Goal: Task Accomplishment & Management: Manage account settings

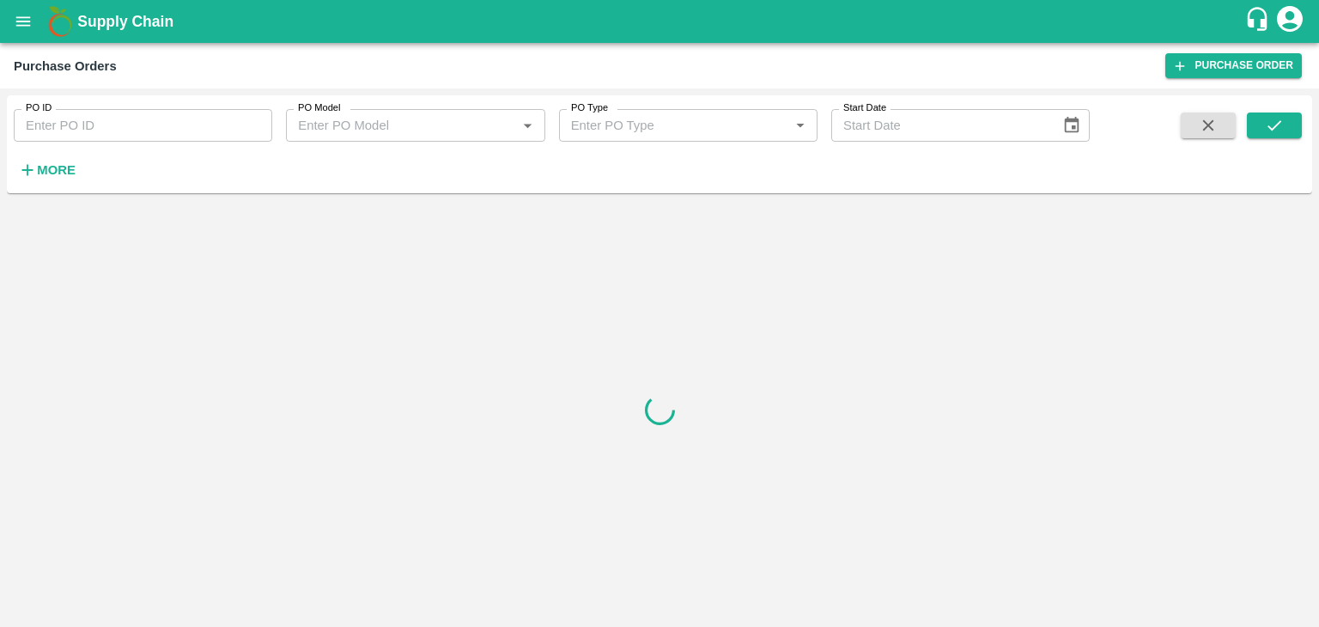
click at [170, 118] on input "PO ID" at bounding box center [143, 125] width 258 height 33
paste input "170210"
type input "170210"
click at [1264, 131] on button "submit" at bounding box center [1274, 125] width 55 height 26
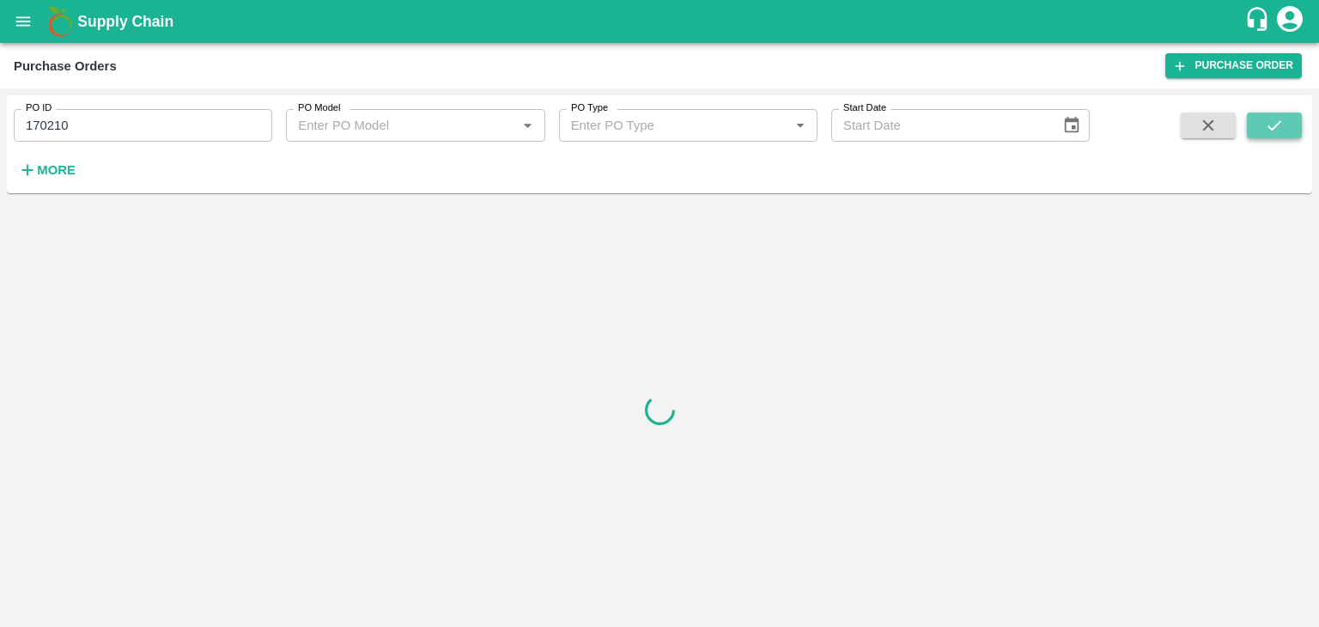
click at [1264, 131] on button "submit" at bounding box center [1274, 125] width 55 height 26
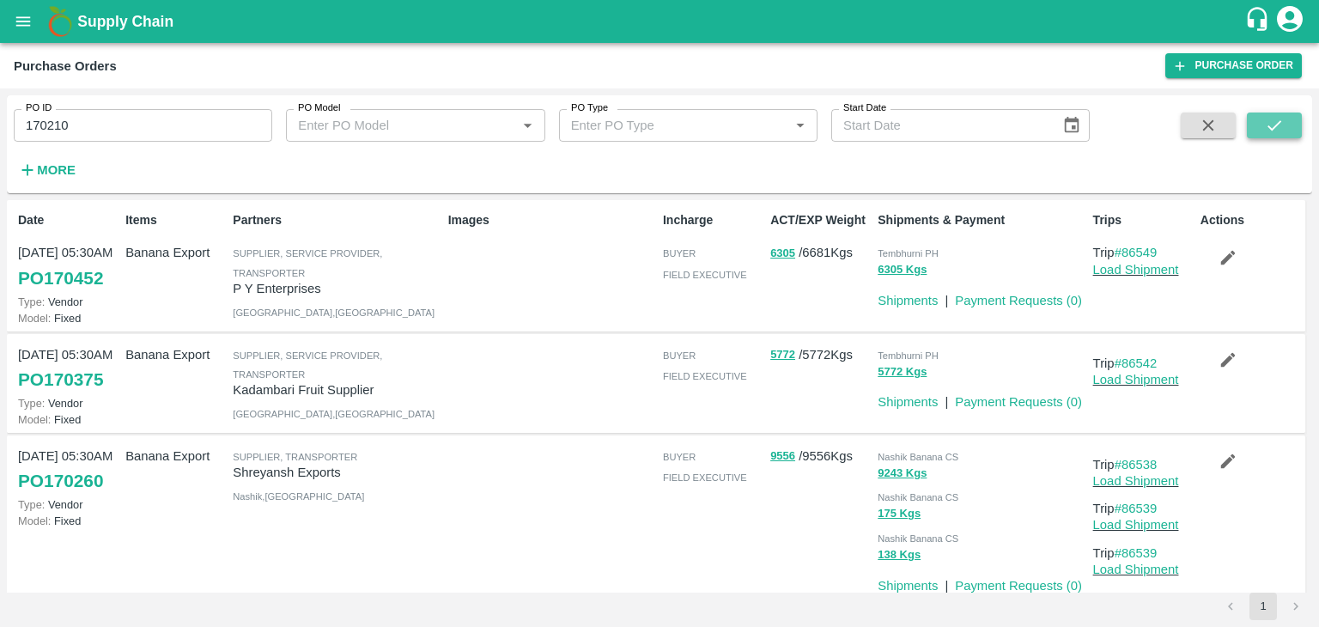
click at [1290, 125] on button "submit" at bounding box center [1274, 125] width 55 height 26
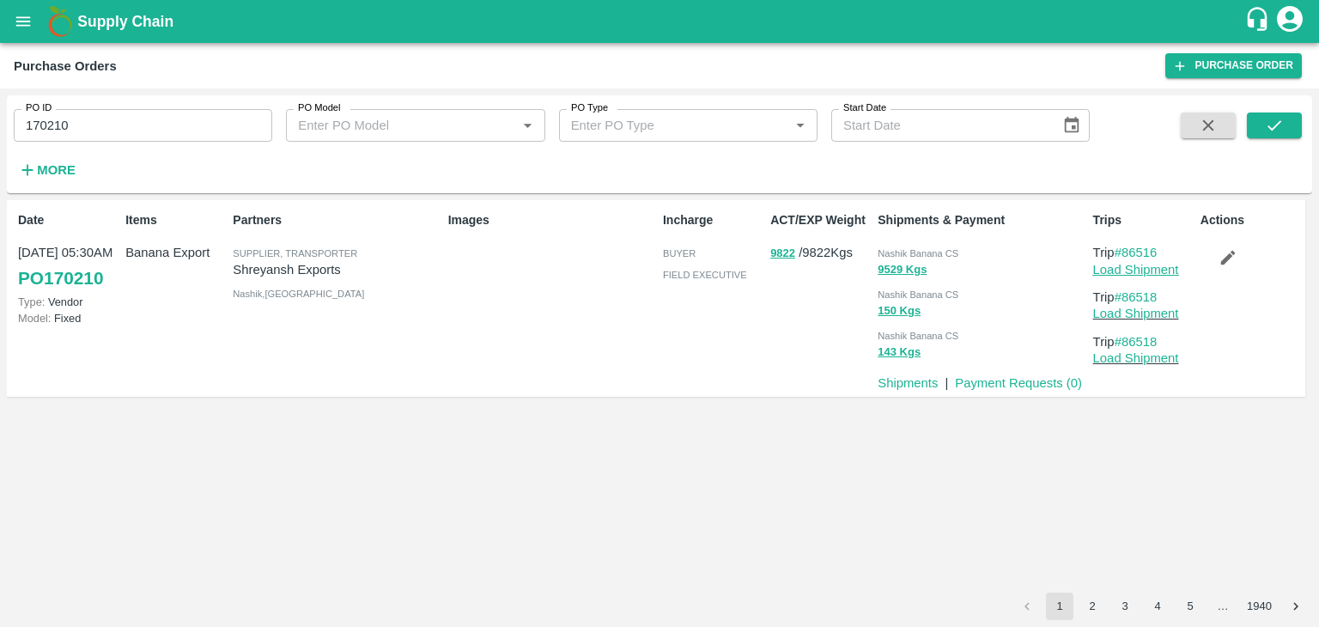
click at [1143, 264] on link "Load Shipment" at bounding box center [1136, 270] width 86 height 14
click at [1214, 265] on button "button" at bounding box center [1227, 257] width 55 height 29
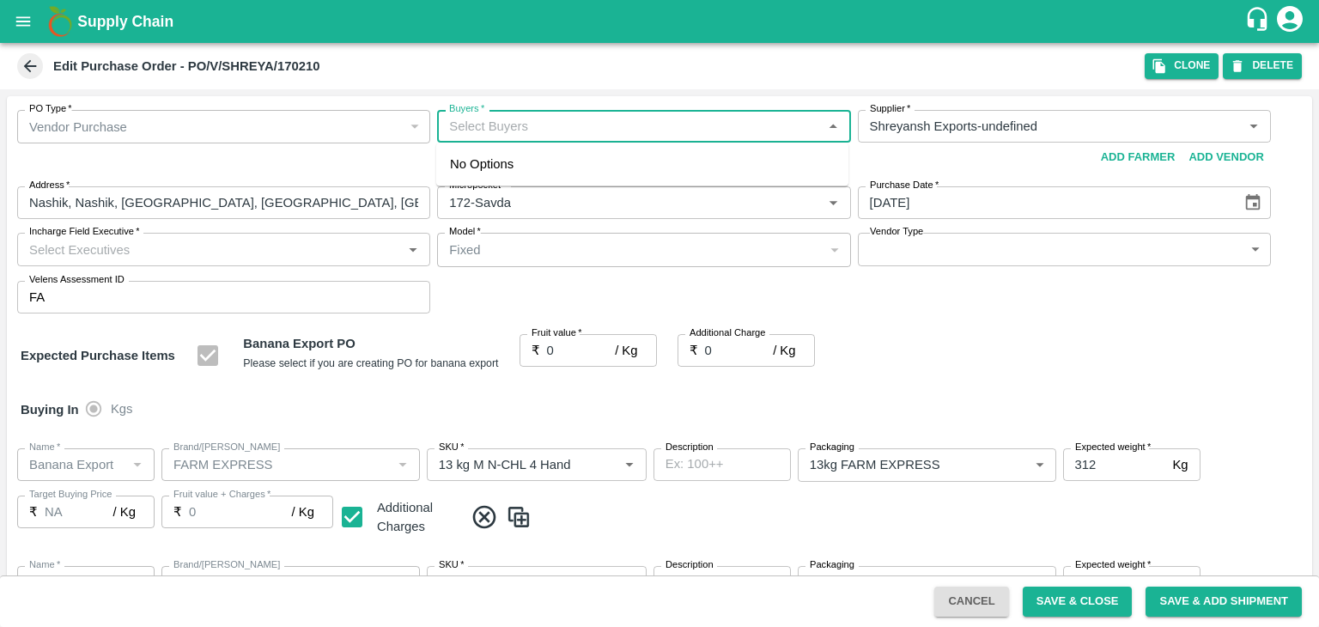
click at [661, 126] on input "Buyers   *" at bounding box center [629, 126] width 374 height 22
type input "Ajit O"
click at [556, 163] on div "Ajit Otari" at bounding box center [642, 171] width 412 height 45
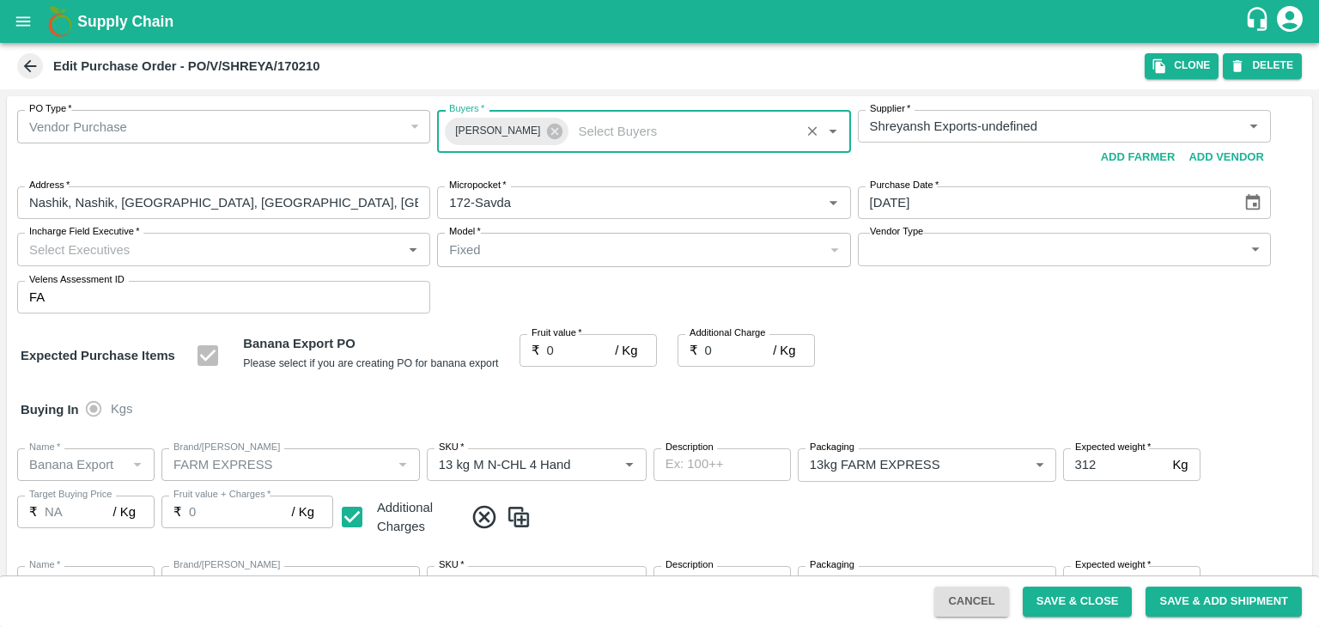
click at [277, 246] on input "Incharge Field Executive   *" at bounding box center [209, 249] width 374 height 22
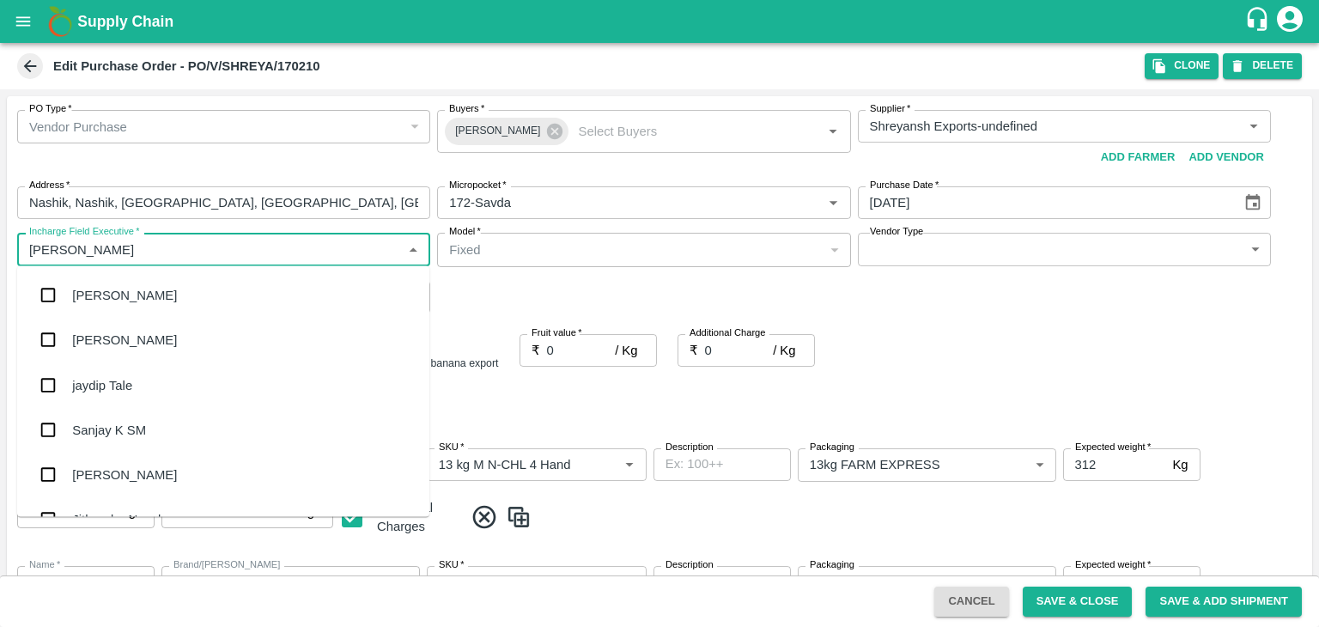
type input "Jay"
click at [151, 386] on div "jaydip Tale" at bounding box center [223, 384] width 412 height 45
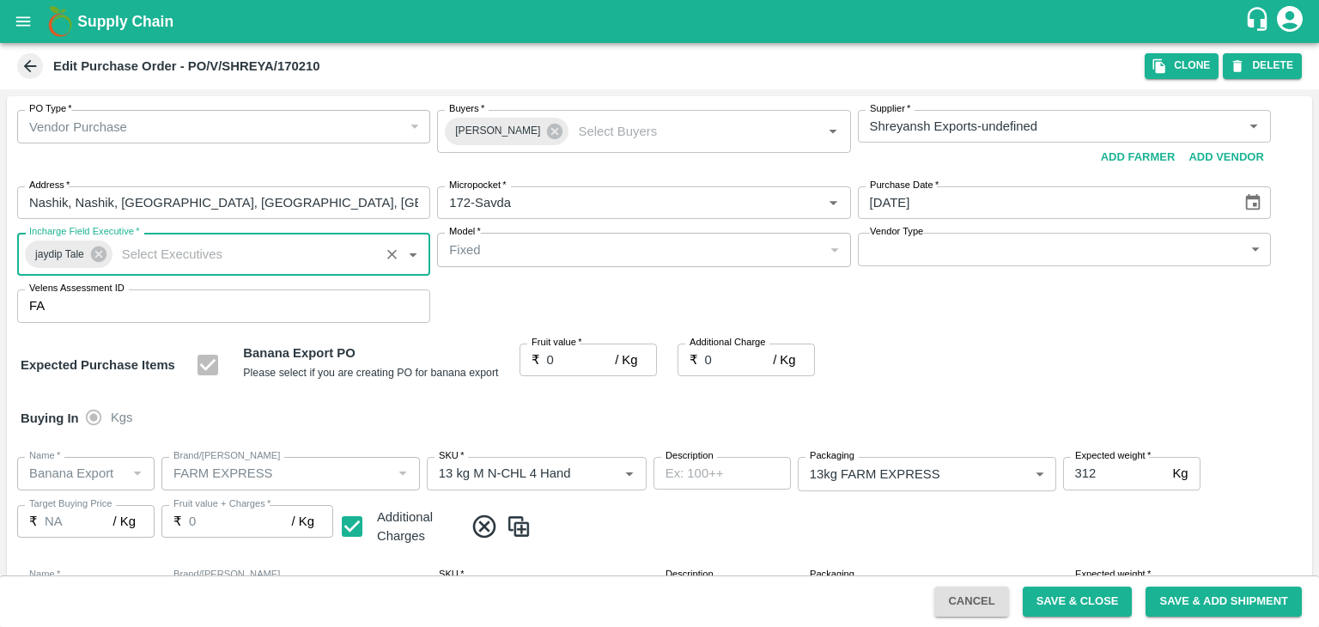
click at [956, 249] on body "Supply Chain Edit Purchase Order - PO/V/SHREYA/170210 Clone DELETE PO Type   * …" at bounding box center [659, 313] width 1319 height 627
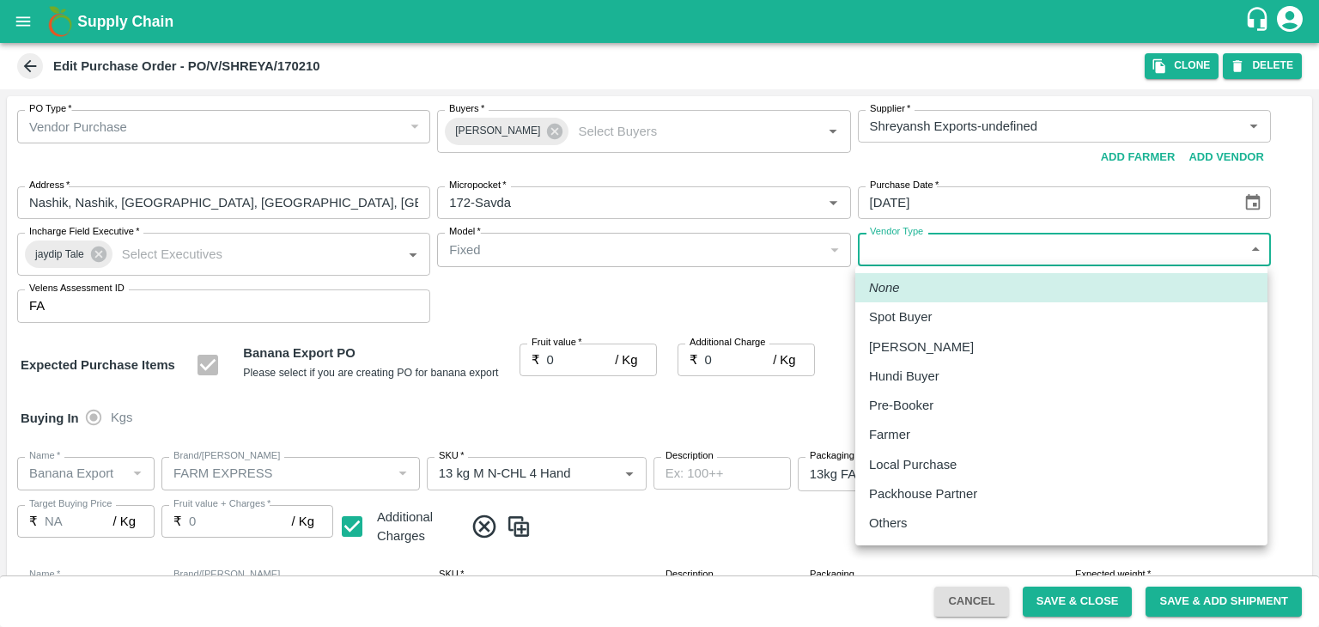
click at [915, 526] on div "Others" at bounding box center [892, 523] width 47 height 19
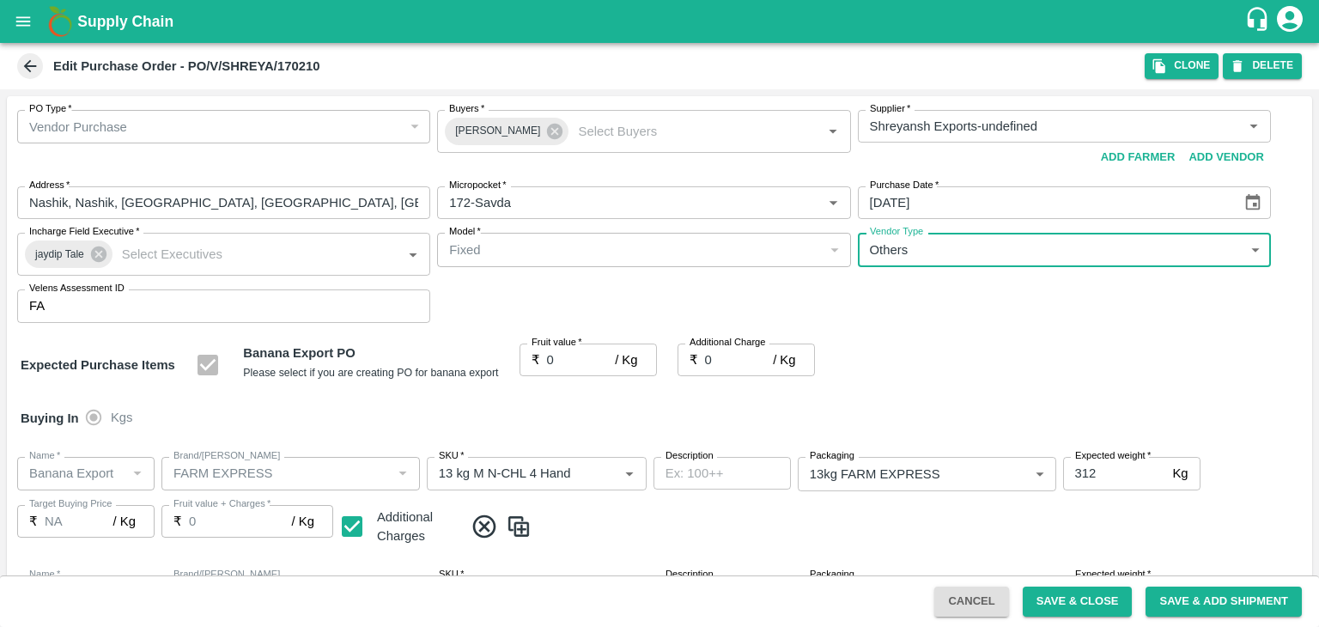
type input "OTHER"
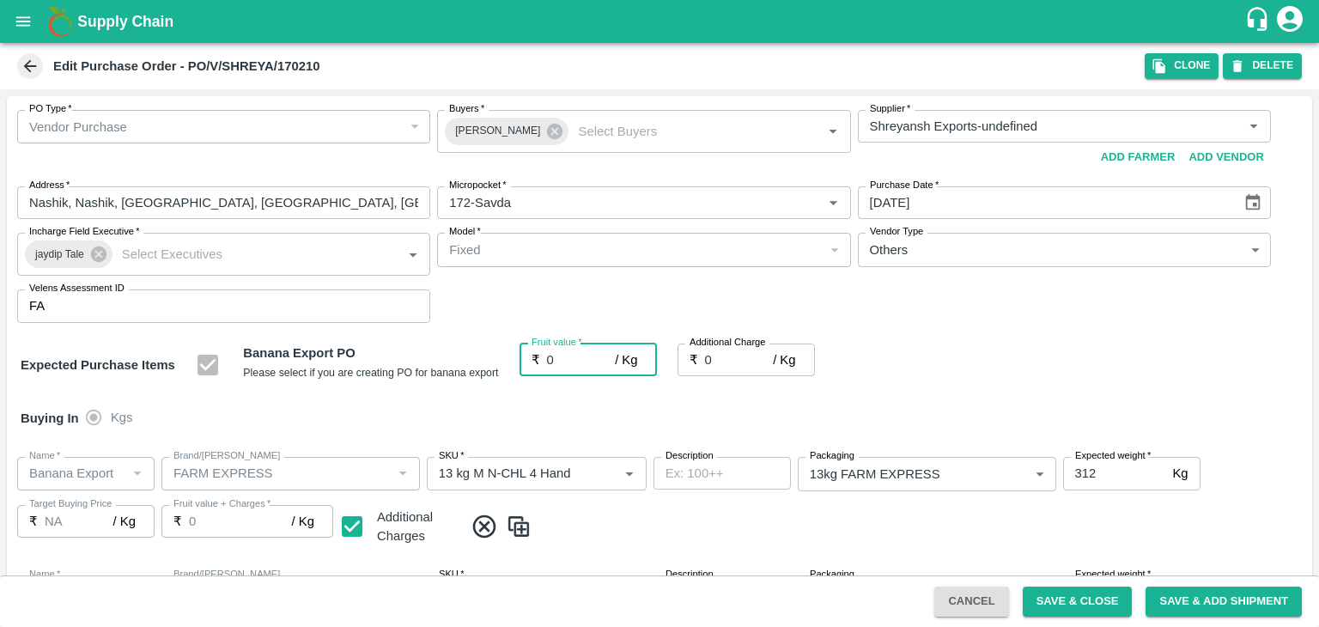
click at [575, 361] on input "0" at bounding box center [581, 359] width 69 height 33
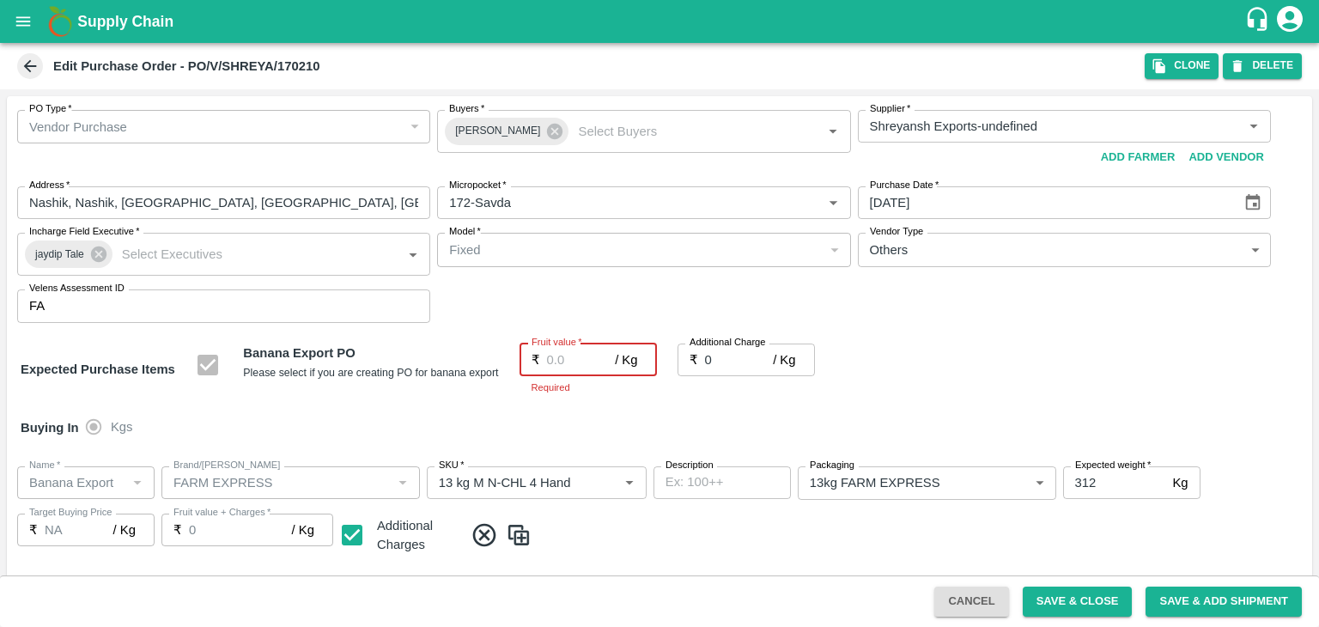
type input "1"
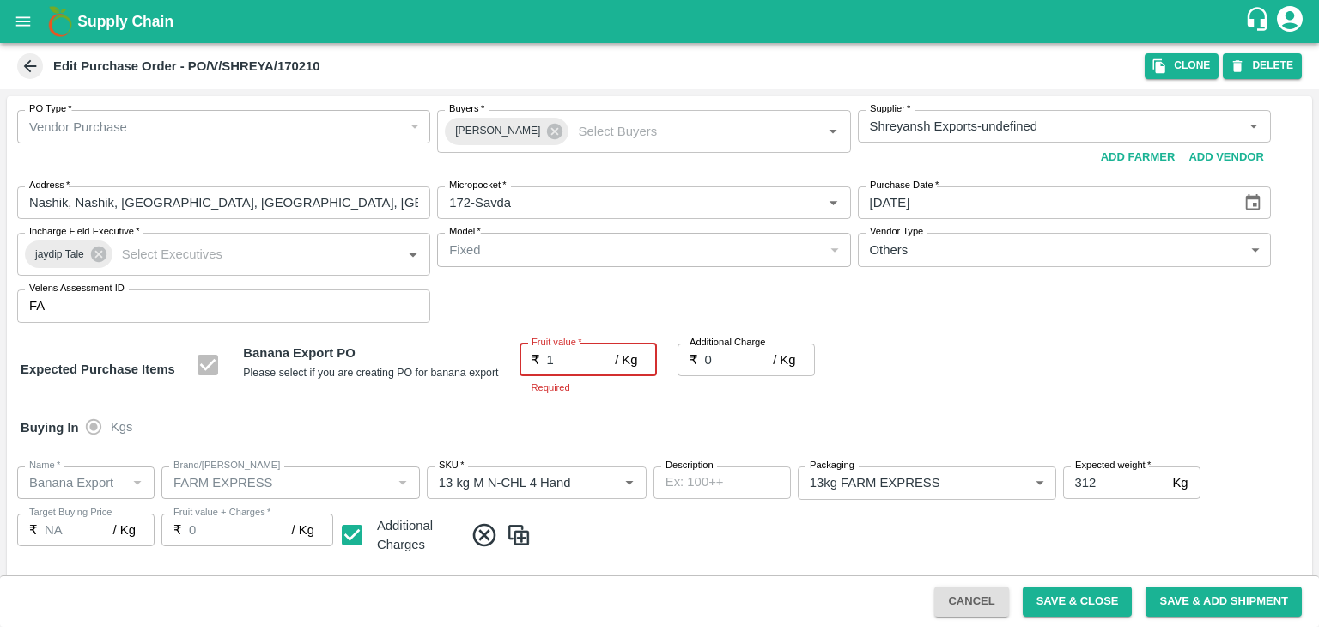
type input "1"
type input "18"
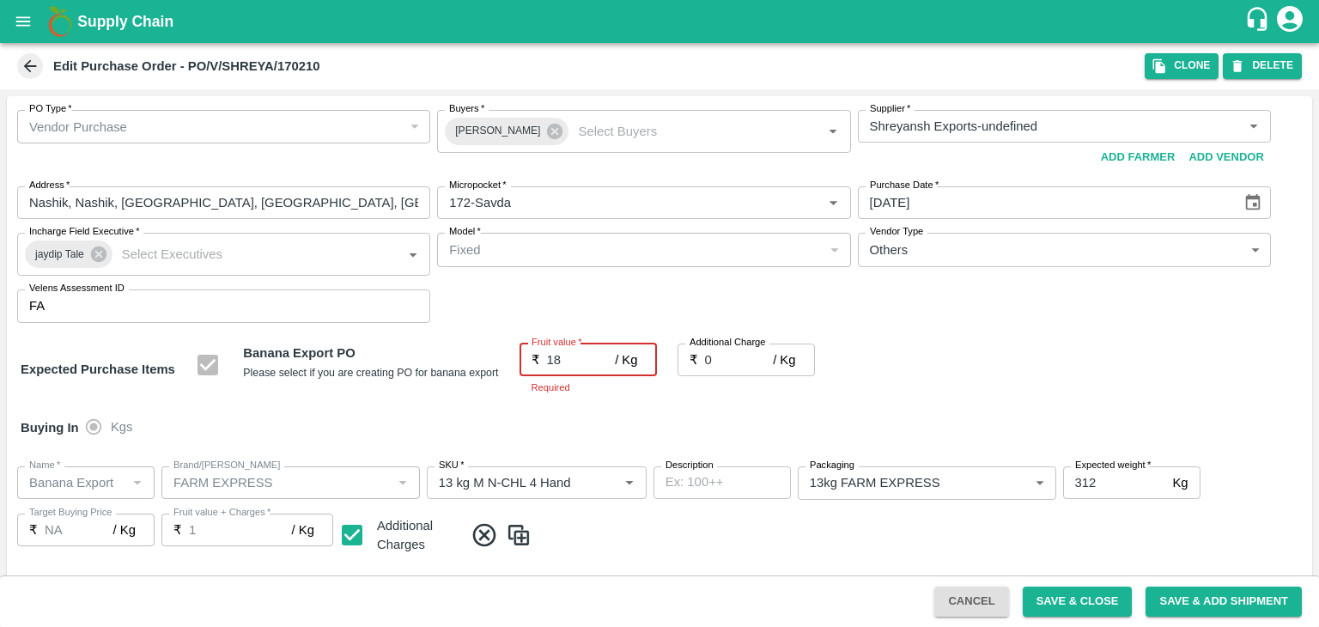
type input "18"
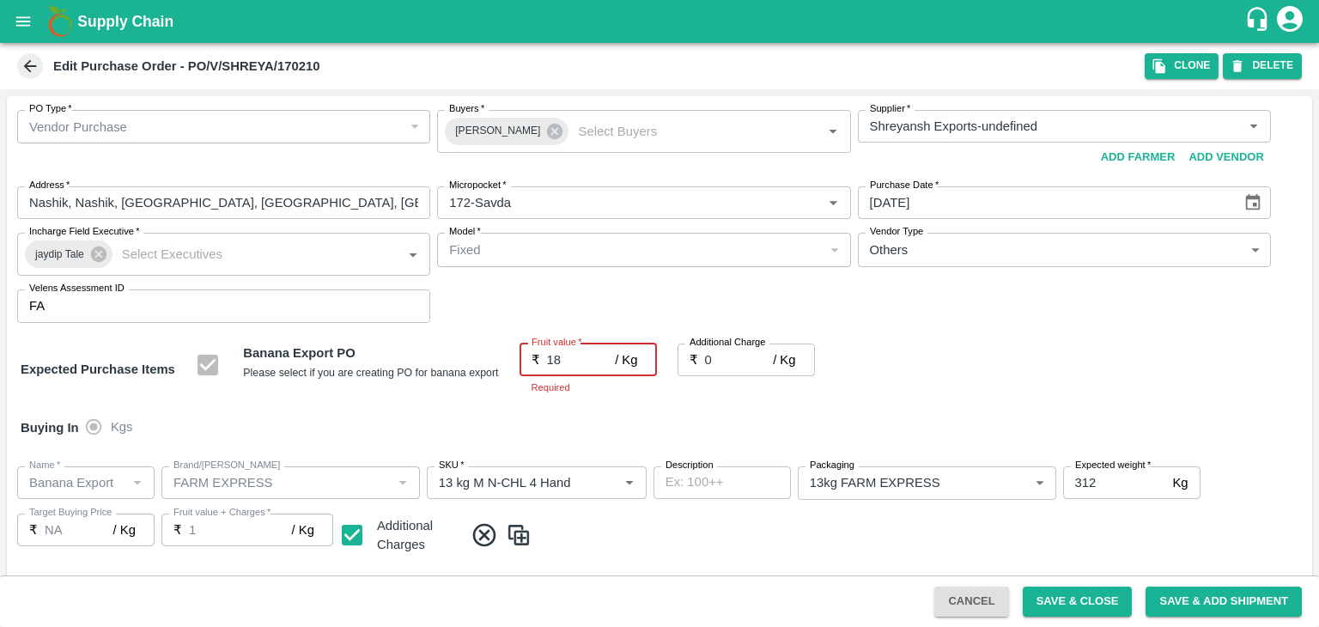
type input "18"
type input "1"
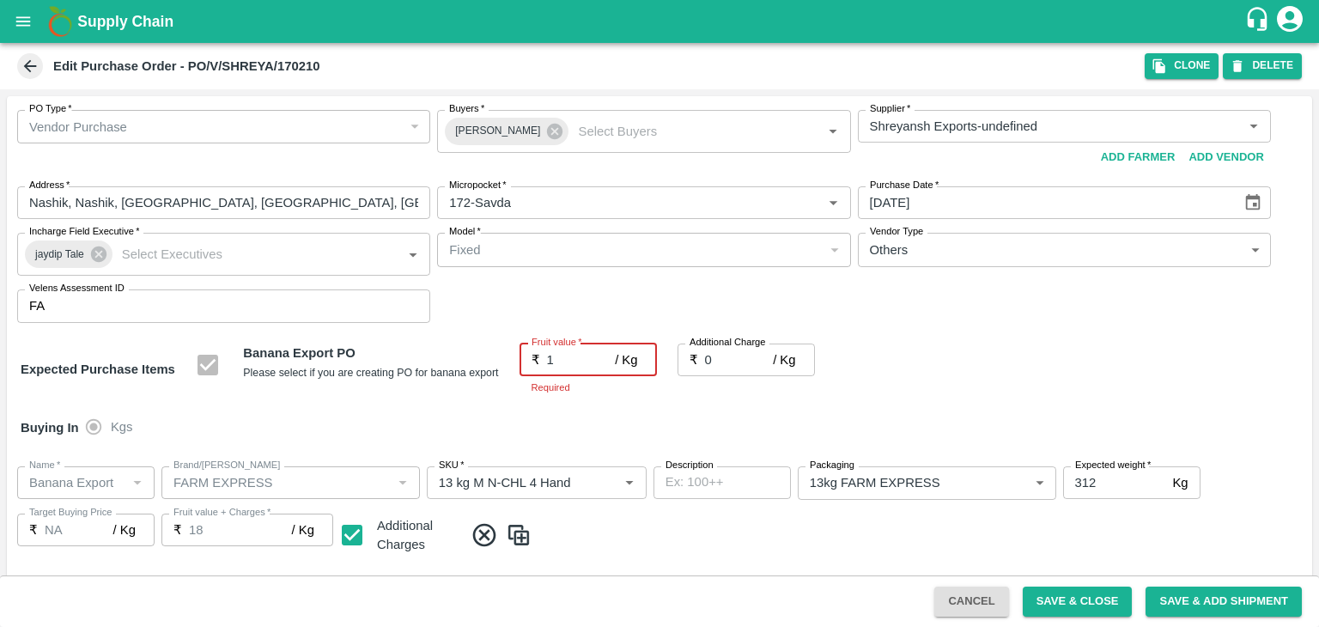
type input "1"
type input "19"
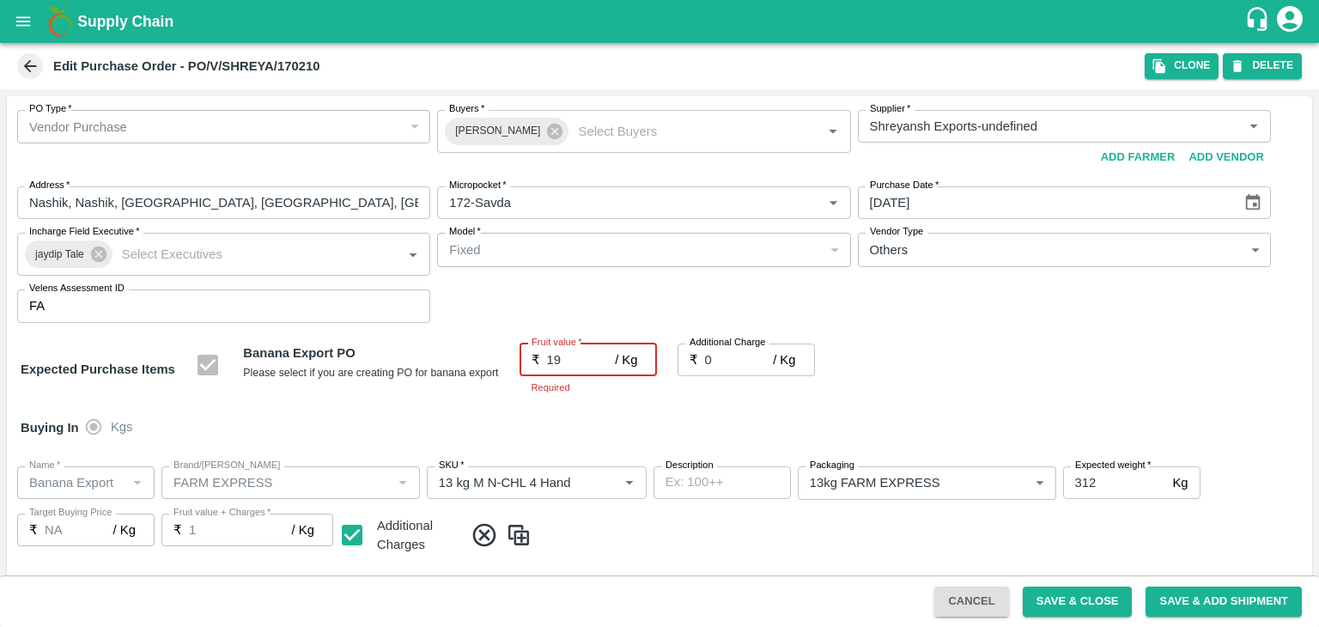
type input "19"
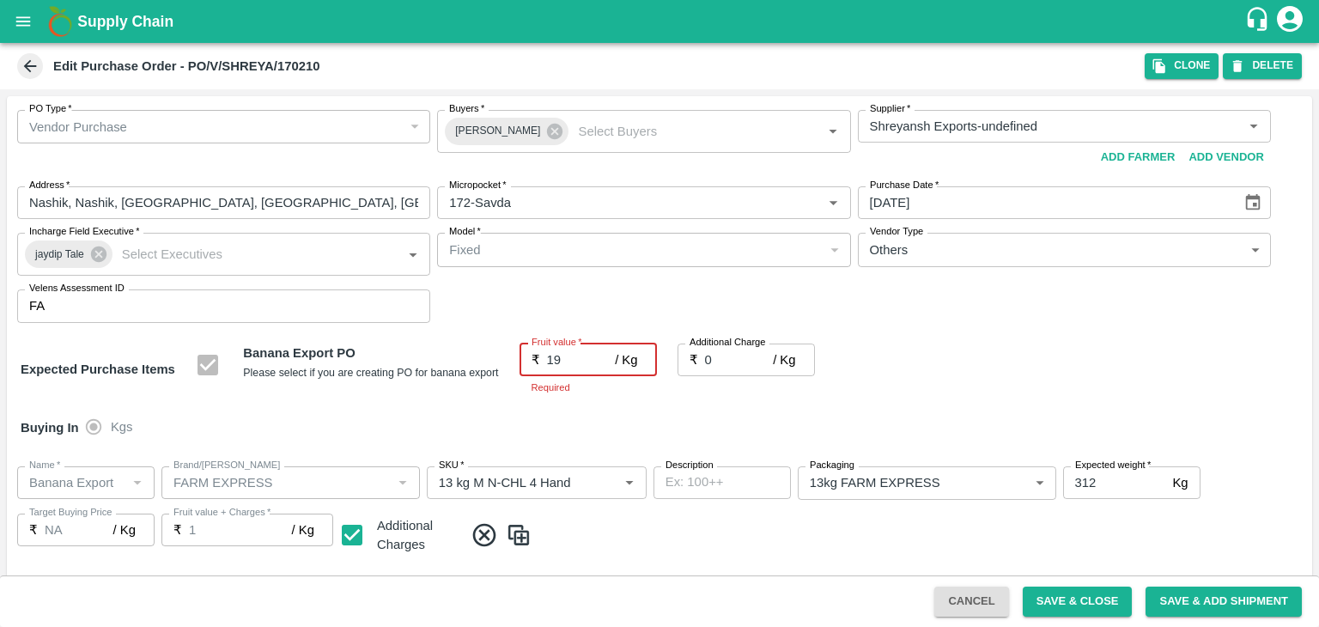
type input "19"
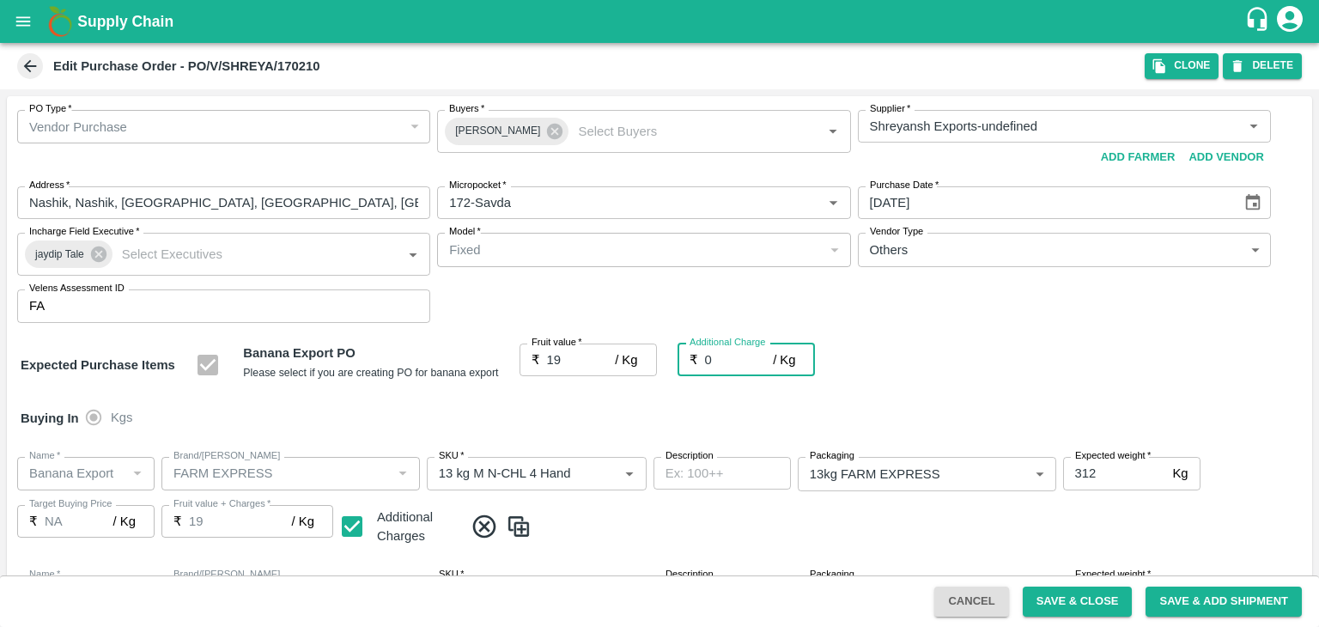
type input "2"
type input "21"
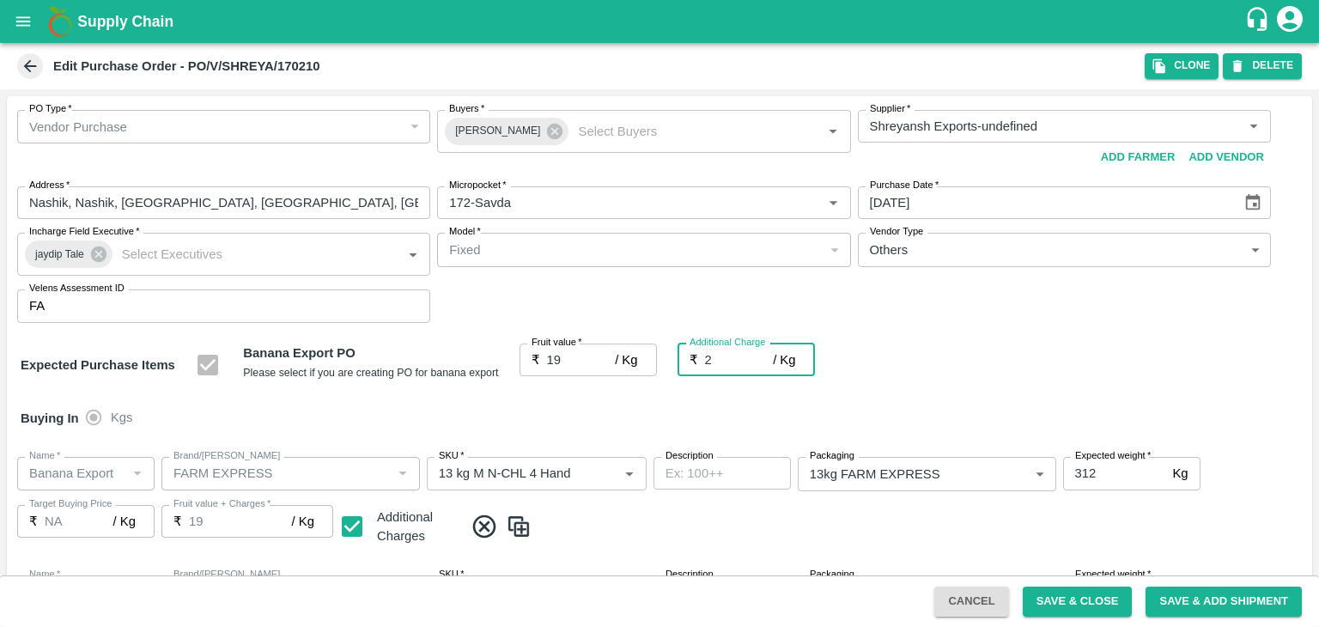
type input "21"
type input "2.7"
type input "21.7"
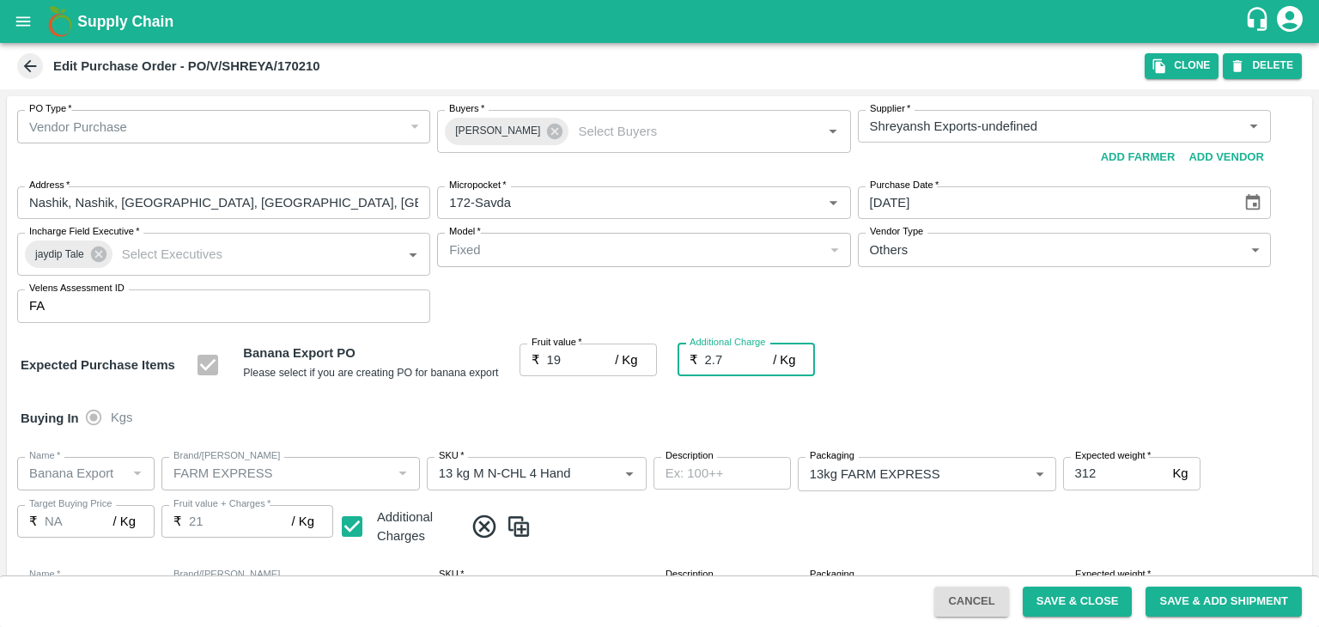
type input "21.7"
type input "2.75"
type input "21.75"
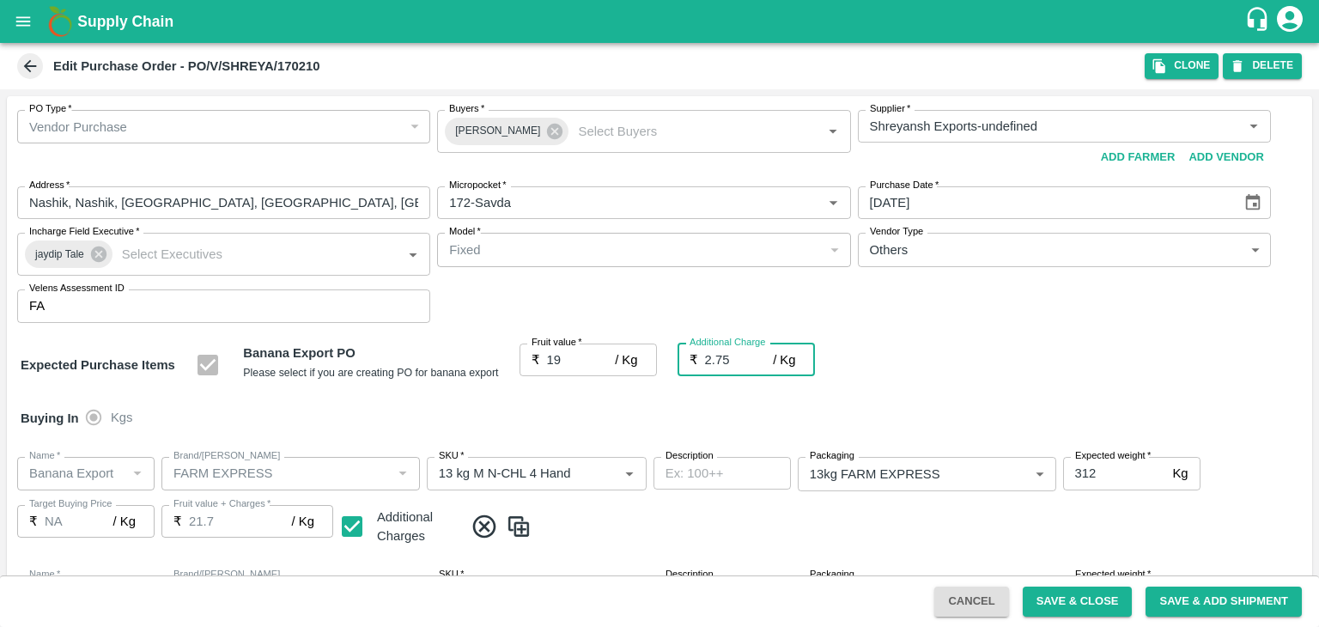
type input "21.75"
type input "2.75"
click at [727, 421] on div "Buying In Kgs" at bounding box center [659, 418] width 1305 height 50
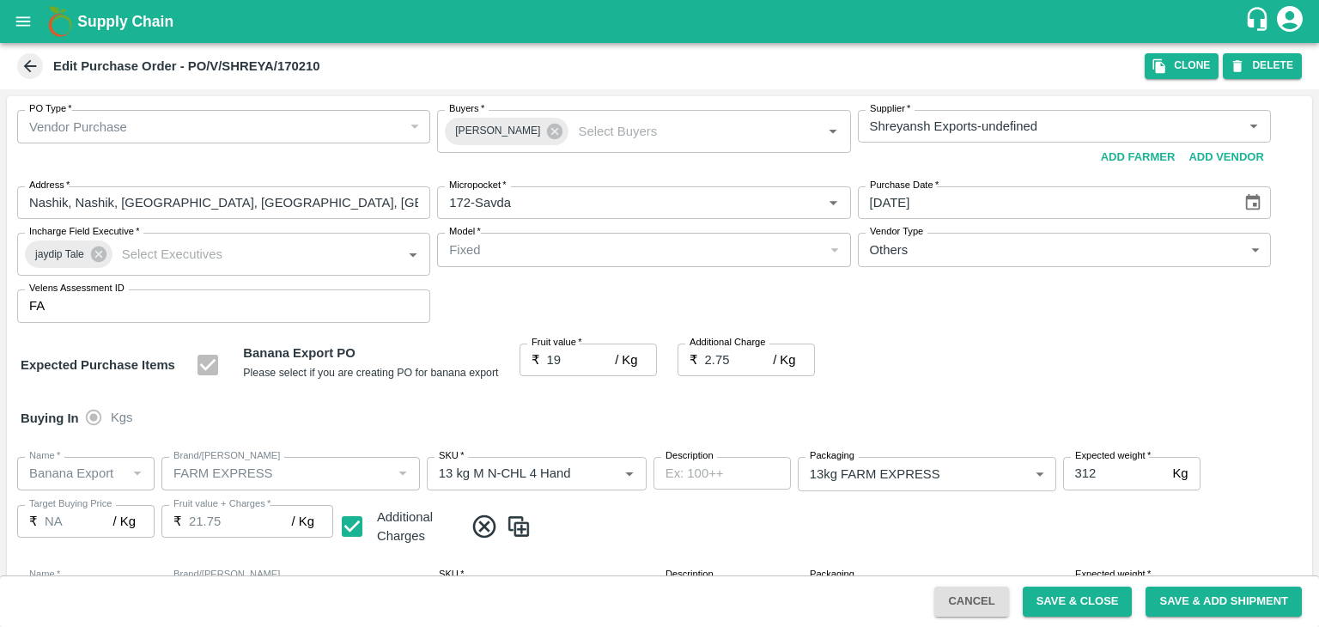
scroll to position [910, 0]
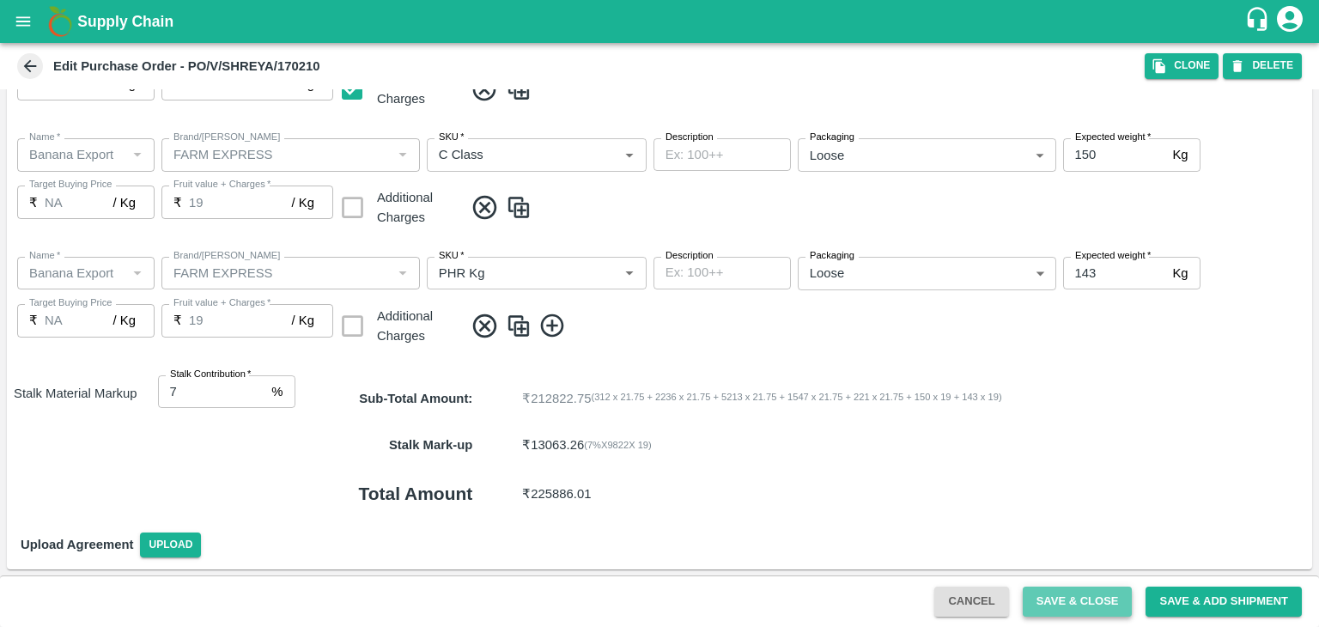
click at [1067, 605] on button "Save & Close" at bounding box center [1078, 602] width 110 height 30
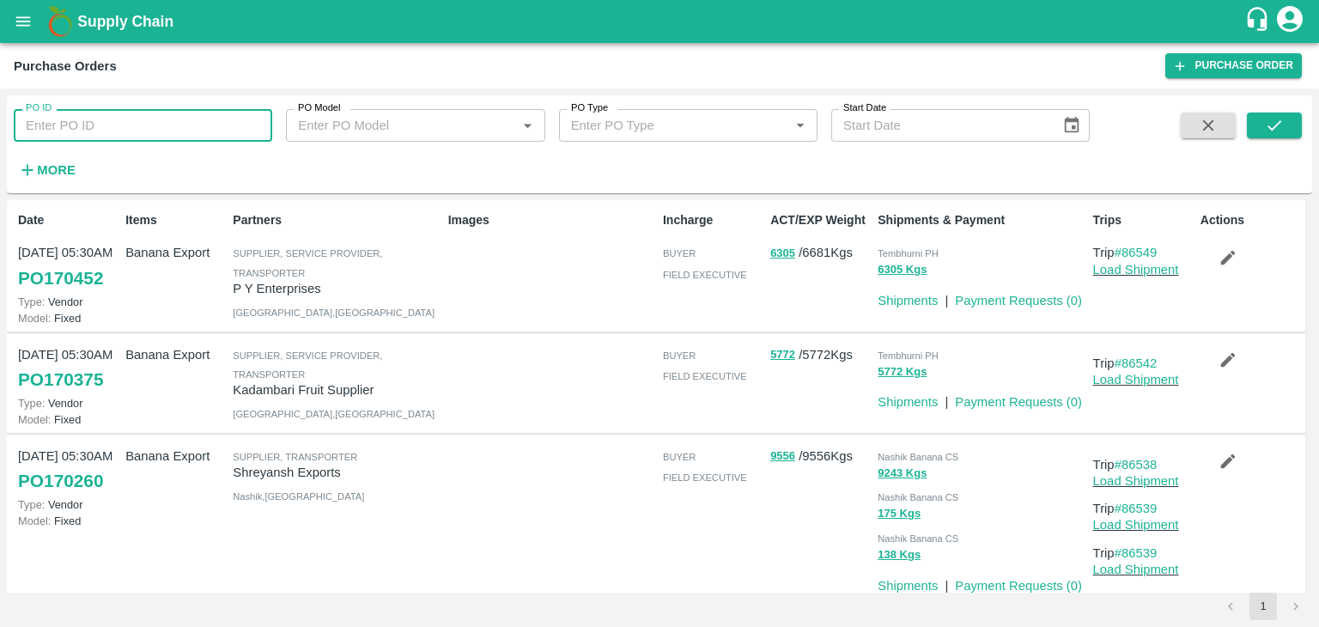
click at [197, 139] on input "PO ID" at bounding box center [143, 125] width 258 height 33
paste input "170210"
click at [1295, 128] on button "submit" at bounding box center [1274, 125] width 55 height 26
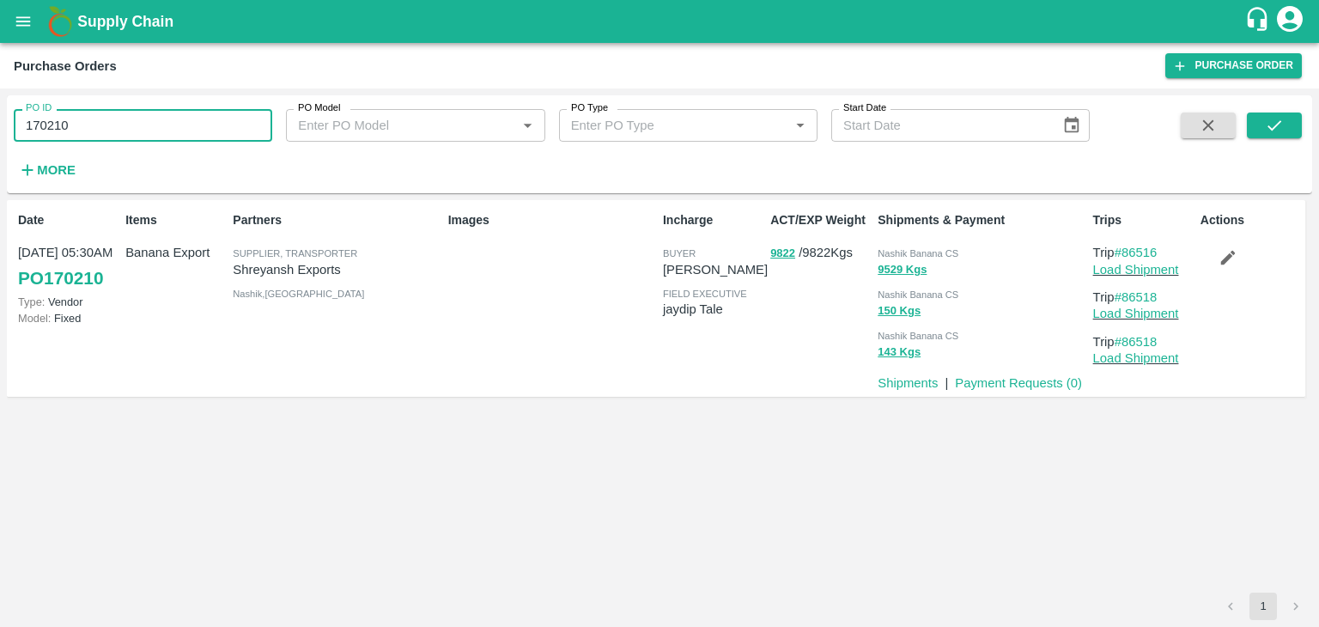
click at [108, 131] on input "170210" at bounding box center [143, 125] width 258 height 33
paste input "text"
type input "170187"
click at [1286, 133] on button "submit" at bounding box center [1274, 125] width 55 height 26
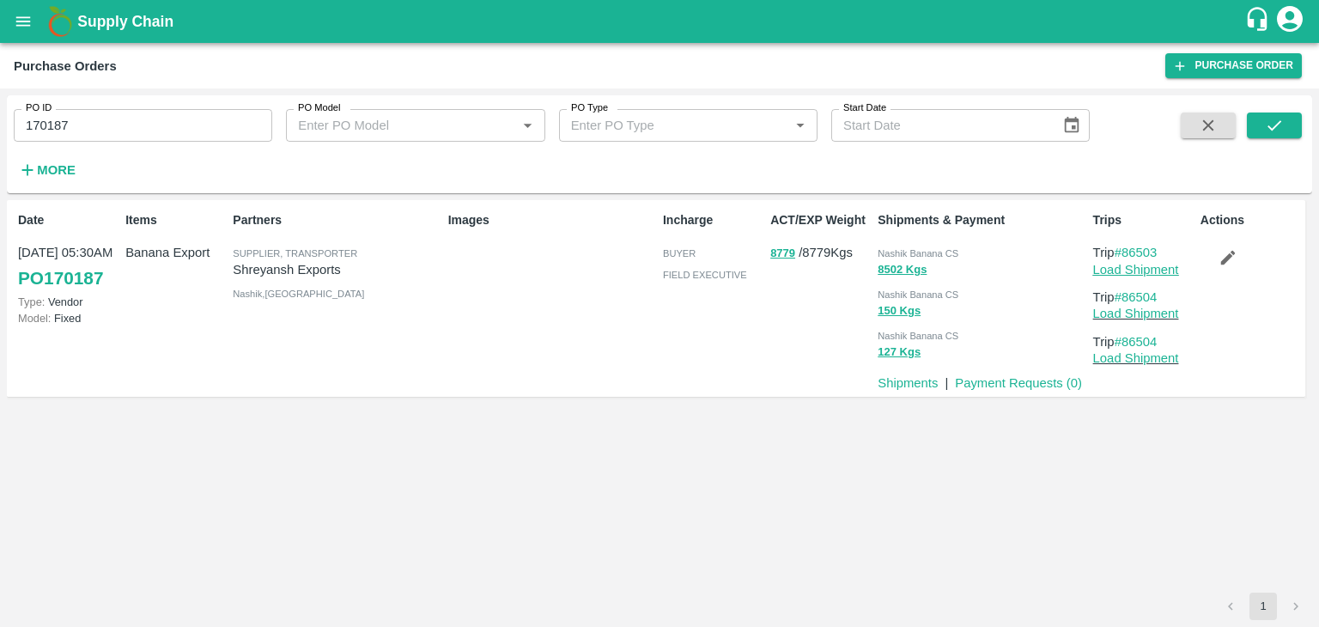
click at [1147, 265] on link "Load Shipment" at bounding box center [1136, 270] width 86 height 14
click at [1226, 262] on icon "button" at bounding box center [1227, 258] width 15 height 15
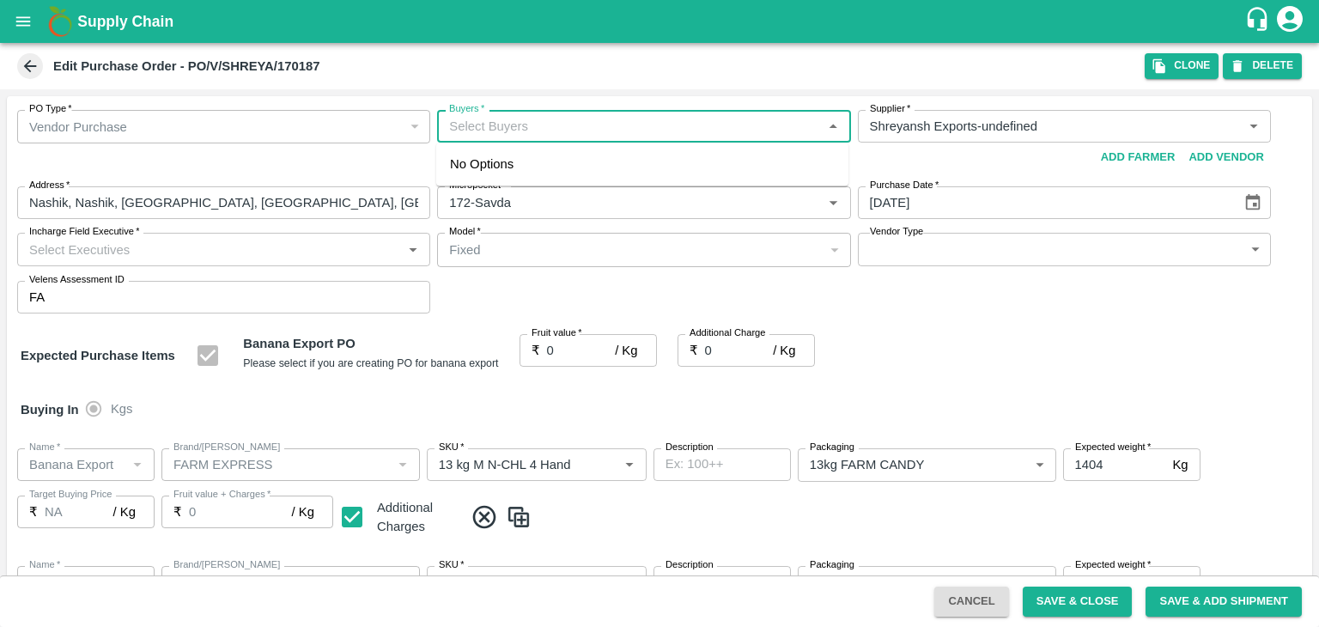
click at [509, 131] on input "Buyers   *" at bounding box center [629, 126] width 374 height 22
click at [524, 131] on input "Buyers   *" at bounding box center [629, 126] width 374 height 22
type input "Ajit O"
click at [561, 166] on div "Ajit Otari" at bounding box center [642, 171] width 412 height 45
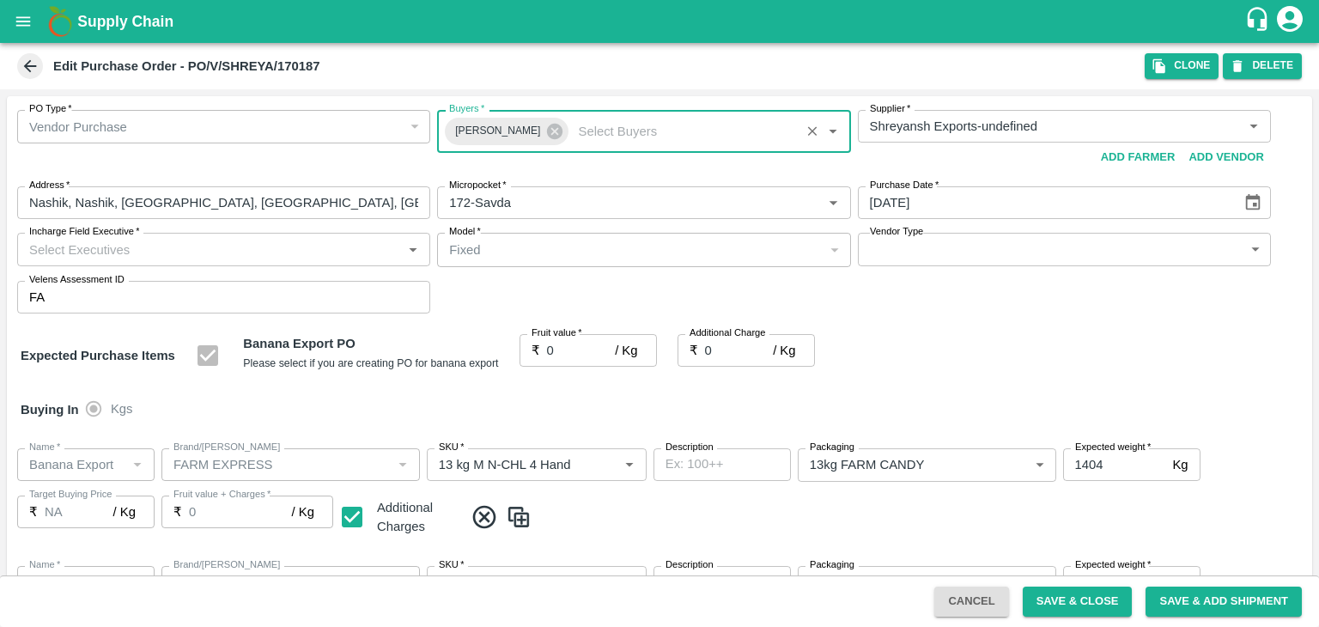
click at [268, 259] on input "Incharge Field Executive   *" at bounding box center [209, 249] width 374 height 22
type input "Jay"
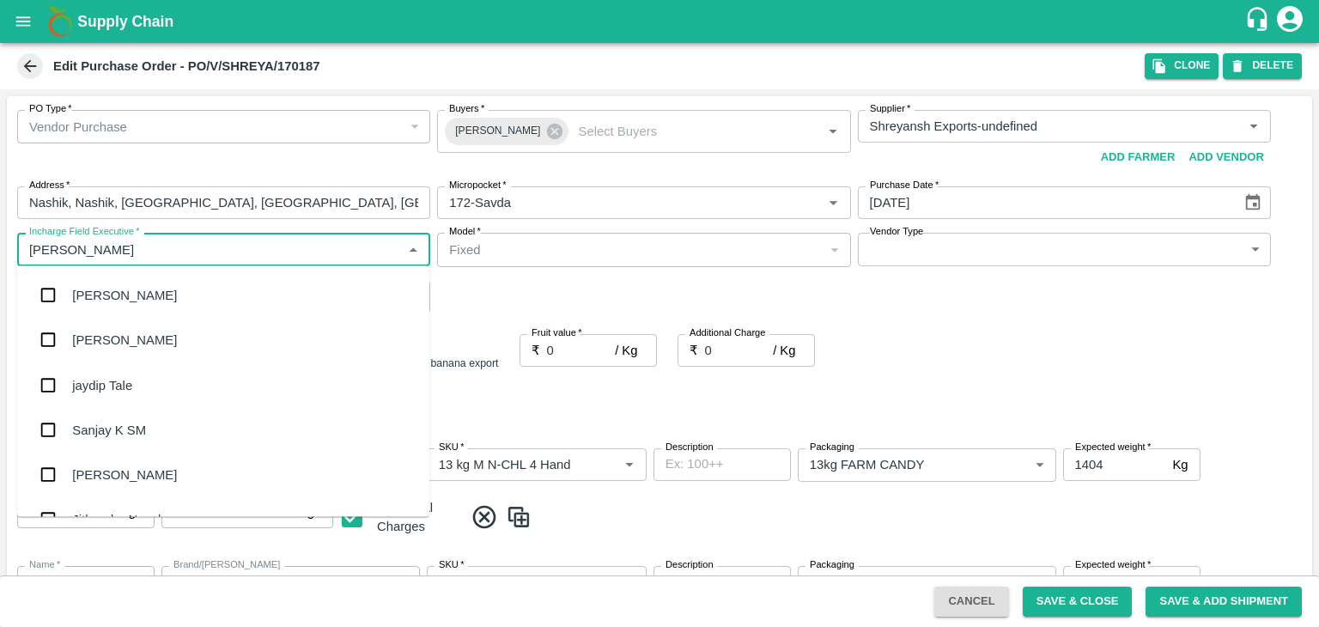
click at [155, 399] on div "jaydip Tale" at bounding box center [223, 384] width 412 height 45
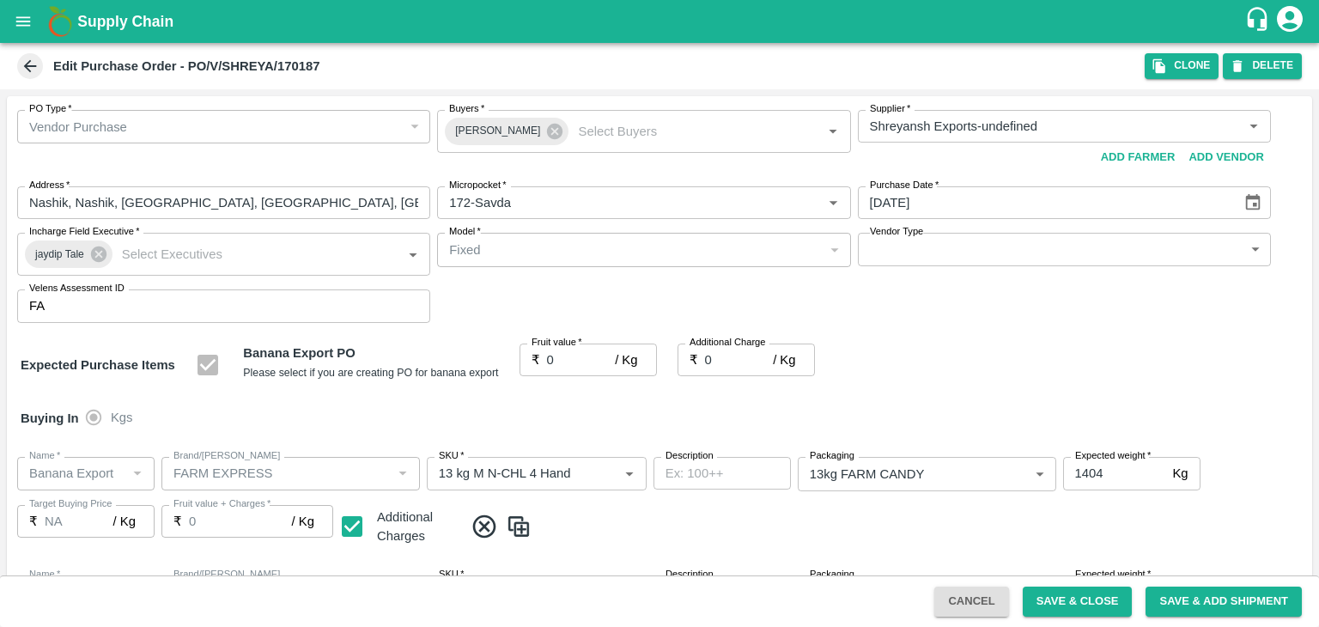
click at [585, 255] on div "Fixed" at bounding box center [636, 249] width 374 height 19
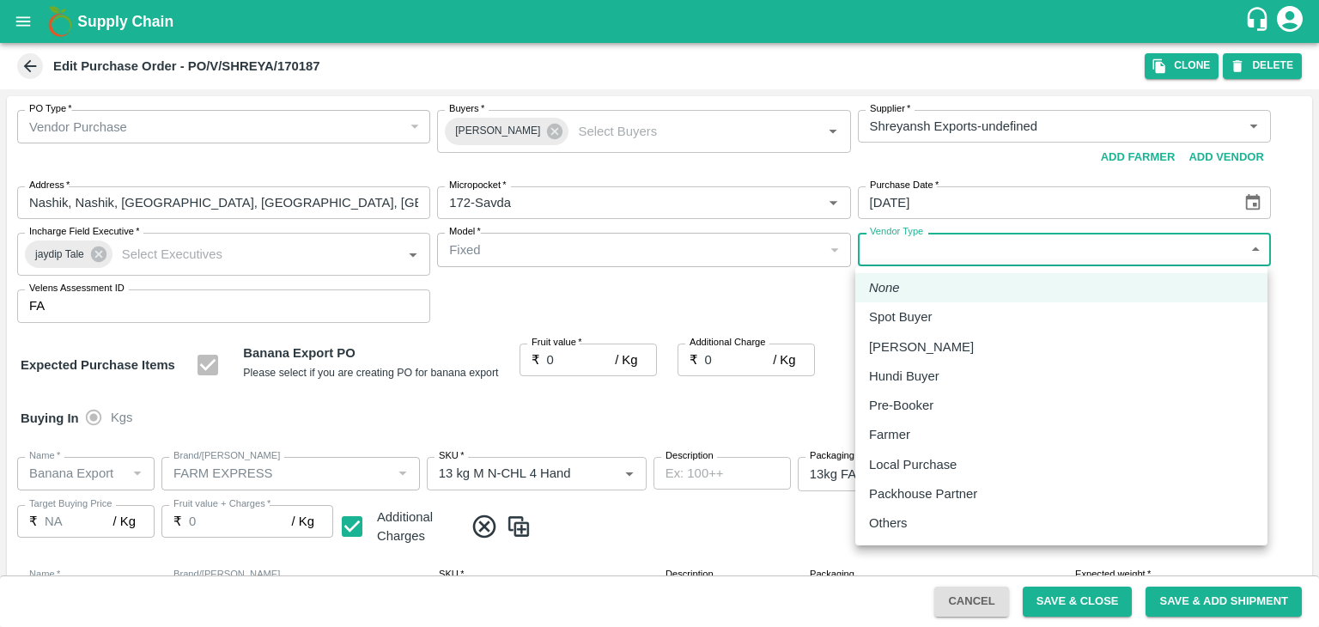
click at [905, 245] on body "Supply Chain Edit Purchase Order - PO/V/SHREYA/170187 Clone DELETE PO Type   * …" at bounding box center [659, 313] width 1319 height 627
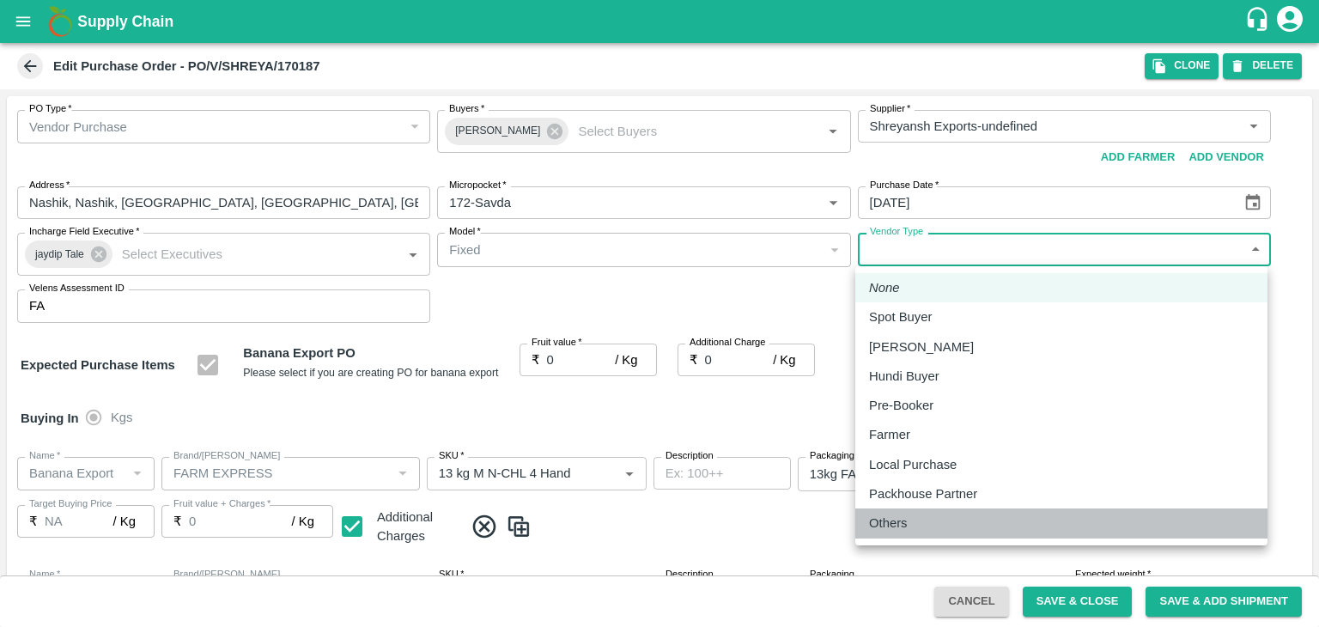
click at [899, 516] on p "Others" at bounding box center [888, 523] width 39 height 19
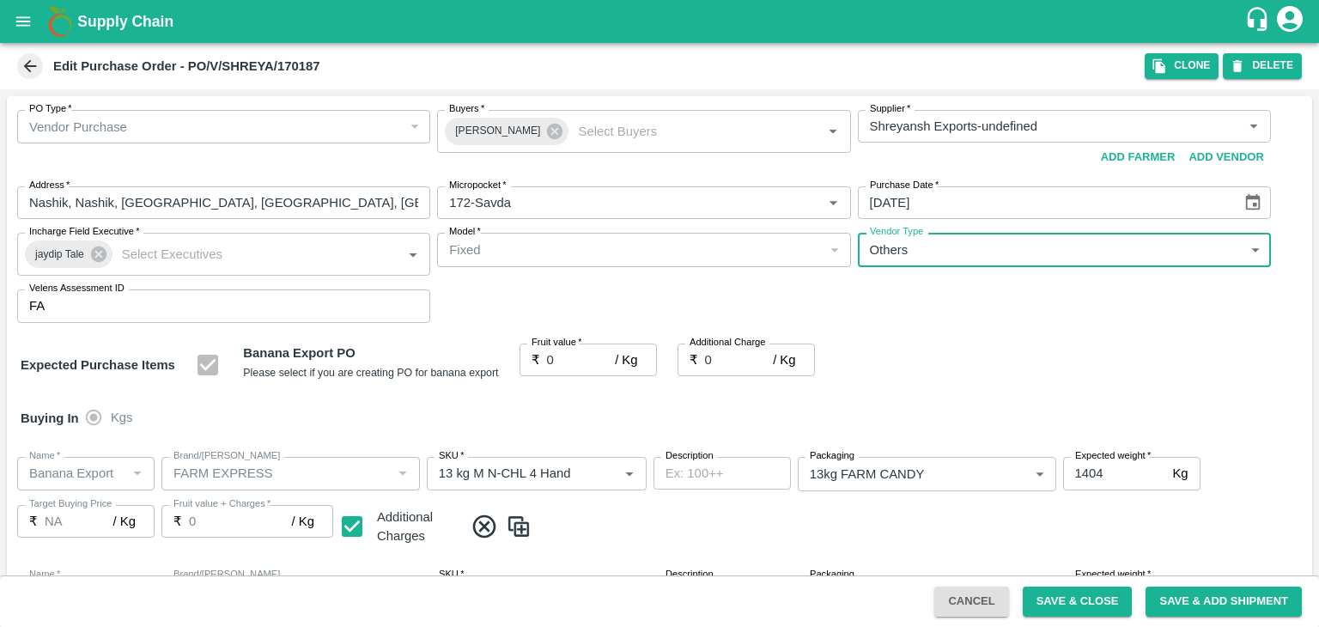
type input "OTHER"
click at [569, 362] on input "0" at bounding box center [581, 359] width 69 height 33
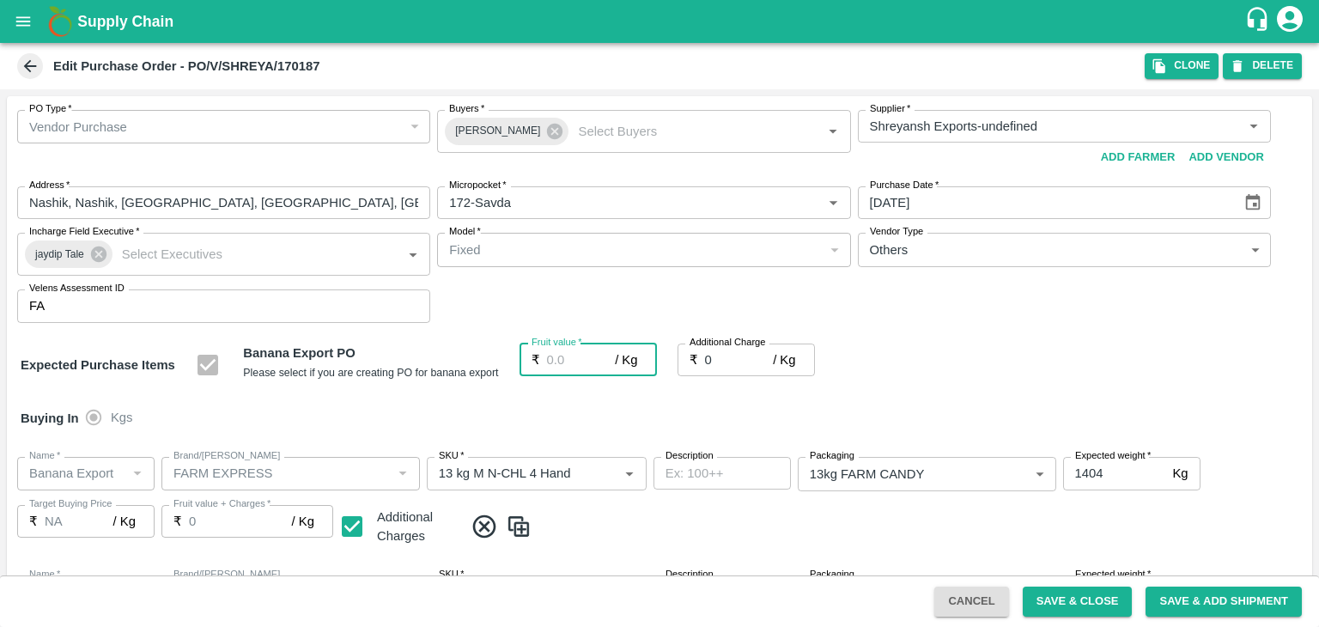
type input "1"
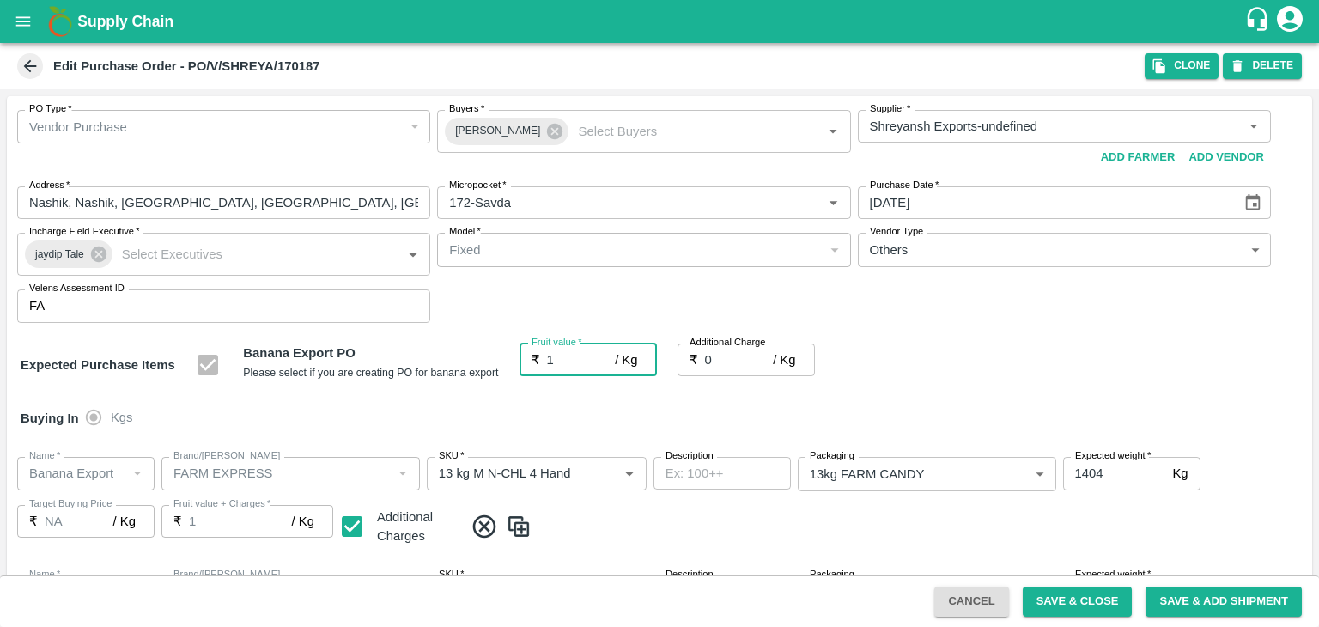
type input "1"
type input "19"
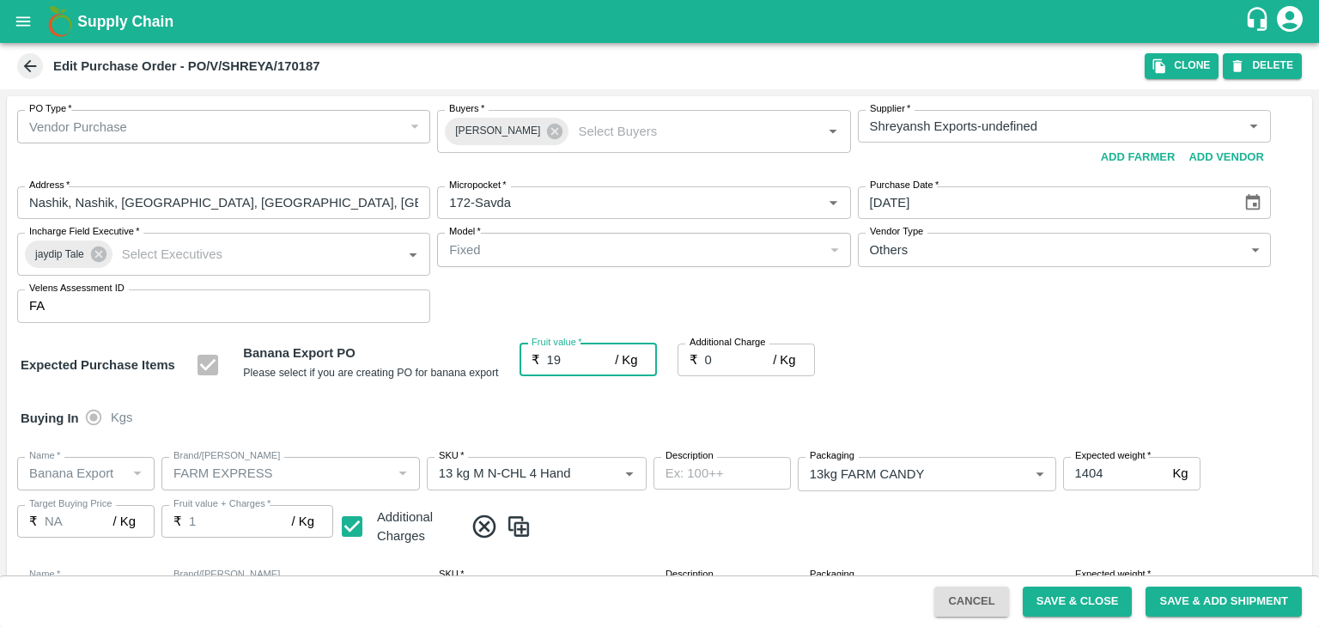
type input "19"
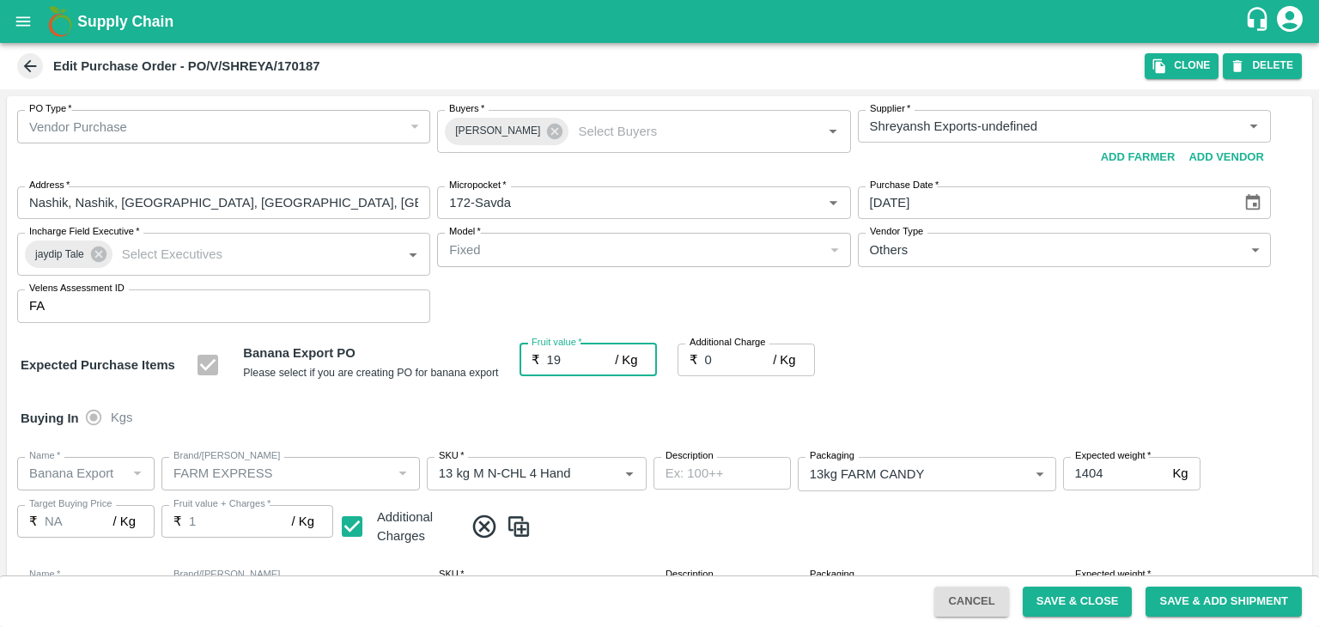
type input "19"
type input "2"
type input "21"
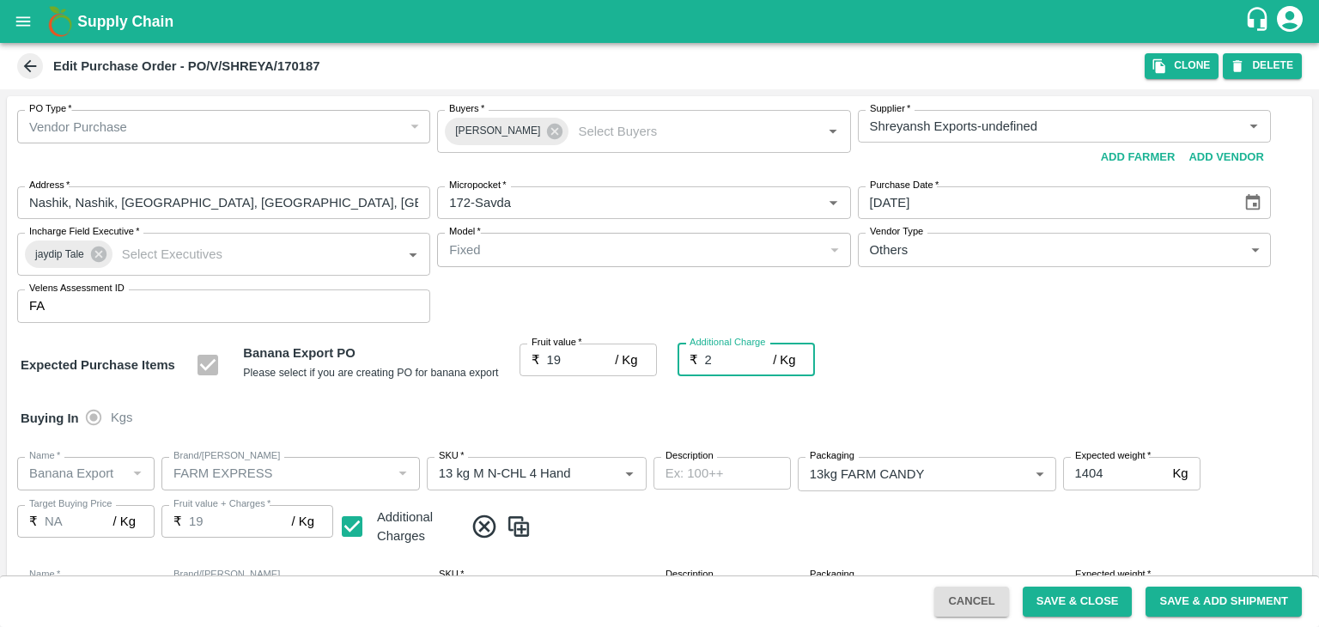
type input "21"
type input "2.7"
type input "21.7"
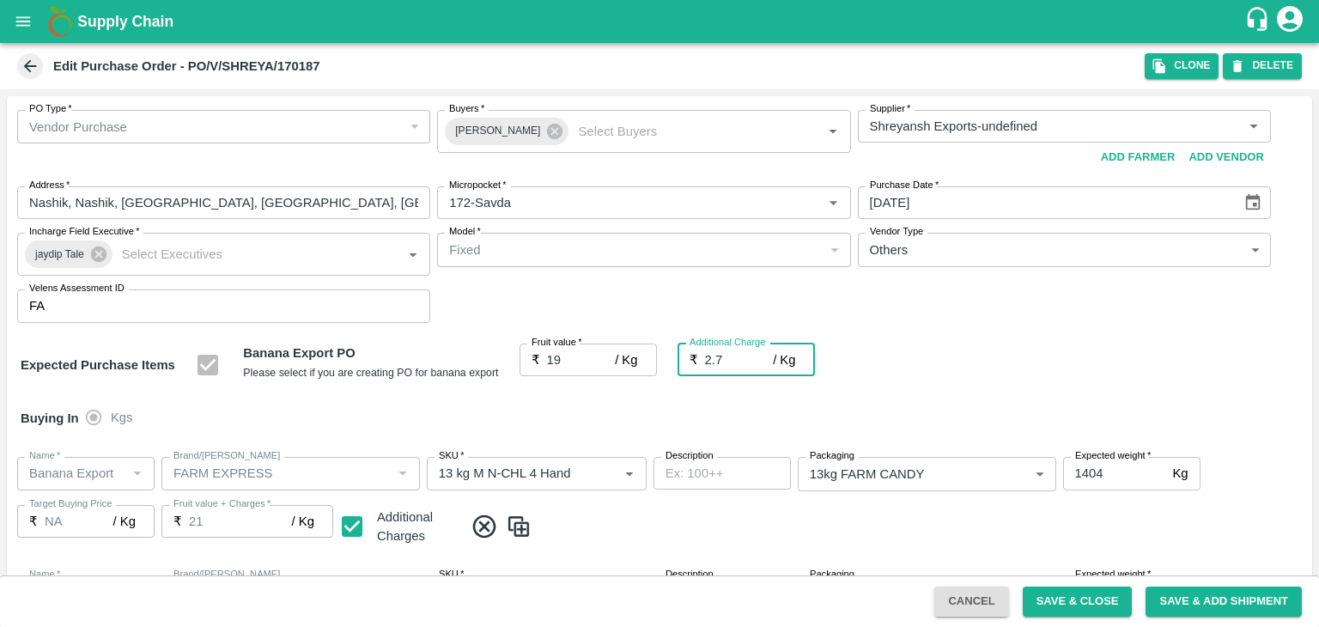
type input "21.7"
type input "2.75"
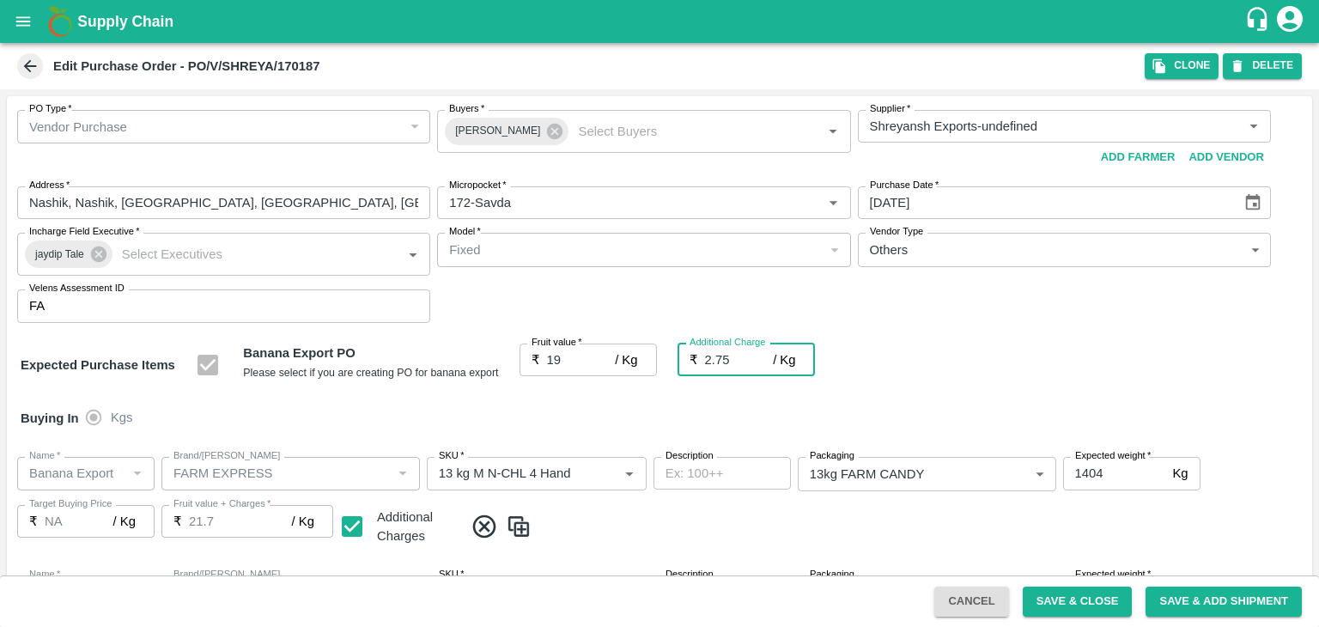
type input "21.75"
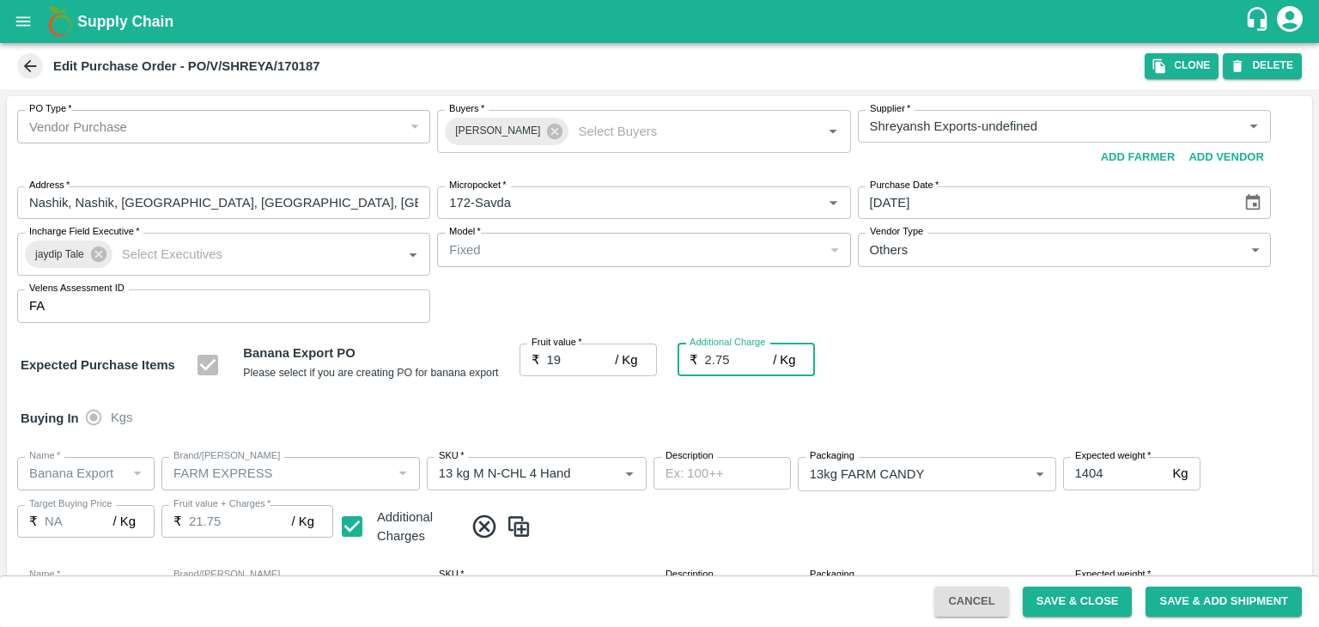
type input "2.75"
click at [620, 416] on div "Buying In Kgs" at bounding box center [659, 418] width 1305 height 50
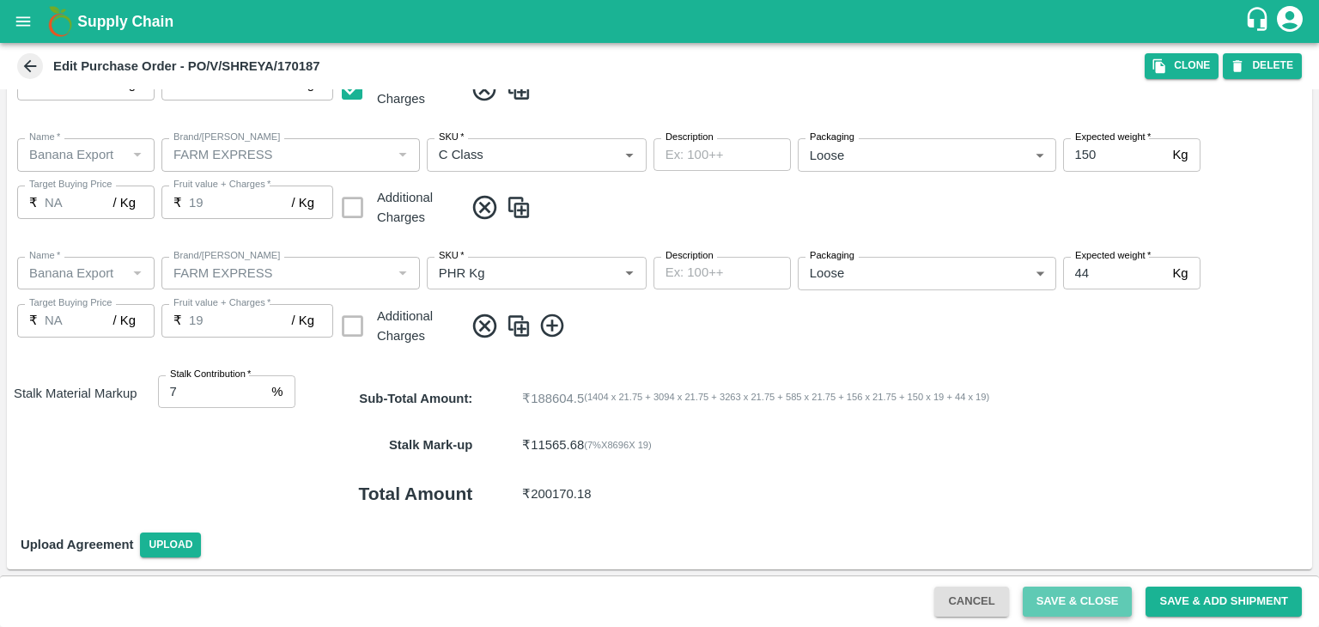
click at [1082, 595] on button "Save & Close" at bounding box center [1078, 602] width 110 height 30
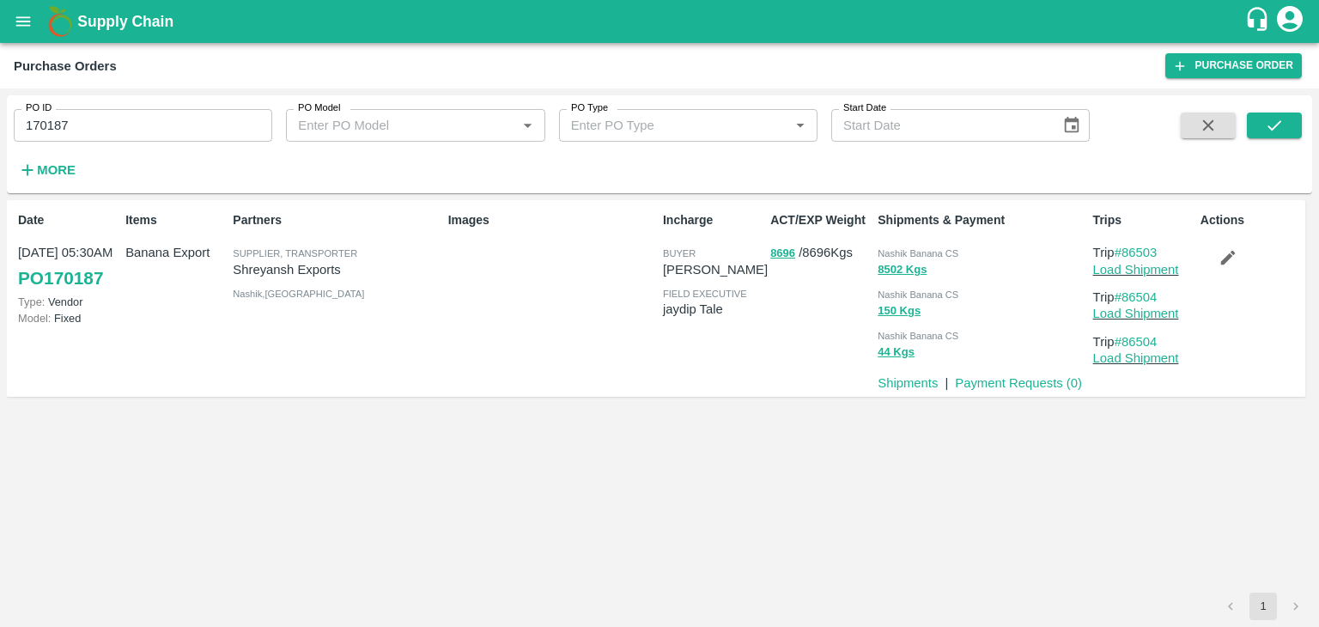
click at [127, 125] on input "170187" at bounding box center [143, 125] width 258 height 33
paste input "text"
click at [127, 125] on input "170187" at bounding box center [143, 125] width 258 height 33
type input "170249"
drag, startPoint x: 1288, startPoint y: 141, endPoint x: 1286, endPoint y: 131, distance: 9.6
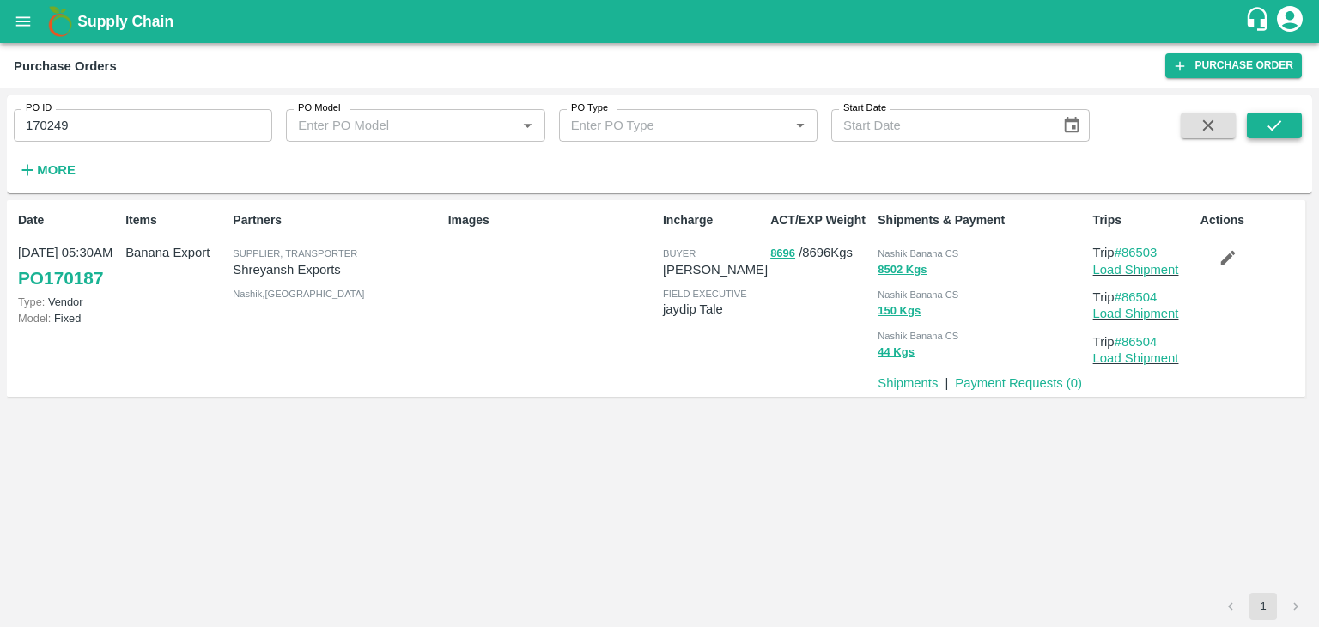
click at [1286, 131] on span at bounding box center [1274, 147] width 55 height 70
click at [1286, 131] on button "submit" at bounding box center [1274, 125] width 55 height 26
click at [1280, 121] on icon "submit" at bounding box center [1274, 125] width 14 height 10
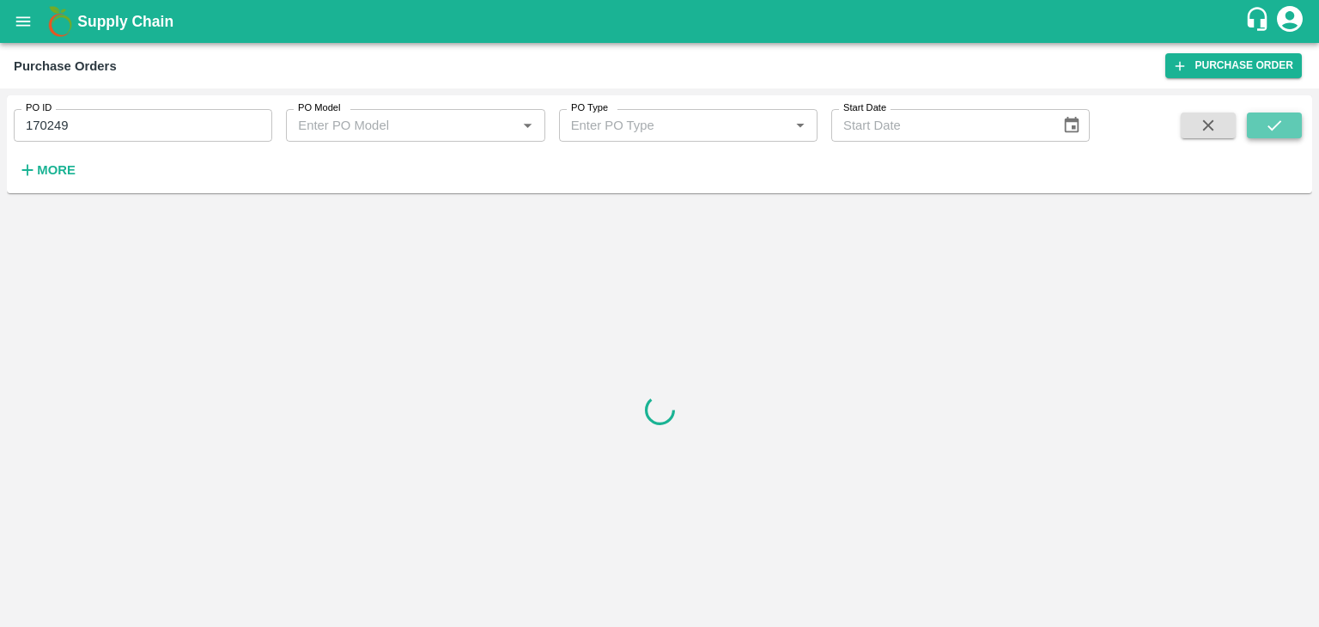
click at [1280, 121] on icon "submit" at bounding box center [1274, 125] width 14 height 10
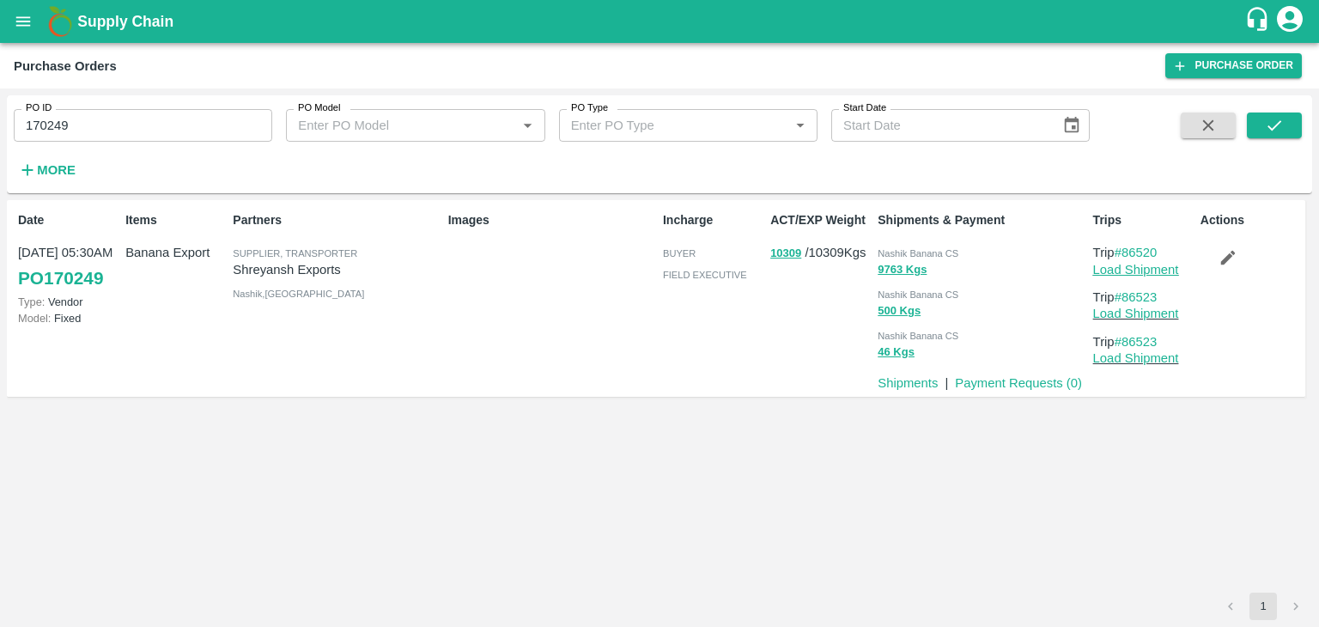
click at [1148, 276] on link "Load Shipment" at bounding box center [1136, 270] width 86 height 14
drag, startPoint x: 1233, startPoint y: 281, endPoint x: 1225, endPoint y: 261, distance: 21.2
click at [1225, 261] on div "Actions" at bounding box center [1247, 297] width 107 height 187
click at [1225, 261] on icon "button" at bounding box center [1227, 258] width 15 height 15
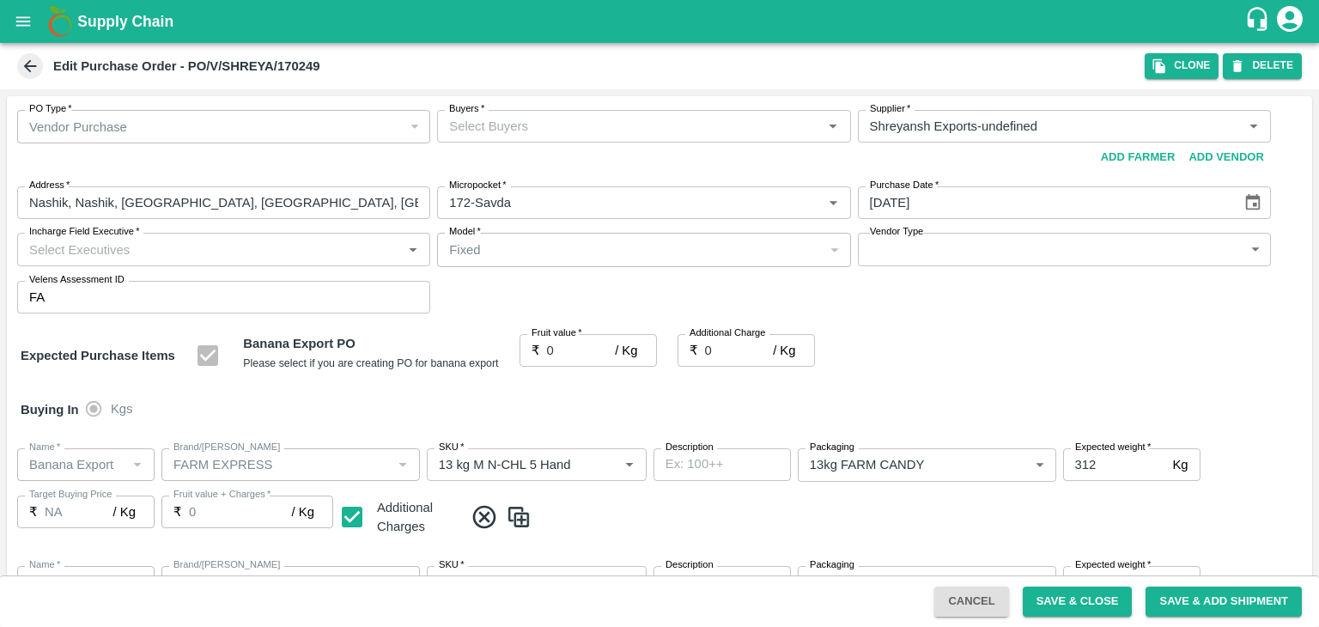
click at [531, 118] on input "Buyers   *" at bounding box center [629, 126] width 374 height 22
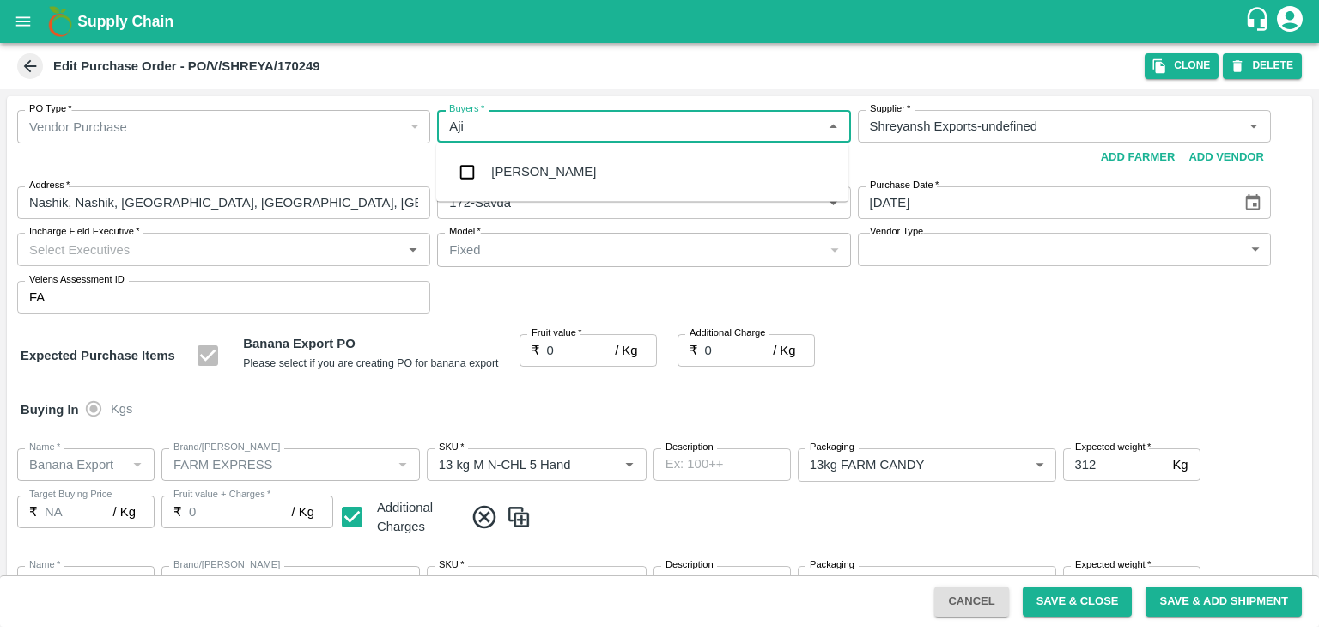
type input "Ajit"
click at [549, 173] on div "Ajit Otari" at bounding box center [642, 171] width 412 height 45
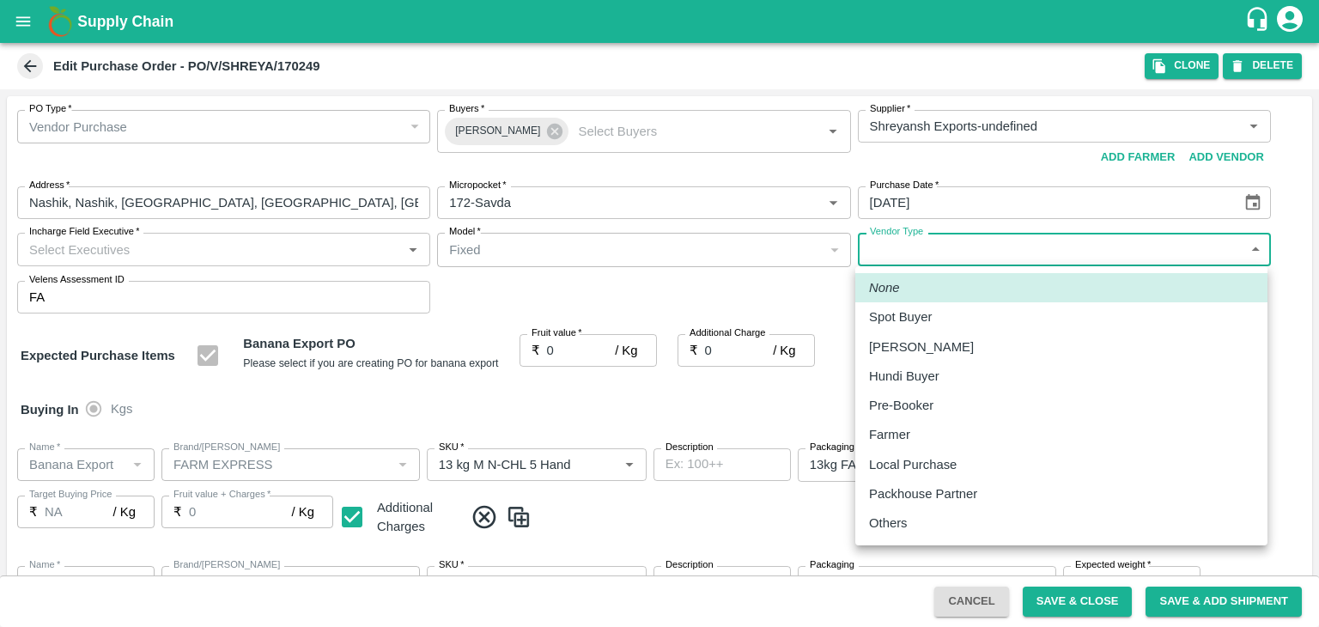
click at [1006, 255] on body "Supply Chain Edit Purchase Order - PO/V/SHREYA/170249 Clone DELETE PO Type   * …" at bounding box center [659, 313] width 1319 height 627
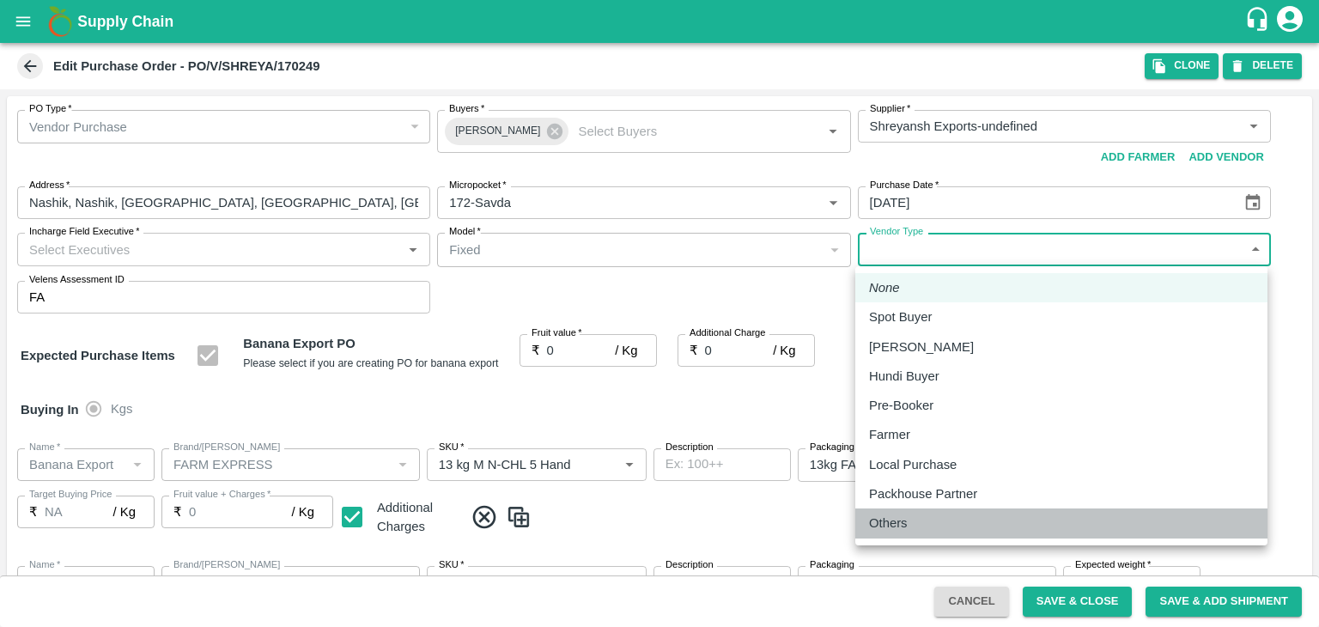
click at [923, 520] on div "Others" at bounding box center [1061, 523] width 385 height 19
type input "OTHER"
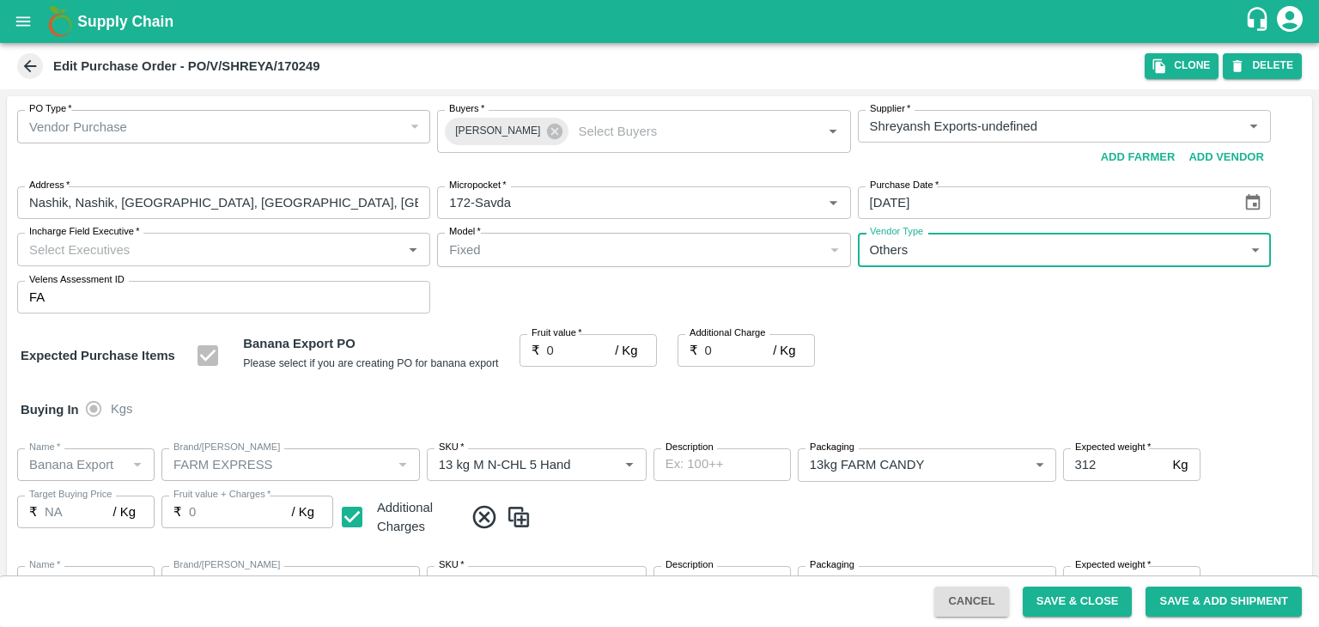
click at [209, 252] on input "Incharge Field Executive   *" at bounding box center [209, 249] width 374 height 22
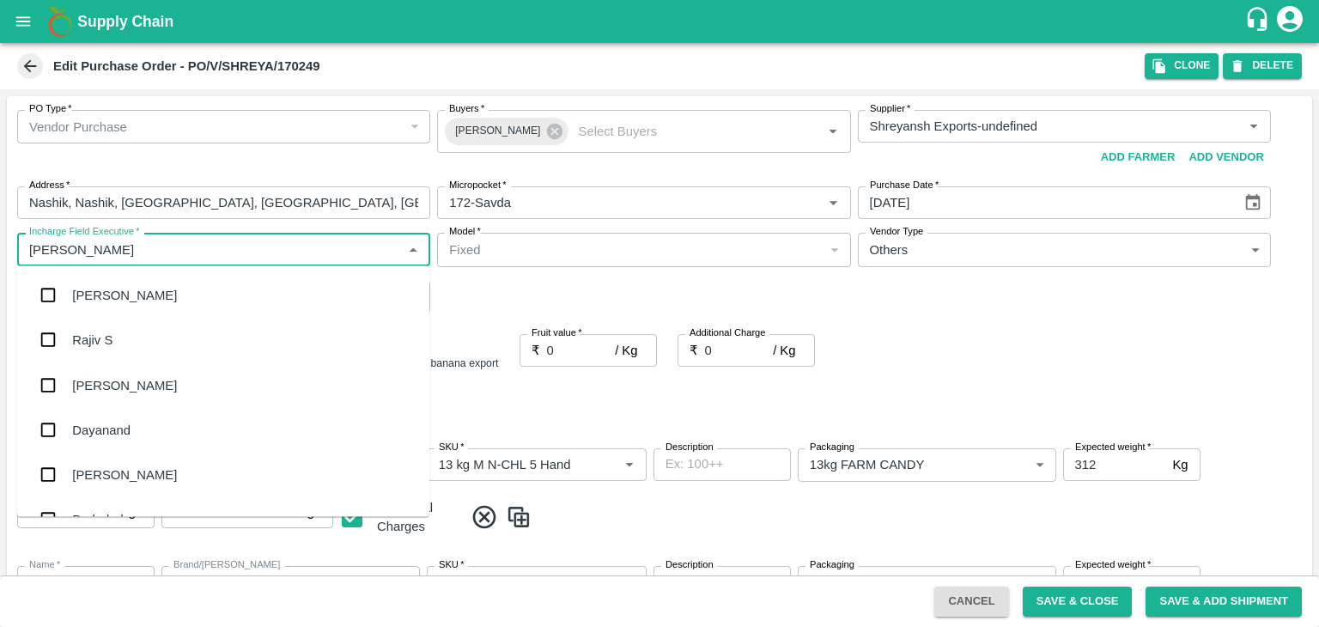
type input "Jay"
drag, startPoint x: 151, startPoint y: 359, endPoint x: 146, endPoint y: 378, distance: 19.6
click at [146, 378] on ul "Sanjay Kumar Ram Vijay Tanagde jaydip Tale Sanjay K SM Jayachandran Jithendar N…" at bounding box center [223, 391] width 412 height 251
click at [146, 378] on div "jaydip Tale" at bounding box center [223, 384] width 412 height 45
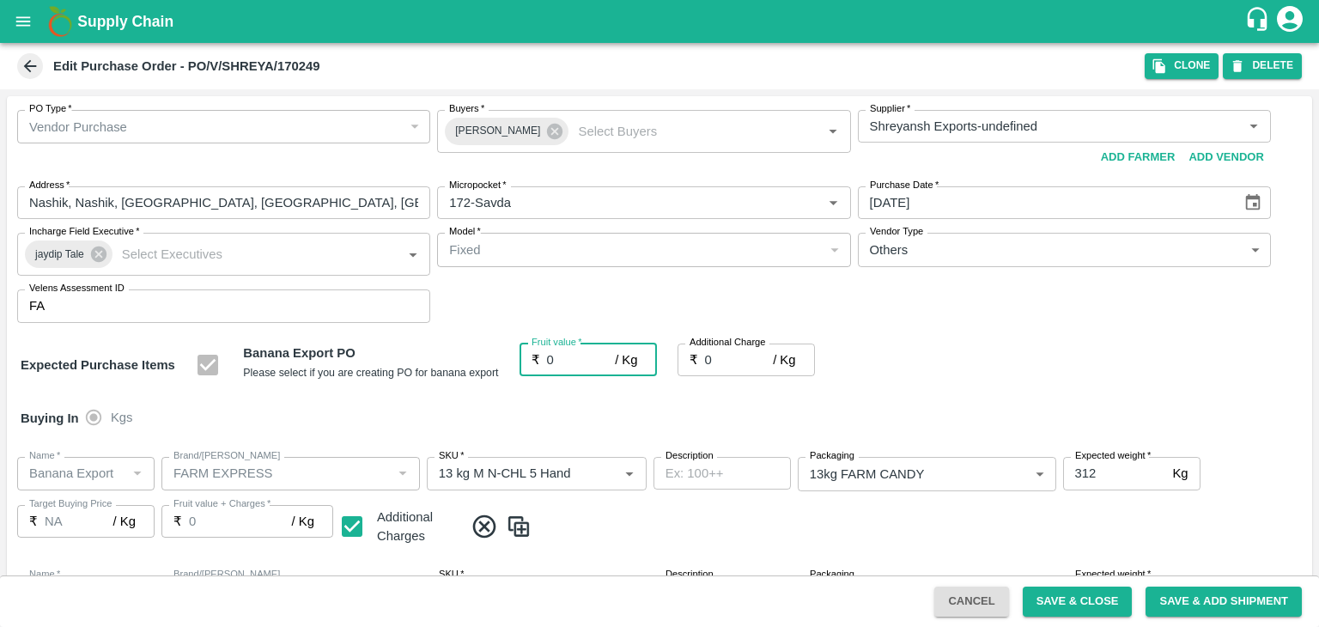
click at [570, 350] on input "0" at bounding box center [581, 359] width 69 height 33
type input "1"
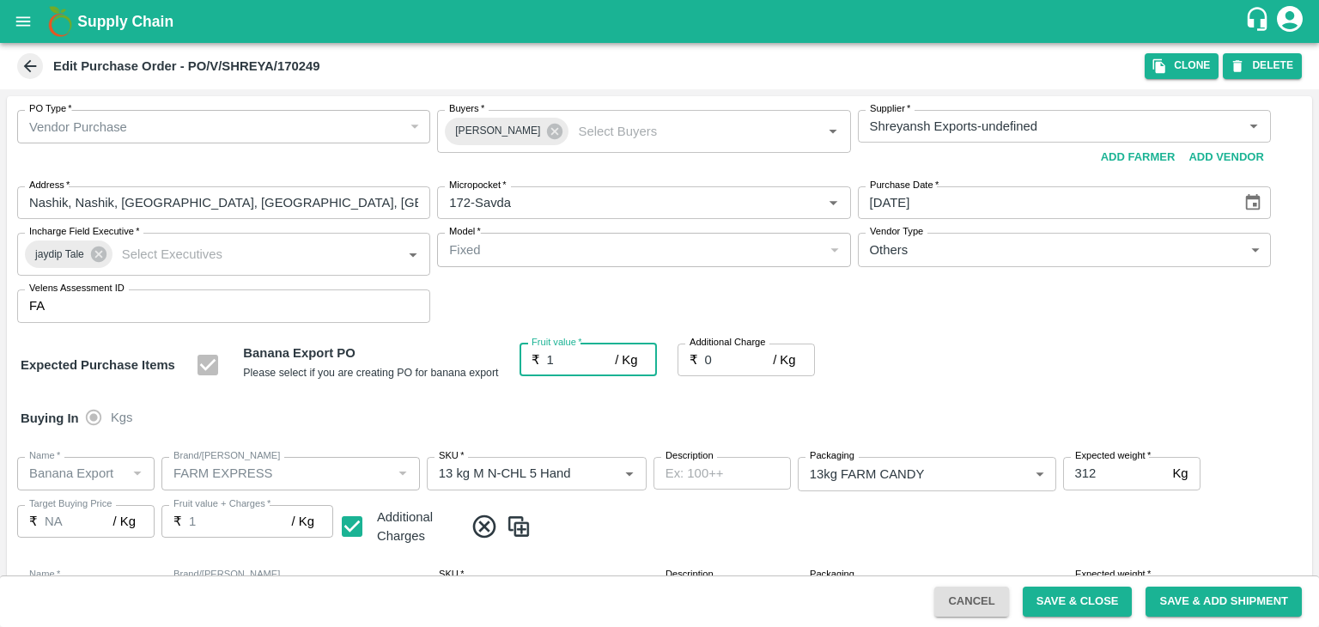
type input "1"
type input "19"
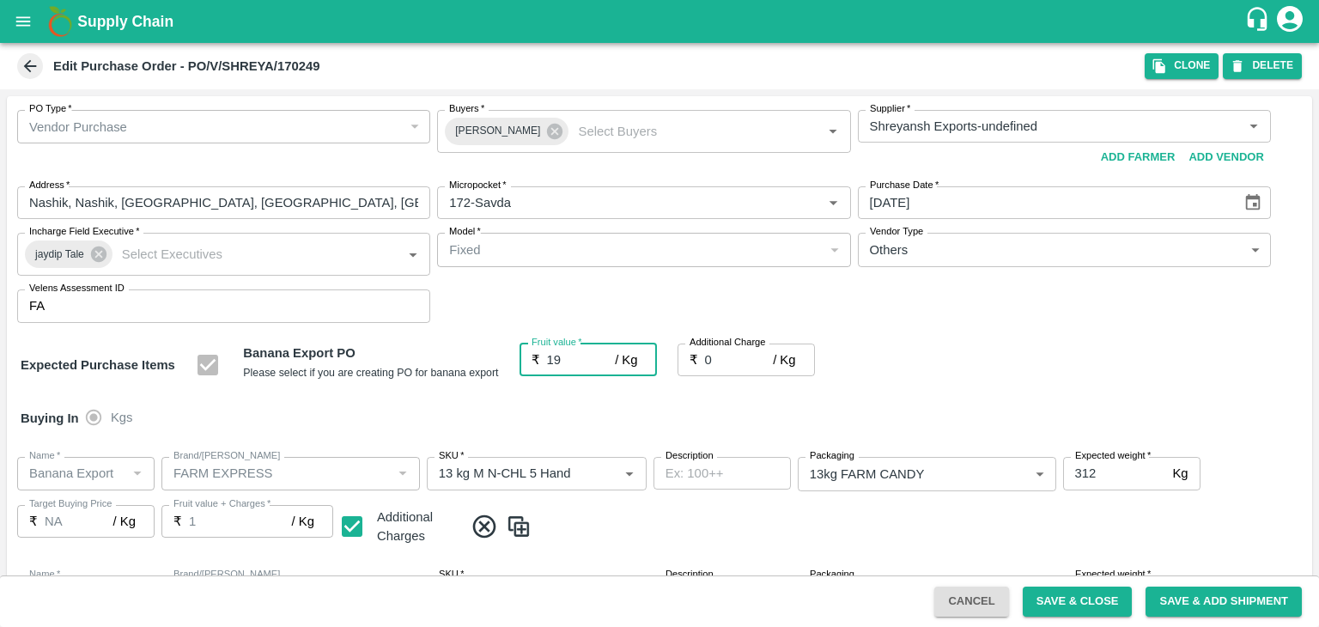
type input "19"
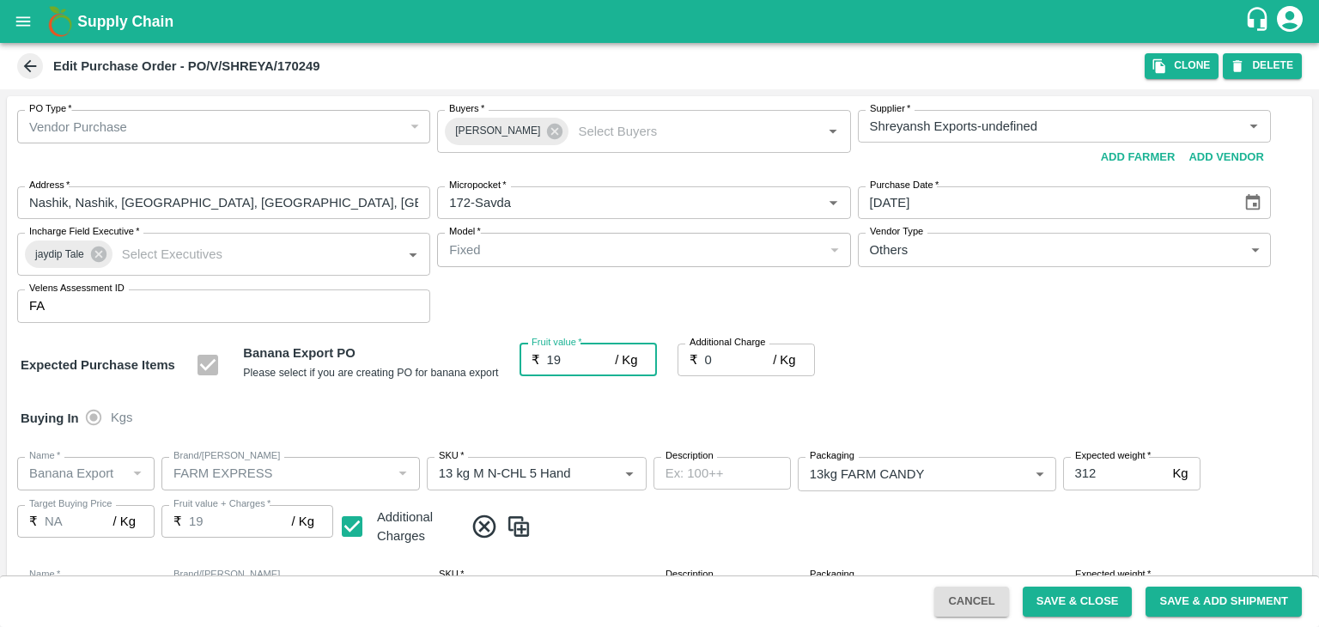
type input "19"
type input "2"
type input "21"
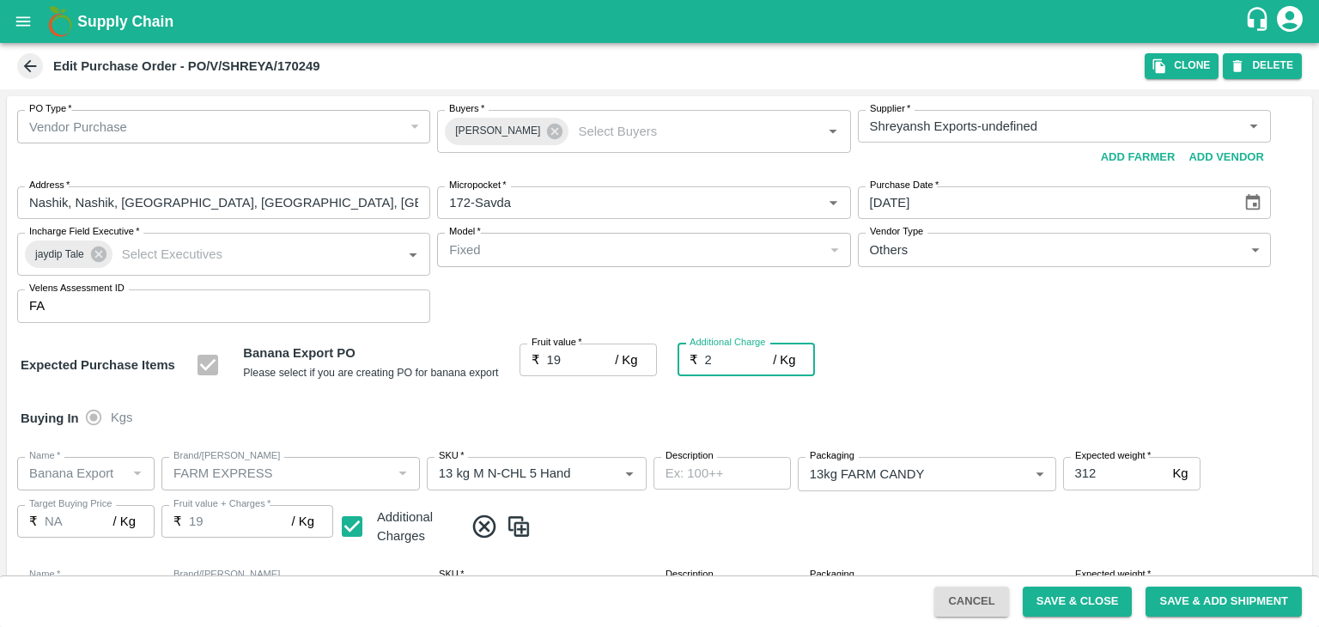
type input "21"
type input "2.7"
type input "21.7"
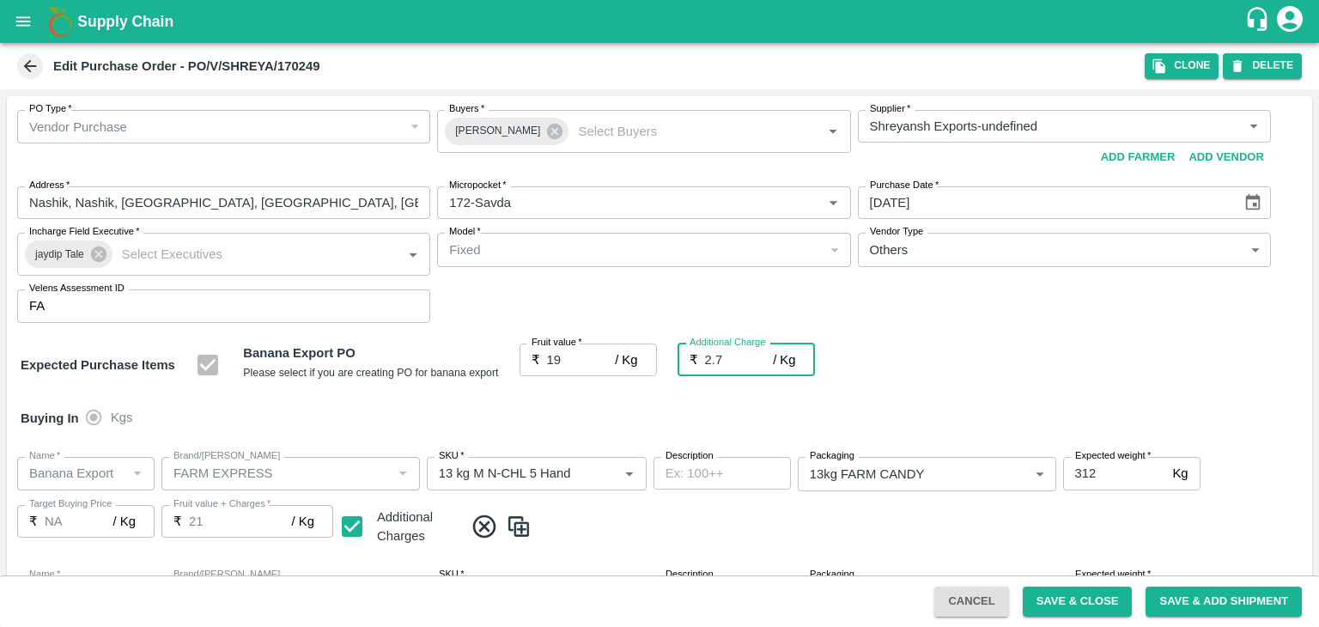
type input "21.7"
type input "2.75"
type input "21.75"
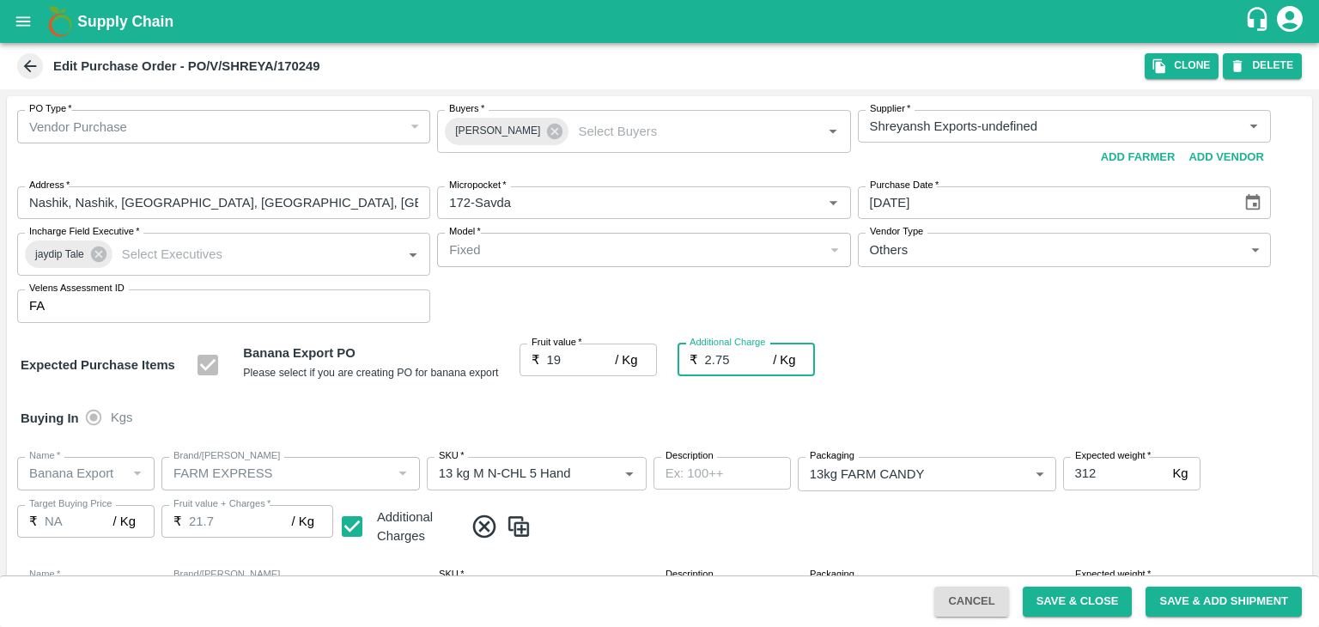
type input "21.75"
type input "2.75"
click at [612, 405] on div "Buying In Kgs" at bounding box center [659, 418] width 1305 height 50
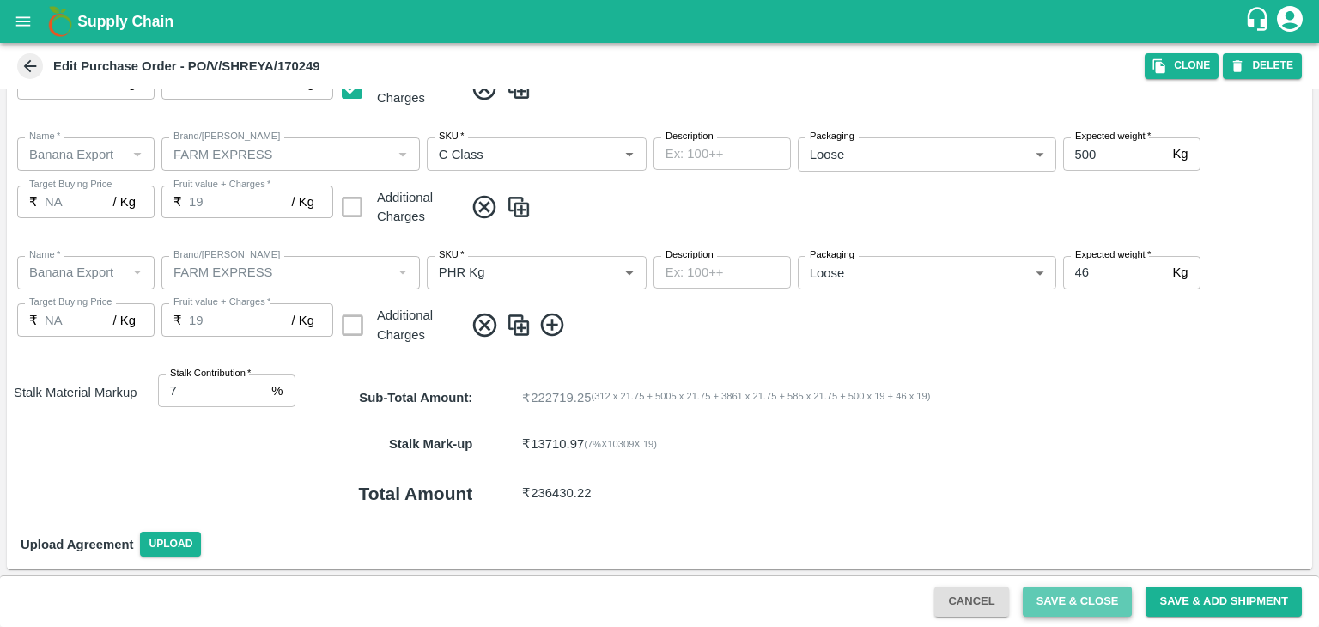
click at [1097, 605] on button "Save & Close" at bounding box center [1078, 602] width 110 height 30
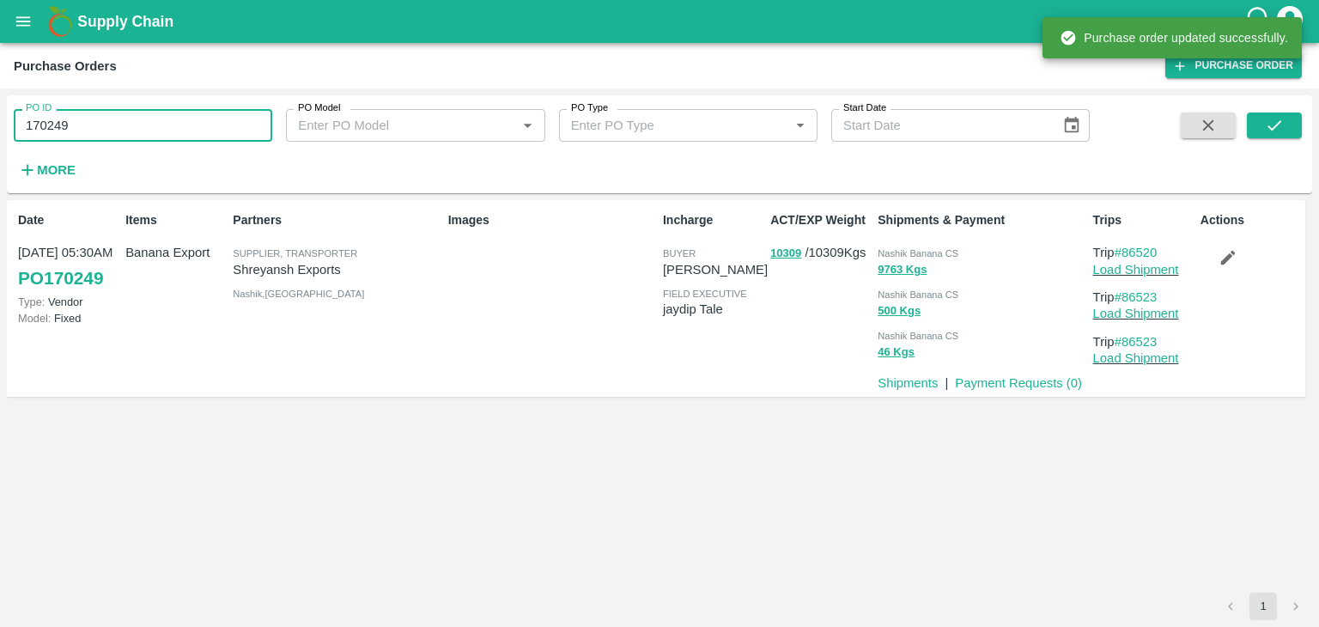
click at [158, 132] on input "170249" at bounding box center [143, 125] width 258 height 33
paste input "text"
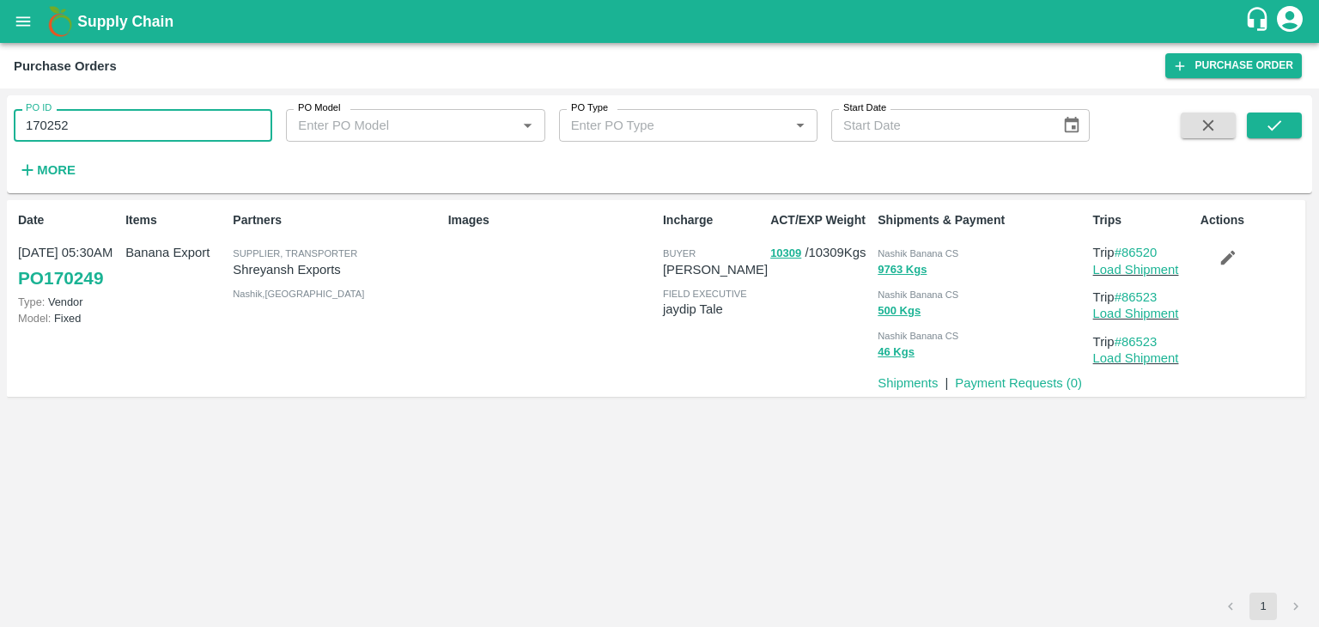
type input "170252"
click at [1270, 138] on span at bounding box center [1274, 147] width 55 height 70
drag, startPoint x: 1270, startPoint y: 138, endPoint x: 1281, endPoint y: 127, distance: 15.8
click at [1281, 127] on span at bounding box center [1274, 147] width 55 height 70
click at [1281, 127] on icon "submit" at bounding box center [1274, 125] width 19 height 19
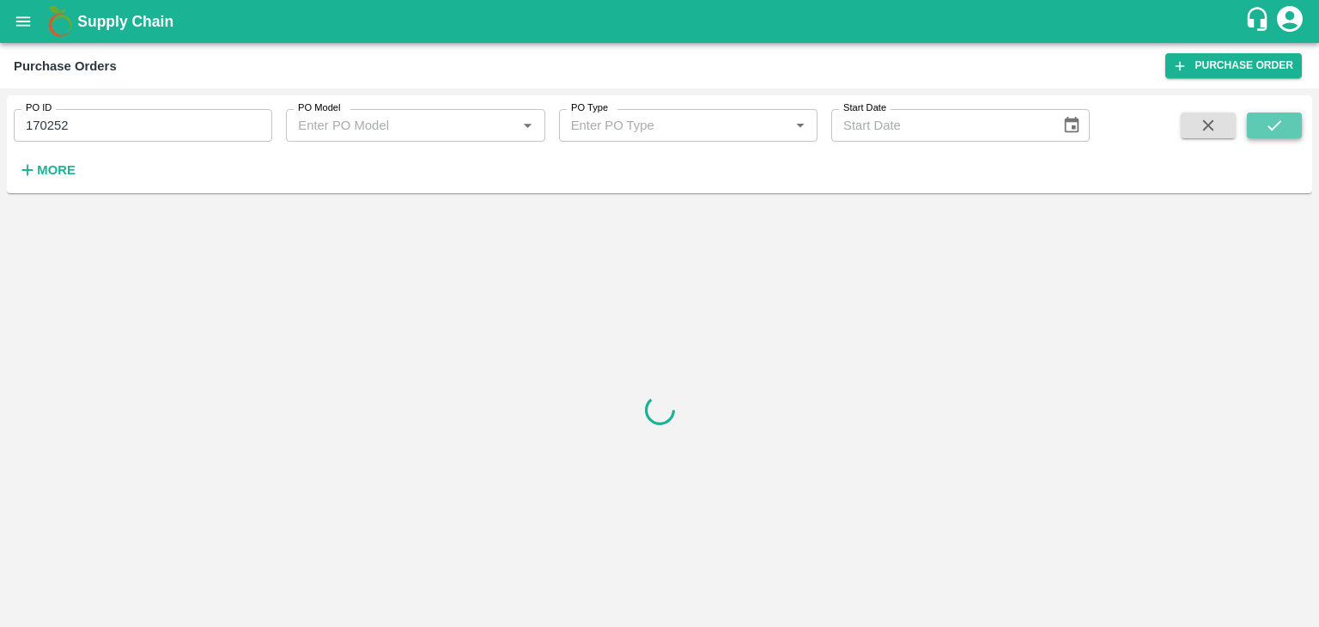
click at [1281, 127] on icon "submit" at bounding box center [1274, 125] width 19 height 19
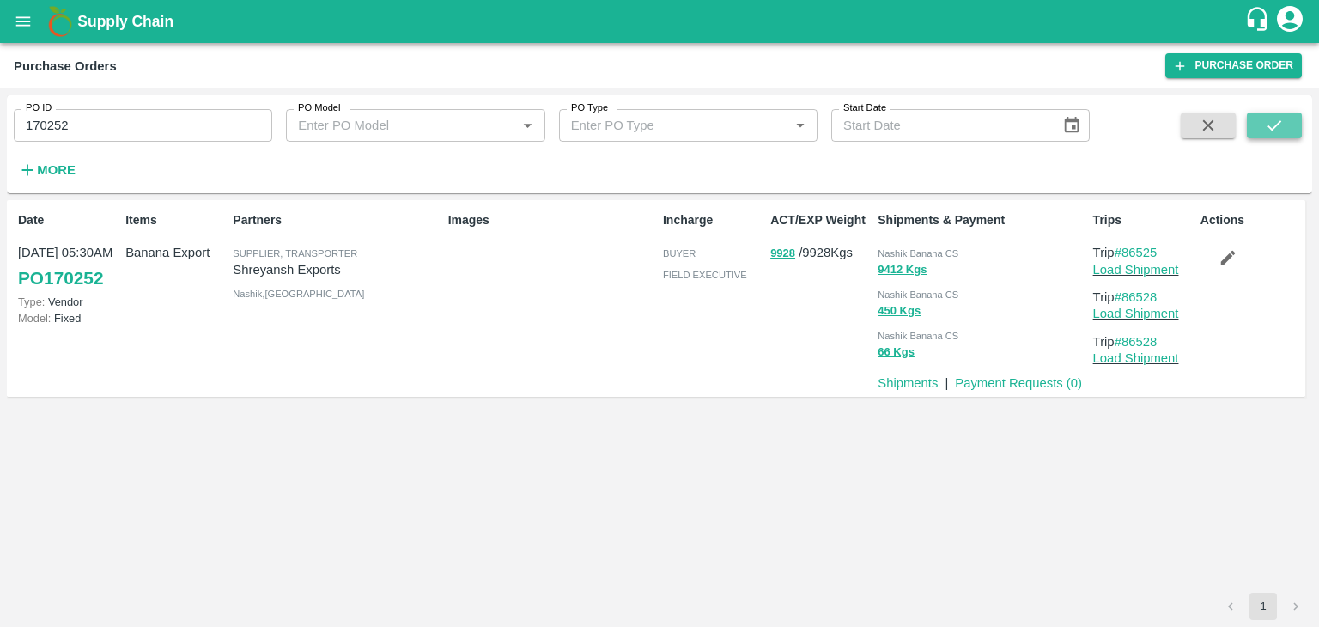
click at [1294, 131] on button "submit" at bounding box center [1274, 125] width 55 height 26
click at [1283, 124] on icon "submit" at bounding box center [1274, 125] width 19 height 19
click at [1135, 272] on link "Load Shipment" at bounding box center [1136, 270] width 86 height 14
click at [1224, 253] on icon "button" at bounding box center [1228, 257] width 19 height 19
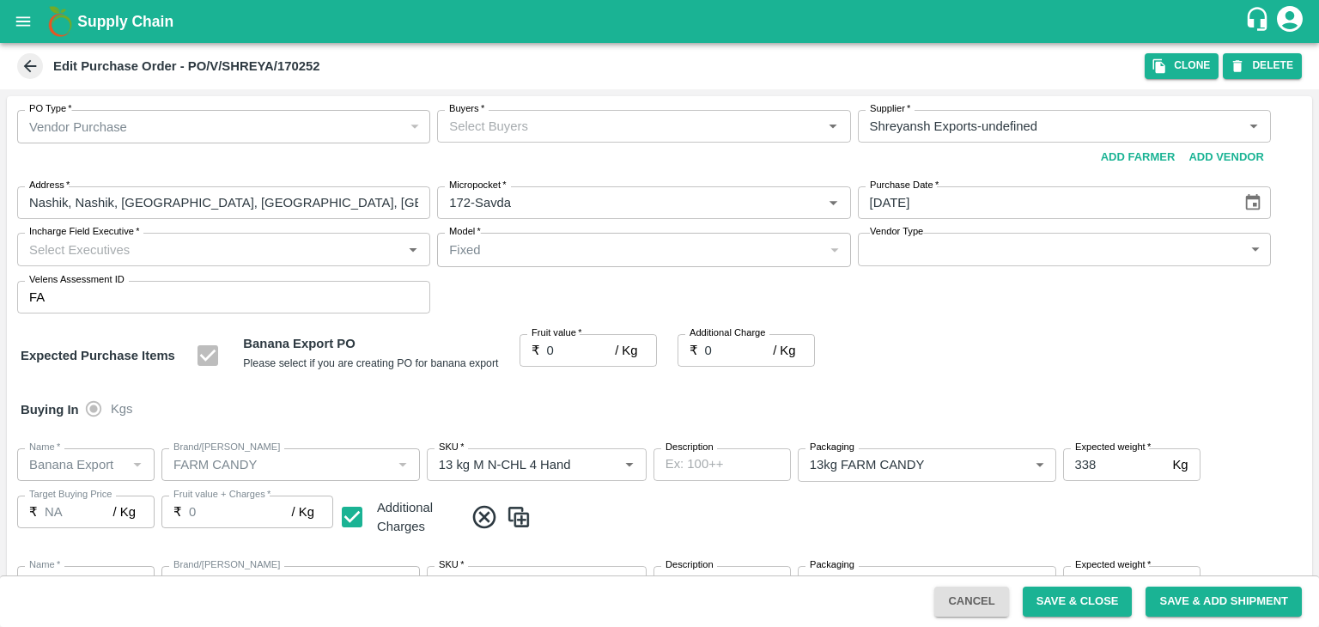
click at [614, 125] on input "Buyers   *" at bounding box center [629, 126] width 374 height 22
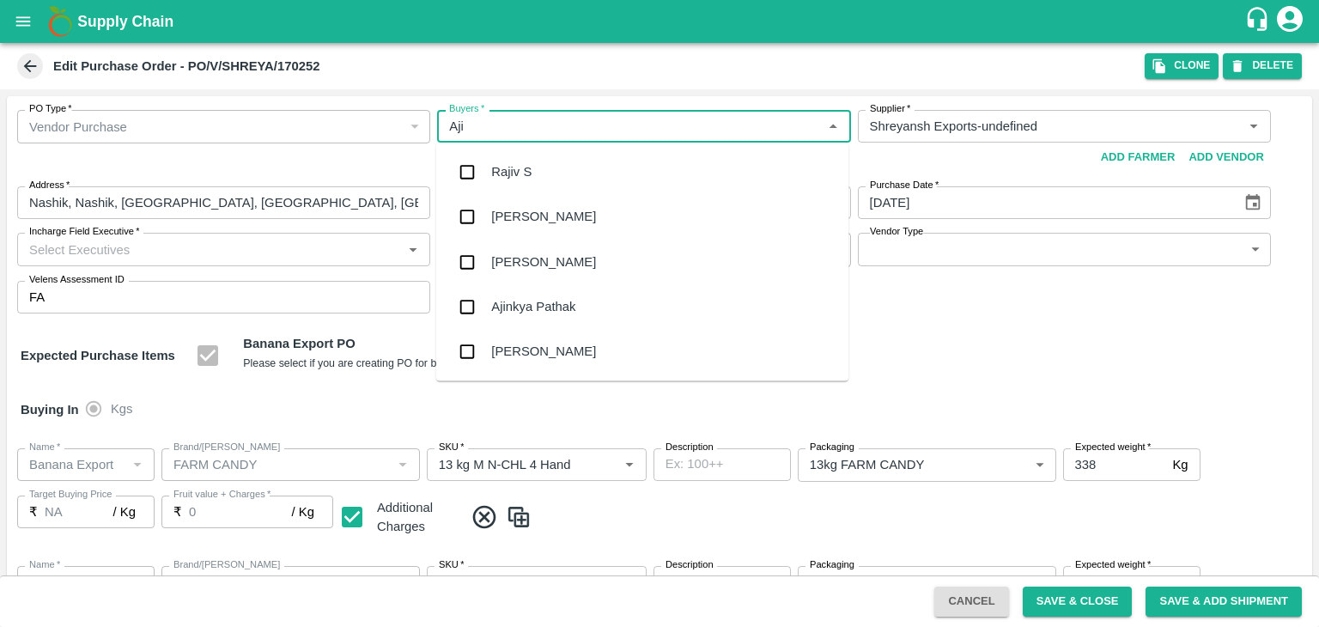
type input "Ajit"
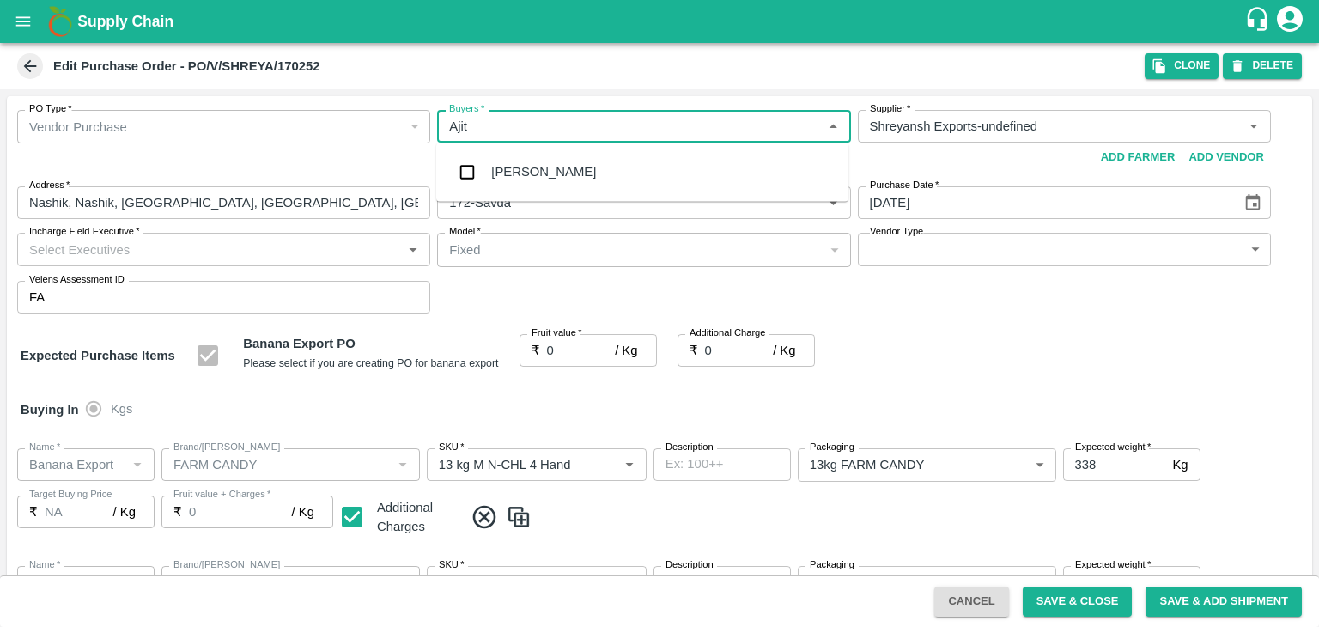
click at [543, 167] on div "Ajit Otari" at bounding box center [642, 171] width 412 height 45
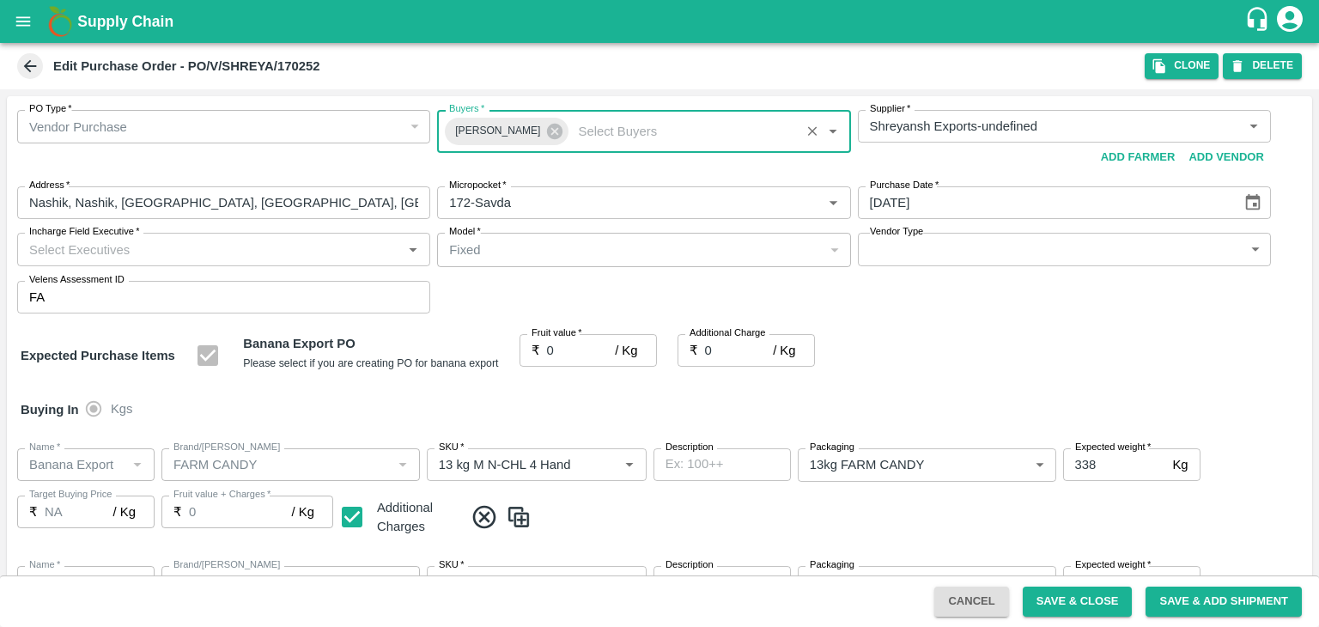
click at [305, 247] on input "Incharge Field Executive   *" at bounding box center [209, 249] width 374 height 22
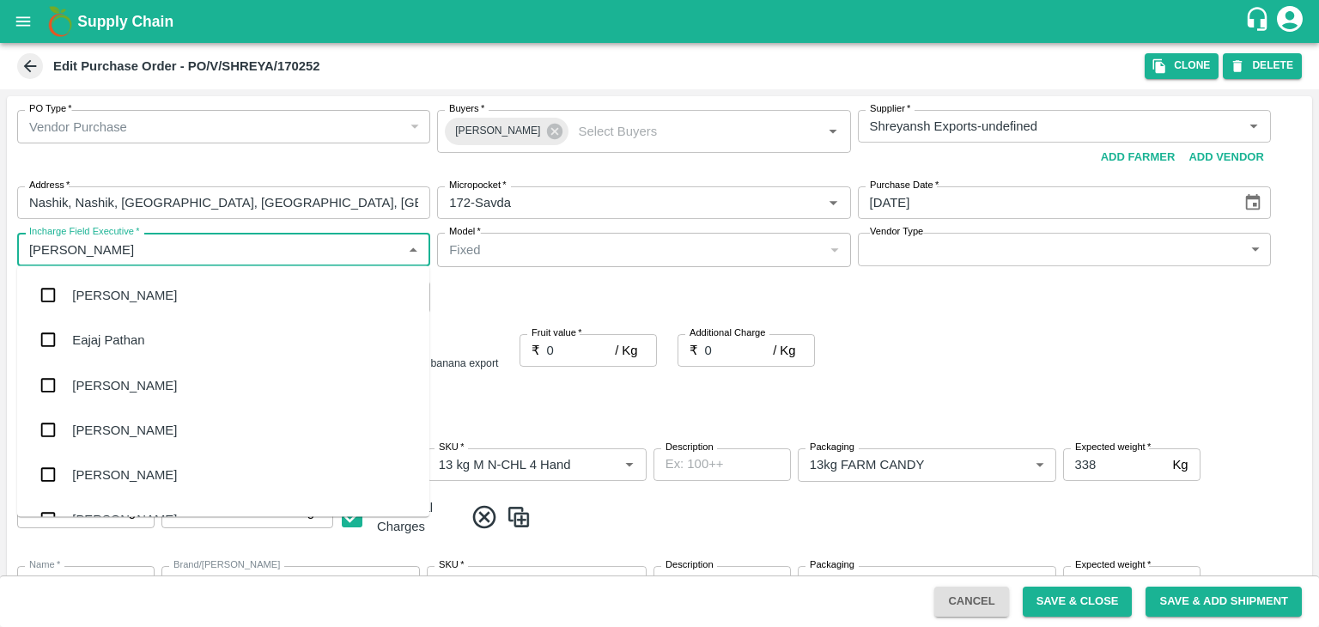
type input "Jay"
click at [147, 380] on div "jaydip Tale" at bounding box center [223, 384] width 412 height 45
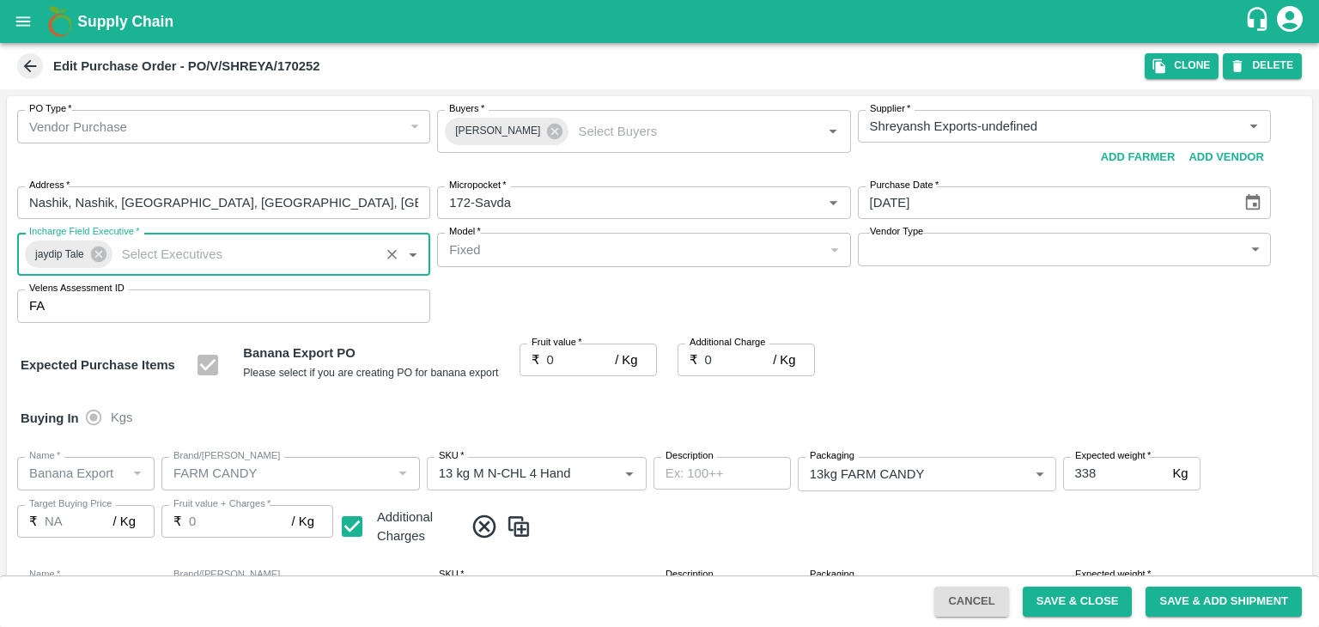
click at [929, 242] on body "Supply Chain Edit Purchase Order - PO/V/SHREYA/170252 Clone DELETE PO Type   * …" at bounding box center [659, 313] width 1319 height 627
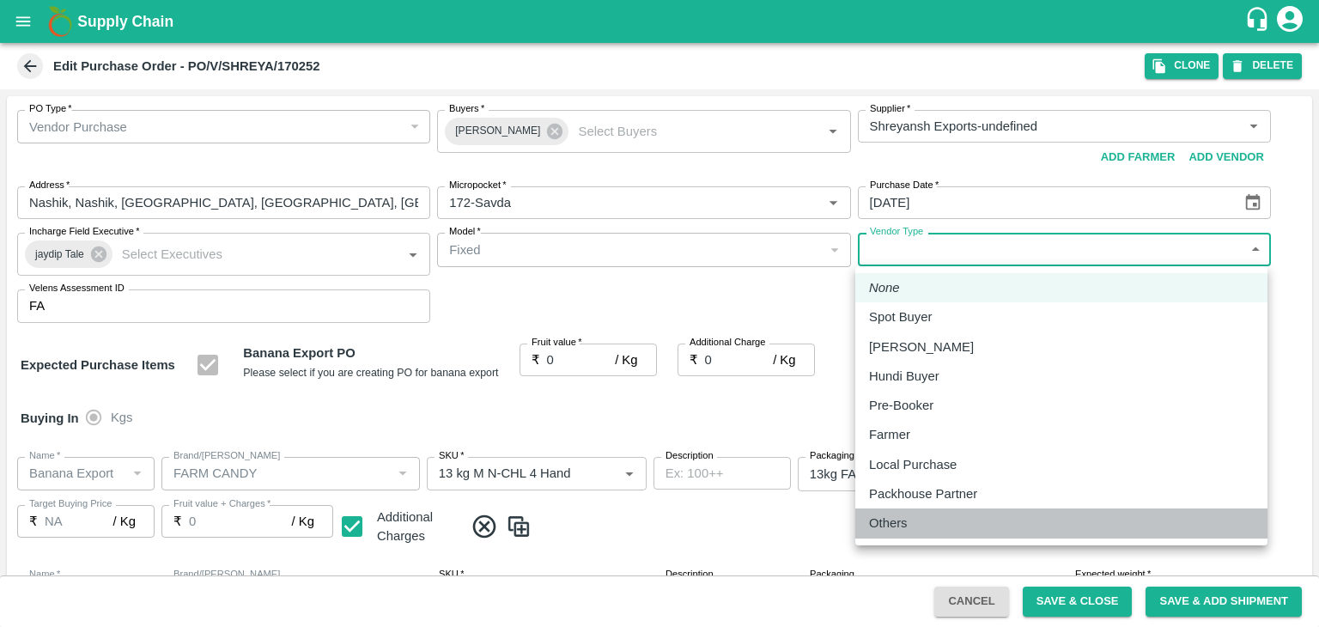
click at [909, 518] on div "Others" at bounding box center [892, 523] width 47 height 19
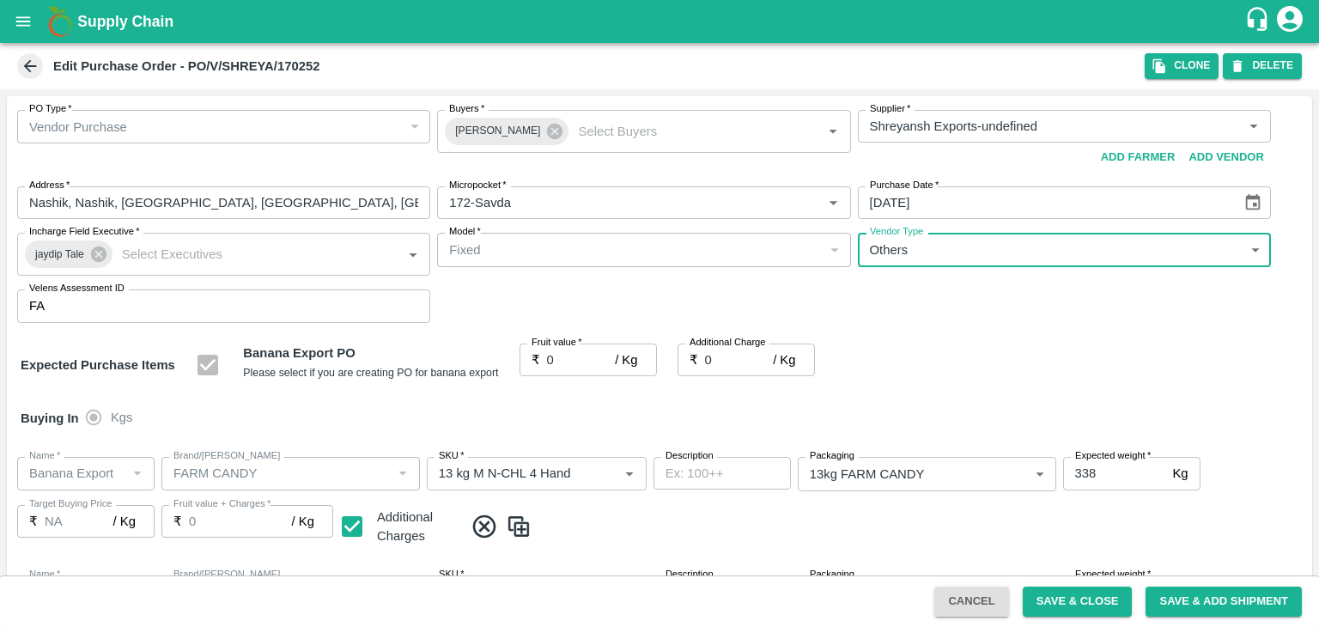
type input "OTHER"
click at [567, 359] on input "0" at bounding box center [581, 359] width 69 height 33
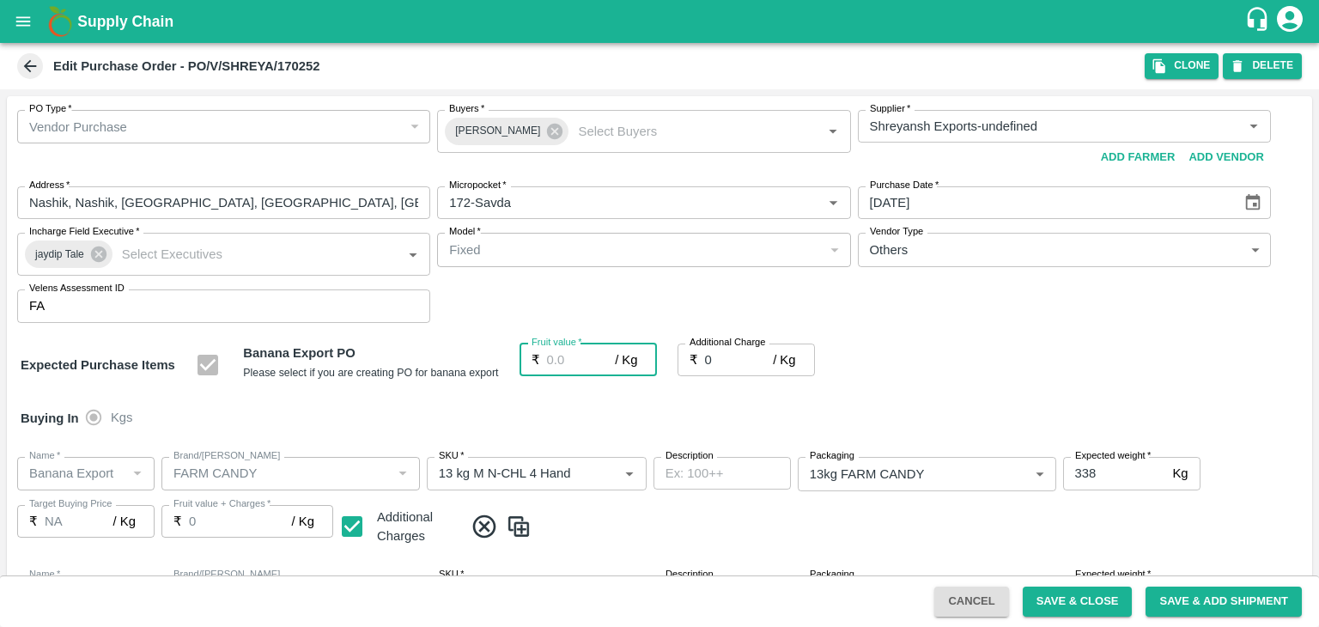
type input "1"
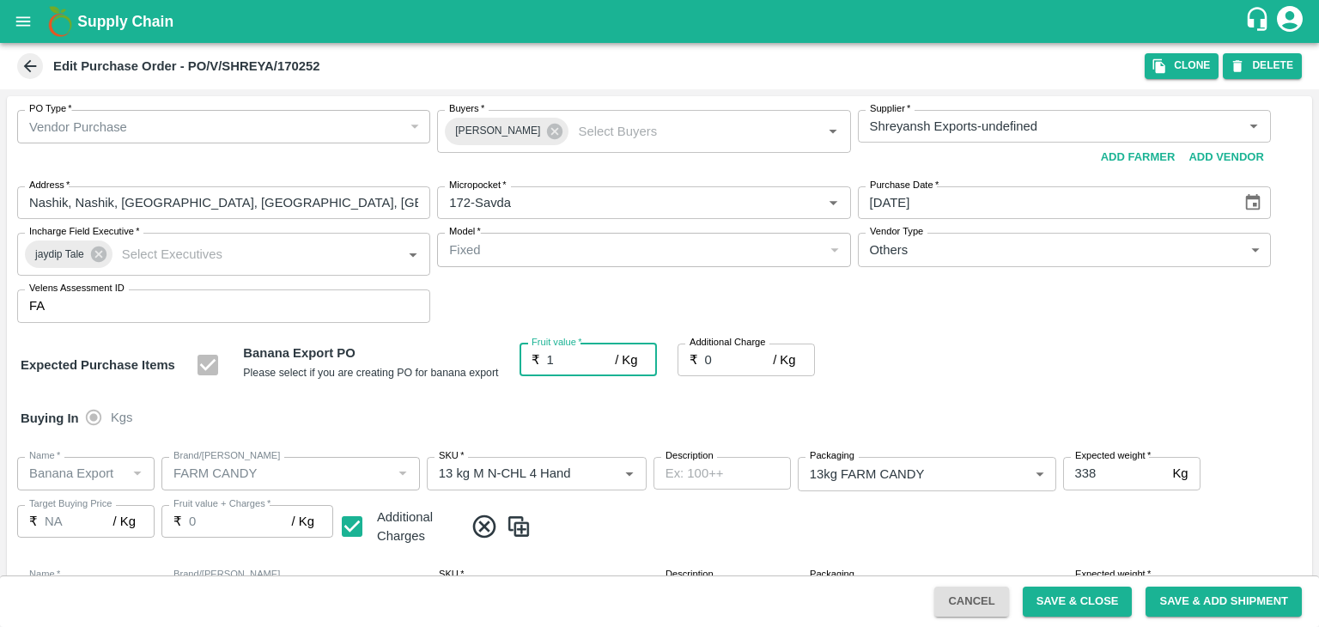
type input "1"
type input "19"
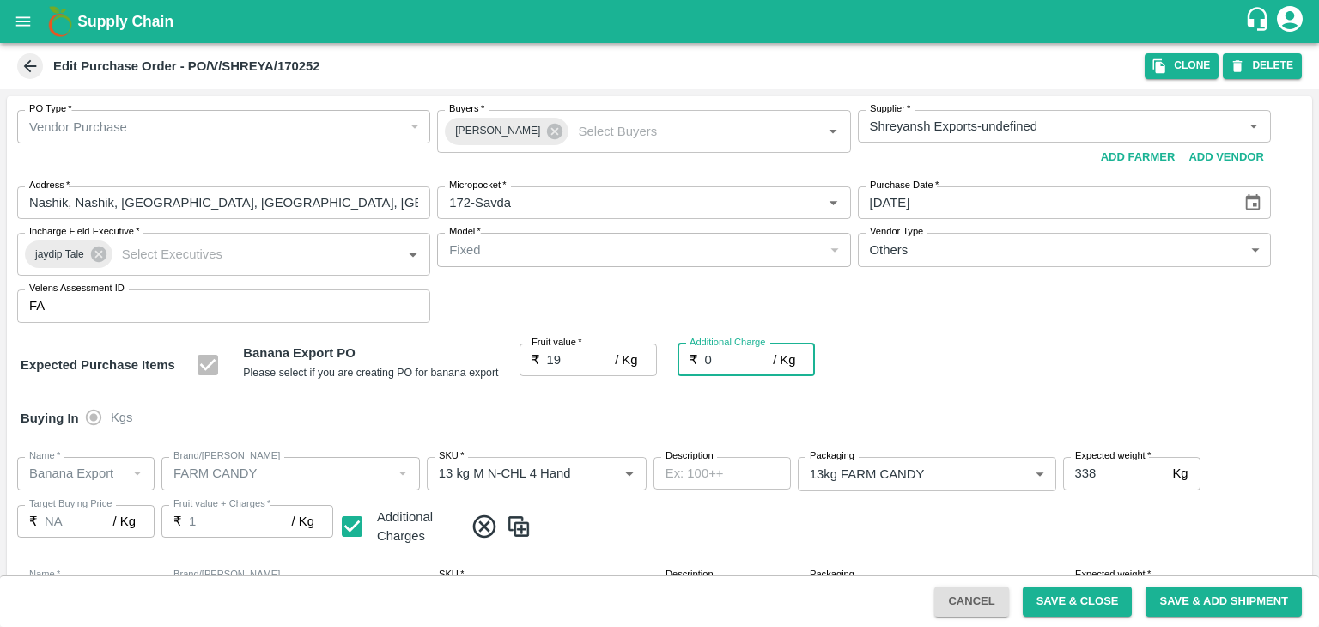
type input "19"
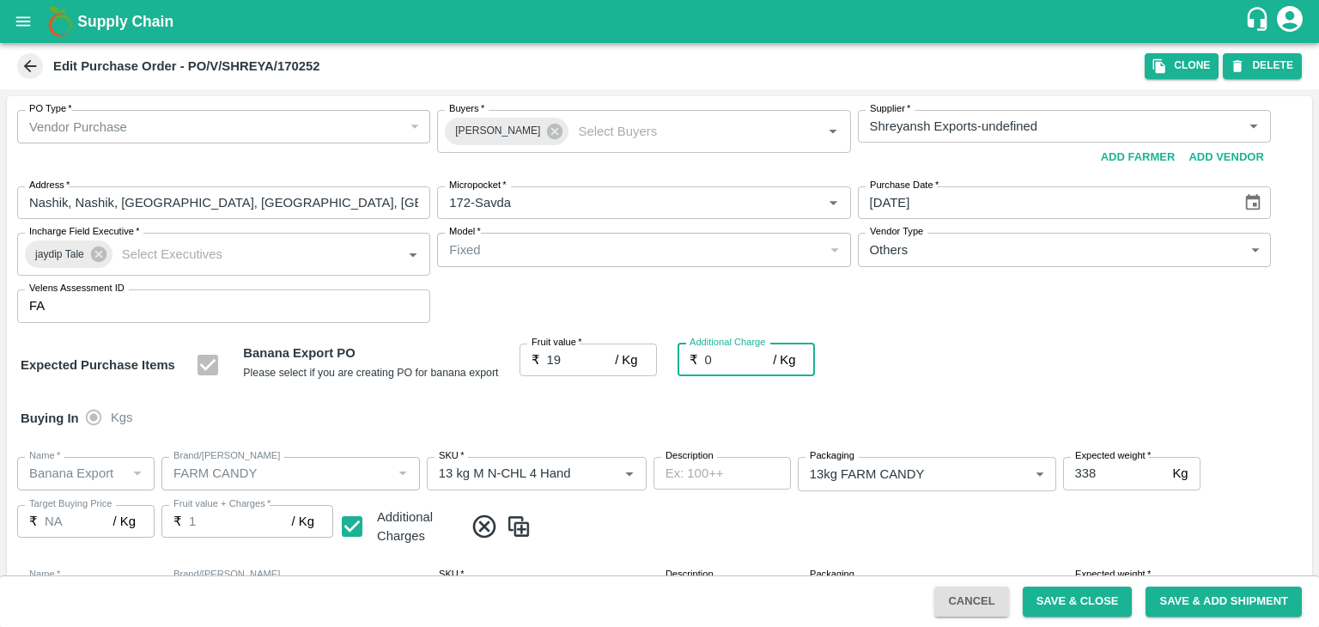
type input "19"
type input "2"
type input "21"
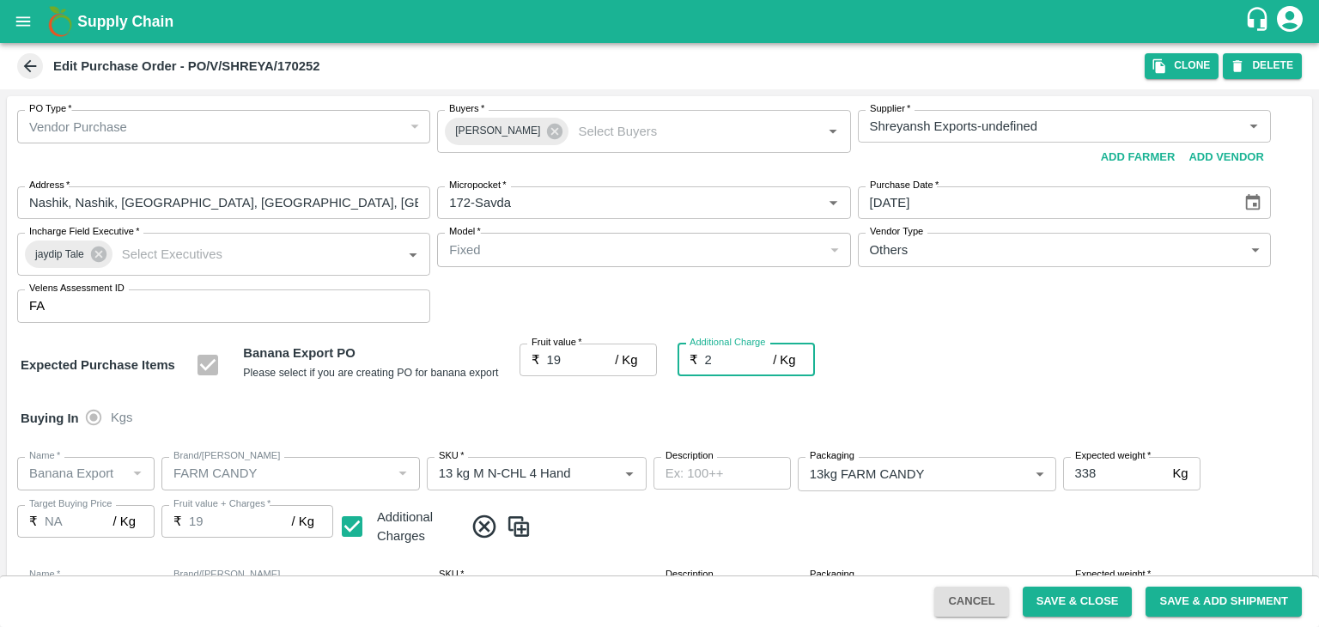
type input "21"
type input "2.7"
type input "21.7"
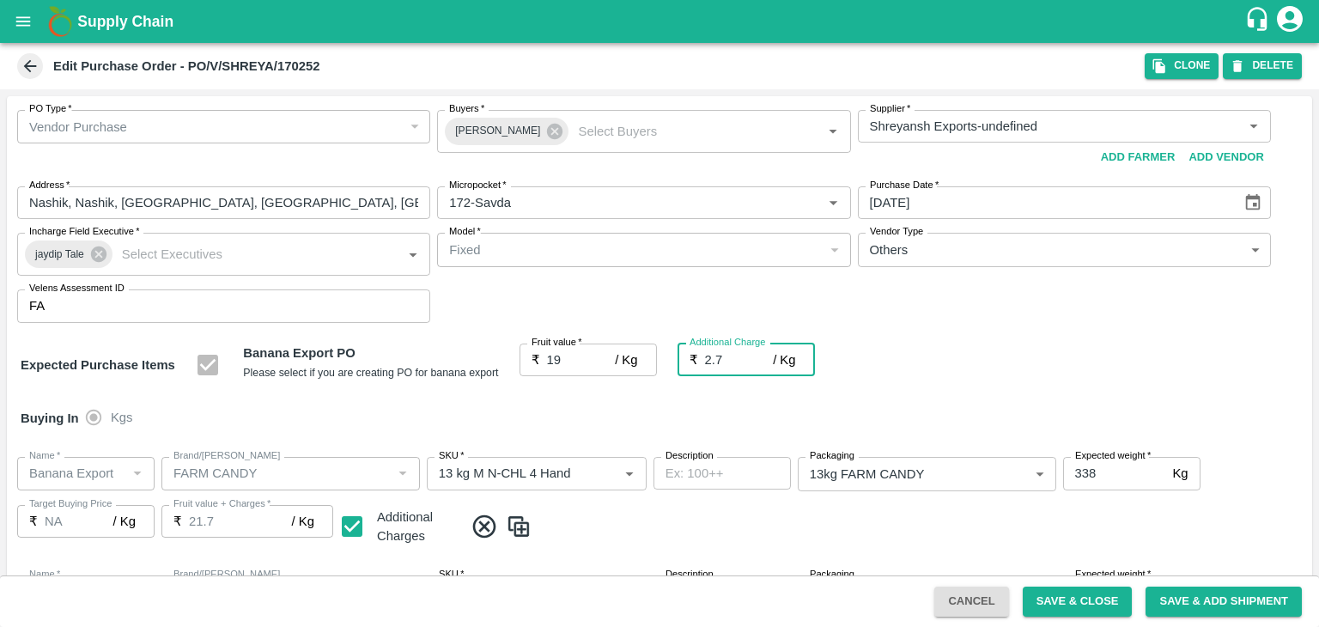
type input "21.7"
type input "2.75"
type input "21.75"
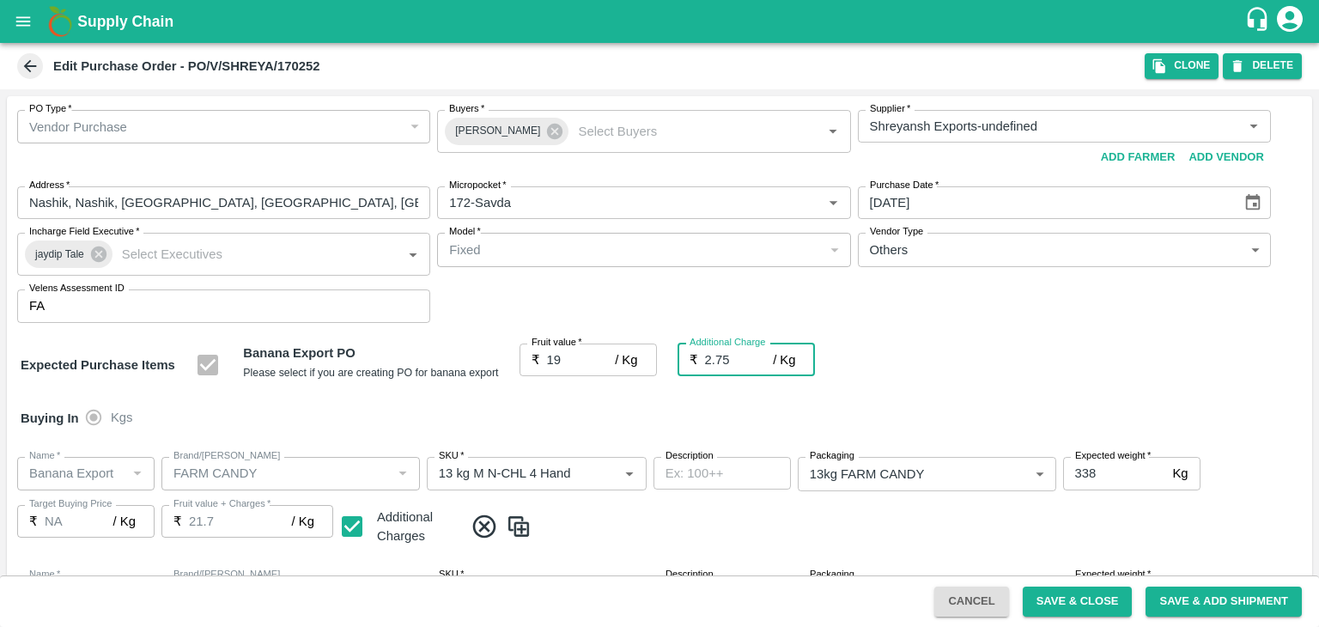
type input "21.75"
type input "2.75"
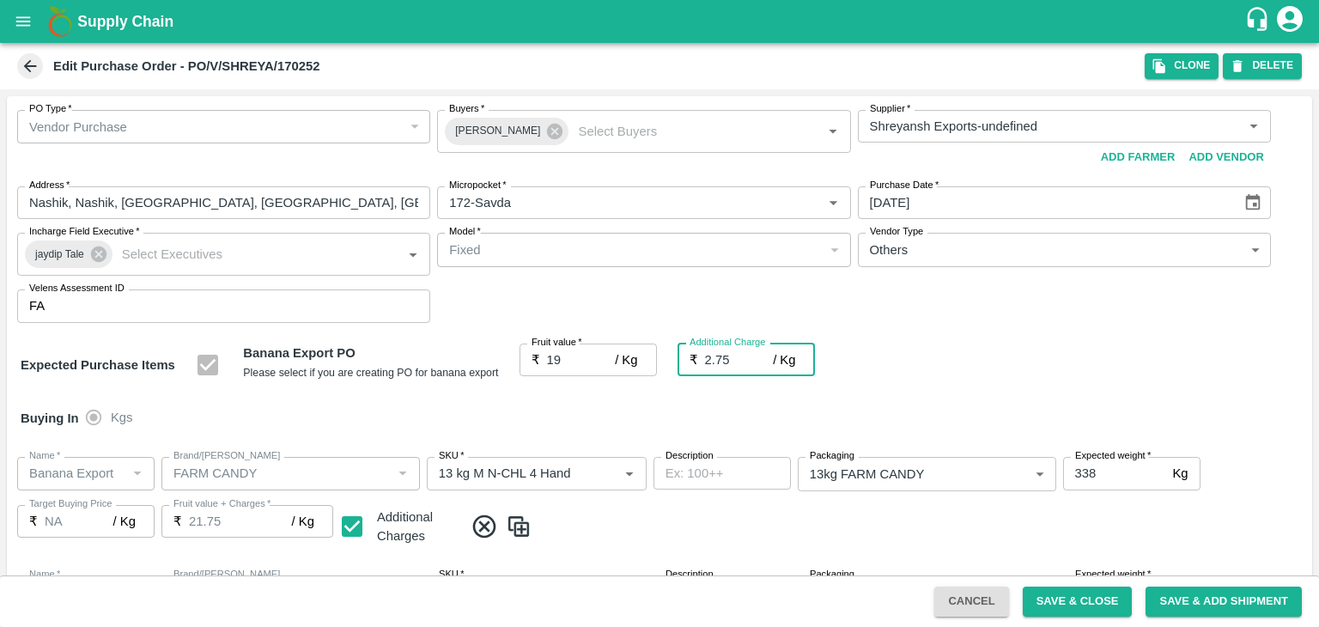
click at [600, 396] on div "Buying In Kgs" at bounding box center [659, 418] width 1305 height 50
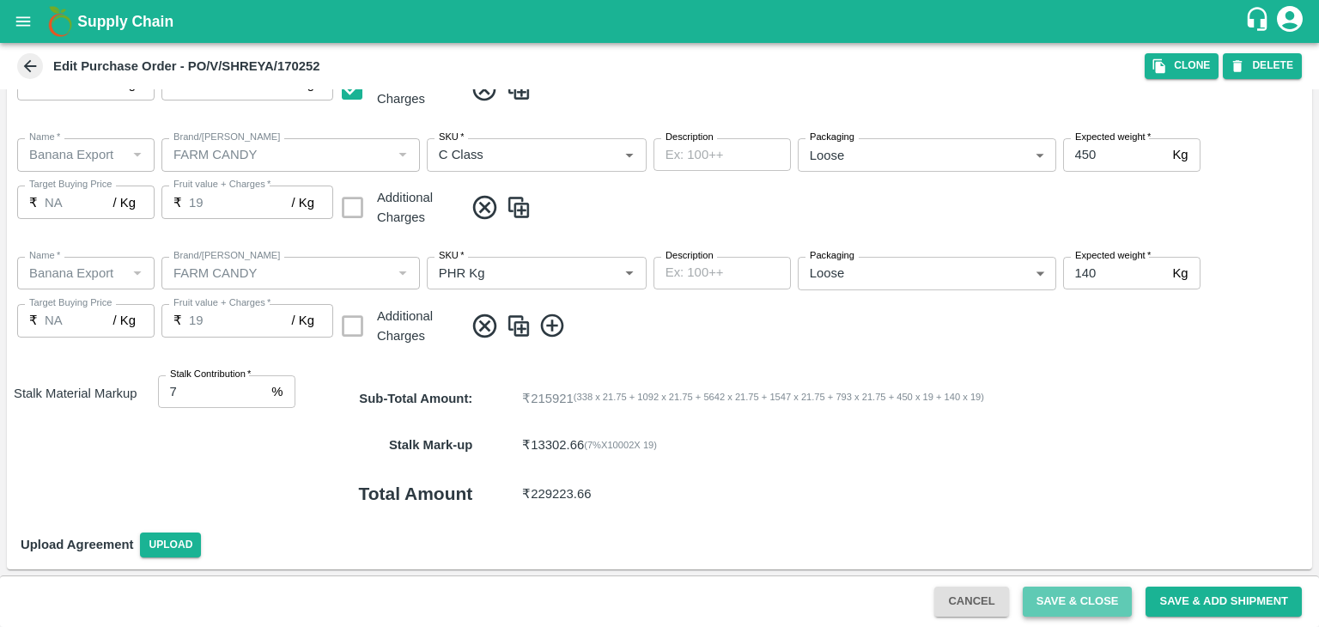
click at [1099, 608] on button "Save & Close" at bounding box center [1078, 602] width 110 height 30
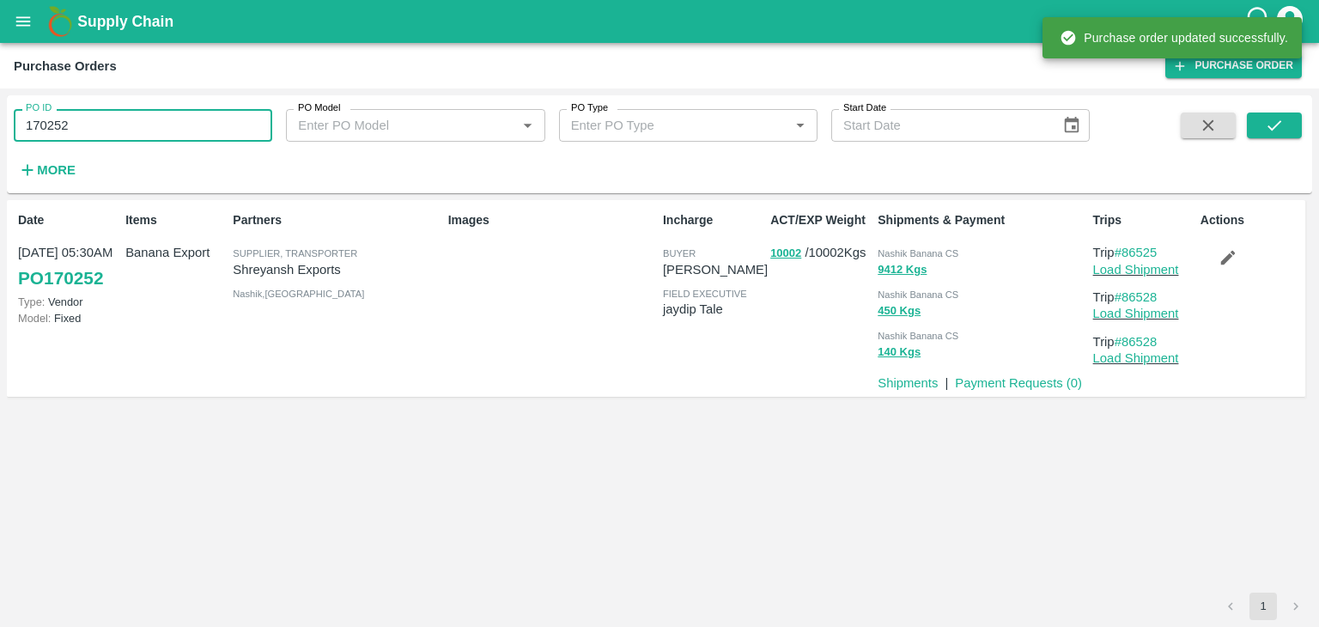
click at [177, 112] on input "170252" at bounding box center [143, 125] width 258 height 33
paste input "text"
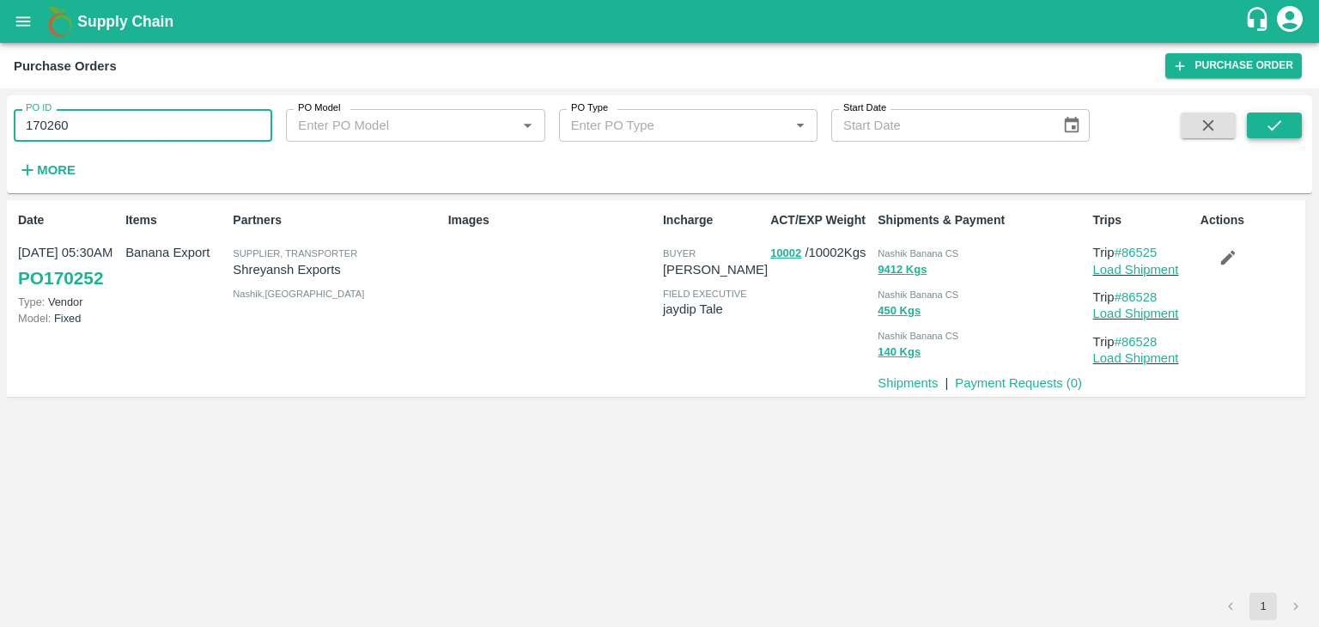
type input "170260"
click at [1290, 131] on button "submit" at bounding box center [1274, 125] width 55 height 26
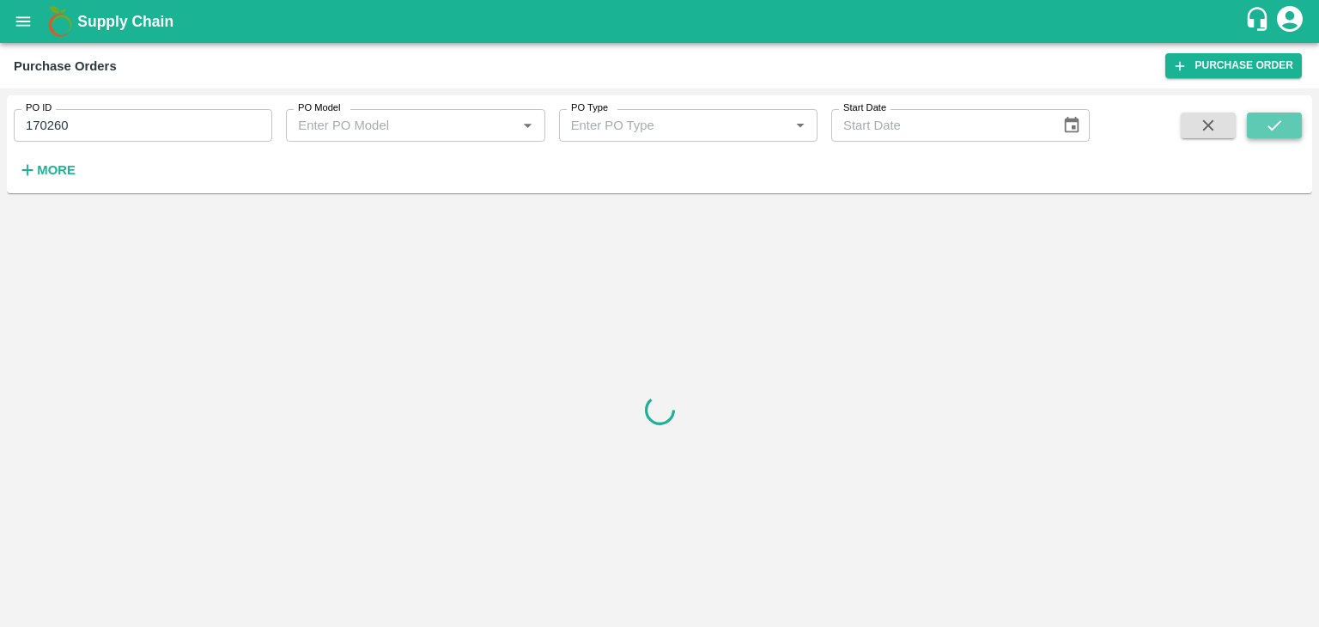
click at [1290, 131] on button "submit" at bounding box center [1274, 125] width 55 height 26
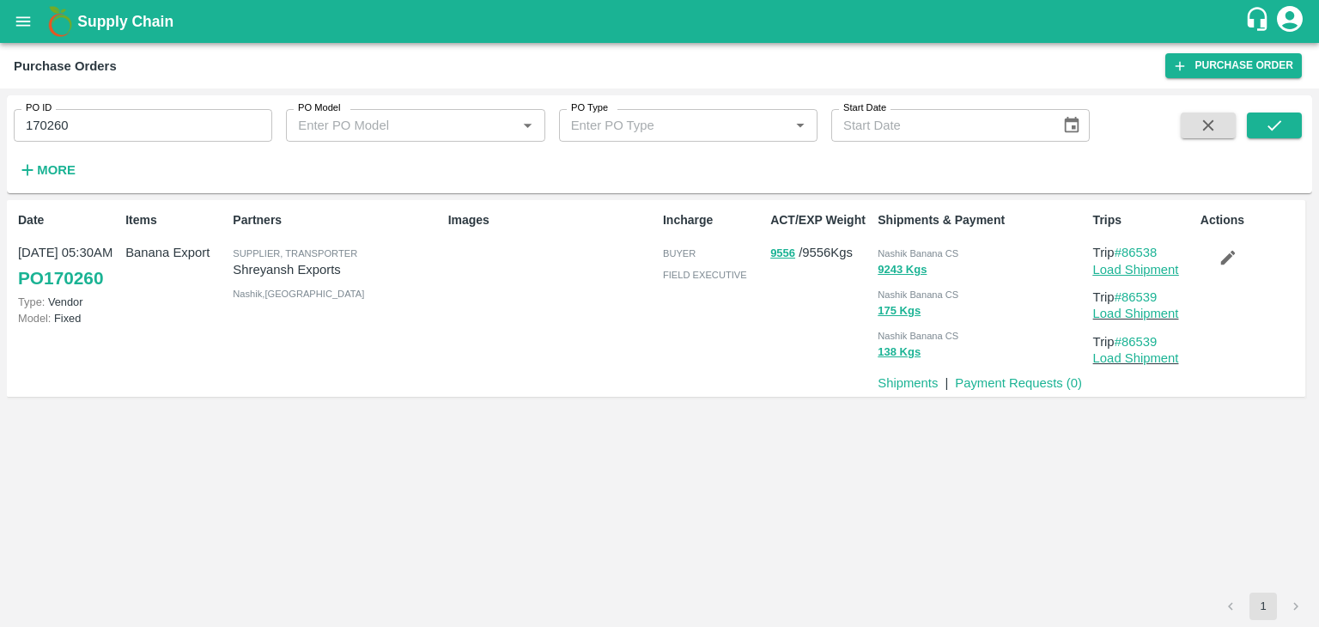
click at [1165, 270] on link "Load Shipment" at bounding box center [1136, 270] width 86 height 14
click at [1220, 258] on icon "button" at bounding box center [1228, 257] width 19 height 19
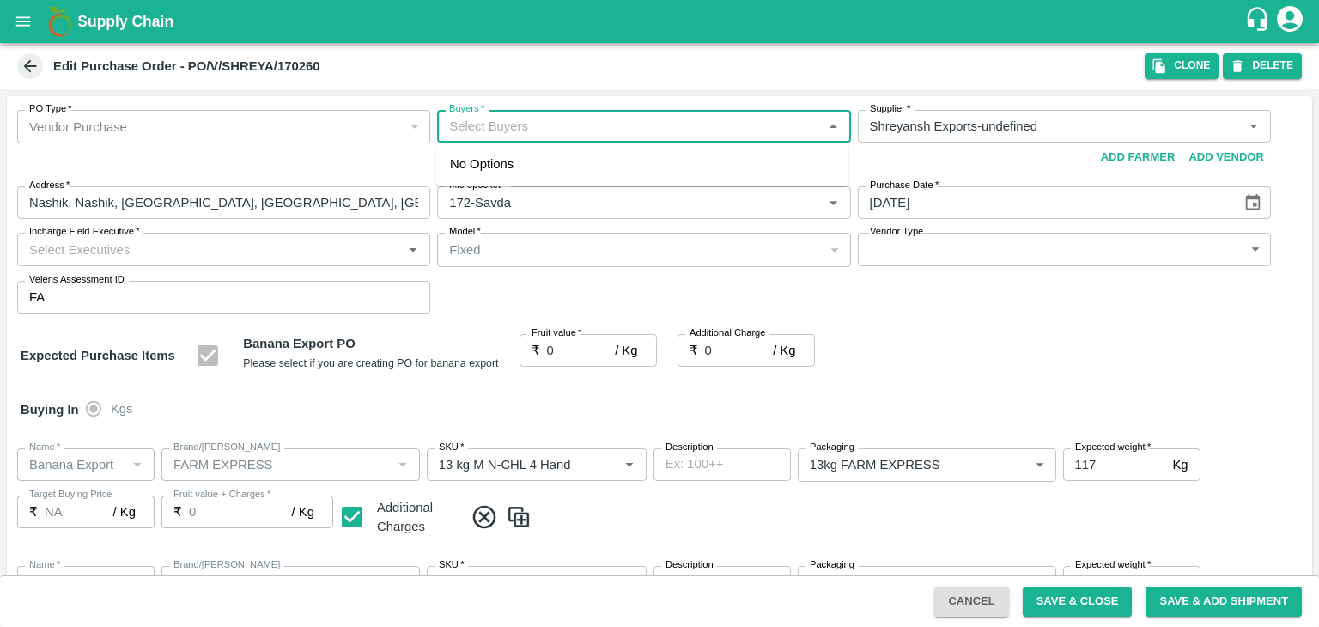
click at [544, 126] on input "Buyers   *" at bounding box center [629, 126] width 374 height 22
type input "Ajit"
click at [549, 155] on div "Ajit Otari" at bounding box center [642, 171] width 412 height 45
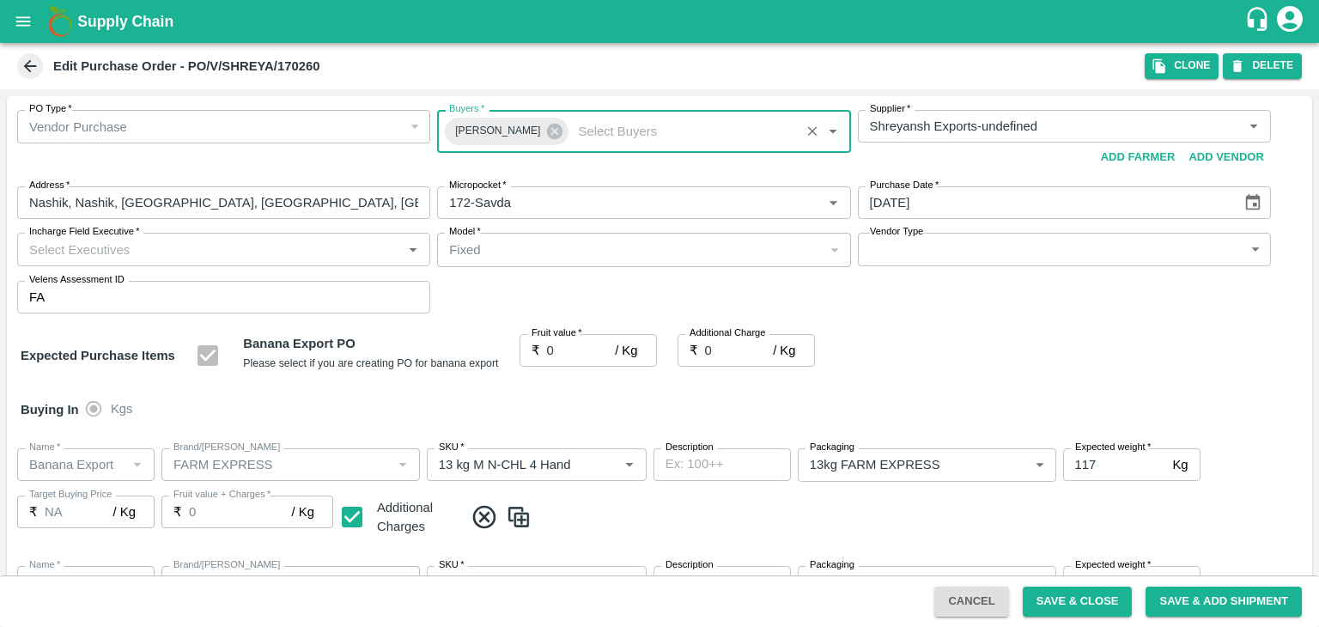
click at [295, 252] on input "Incharge Field Executive   *" at bounding box center [209, 249] width 374 height 22
type input "Jay"
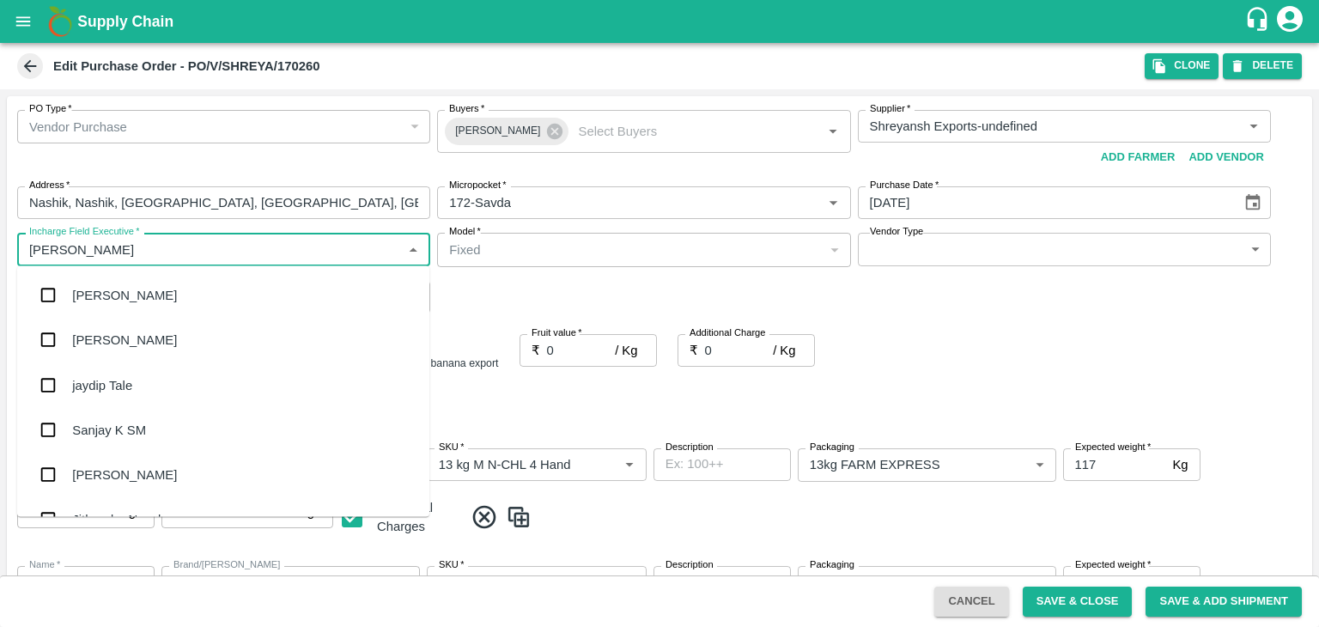
click at [149, 390] on div "jaydip Tale" at bounding box center [223, 384] width 412 height 45
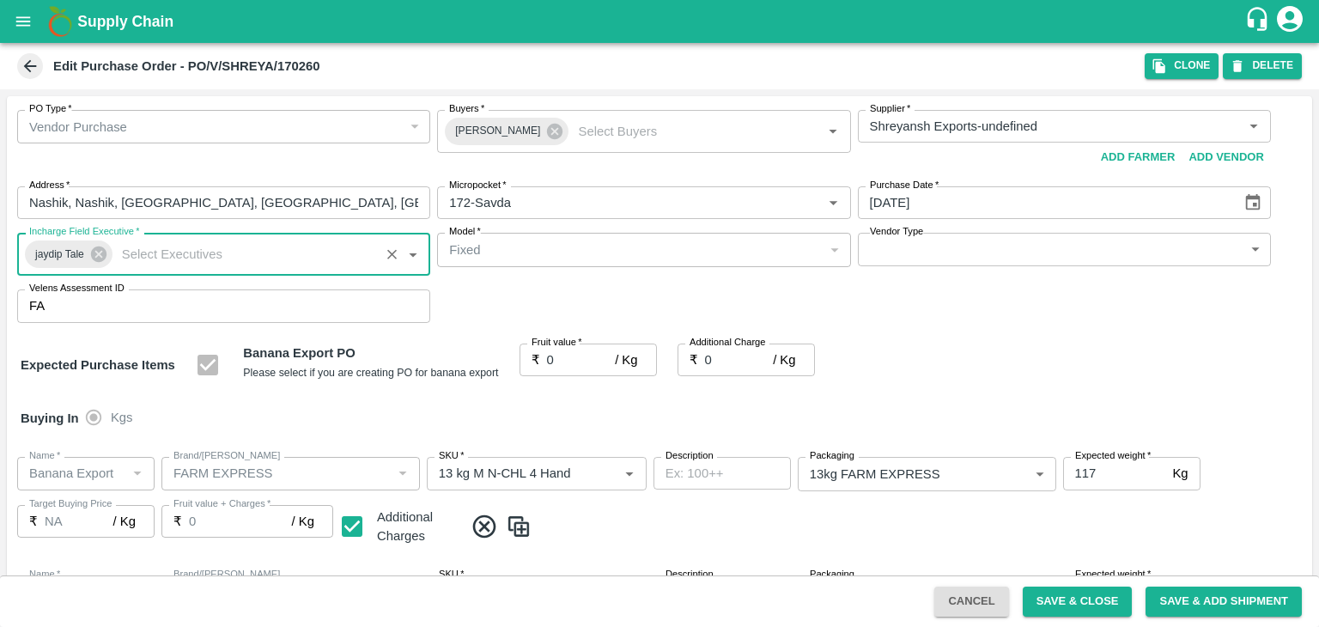
click at [893, 252] on body "Supply Chain Edit Purchase Order - PO/V/SHREYA/170260 Clone DELETE PO Type   * …" at bounding box center [659, 313] width 1319 height 627
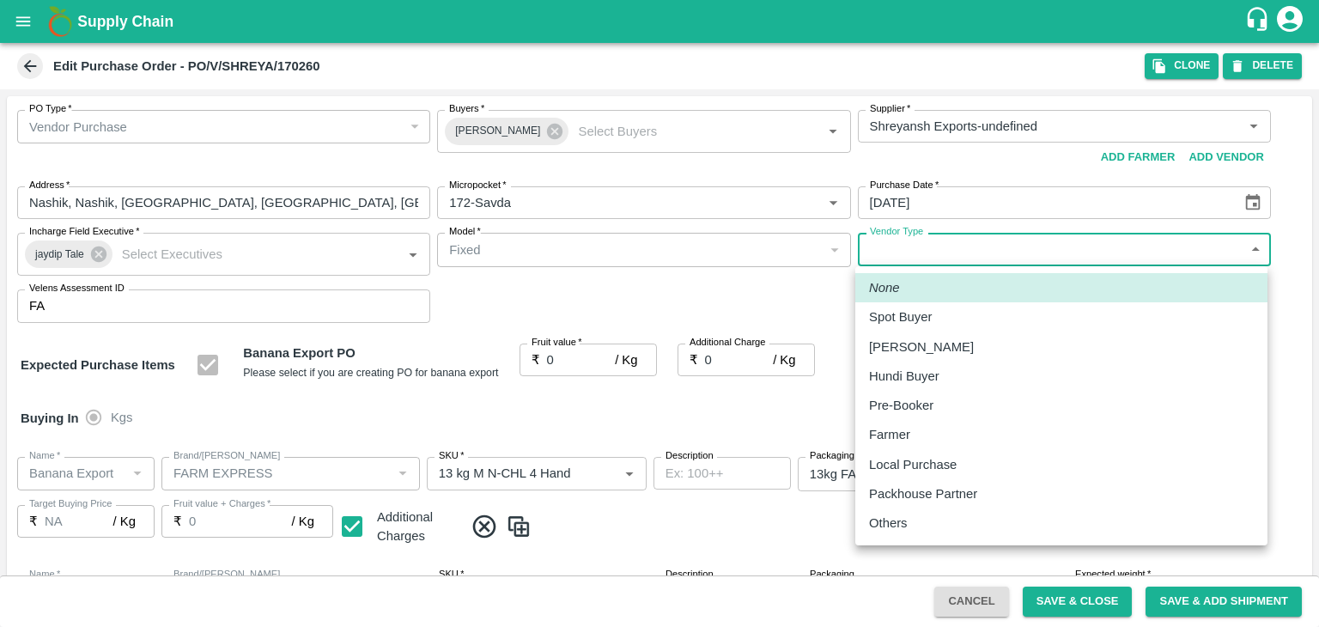
click at [920, 530] on div "Others" at bounding box center [1061, 523] width 385 height 19
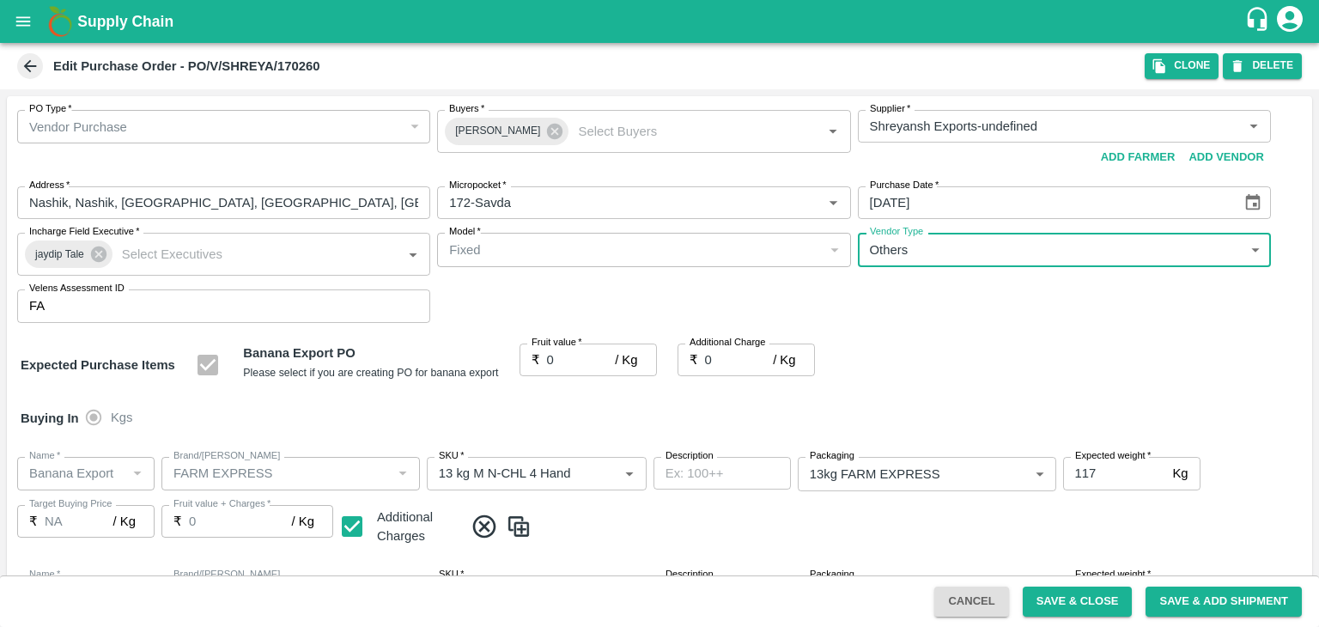
type input "OTHER"
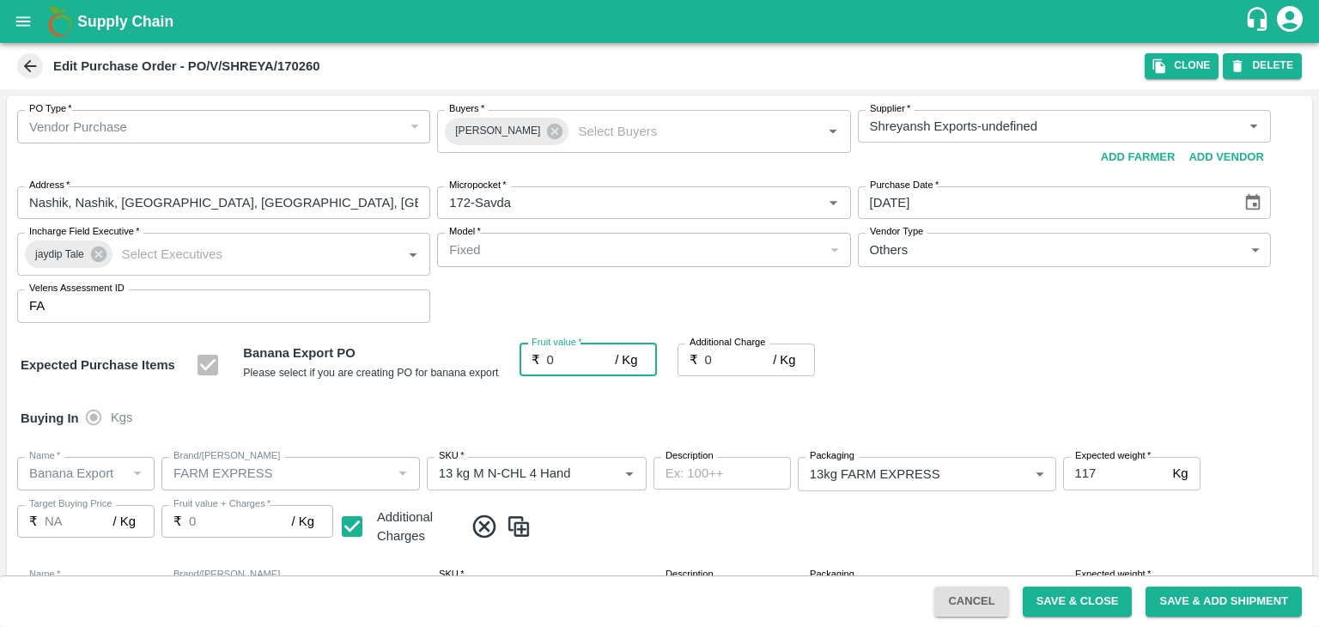
click at [556, 351] on input "0" at bounding box center [581, 359] width 69 height 33
type input "1"
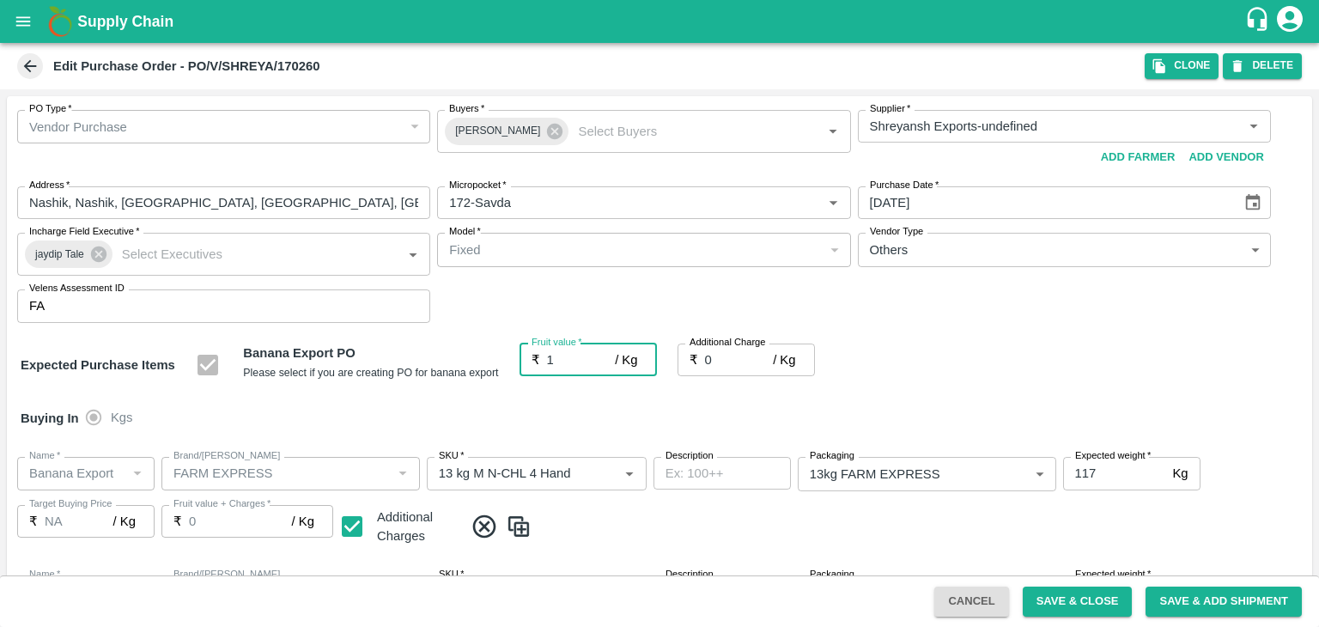
type input "1"
type input "19"
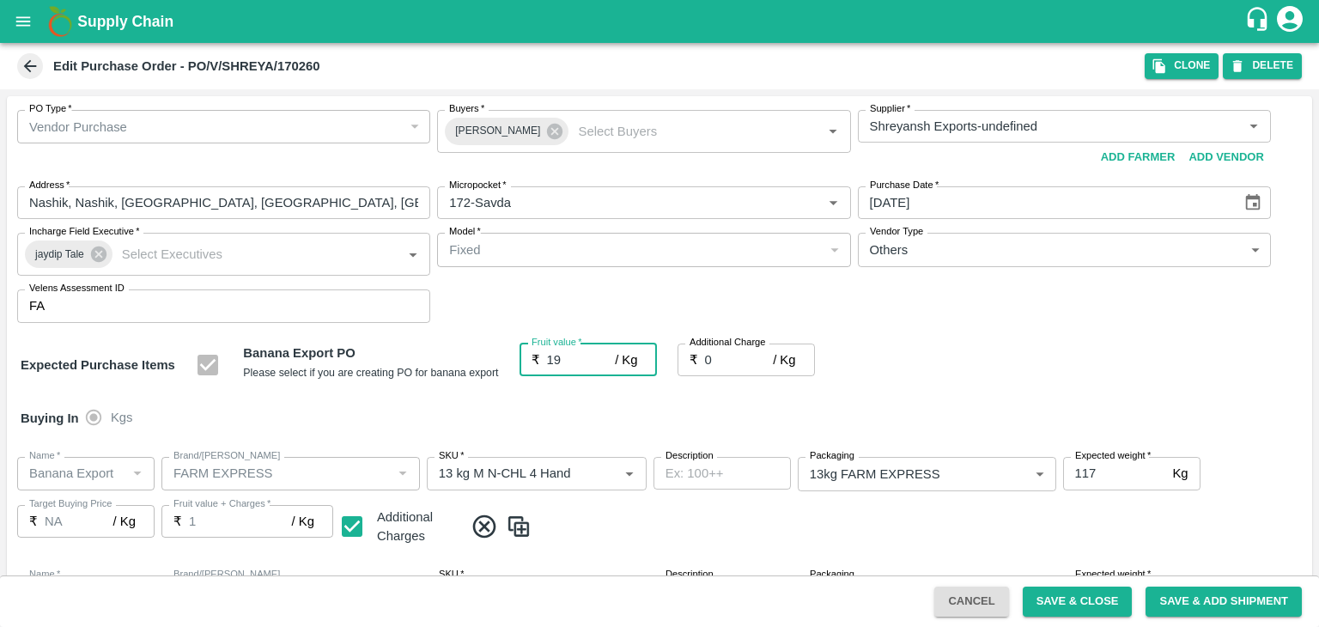
type input "19"
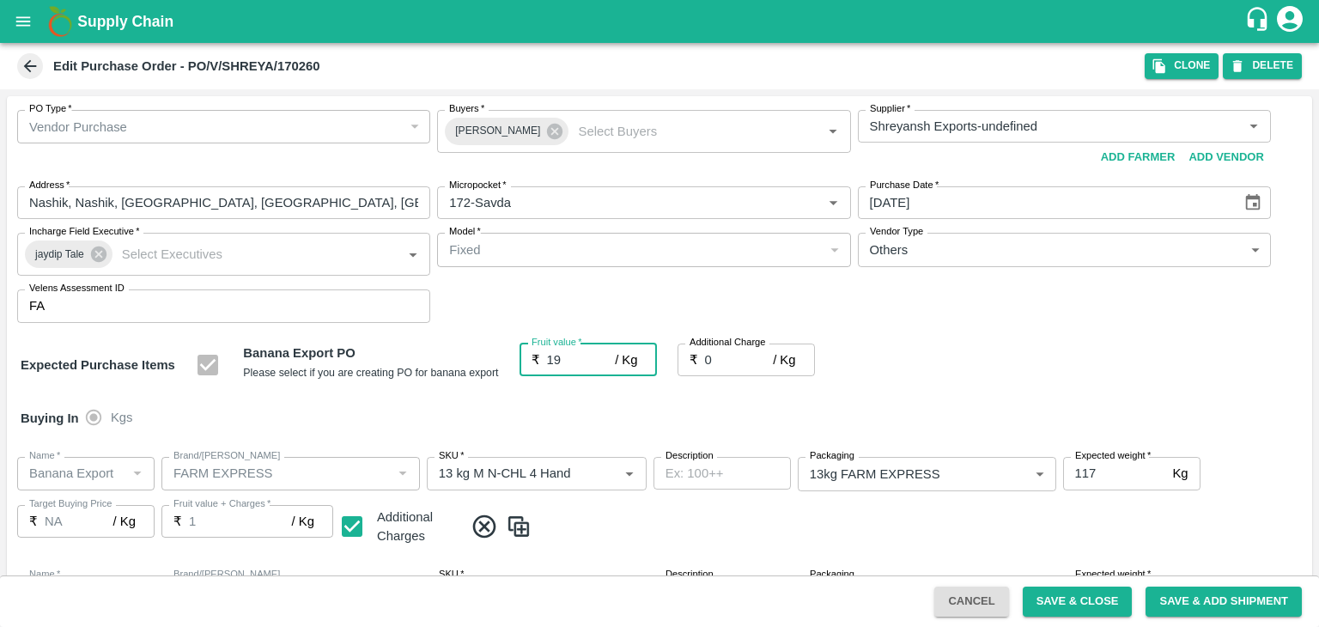
type input "19"
click at [625, 413] on div "Buying In Kgs" at bounding box center [659, 418] width 1305 height 50
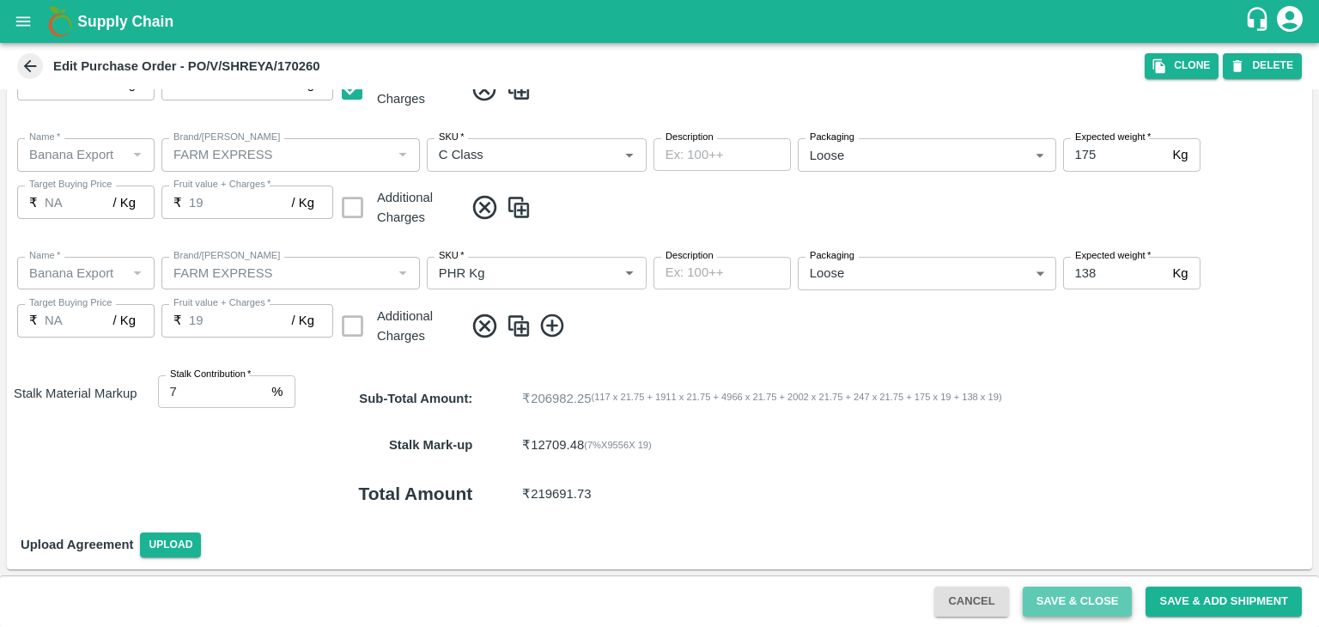
click at [1097, 600] on button "Save & Close" at bounding box center [1078, 602] width 110 height 30
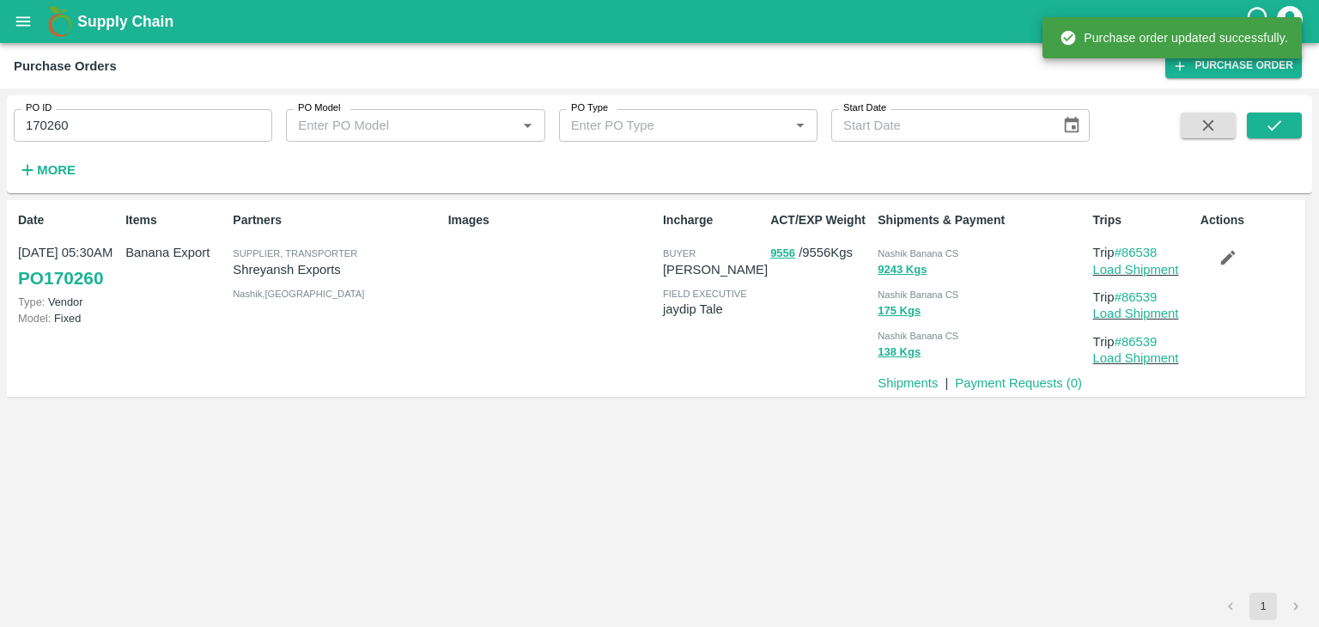
click at [159, 131] on input "170260" at bounding box center [143, 125] width 258 height 33
paste input "text"
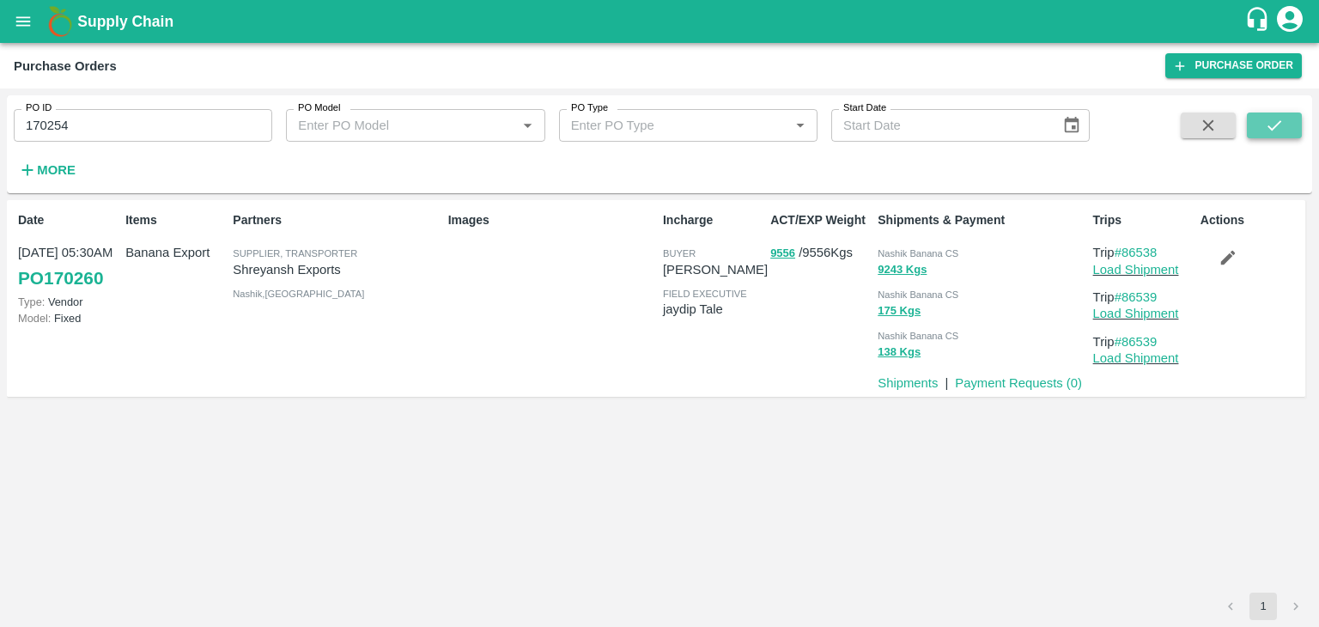
click at [1273, 127] on icon "submit" at bounding box center [1274, 125] width 14 height 10
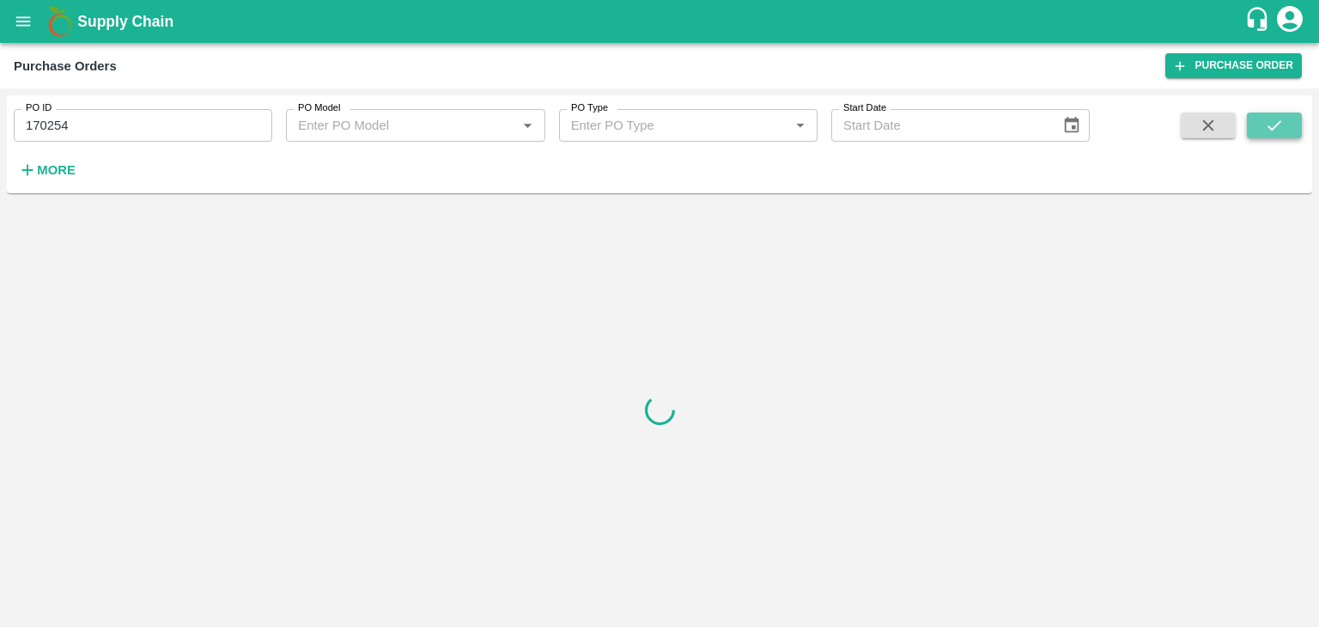
click at [1273, 127] on icon "submit" at bounding box center [1274, 125] width 14 height 10
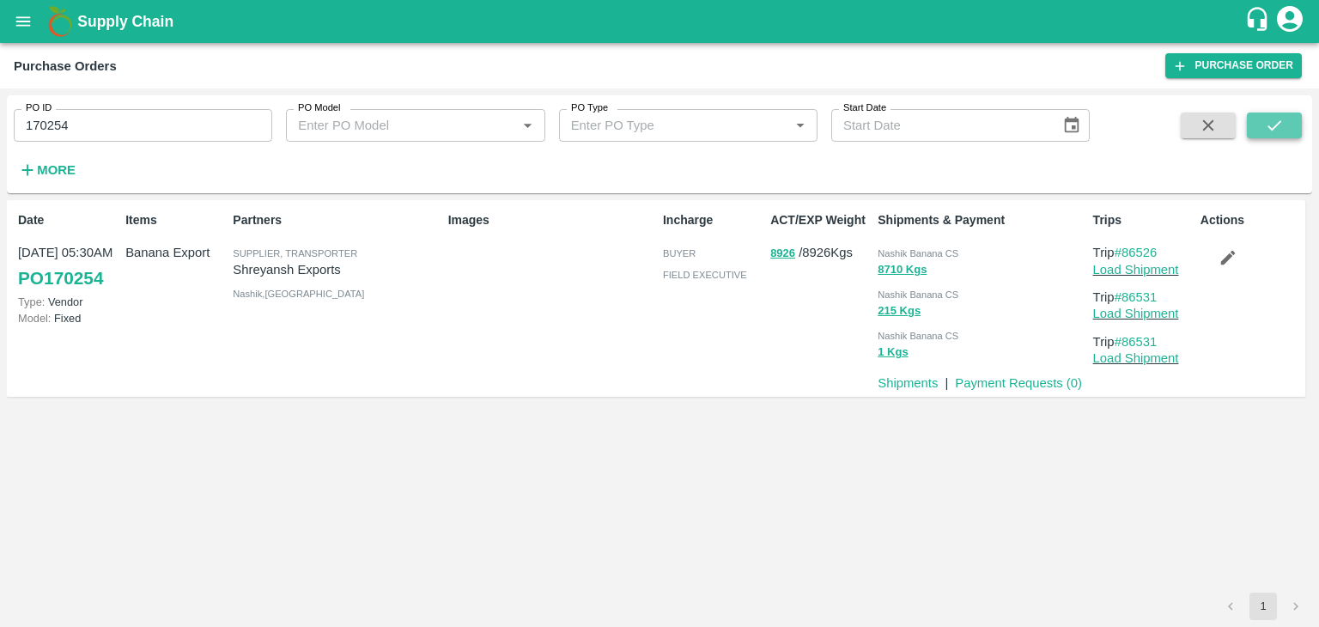
click at [1276, 132] on icon "submit" at bounding box center [1274, 125] width 19 height 19
click at [1142, 272] on link "Load Shipment" at bounding box center [1136, 270] width 86 height 14
click at [1243, 254] on button "button" at bounding box center [1227, 257] width 55 height 29
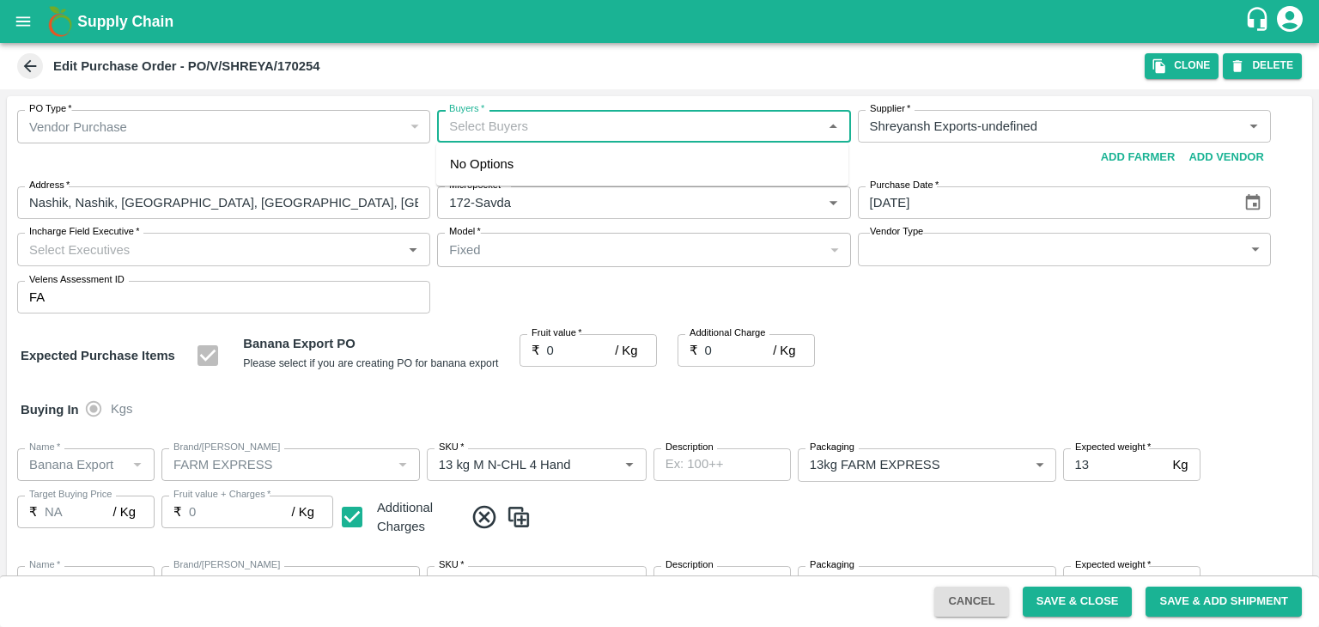
click at [574, 129] on input "Buyers   *" at bounding box center [629, 126] width 374 height 22
click at [563, 169] on div "Ajit Otari" at bounding box center [642, 171] width 412 height 45
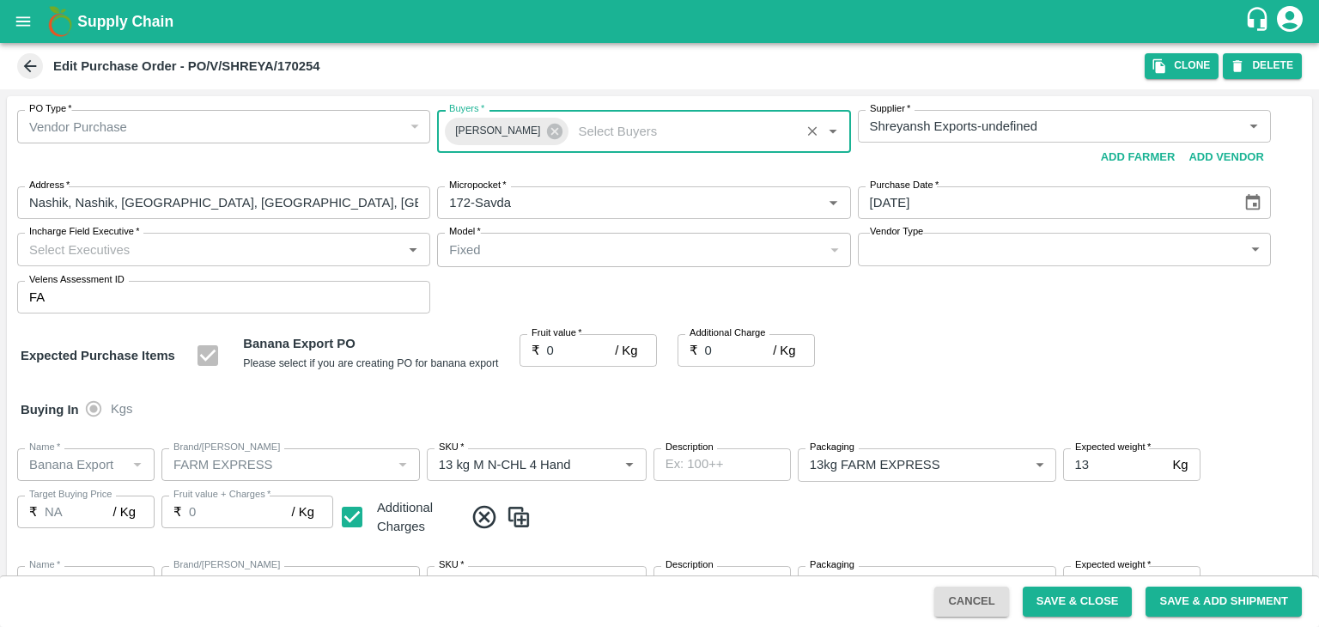
click at [297, 249] on input "Incharge Field Executive   *" at bounding box center [209, 249] width 374 height 22
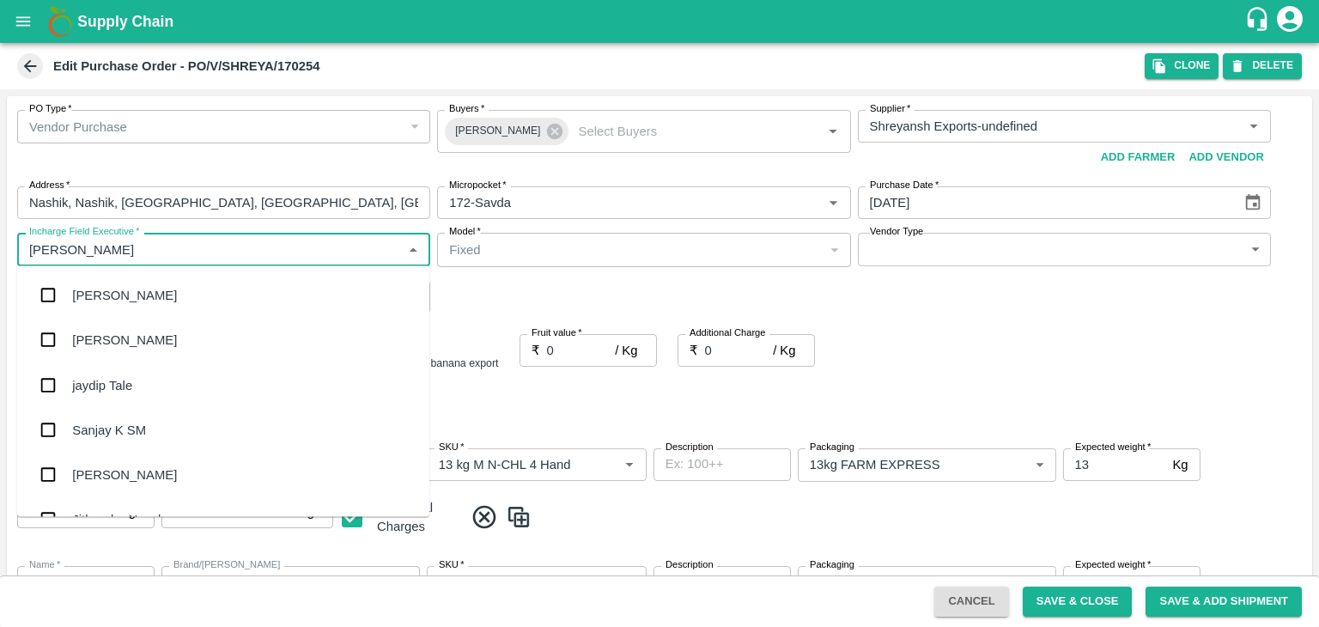
click at [141, 392] on div "jaydip Tale" at bounding box center [223, 384] width 412 height 45
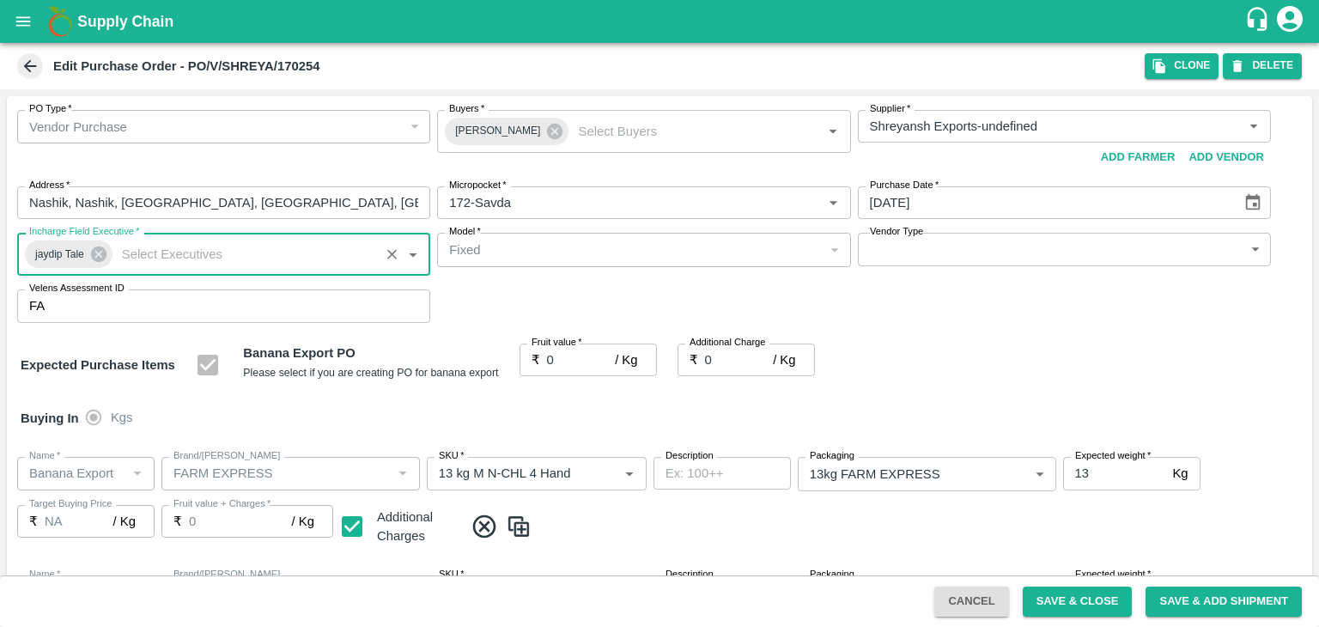
click at [924, 243] on body "Supply Chain Edit Purchase Order - PO/V/SHREYA/170254 Clone DELETE PO Type   * …" at bounding box center [659, 313] width 1319 height 627
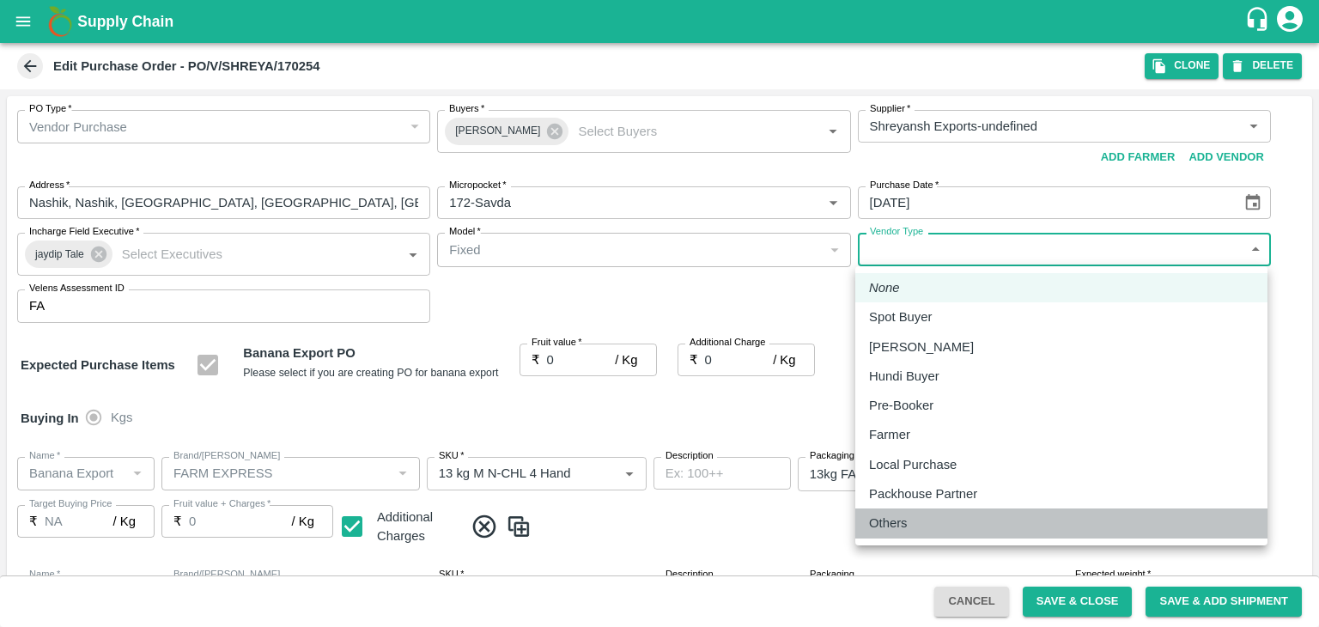
click at [897, 520] on p "Others" at bounding box center [888, 523] width 39 height 19
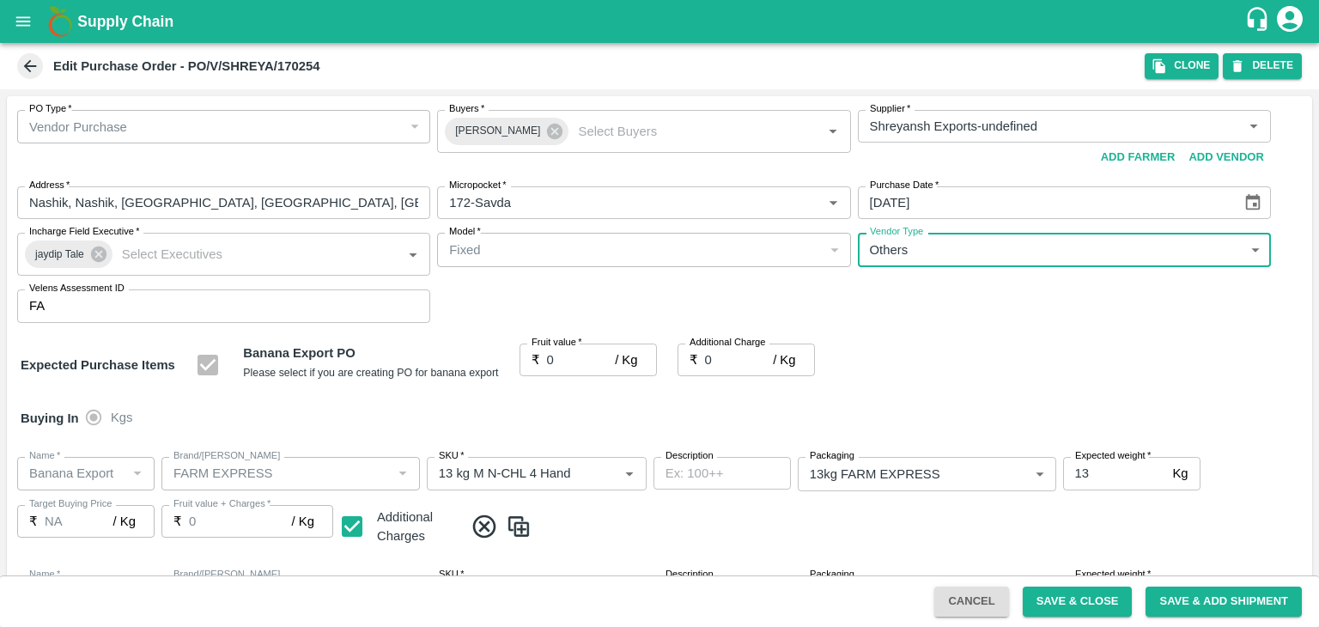
click at [564, 365] on input "0" at bounding box center [581, 359] width 69 height 33
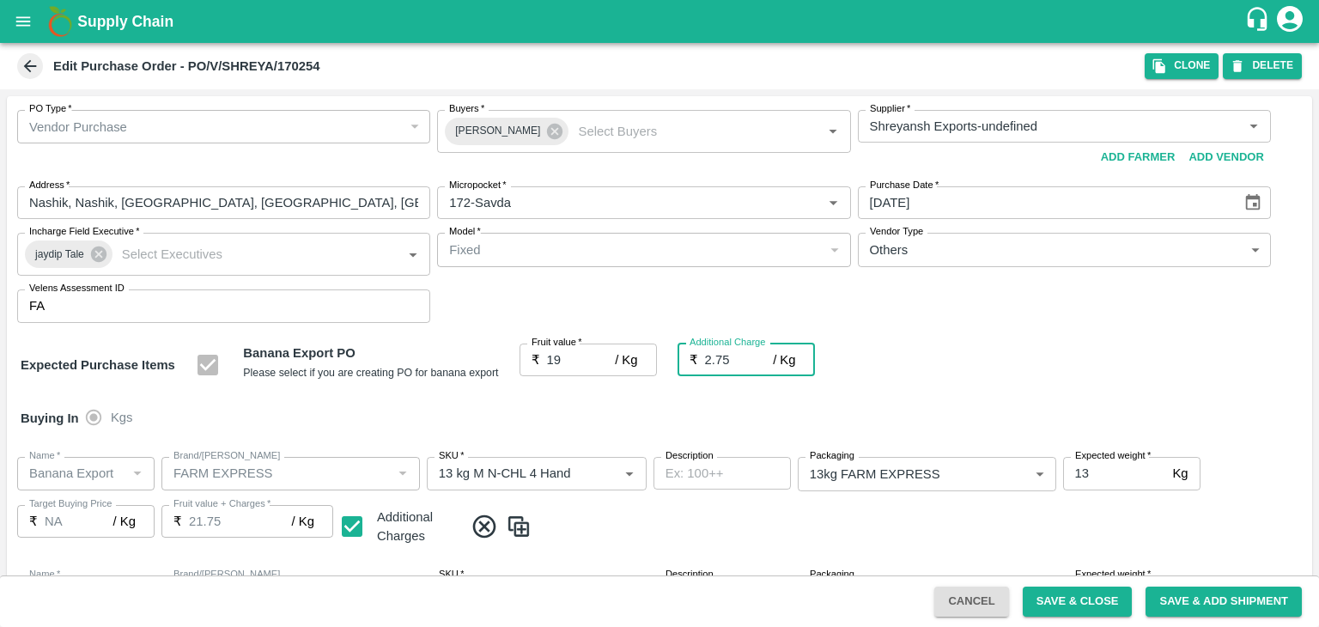
click at [603, 403] on div "Buying In Kgs" at bounding box center [659, 418] width 1305 height 50
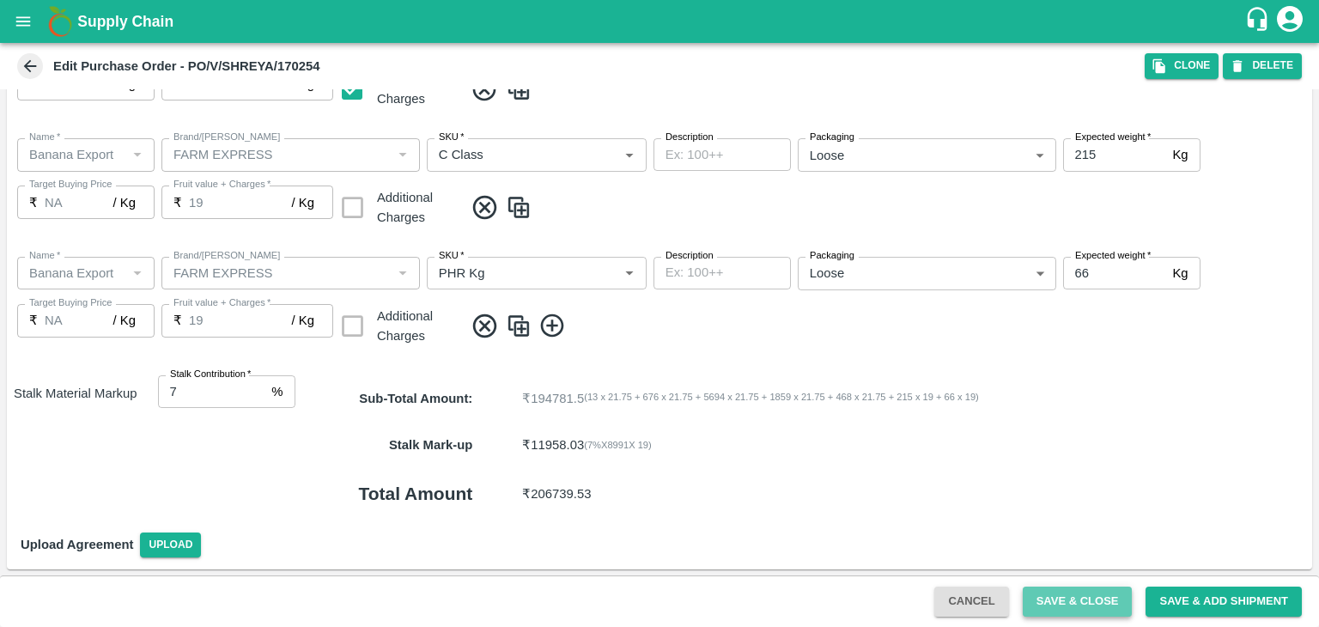
click at [1087, 596] on button "Save & Close" at bounding box center [1078, 602] width 110 height 30
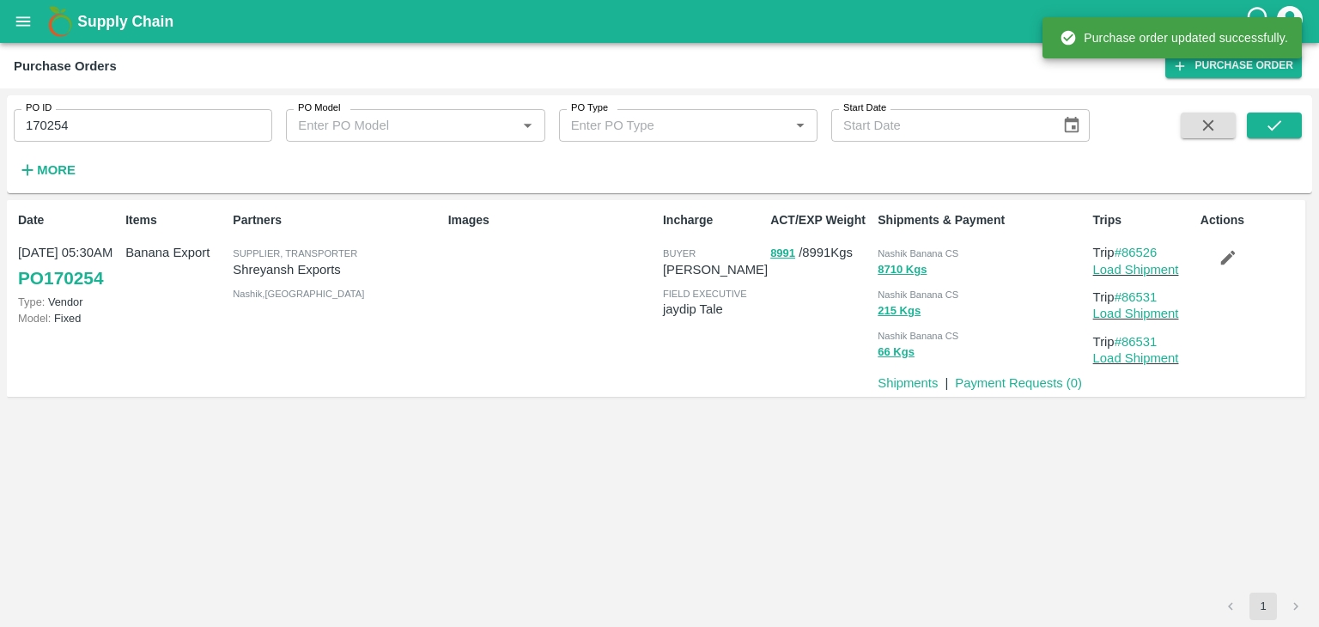
click at [119, 119] on input "170254" at bounding box center [143, 125] width 258 height 33
paste input "text"
click at [119, 119] on input "170254" at bounding box center [143, 125] width 258 height 33
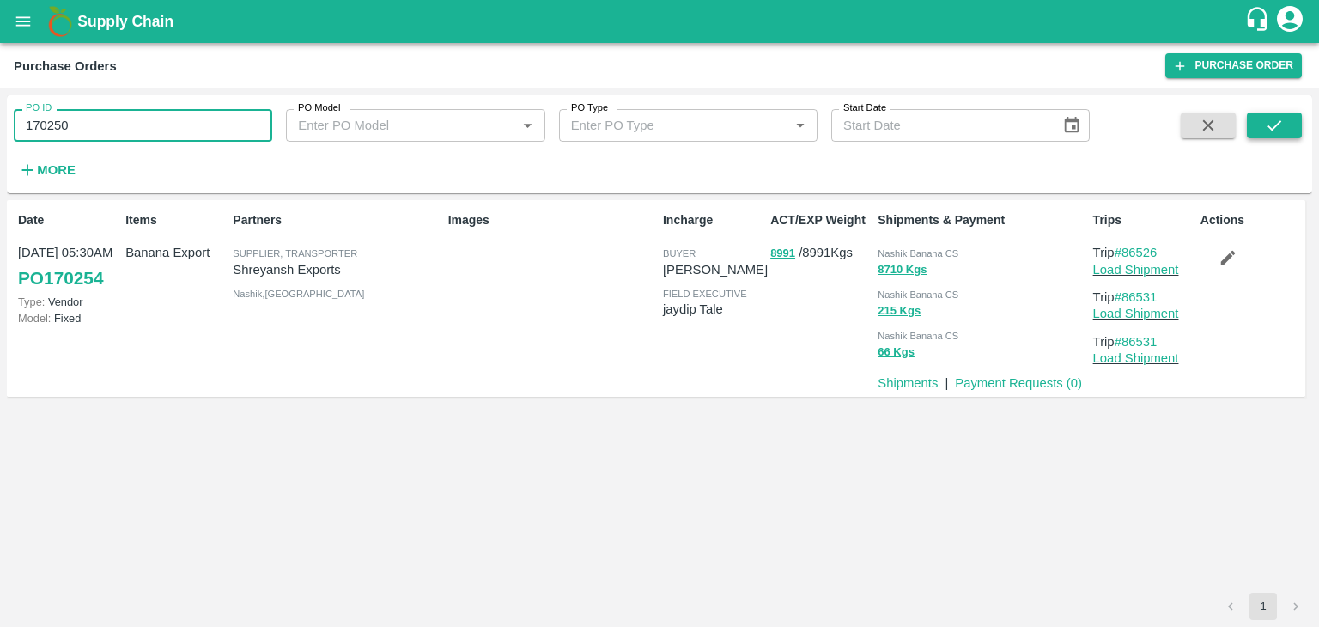
click at [1267, 129] on icon "submit" at bounding box center [1274, 125] width 19 height 19
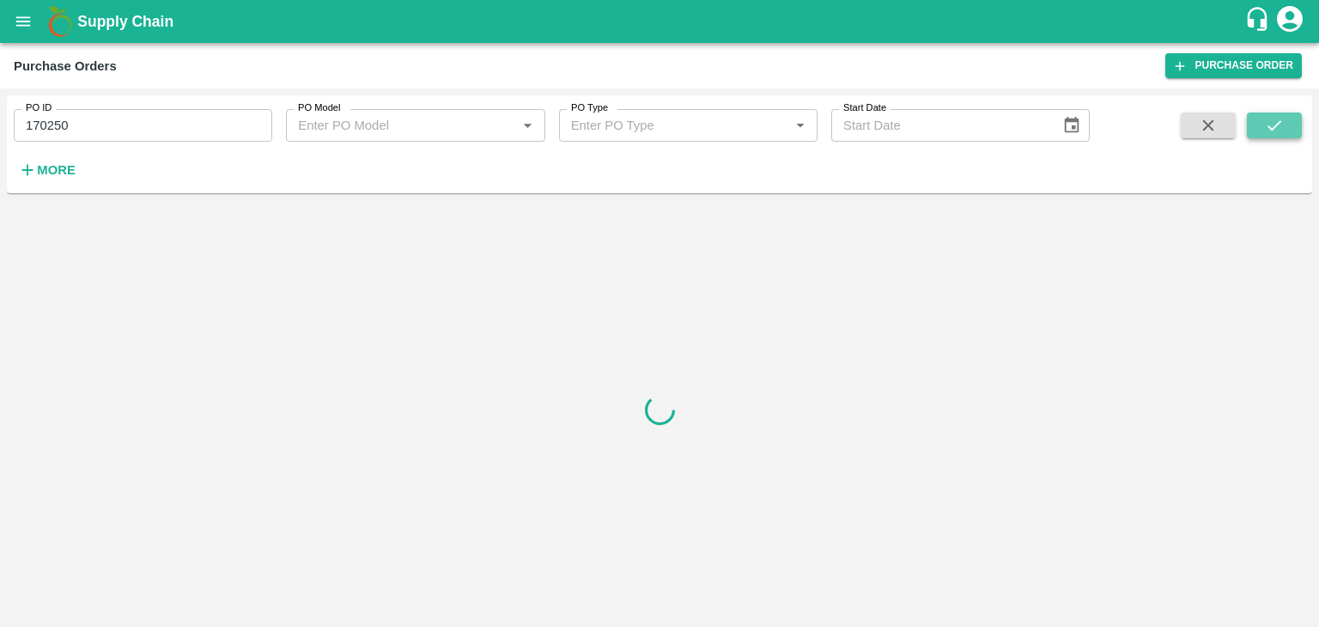
click at [1267, 129] on icon "submit" at bounding box center [1274, 125] width 19 height 19
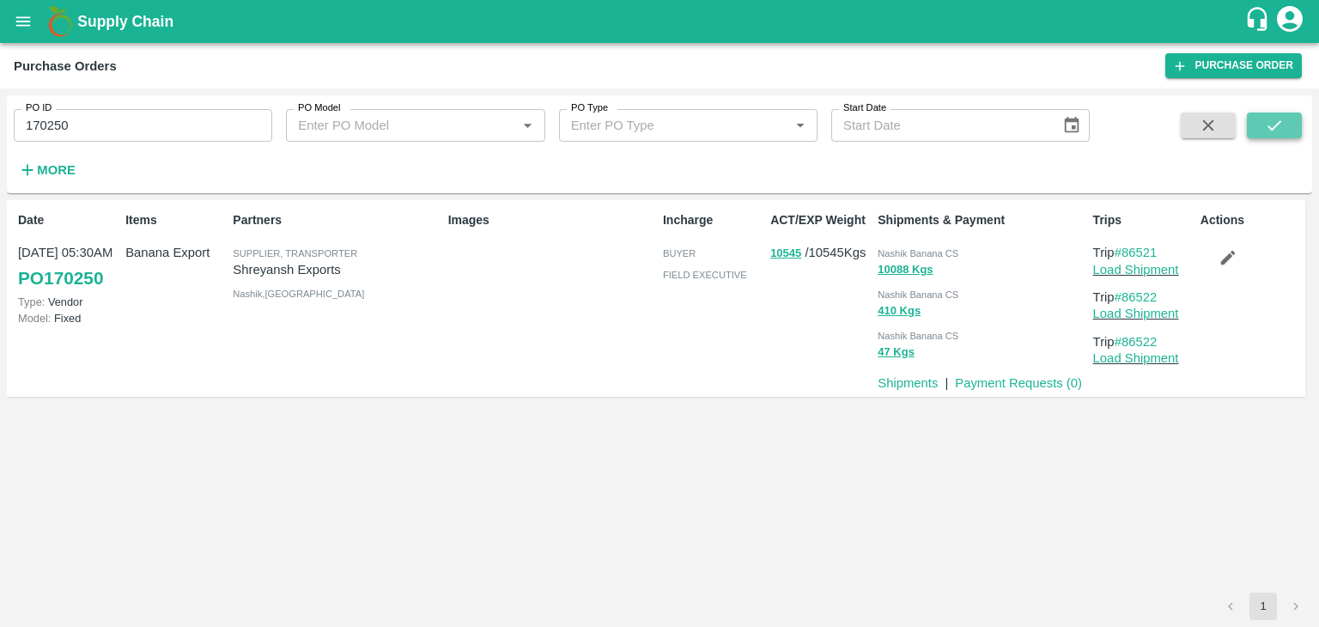
click at [1267, 129] on icon "submit" at bounding box center [1274, 125] width 19 height 19
click at [1164, 274] on link "Load Shipment" at bounding box center [1136, 270] width 86 height 14
click at [1226, 269] on button "button" at bounding box center [1227, 257] width 55 height 29
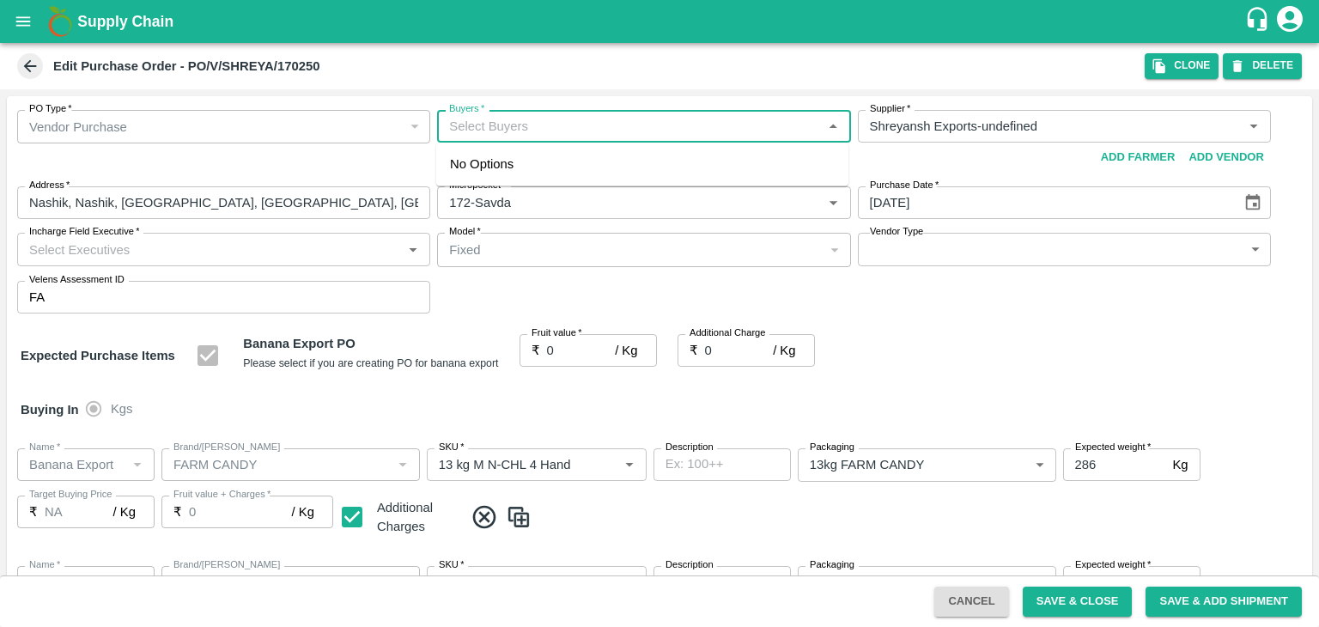
click at [591, 124] on input "Buyers   *" at bounding box center [629, 126] width 374 height 22
click at [559, 166] on div "Ajit Otari" at bounding box center [642, 171] width 412 height 45
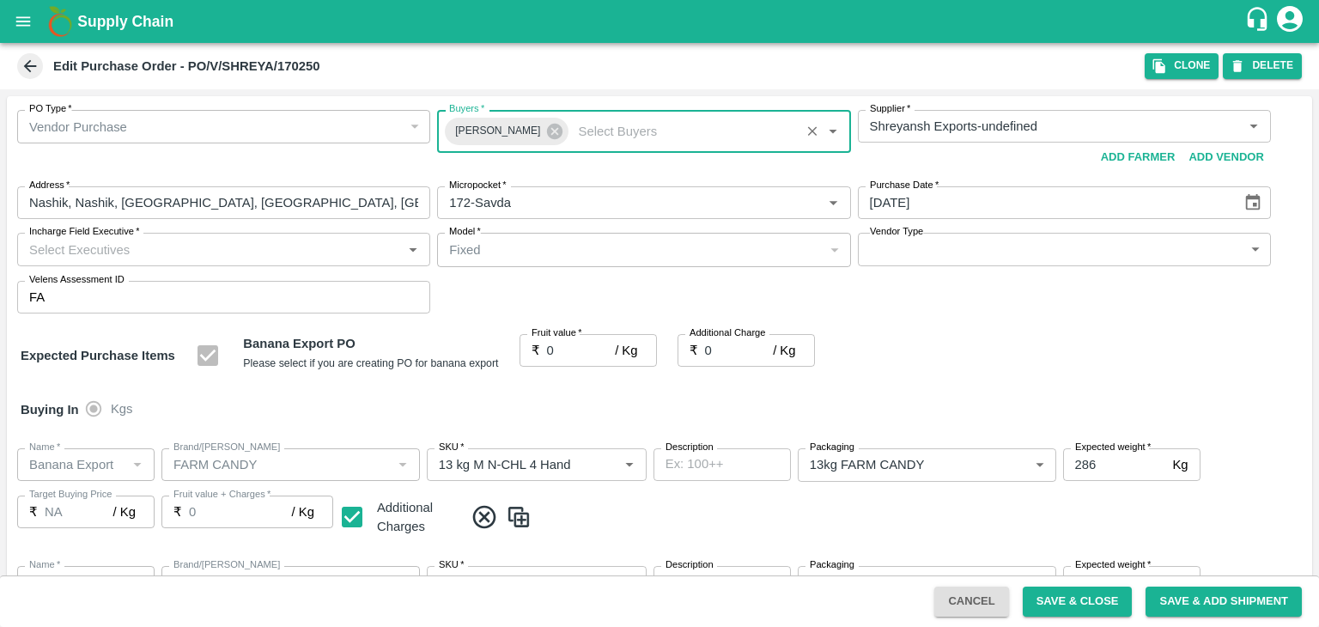
click at [270, 249] on input "Incharge Field Executive   *" at bounding box center [209, 249] width 374 height 22
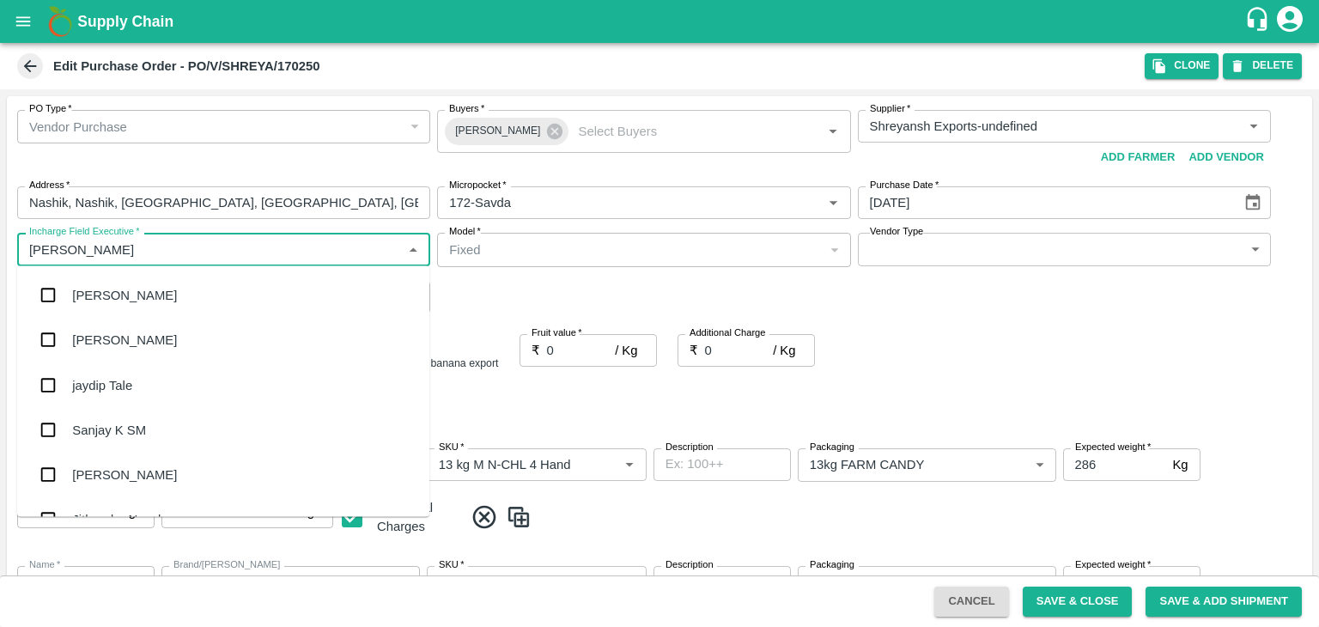
click at [154, 398] on div "jaydip Tale" at bounding box center [223, 384] width 412 height 45
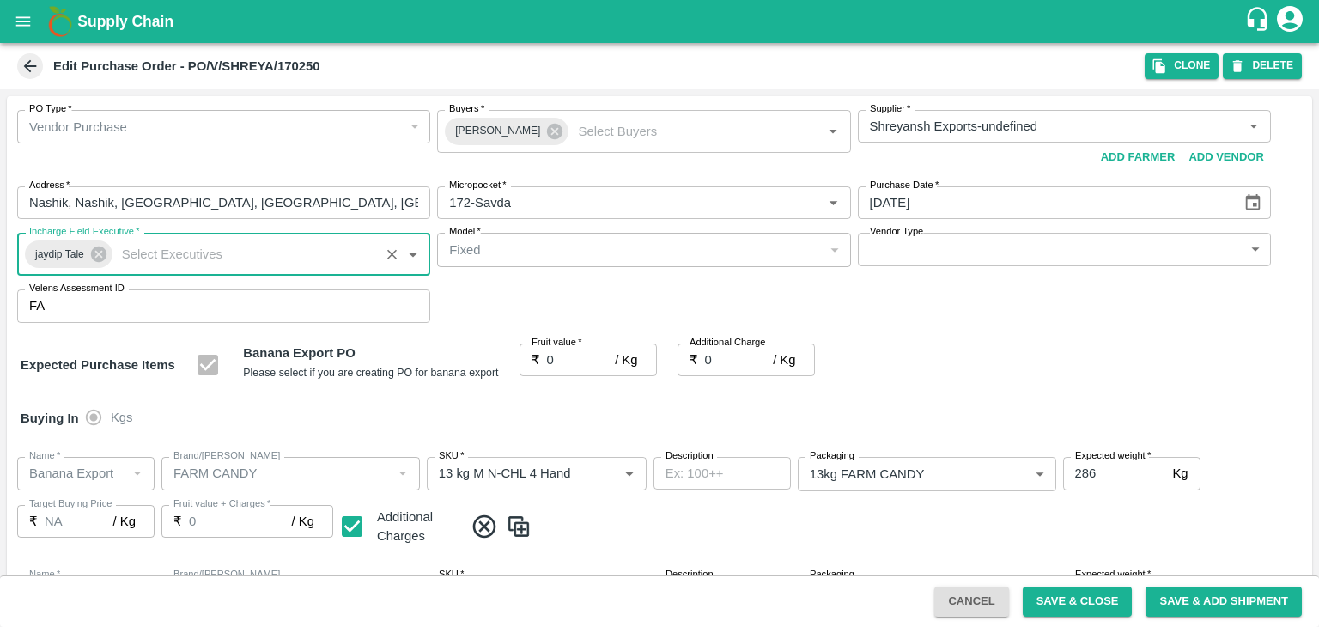
click at [930, 249] on body "Supply Chain Edit Purchase Order - PO/V/SHREYA/170250 Clone DELETE PO Type   * …" at bounding box center [659, 313] width 1319 height 627
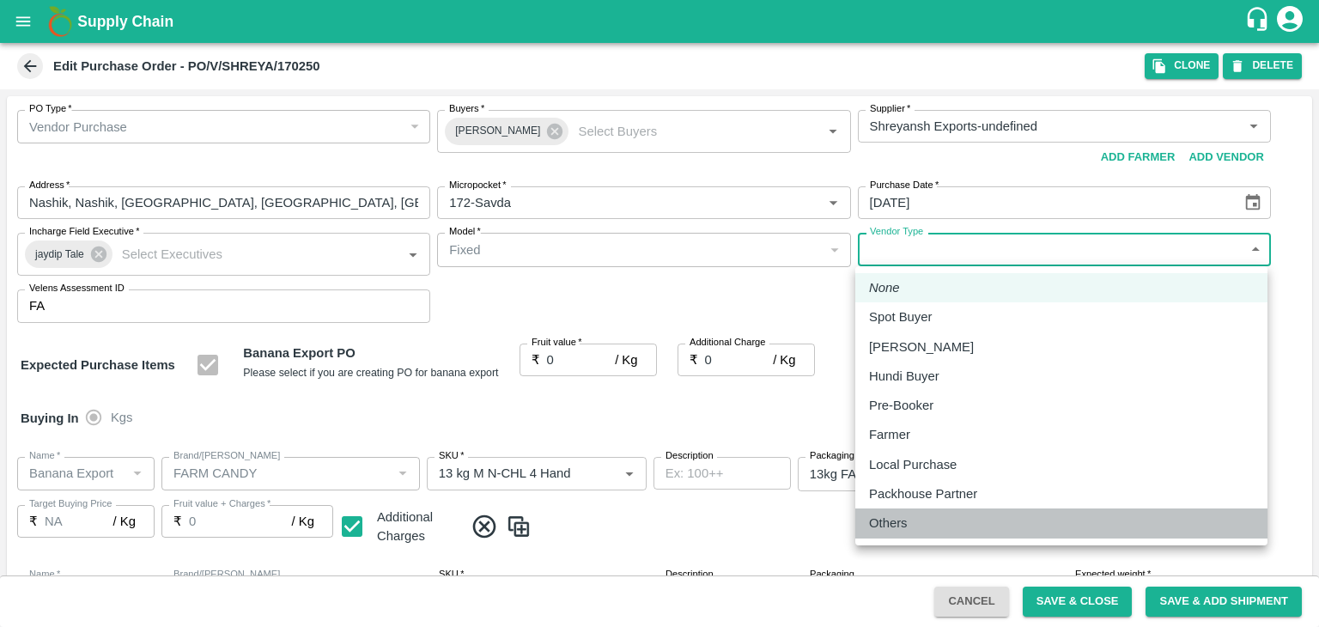
click at [915, 523] on div "Others" at bounding box center [892, 523] width 47 height 19
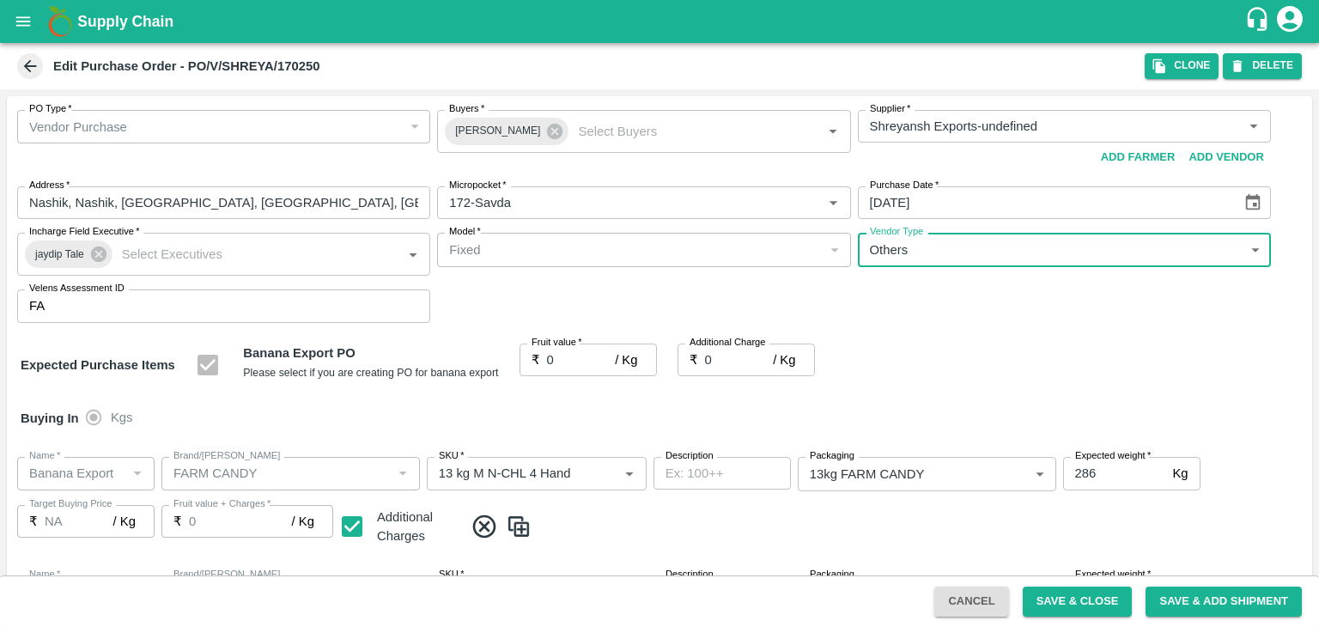
click at [570, 362] on input "0" at bounding box center [581, 359] width 69 height 33
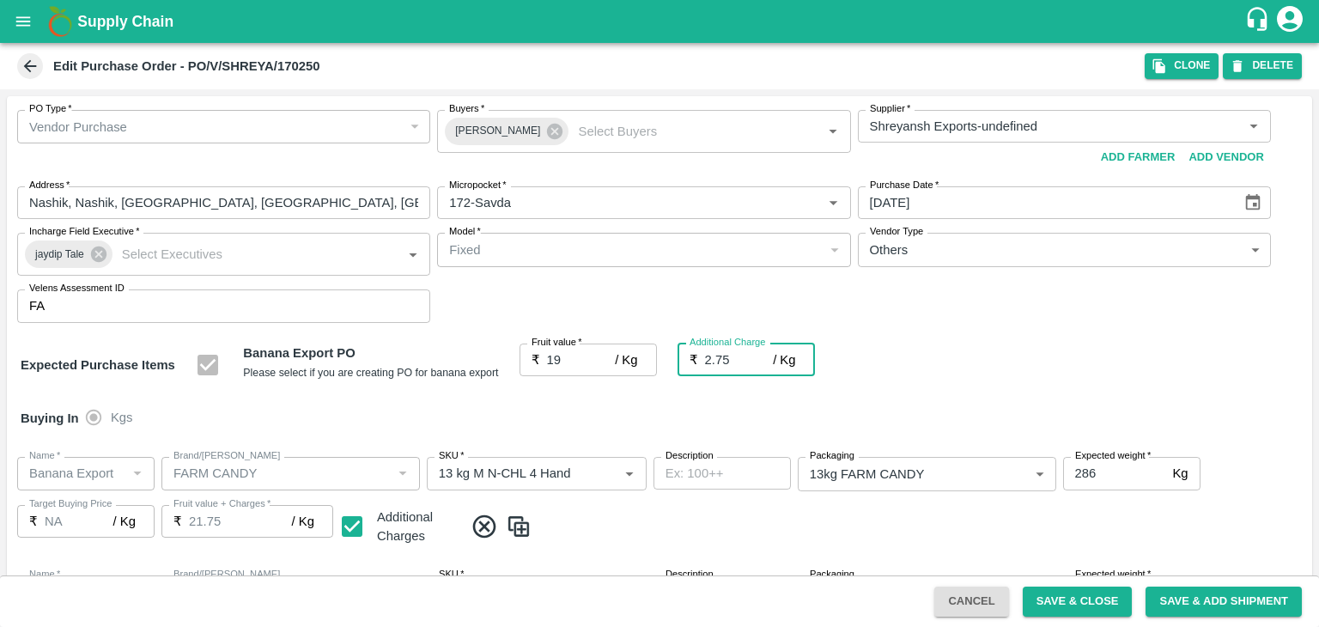
click at [605, 411] on div "Buying In Kgs" at bounding box center [659, 418] width 1305 height 50
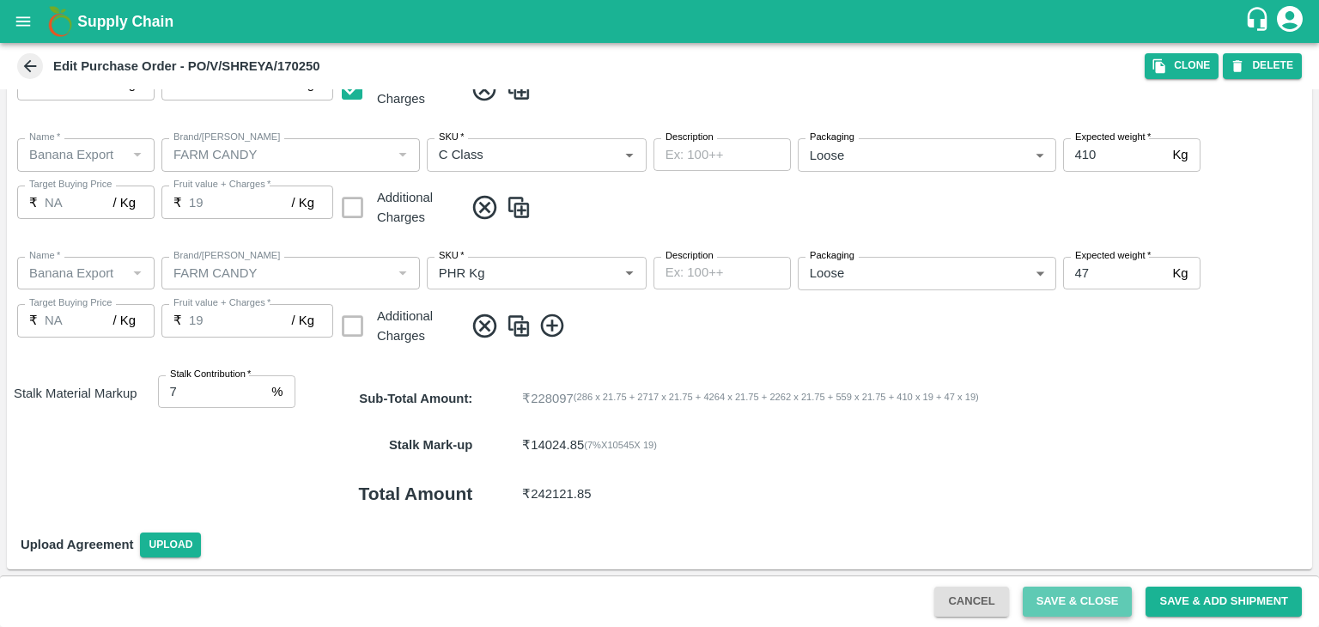
click at [1085, 599] on button "Save & Close" at bounding box center [1078, 602] width 110 height 30
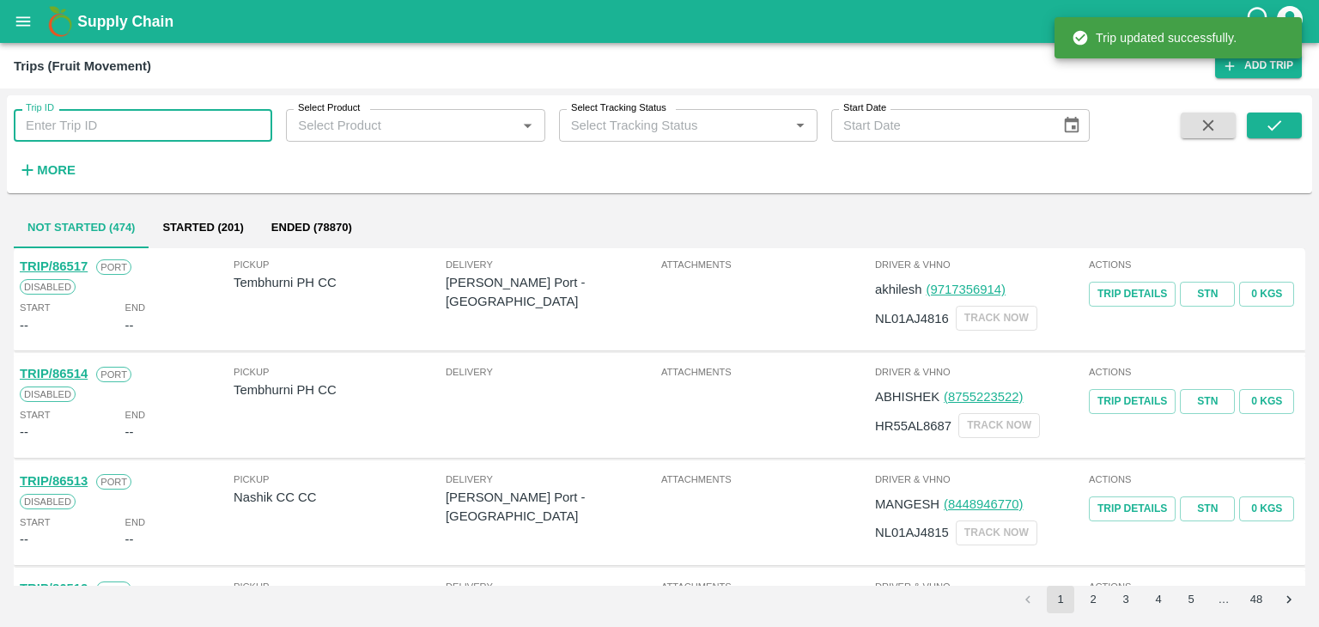
click at [129, 132] on input "Trip ID" at bounding box center [143, 125] width 258 height 33
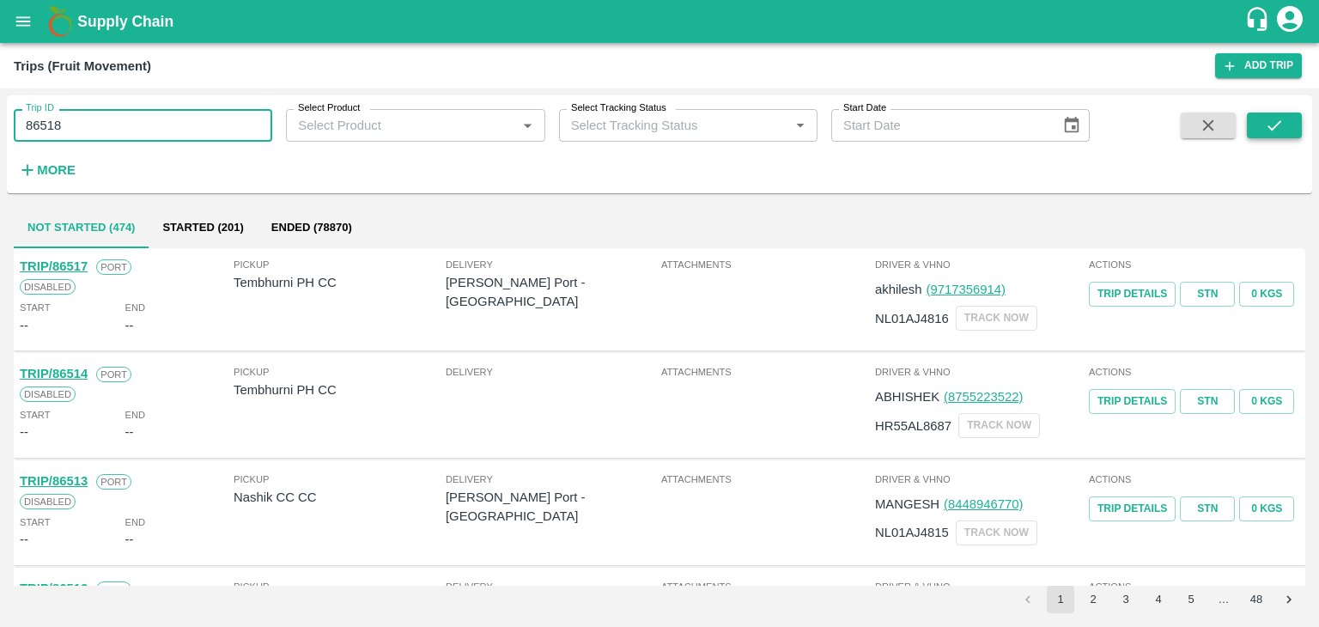
type input "86518"
click at [1272, 126] on icon "submit" at bounding box center [1274, 125] width 19 height 19
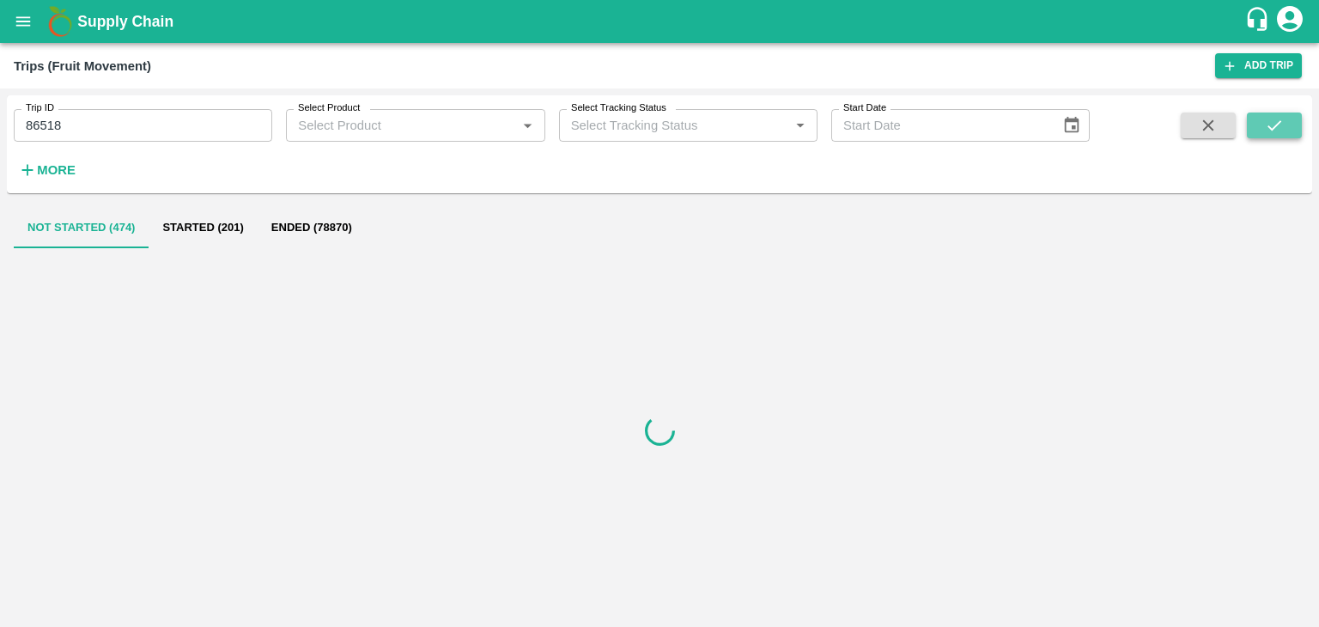
click at [1272, 126] on icon "submit" at bounding box center [1274, 125] width 19 height 19
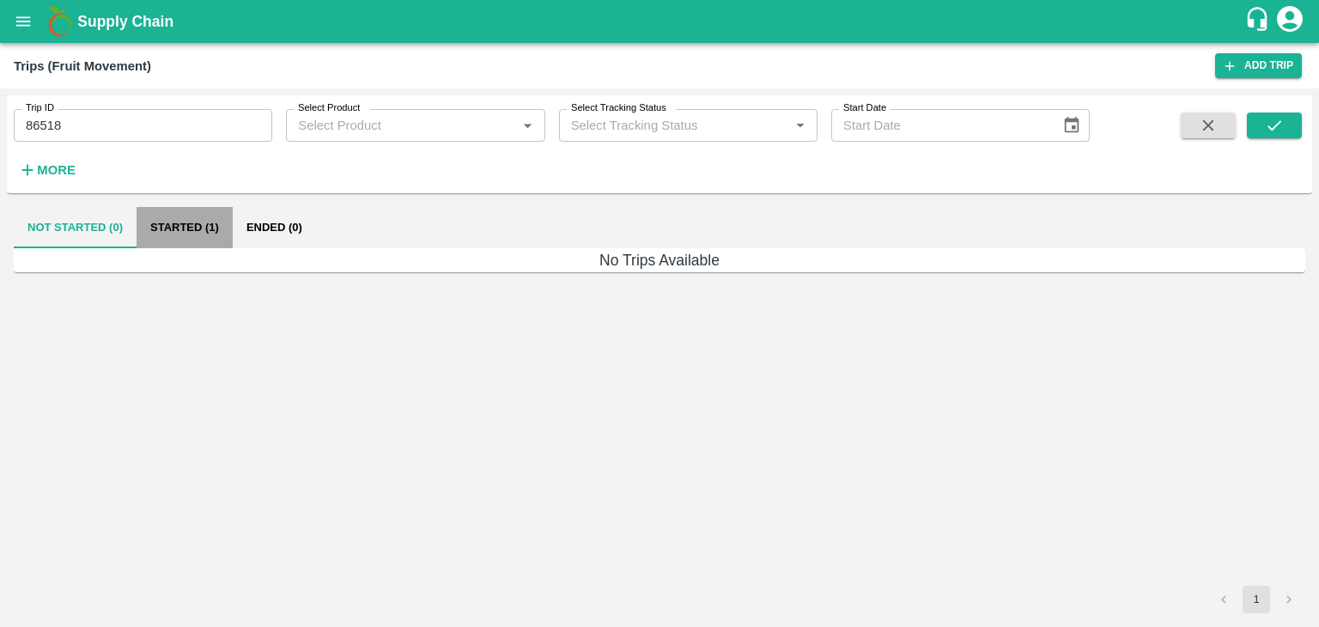
click at [203, 225] on button "Started (1)" at bounding box center [185, 227] width 96 height 41
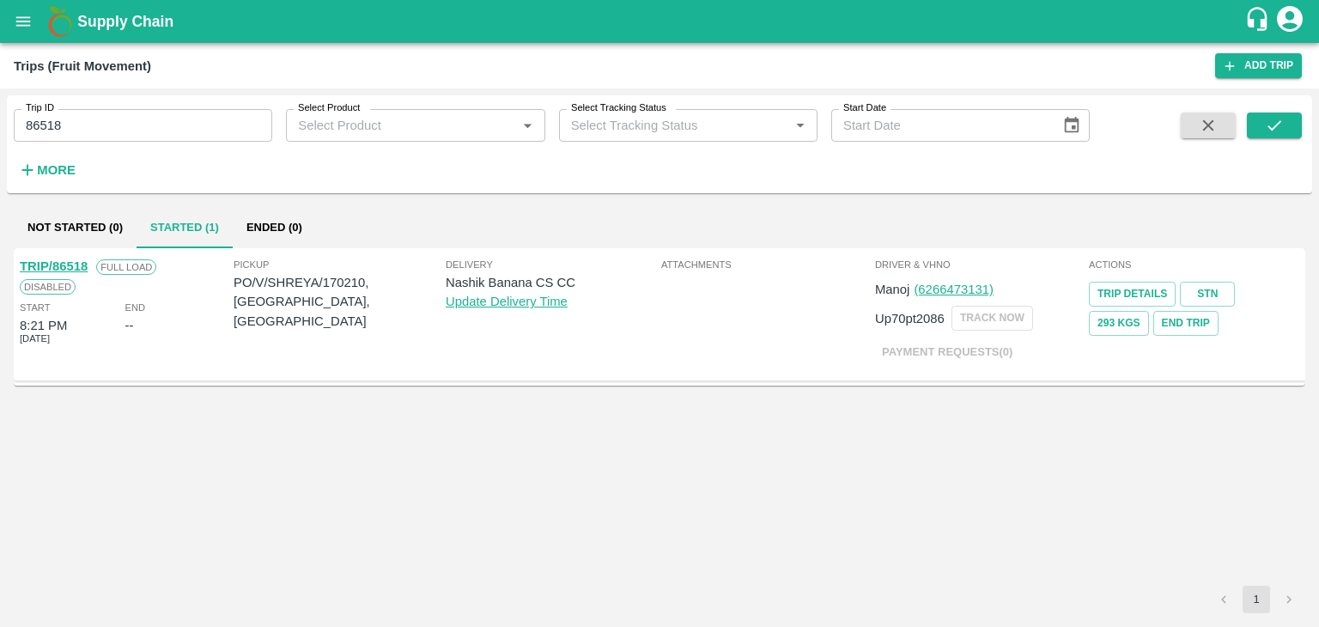
click at [58, 262] on link "TRIP/86518" at bounding box center [54, 266] width 68 height 14
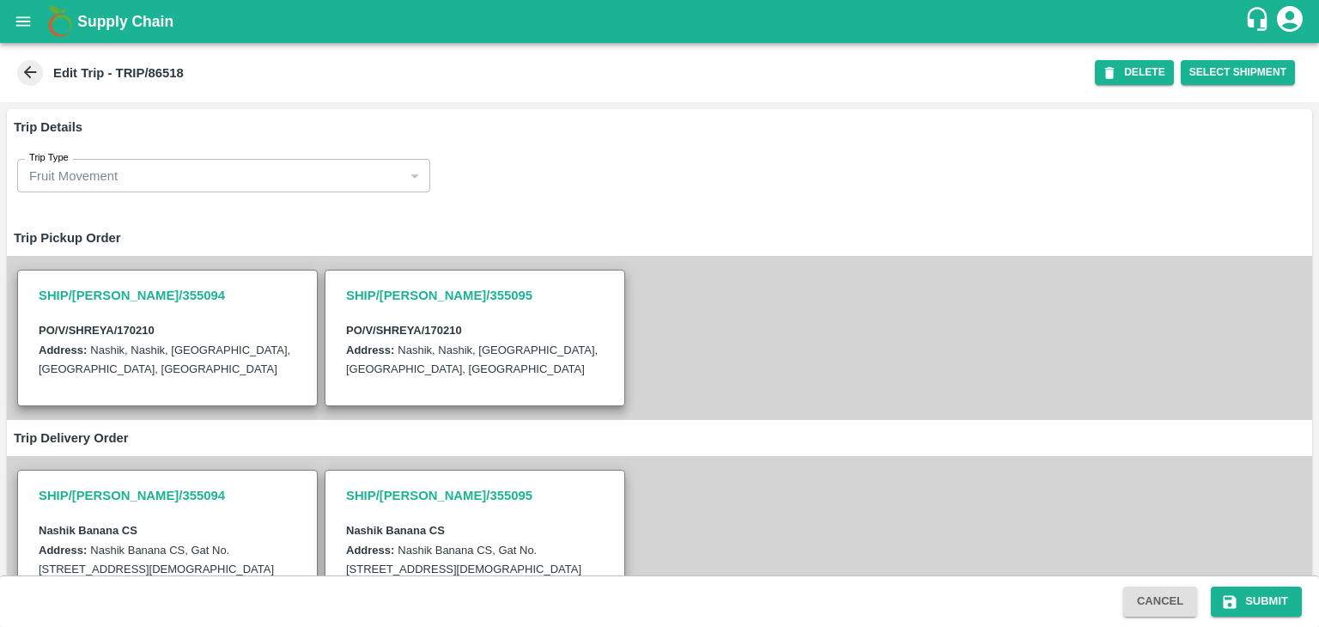
scroll to position [495, 0]
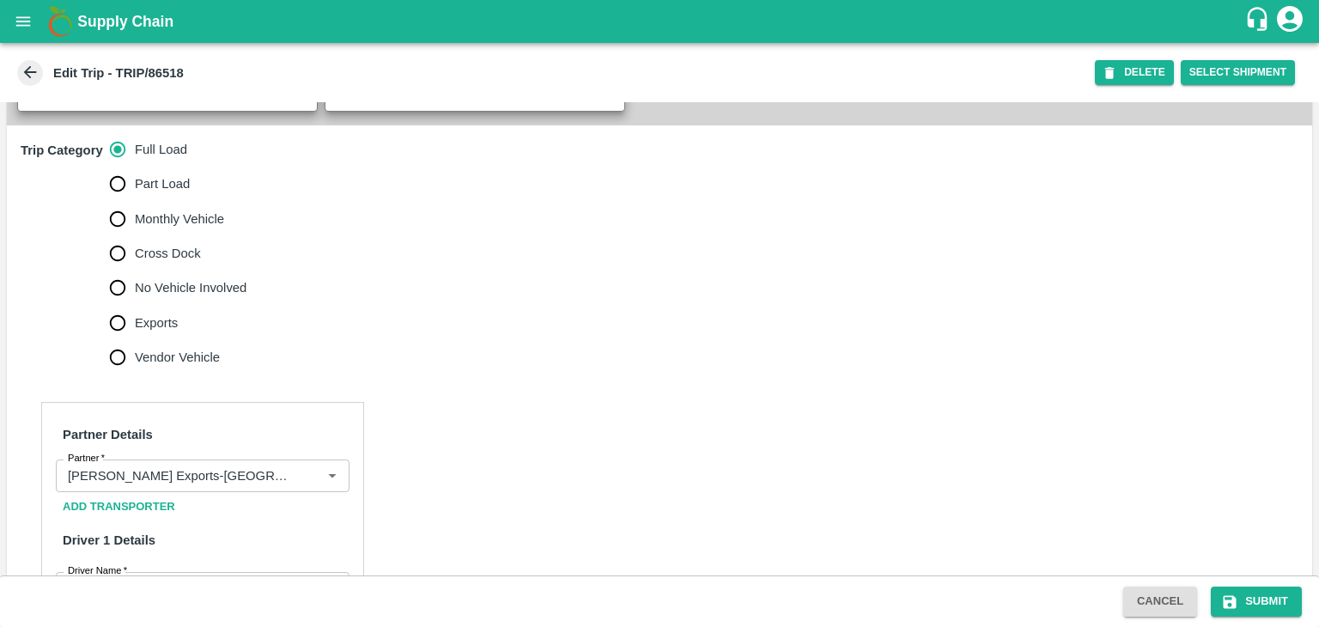
click at [197, 297] on span "No Vehicle Involved" at bounding box center [191, 287] width 112 height 19
click at [135, 305] on input "No Vehicle Involved" at bounding box center [117, 287] width 34 height 34
radio input "true"
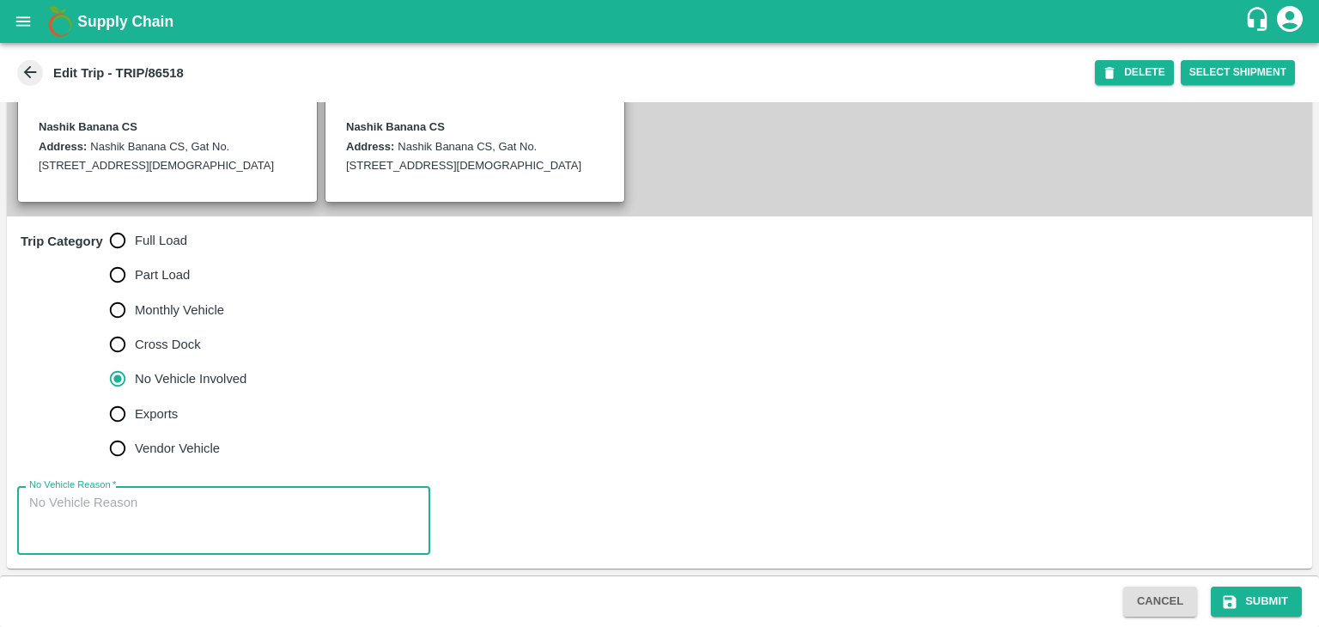
click at [214, 504] on textarea "No Vehicle Reason   *" at bounding box center [223, 521] width 389 height 54
type textarea "Field Dump"
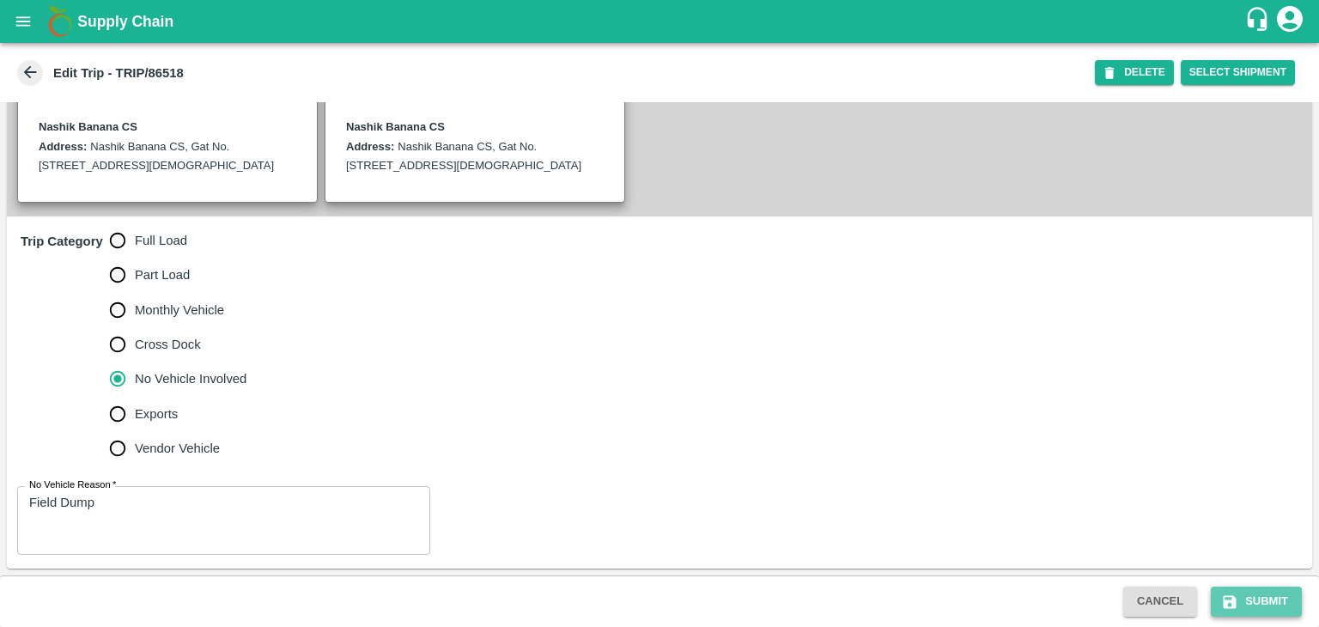
click at [1286, 605] on button "Submit" at bounding box center [1256, 602] width 91 height 30
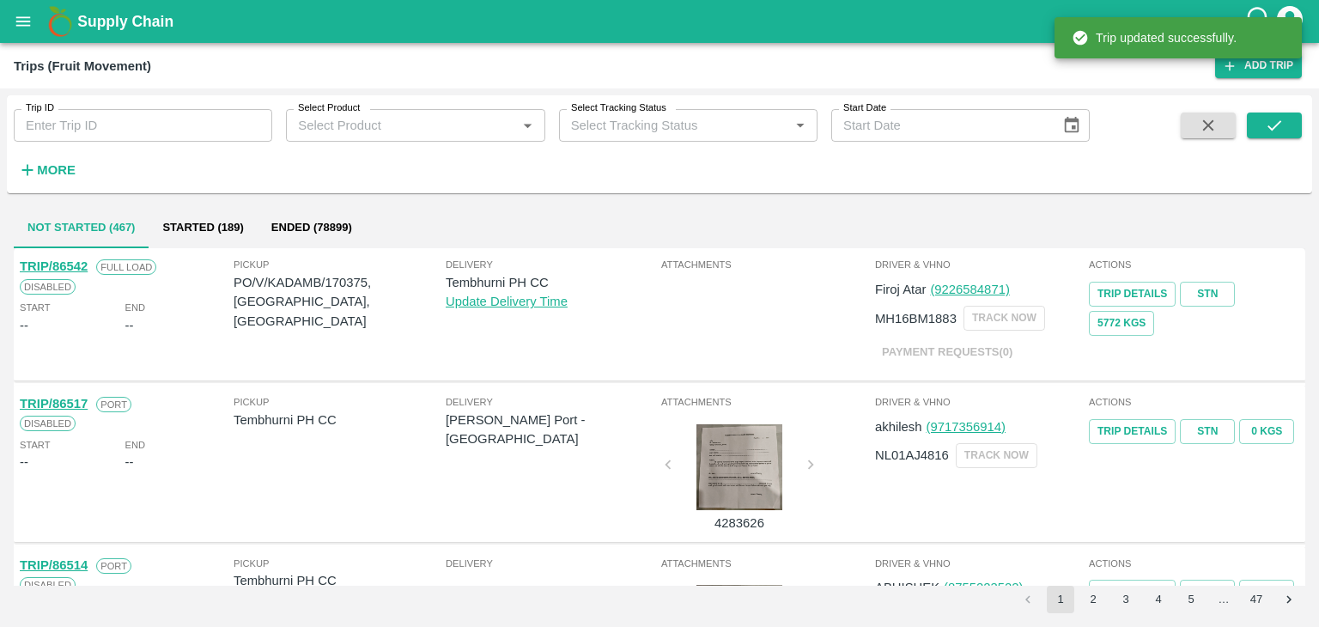
click at [103, 124] on input "Trip ID" at bounding box center [143, 125] width 258 height 33
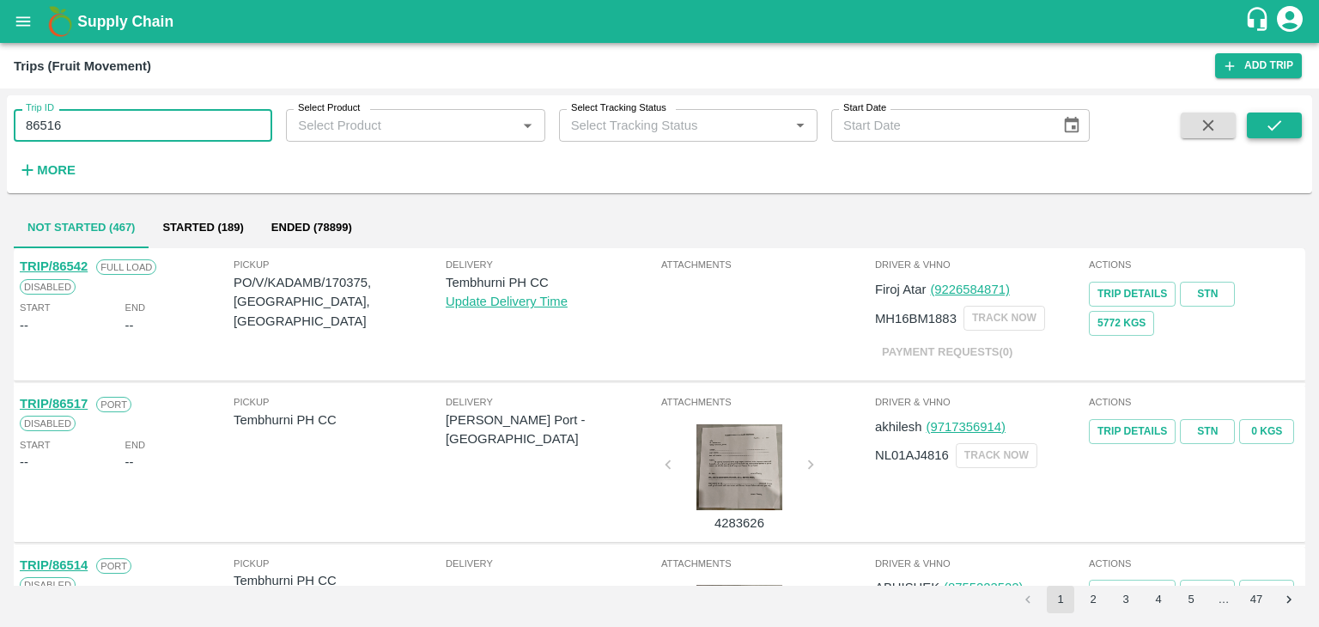
type input "86516"
click at [1274, 125] on icon "submit" at bounding box center [1274, 125] width 19 height 19
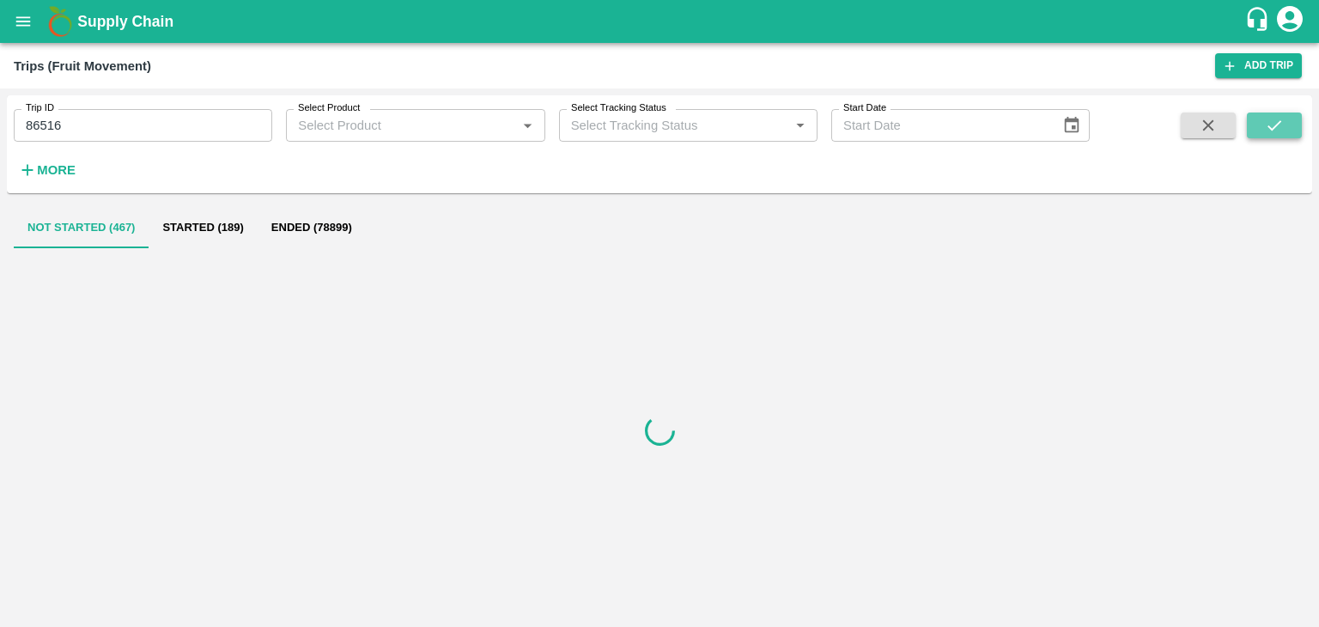
click at [1274, 125] on icon "submit" at bounding box center [1274, 125] width 19 height 19
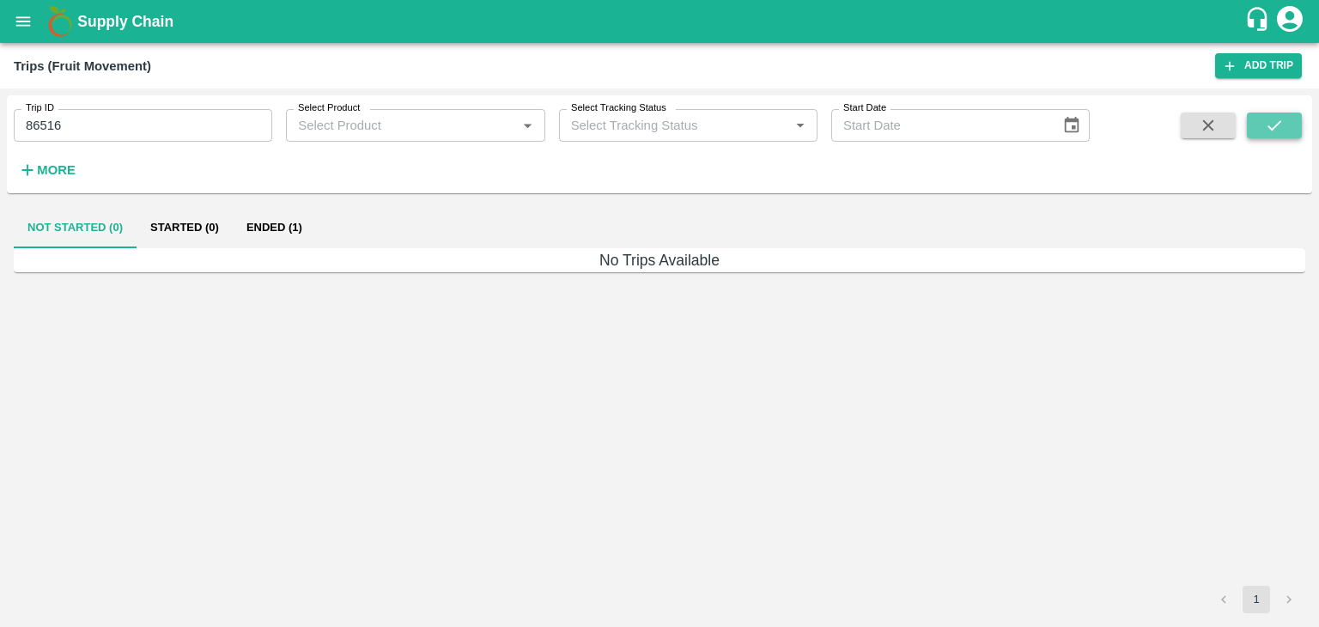
click at [1274, 125] on icon "submit" at bounding box center [1274, 125] width 19 height 19
click at [299, 229] on button "Ended (1)" at bounding box center [274, 227] width 83 height 41
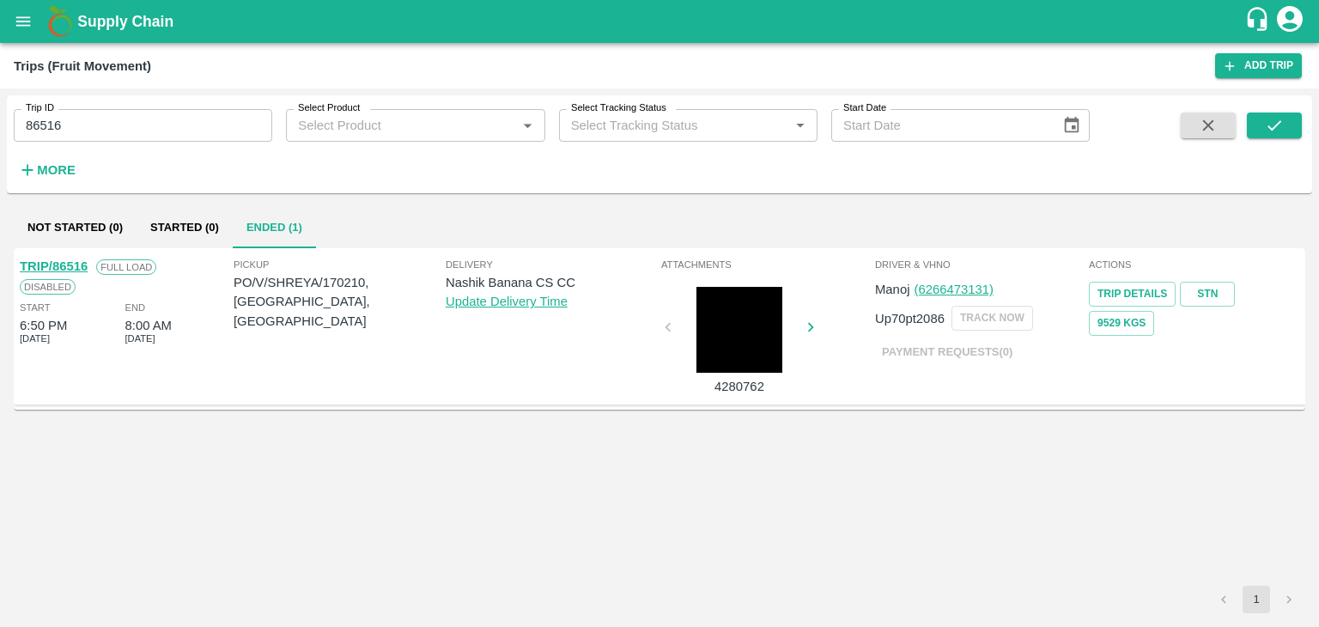
click at [64, 264] on link "TRIP/86516" at bounding box center [54, 266] width 68 height 14
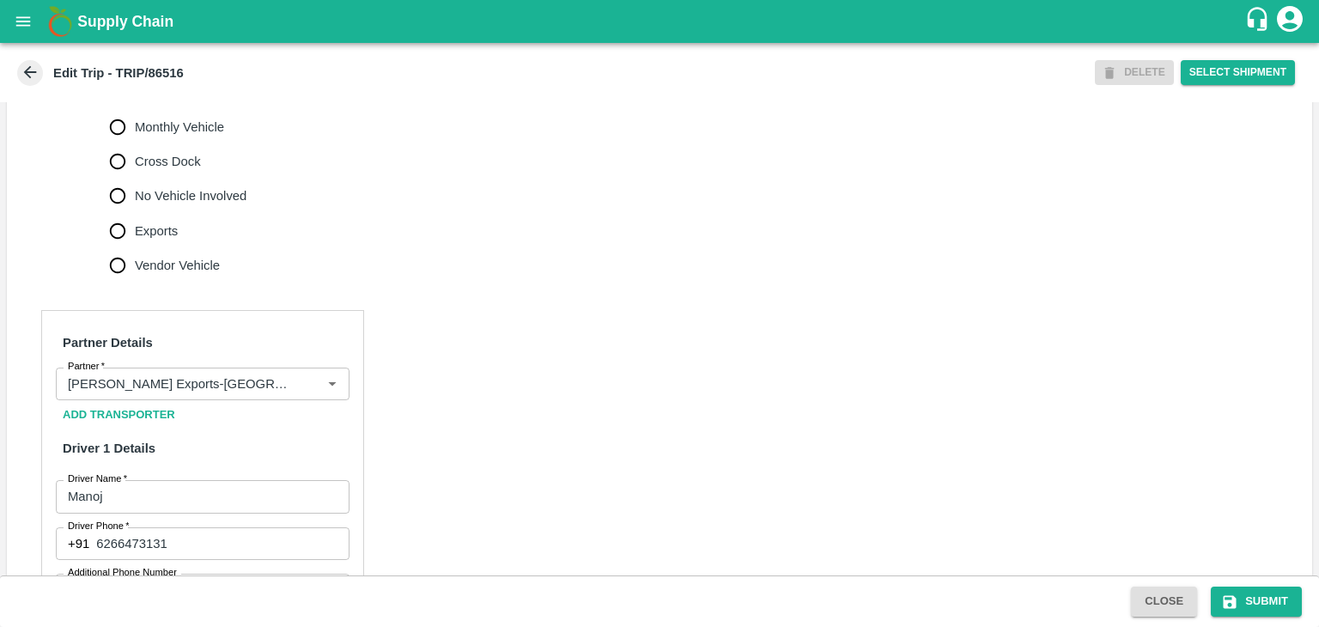
scroll to position [587, 0]
click at [309, 392] on icon "Clear" at bounding box center [311, 383] width 16 height 16
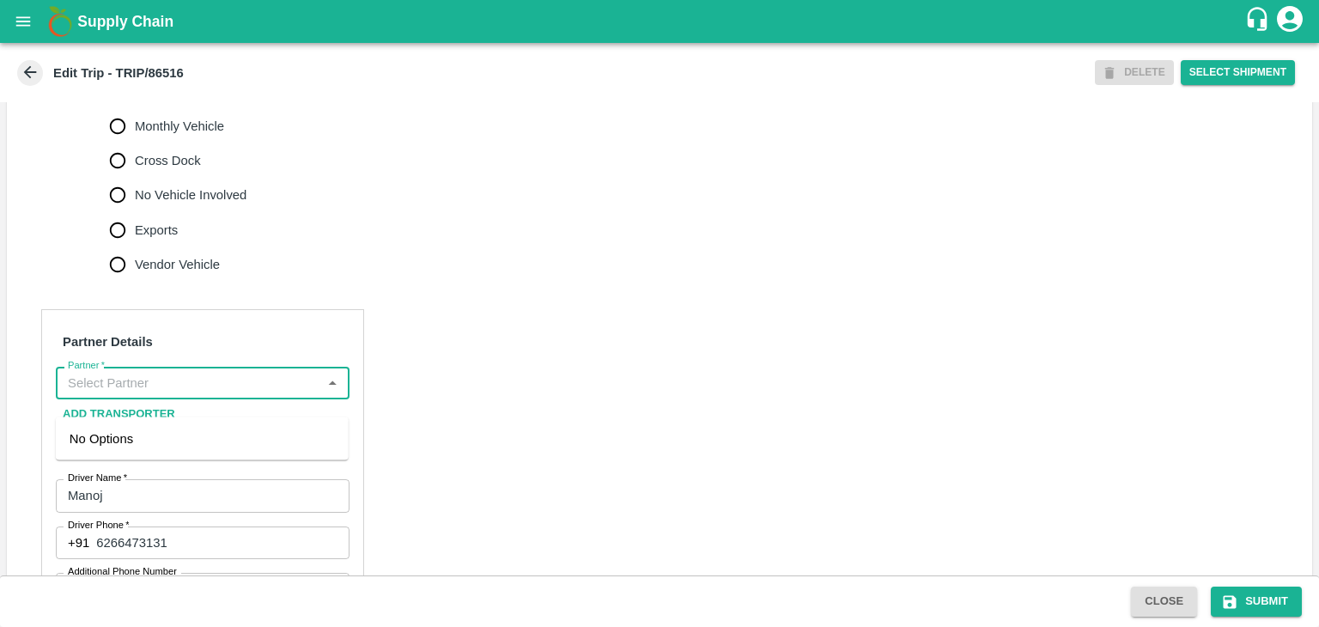
click at [252, 394] on input "Partner   *" at bounding box center [188, 383] width 255 height 22
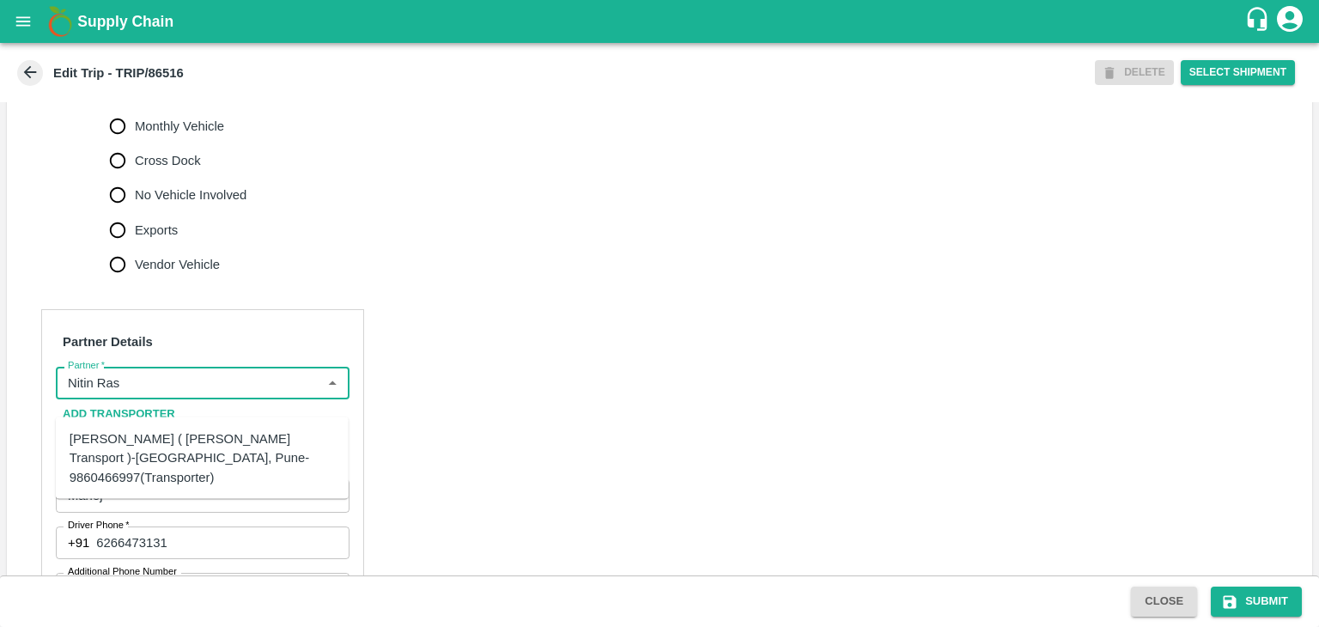
click at [179, 451] on div "[PERSON_NAME] ( [PERSON_NAME] Transport )-[GEOGRAPHIC_DATA], Pune-9860466997(Tr…" at bounding box center [202, 458] width 265 height 58
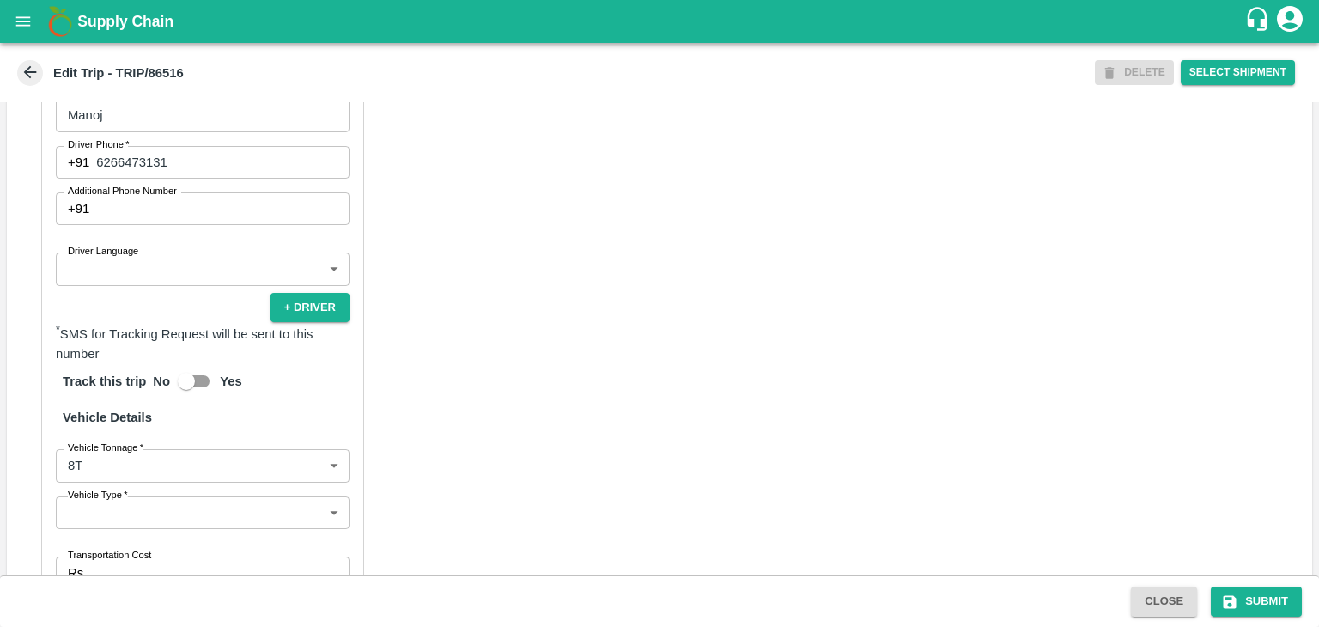
scroll to position [977, 0]
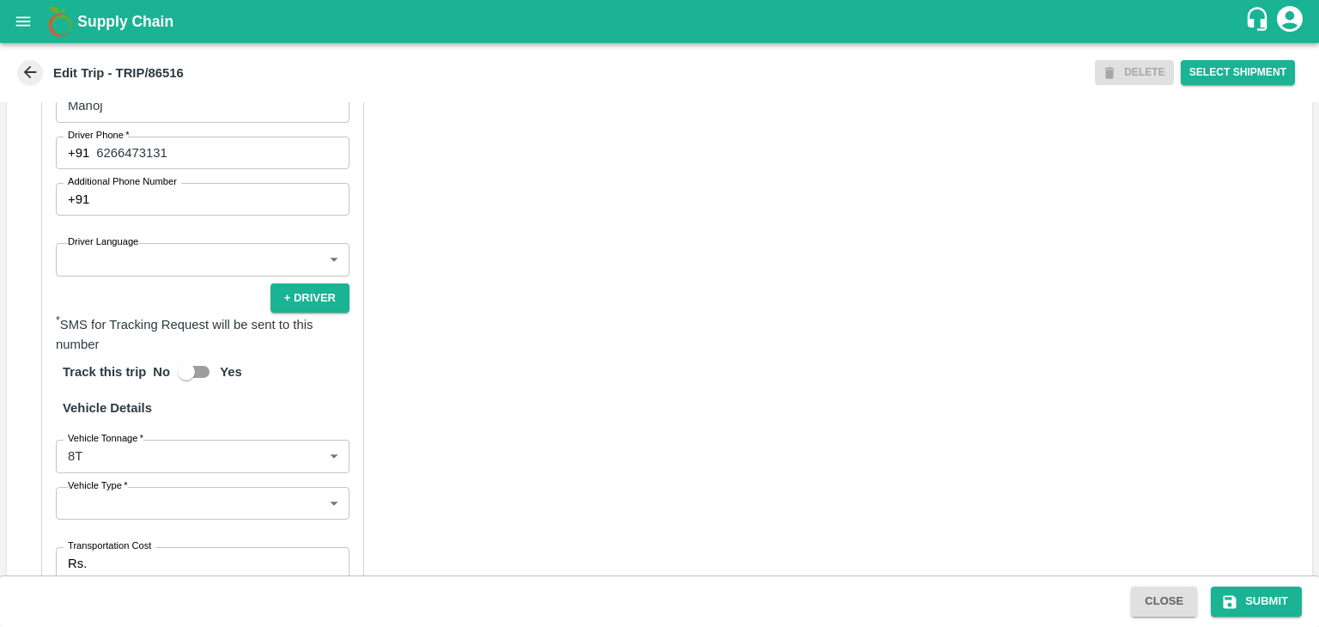
type input "[PERSON_NAME] ( [PERSON_NAME] Transport )-[GEOGRAPHIC_DATA], Pune-9860466997(Tr…"
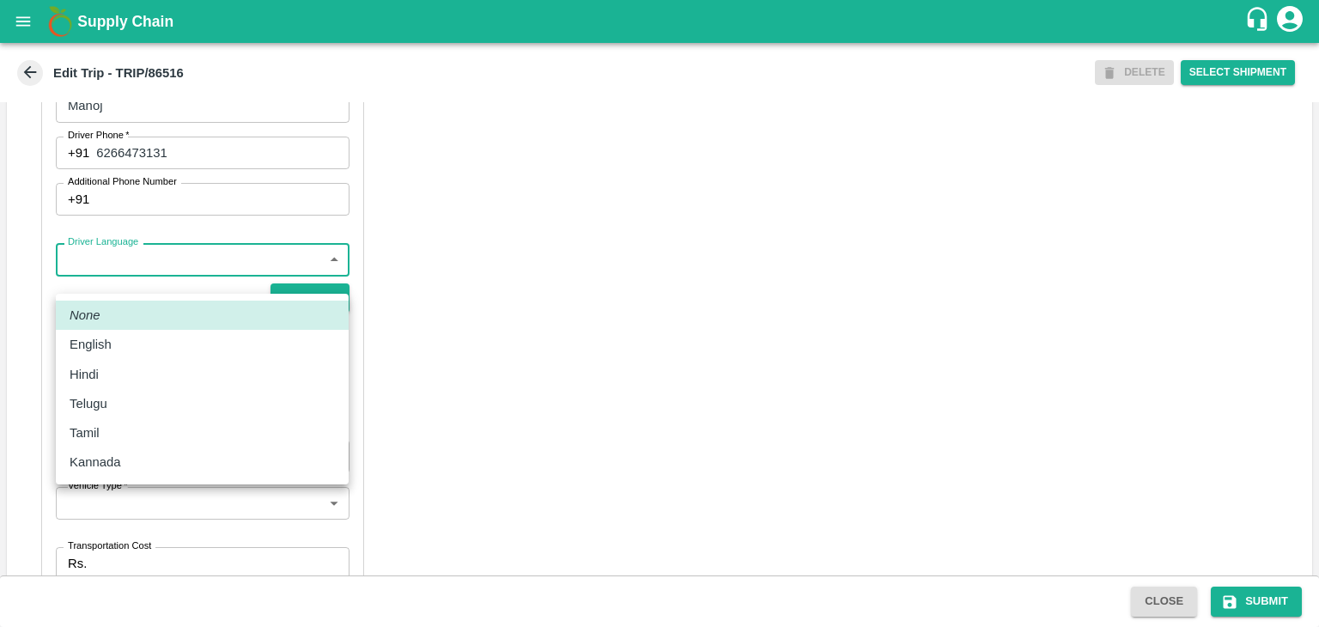
click at [133, 276] on body "Supply Chain Edit Trip - TRIP/86516 DELETE Select Shipment Trip Details Trip Ty…" at bounding box center [659, 313] width 1319 height 627
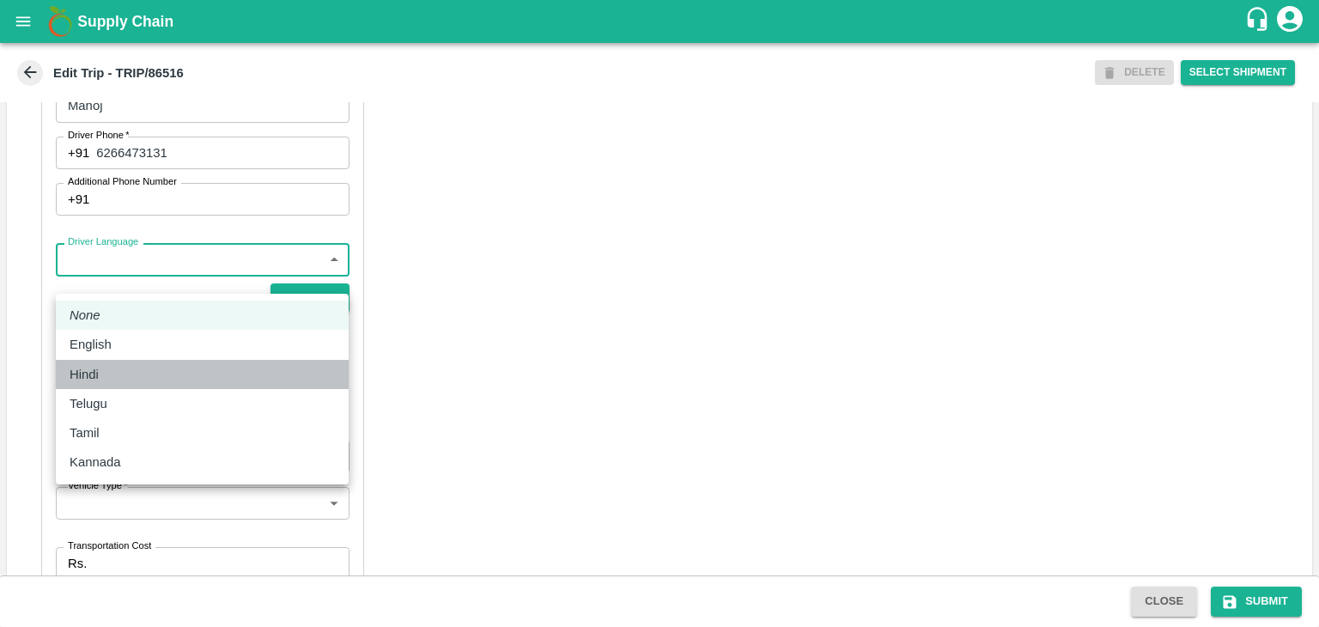
click at [131, 381] on div "Hindi" at bounding box center [202, 374] width 265 height 19
type input "hi"
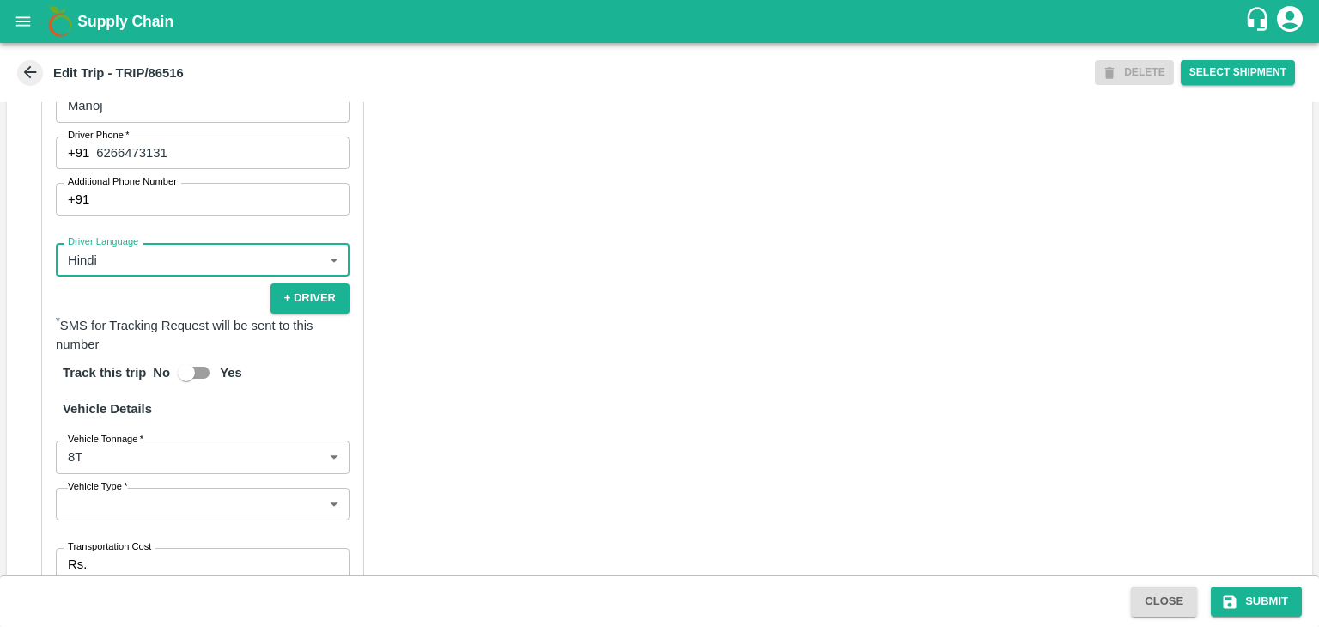
scroll to position [1205, 0]
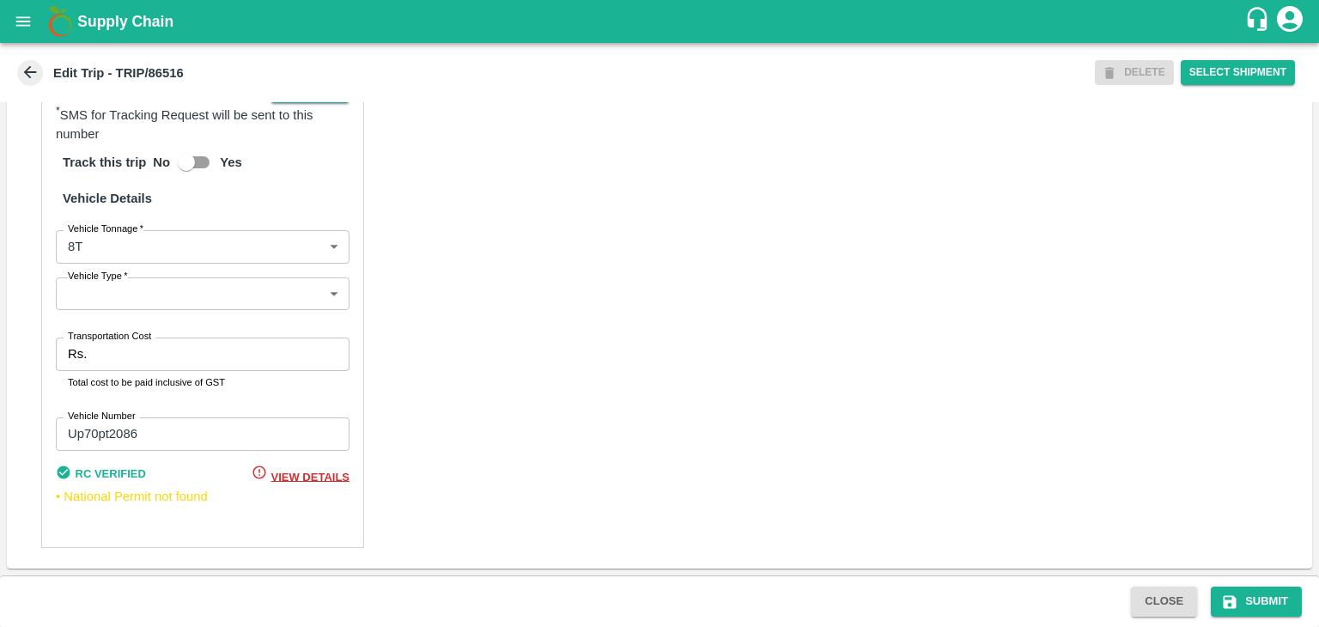
click at [131, 306] on body "Supply Chain Edit Trip - TRIP/86516 DELETE Select Shipment Trip Details Trip Ty…" at bounding box center [659, 313] width 1319 height 627
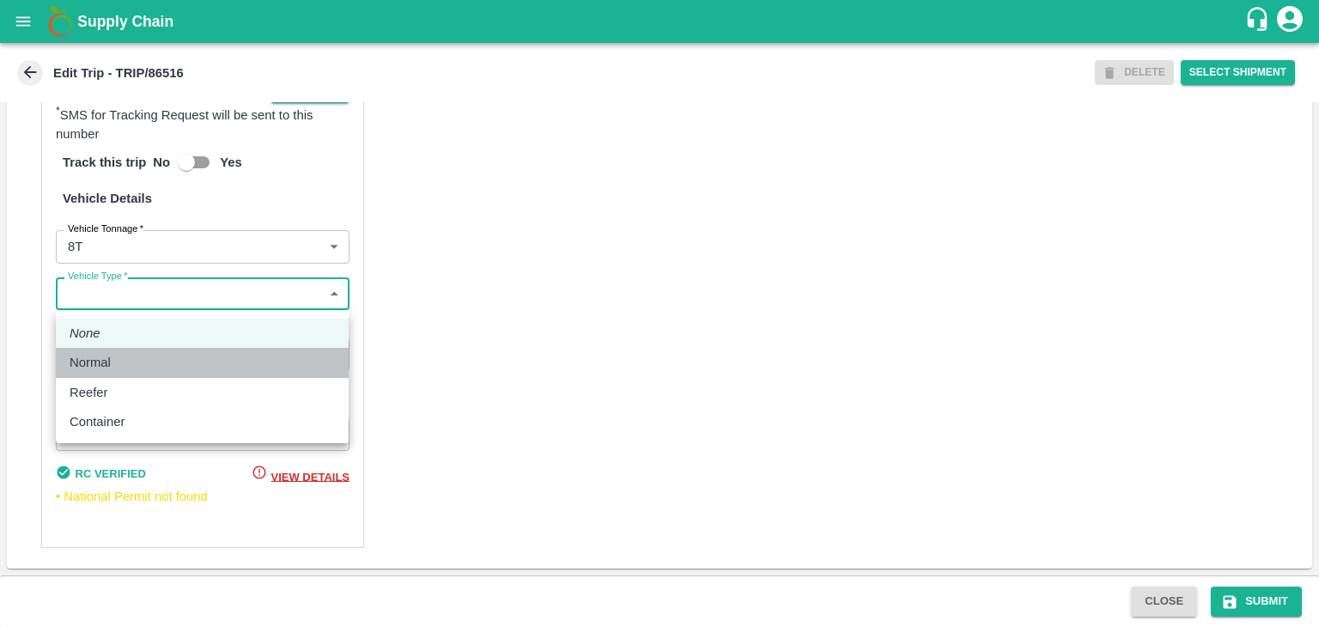
click at [123, 365] on div "Normal" at bounding box center [202, 362] width 265 height 19
type input "Normal"
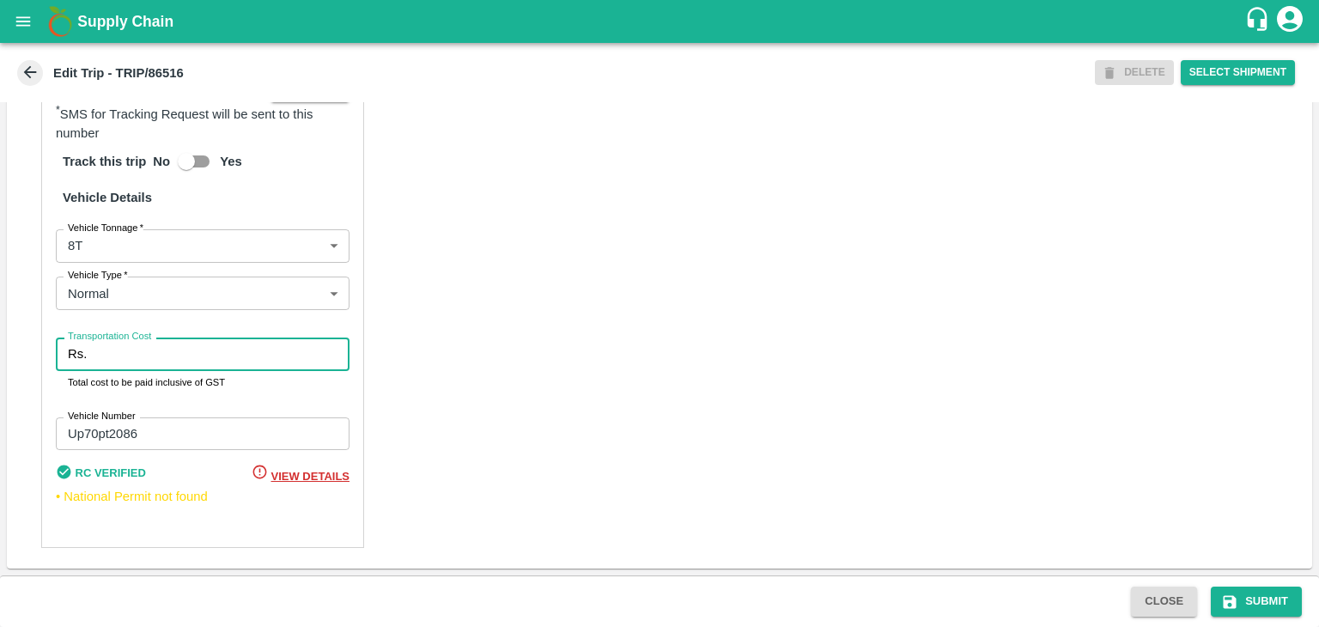
click at [149, 361] on input "Transportation Cost" at bounding box center [222, 353] width 256 height 33
type input "10000"
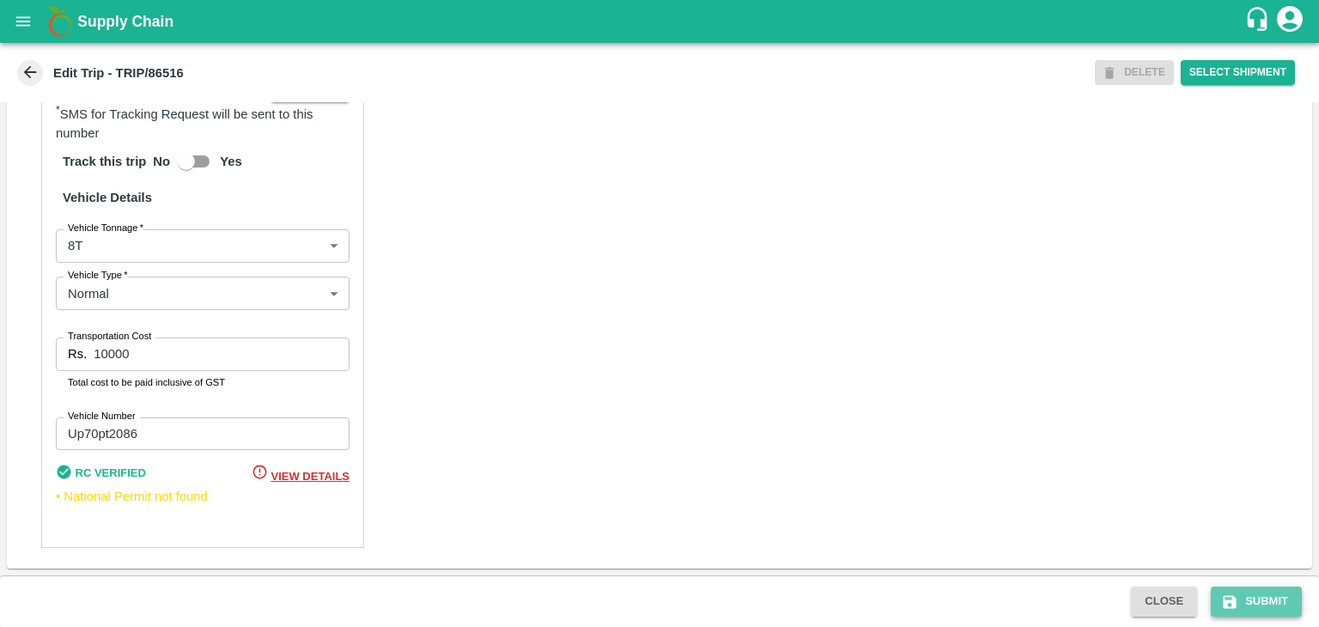
click at [1260, 601] on button "Submit" at bounding box center [1256, 602] width 91 height 30
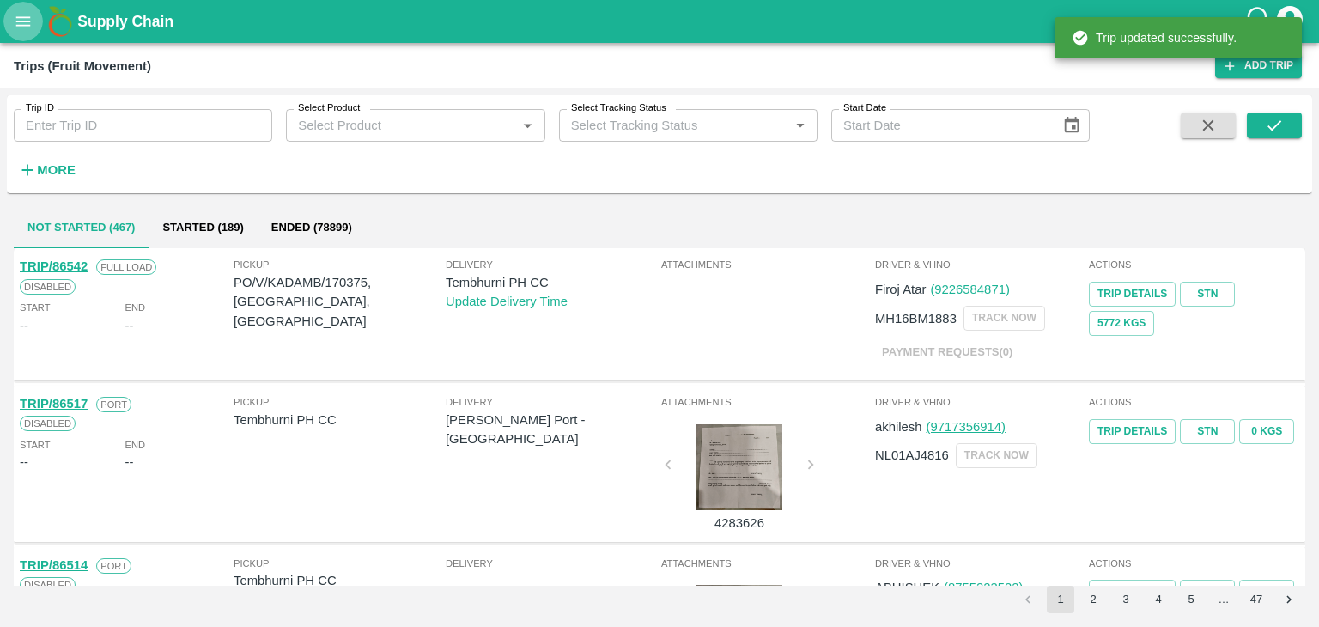
click at [26, 18] on icon "open drawer" at bounding box center [23, 21] width 19 height 19
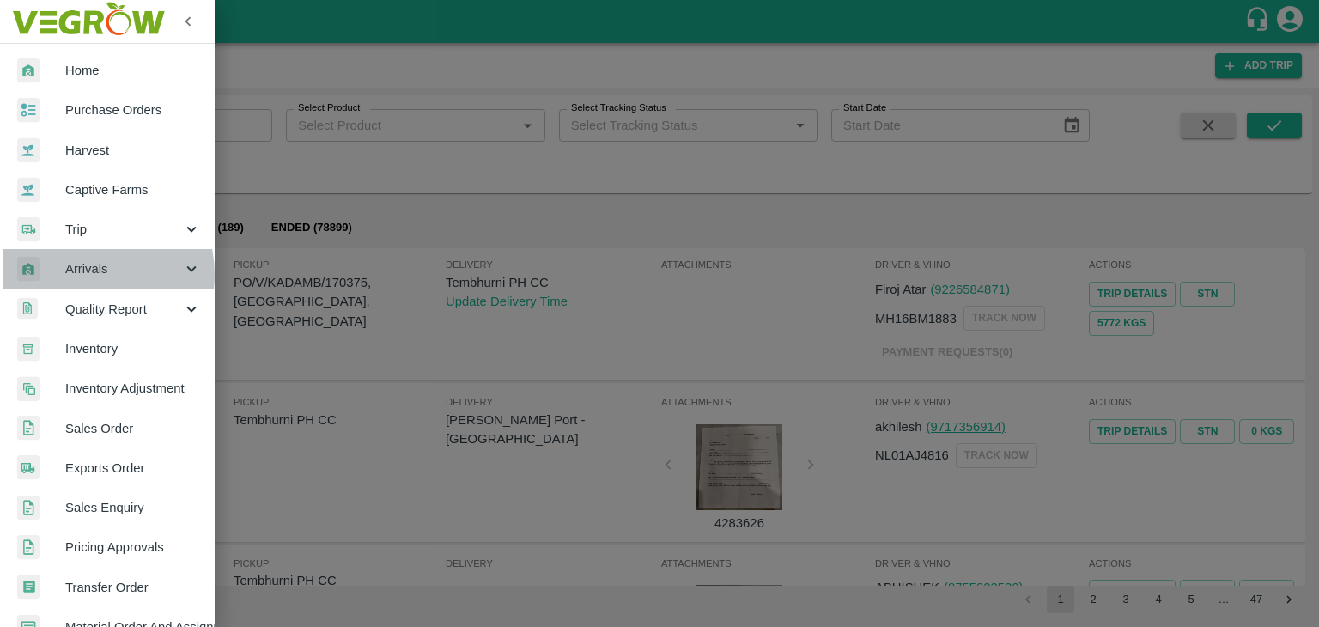
click at [89, 274] on span "Arrivals" at bounding box center [123, 268] width 117 height 19
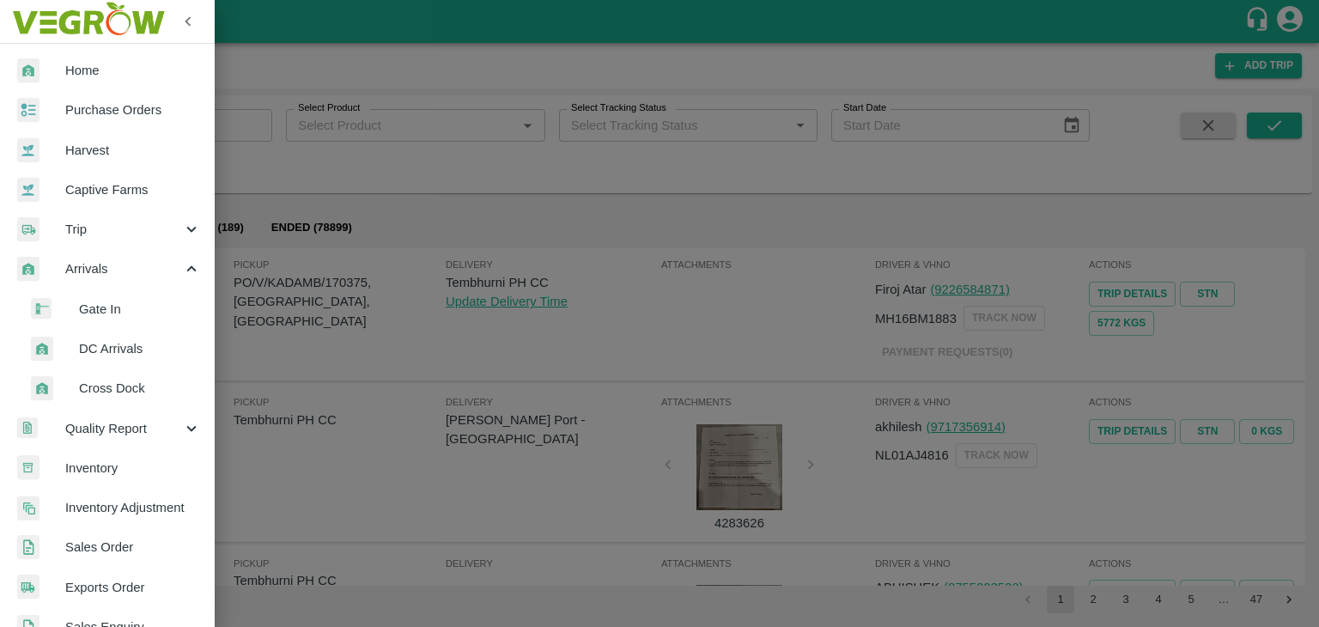
click at [124, 362] on li "DC Arrivals" at bounding box center [114, 349] width 201 height 40
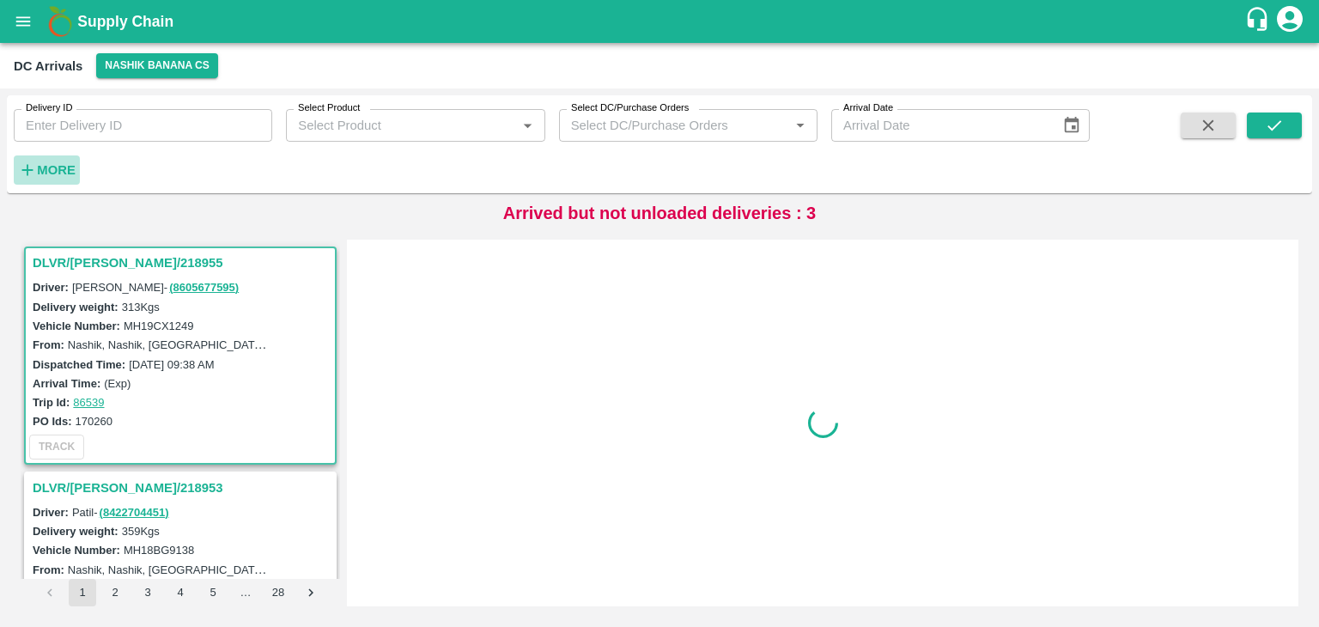
click at [45, 163] on strong "More" at bounding box center [56, 170] width 39 height 14
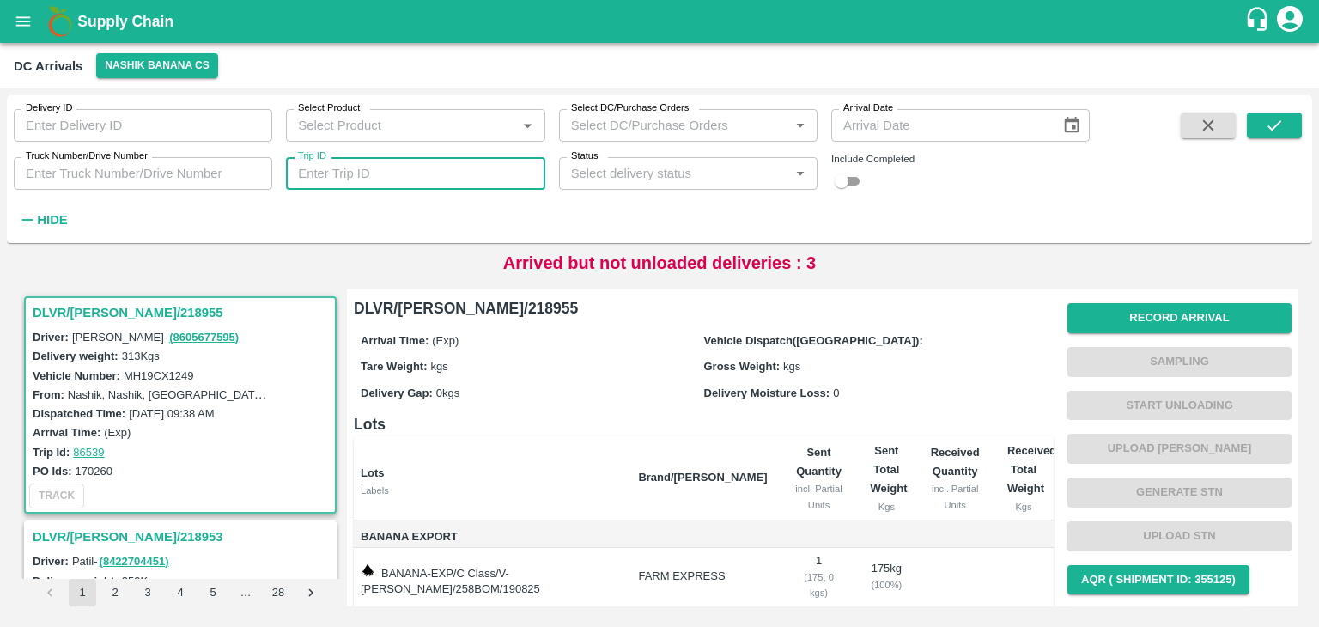
click at [371, 179] on input "Trip ID" at bounding box center [415, 173] width 258 height 33
type input "86504"
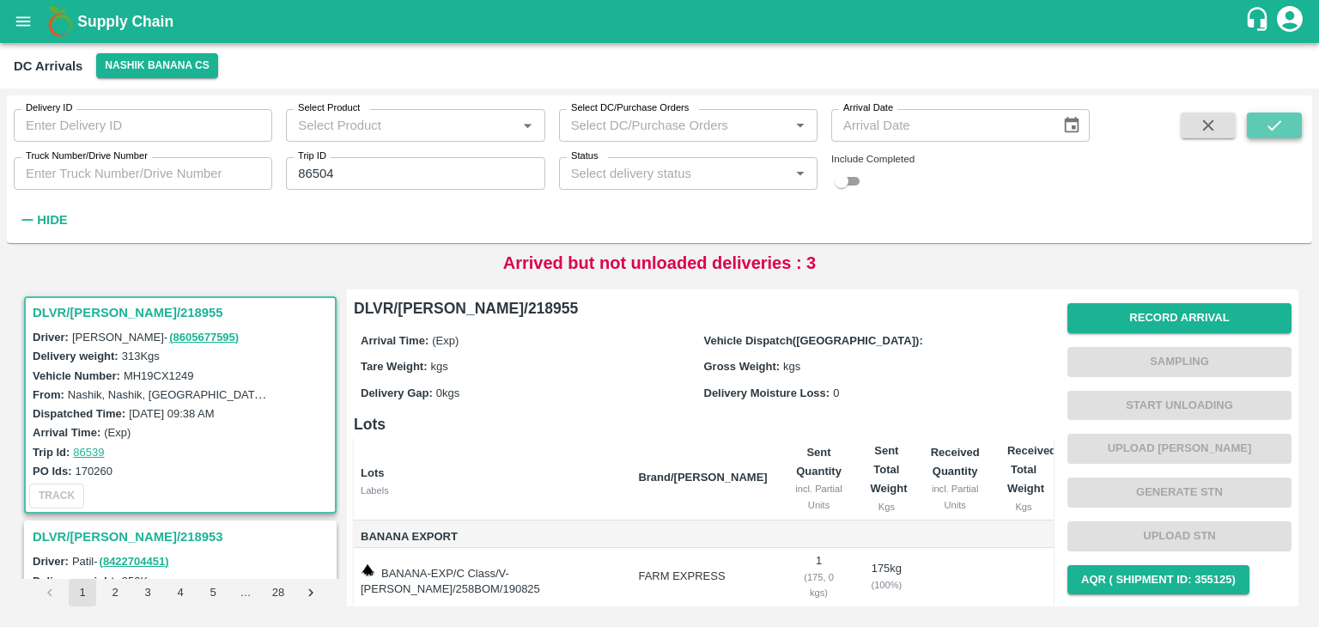
click at [1280, 124] on icon "submit" at bounding box center [1274, 125] width 19 height 19
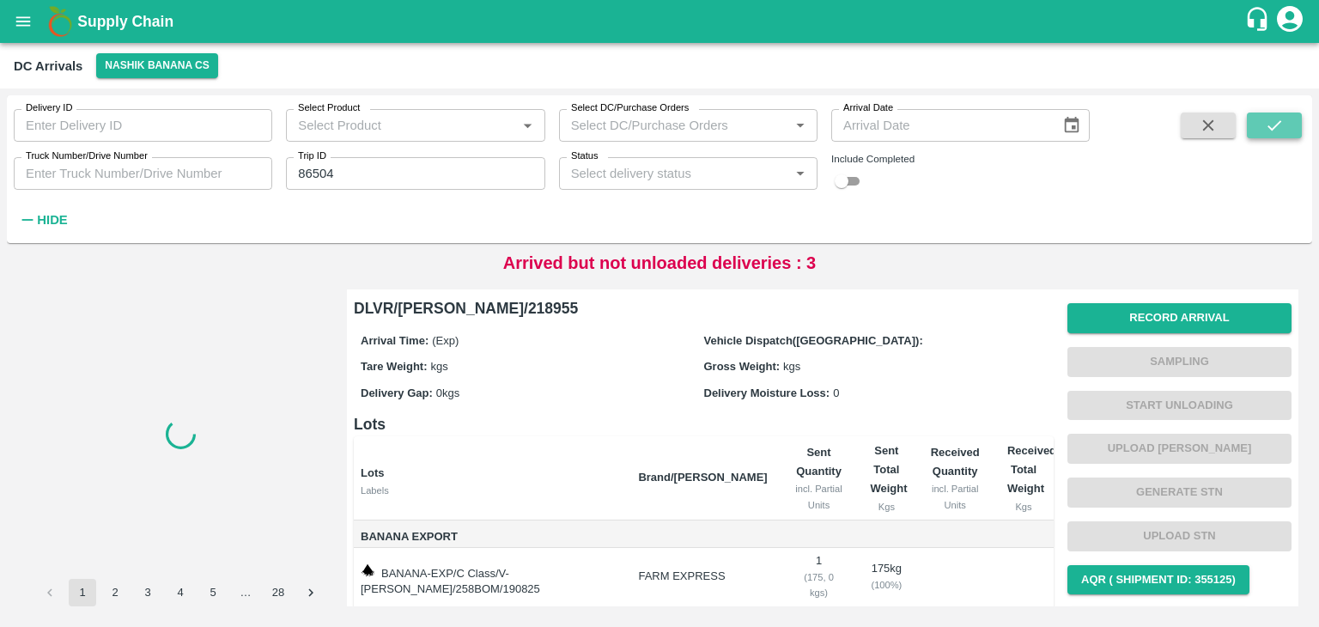
click at [1280, 124] on icon "submit" at bounding box center [1274, 125] width 19 height 19
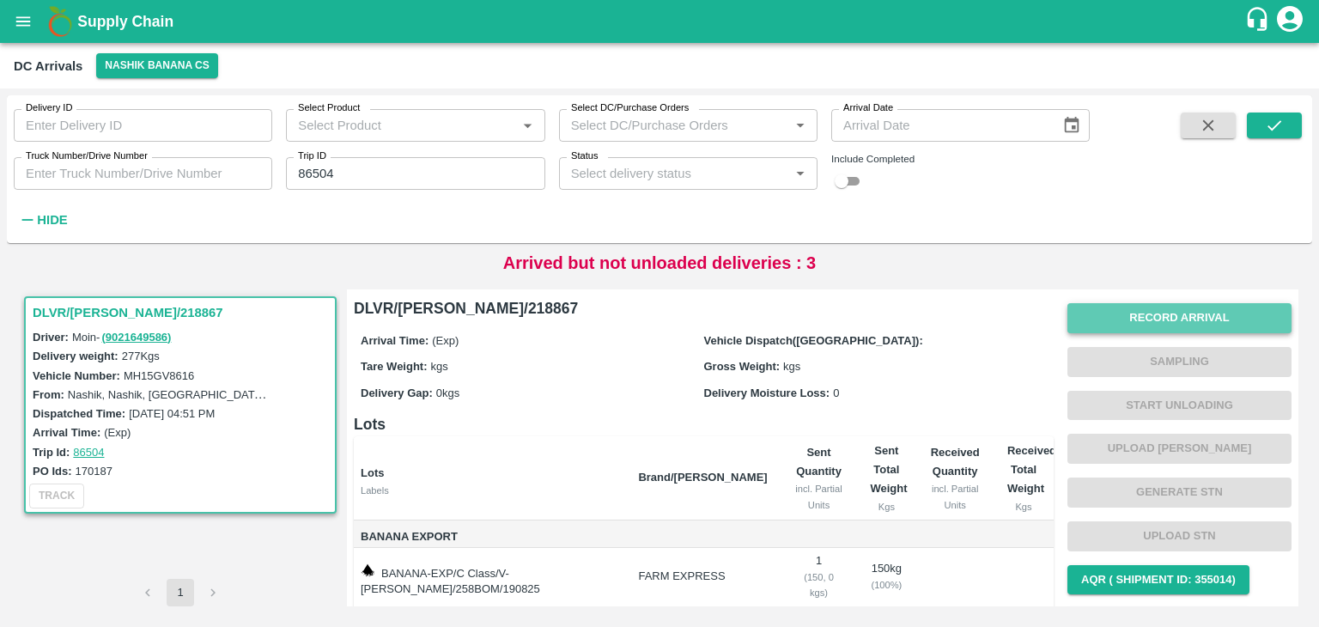
click at [1137, 319] on button "Record Arrival" at bounding box center [1179, 318] width 224 height 30
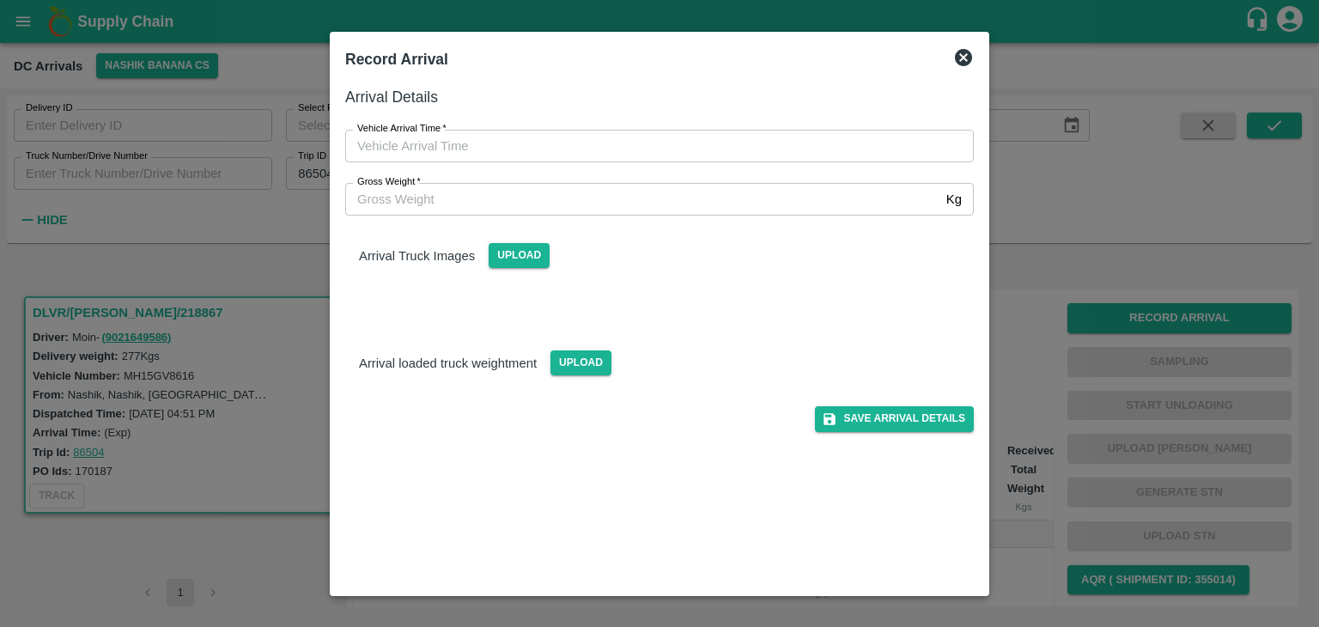
type input "DD/MM/YYYY hh:mm aa"
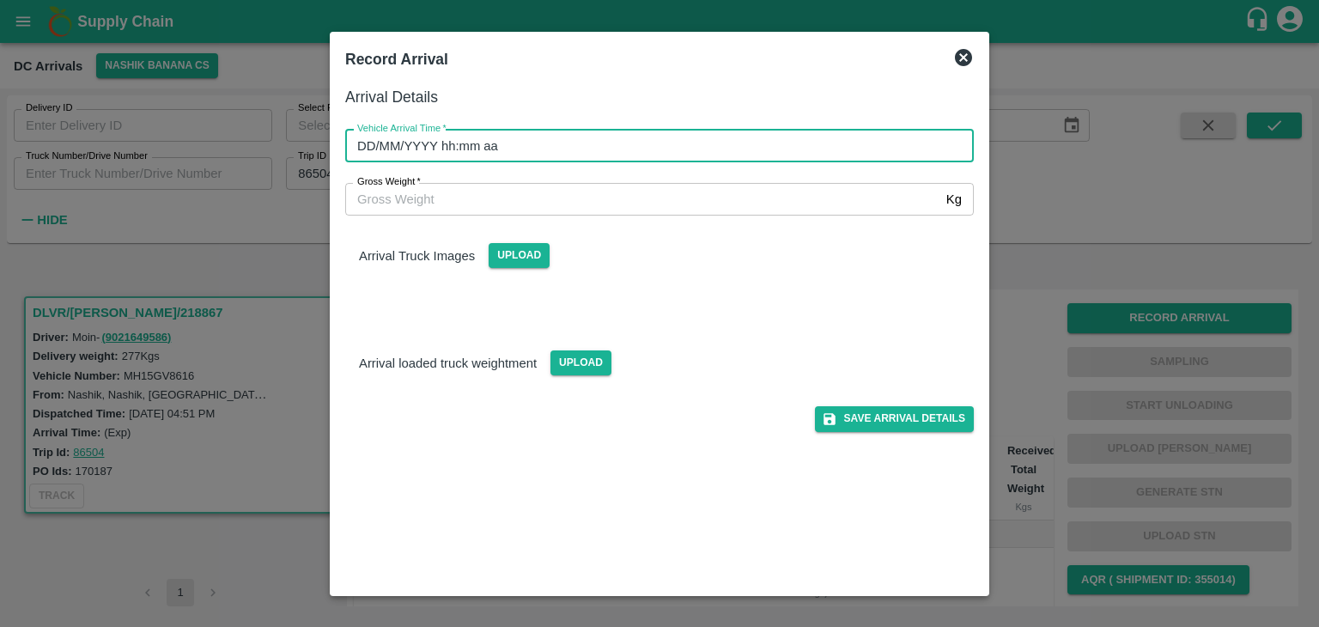
click at [667, 150] on input "DD/MM/YYYY hh:mm aa" at bounding box center [653, 146] width 617 height 33
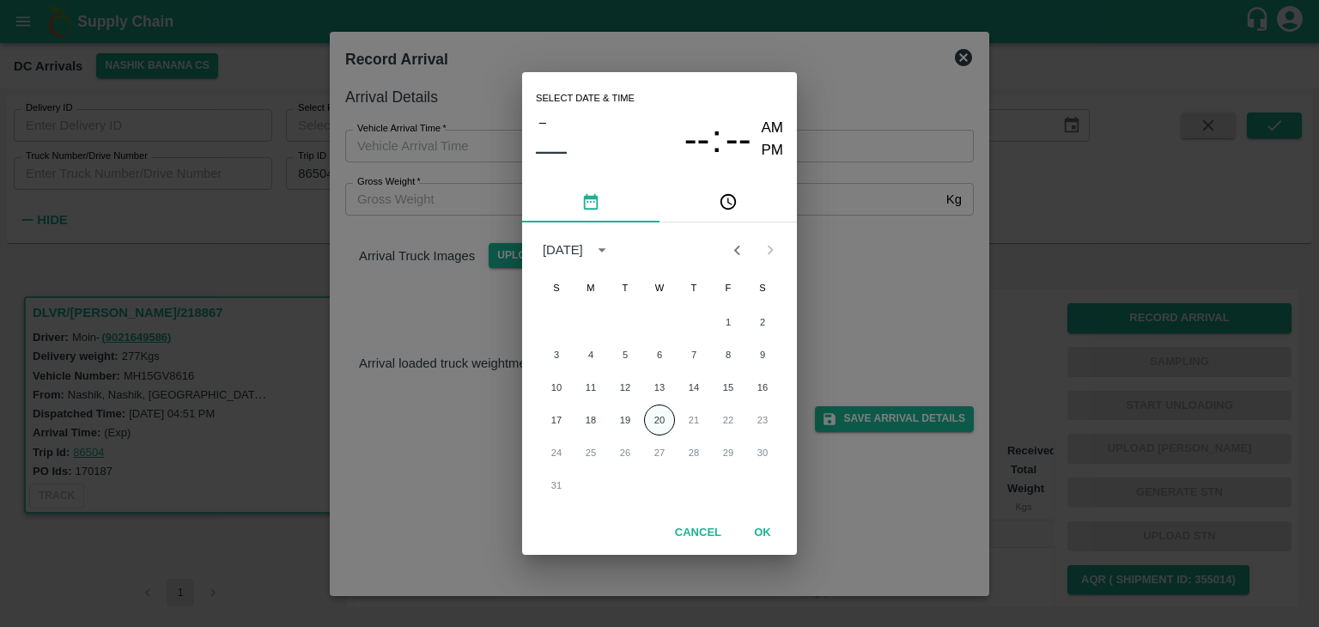
click at [666, 426] on button "20" at bounding box center [659, 419] width 31 height 31
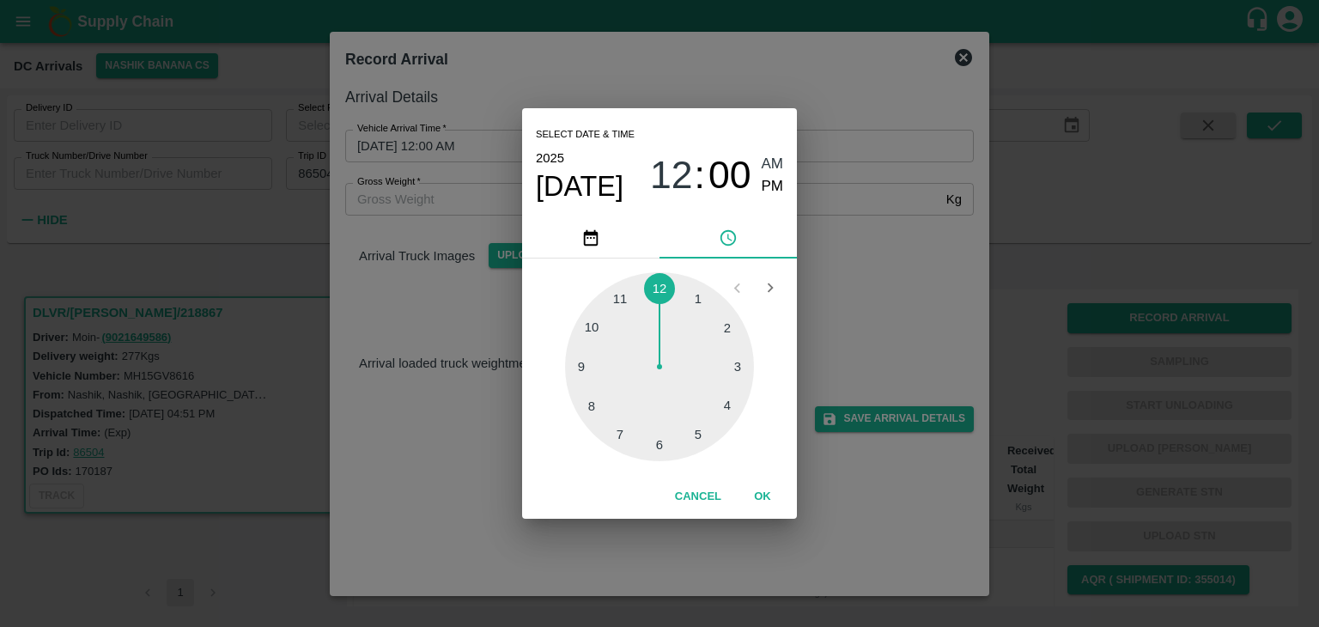
click at [585, 372] on div at bounding box center [659, 366] width 189 height 189
type input "20/08/2025 09:44 AM"
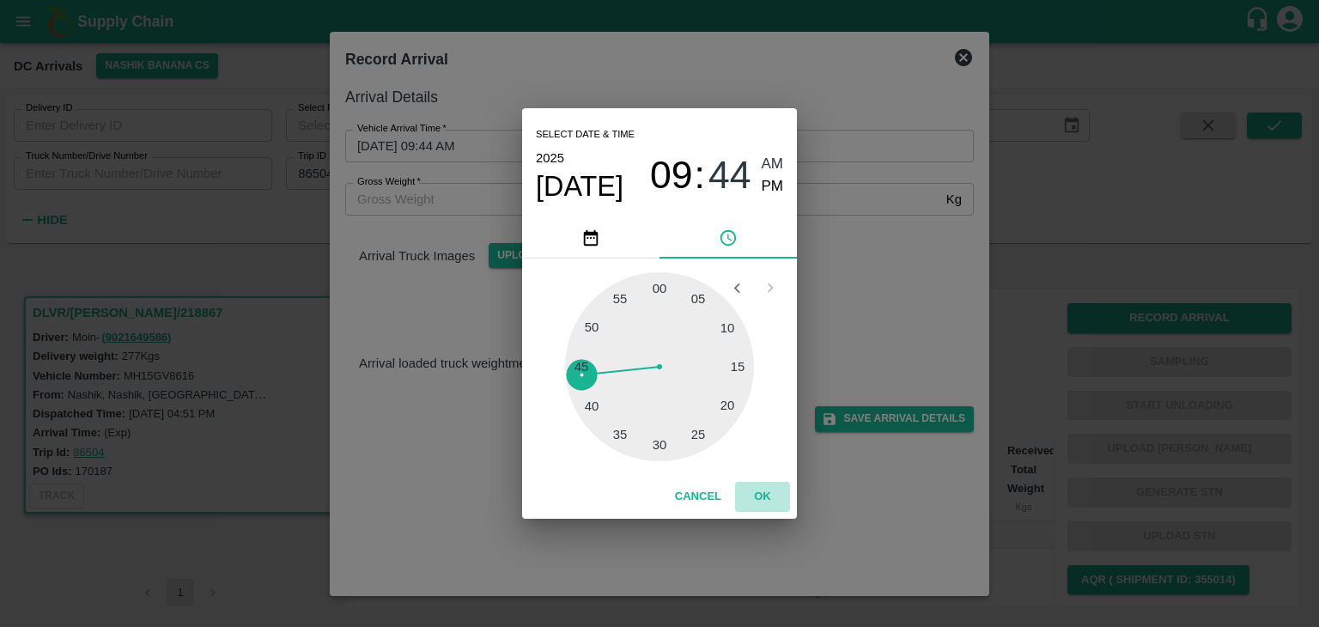
click at [780, 511] on button "OK" at bounding box center [762, 497] width 55 height 30
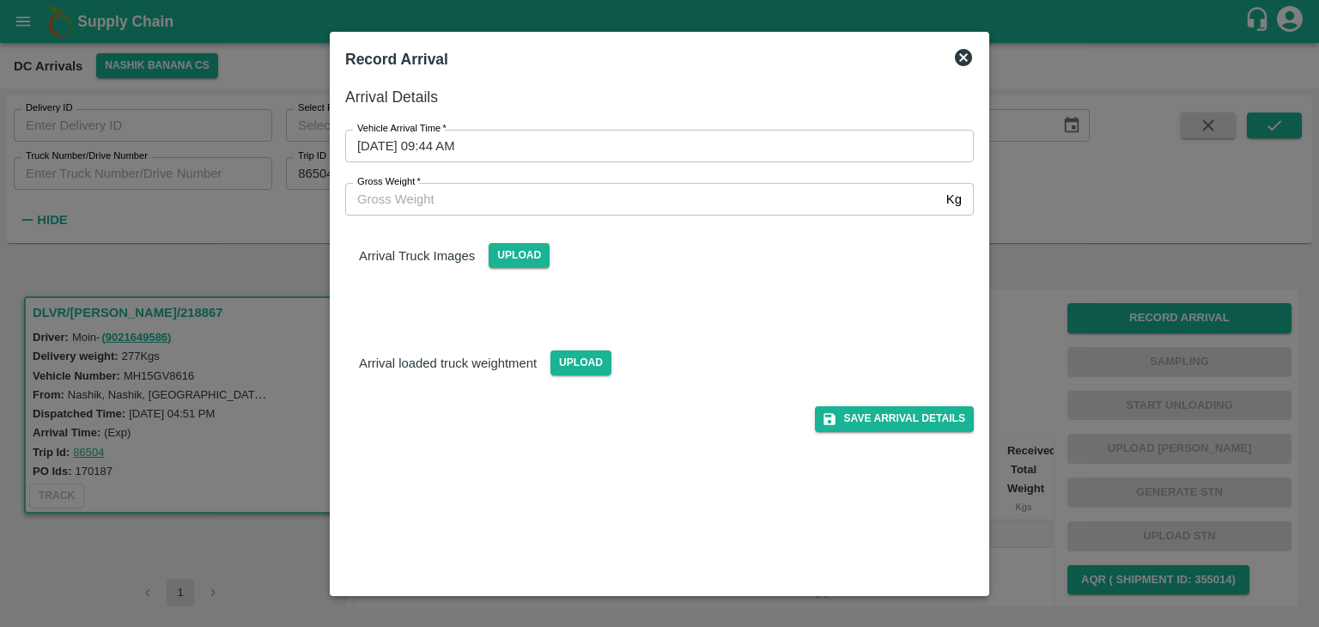
click at [932, 405] on div "Save Arrival Details" at bounding box center [652, 411] width 642 height 39
click at [939, 418] on button "Save Arrival Details" at bounding box center [894, 418] width 159 height 25
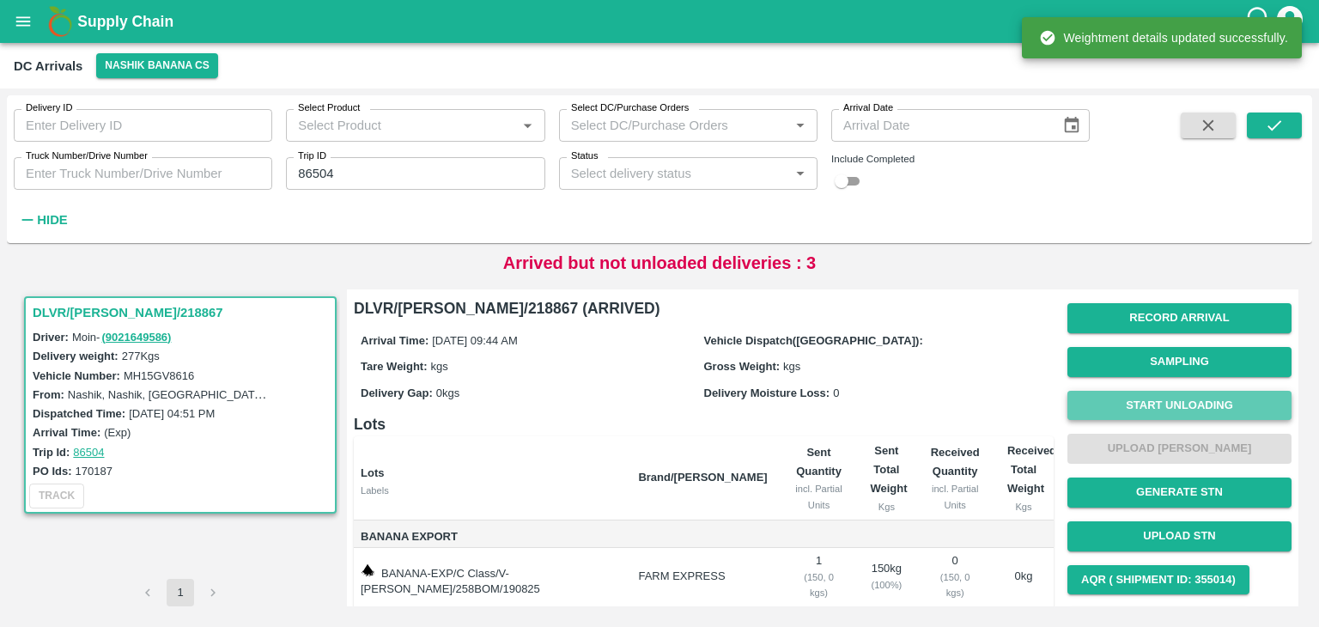
click at [1130, 410] on button "Start Unloading" at bounding box center [1179, 406] width 224 height 30
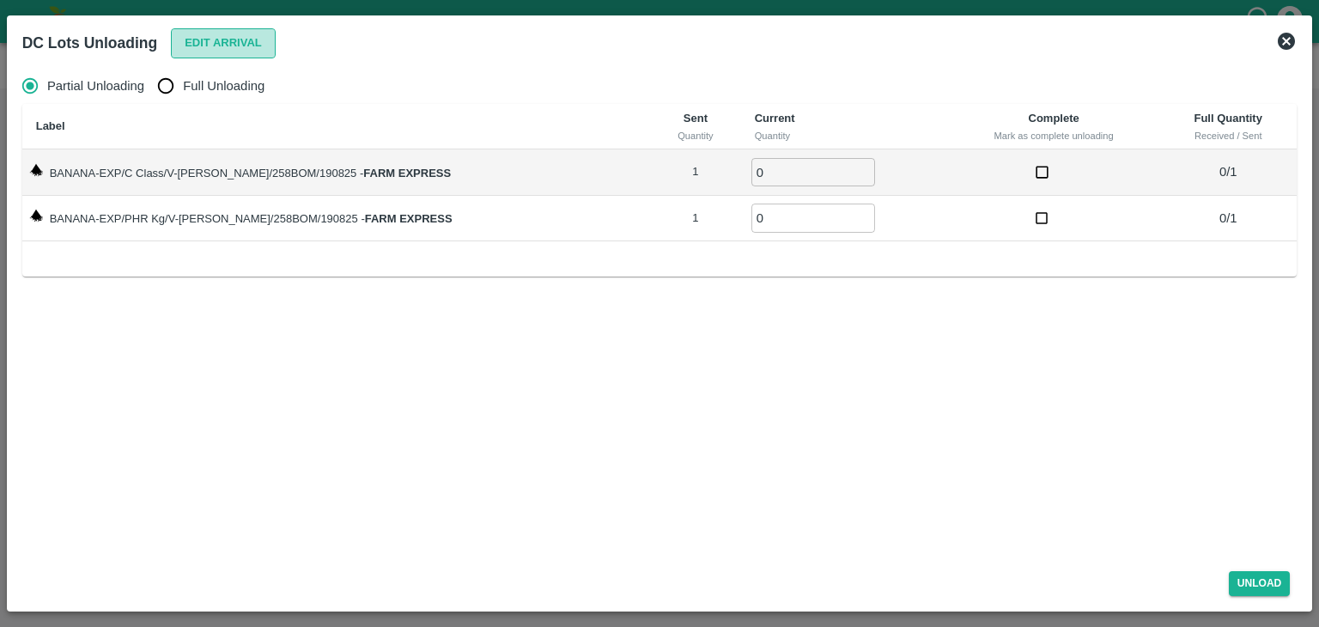
click at [231, 57] on button "Edit Arrival" at bounding box center [223, 43] width 105 height 30
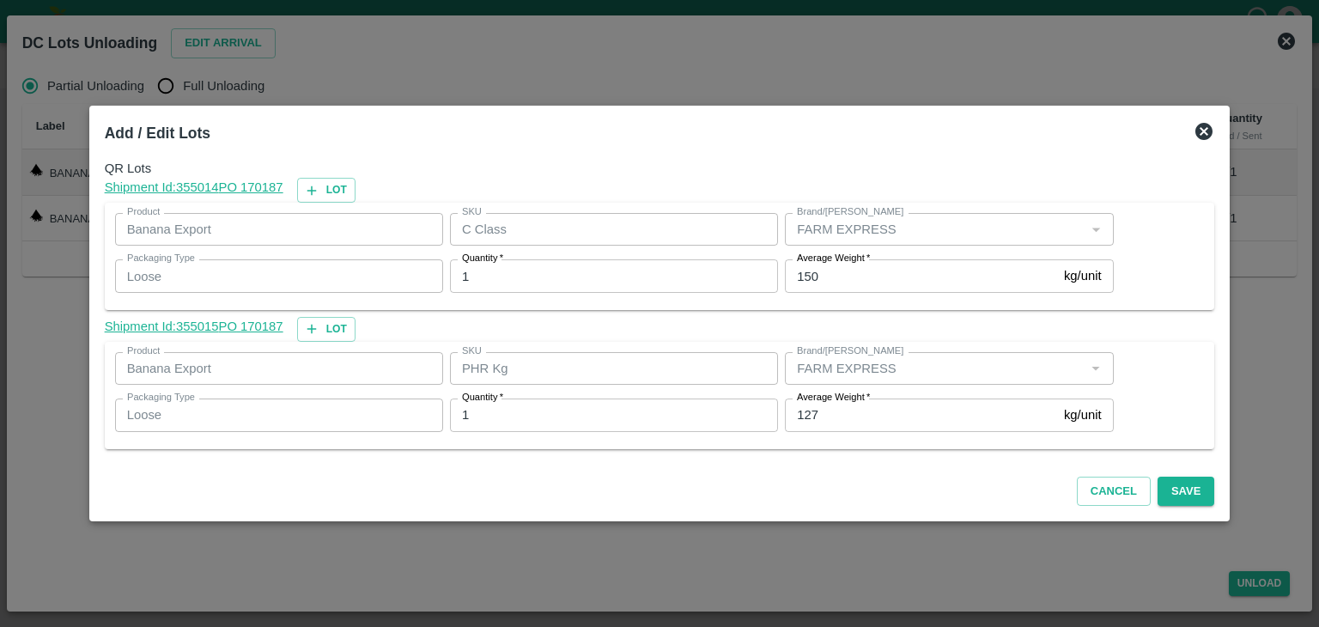
click at [867, 427] on input "127" at bounding box center [921, 414] width 272 height 33
type input "1"
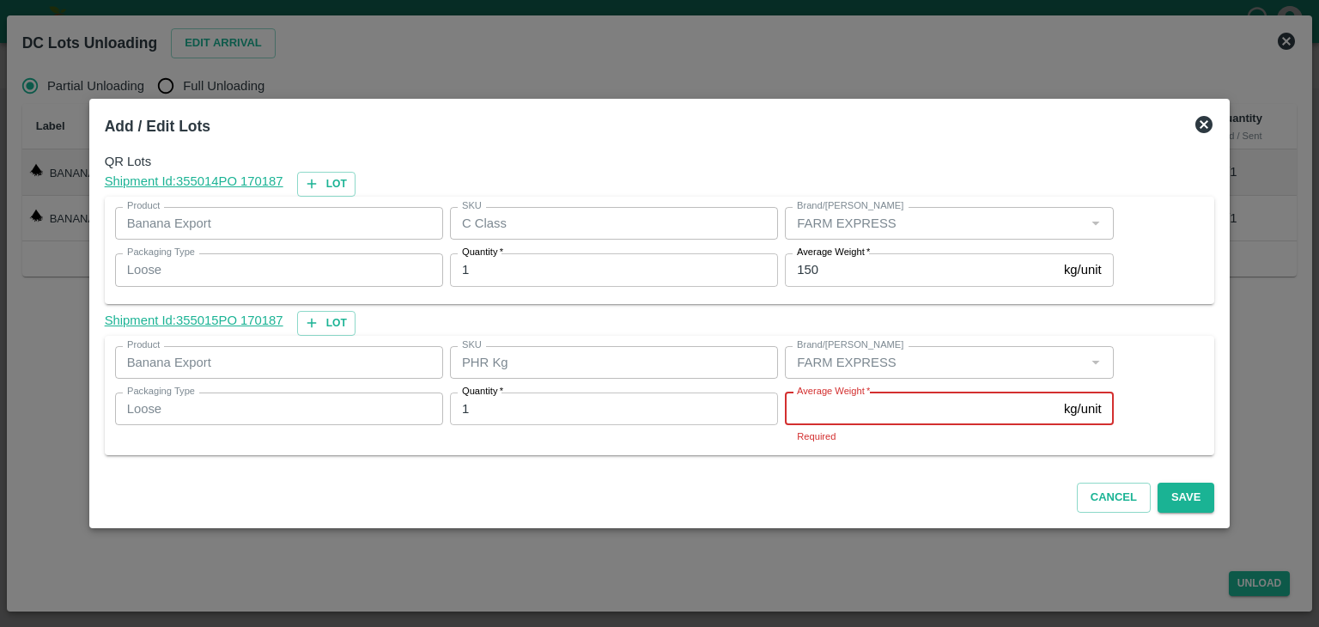
click at [855, 410] on input "Average Weight   *" at bounding box center [921, 408] width 272 height 33
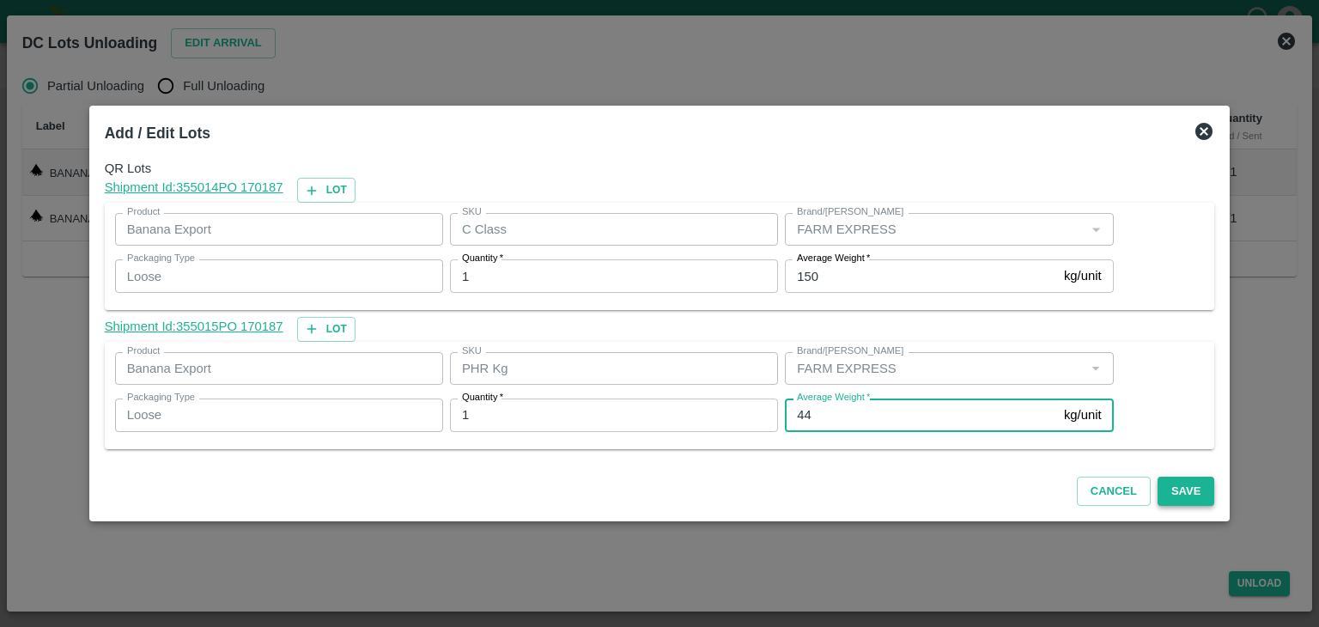
type input "44"
click at [1170, 495] on button "Save" at bounding box center [1186, 492] width 57 height 30
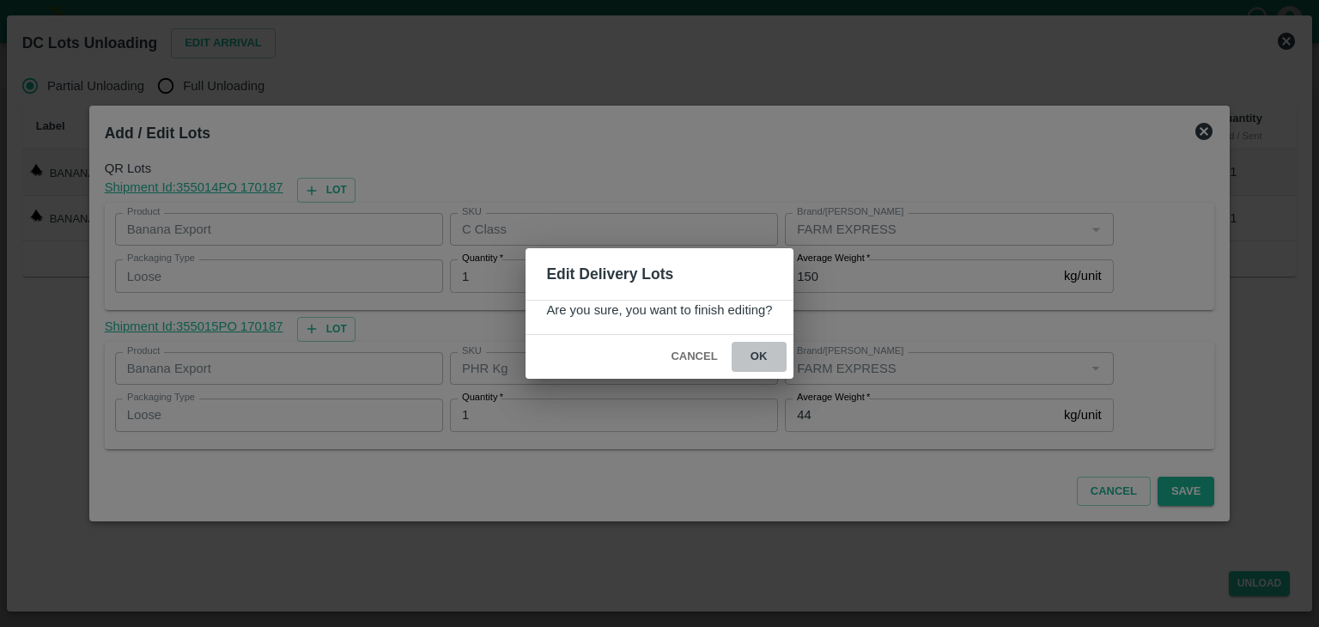
click at [773, 361] on button "ok" at bounding box center [759, 357] width 55 height 30
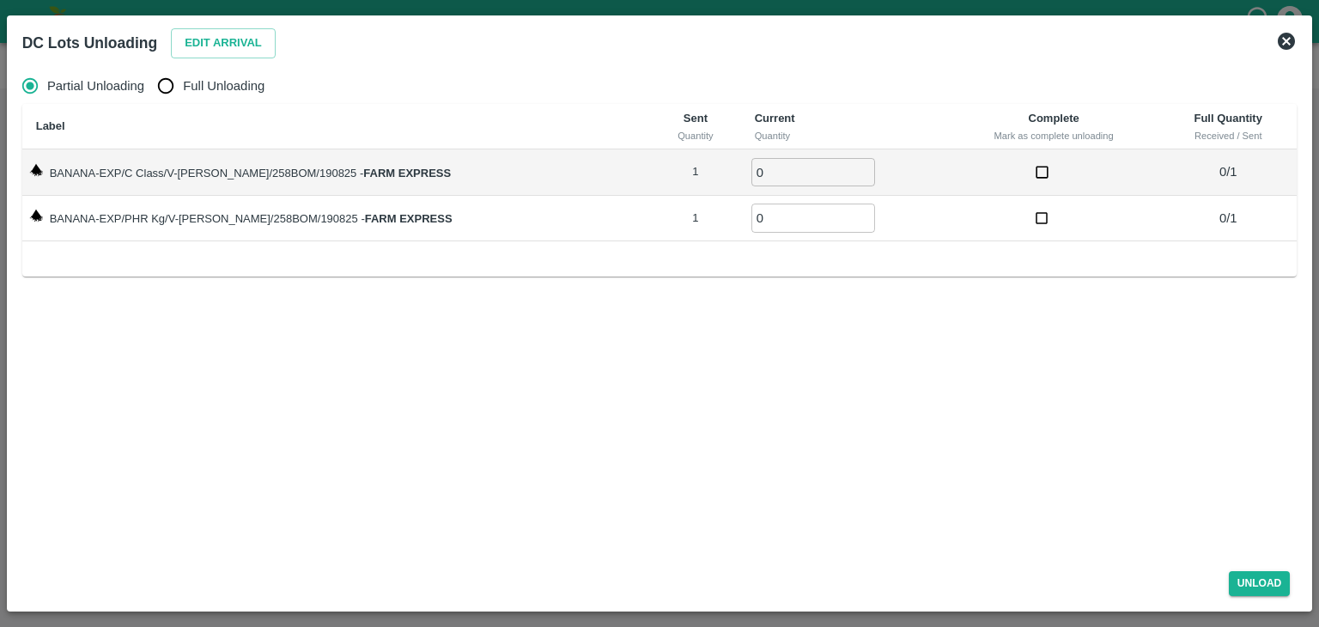
click at [206, 90] on span "Full Unloading" at bounding box center [224, 85] width 82 height 19
click at [183, 90] on input "Full Unloading" at bounding box center [166, 86] width 34 height 34
radio input "true"
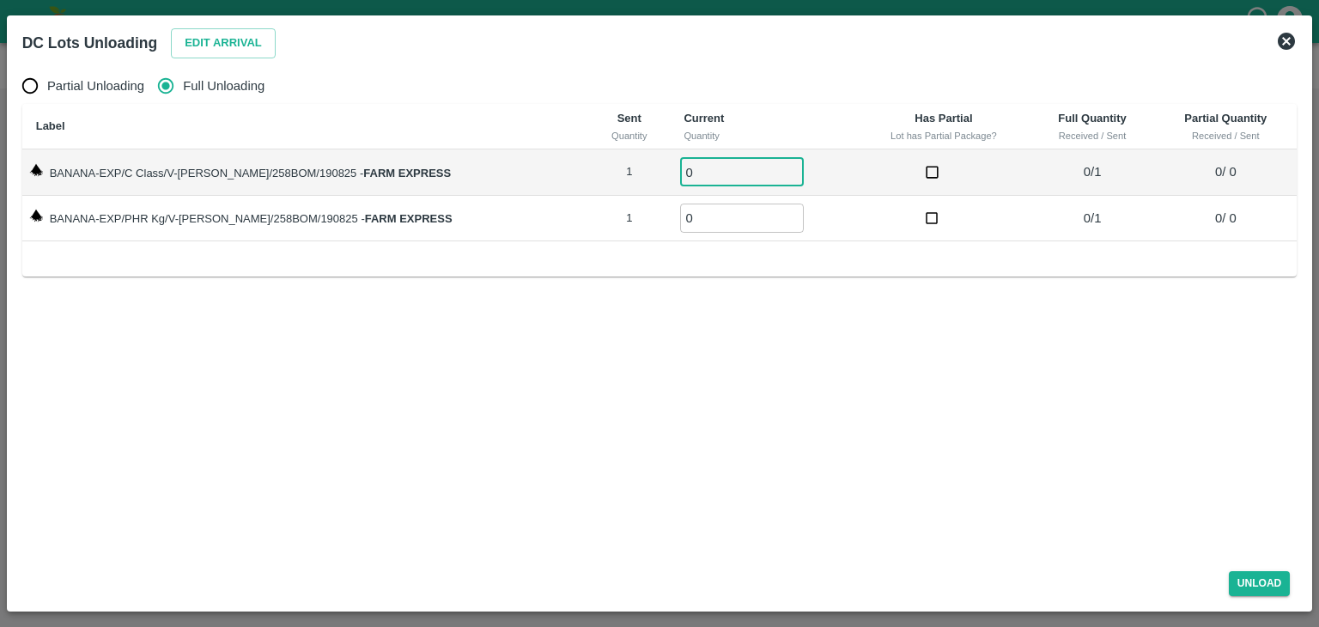
click at [698, 183] on input "0" at bounding box center [742, 172] width 124 height 28
type input "01"
click at [704, 226] on input "0" at bounding box center [742, 218] width 124 height 28
type input "01"
click at [1280, 585] on button "Unload" at bounding box center [1260, 583] width 62 height 25
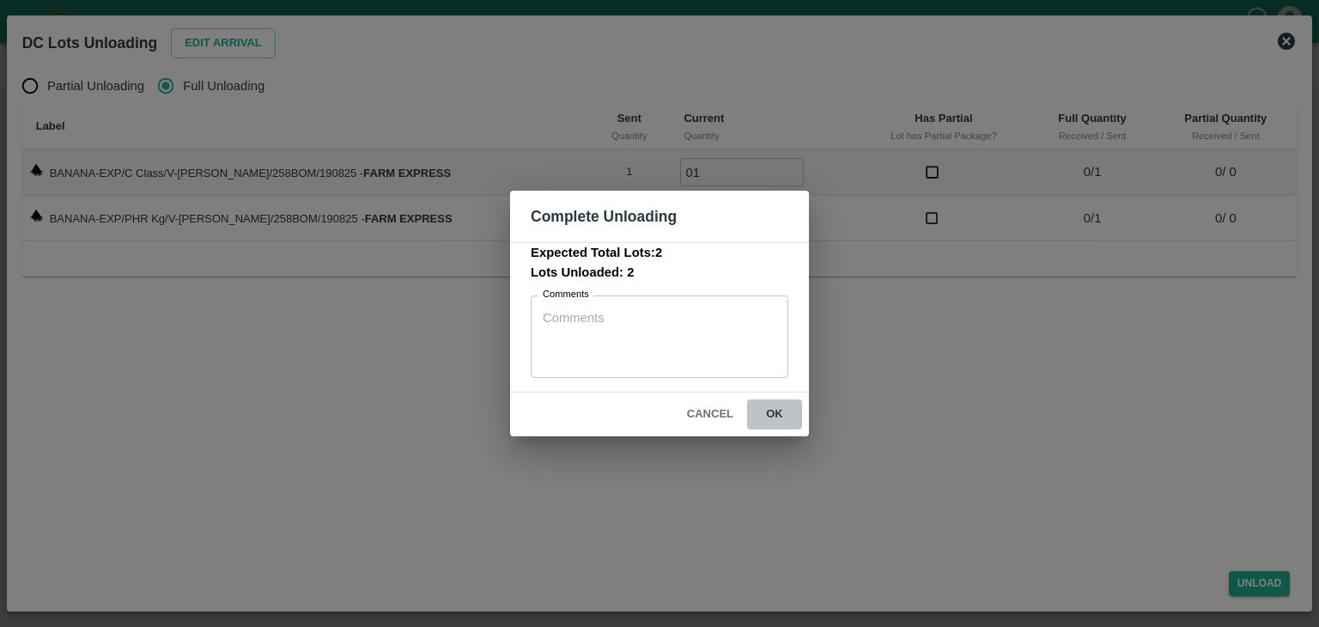
click at [787, 423] on button "ok" at bounding box center [774, 414] width 55 height 30
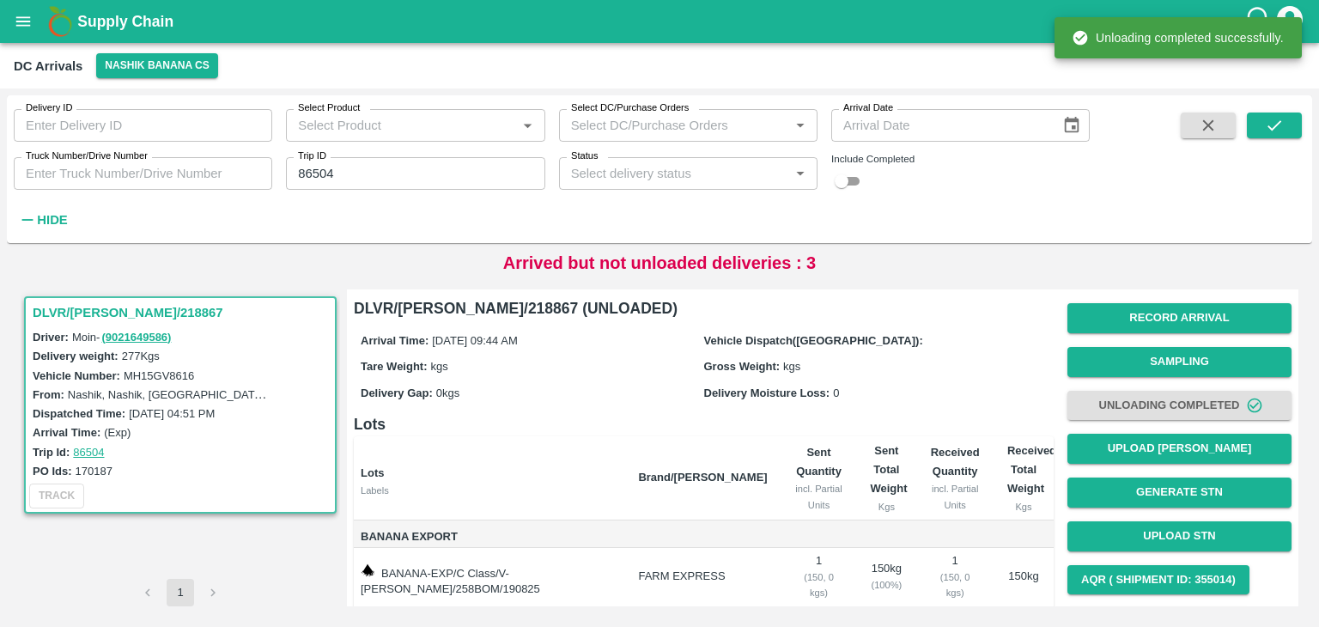
scroll to position [106, 0]
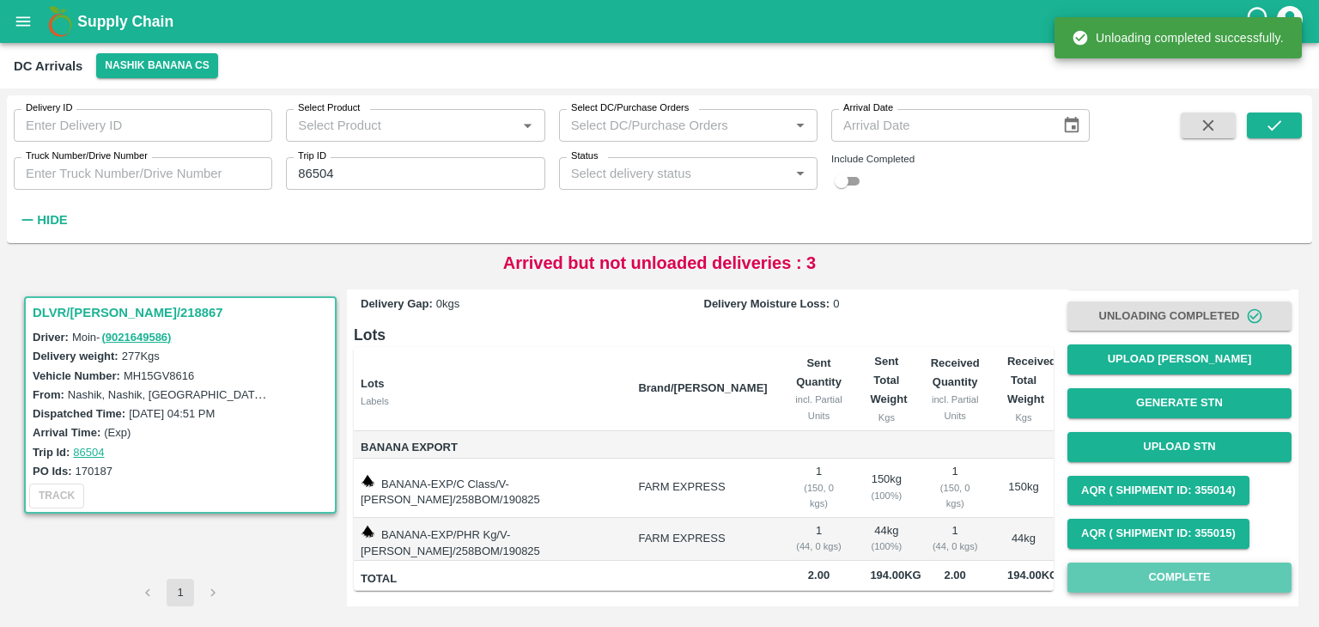
click at [1223, 570] on button "Complete" at bounding box center [1179, 577] width 224 height 30
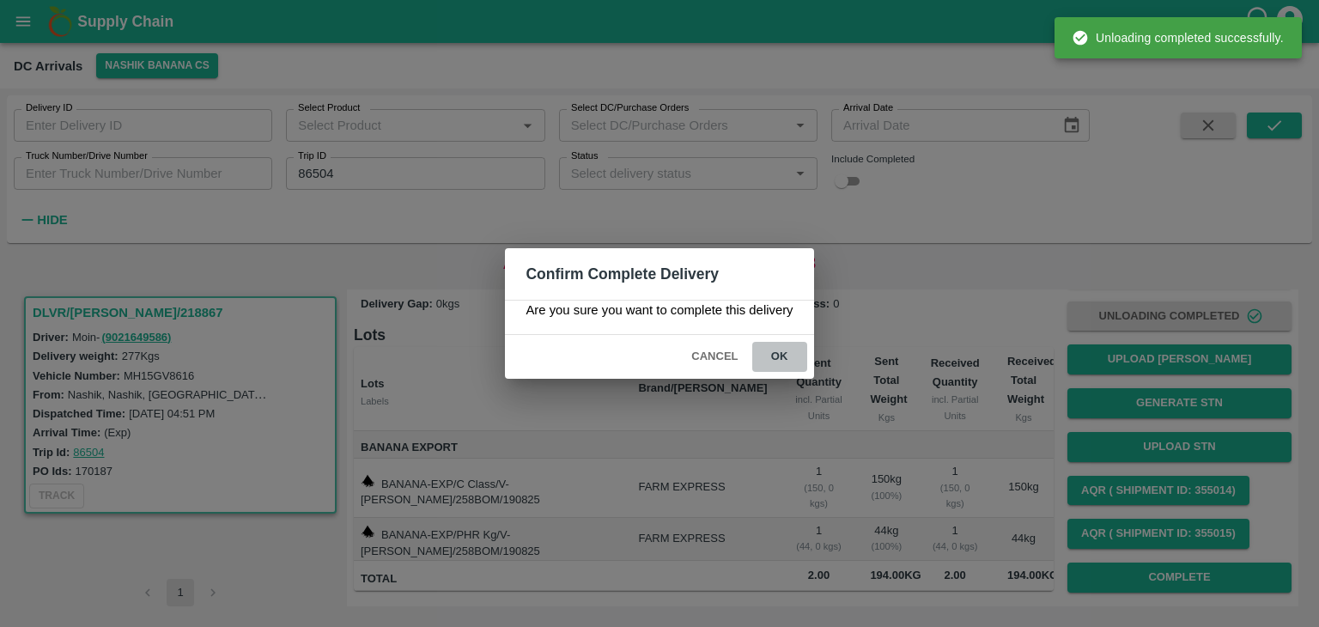
click at [785, 359] on button "ok" at bounding box center [779, 357] width 55 height 30
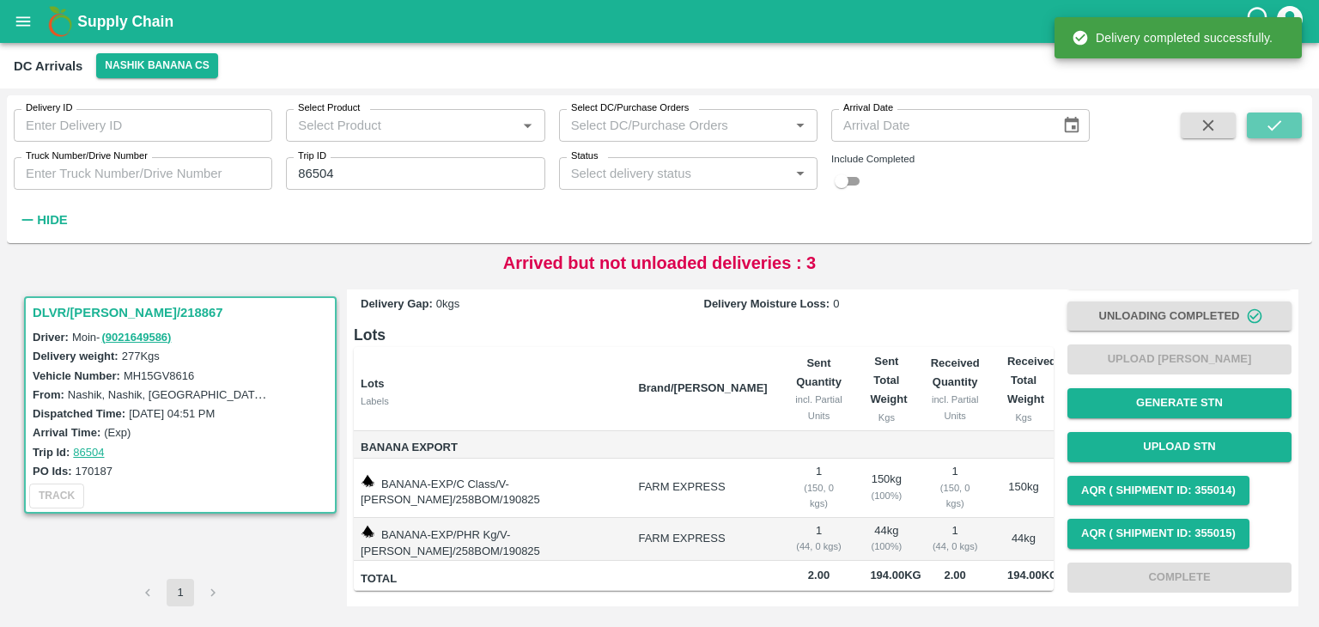
click at [1275, 124] on icon "submit" at bounding box center [1274, 125] width 19 height 19
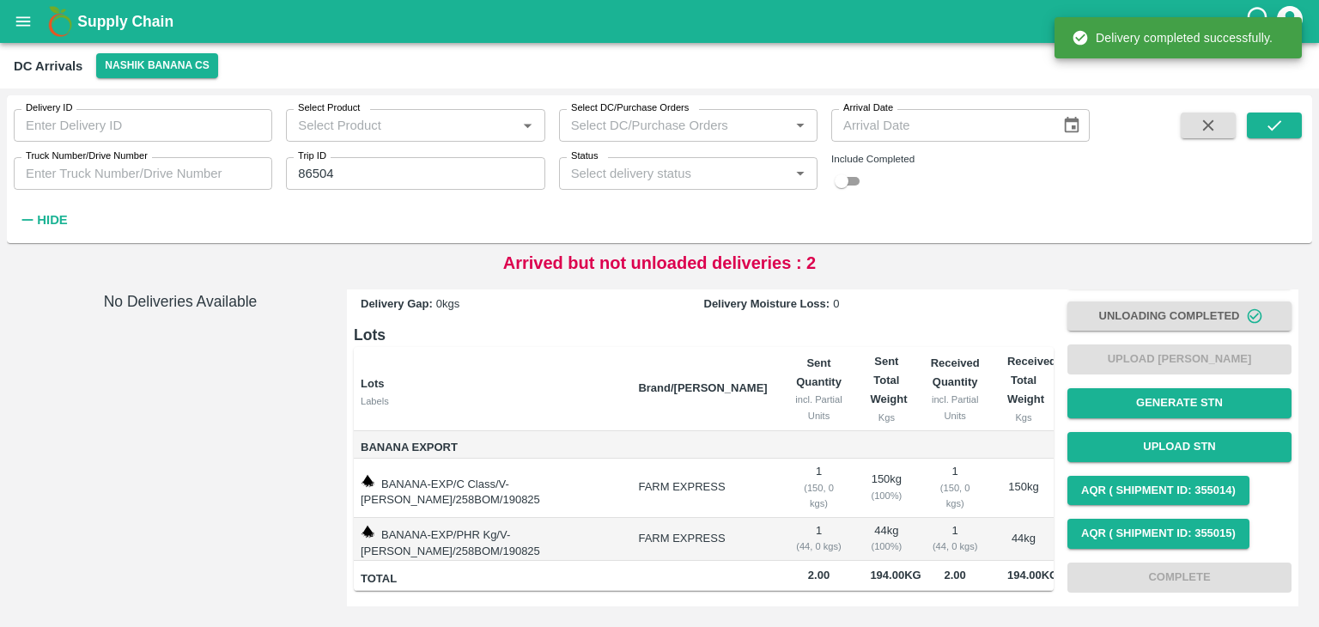
click at [27, 21] on icon "open drawer" at bounding box center [23, 20] width 15 height 9
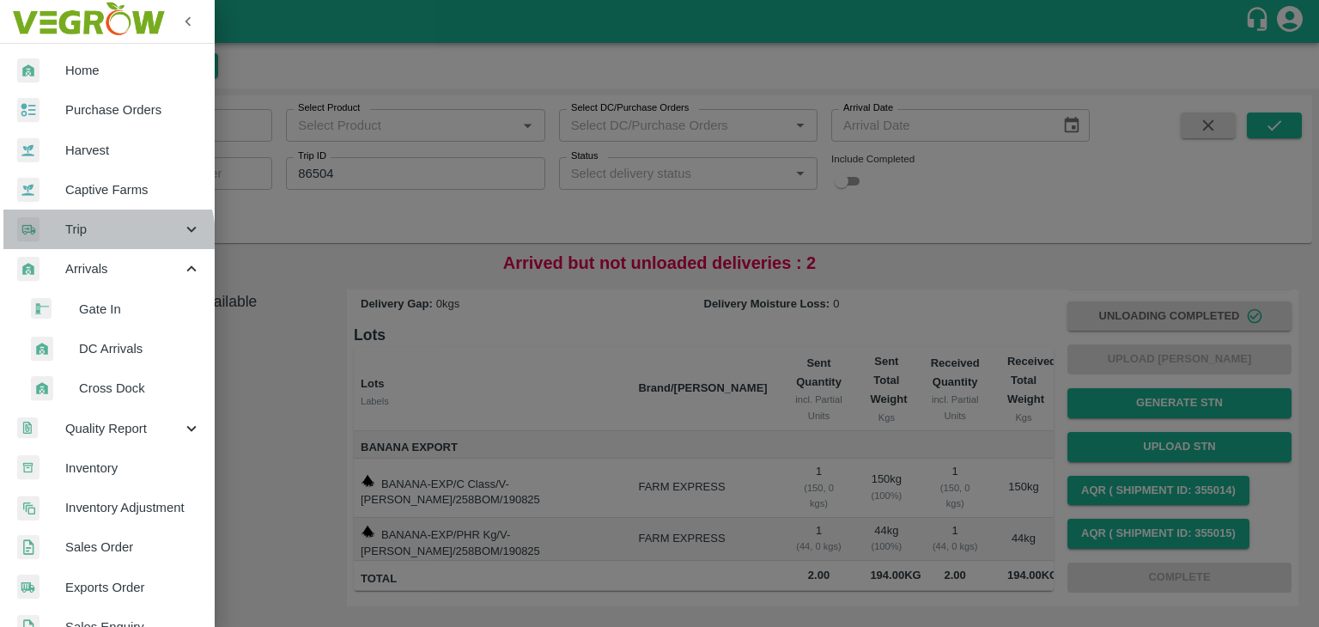
click at [95, 238] on span "Trip" at bounding box center [123, 229] width 117 height 19
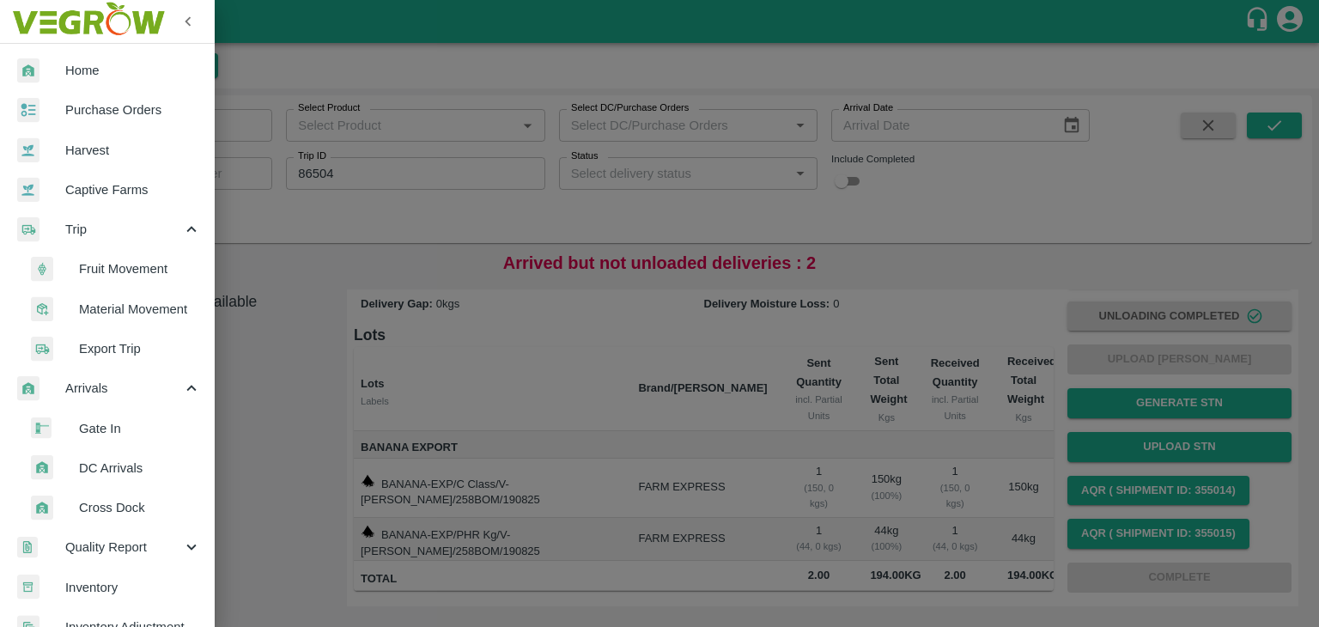
click at [137, 264] on span "Fruit Movement" at bounding box center [140, 268] width 122 height 19
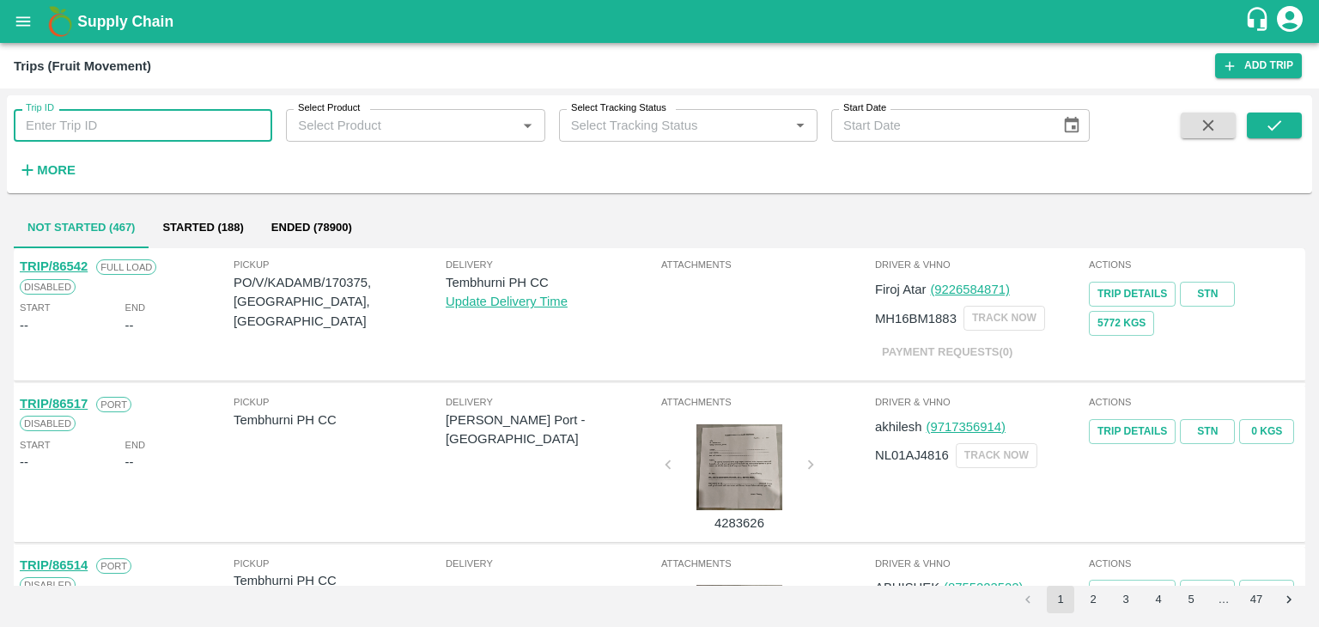
click at [147, 128] on input "Trip ID" at bounding box center [143, 125] width 258 height 33
click at [82, 121] on input "8604" at bounding box center [143, 125] width 258 height 33
type input "86504"
click at [1261, 137] on button "submit" at bounding box center [1274, 125] width 55 height 26
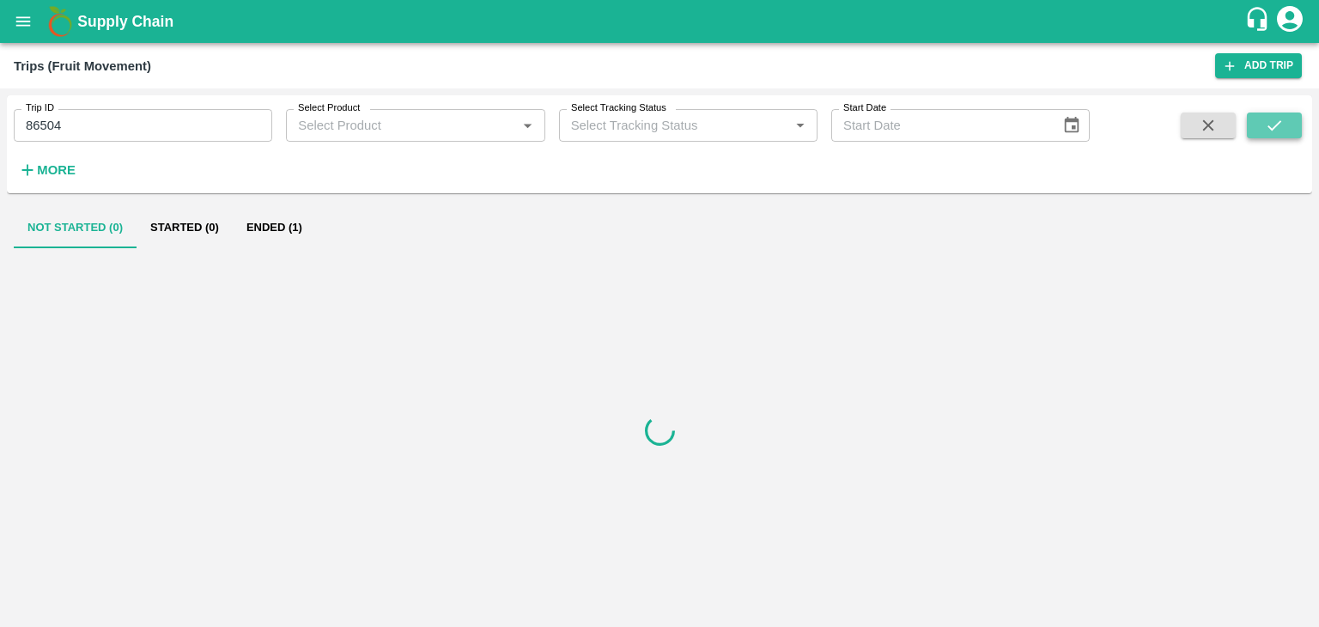
click at [1261, 137] on button "submit" at bounding box center [1274, 125] width 55 height 26
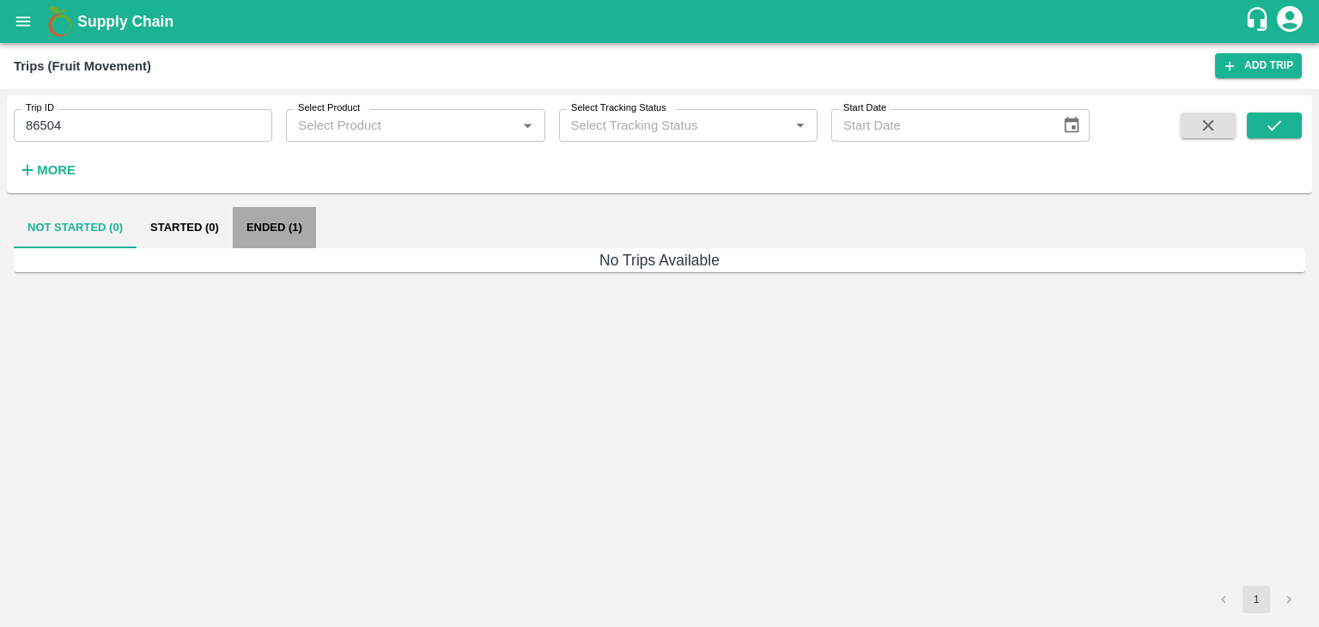
click at [260, 231] on button "Ended (1)" at bounding box center [274, 227] width 83 height 41
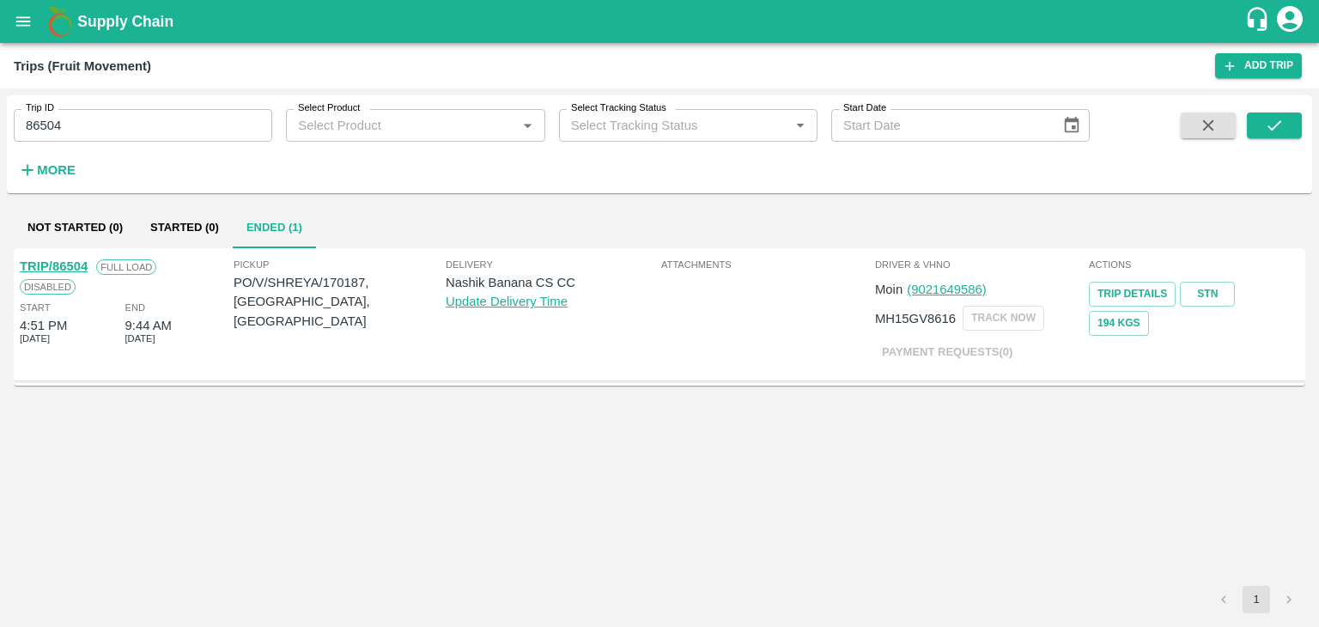
click at [61, 262] on link "TRIP/86504" at bounding box center [54, 266] width 68 height 14
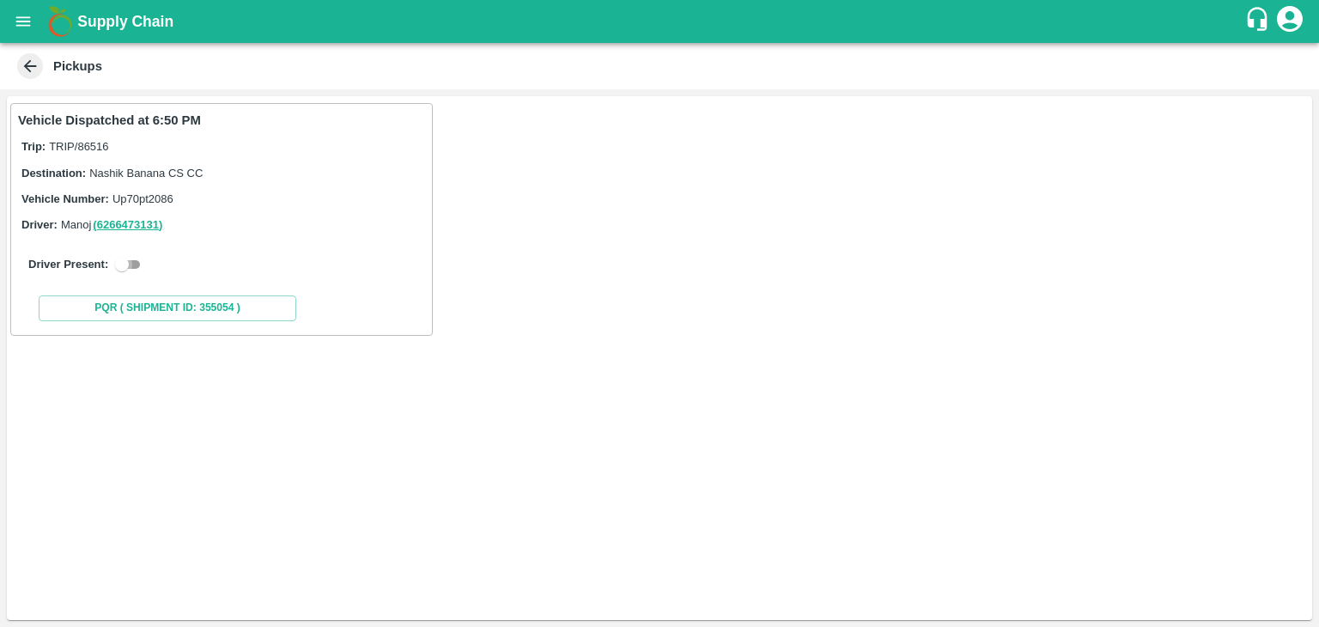
click at [129, 258] on input "checkbox" at bounding box center [122, 264] width 62 height 21
checkbox input "true"
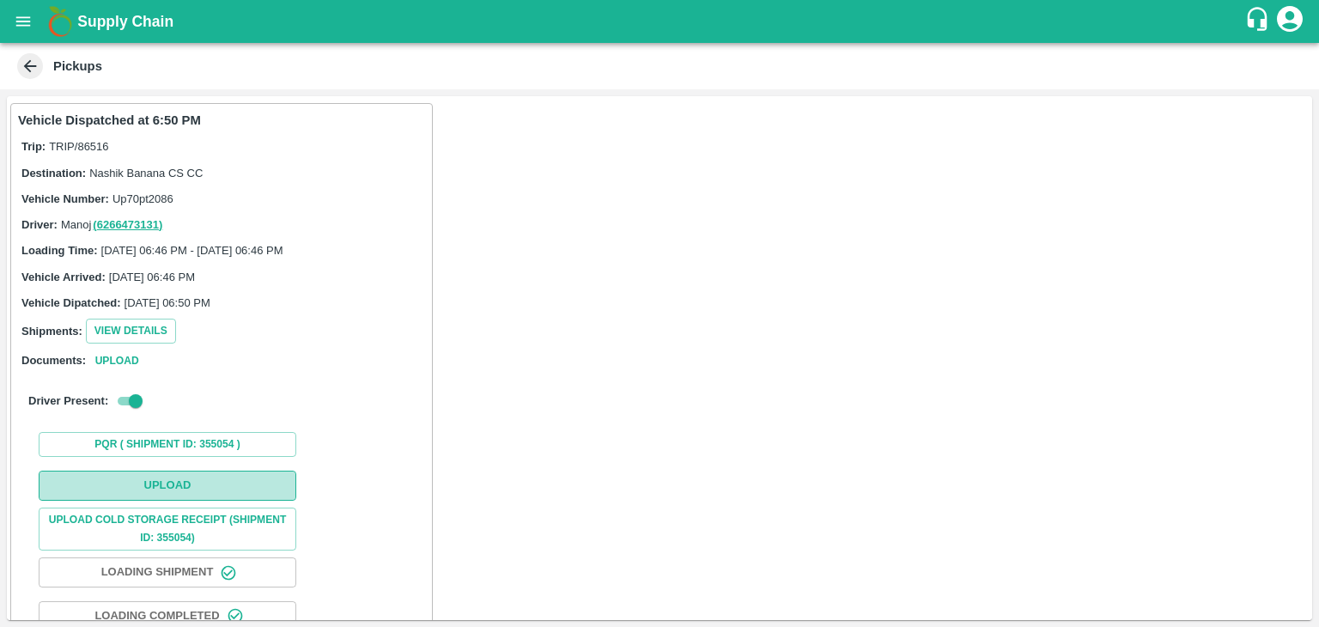
click at [212, 476] on button "Upload" at bounding box center [168, 486] width 258 height 30
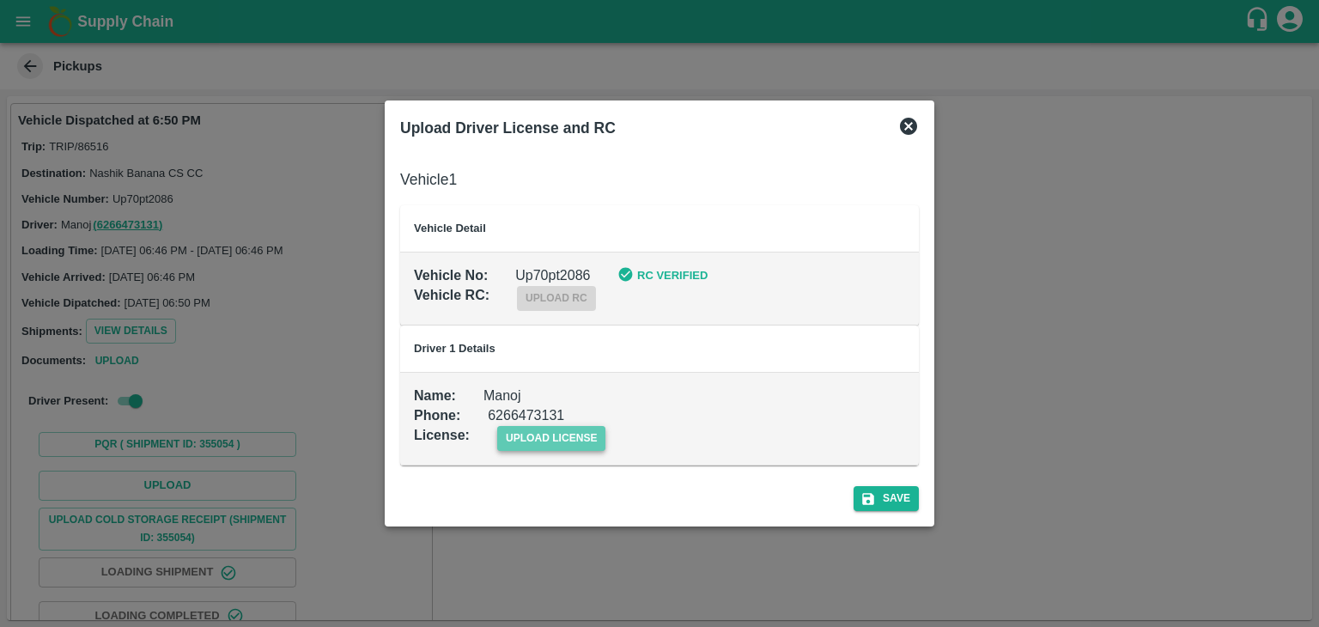
click at [544, 444] on span "upload license" at bounding box center [551, 438] width 109 height 25
click at [0, 0] on input "upload license" at bounding box center [0, 0] width 0 height 0
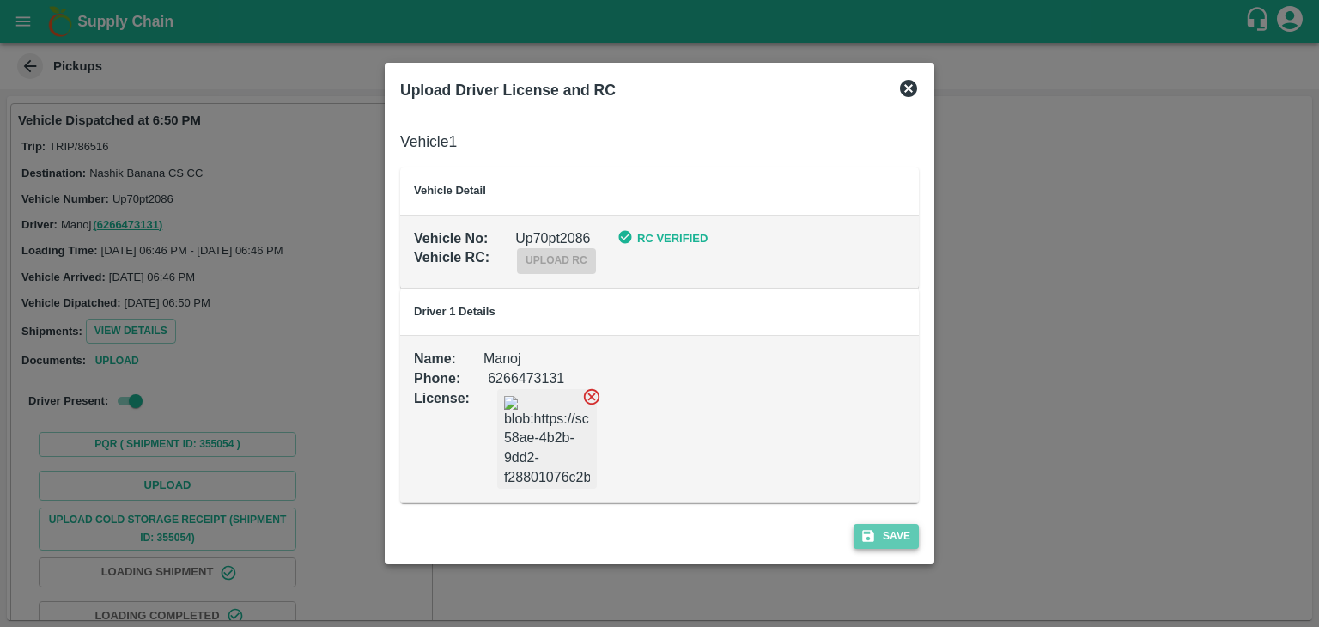
click at [904, 541] on button "Save" at bounding box center [886, 536] width 65 height 25
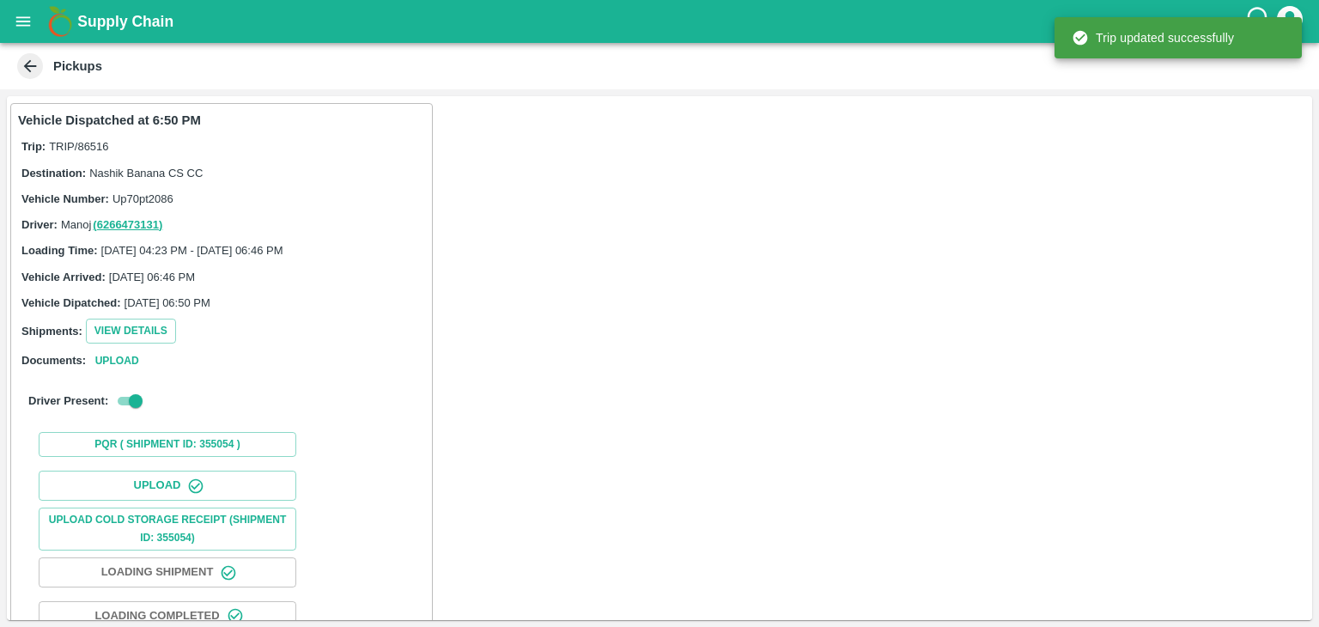
scroll to position [179, 0]
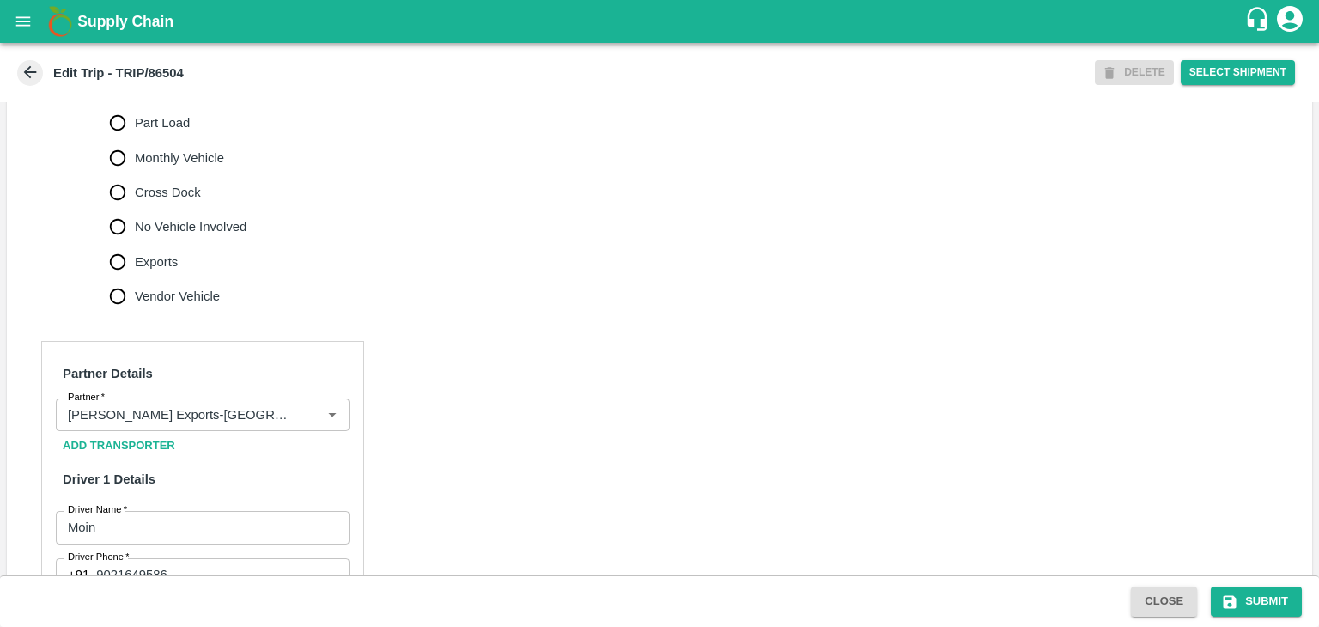
click at [230, 236] on span "No Vehicle Involved" at bounding box center [191, 226] width 112 height 19
click at [135, 244] on input "No Vehicle Involved" at bounding box center [117, 227] width 34 height 34
radio input "true"
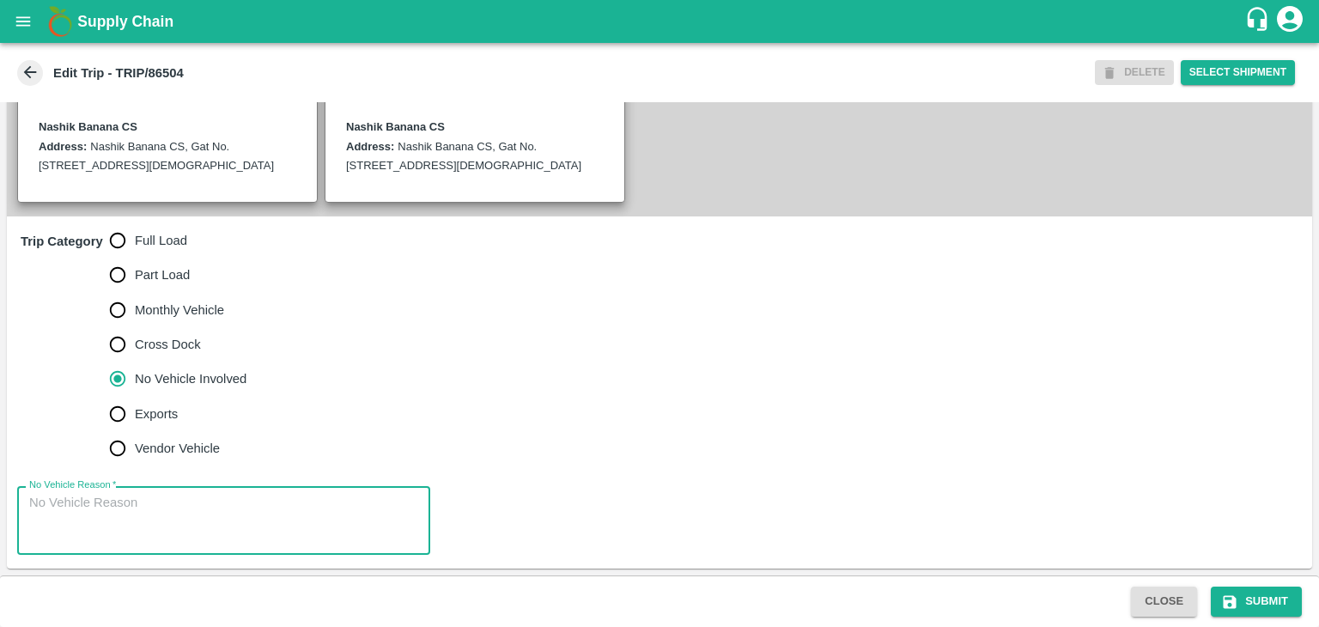
click at [239, 510] on textarea "No Vehicle Reason   *" at bounding box center [223, 521] width 389 height 54
type textarea "Field Dump"
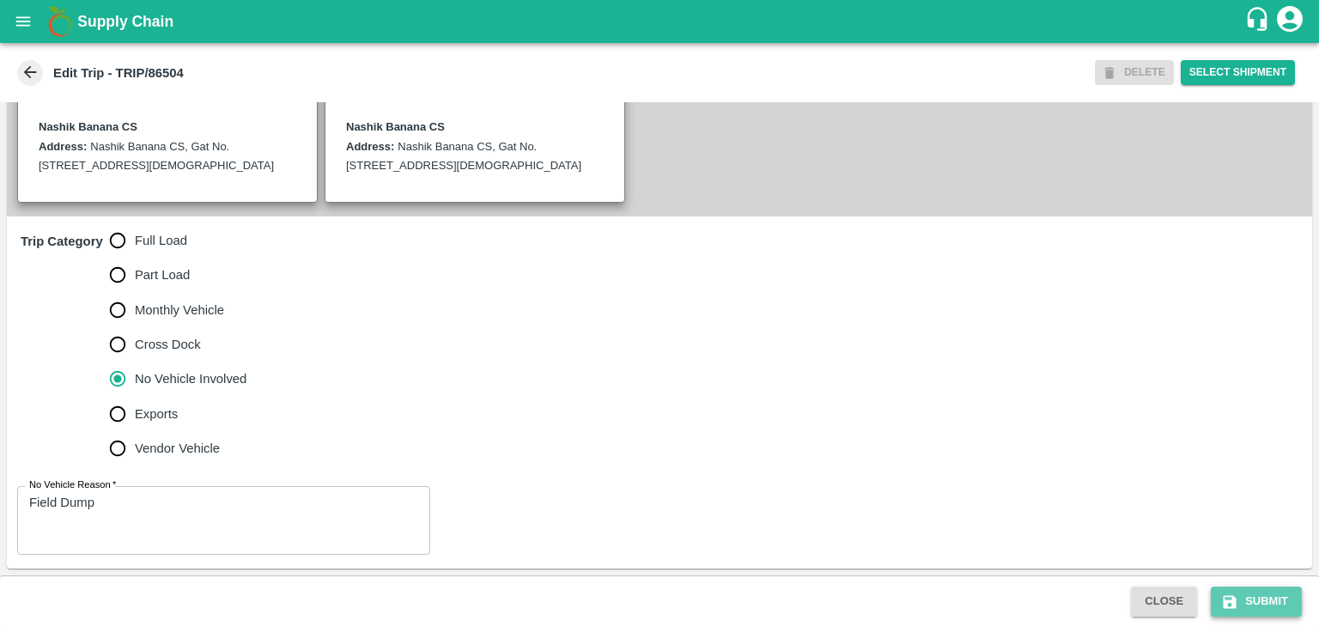
click at [1289, 599] on button "Submit" at bounding box center [1256, 602] width 91 height 30
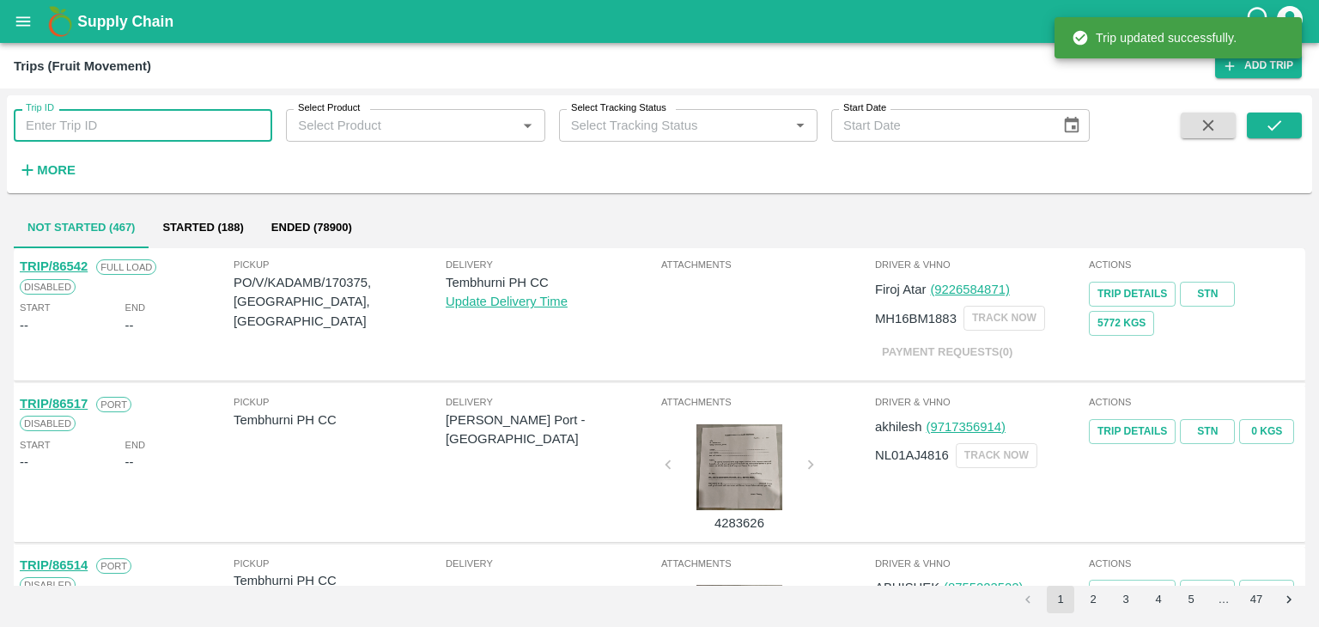
click at [137, 119] on input "Trip ID" at bounding box center [143, 125] width 258 height 33
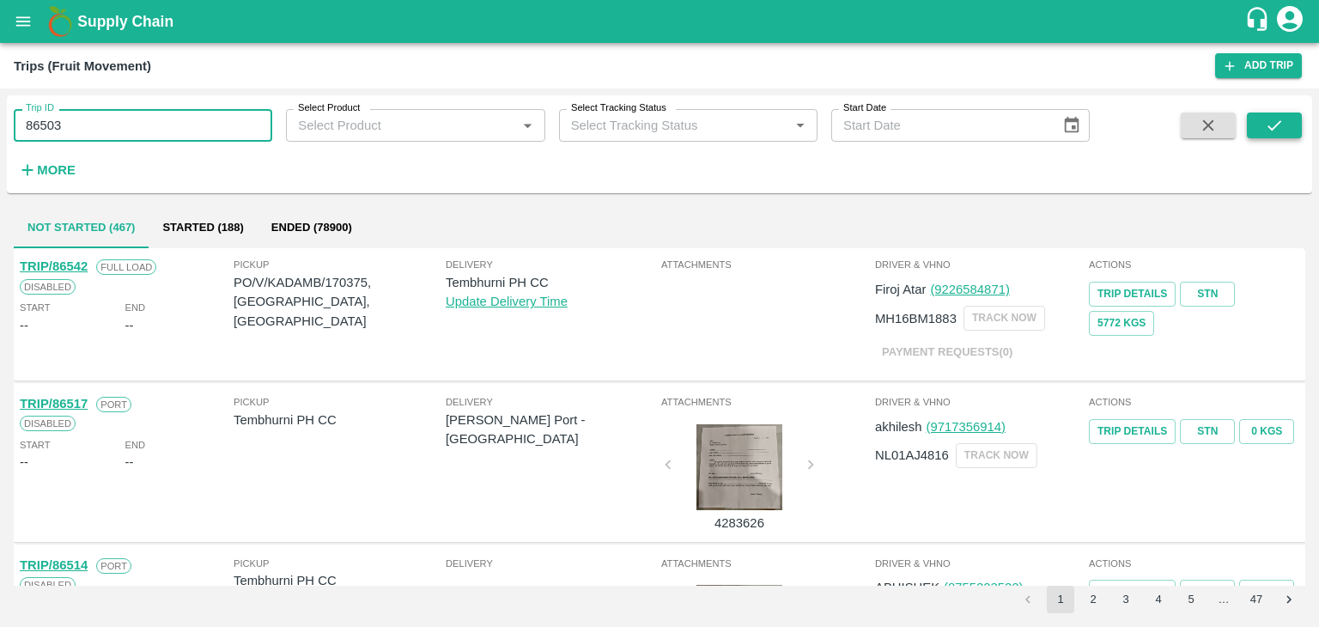
type input "86503"
click at [1274, 135] on button "submit" at bounding box center [1274, 125] width 55 height 26
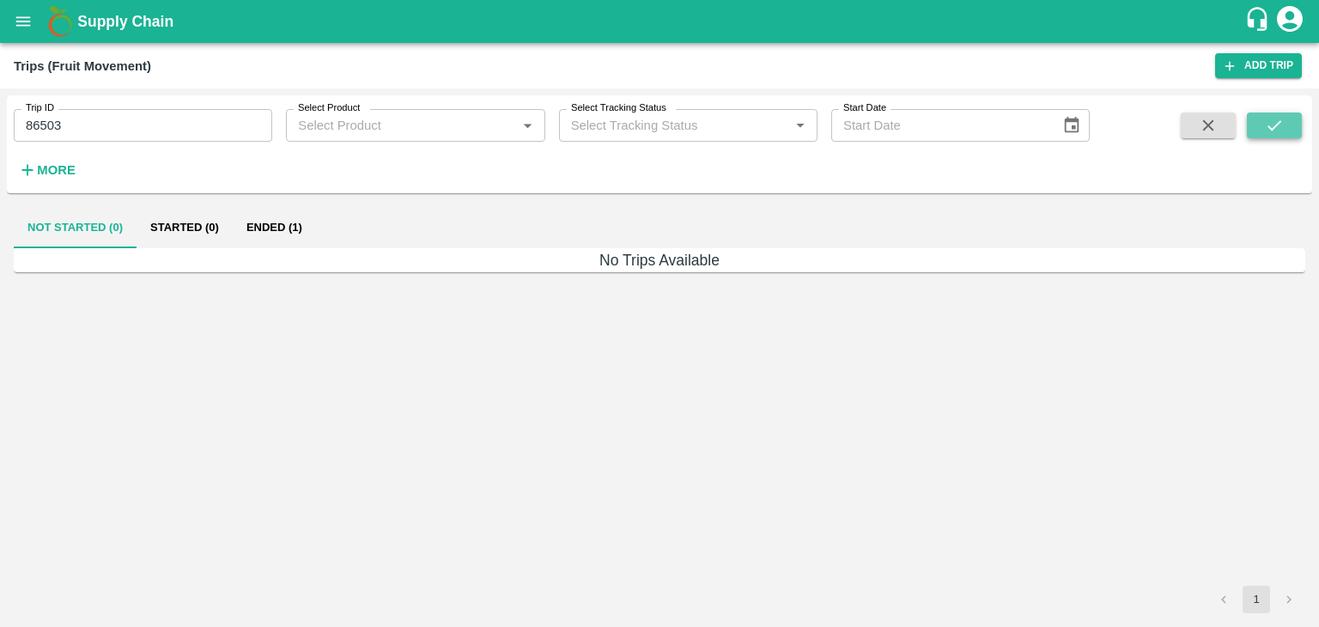
click at [1274, 135] on button "submit" at bounding box center [1274, 125] width 55 height 26
click at [277, 225] on button "Ended (1)" at bounding box center [274, 227] width 83 height 41
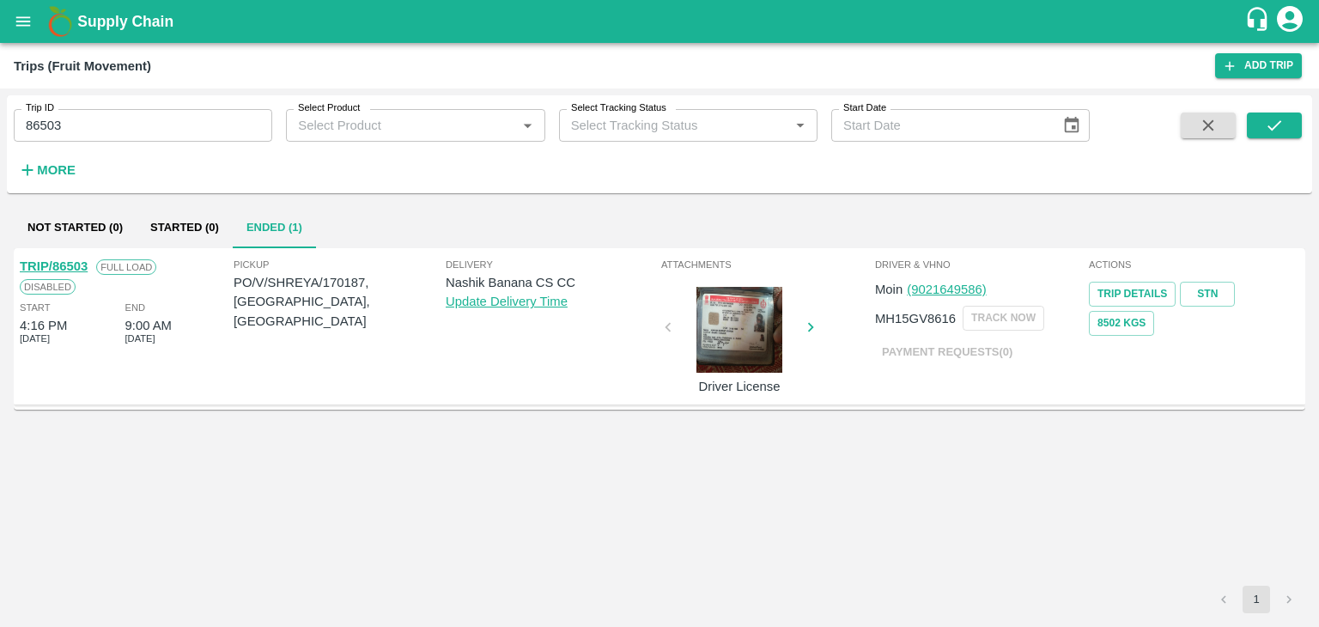
click at [67, 261] on link "TRIP/86503" at bounding box center [54, 266] width 68 height 14
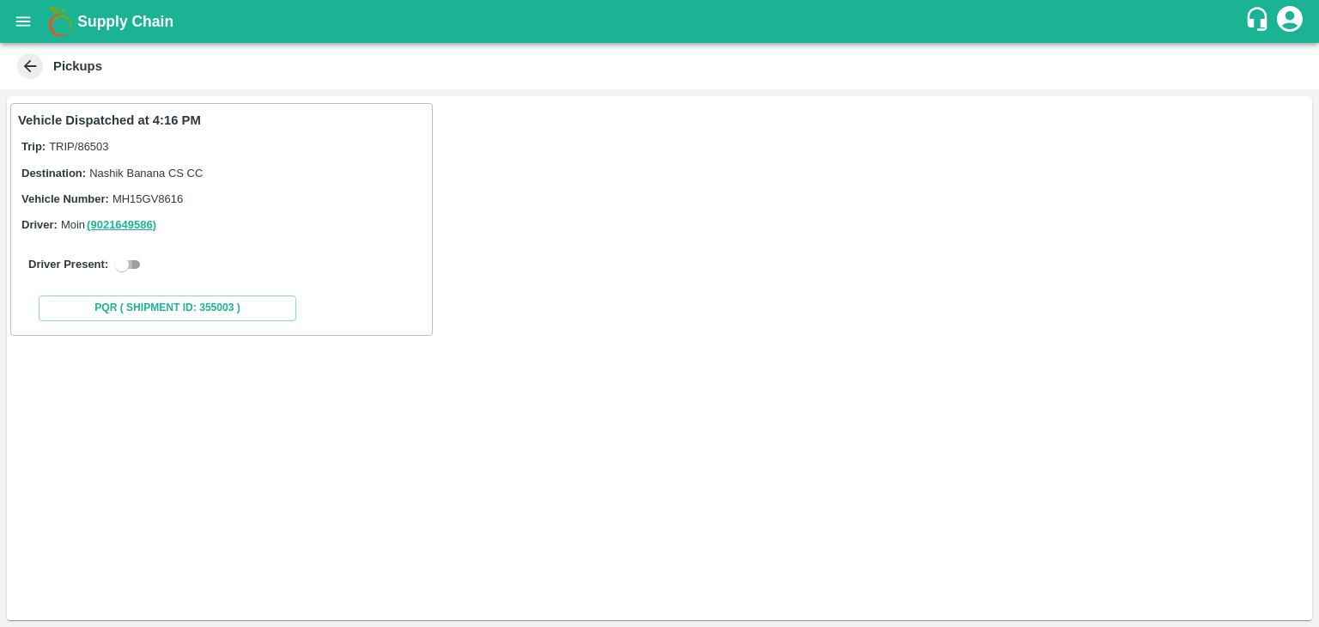
click at [122, 261] on input "checkbox" at bounding box center [122, 264] width 62 height 21
checkbox input "true"
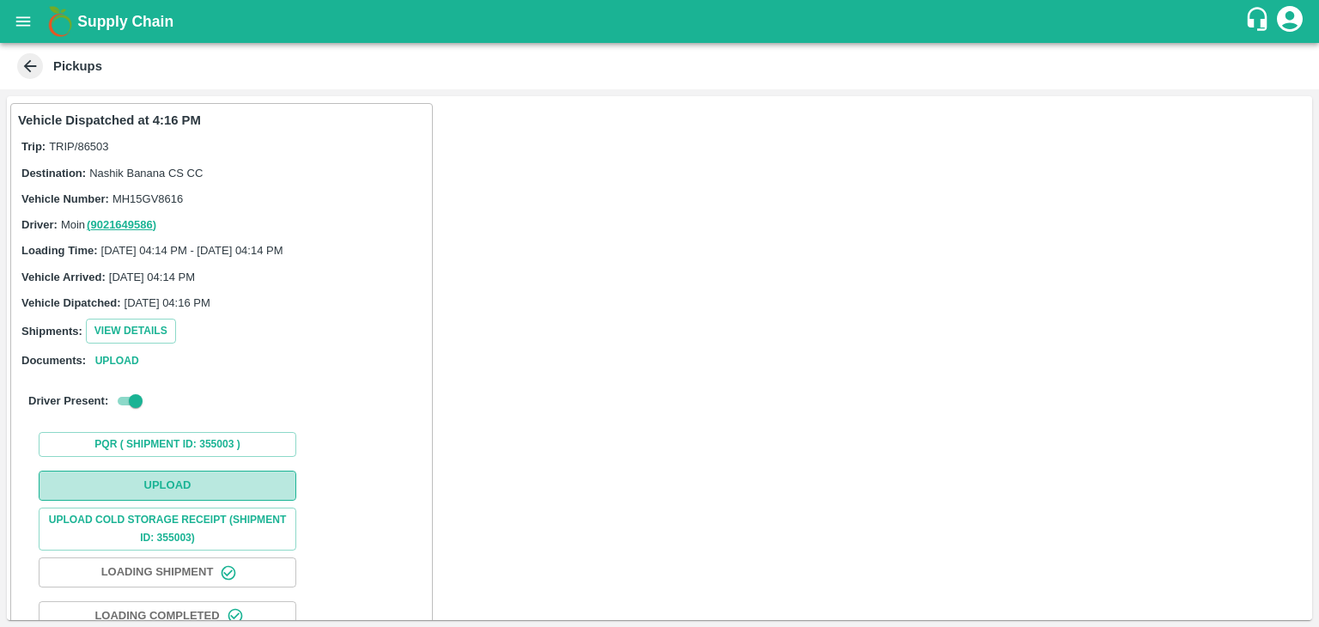
click at [223, 489] on button "Upload" at bounding box center [168, 486] width 258 height 30
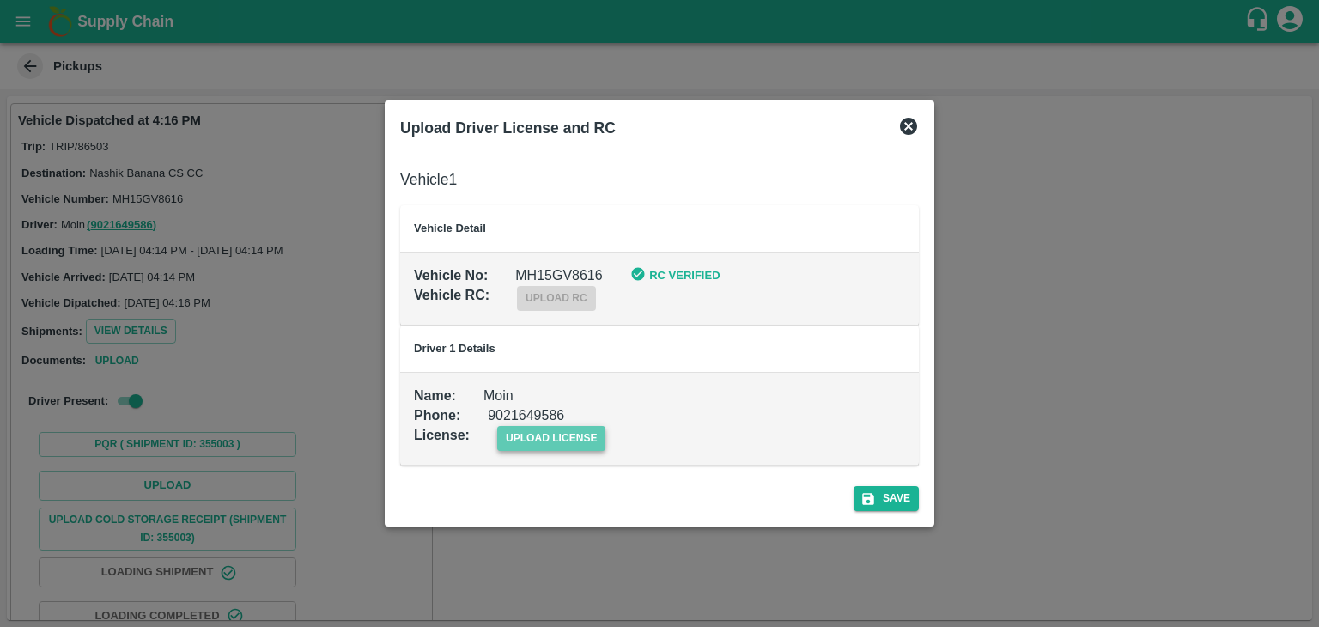
click at [539, 444] on span "upload license" at bounding box center [551, 438] width 109 height 25
click at [0, 0] on input "upload license" at bounding box center [0, 0] width 0 height 0
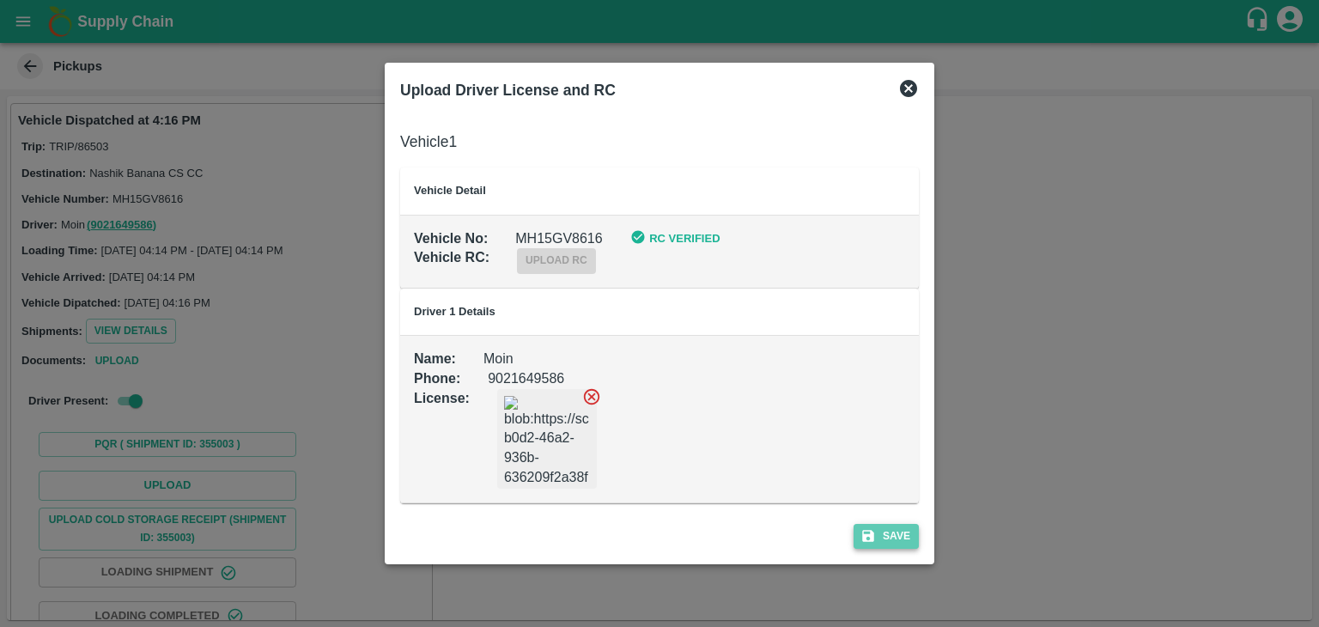
click at [883, 543] on button "Save" at bounding box center [886, 536] width 65 height 25
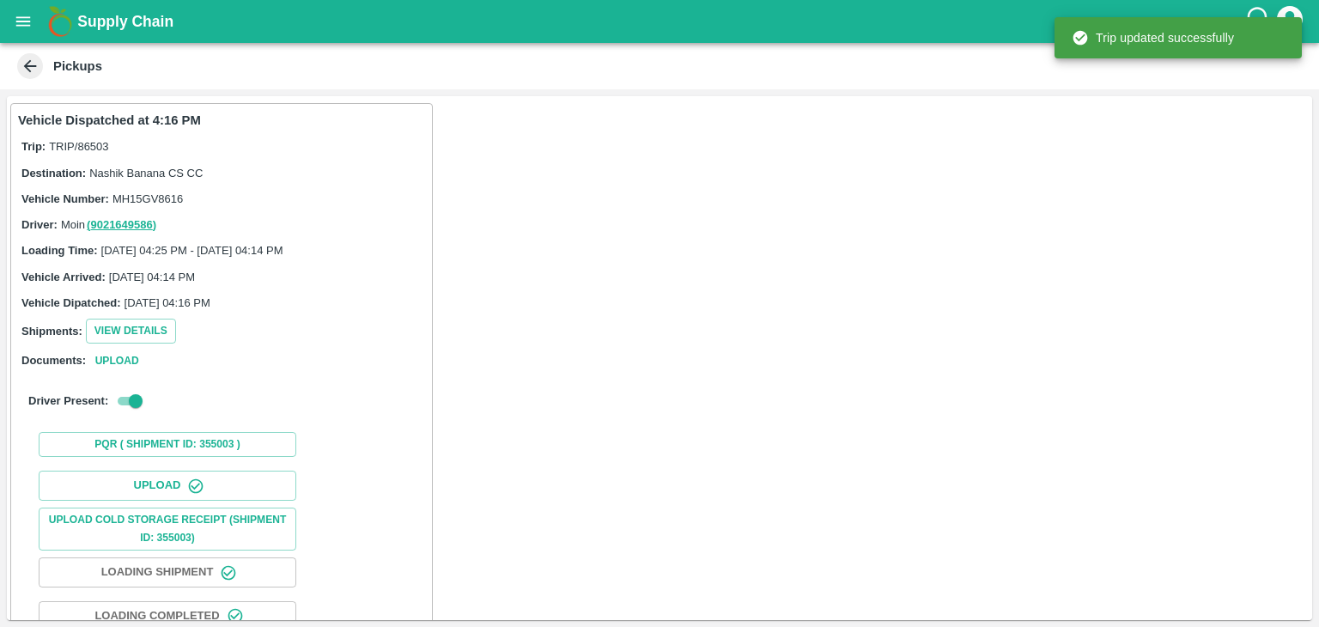
scroll to position [179, 0]
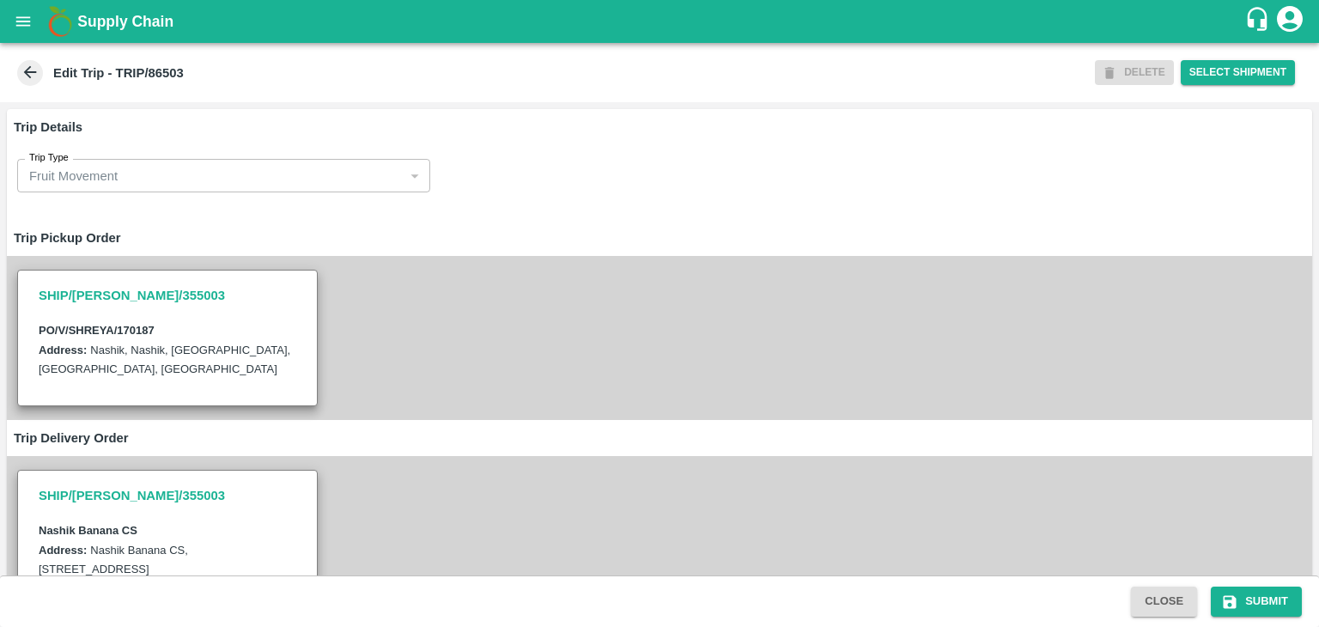
type input "[PERSON_NAME] Exports-[GEOGRAPHIC_DATA], Nashik-91584 65669(Supplier, Transport…"
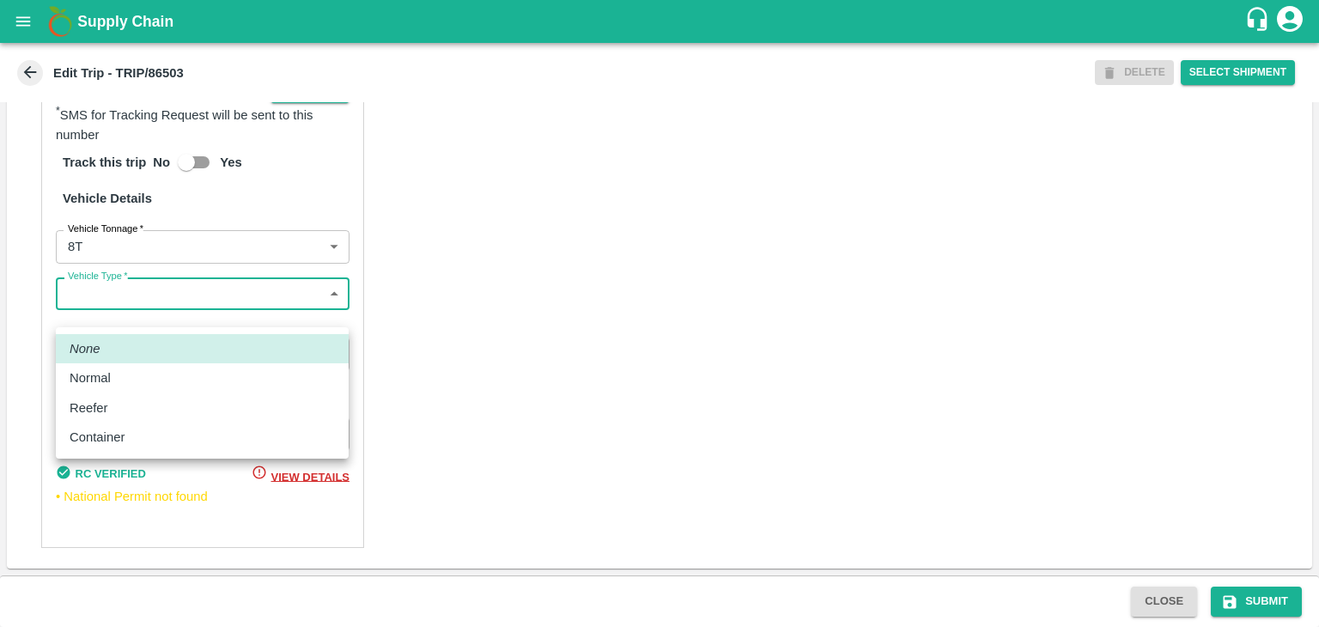
click at [167, 315] on body "Supply Chain Edit Trip - TRIP/86503 DELETE Select Shipment Trip Details Trip Ty…" at bounding box center [659, 313] width 1319 height 627
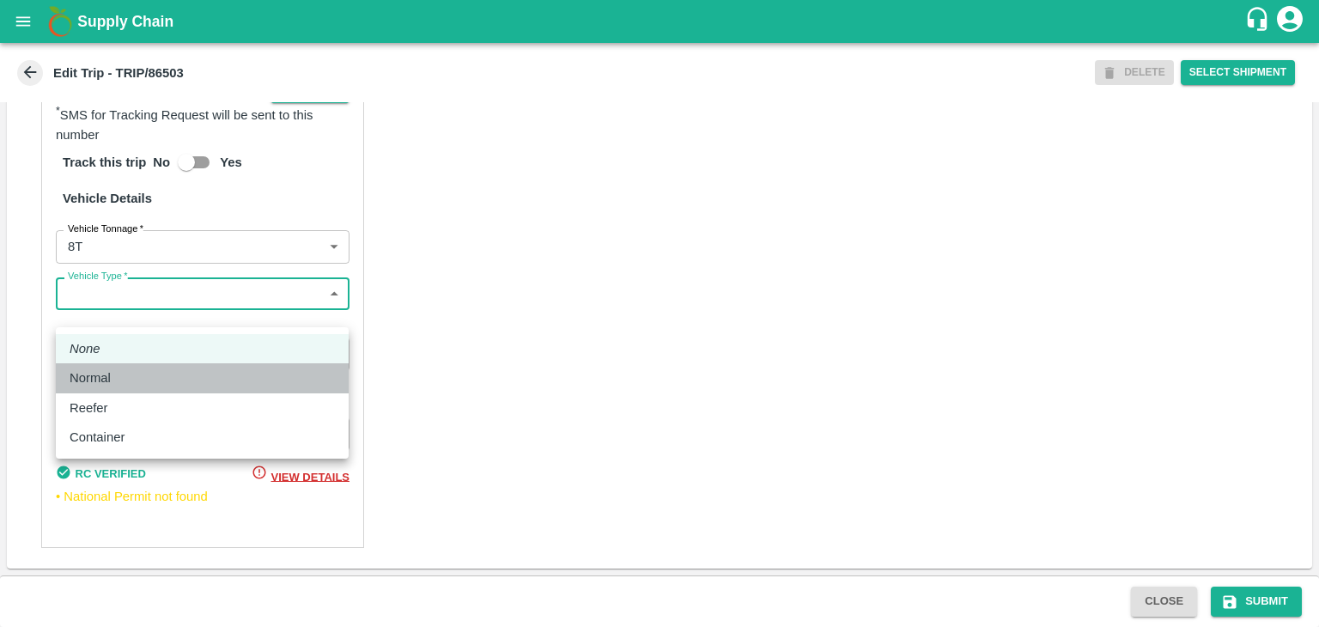
click at [131, 385] on div "Normal" at bounding box center [202, 377] width 265 height 19
type input "Normal"
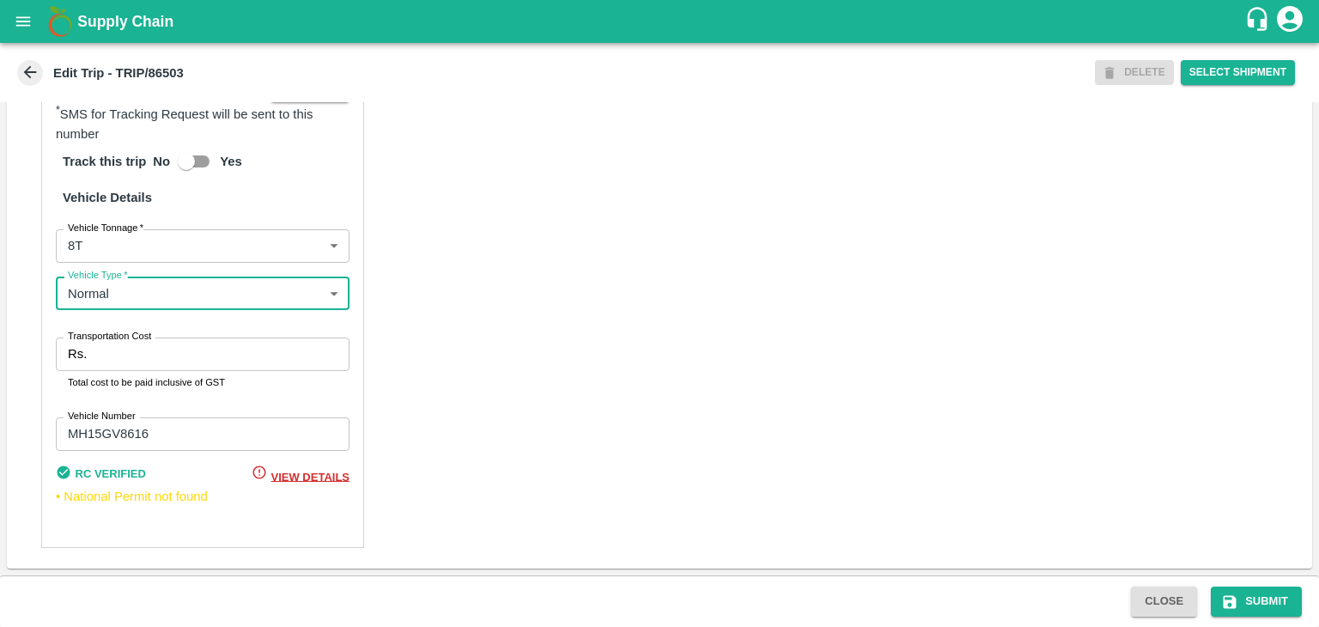
click at [153, 370] on input "Transportation Cost" at bounding box center [222, 353] width 256 height 33
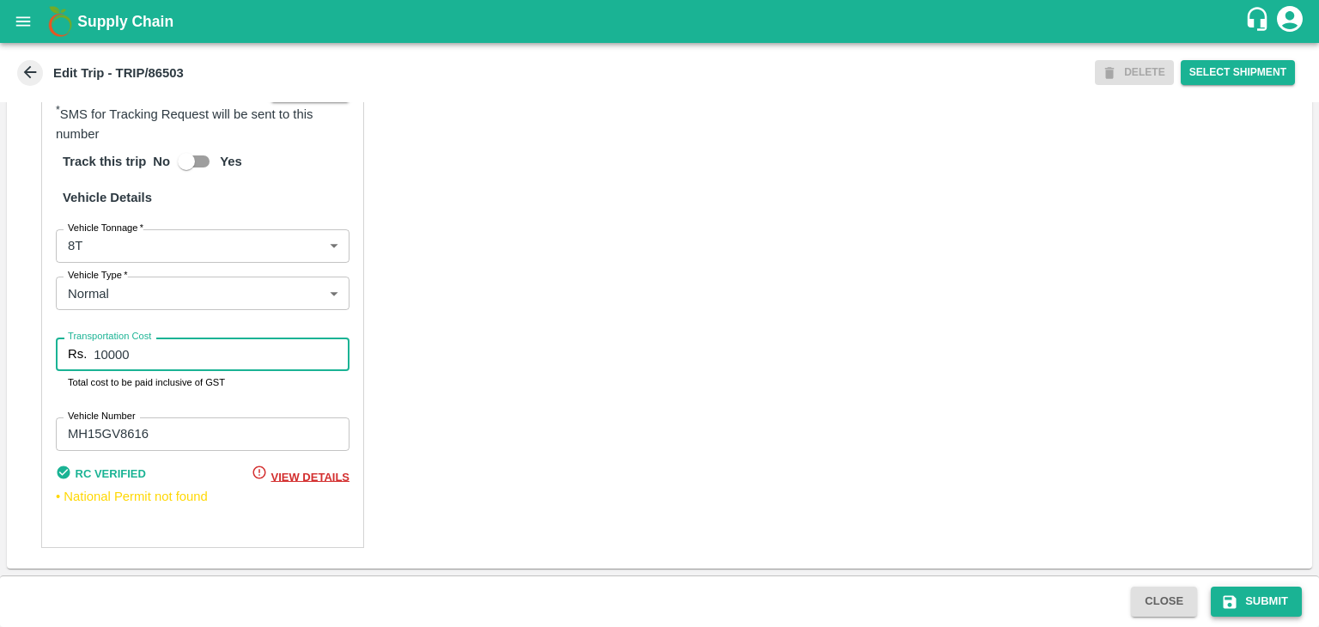
type input "10000"
click at [1263, 600] on button "Submit" at bounding box center [1256, 602] width 91 height 30
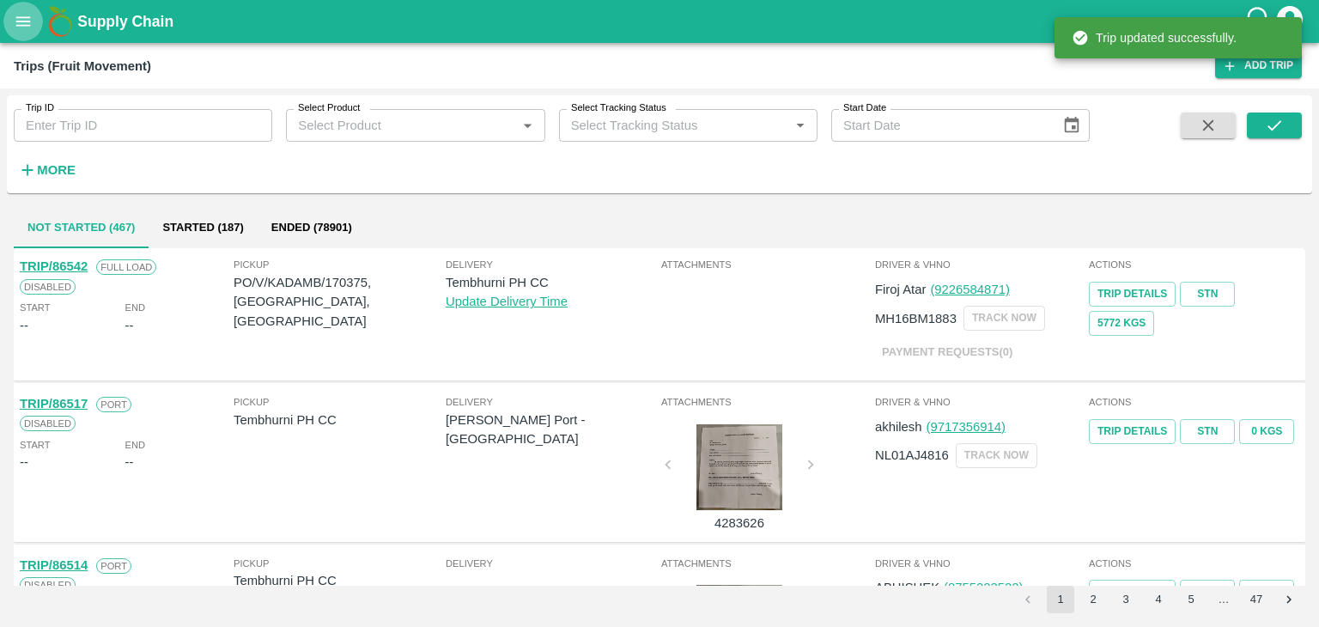
click at [9, 25] on button "open drawer" at bounding box center [23, 22] width 40 height 40
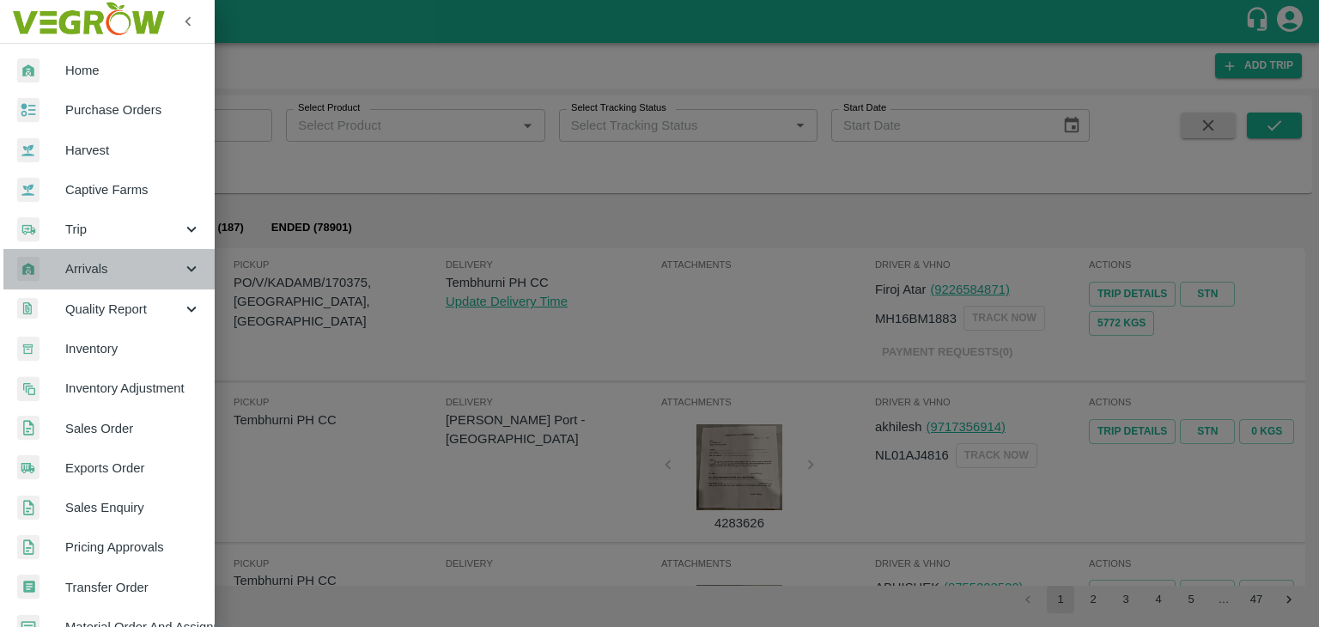
click at [119, 275] on span "Arrivals" at bounding box center [123, 268] width 117 height 19
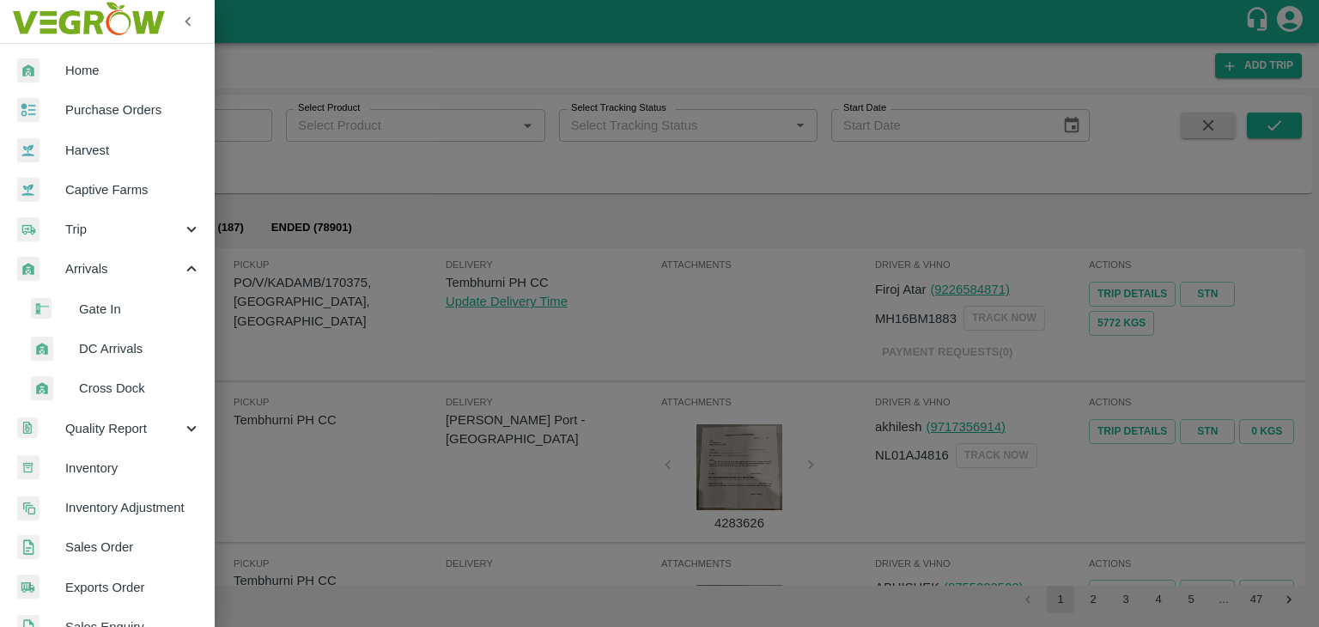
click at [144, 360] on li "DC Arrivals" at bounding box center [114, 349] width 201 height 40
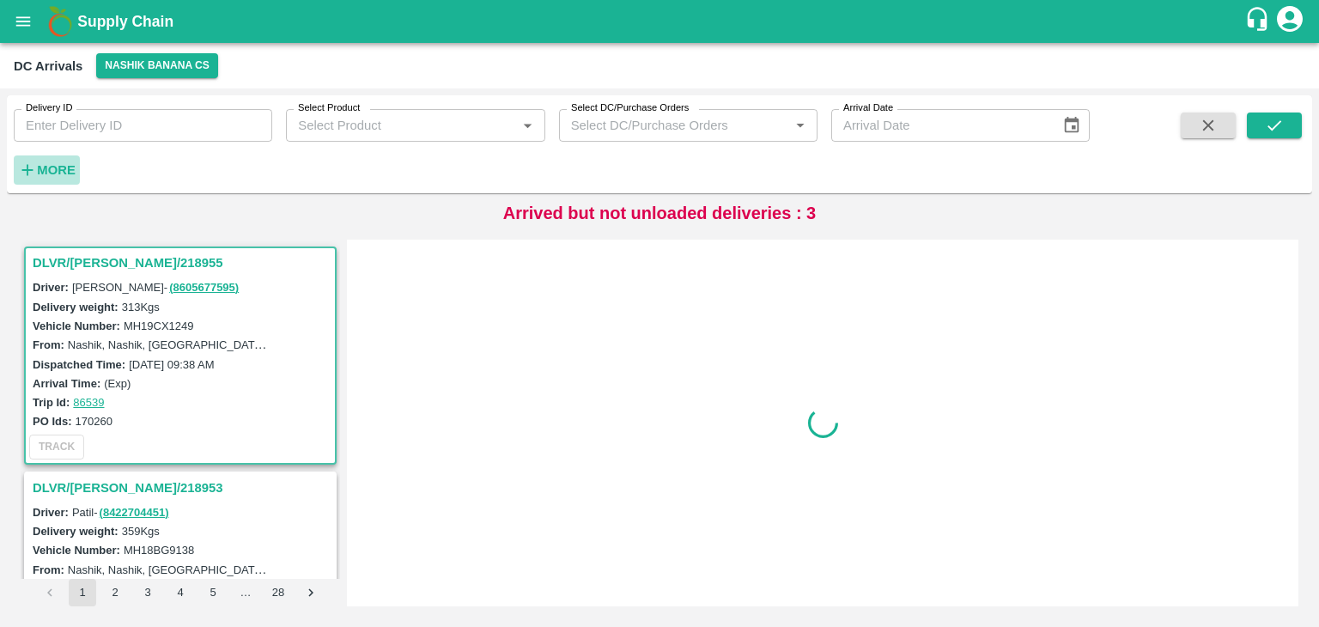
click at [61, 179] on h6 "More" at bounding box center [56, 170] width 39 height 22
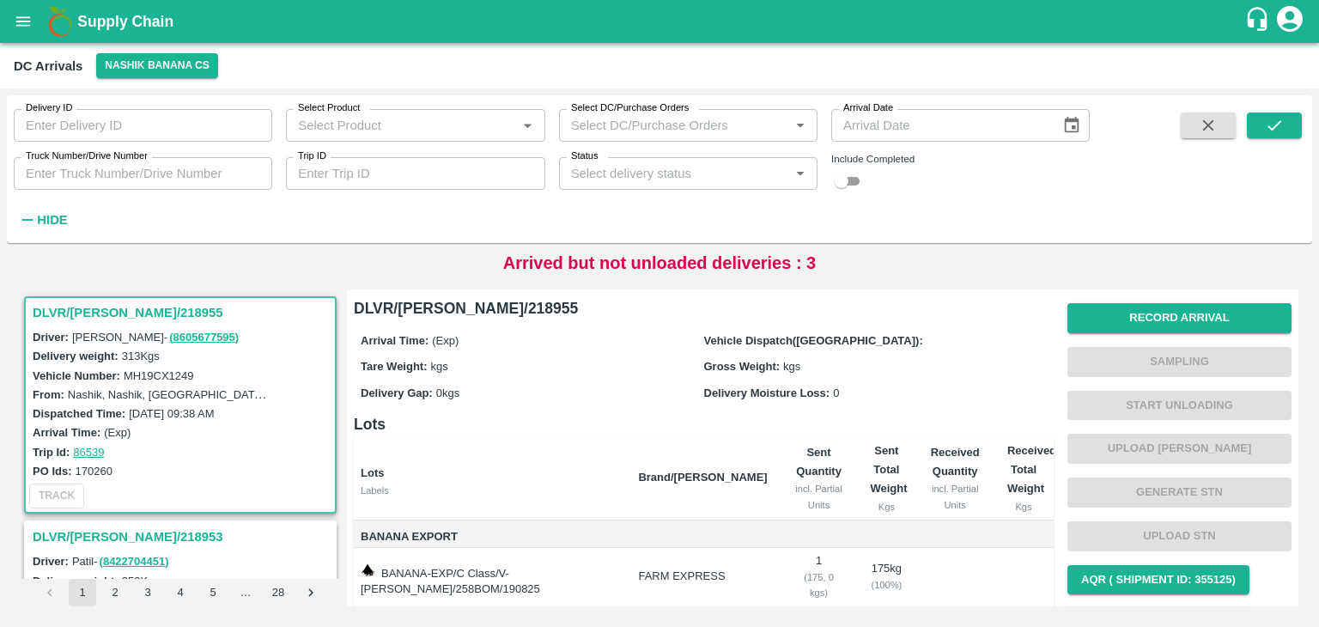
click at [412, 176] on input "Trip ID" at bounding box center [415, 173] width 258 height 33
type input "86523"
click at [1278, 125] on icon "submit" at bounding box center [1274, 125] width 19 height 19
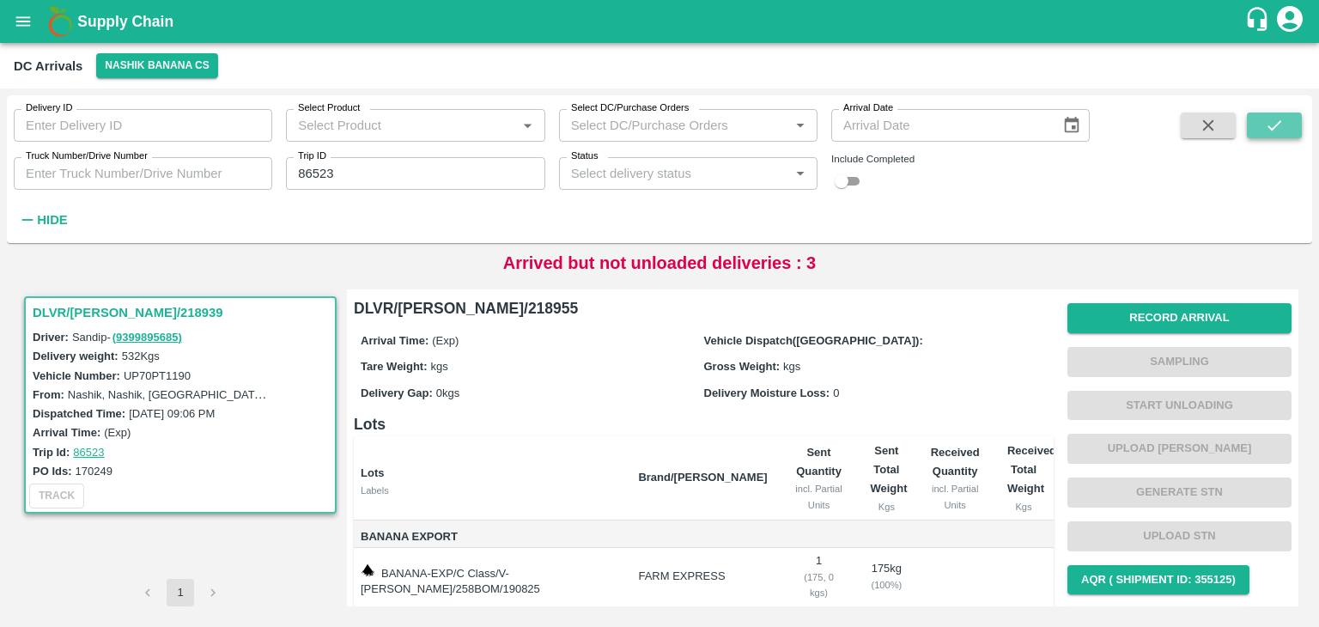
click at [1278, 125] on icon "submit" at bounding box center [1274, 125] width 19 height 19
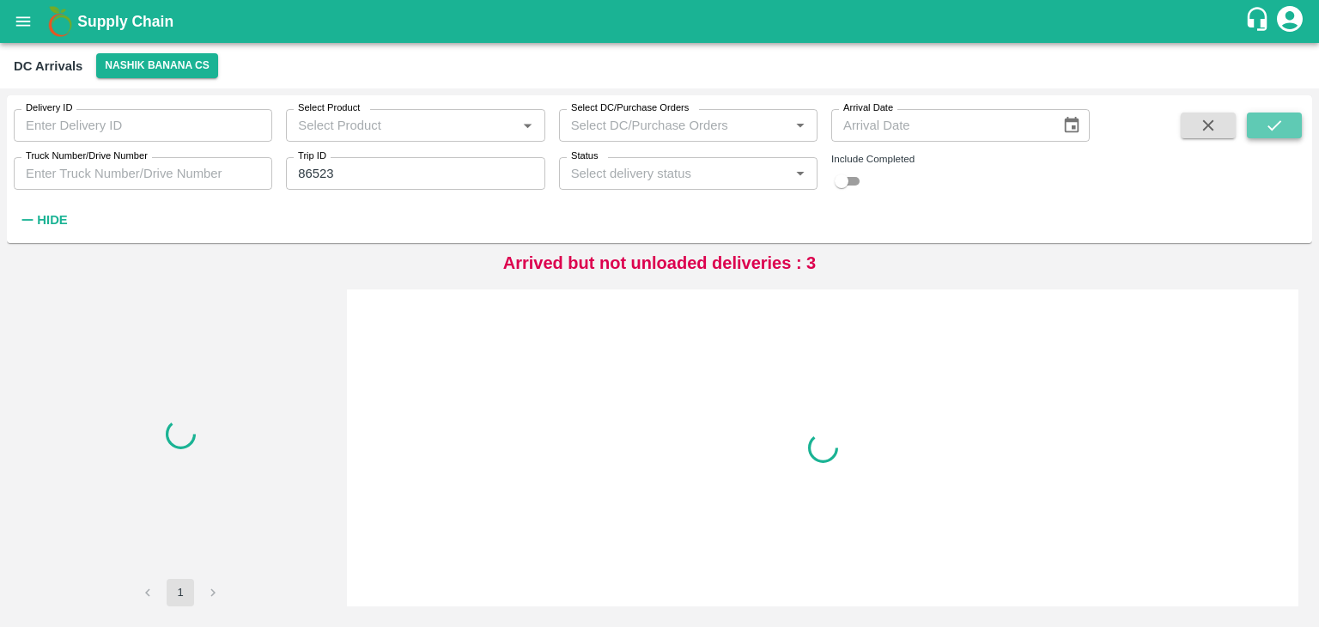
click at [1278, 125] on icon "submit" at bounding box center [1274, 125] width 19 height 19
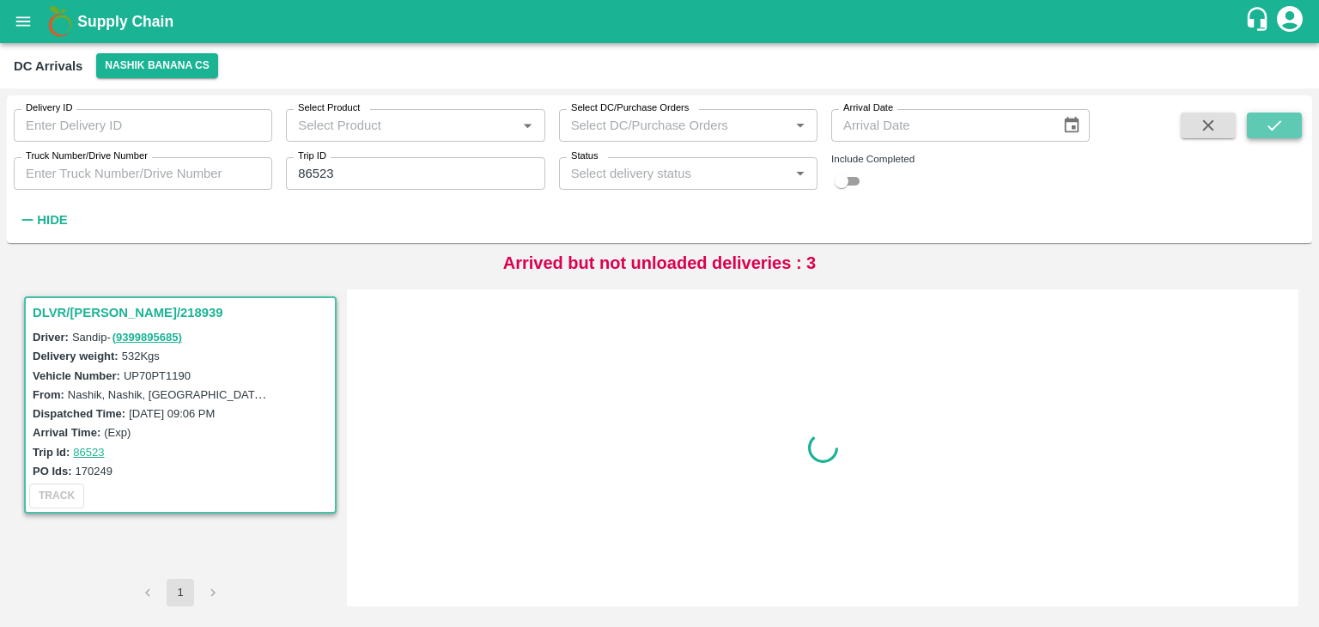
click at [1278, 125] on icon "submit" at bounding box center [1274, 125] width 19 height 19
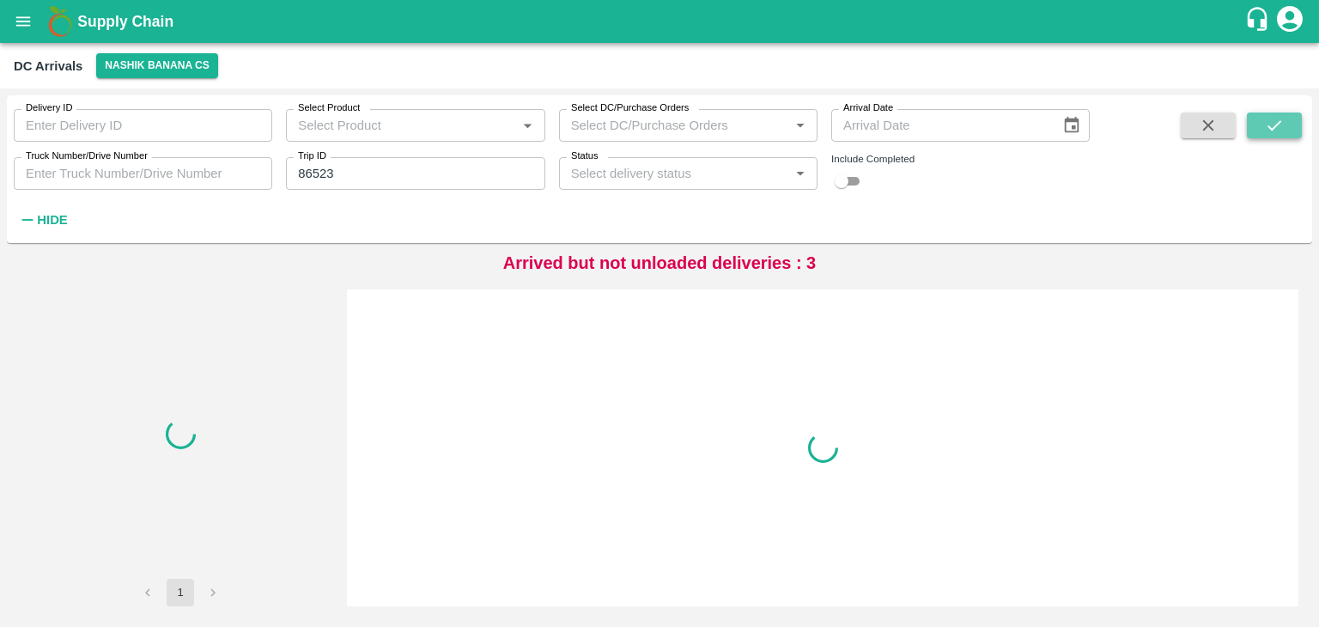
click at [1278, 125] on icon "submit" at bounding box center [1274, 125] width 19 height 19
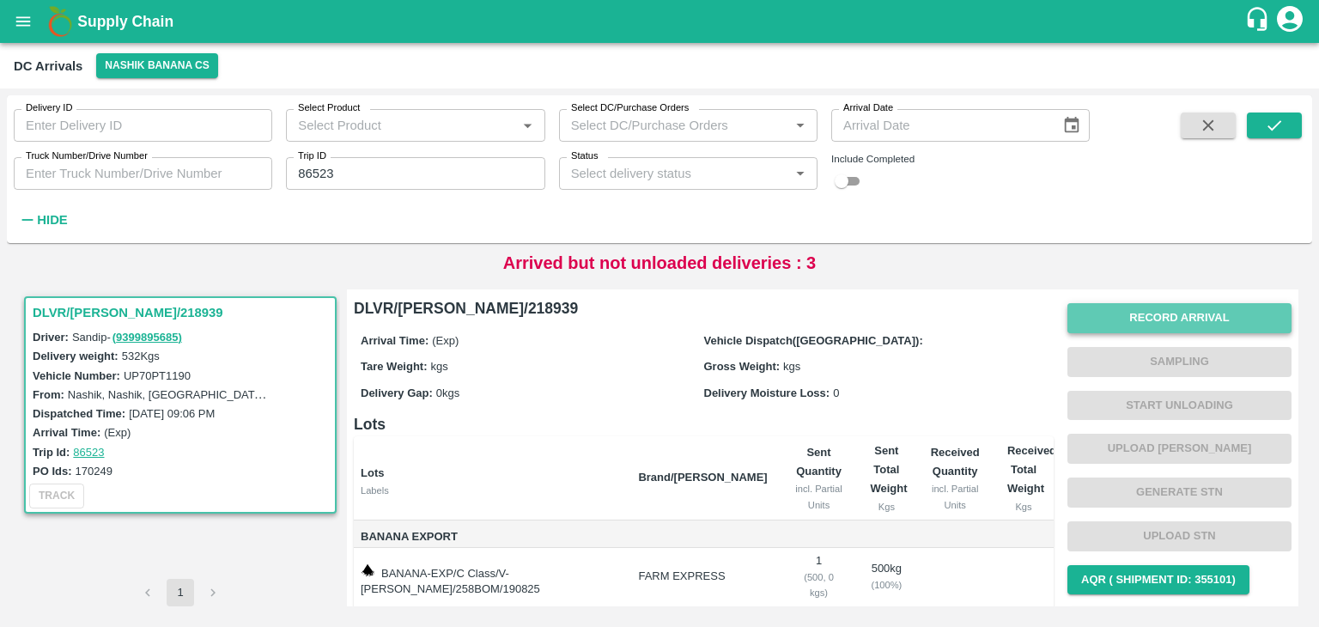
click at [1127, 317] on button "Record Arrival" at bounding box center [1179, 318] width 224 height 30
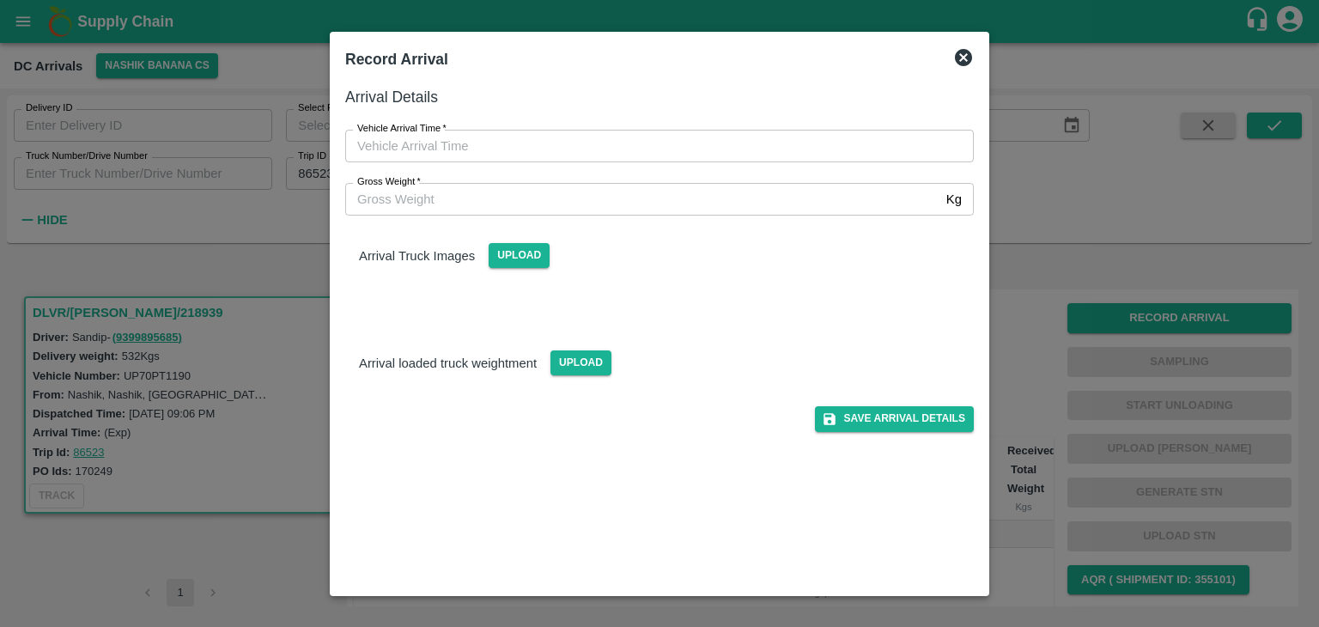
type input "DD/MM/YYYY hh:mm aa"
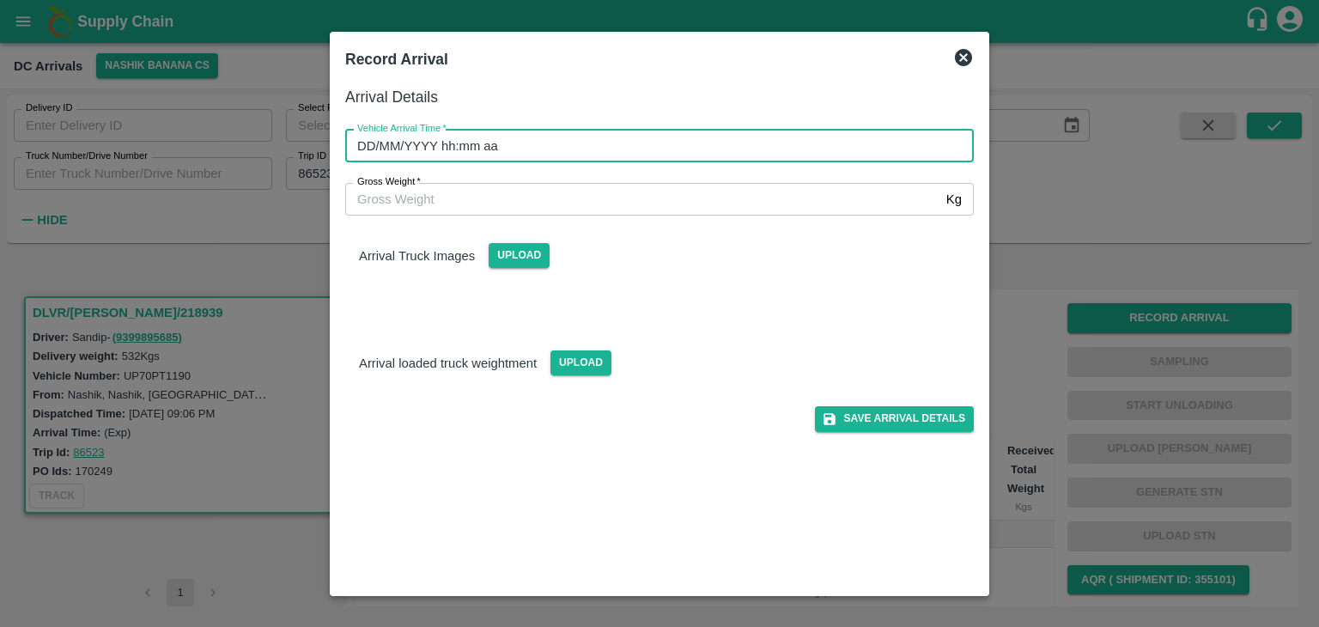
click at [681, 137] on input "DD/MM/YYYY hh:mm aa" at bounding box center [653, 146] width 617 height 33
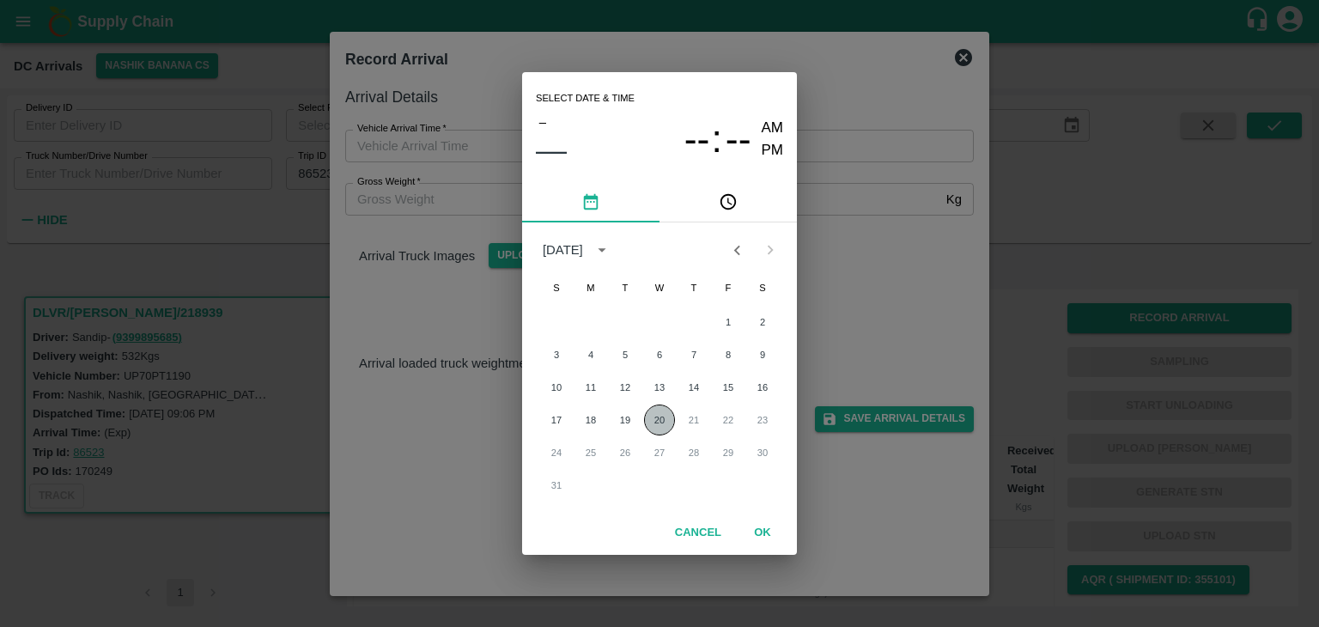
click at [655, 419] on button "20" at bounding box center [659, 419] width 31 height 31
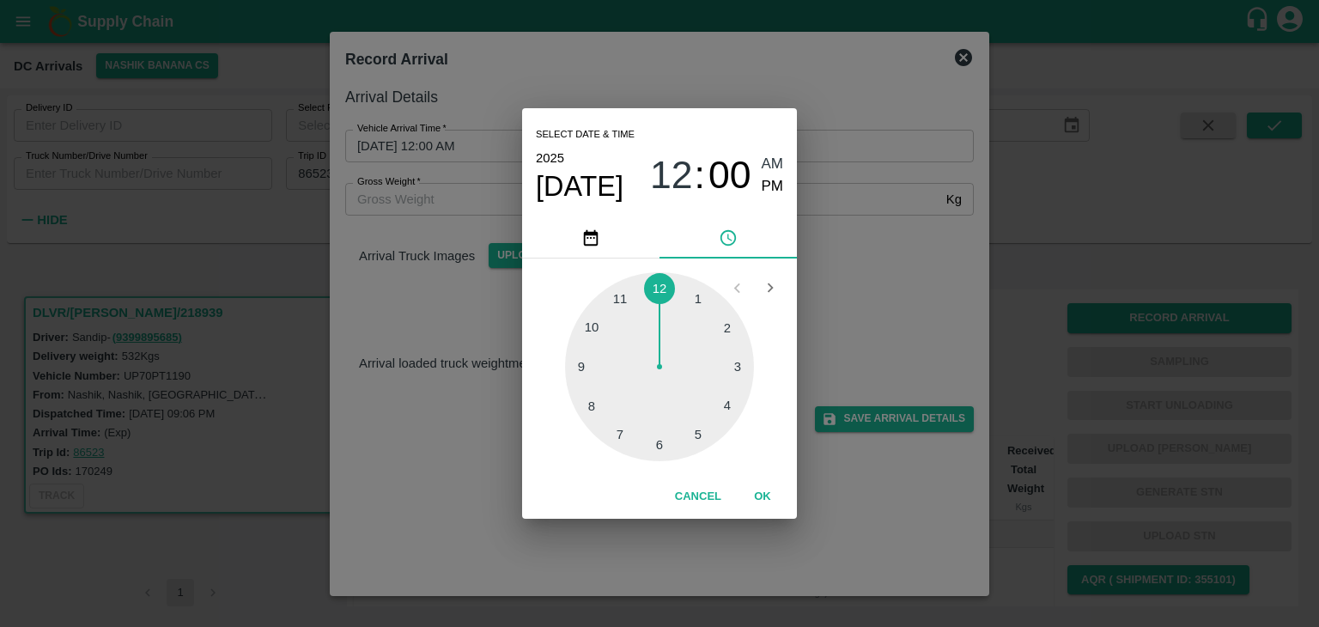
click at [585, 368] on div at bounding box center [659, 366] width 189 height 189
type input "20/08/2025 09:45 AM"
click at [767, 513] on div "Cancel OK" at bounding box center [659, 497] width 275 height 44
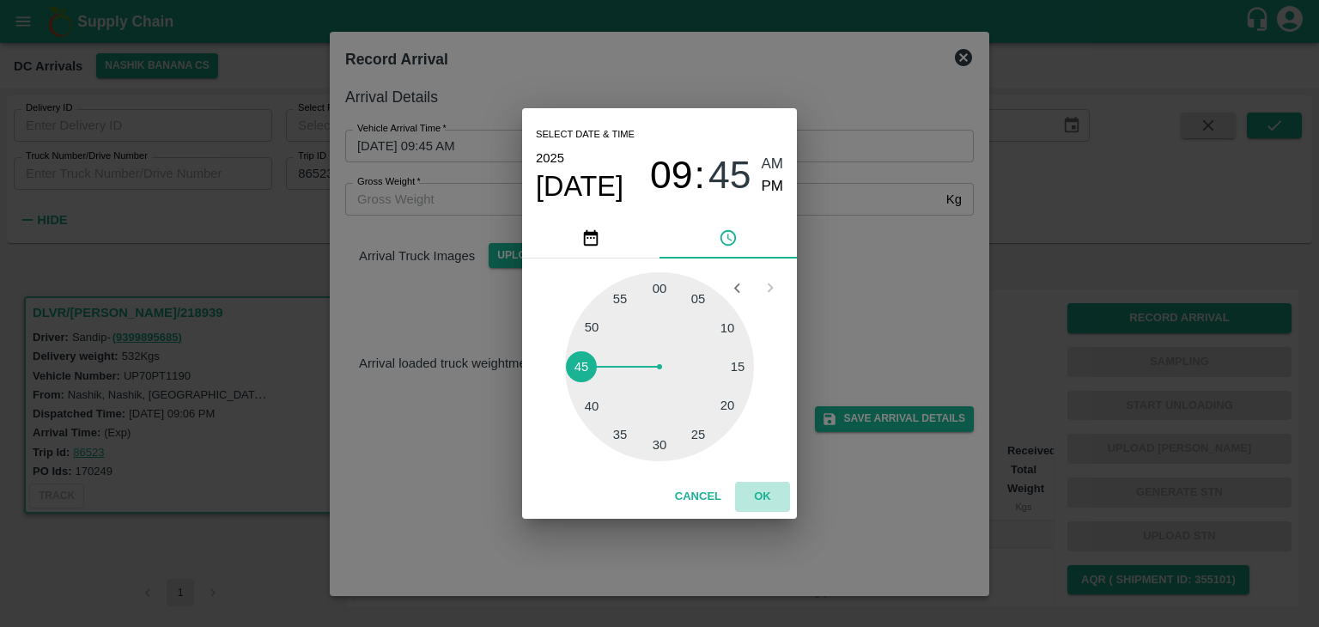
click at [769, 499] on button "OK" at bounding box center [762, 497] width 55 height 30
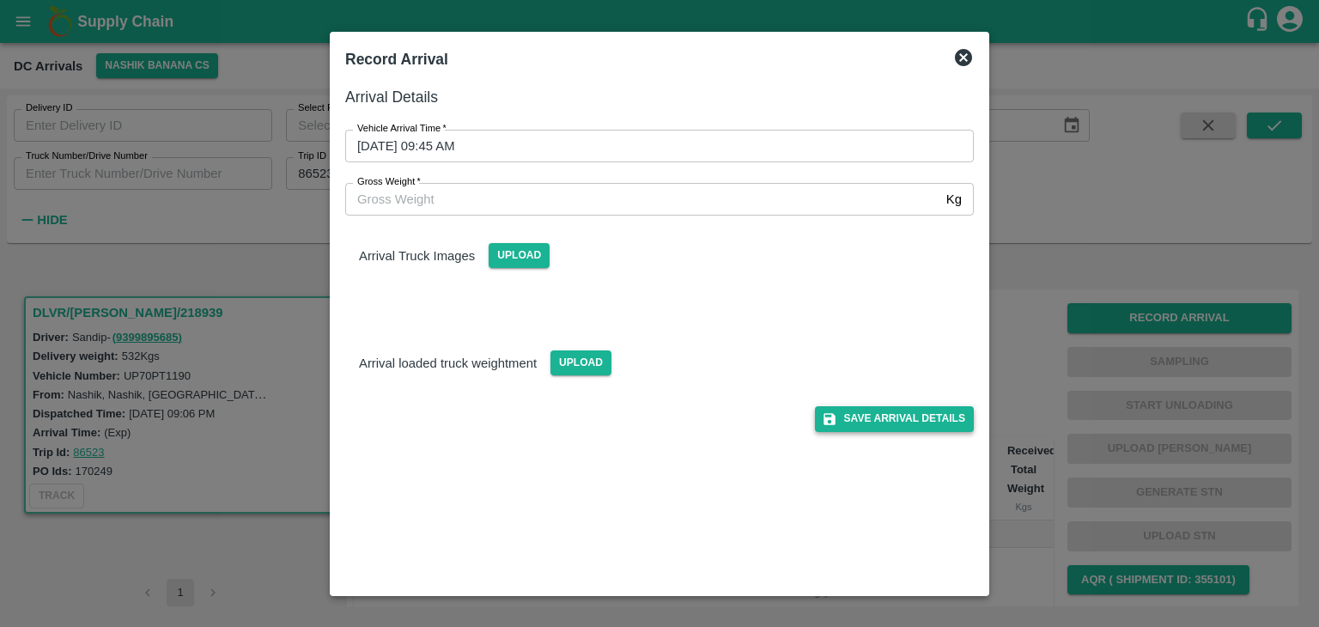
drag, startPoint x: 851, startPoint y: 436, endPoint x: 875, endPoint y: 423, distance: 27.3
click at [875, 423] on div "Arrival Details Vehicle Arrival Time   * 20/08/2025 09:45 AM Vehicle Arrival Ti…" at bounding box center [659, 332] width 642 height 509
click at [875, 423] on button "Save Arrival Details" at bounding box center [894, 418] width 159 height 25
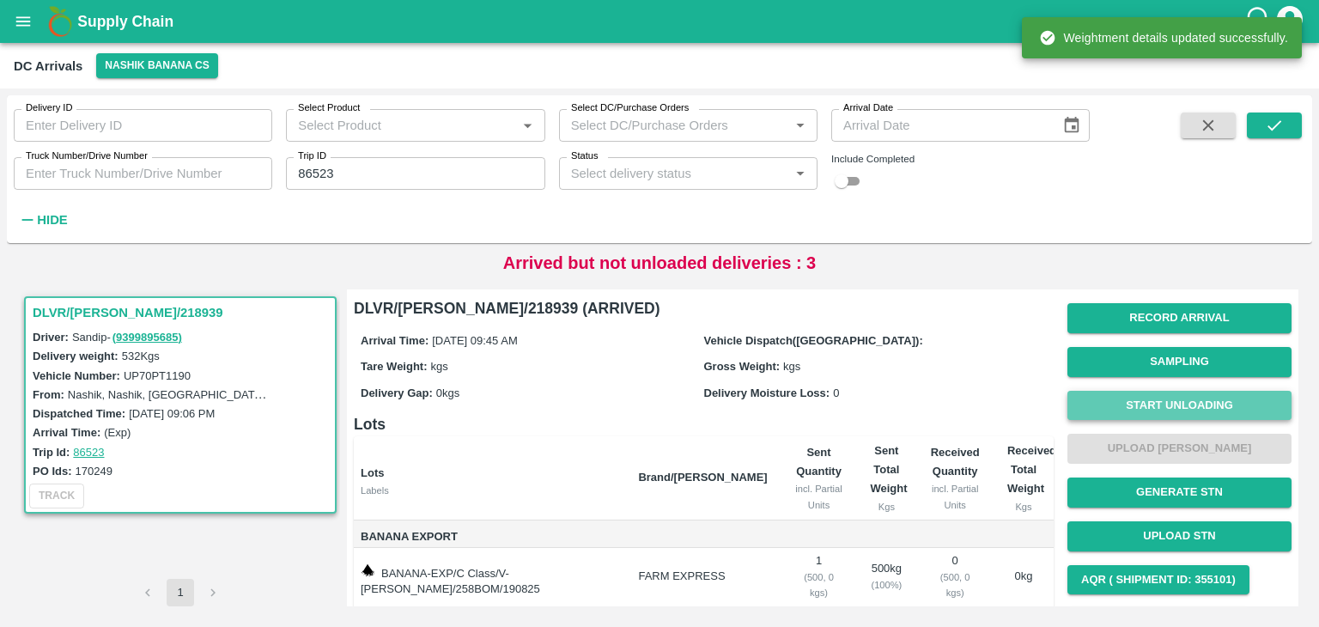
click at [1116, 413] on button "Start Unloading" at bounding box center [1179, 406] width 224 height 30
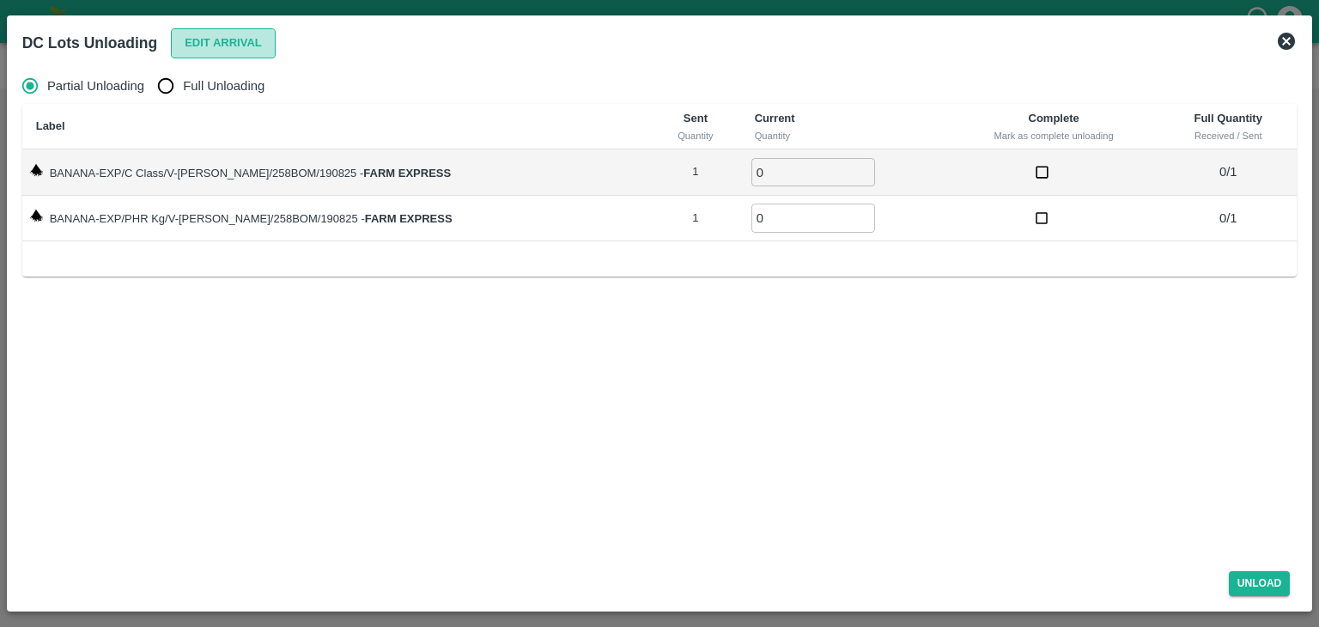
click at [220, 35] on button "Edit Arrival" at bounding box center [223, 43] width 105 height 30
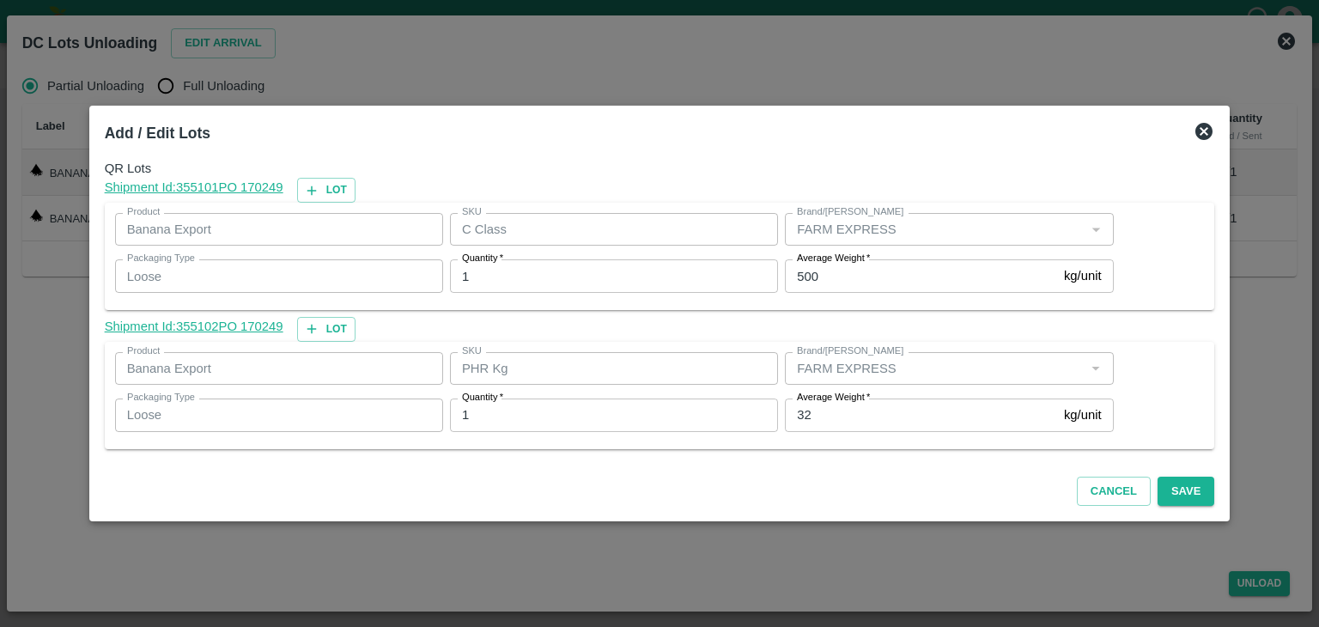
drag, startPoint x: 831, startPoint y: 398, endPoint x: 839, endPoint y: 420, distance: 23.6
click at [839, 420] on div "Average Weight   * 32 kg/unit Average Weight" at bounding box center [949, 414] width 328 height 33
click at [839, 420] on input "32" at bounding box center [921, 414] width 272 height 33
type input "3"
type input "46"
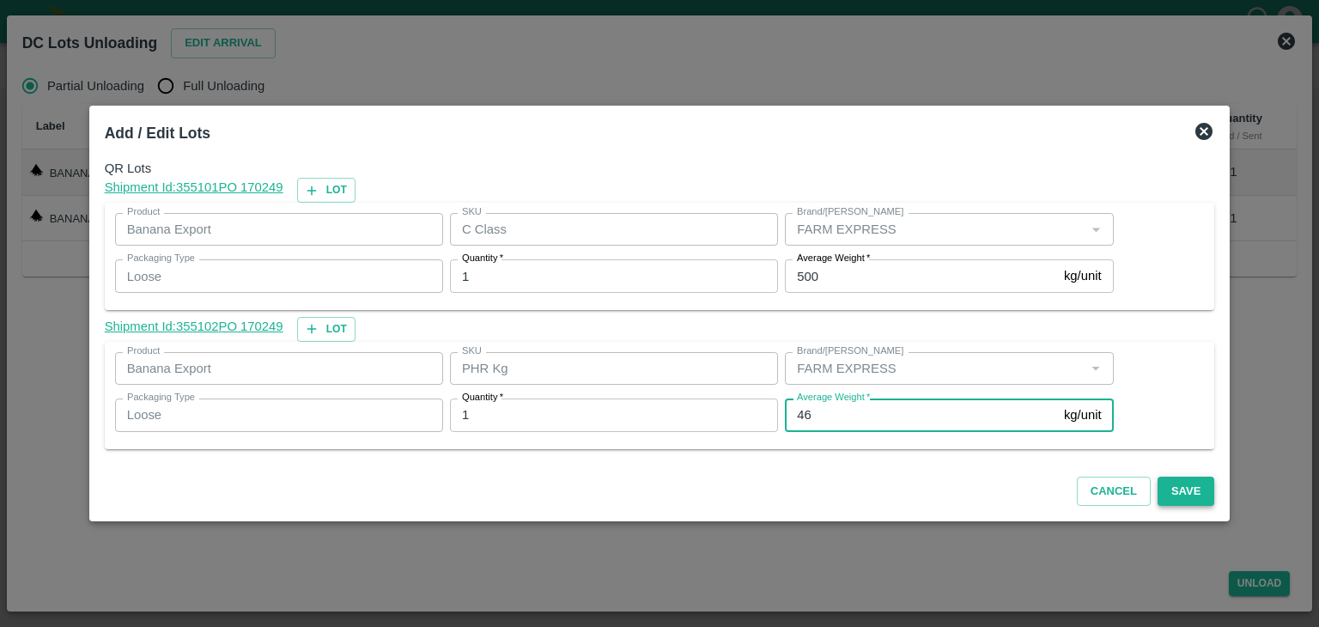
click at [1171, 487] on button "Save" at bounding box center [1186, 492] width 57 height 30
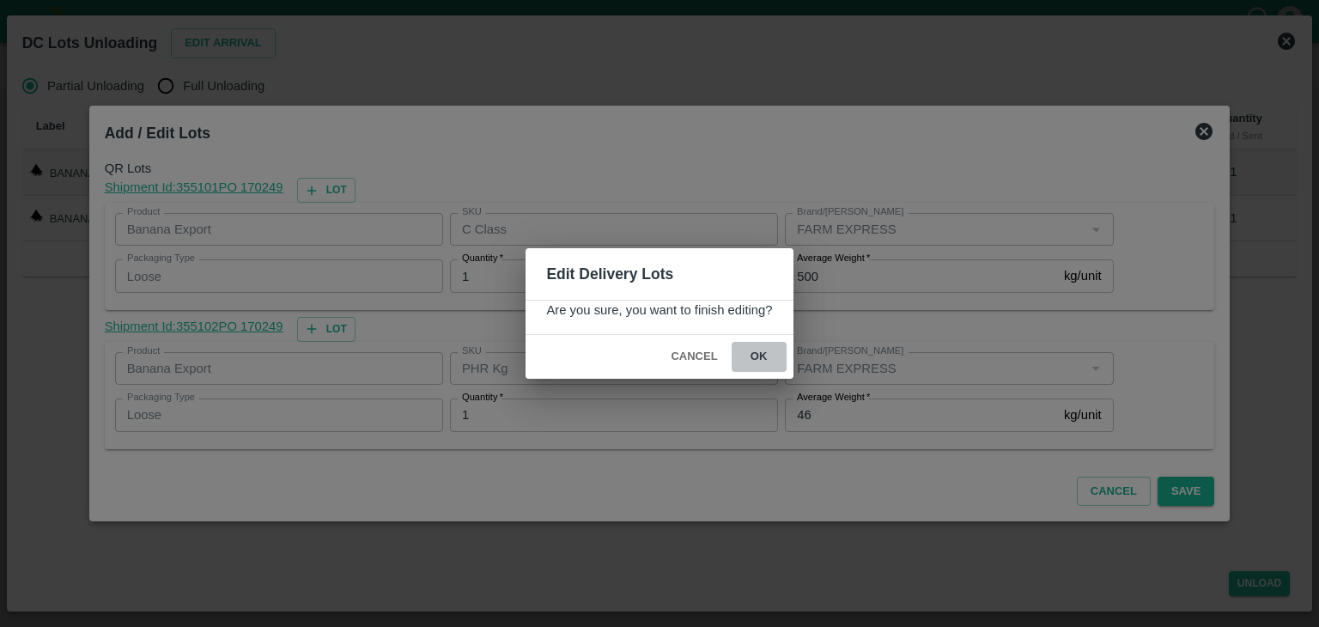
click at [749, 357] on button "ok" at bounding box center [759, 357] width 55 height 30
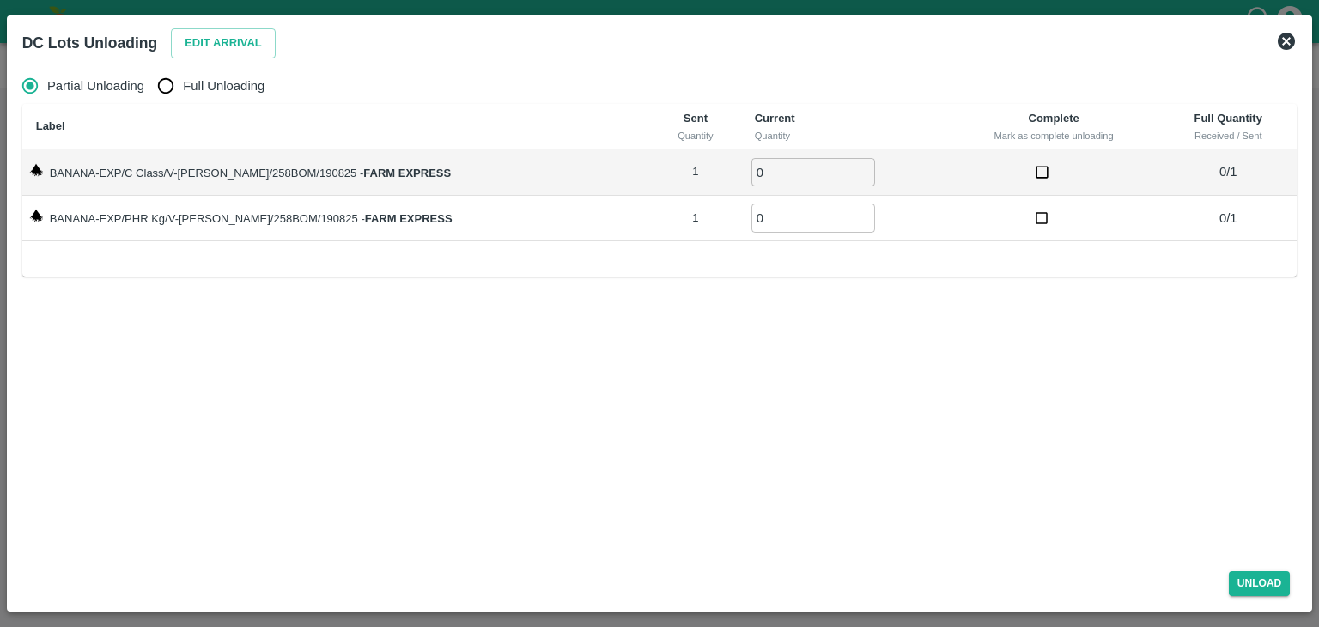
click at [230, 81] on span "Full Unloading" at bounding box center [224, 85] width 82 height 19
click at [183, 81] on input "Full Unloading" at bounding box center [166, 86] width 34 height 34
radio input "true"
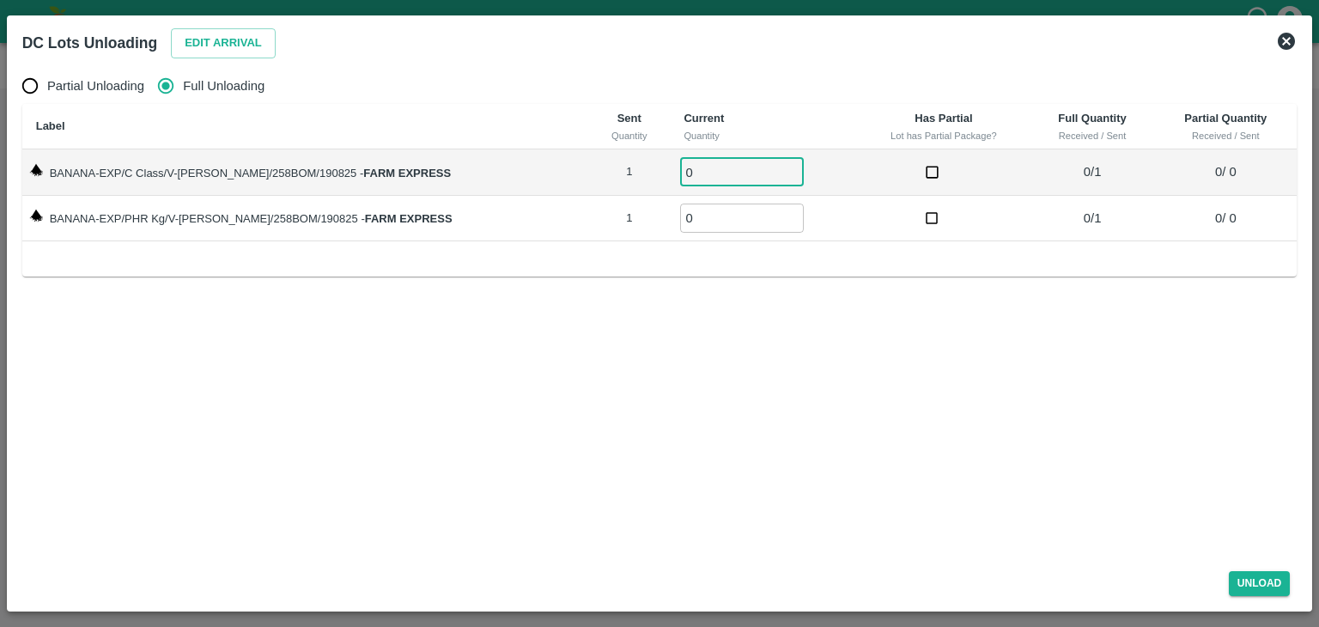
click at [723, 181] on input "0" at bounding box center [742, 172] width 124 height 28
type input "01"
click at [721, 238] on td "0 ​" at bounding box center [763, 219] width 187 height 46
click at [720, 222] on input "0" at bounding box center [742, 218] width 124 height 28
type input "01"
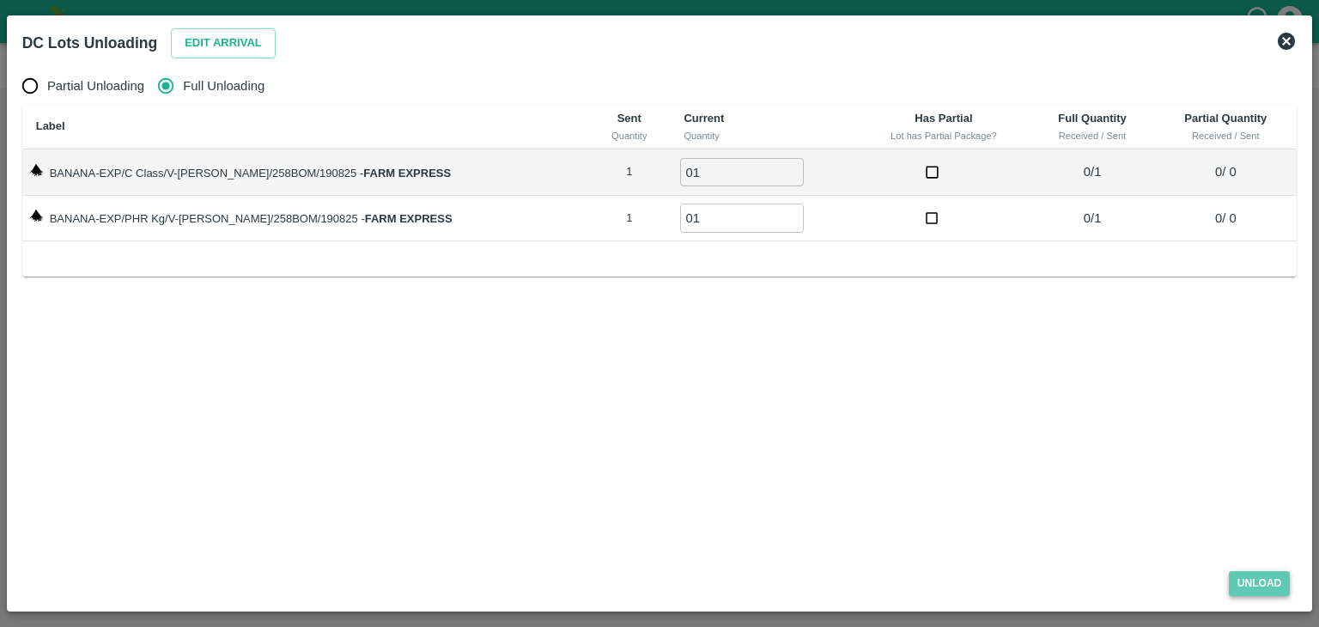
click at [1275, 588] on button "Unload" at bounding box center [1260, 583] width 62 height 25
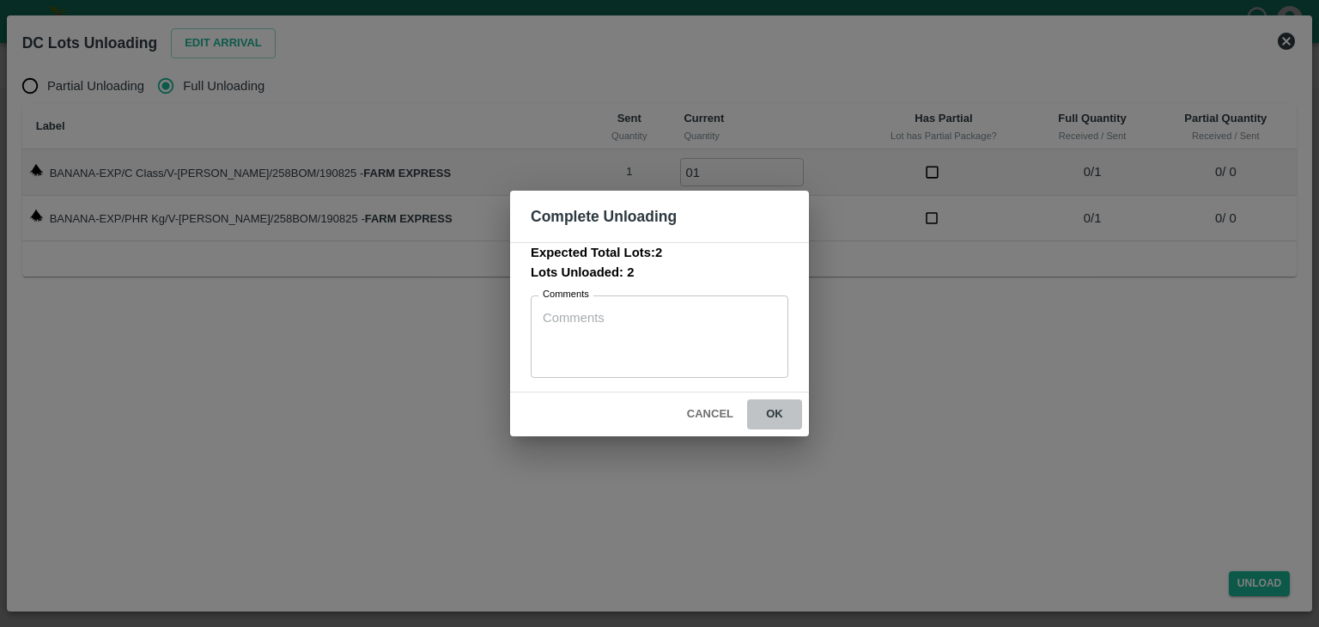
click at [793, 406] on button "ok" at bounding box center [774, 414] width 55 height 30
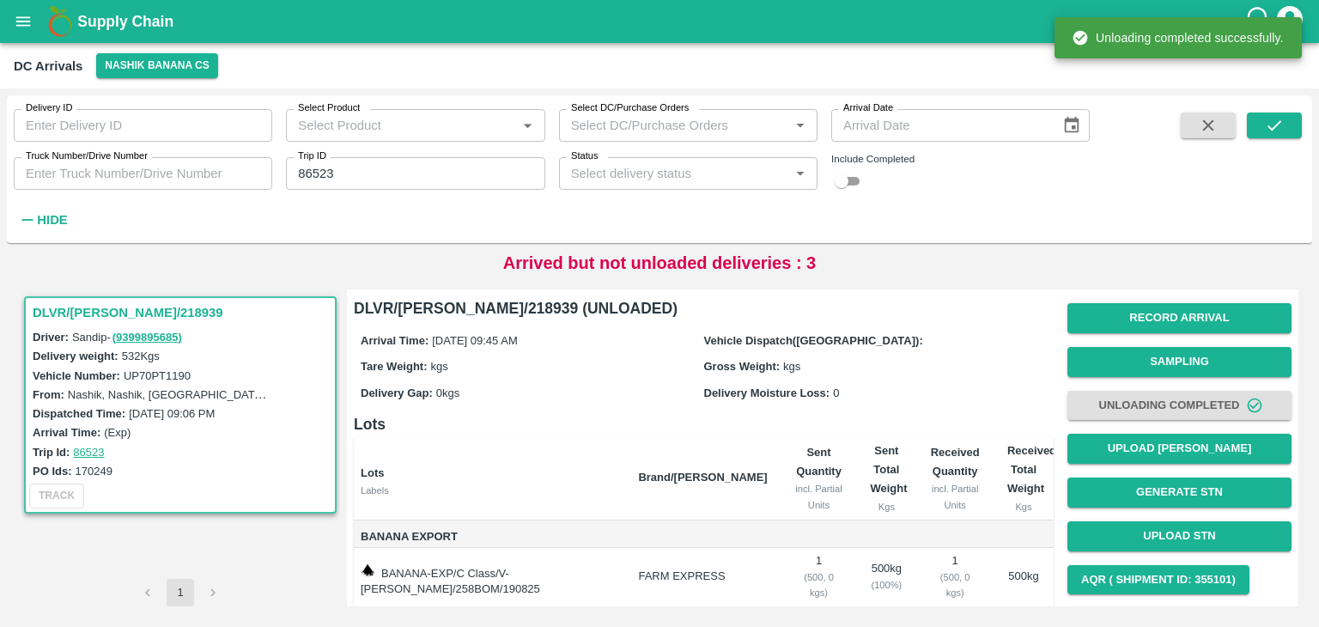
scroll to position [106, 0]
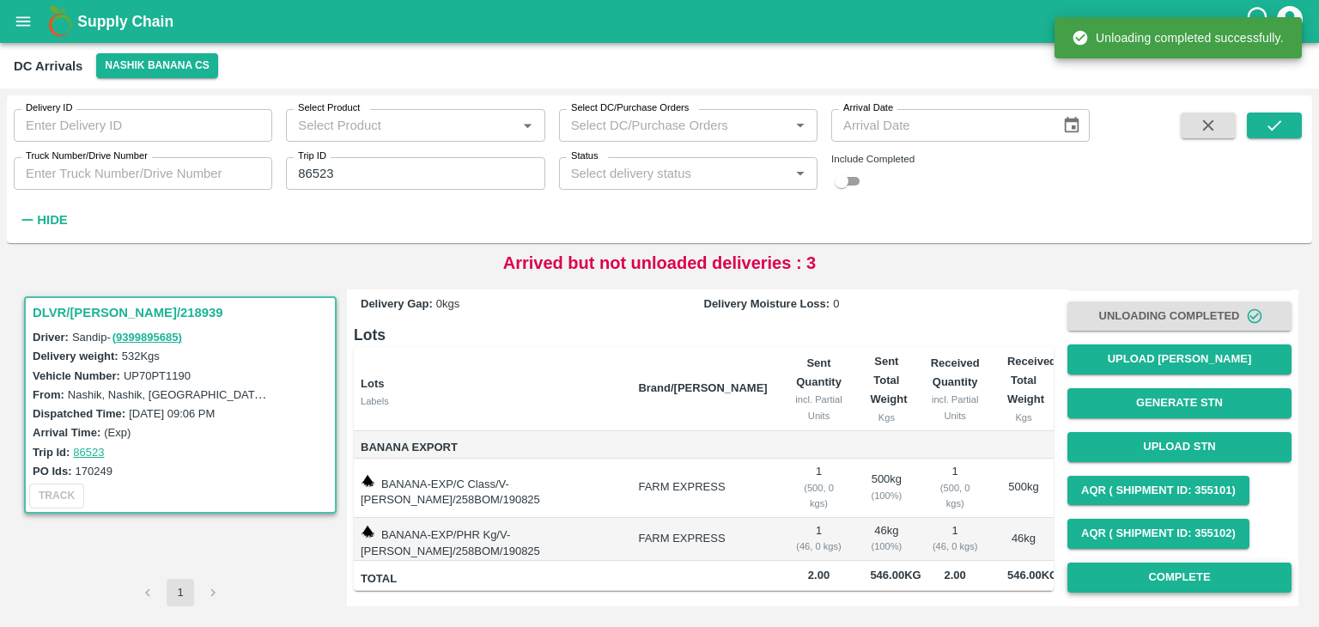
click at [1222, 562] on button "Complete" at bounding box center [1179, 577] width 224 height 30
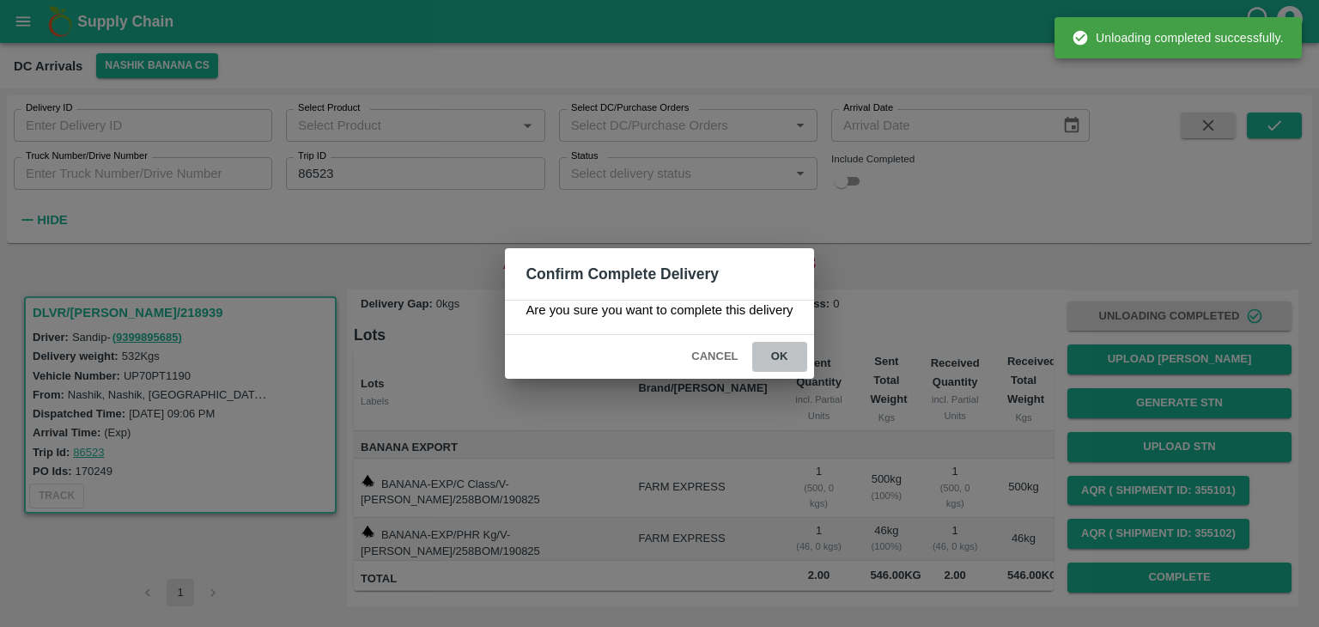
click at [781, 351] on button "ok" at bounding box center [779, 357] width 55 height 30
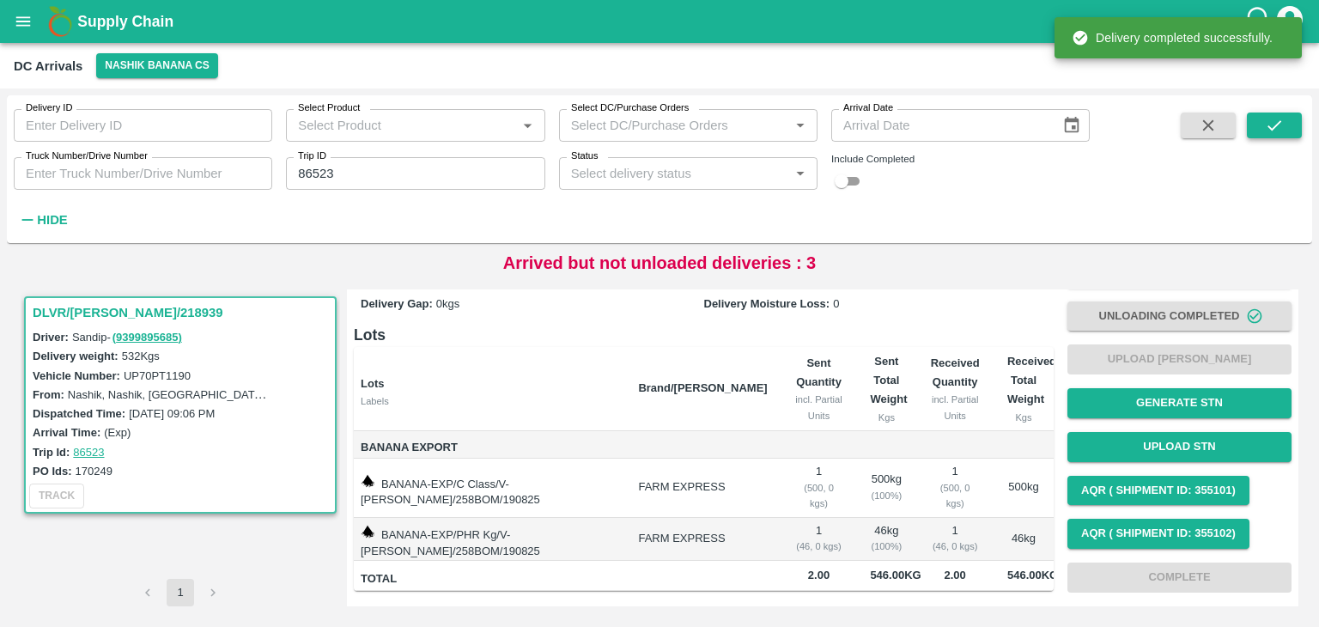
click at [1270, 121] on icon "submit" at bounding box center [1274, 125] width 19 height 19
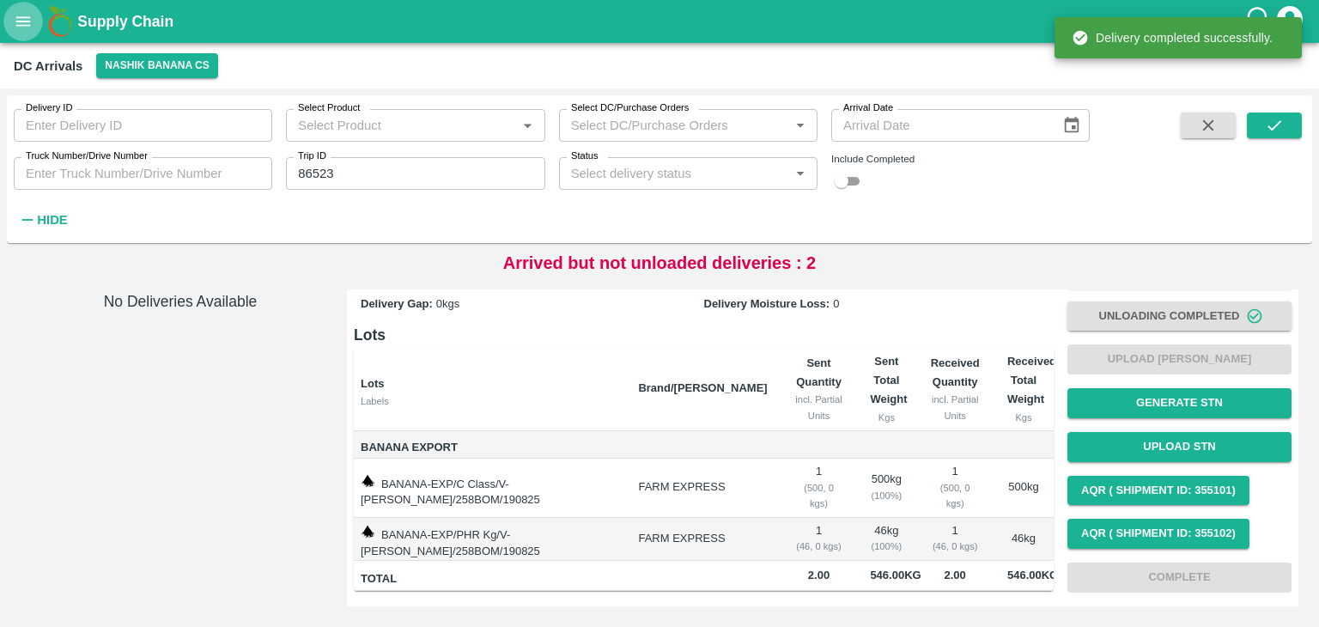
click at [17, 23] on icon "open drawer" at bounding box center [23, 21] width 19 height 19
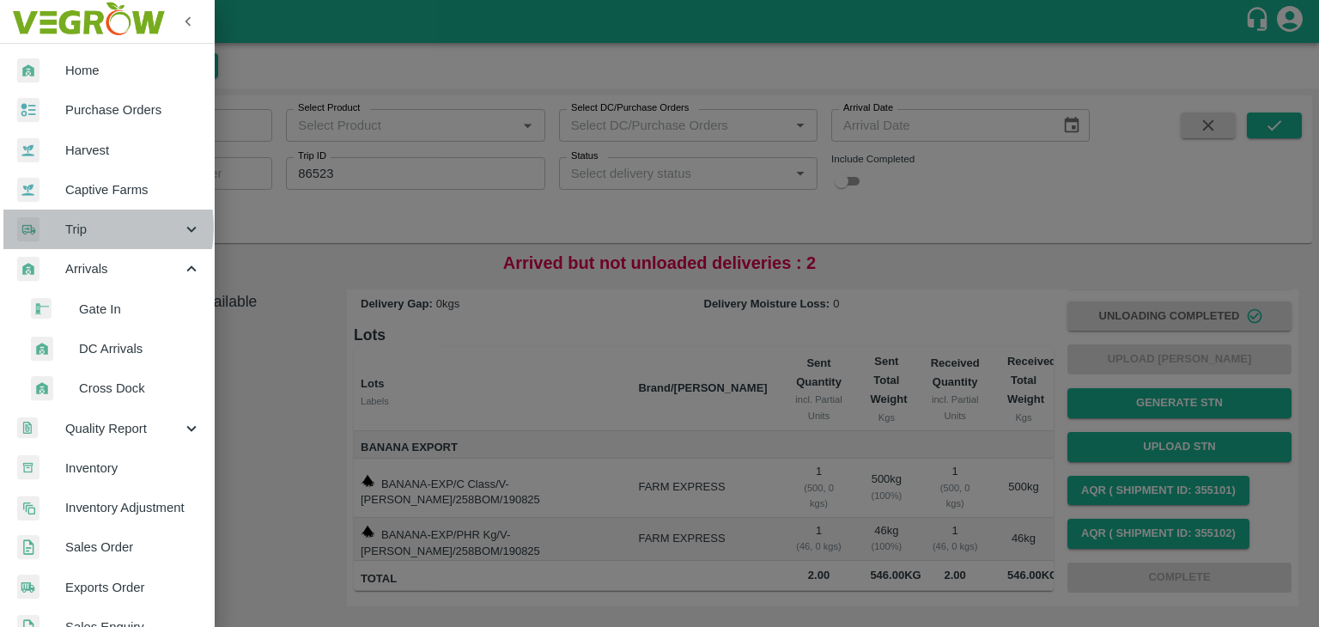
click at [82, 228] on span "Trip" at bounding box center [123, 229] width 117 height 19
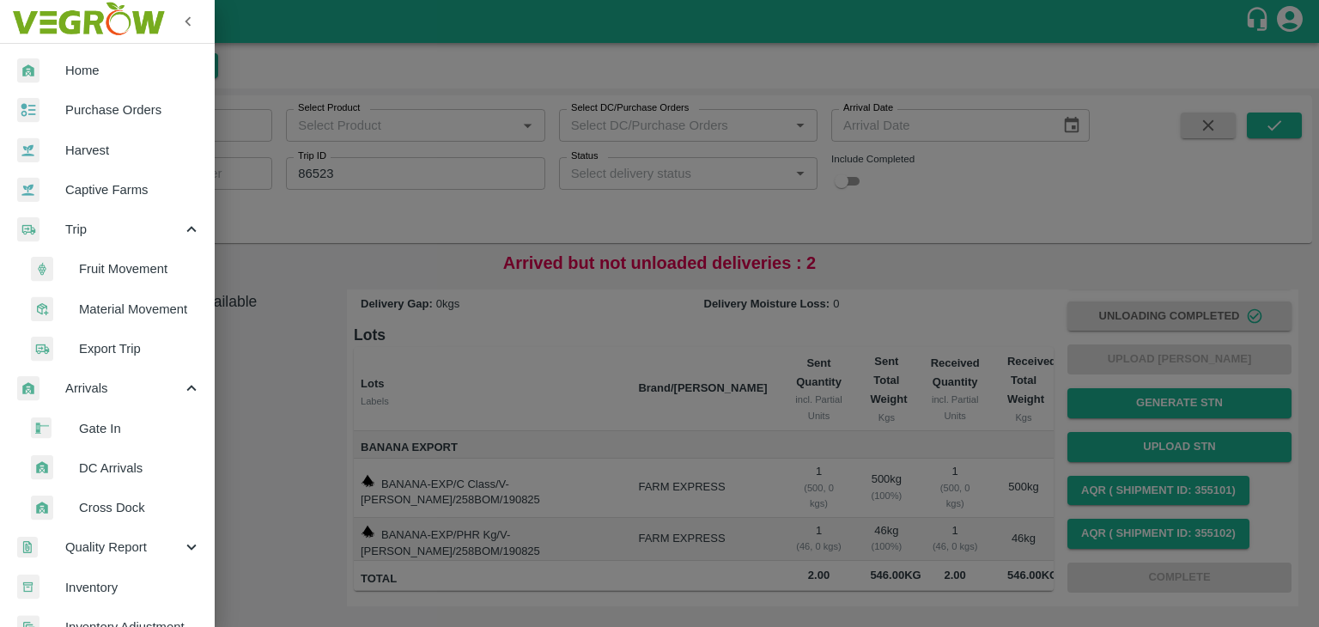
click at [134, 274] on span "Fruit Movement" at bounding box center [140, 268] width 122 height 19
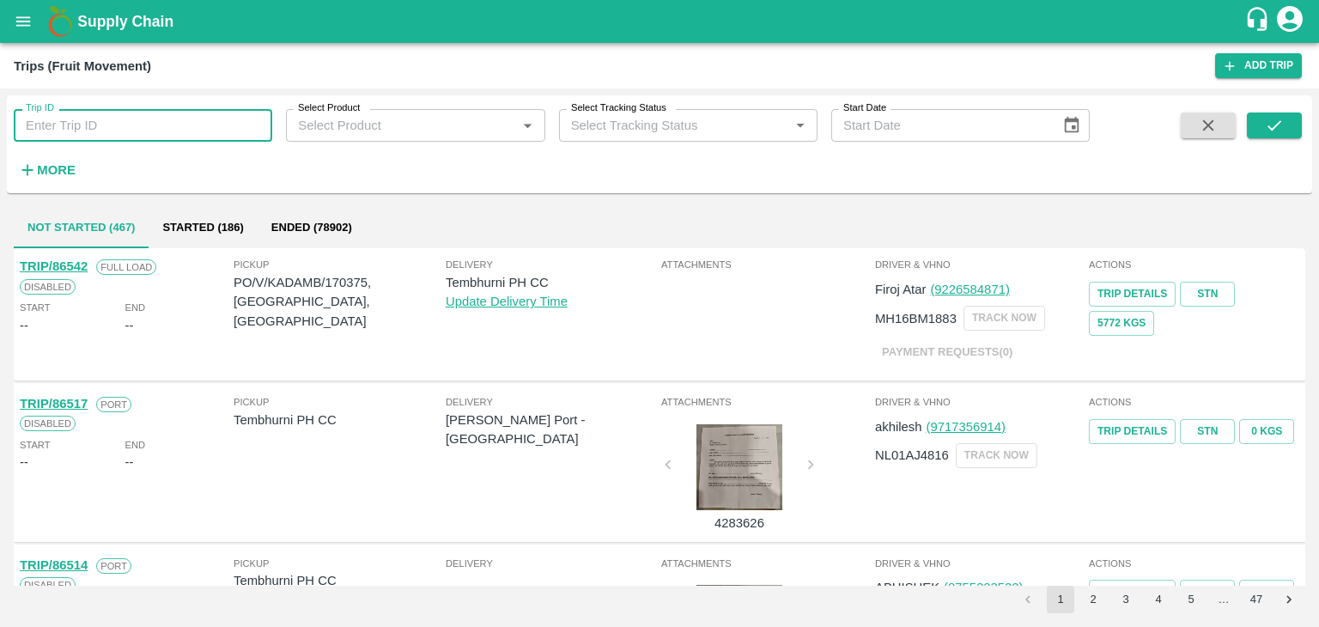
click at [174, 128] on input "Trip ID" at bounding box center [143, 125] width 258 height 33
type input "86523"
click at [1294, 112] on button "submit" at bounding box center [1274, 125] width 55 height 26
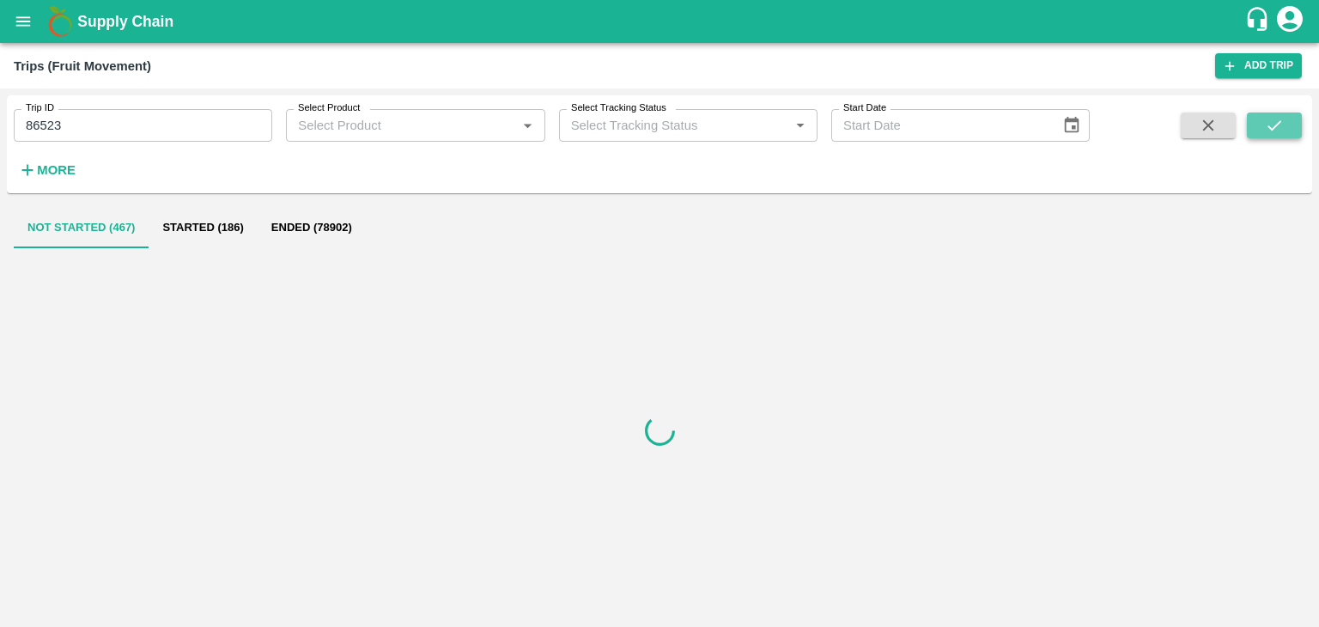
click at [1294, 112] on button "submit" at bounding box center [1274, 125] width 55 height 26
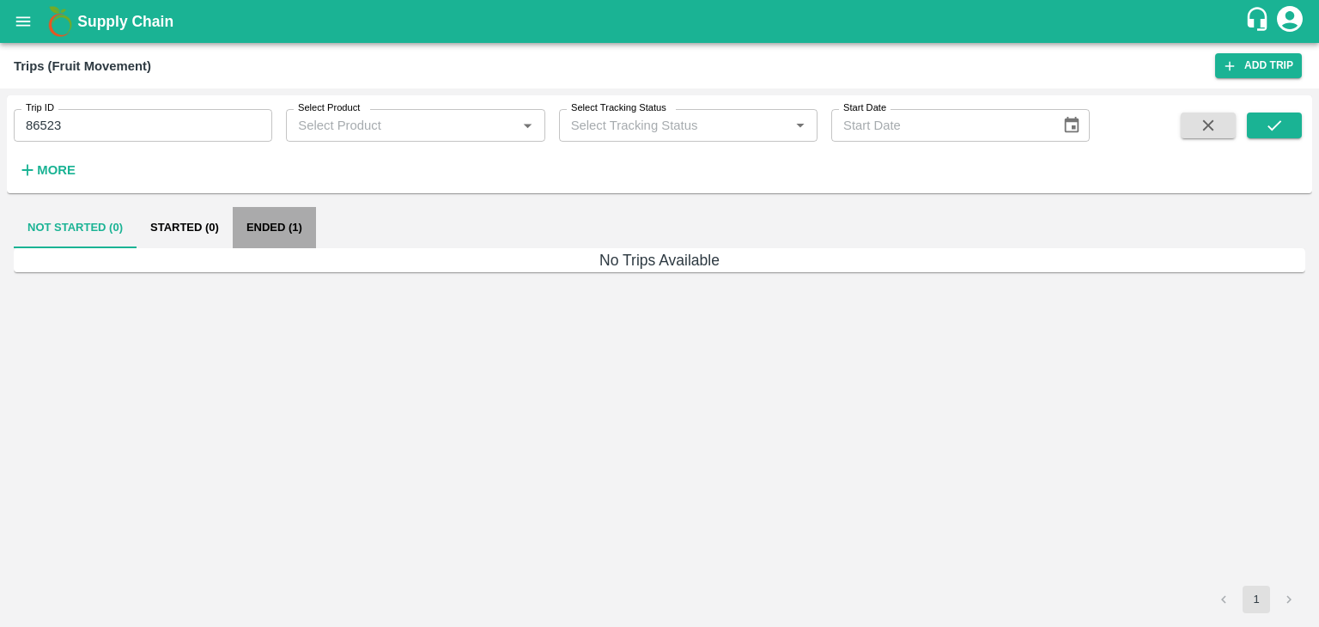
click at [284, 228] on button "Ended (1)" at bounding box center [274, 227] width 83 height 41
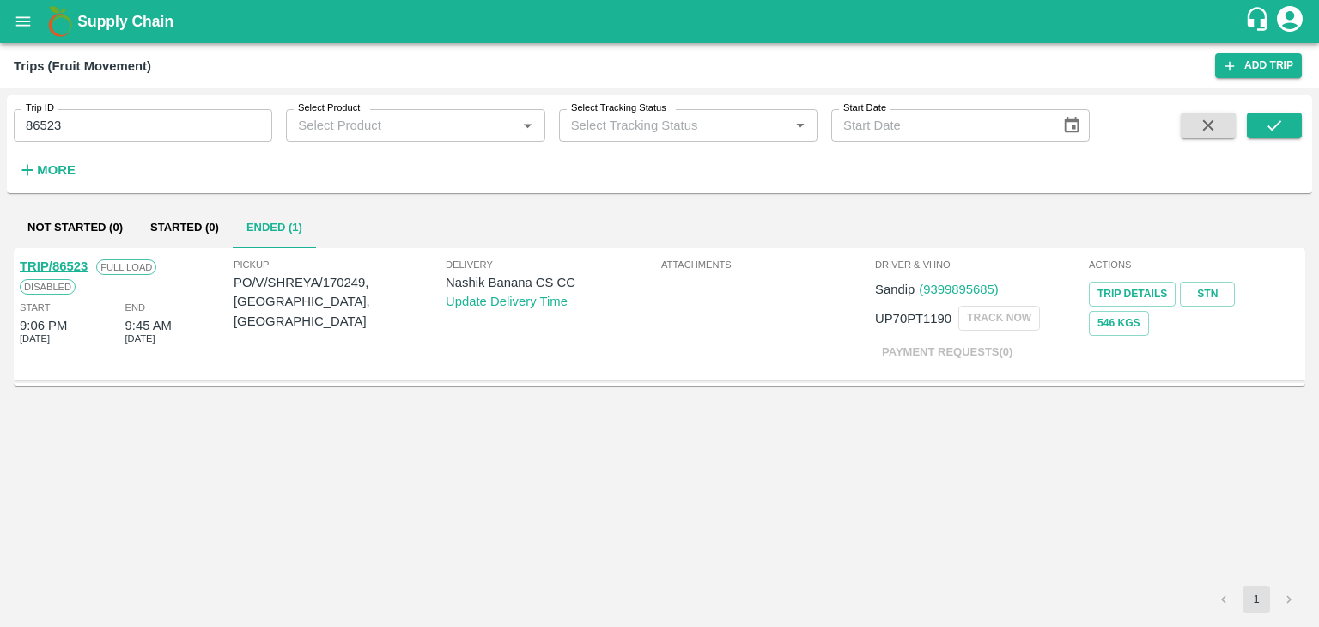
click at [59, 265] on link "TRIP/86523" at bounding box center [54, 266] width 68 height 14
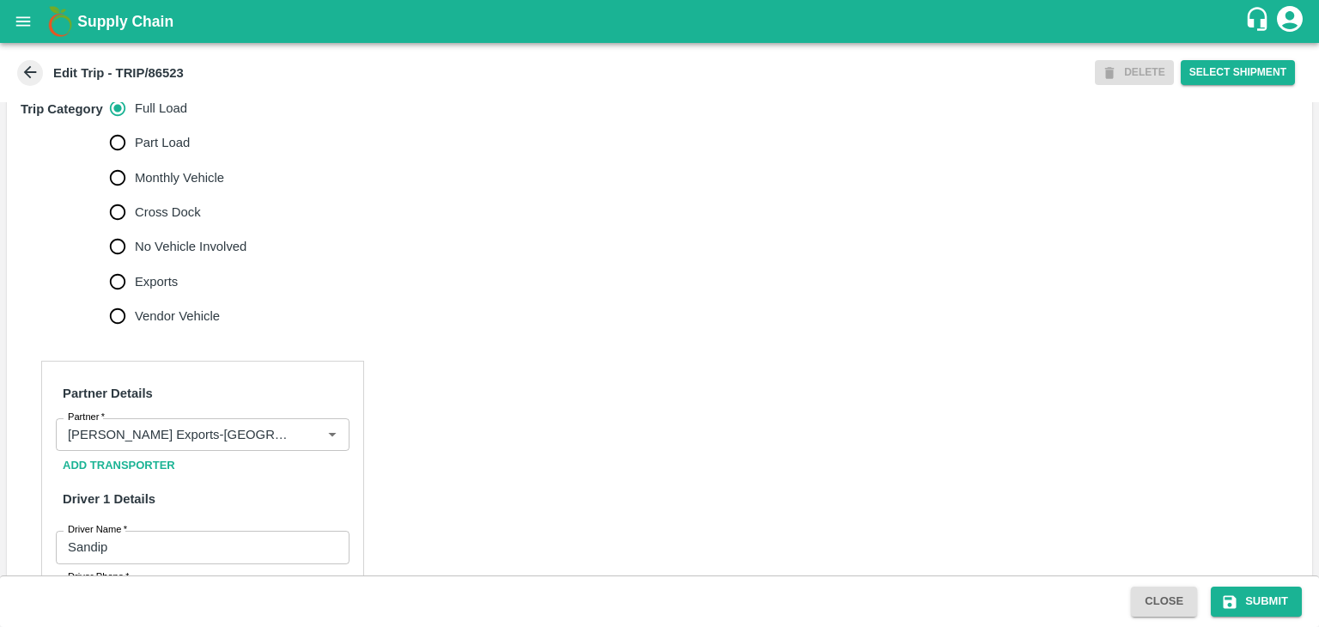
click at [215, 256] on span "No Vehicle Involved" at bounding box center [191, 246] width 112 height 19
click at [135, 264] on input "No Vehicle Involved" at bounding box center [117, 246] width 34 height 34
radio input "true"
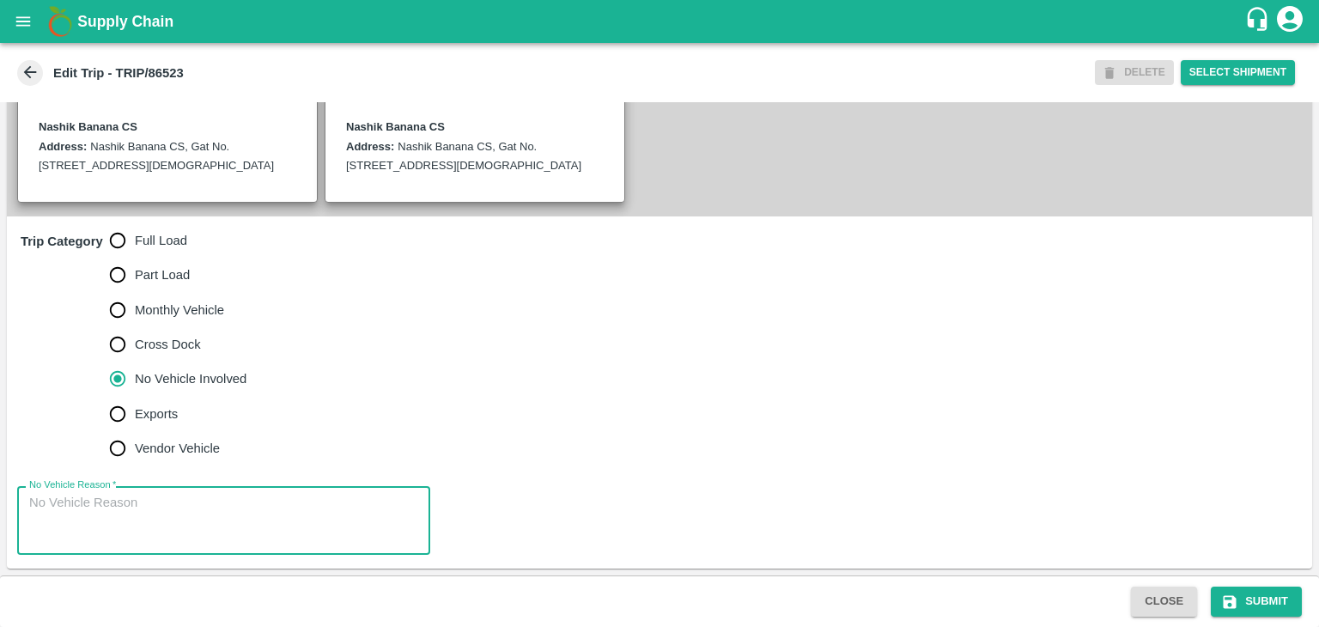
click at [198, 520] on textarea "No Vehicle Reason   *" at bounding box center [223, 521] width 389 height 54
type textarea "Field Dump"
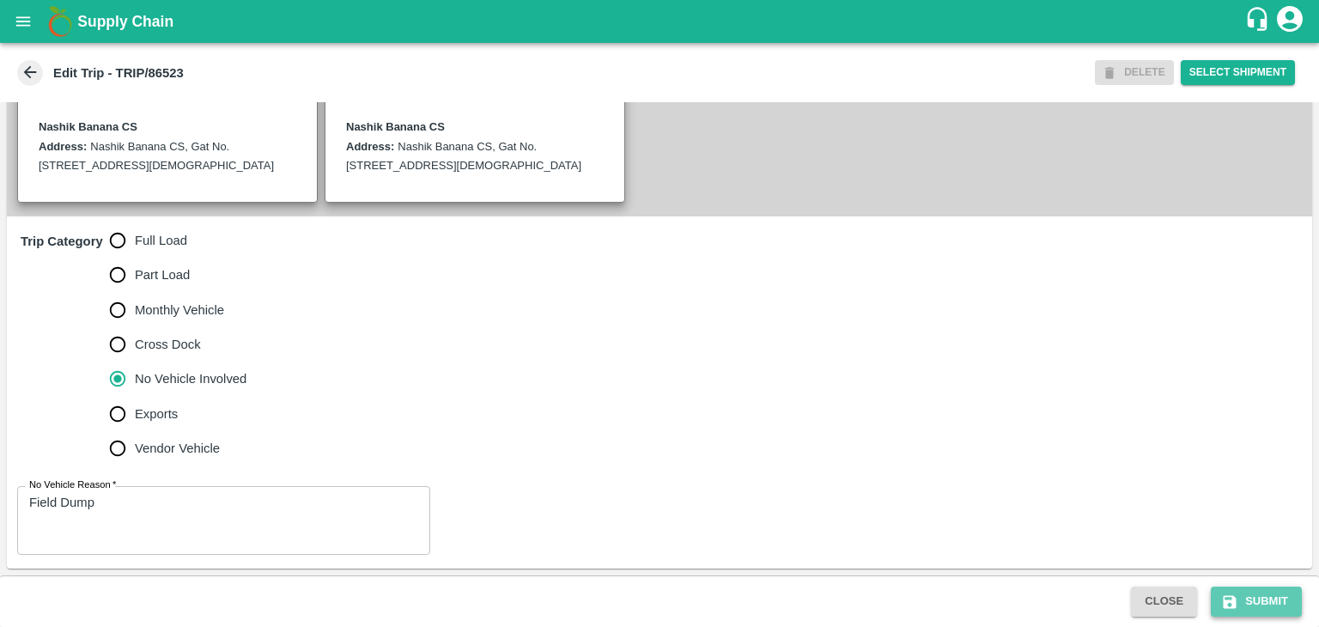
click at [1247, 605] on button "Submit" at bounding box center [1256, 602] width 91 height 30
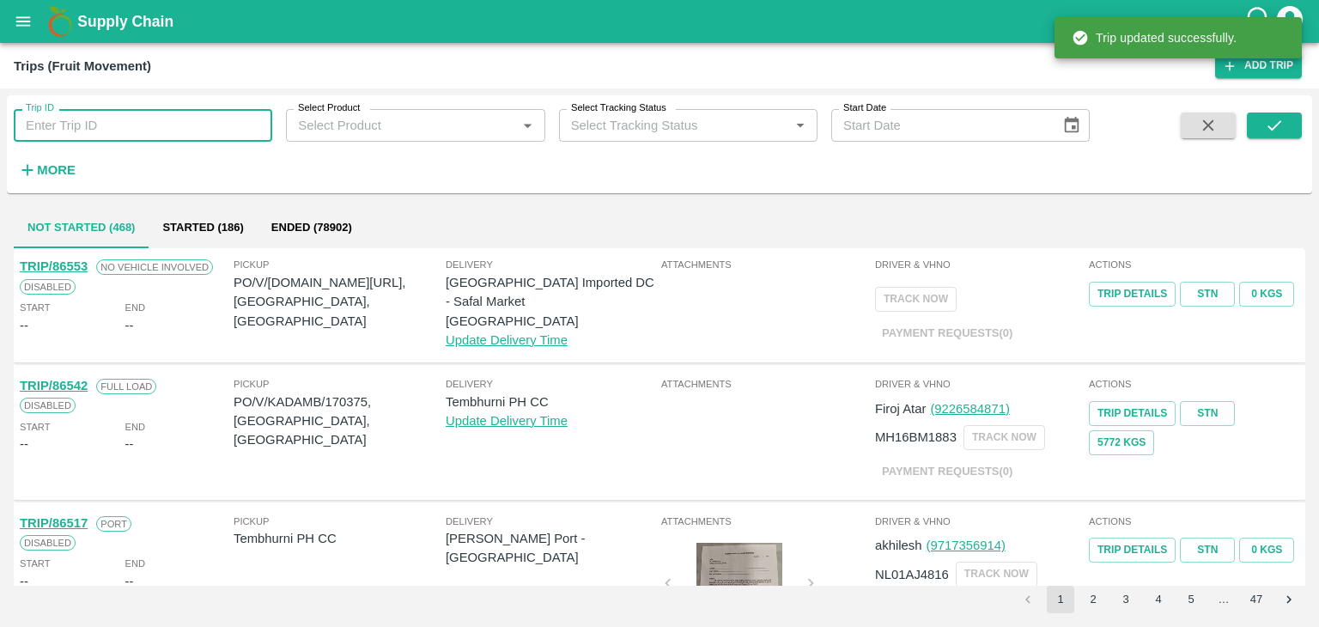
click at [209, 118] on input "Trip ID" at bounding box center [143, 125] width 258 height 33
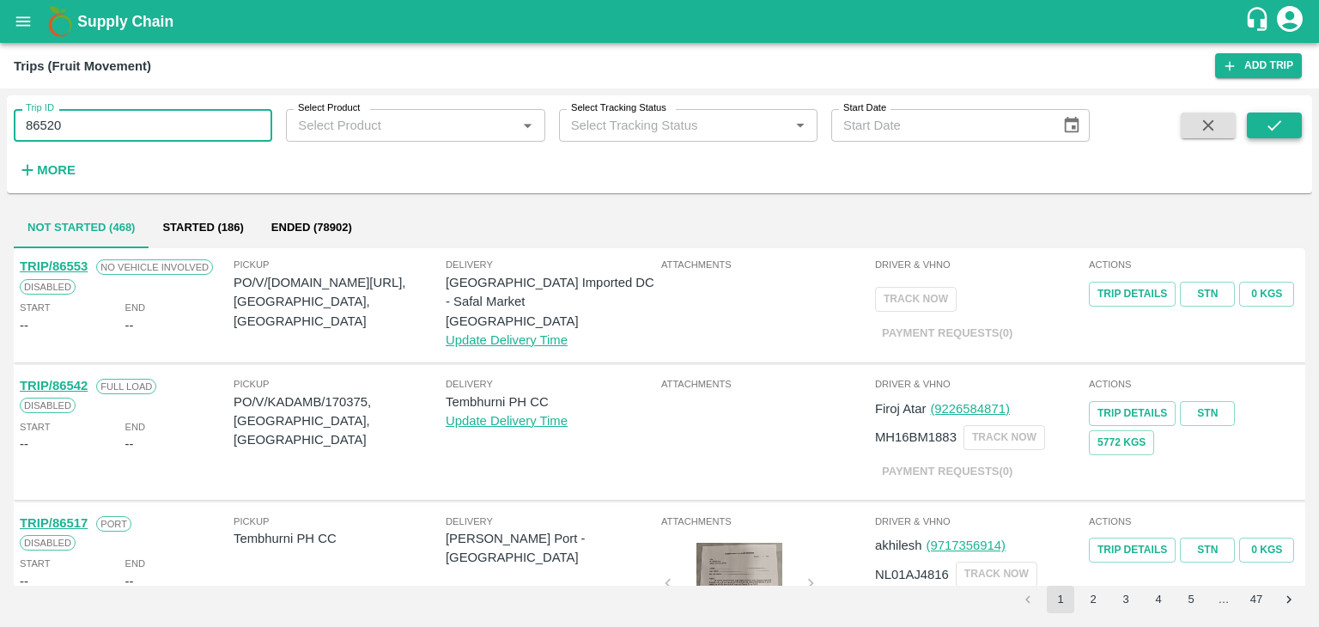
type input "86520"
click at [1287, 125] on button "submit" at bounding box center [1274, 125] width 55 height 26
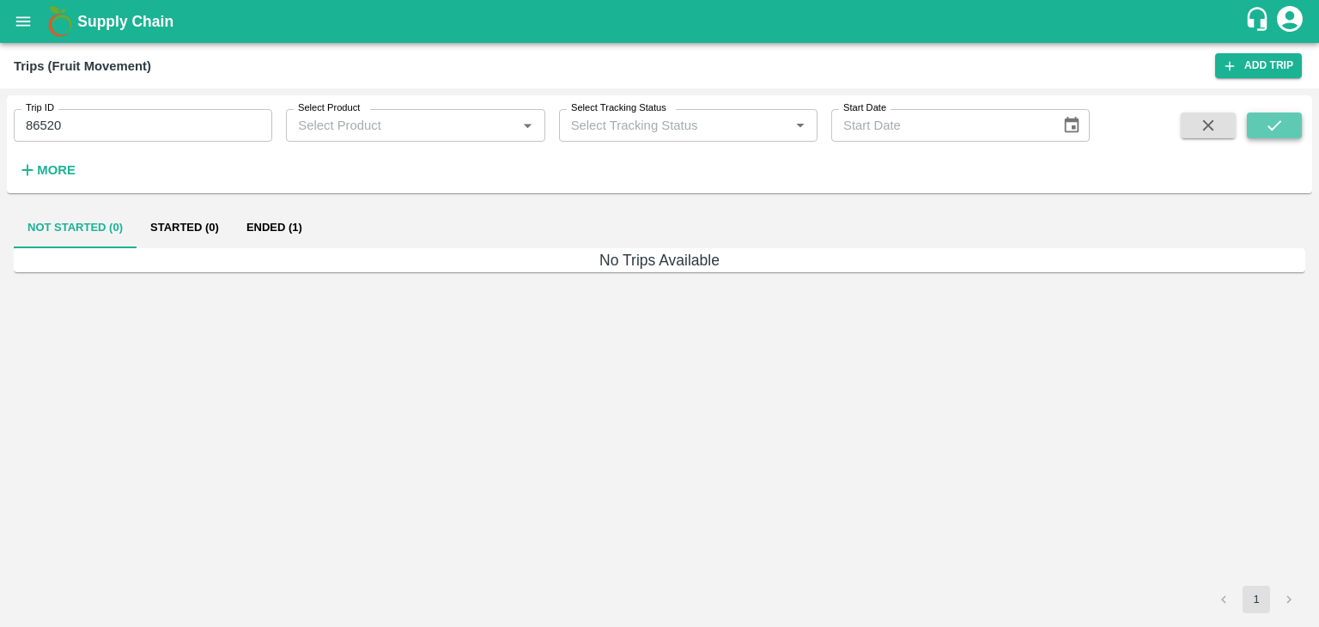
click at [1287, 125] on button "submit" at bounding box center [1274, 125] width 55 height 26
click at [275, 225] on button "Ended (1)" at bounding box center [274, 227] width 83 height 41
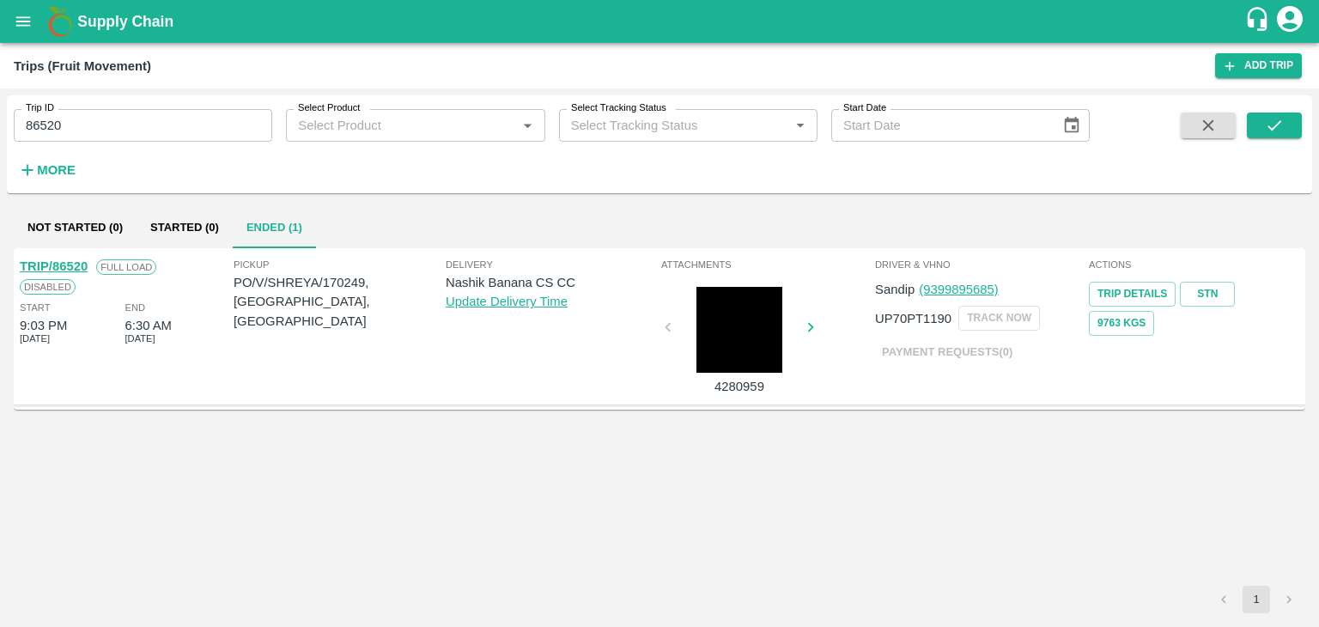
click at [58, 267] on link "TRIP/86520" at bounding box center [54, 266] width 68 height 14
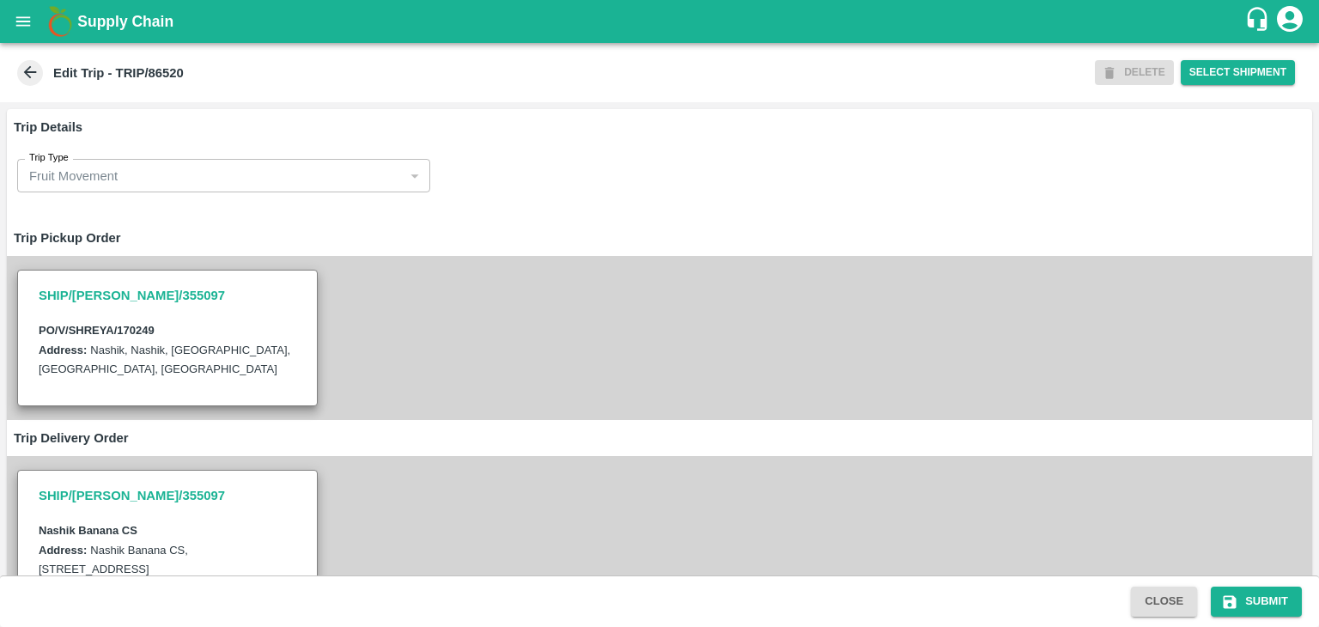
scroll to position [560, 0]
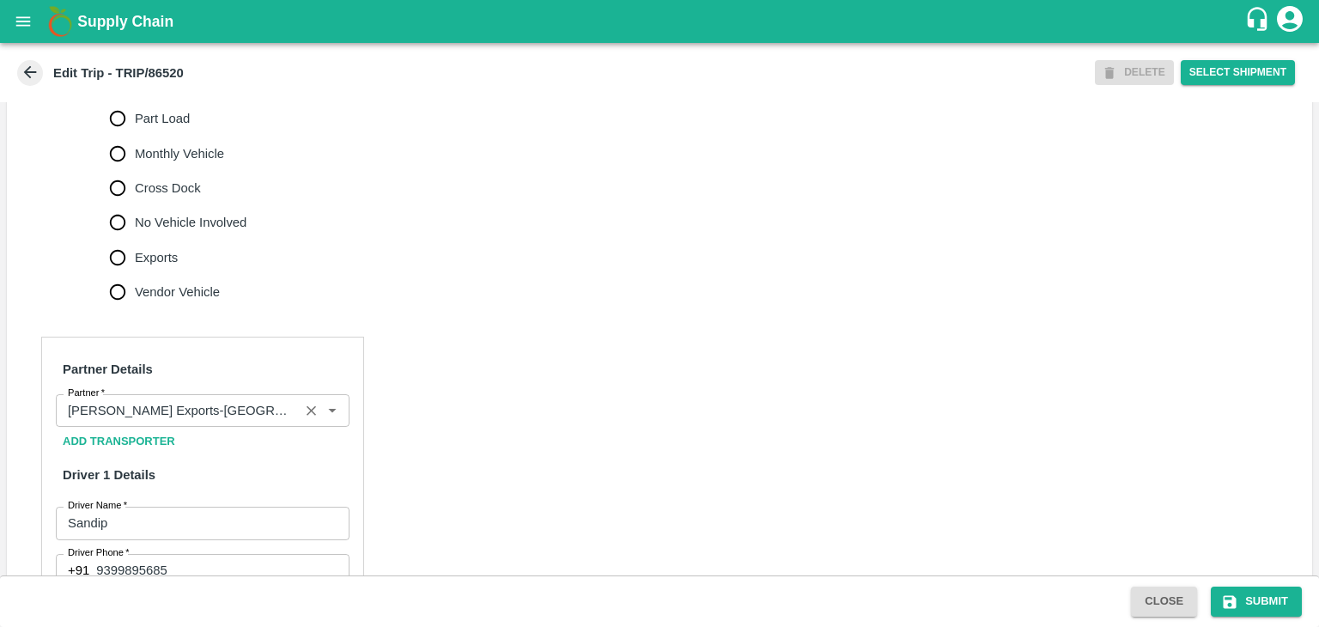
click at [307, 416] on icon "Clear" at bounding box center [311, 410] width 9 height 9
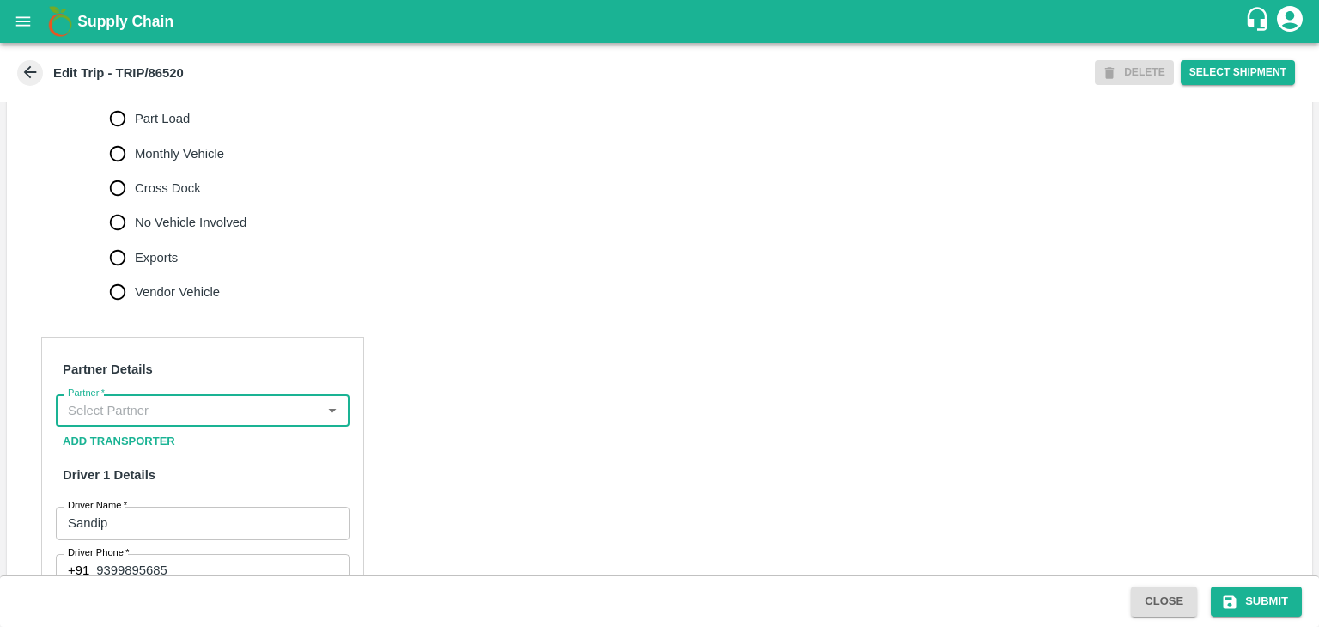
scroll to position [0, 0]
click at [243, 422] on input "Partner   *" at bounding box center [188, 410] width 255 height 22
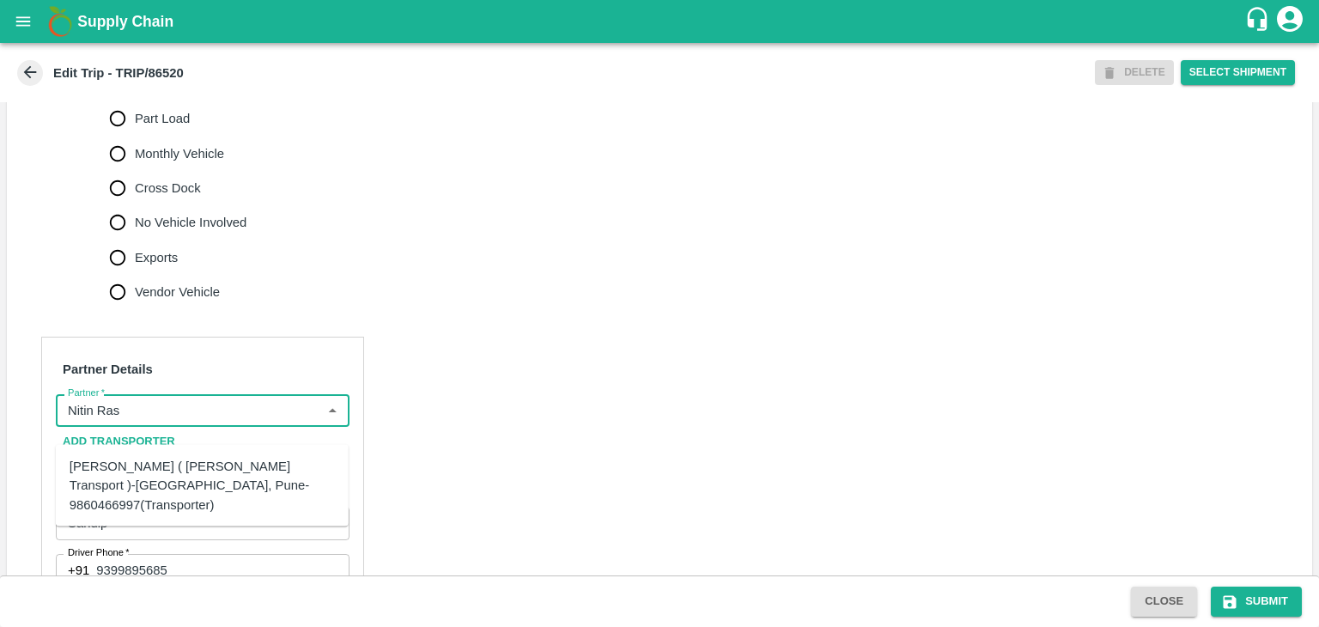
click at [157, 482] on div "[PERSON_NAME] ( [PERSON_NAME] Transport )-[GEOGRAPHIC_DATA], Pune-9860466997(Tr…" at bounding box center [202, 486] width 265 height 58
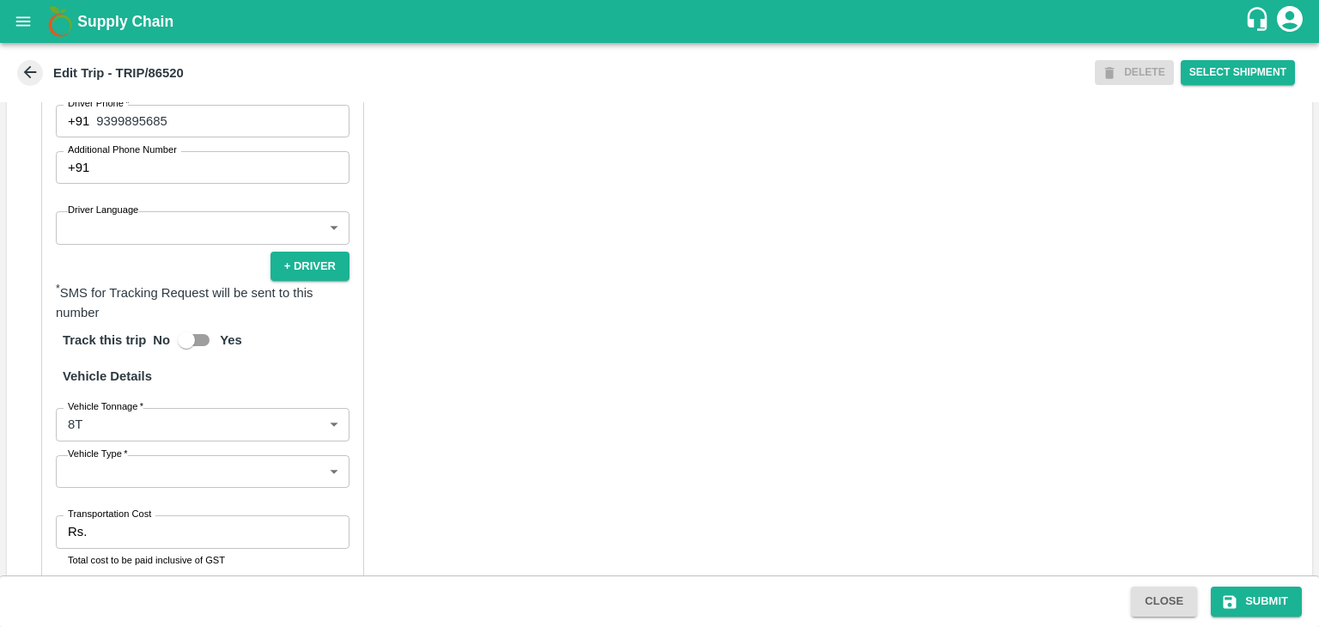
scroll to position [1024, 0]
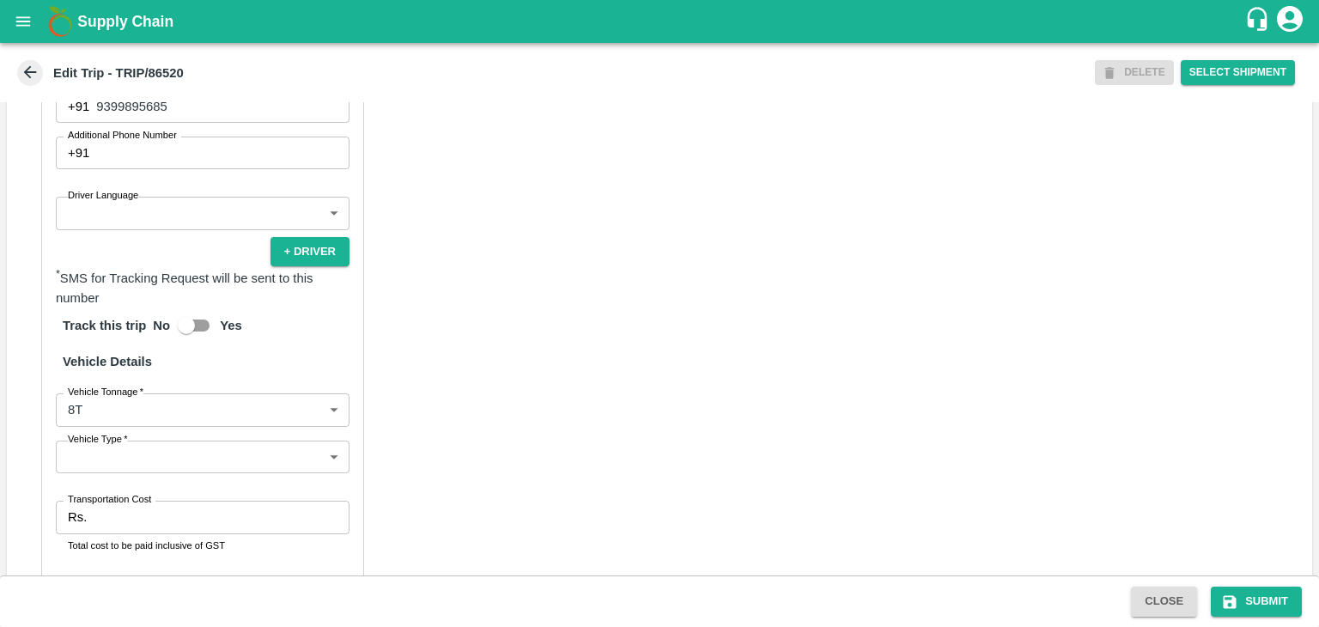
type input "[PERSON_NAME] ( [PERSON_NAME] Transport )-[GEOGRAPHIC_DATA], Pune-9860466997(Tr…"
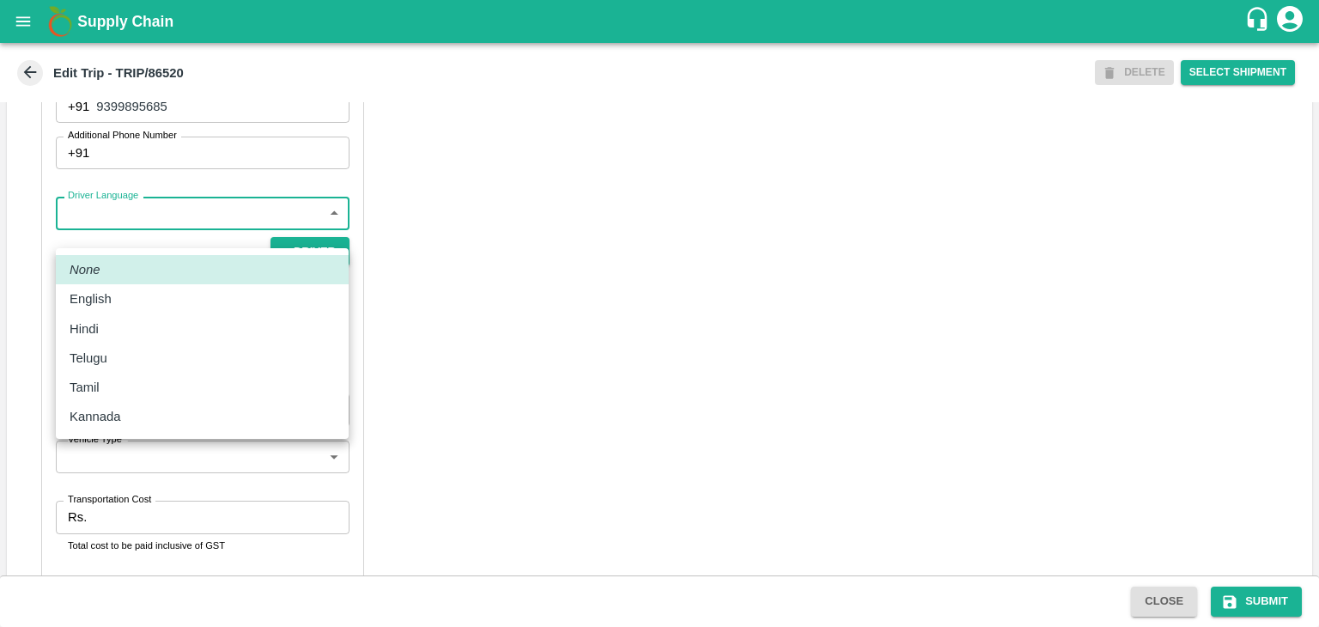
click at [137, 230] on body "Supply Chain Edit Trip - TRIP/86520 DELETE Select Shipment Trip Details Trip Ty…" at bounding box center [659, 313] width 1319 height 627
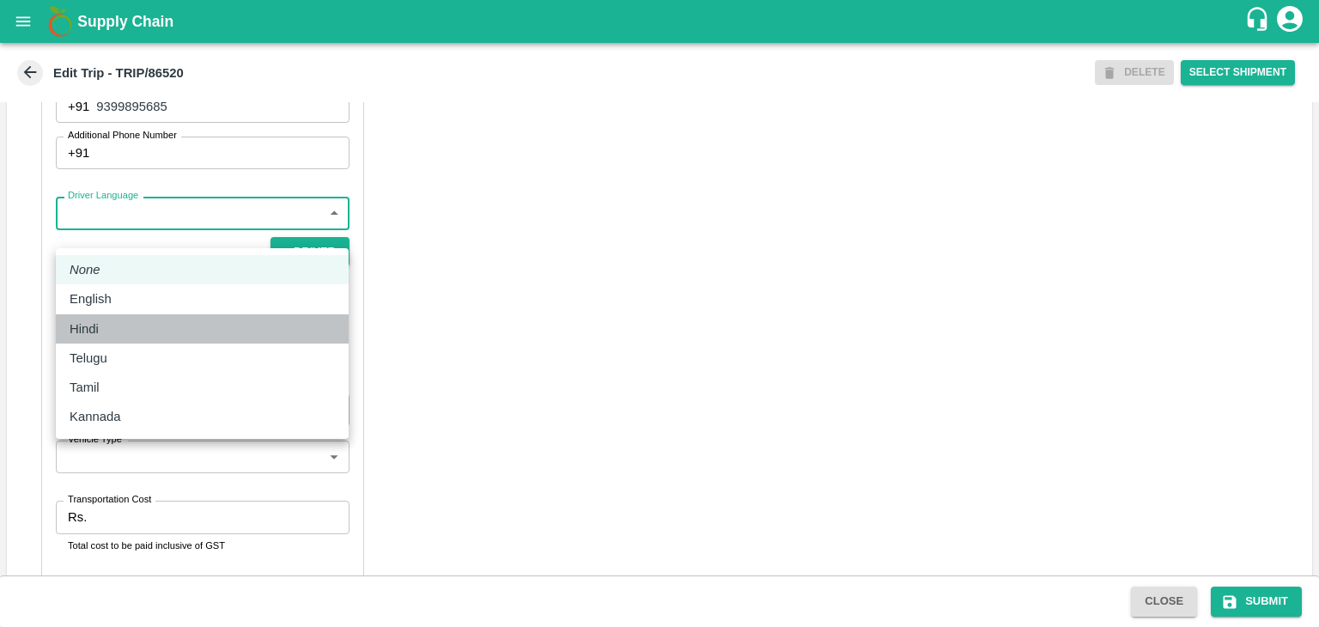
click at [121, 319] on div "Hindi" at bounding box center [202, 328] width 265 height 19
type input "hi"
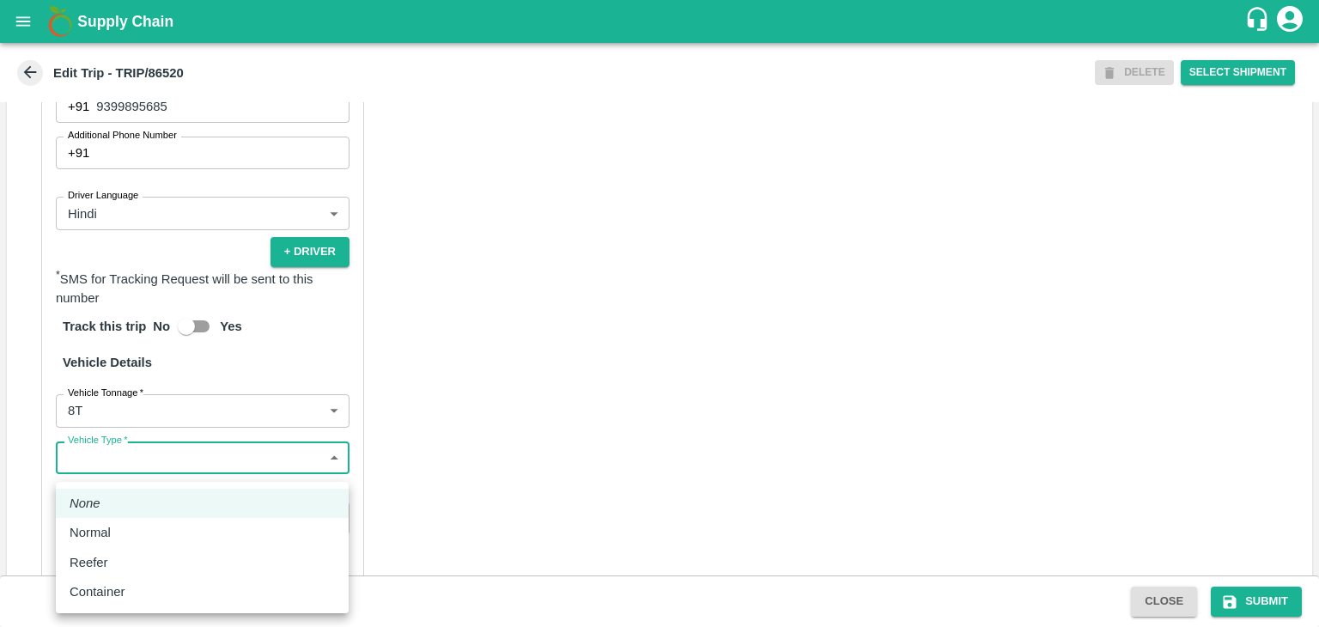
click at [130, 471] on body "Supply Chain Edit Trip - TRIP/86520 DELETE Select Shipment Trip Details Trip Ty…" at bounding box center [659, 313] width 1319 height 627
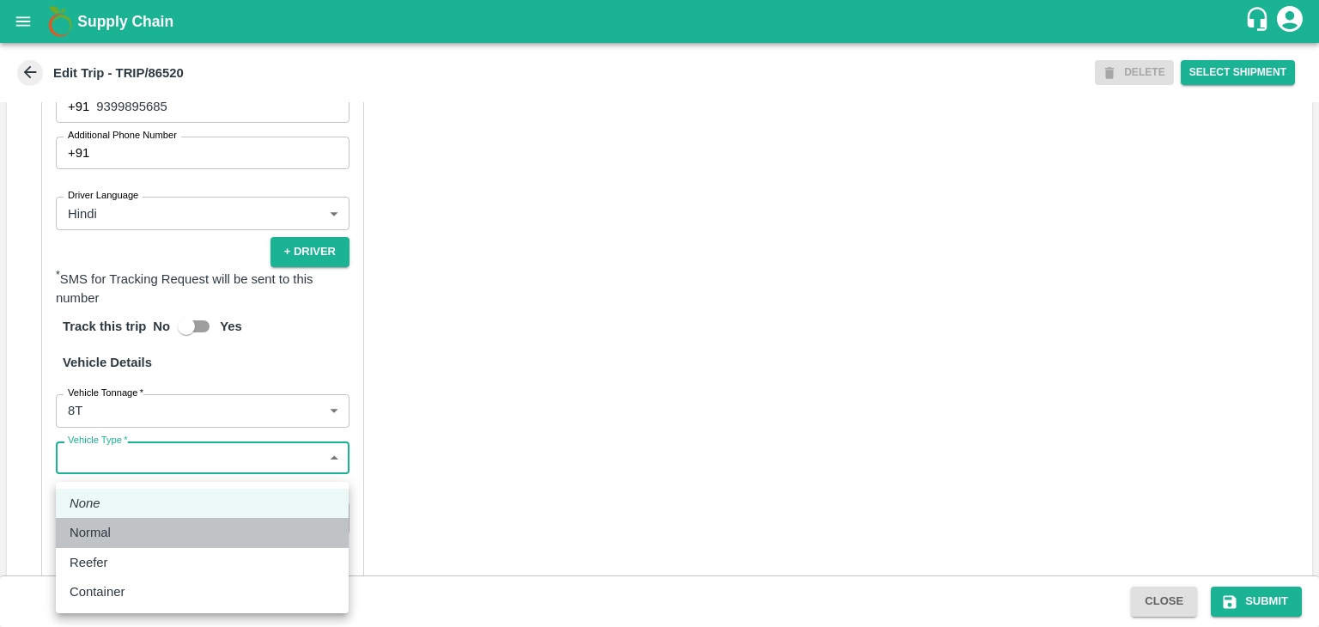
click at [123, 533] on div "Normal" at bounding box center [202, 532] width 265 height 19
type input "Normal"
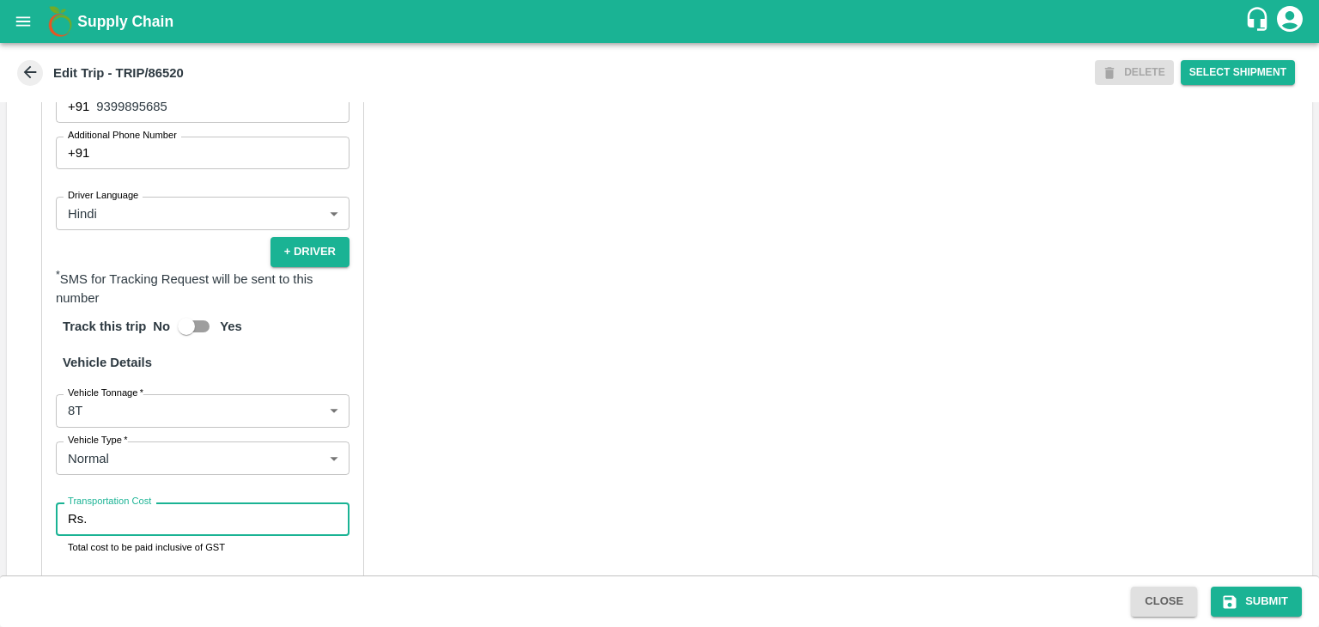
click at [142, 529] on input "Transportation Cost" at bounding box center [222, 518] width 256 height 33
type input "10000"
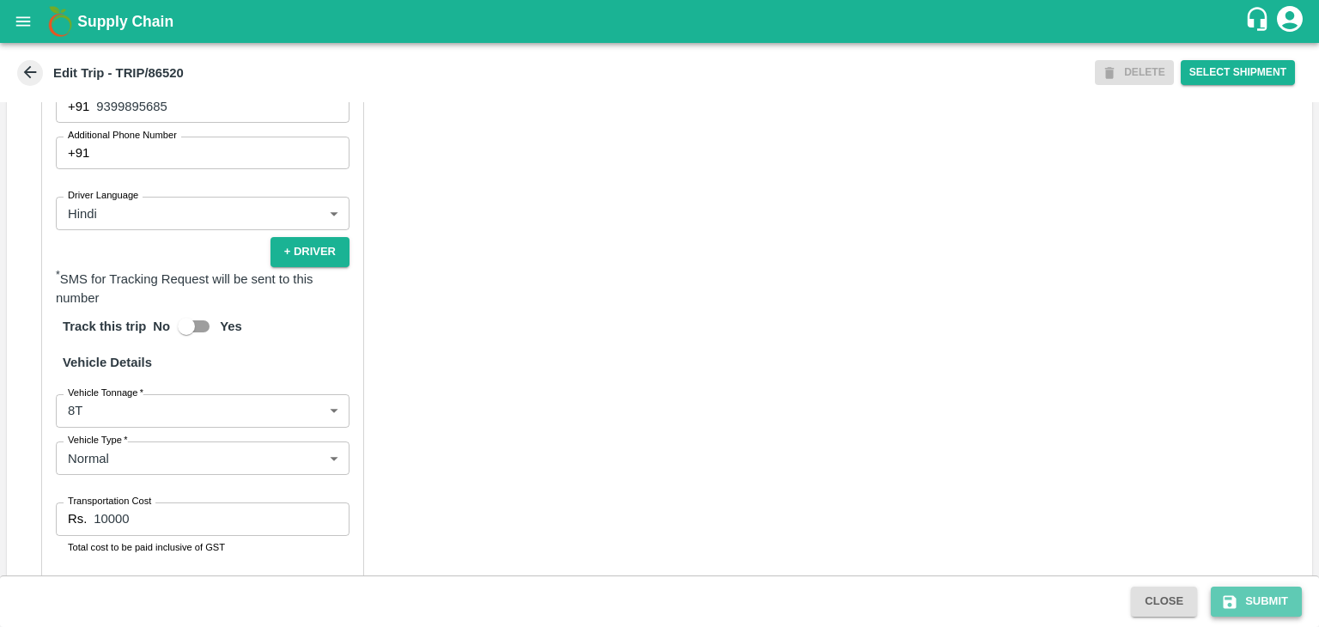
click at [1247, 587] on button "Submit" at bounding box center [1256, 602] width 91 height 30
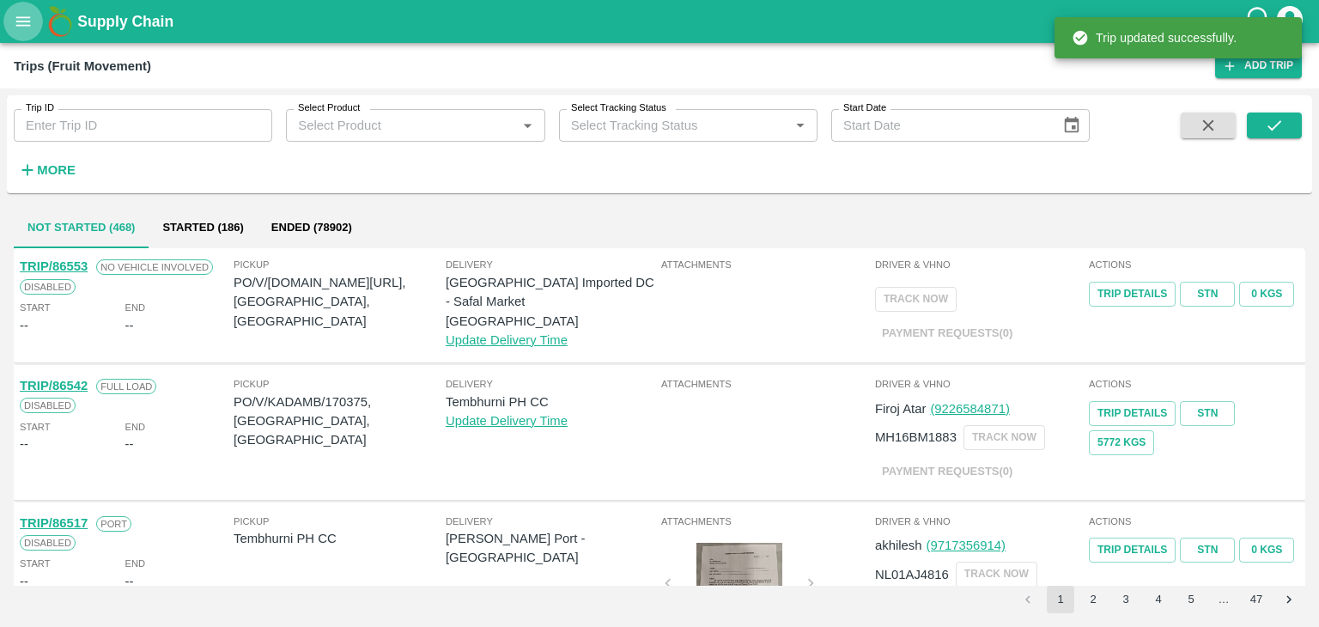
click at [9, 30] on button "open drawer" at bounding box center [23, 22] width 40 height 40
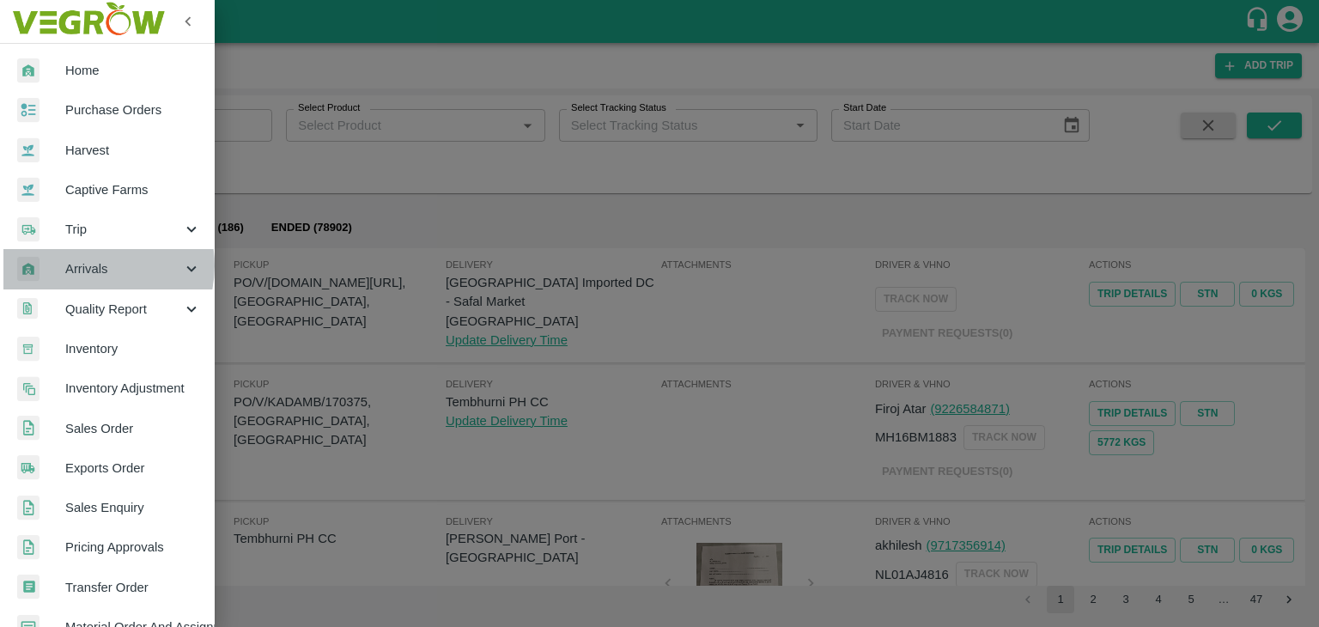
click at [91, 265] on span "Arrivals" at bounding box center [123, 268] width 117 height 19
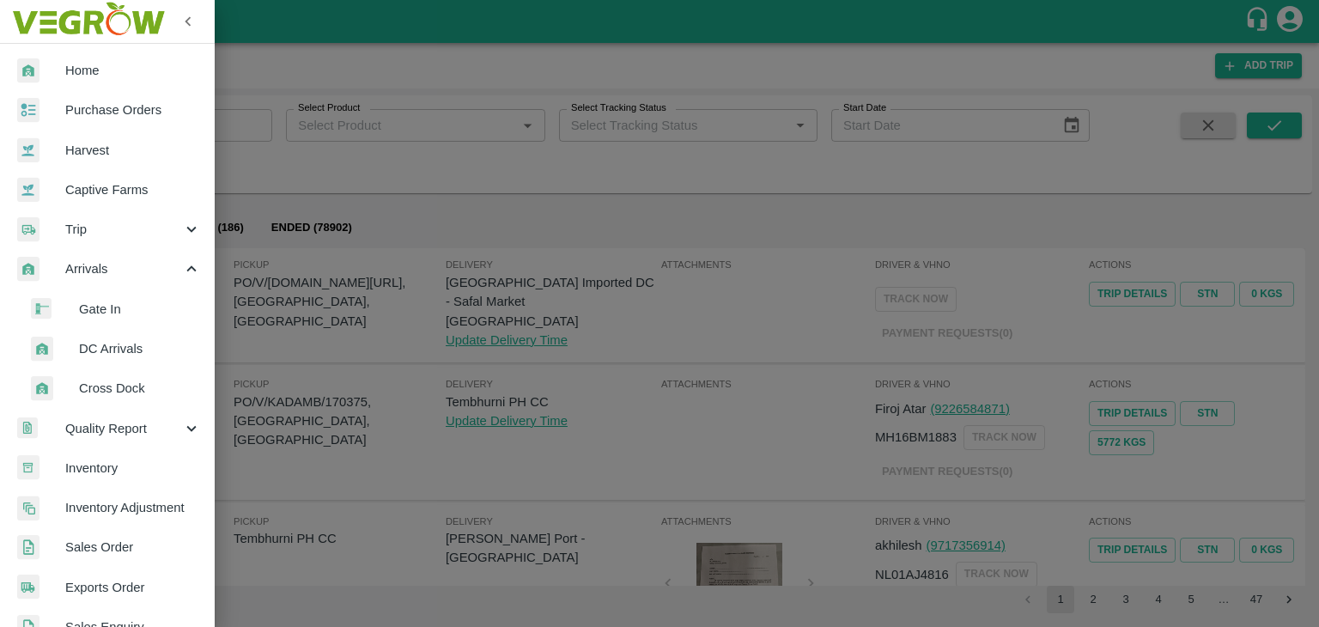
click at [149, 349] on span "DC Arrivals" at bounding box center [140, 348] width 122 height 19
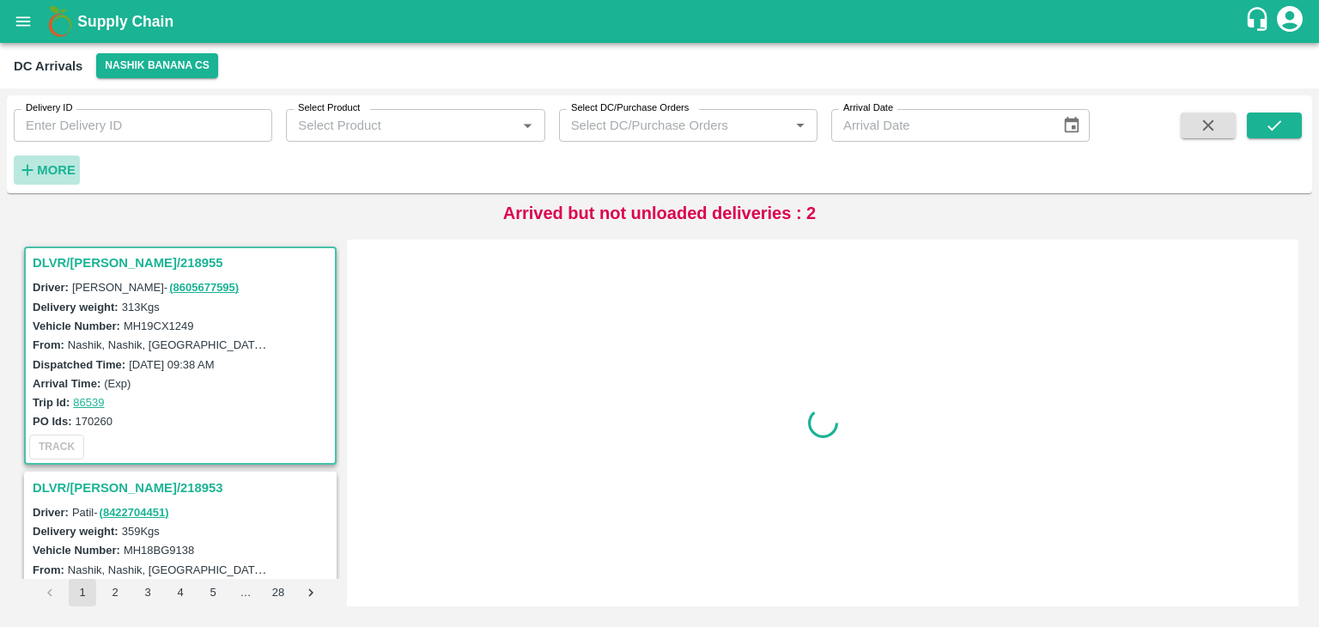
click at [58, 174] on strong "More" at bounding box center [56, 170] width 39 height 14
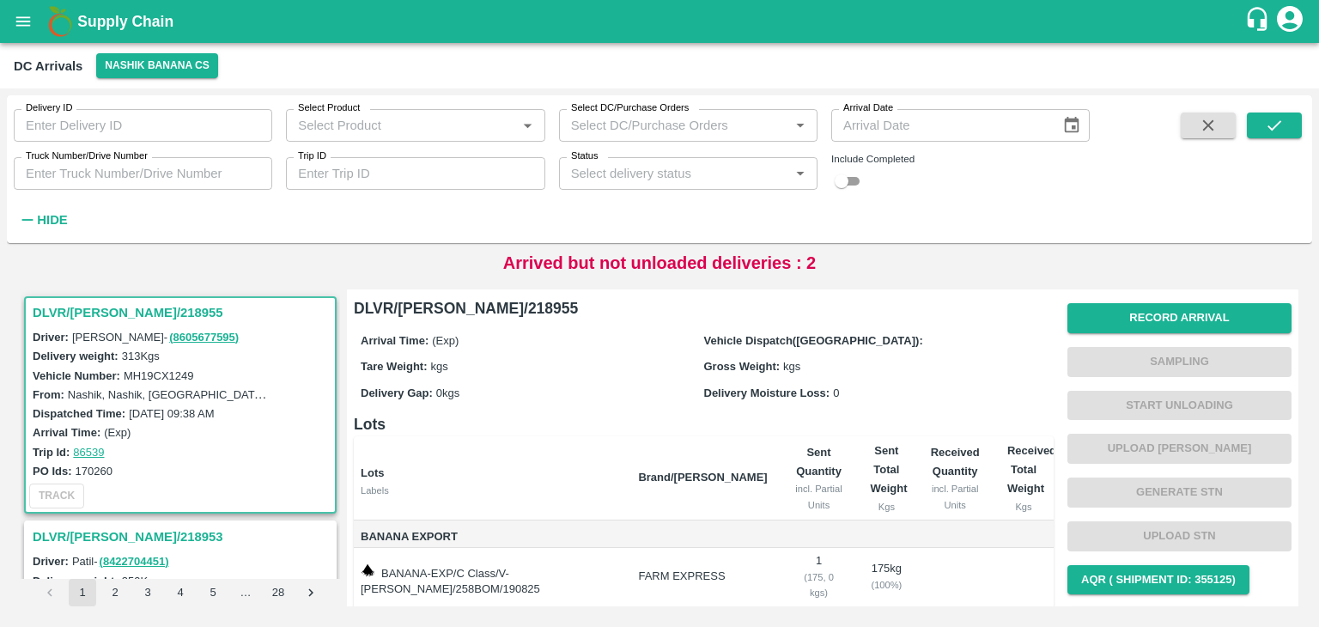
click at [385, 190] on div "Delivery ID Delivery ID Select Product Select Product   * Select DC/Purchase Or…" at bounding box center [545, 164] width 1090 height 139
click at [429, 164] on input "Trip ID" at bounding box center [415, 173] width 258 height 33
type input "86528"
click at [1280, 116] on icon "submit" at bounding box center [1274, 125] width 19 height 19
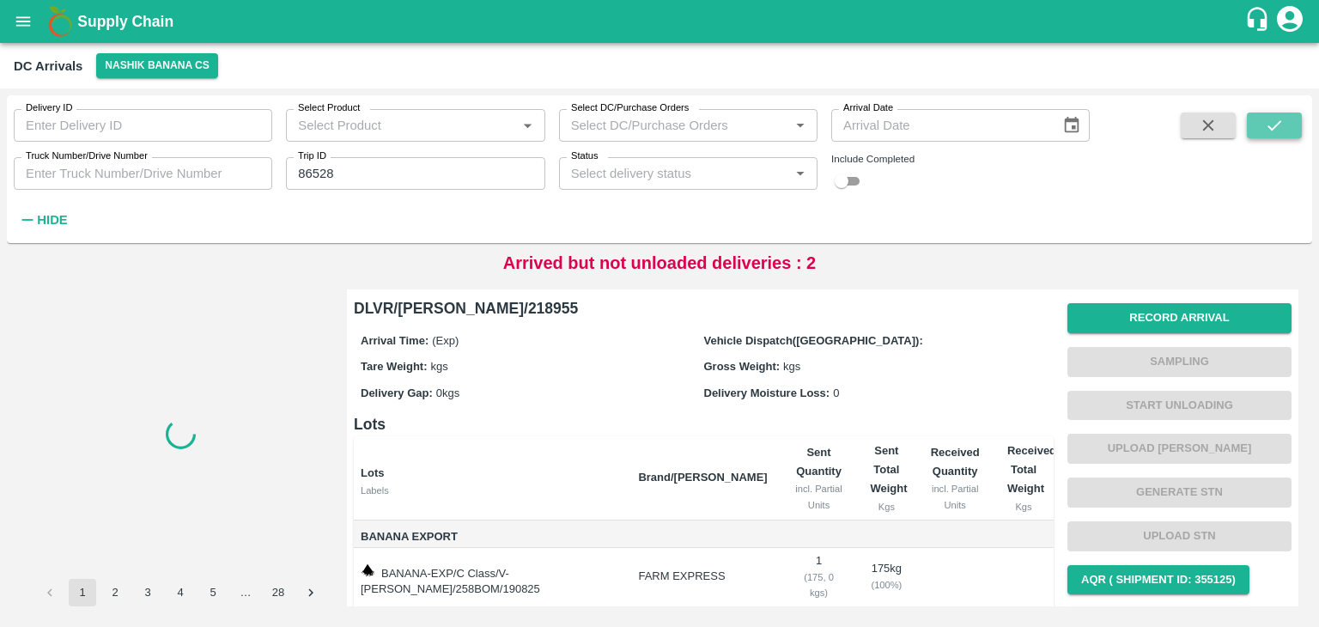
click at [1280, 116] on icon "submit" at bounding box center [1274, 125] width 19 height 19
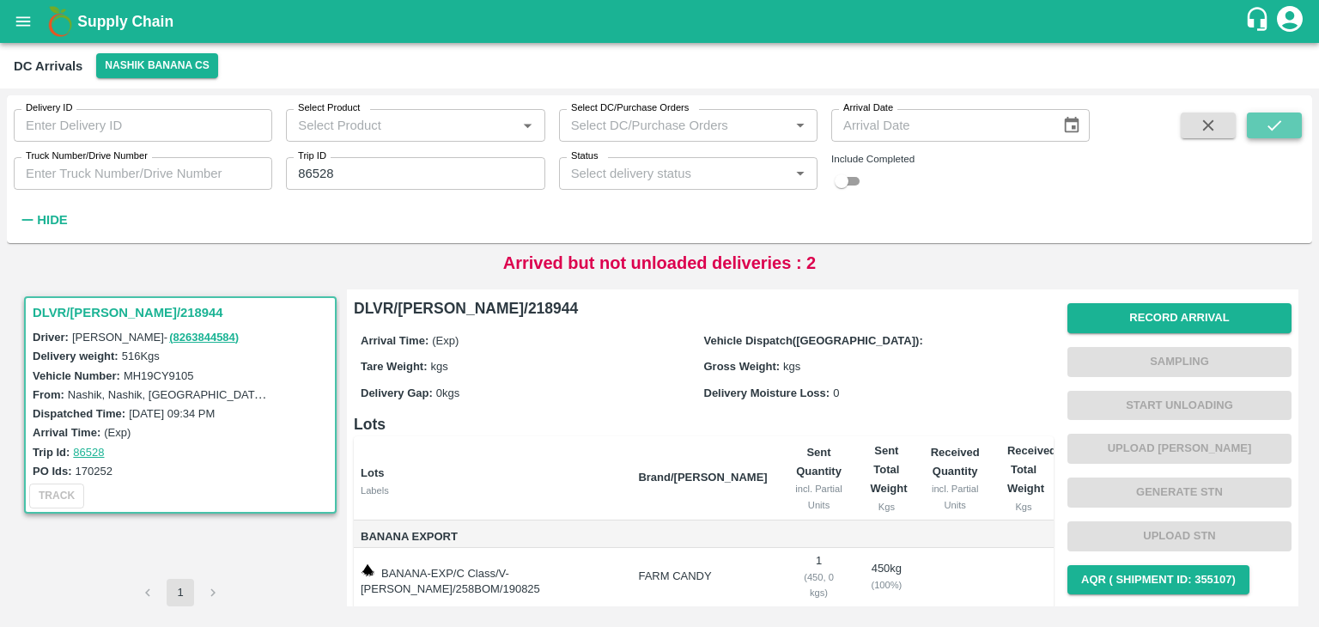
click at [1264, 137] on button "submit" at bounding box center [1274, 125] width 55 height 26
click at [1198, 325] on button "Record Arrival" at bounding box center [1179, 318] width 224 height 30
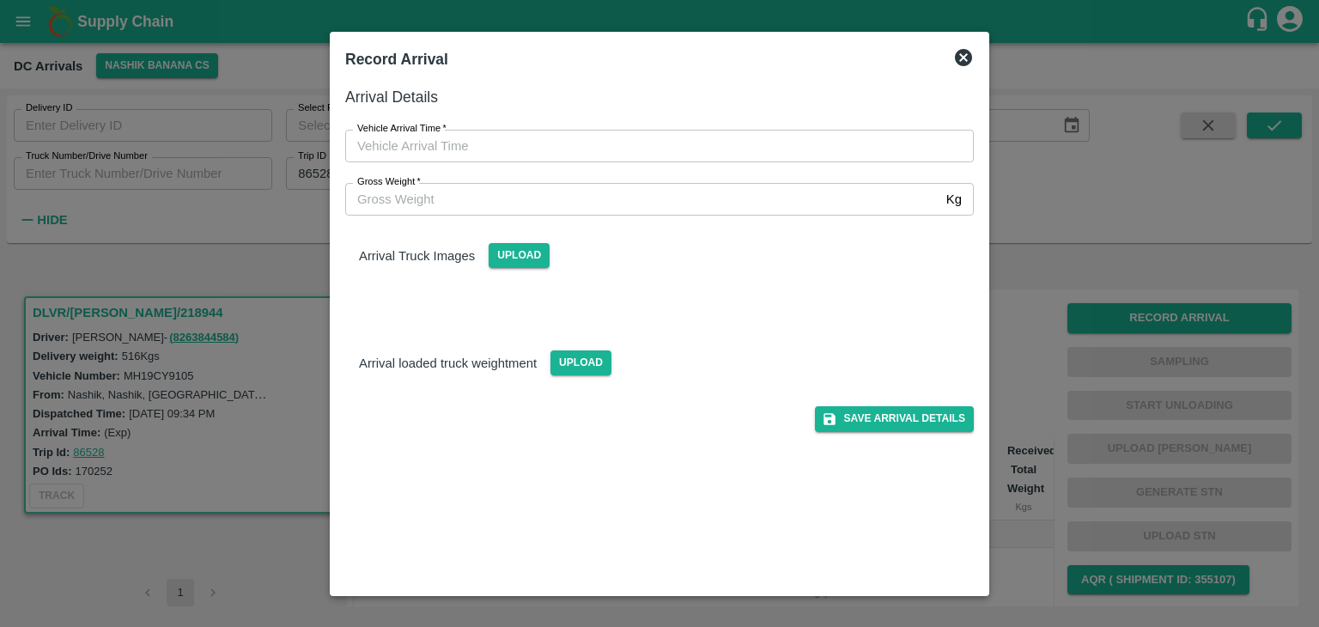
type input "DD/MM/YYYY hh:mm aa"
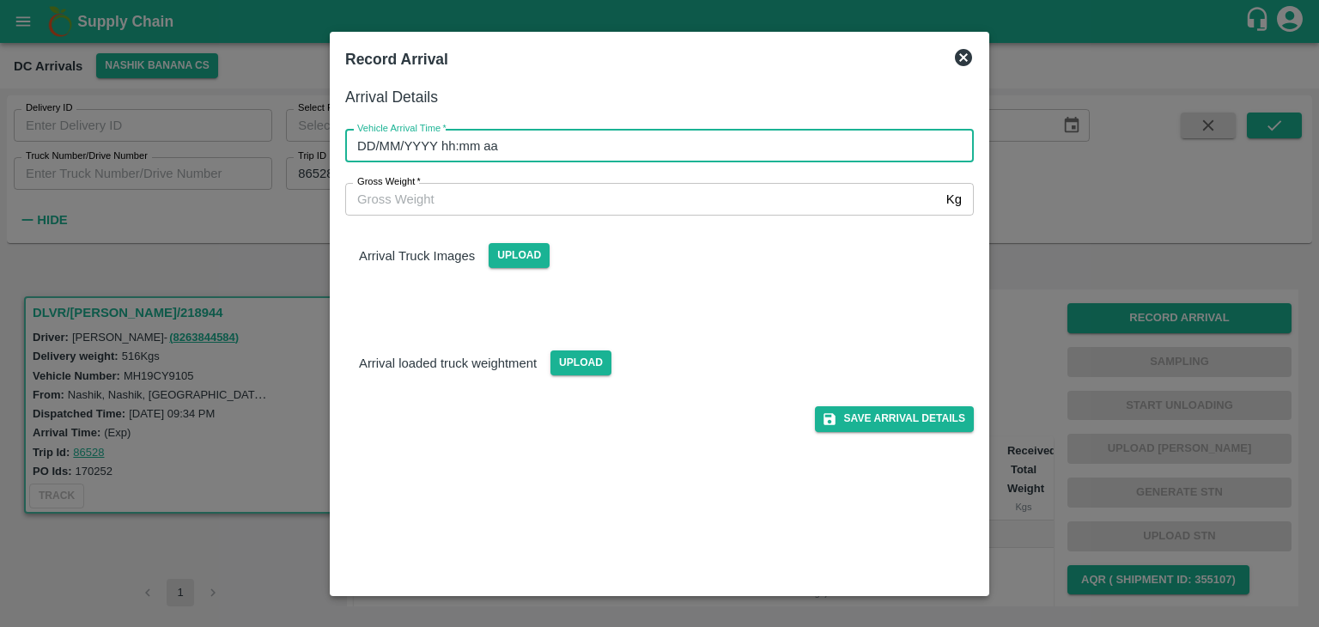
click at [641, 155] on input "DD/MM/YYYY hh:mm aa" at bounding box center [653, 146] width 617 height 33
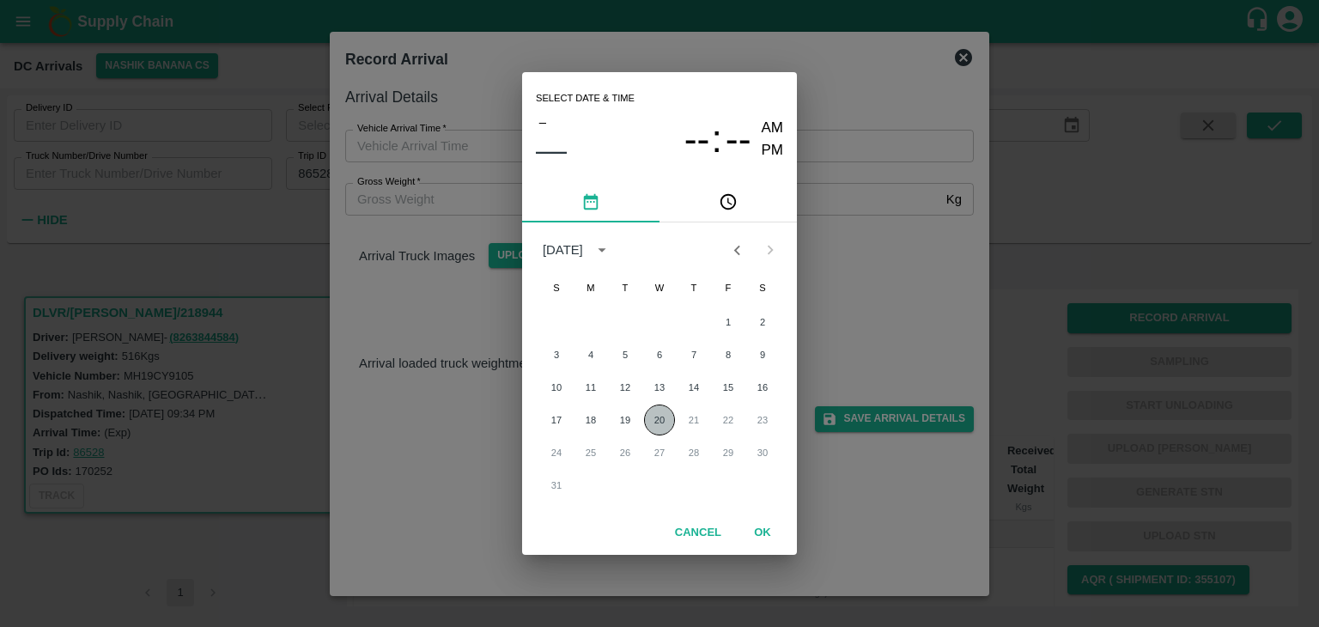
click at [669, 418] on button "20" at bounding box center [659, 419] width 31 height 31
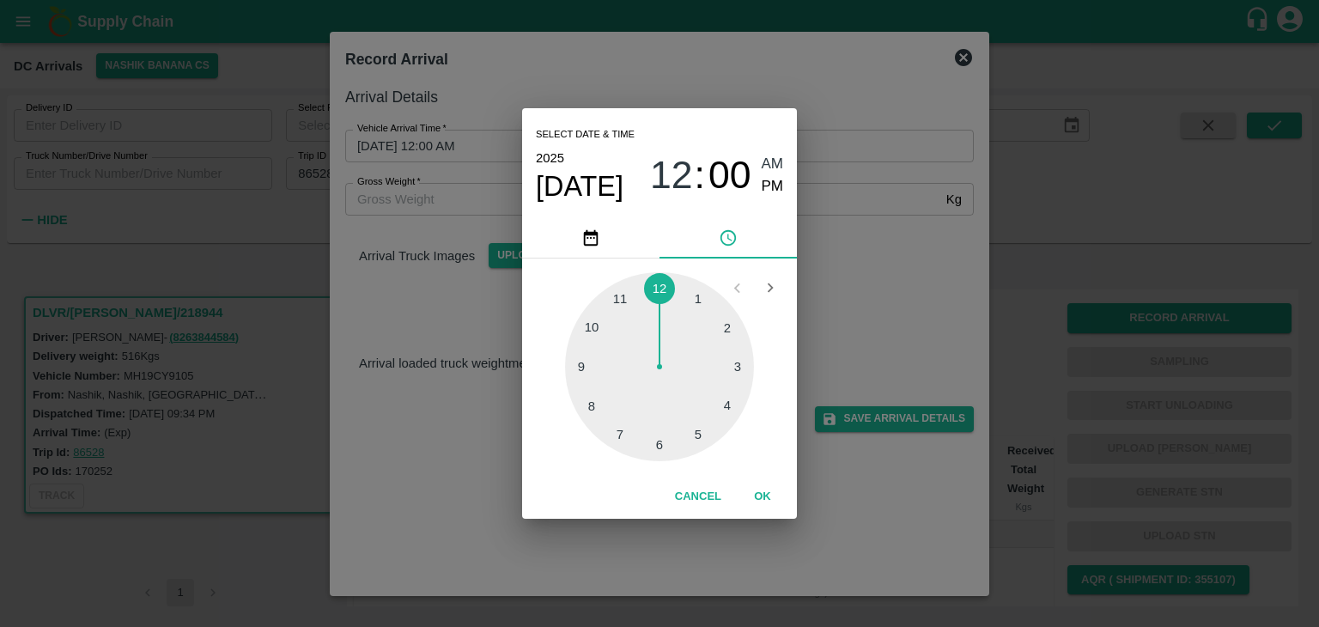
click at [568, 368] on div at bounding box center [659, 366] width 189 height 189
type input "[DATE] 09:45 AM"
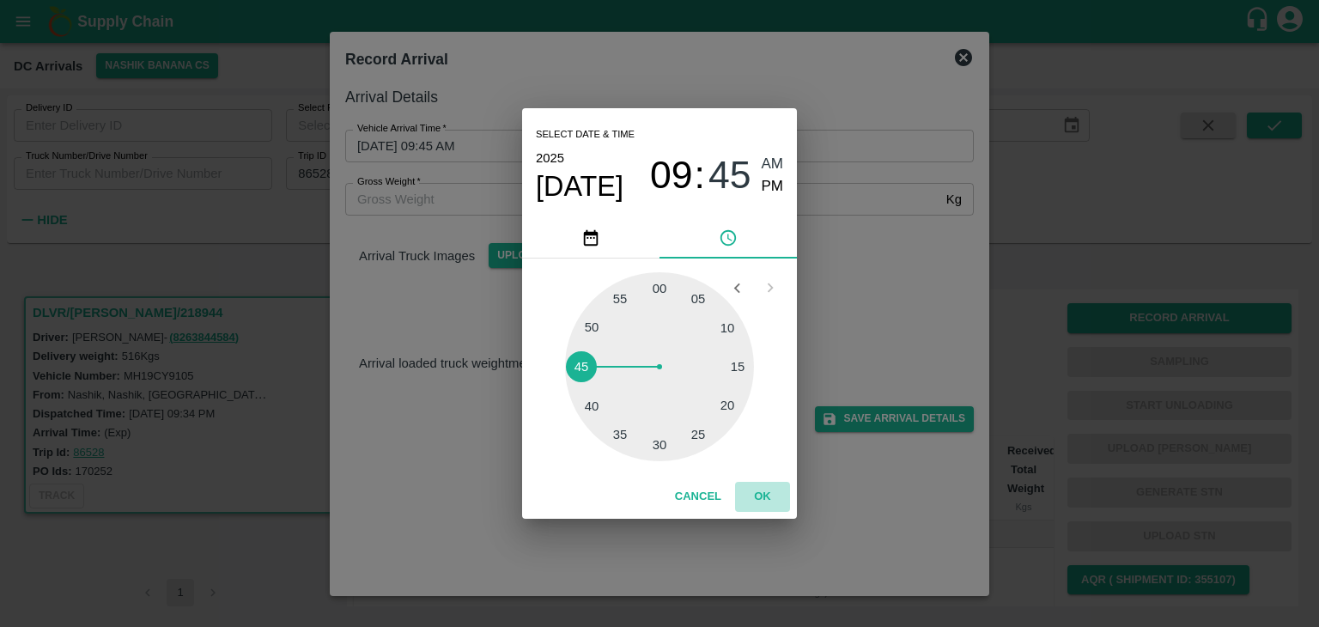
click at [782, 508] on button "OK" at bounding box center [762, 497] width 55 height 30
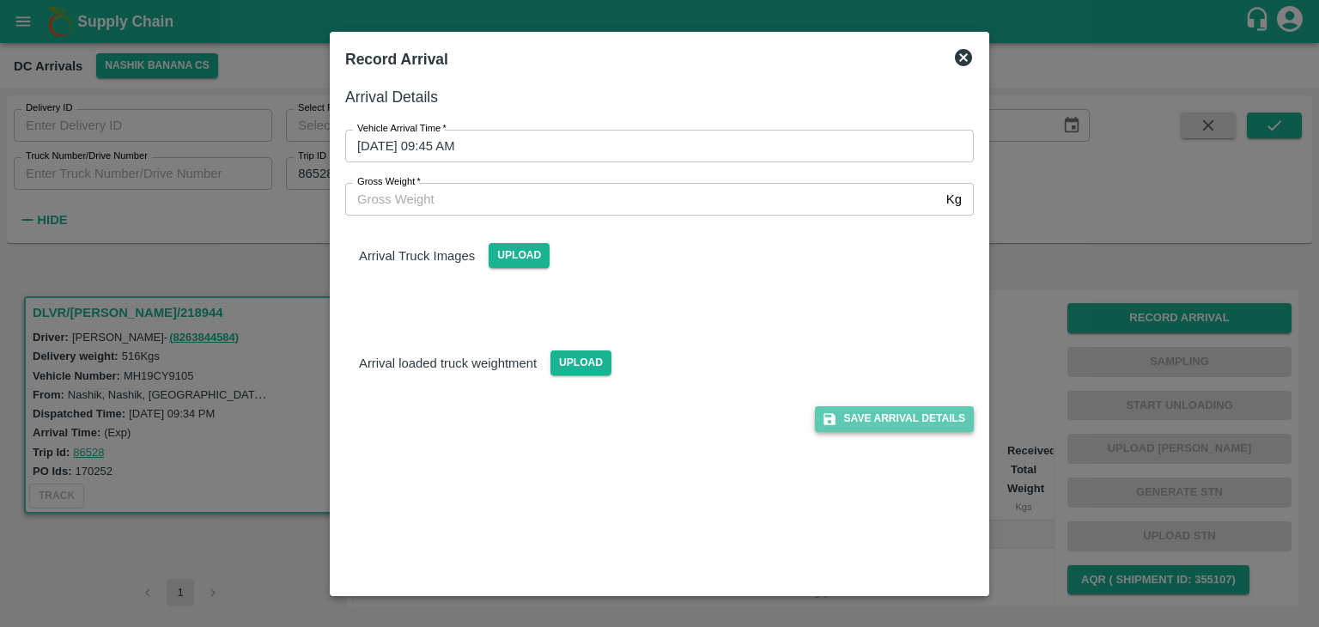
click at [909, 416] on button "Save Arrival Details" at bounding box center [894, 418] width 159 height 25
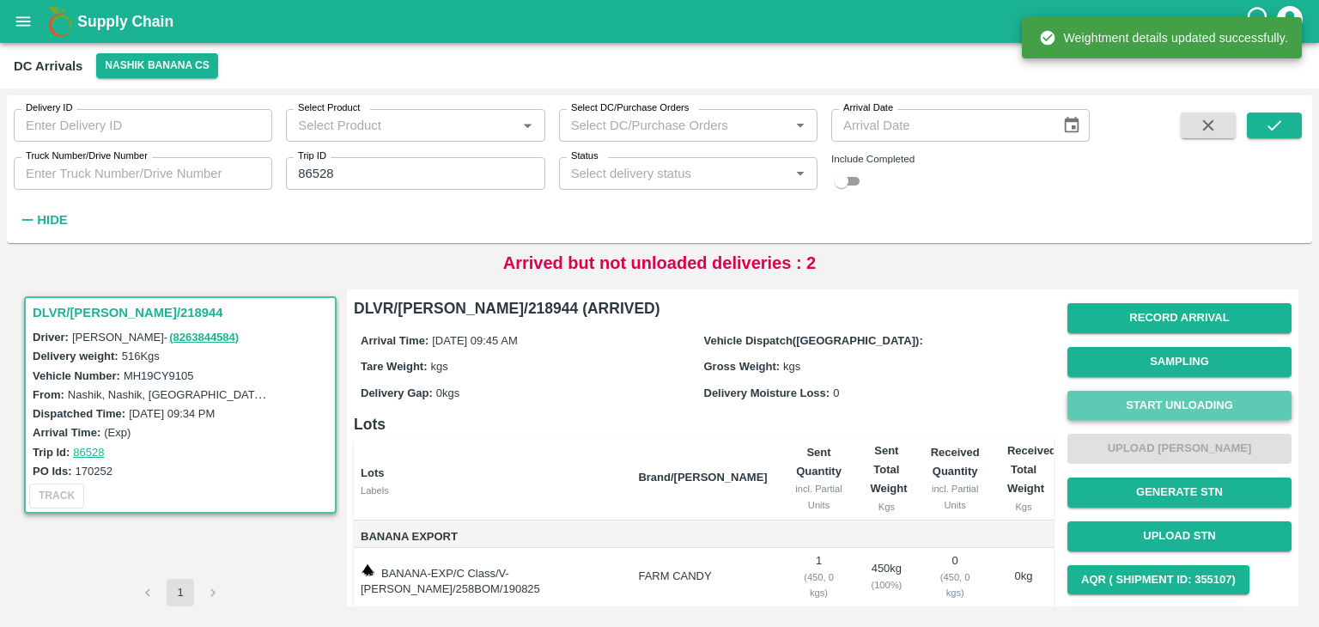
click at [1175, 402] on button "Start Unloading" at bounding box center [1179, 406] width 224 height 30
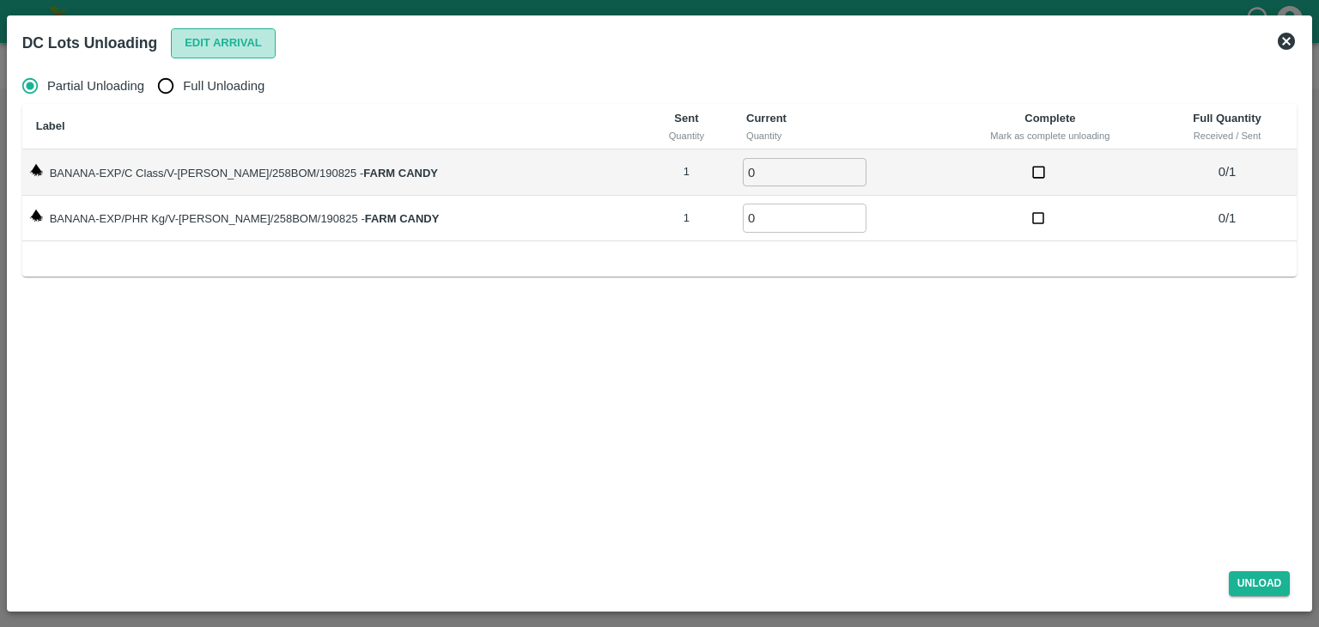
click at [255, 48] on button "Edit Arrival" at bounding box center [223, 43] width 105 height 30
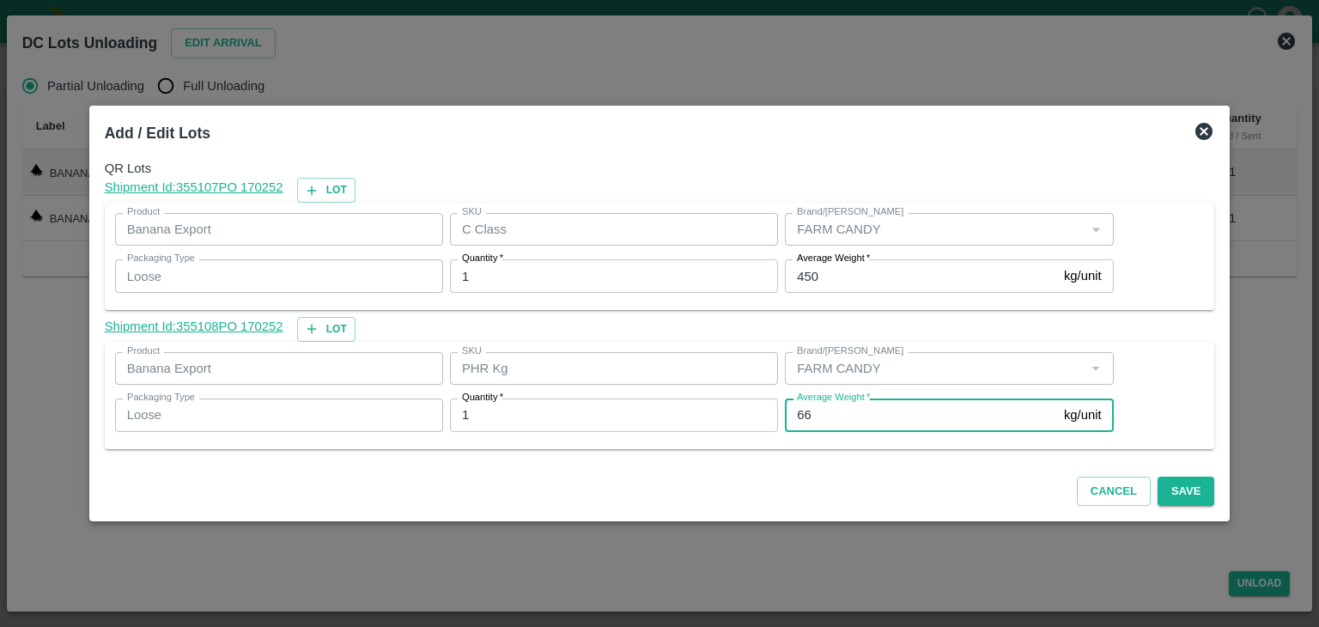
click at [903, 429] on input "66" at bounding box center [921, 414] width 272 height 33
click at [890, 421] on input "66" at bounding box center [921, 414] width 272 height 33
type input "6"
type input "140"
click at [1158, 482] on button "Save" at bounding box center [1186, 492] width 57 height 30
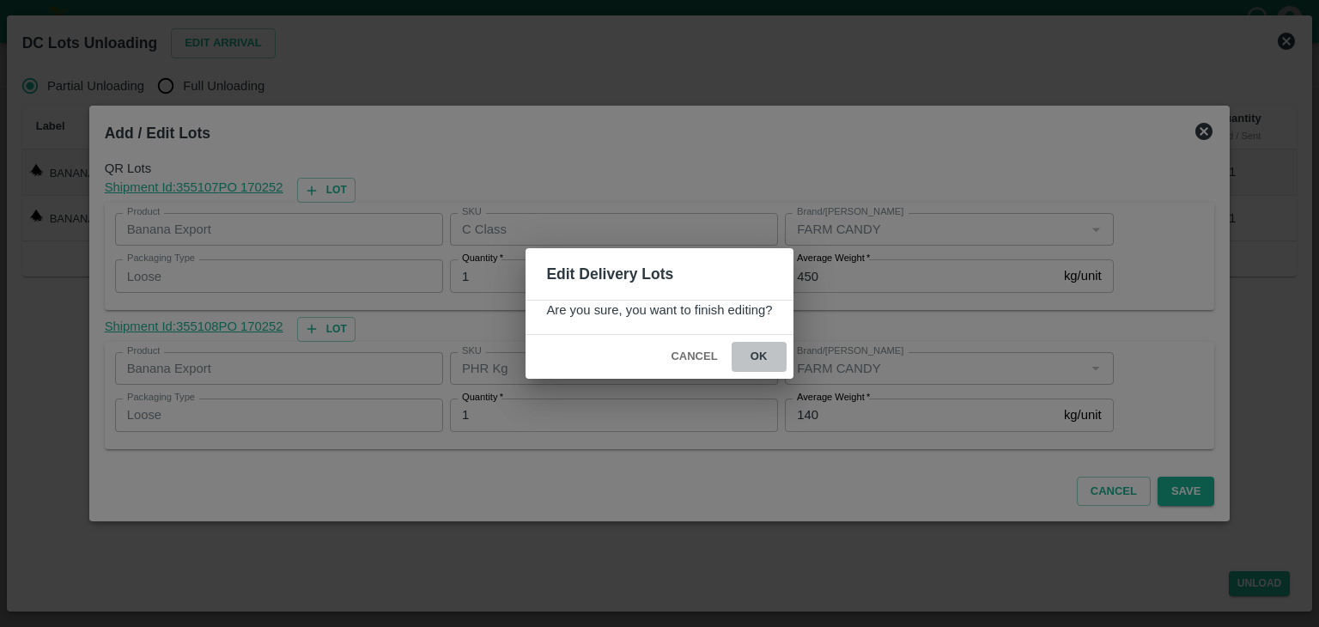
click at [739, 349] on button "ok" at bounding box center [759, 357] width 55 height 30
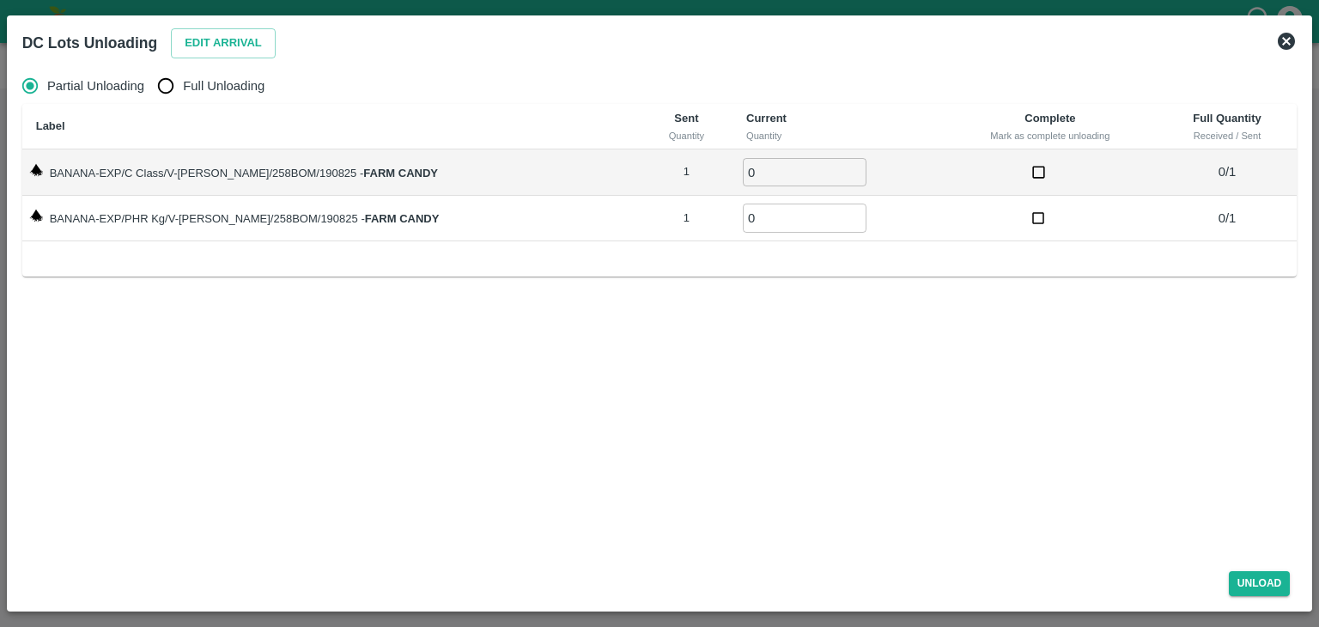
click at [214, 82] on span "Full Unloading" at bounding box center [224, 85] width 82 height 19
click at [183, 82] on input "Full Unloading" at bounding box center [166, 86] width 34 height 34
radio input "true"
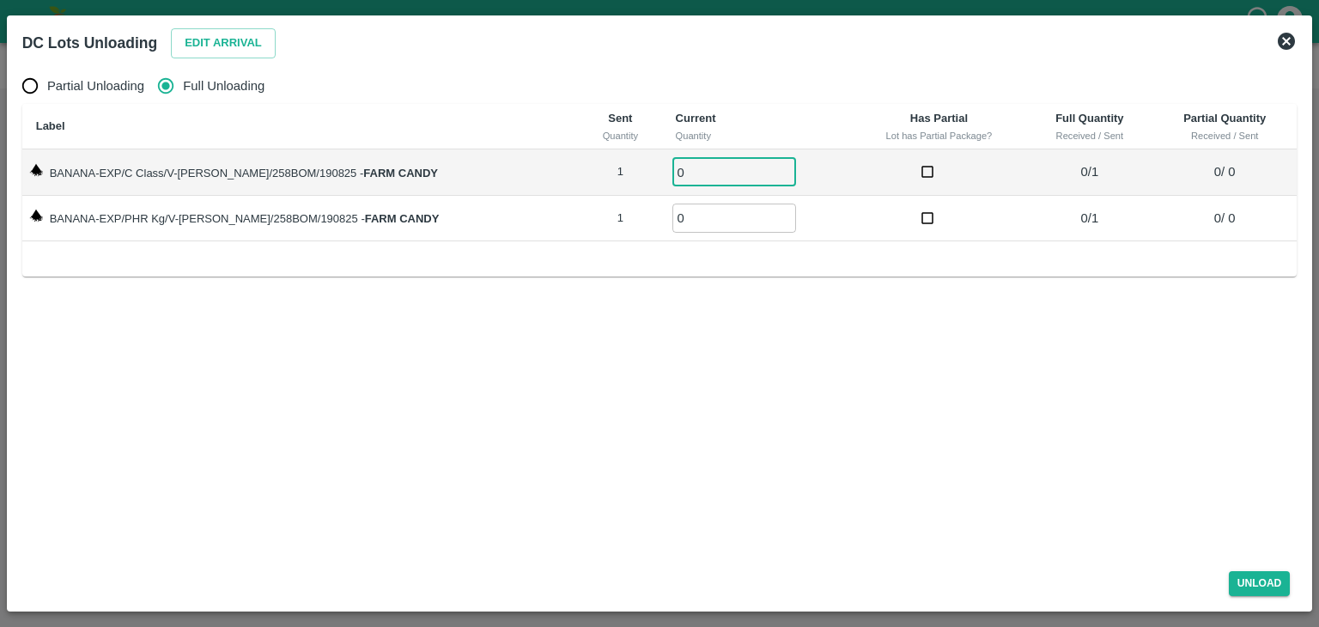
click at [696, 173] on input "0" at bounding box center [734, 172] width 124 height 28
type input "01"
click at [693, 222] on input "0" at bounding box center [734, 218] width 124 height 28
type input "01"
click at [1267, 580] on button "Unload" at bounding box center [1260, 583] width 62 height 25
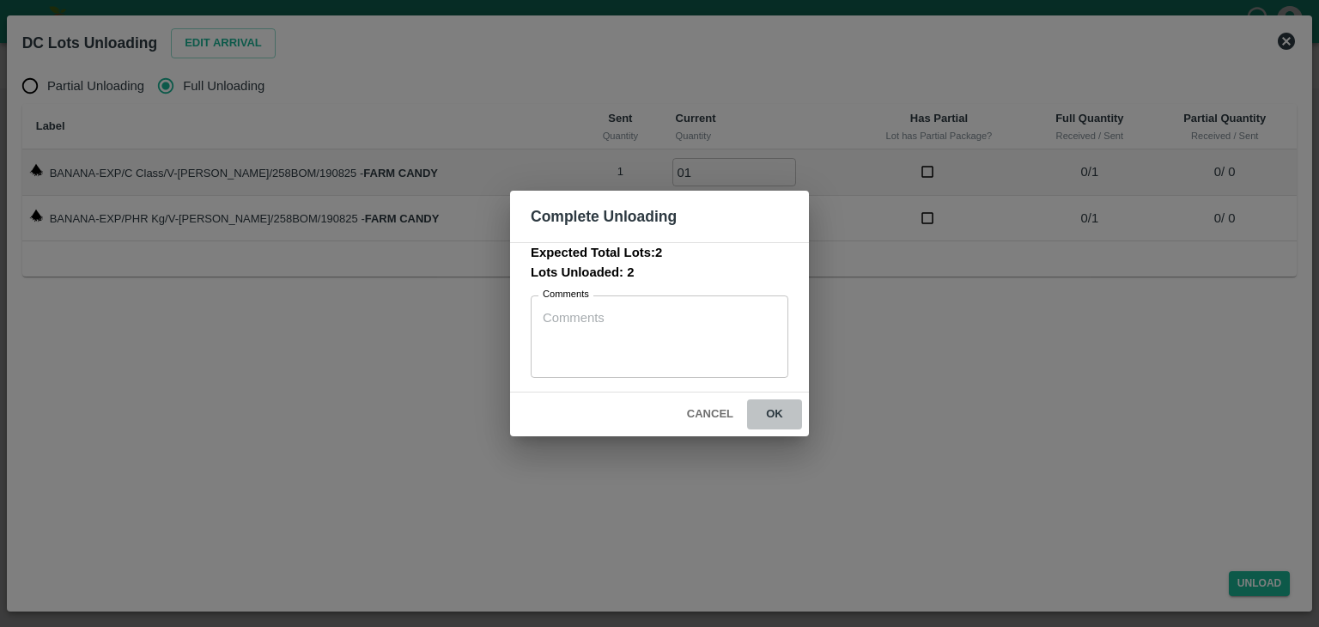
click at [779, 413] on button "ok" at bounding box center [774, 414] width 55 height 30
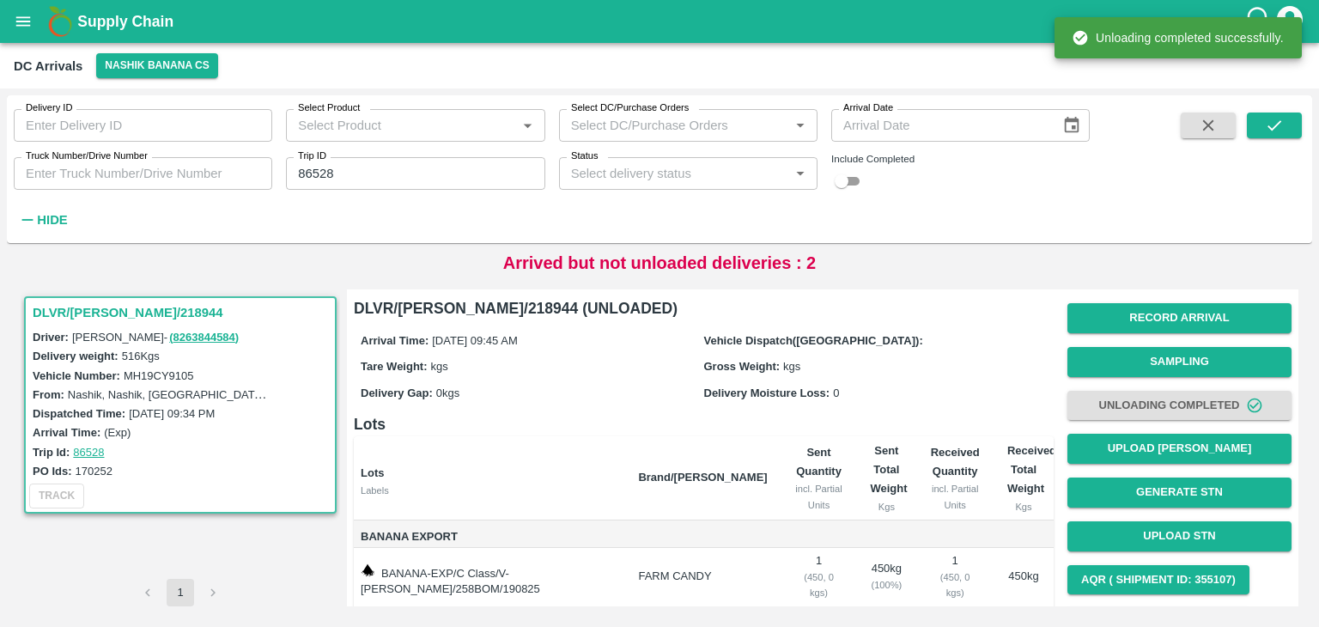
scroll to position [89, 0]
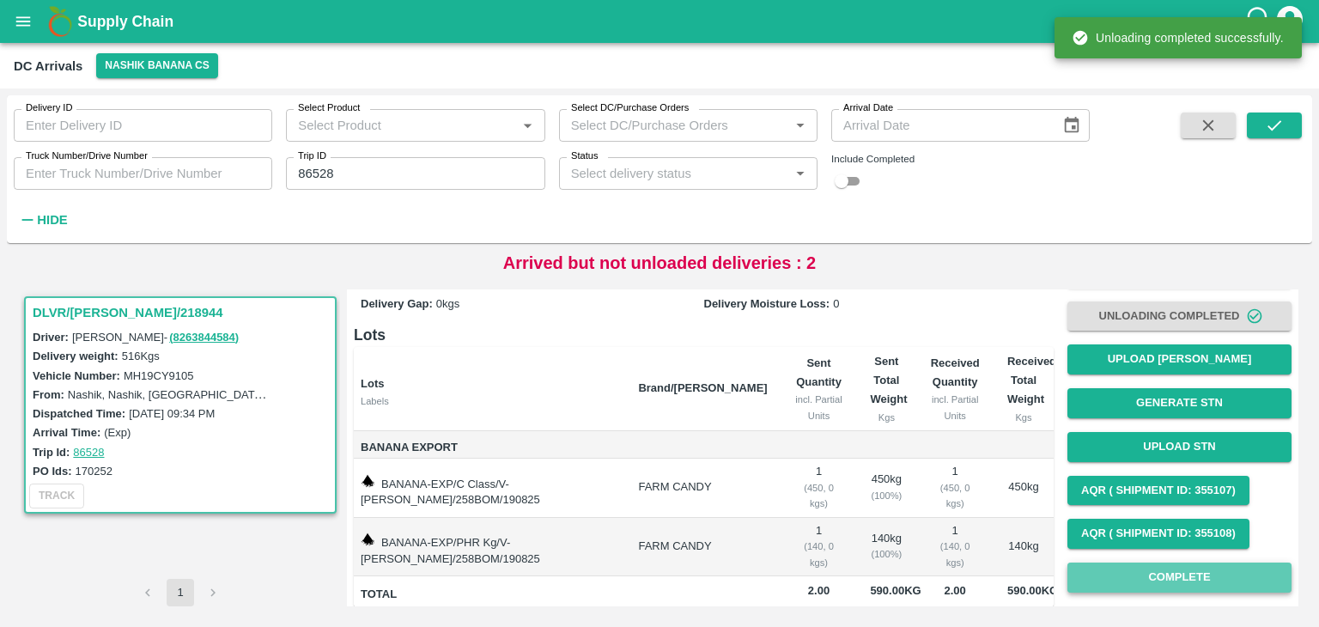
click at [1185, 575] on button "Complete" at bounding box center [1179, 577] width 224 height 30
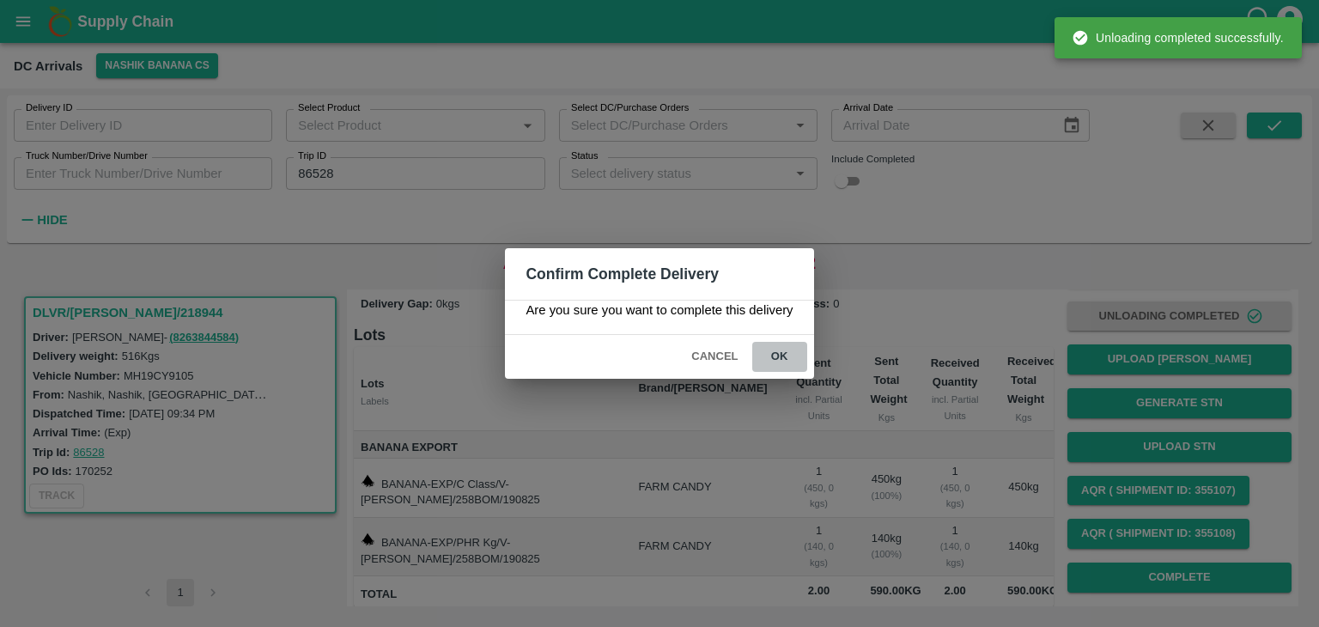
click at [787, 360] on button "ok" at bounding box center [779, 357] width 55 height 30
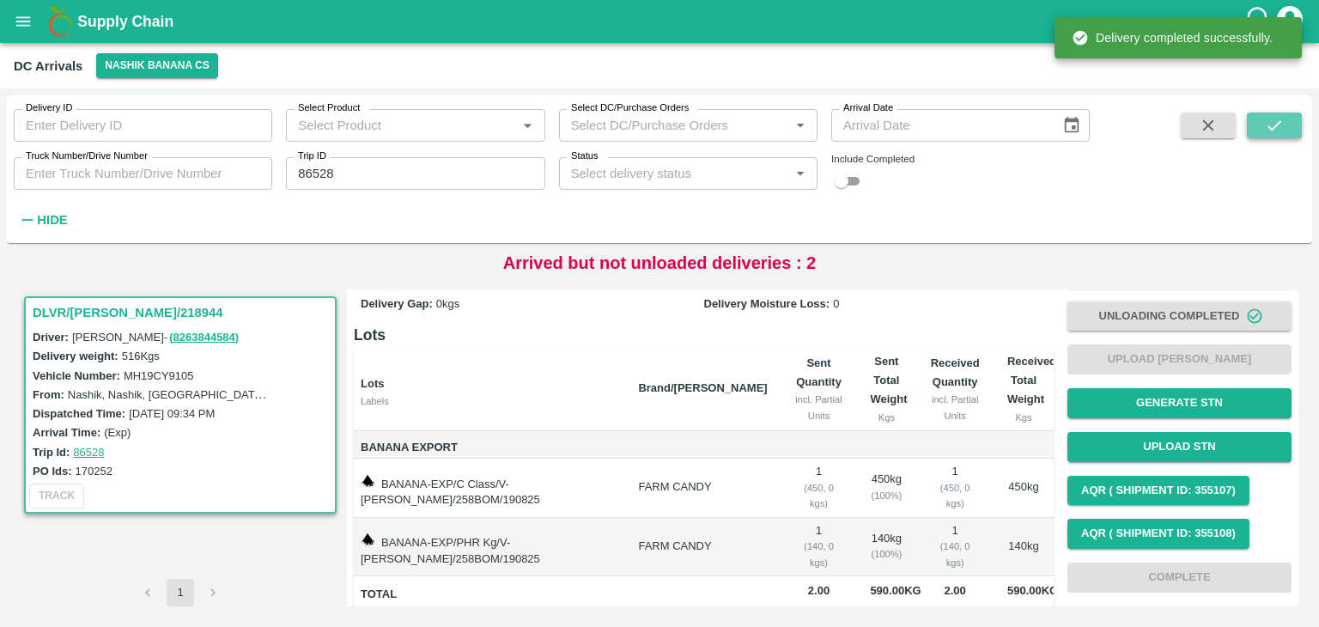
click at [1277, 131] on icon "submit" at bounding box center [1274, 125] width 19 height 19
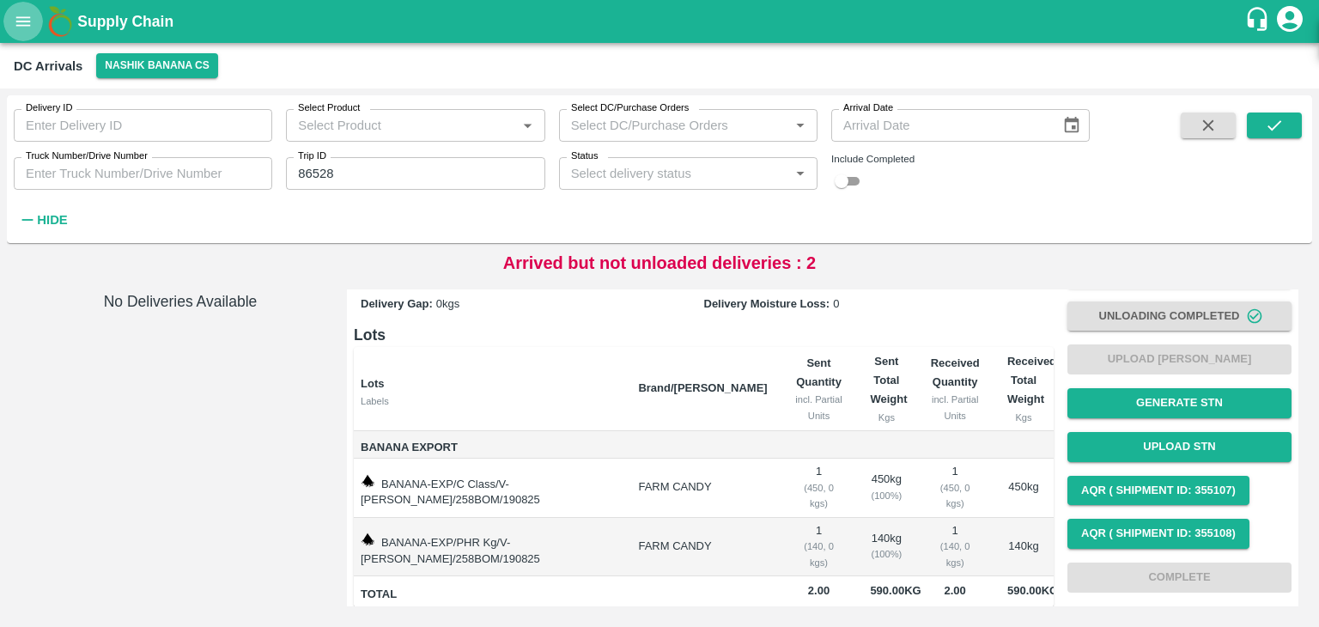
click at [18, 33] on button "open drawer" at bounding box center [23, 22] width 40 height 40
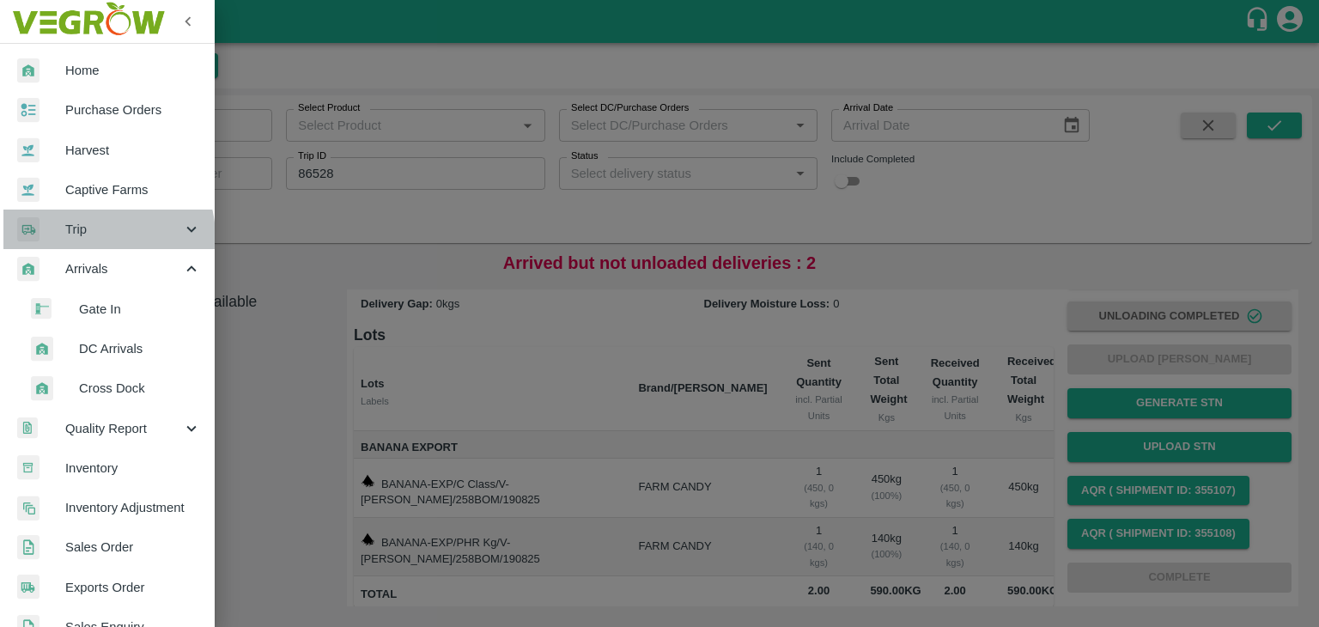
click at [94, 237] on span "Trip" at bounding box center [123, 229] width 117 height 19
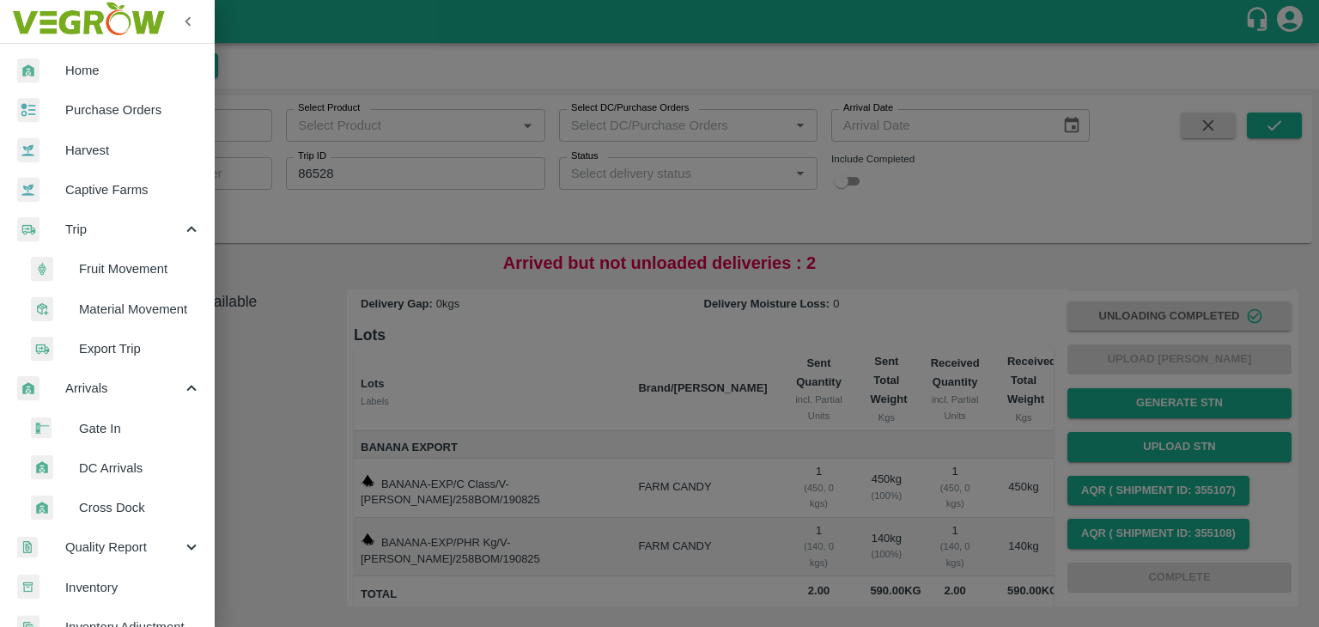
click at [113, 264] on span "Fruit Movement" at bounding box center [140, 268] width 122 height 19
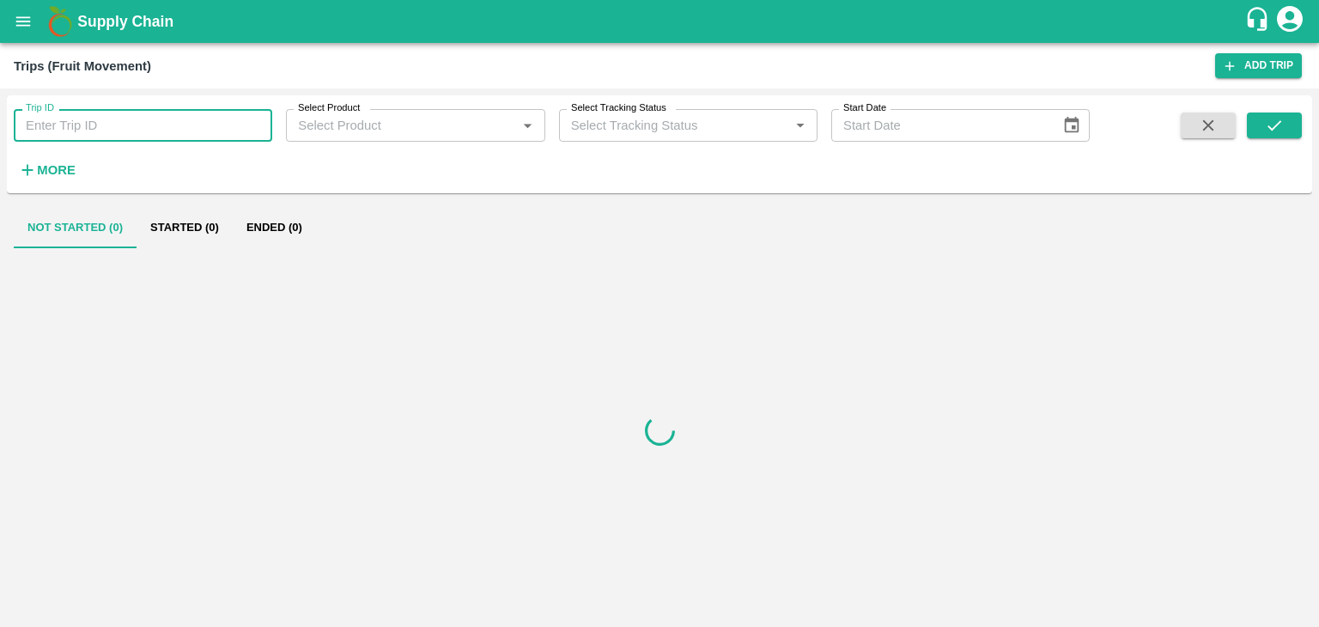
click at [134, 118] on input "Trip ID" at bounding box center [143, 125] width 258 height 33
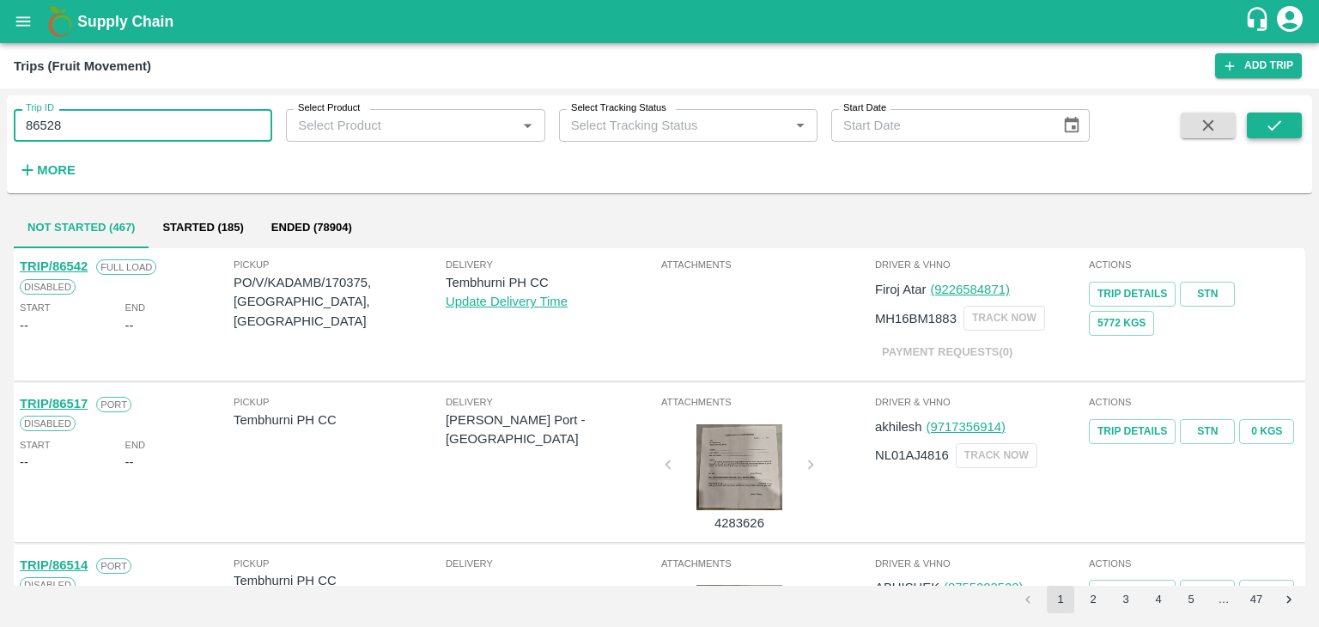
type input "86528"
click at [1273, 127] on icon "submit" at bounding box center [1274, 125] width 19 height 19
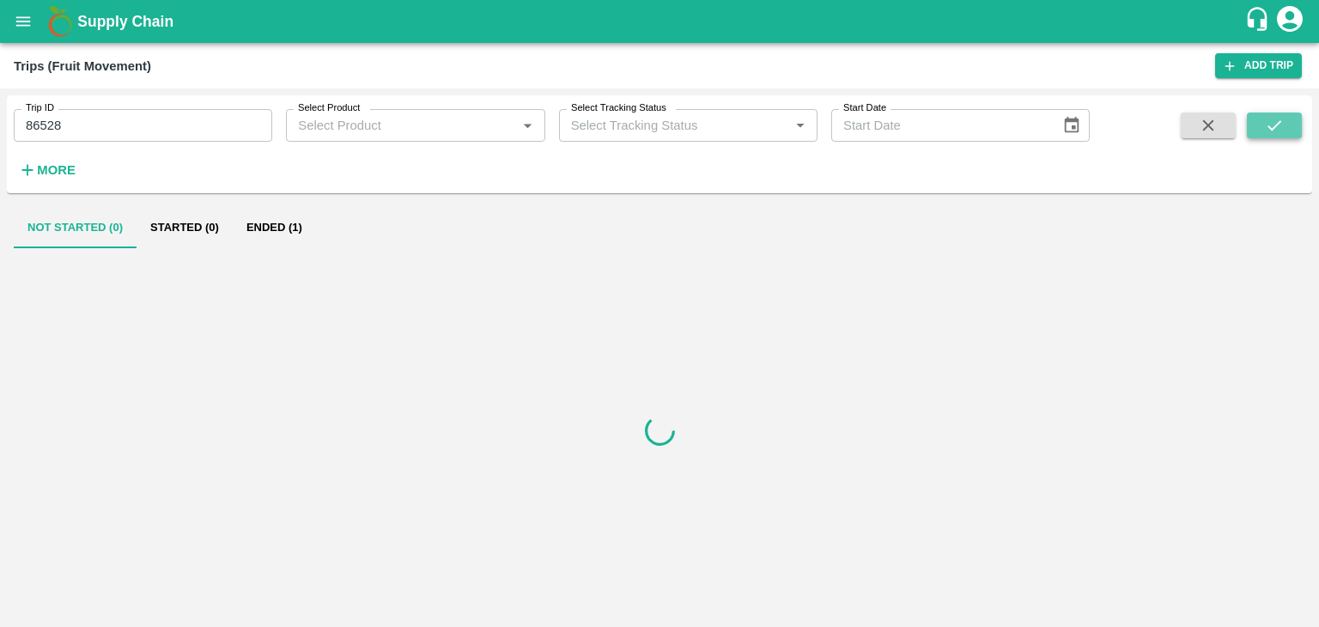
click at [1273, 127] on icon "submit" at bounding box center [1274, 125] width 19 height 19
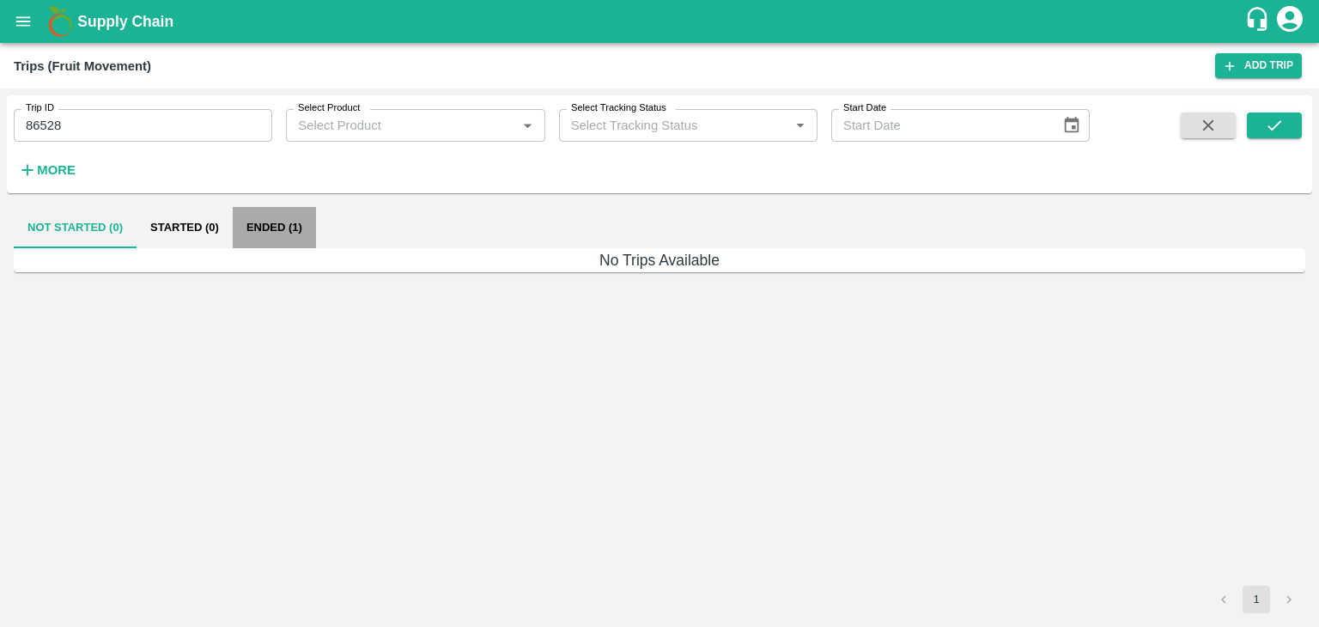
click at [251, 222] on button "Ended (1)" at bounding box center [274, 227] width 83 height 41
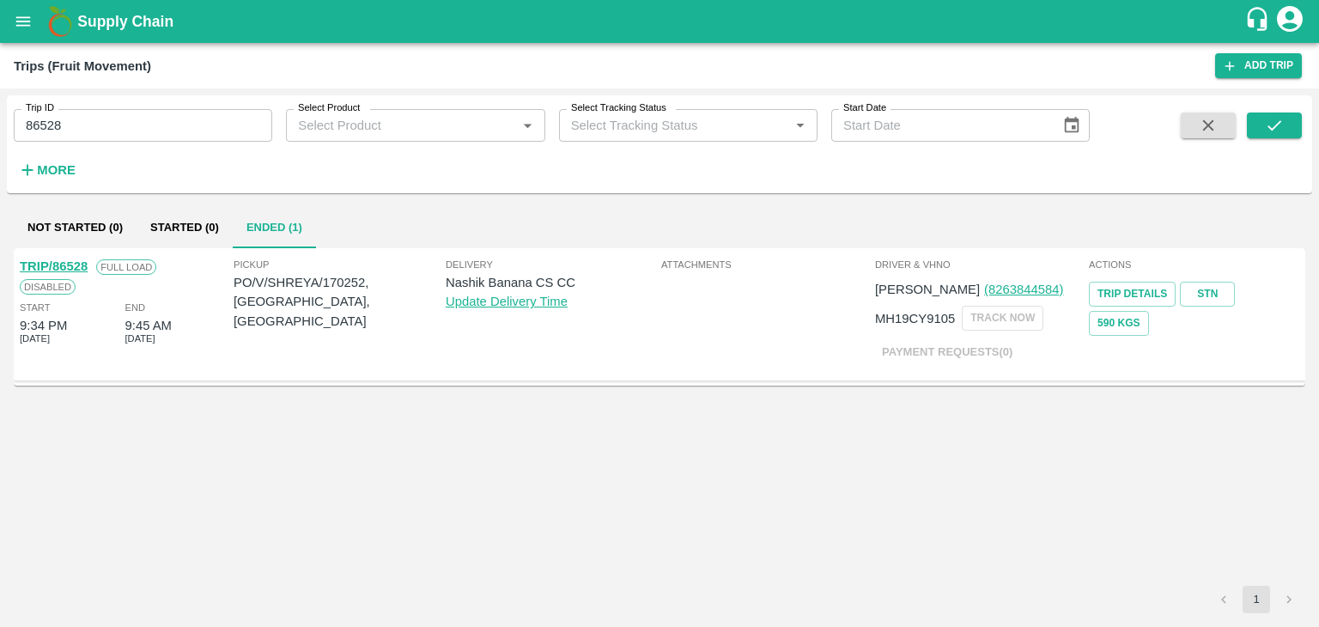
click at [54, 264] on link "TRIP/86528" at bounding box center [54, 266] width 68 height 14
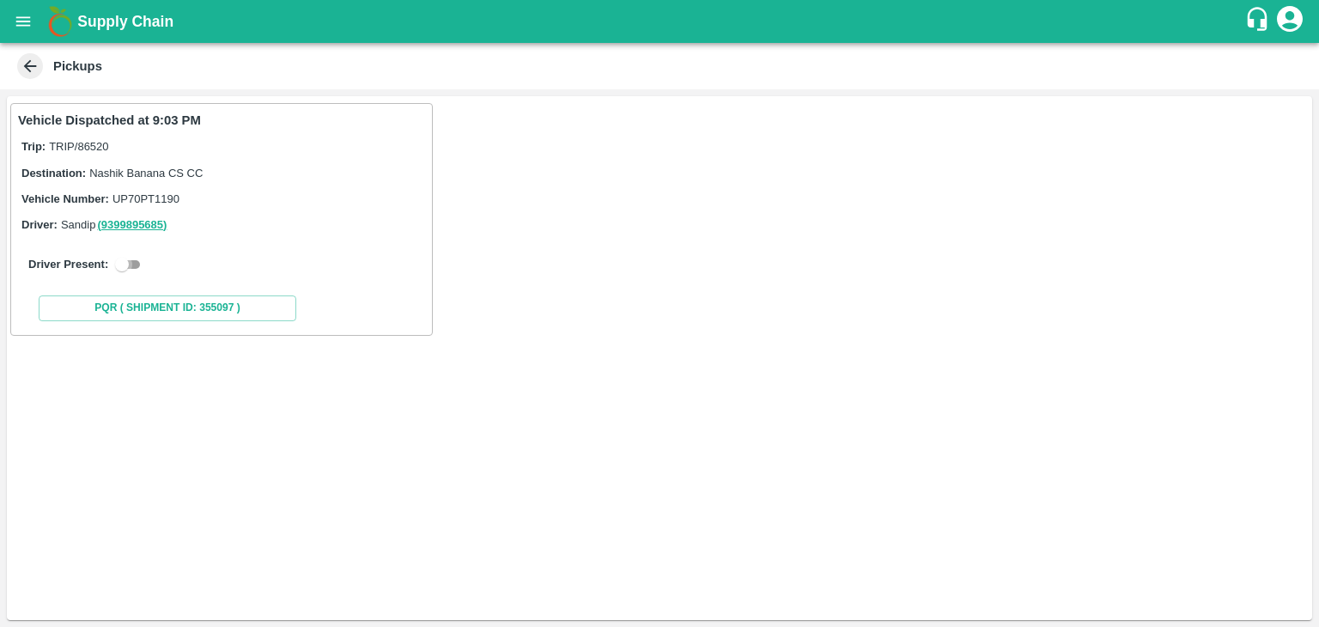
click at [120, 255] on input "checkbox" at bounding box center [122, 264] width 62 height 21
checkbox input "true"
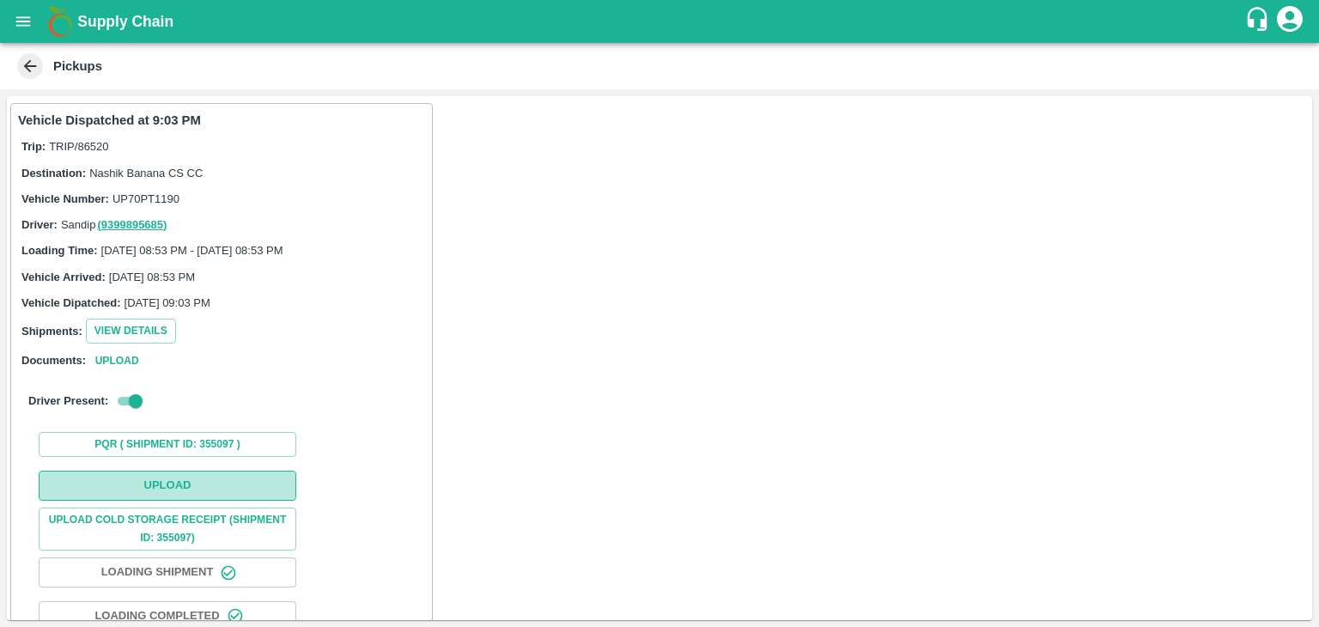
click at [214, 482] on button "Upload" at bounding box center [168, 486] width 258 height 30
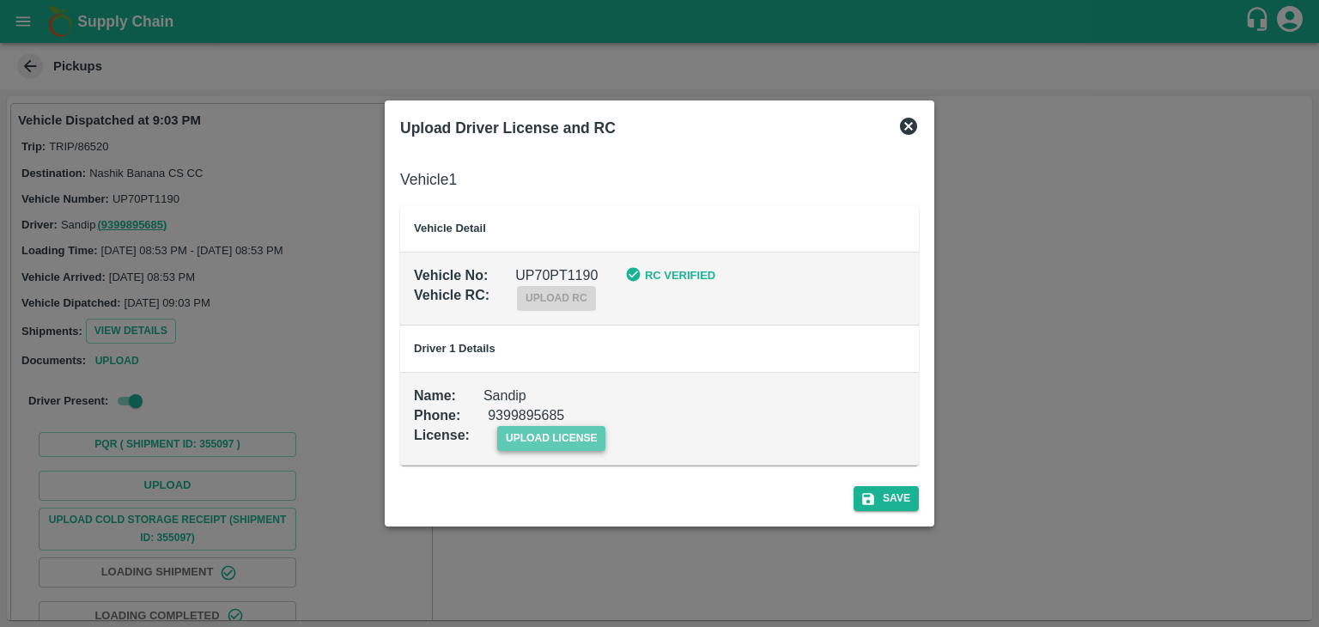
click at [599, 432] on span "upload license" at bounding box center [551, 438] width 109 height 25
click at [0, 0] on input "upload license" at bounding box center [0, 0] width 0 height 0
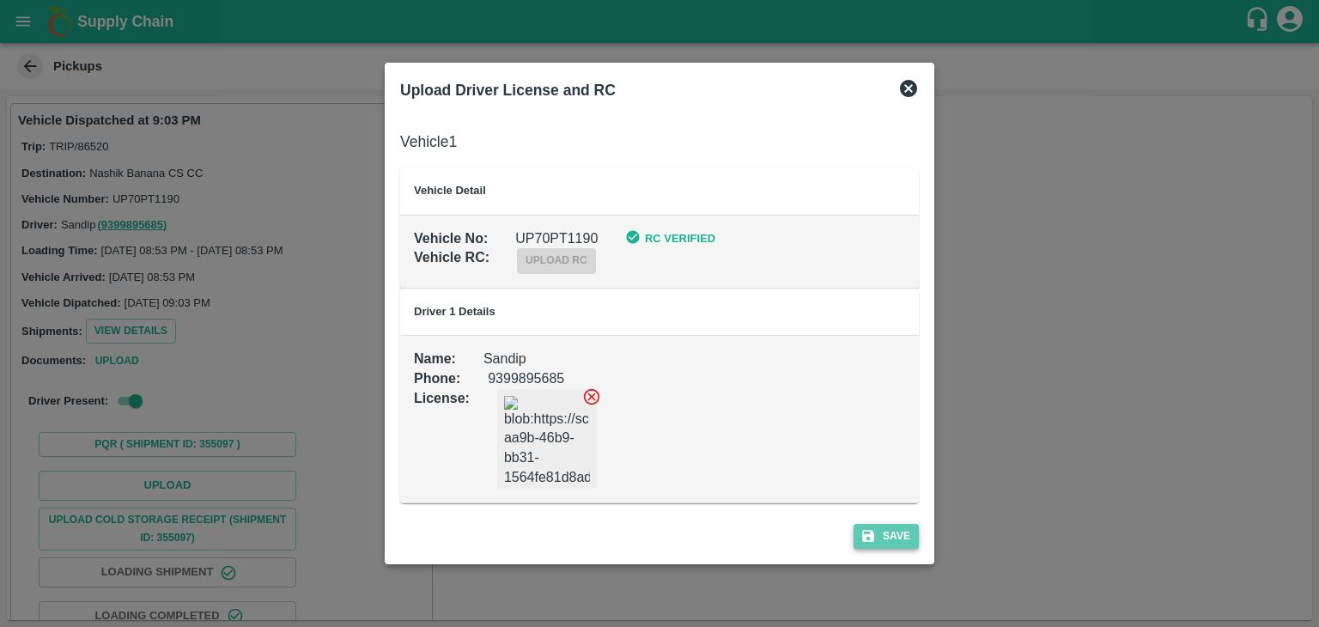
click at [905, 537] on button "Save" at bounding box center [886, 536] width 65 height 25
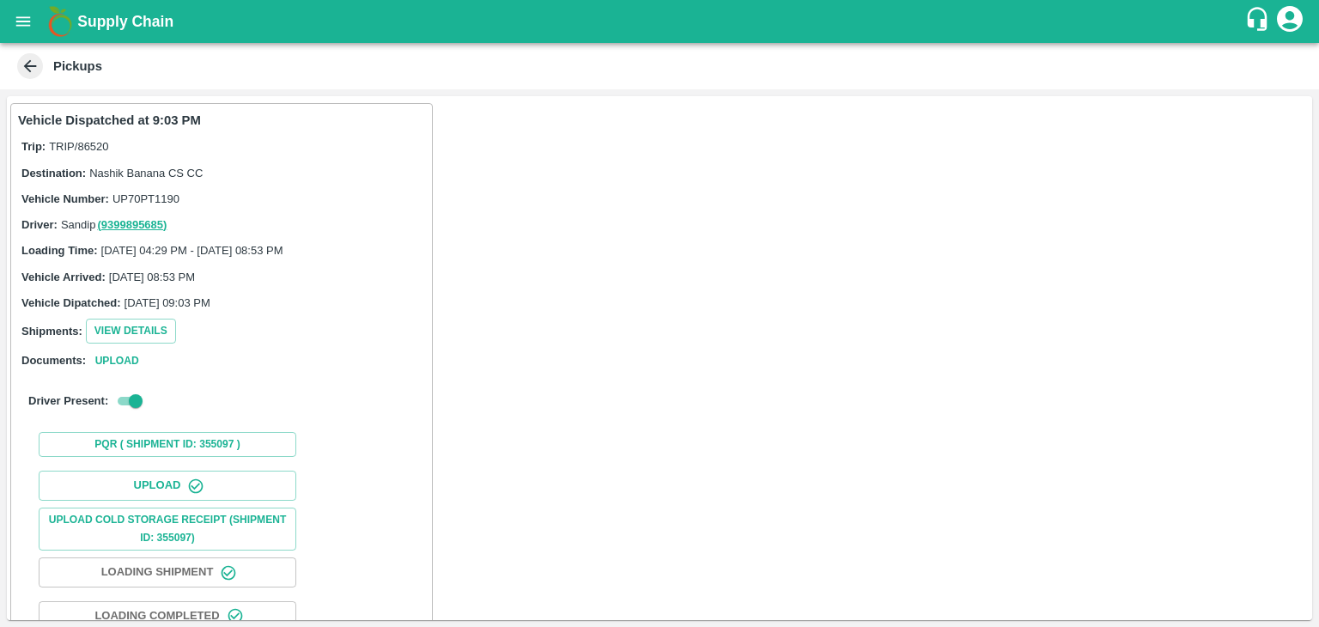
scroll to position [179, 0]
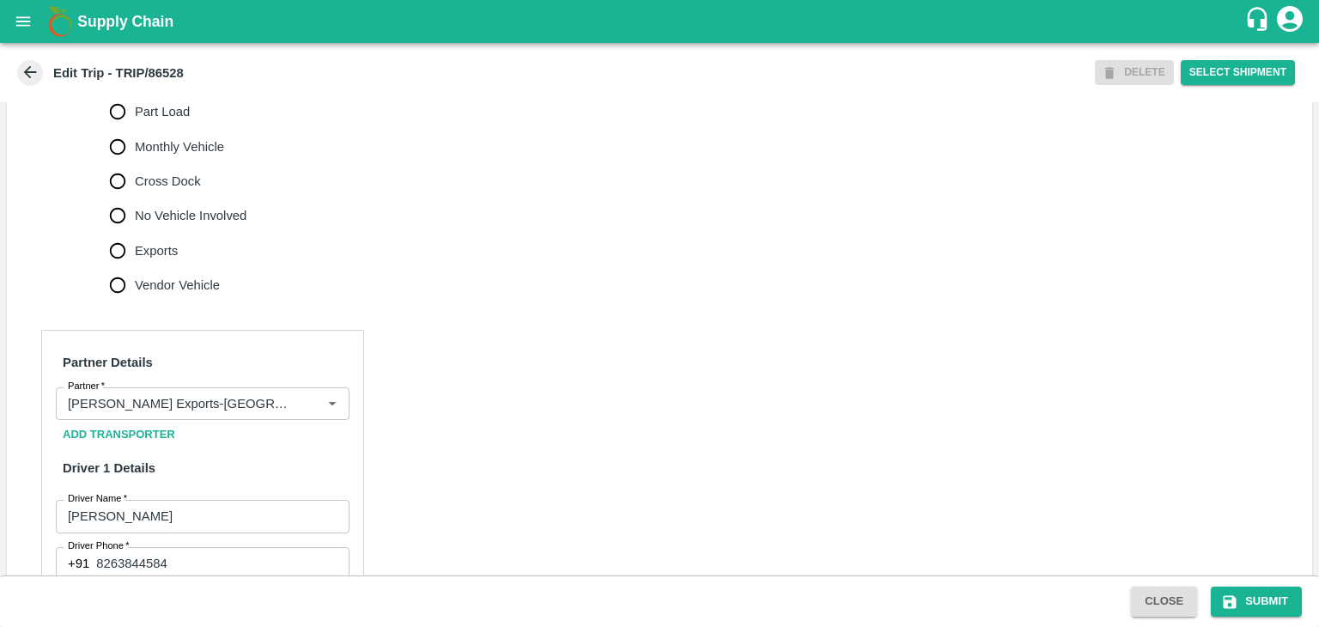
click at [196, 222] on label "No Vehicle Involved" at bounding box center [173, 215] width 147 height 34
click at [135, 222] on input "No Vehicle Involved" at bounding box center [117, 215] width 34 height 34
radio input "true"
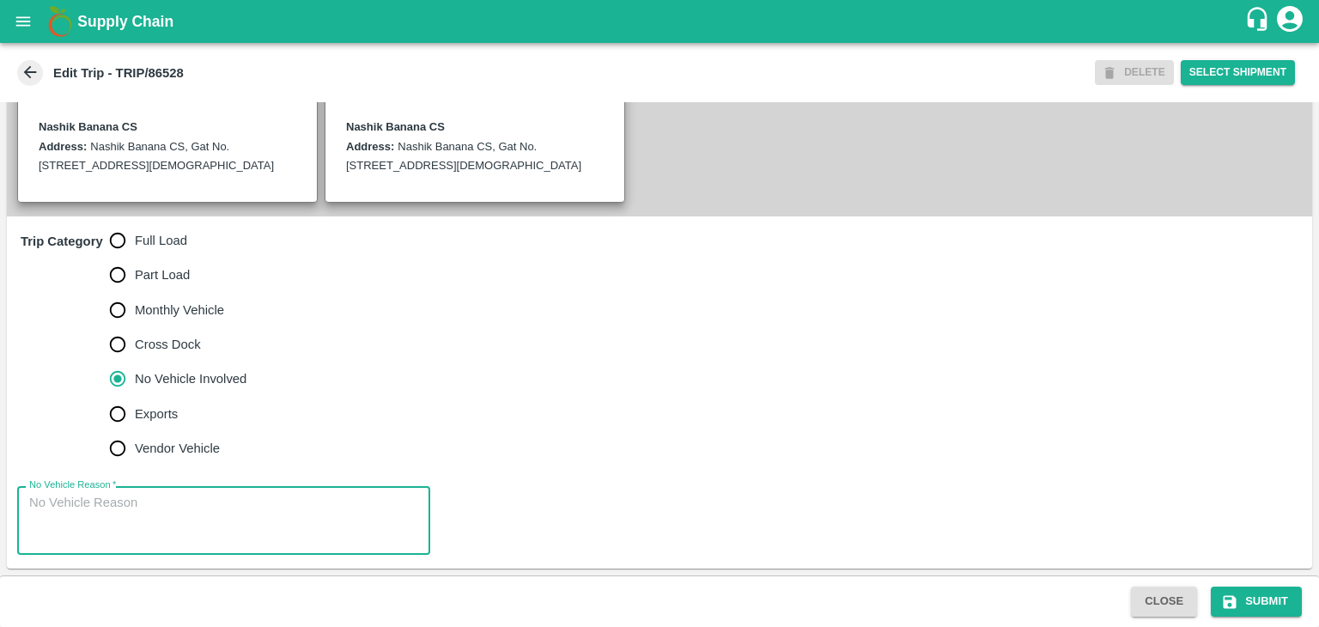
click at [215, 532] on textarea "No Vehicle Reason   *" at bounding box center [223, 521] width 389 height 54
type textarea "Field Dump"
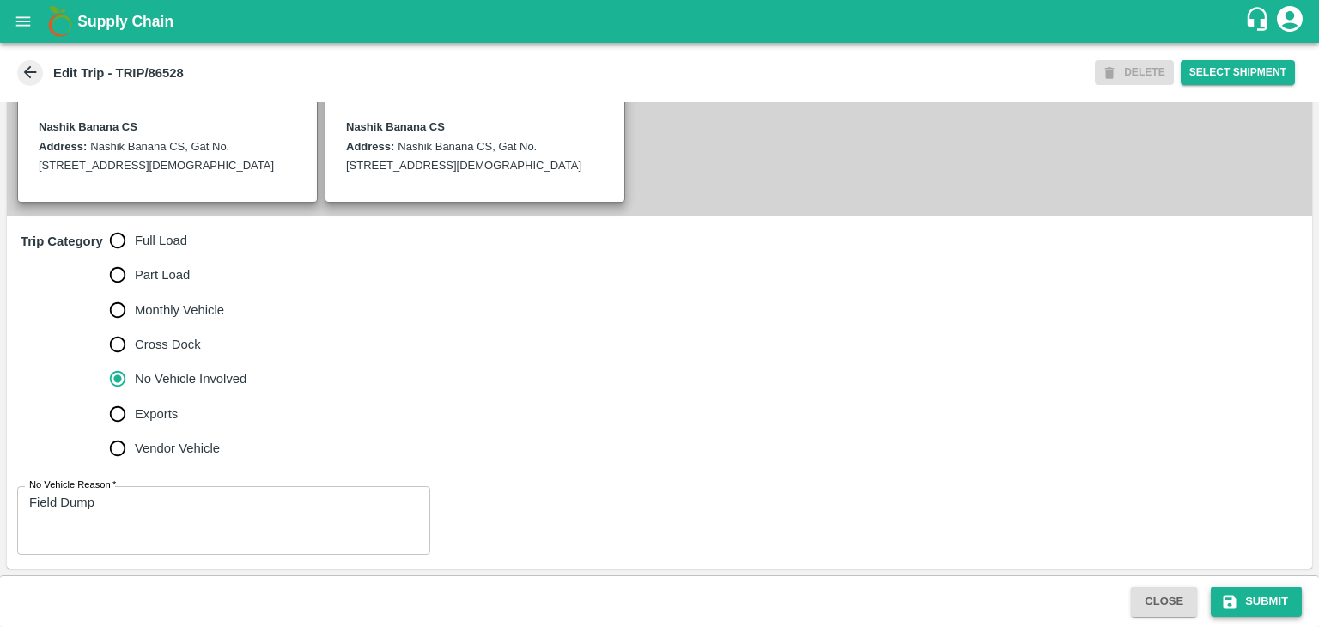
drag, startPoint x: 1290, startPoint y: 616, endPoint x: 1280, endPoint y: 599, distance: 20.0
click at [1280, 599] on div "Close Submit" at bounding box center [659, 601] width 1319 height 52
click at [1280, 599] on button "Submit" at bounding box center [1256, 602] width 91 height 30
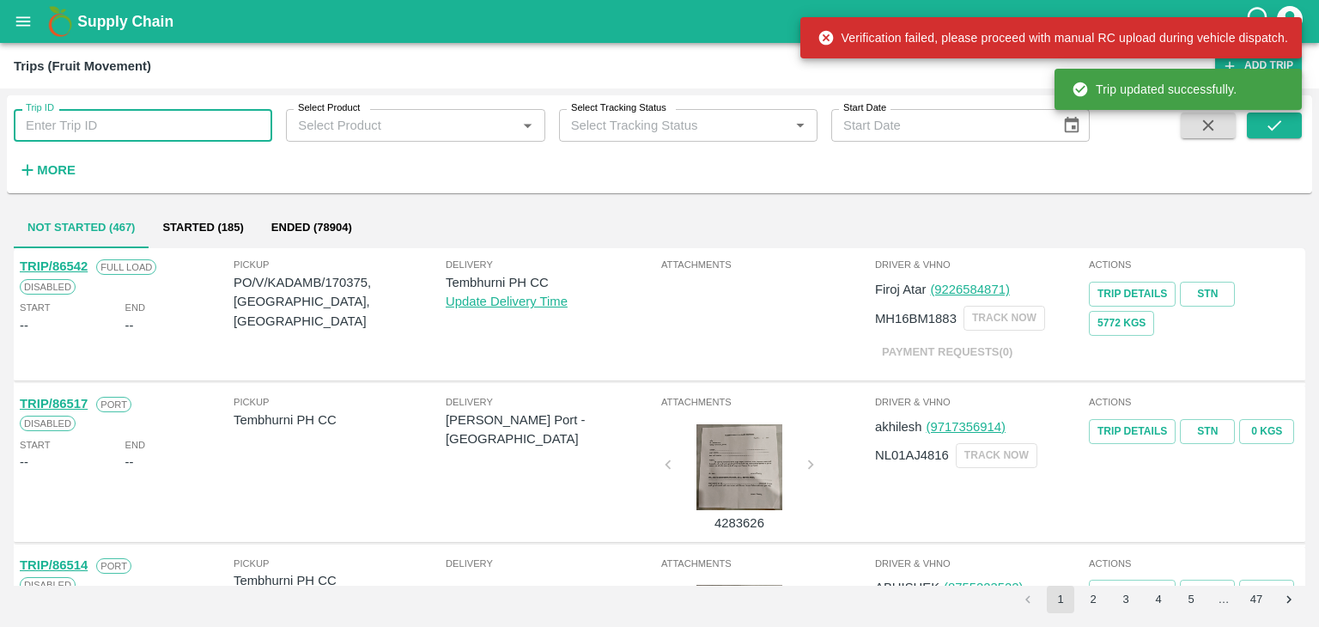
click at [89, 120] on input "Trip ID" at bounding box center [143, 125] width 258 height 33
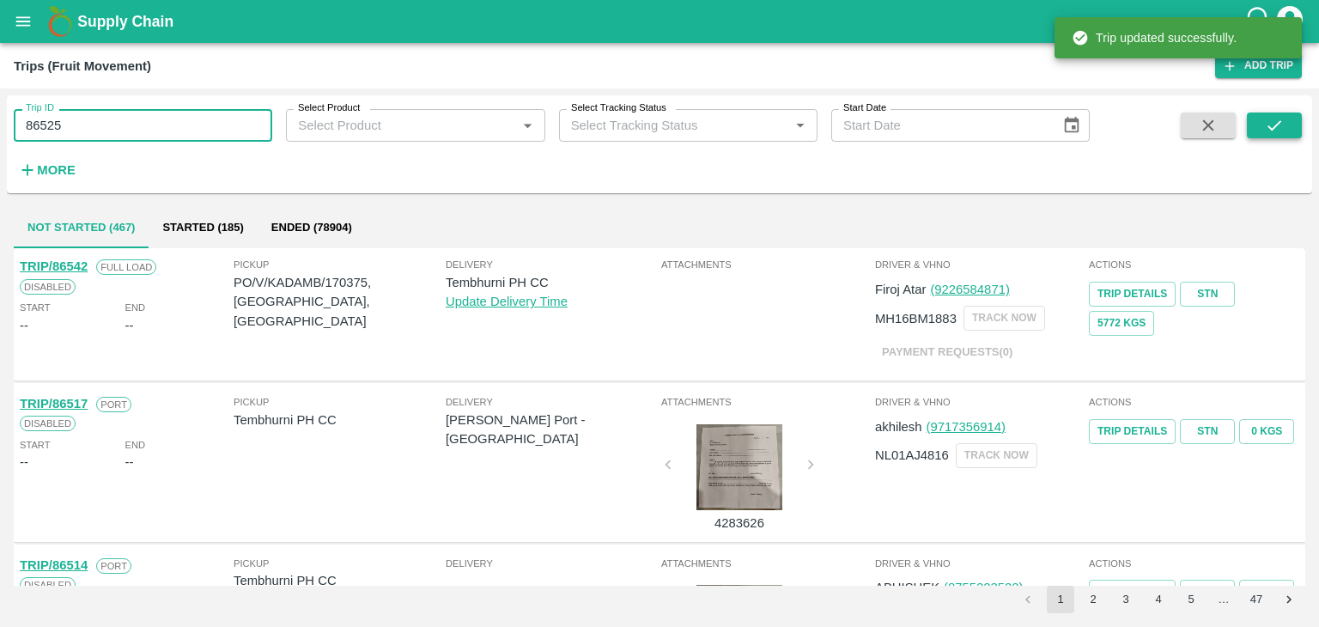
type input "86525"
click at [1259, 116] on button "submit" at bounding box center [1274, 125] width 55 height 26
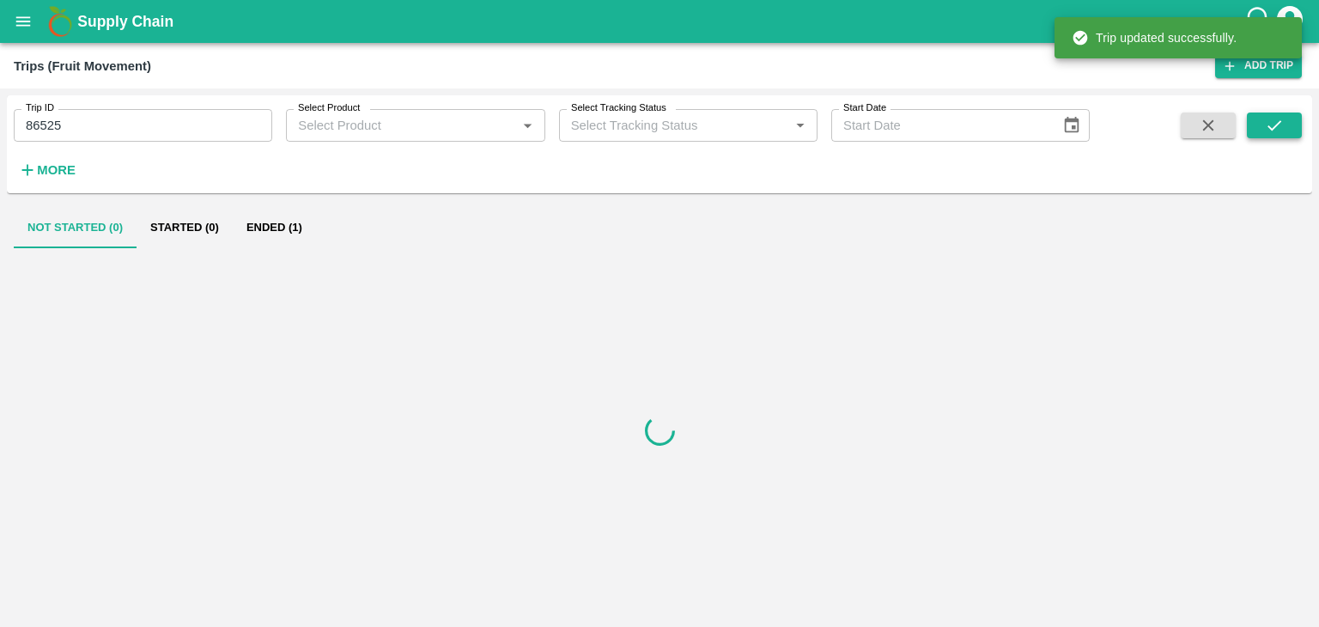
click at [1259, 116] on button "submit" at bounding box center [1274, 125] width 55 height 26
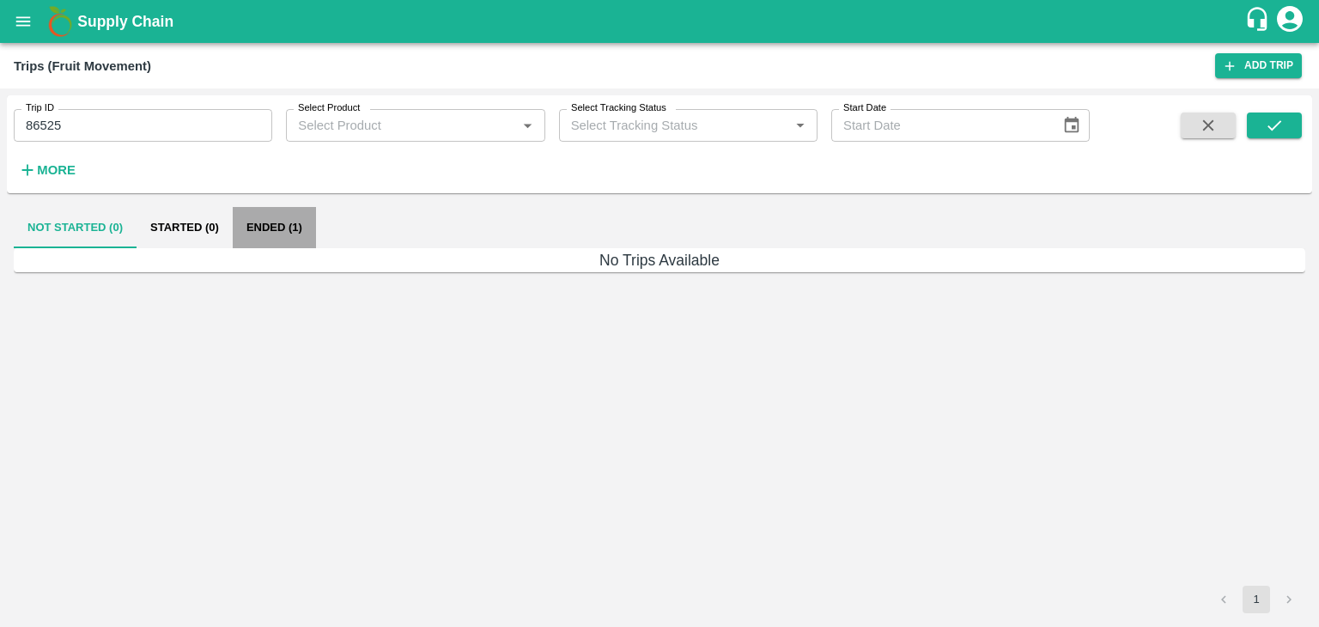
click at [258, 227] on button "Ended (1)" at bounding box center [274, 227] width 83 height 41
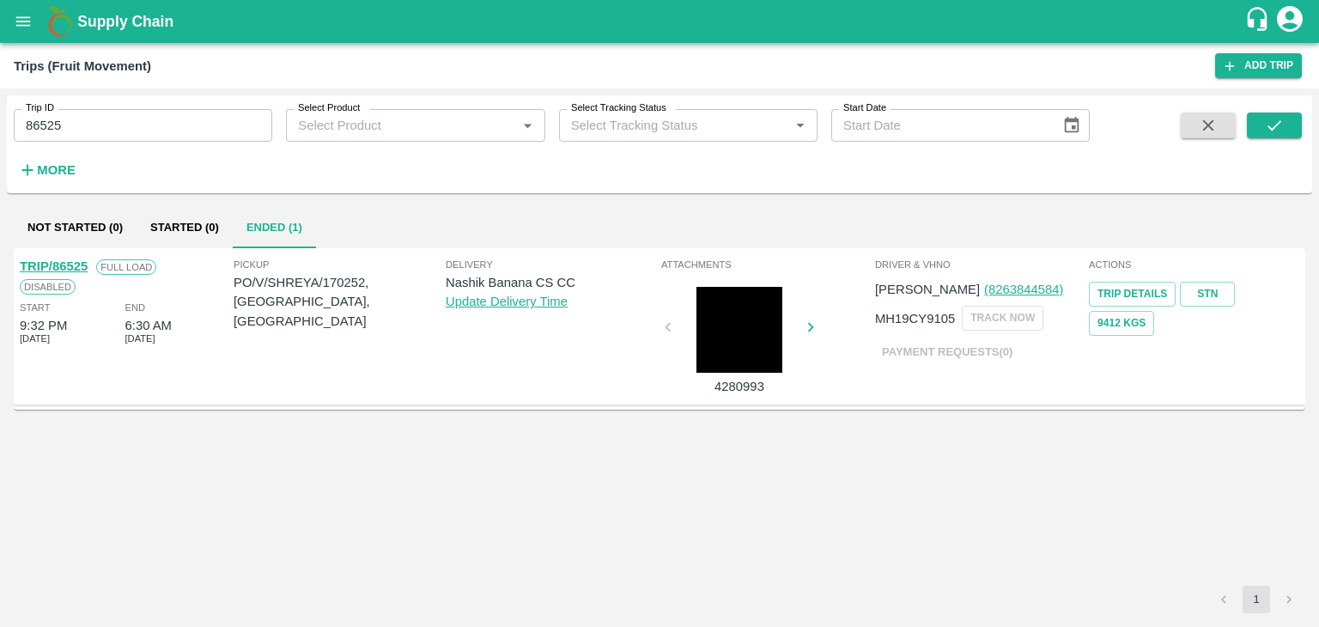
click at [70, 260] on link "TRIP/86525" at bounding box center [54, 266] width 68 height 14
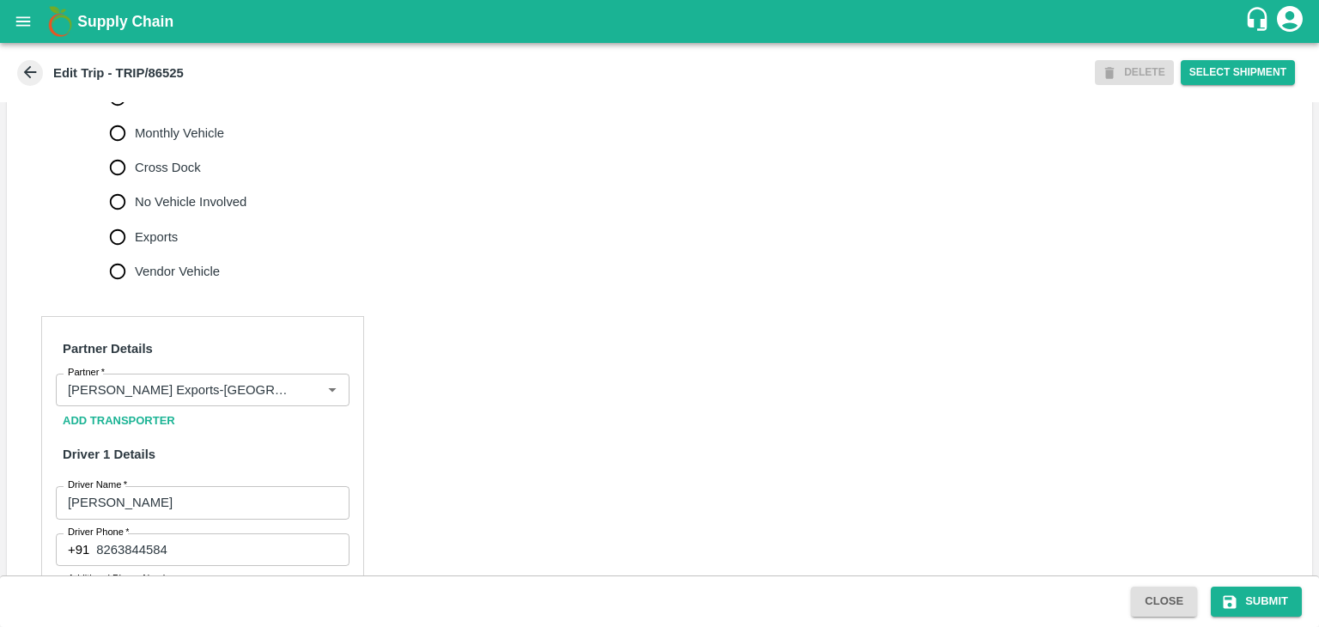
scroll to position [582, 0]
click at [309, 393] on icon "Clear" at bounding box center [311, 388] width 9 height 9
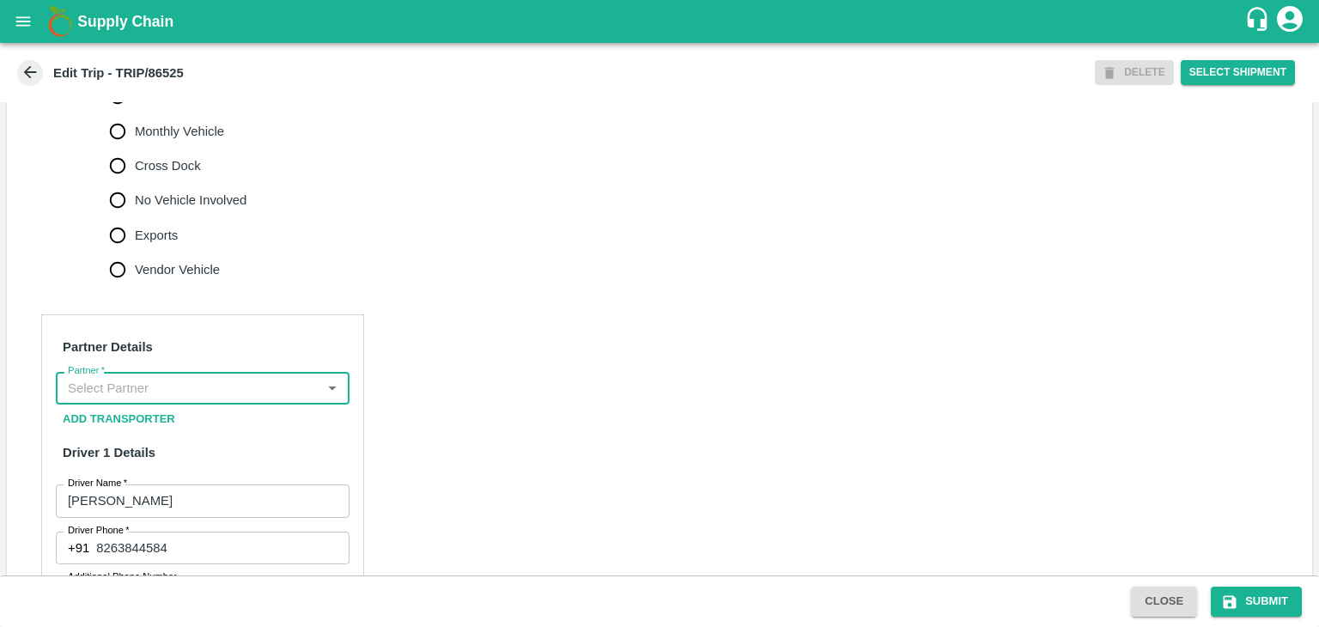
scroll to position [0, 0]
click at [199, 399] on input "Partner   *" at bounding box center [188, 388] width 255 height 22
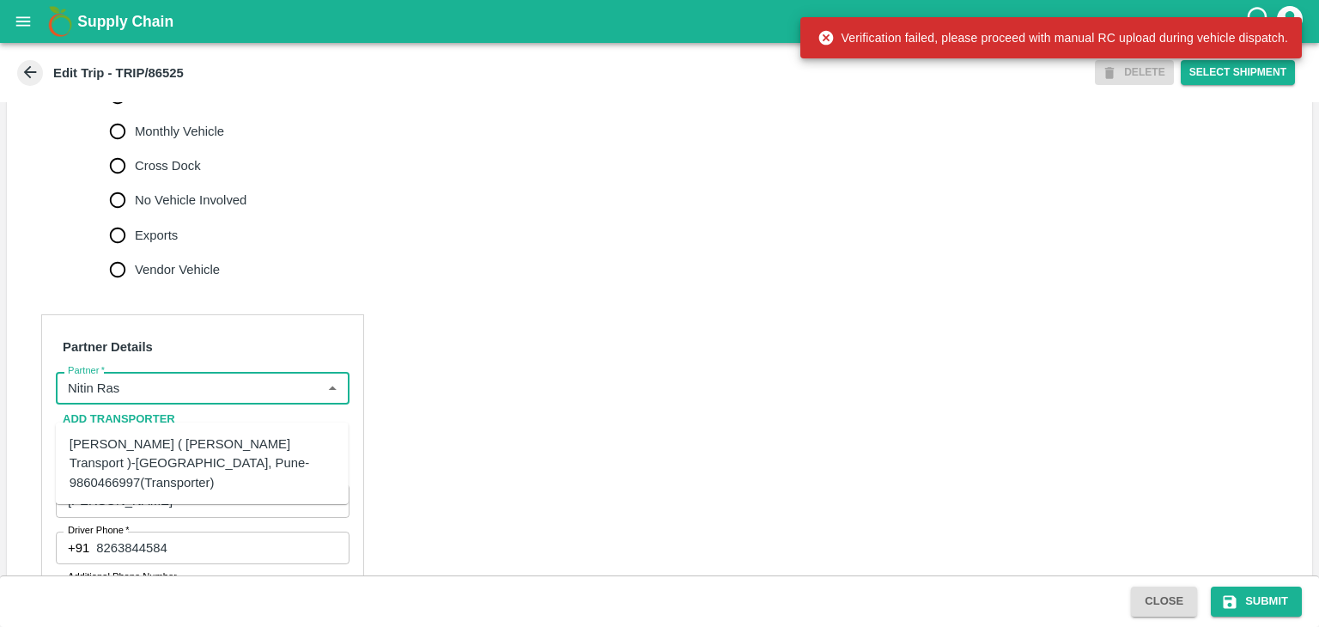
click at [216, 441] on div "[PERSON_NAME] ( [PERSON_NAME] Transport )-[GEOGRAPHIC_DATA], Pune-9860466997(Tr…" at bounding box center [202, 464] width 265 height 58
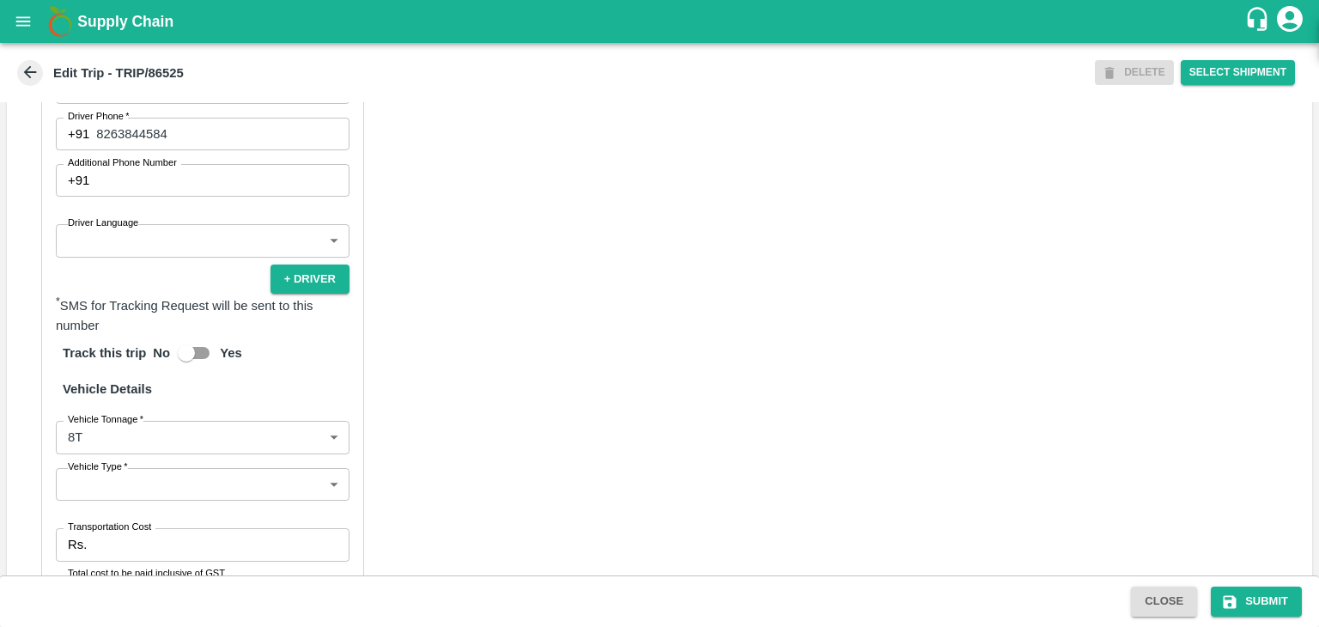
scroll to position [1003, 0]
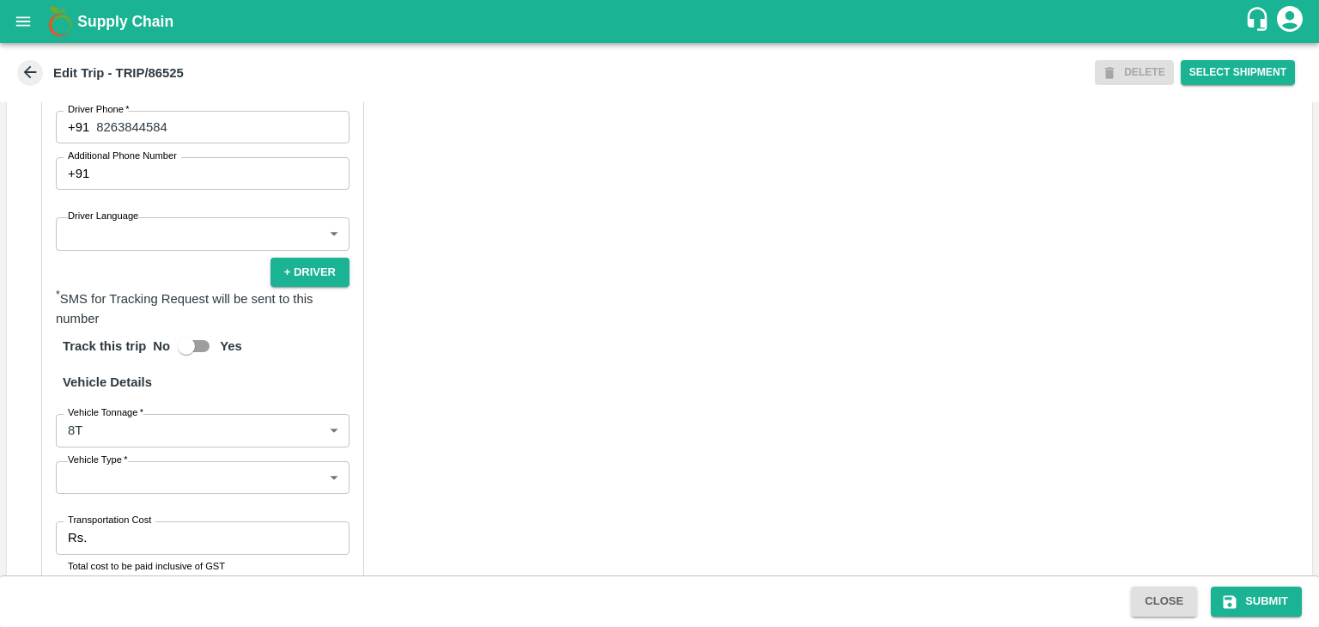
type input "[PERSON_NAME] ( [PERSON_NAME] Transport )-[GEOGRAPHIC_DATA], Pune-9860466997(Tr…"
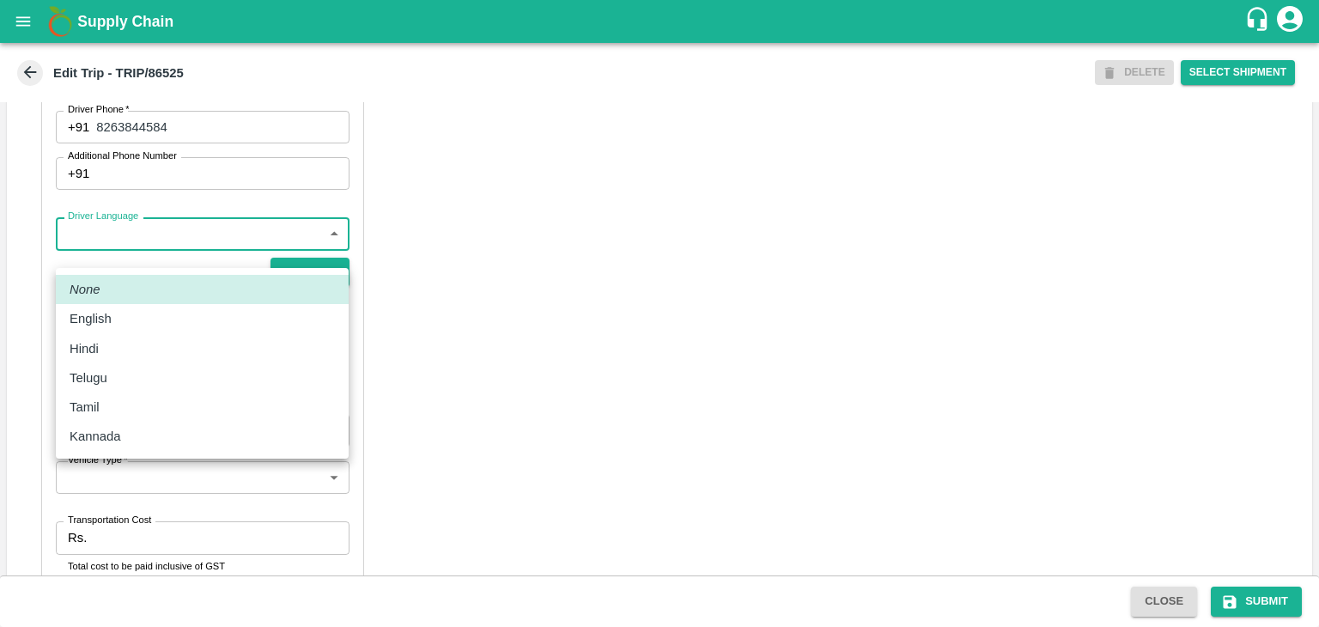
click at [143, 261] on body "Supply Chain Edit Trip - TRIP/86525 DELETE Select Shipment Trip Details Trip Ty…" at bounding box center [659, 313] width 1319 height 627
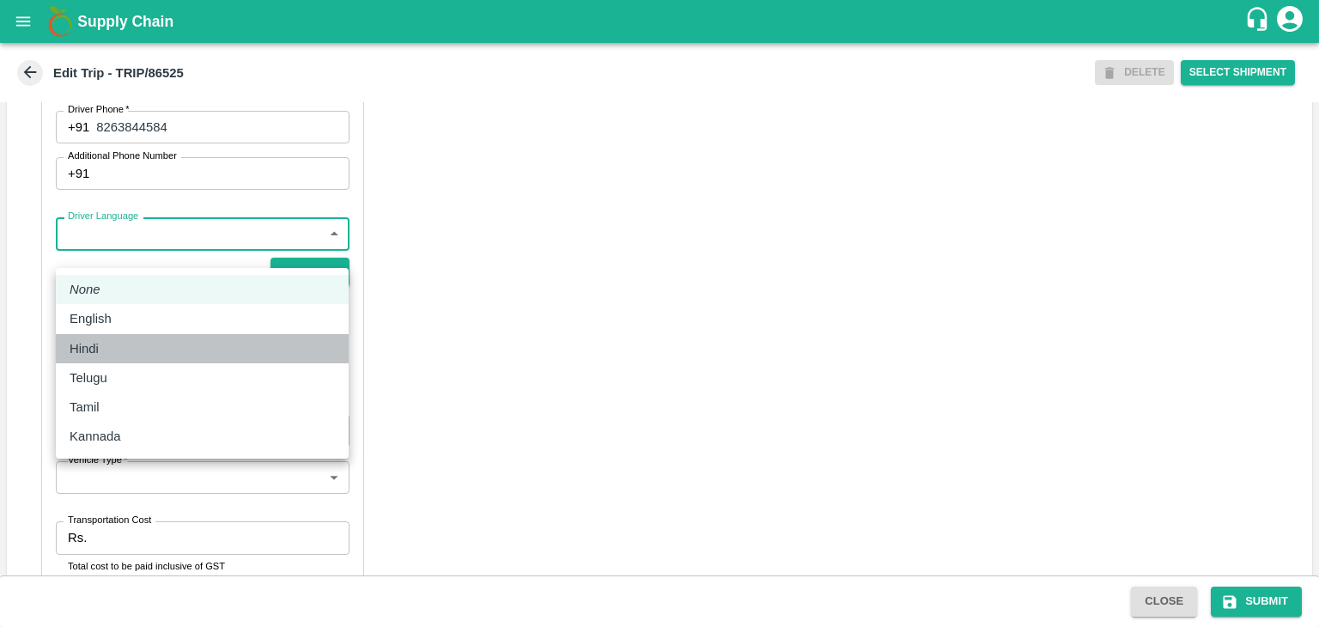
click at [120, 337] on li "Hindi" at bounding box center [202, 348] width 293 height 29
type input "hi"
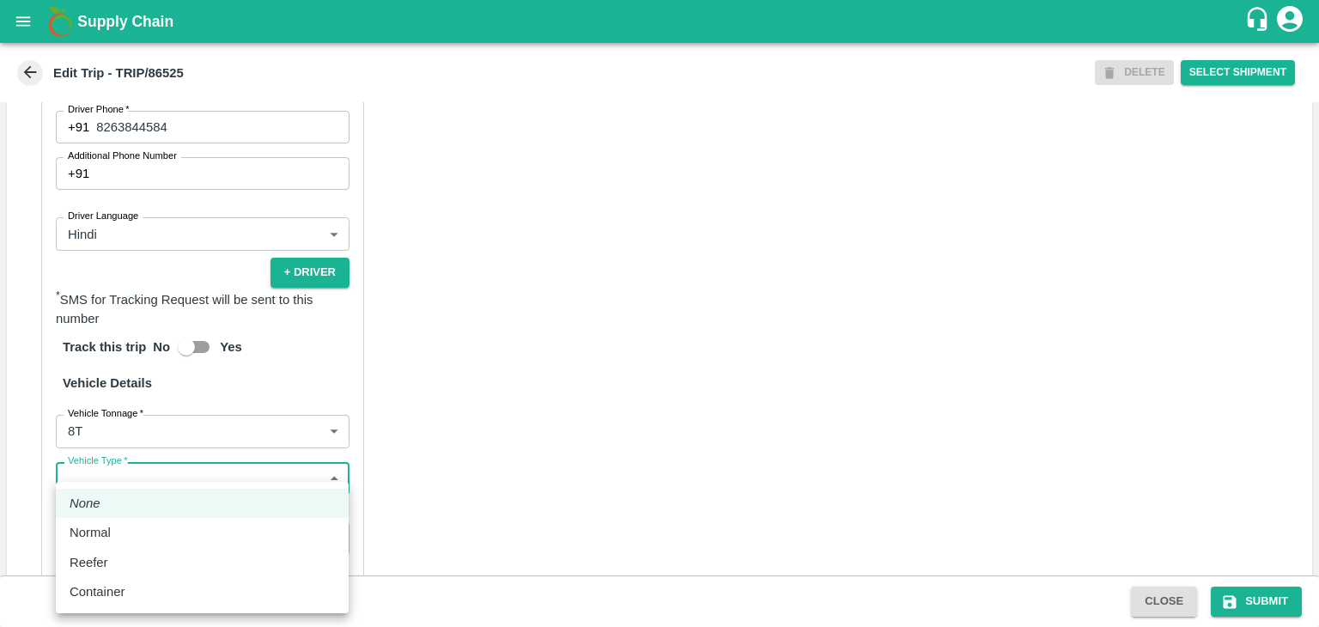
click at [132, 494] on body "Supply Chain Edit Trip - TRIP/86525 DELETE Select Shipment Trip Details Trip Ty…" at bounding box center [659, 313] width 1319 height 627
click at [127, 536] on div "Normal" at bounding box center [202, 532] width 265 height 19
type input "Normal"
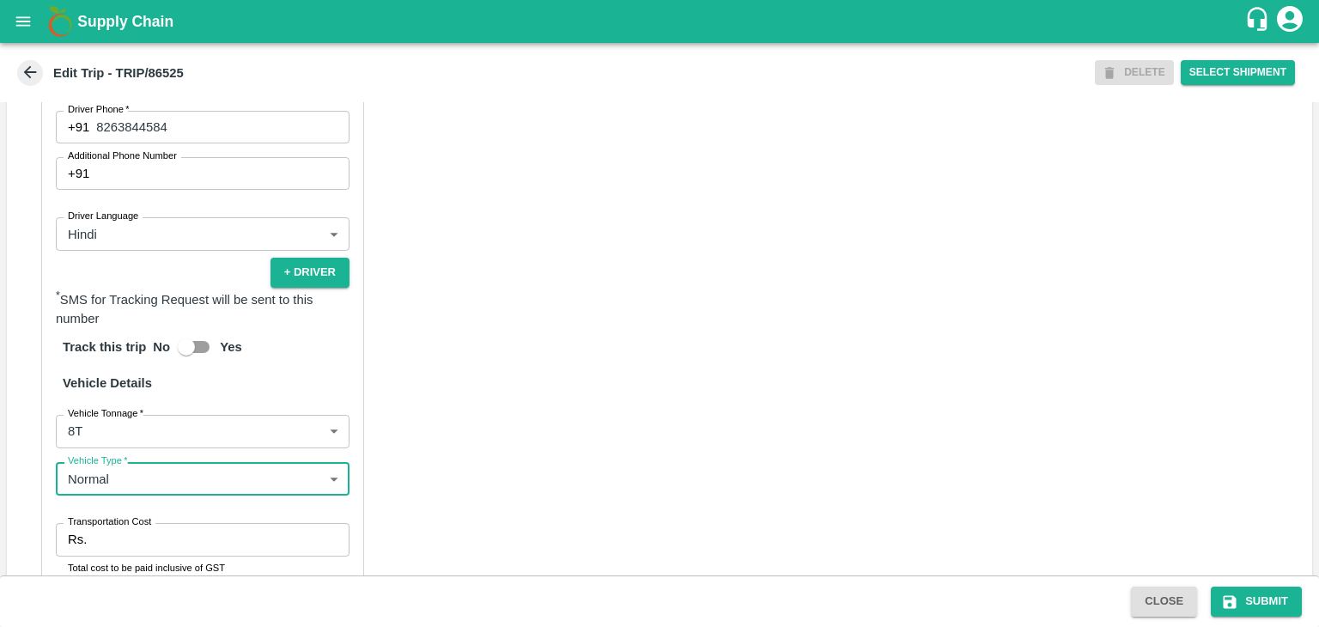
scroll to position [1196, 0]
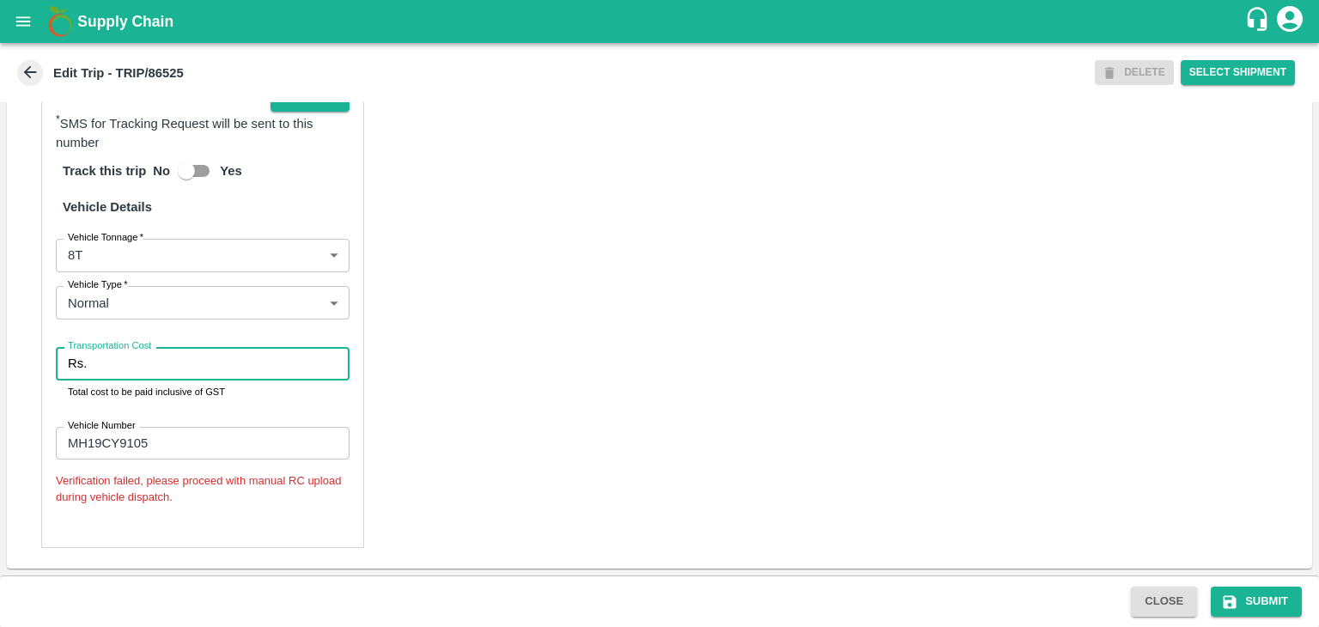
click at [115, 358] on input "Transportation Cost" at bounding box center [222, 363] width 256 height 33
type input "10000"
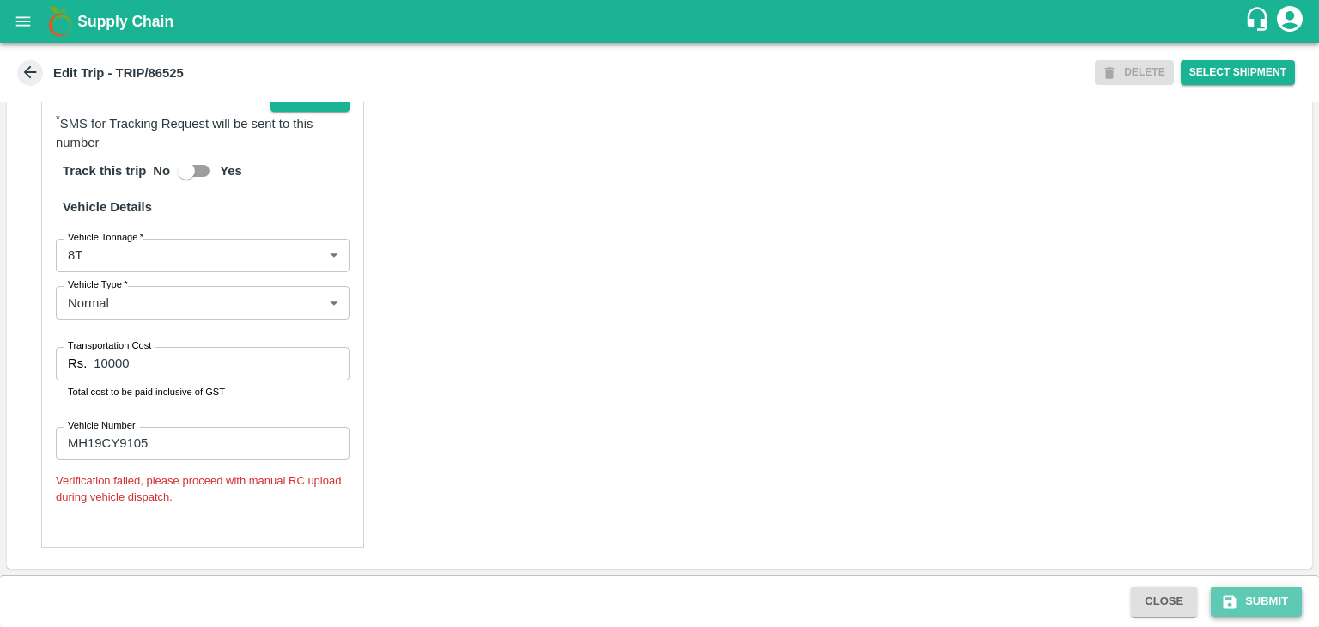
click at [1281, 600] on button "Submit" at bounding box center [1256, 602] width 91 height 30
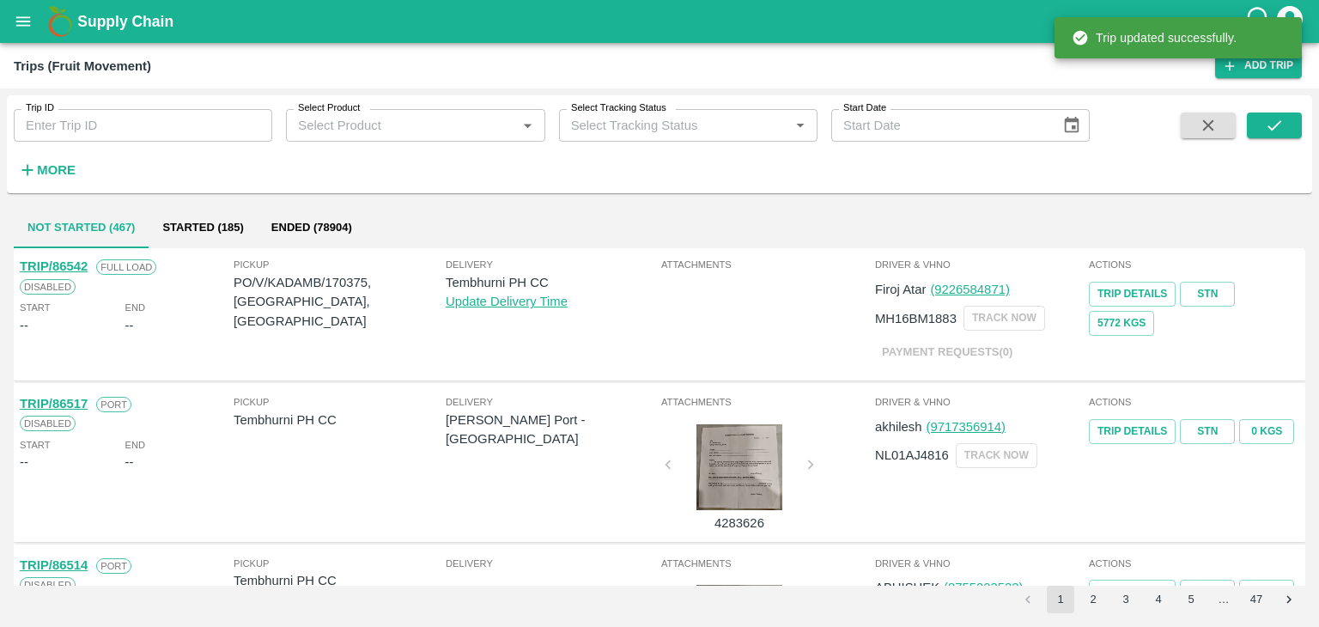
click at [36, 136] on input "Trip ID" at bounding box center [143, 125] width 258 height 33
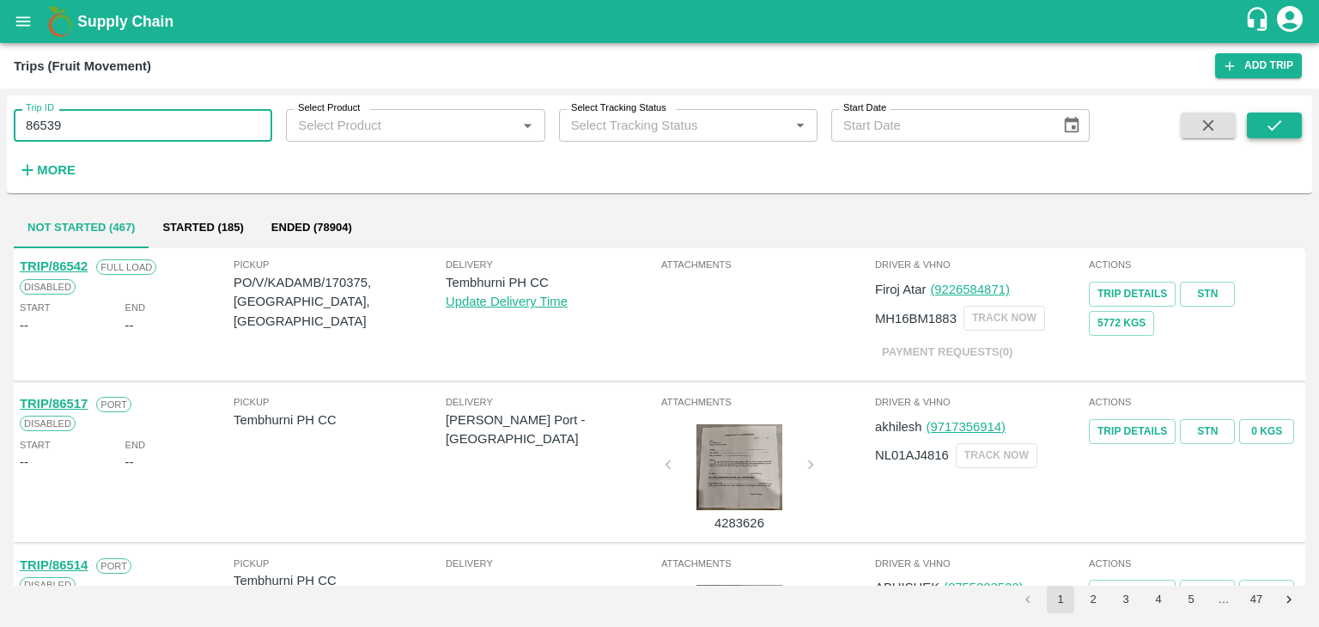
type input "86539"
click at [1265, 116] on icon "submit" at bounding box center [1274, 125] width 19 height 19
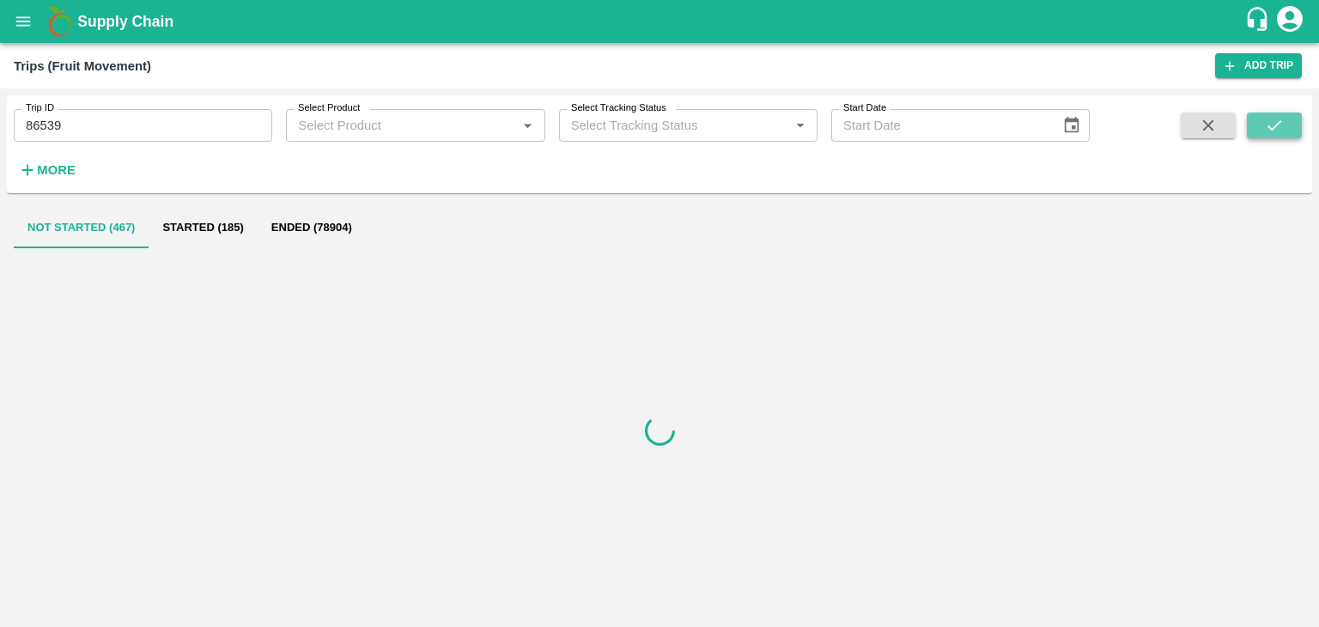
click at [1265, 116] on icon "submit" at bounding box center [1274, 125] width 19 height 19
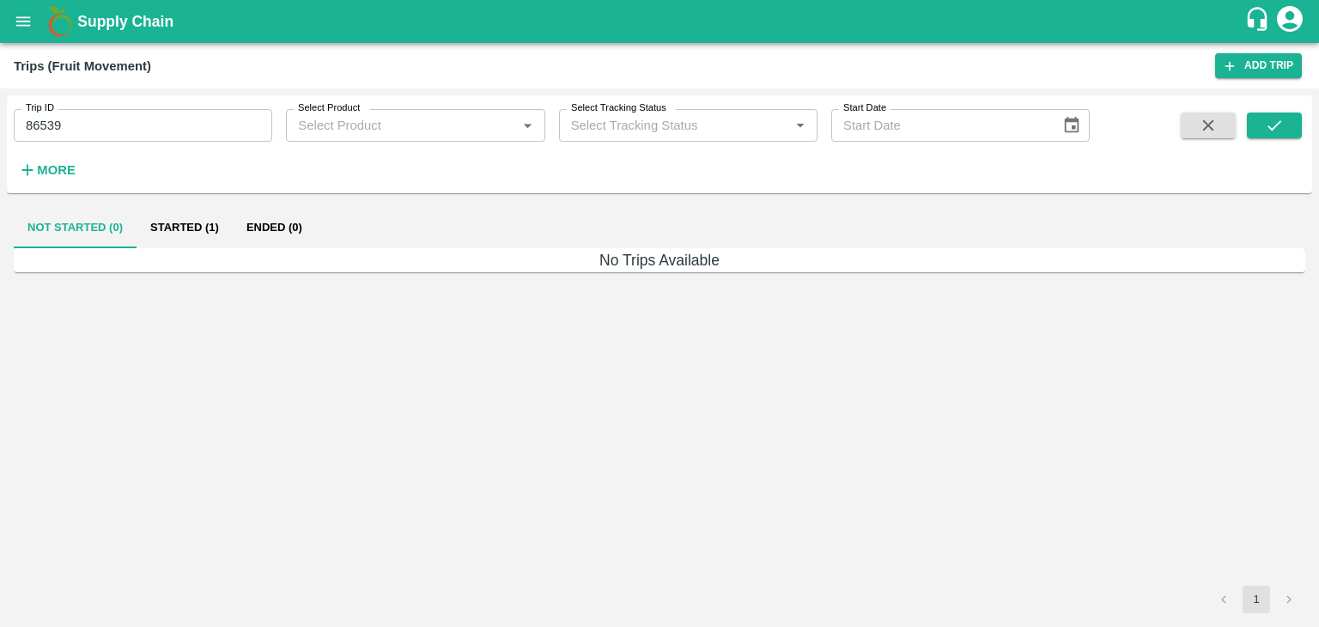
click at [175, 231] on button "Started (1)" at bounding box center [185, 227] width 96 height 41
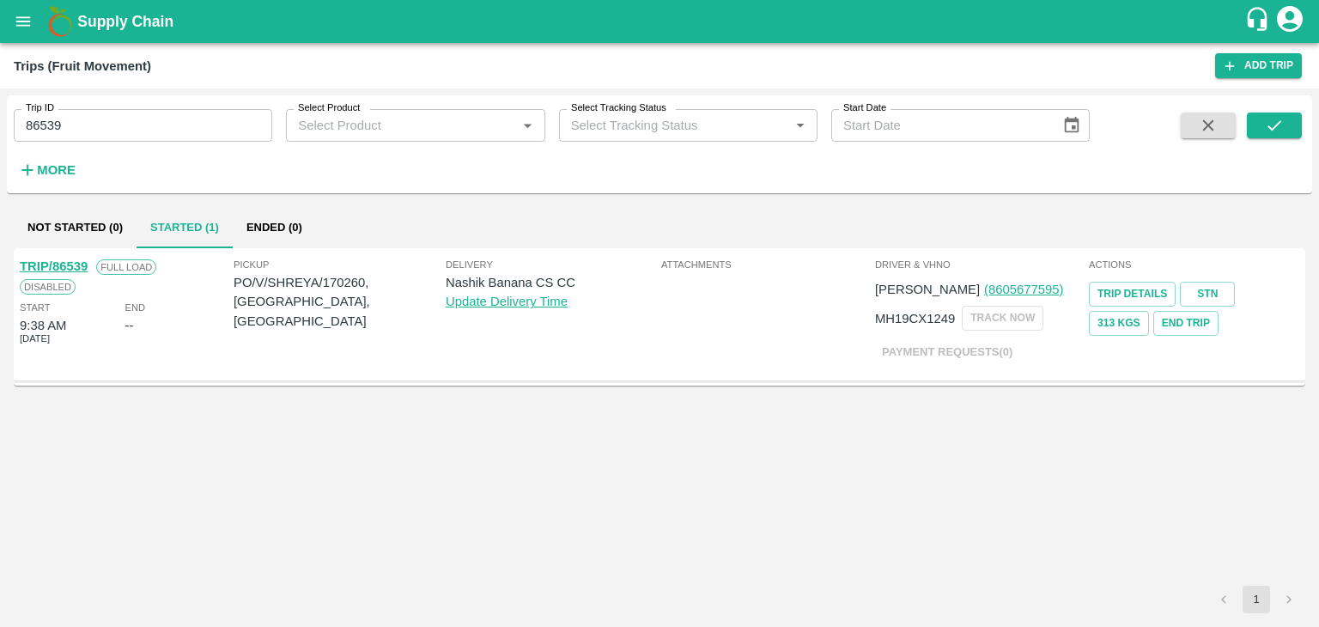
click at [64, 262] on link "TRIP/86539" at bounding box center [54, 266] width 68 height 14
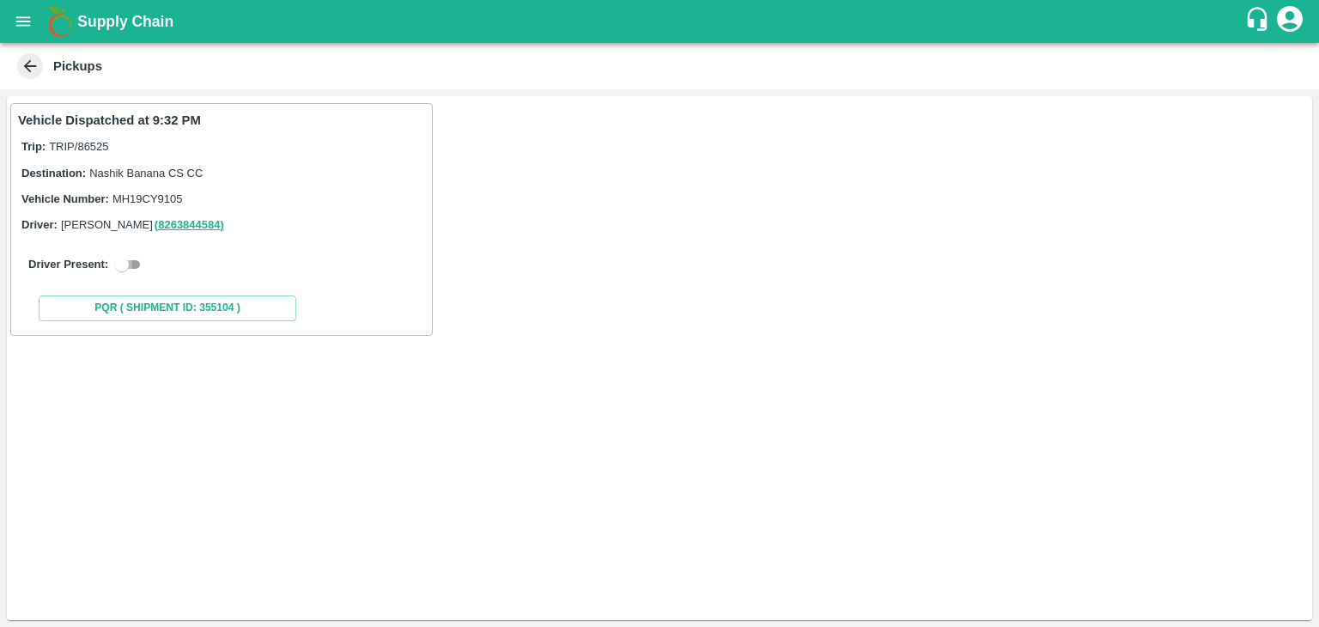
click at [122, 269] on input "checkbox" at bounding box center [122, 264] width 62 height 21
checkbox input "true"
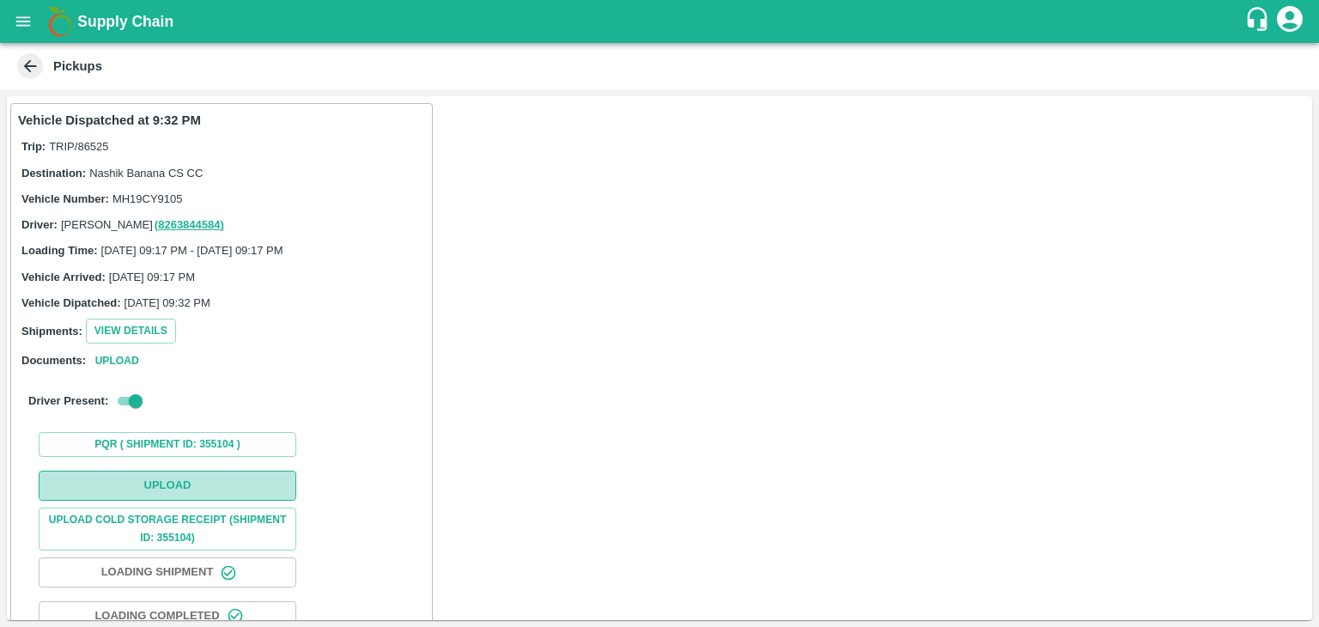
click at [220, 486] on button "Upload" at bounding box center [168, 486] width 258 height 30
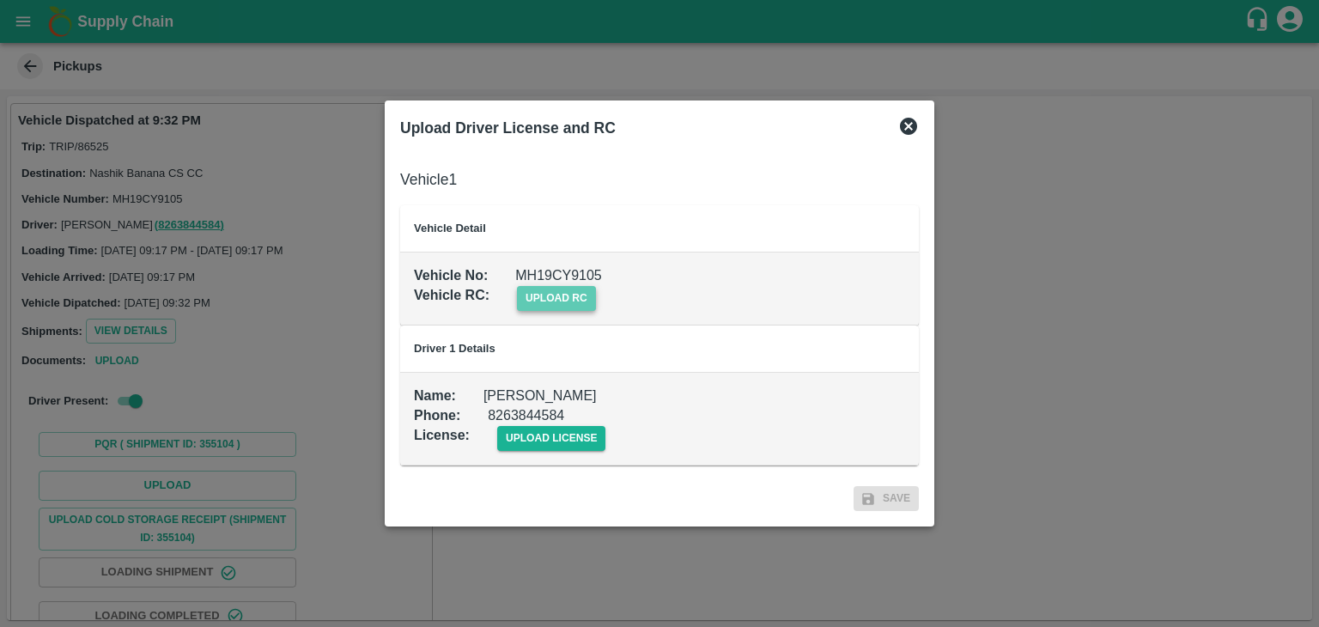
click at [574, 290] on span "upload rc" at bounding box center [556, 298] width 79 height 25
click at [0, 0] on input "upload rc" at bounding box center [0, 0] width 0 height 0
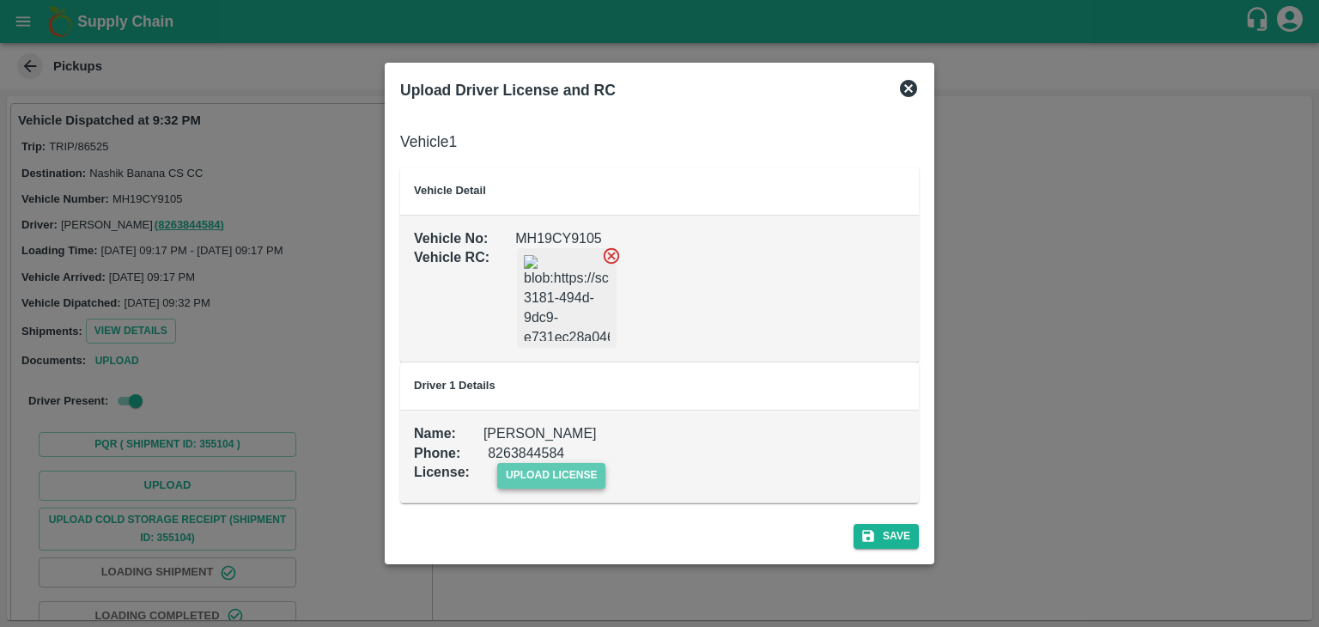
click at [565, 477] on span "upload license" at bounding box center [551, 475] width 109 height 25
click at [0, 0] on input "upload license" at bounding box center [0, 0] width 0 height 0
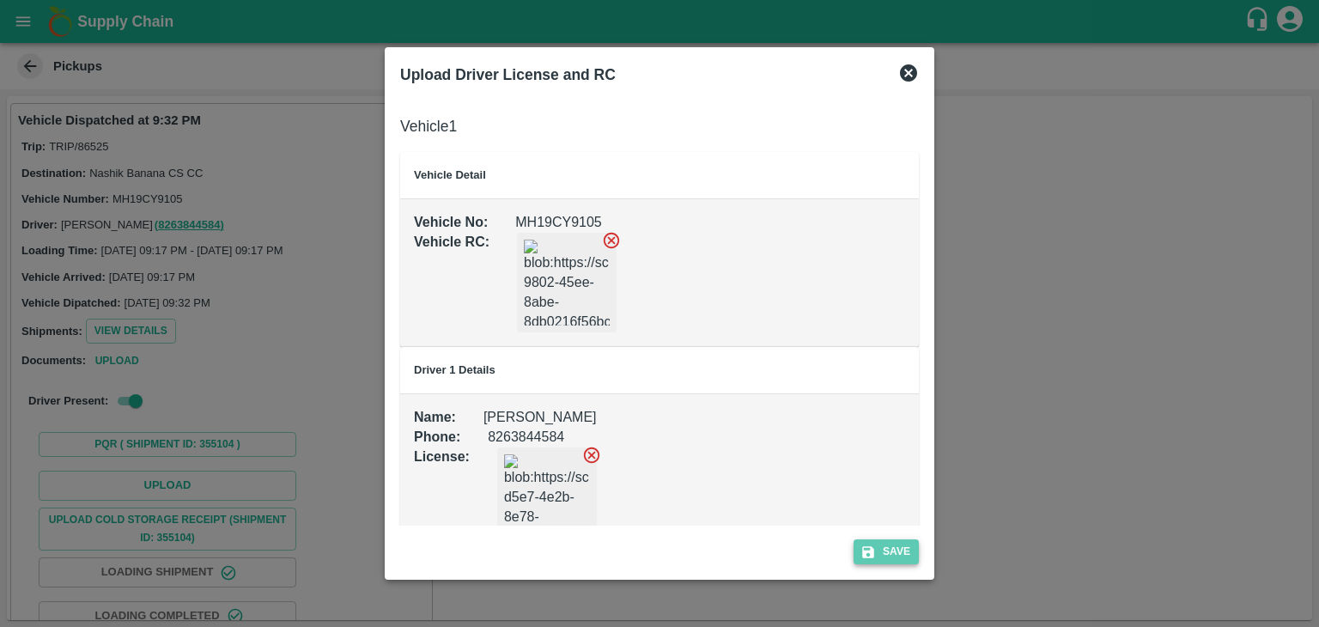
click at [903, 553] on button "Save" at bounding box center [886, 551] width 65 height 25
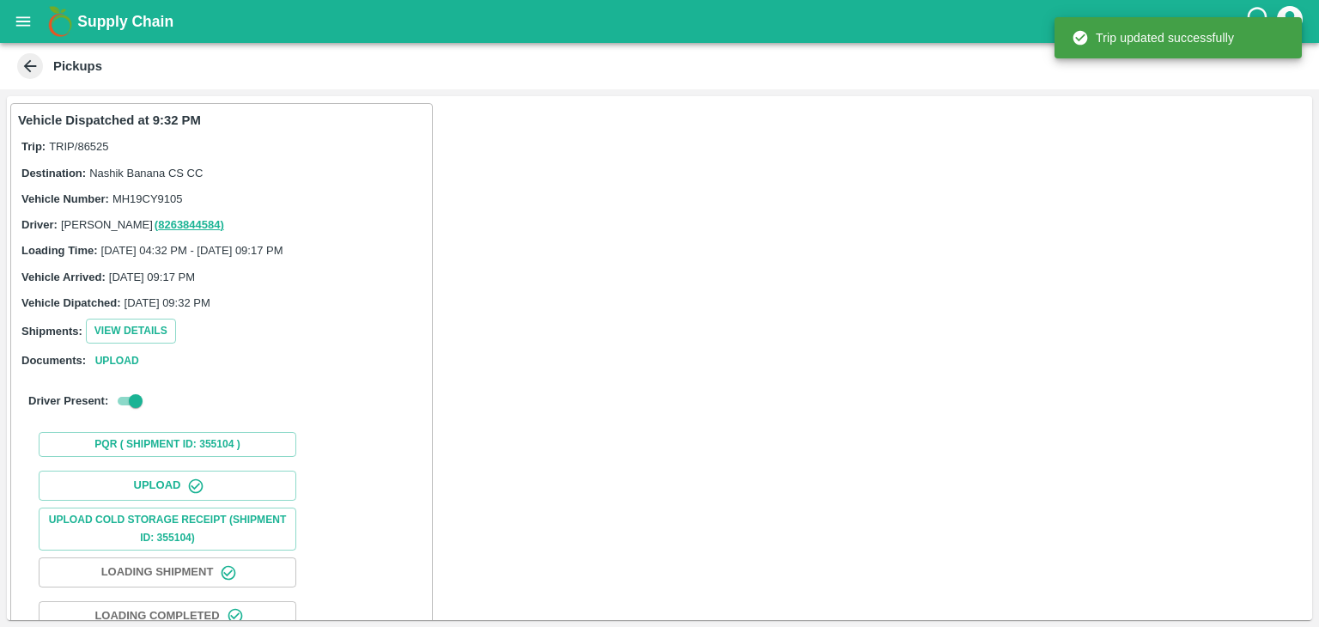
scroll to position [179, 0]
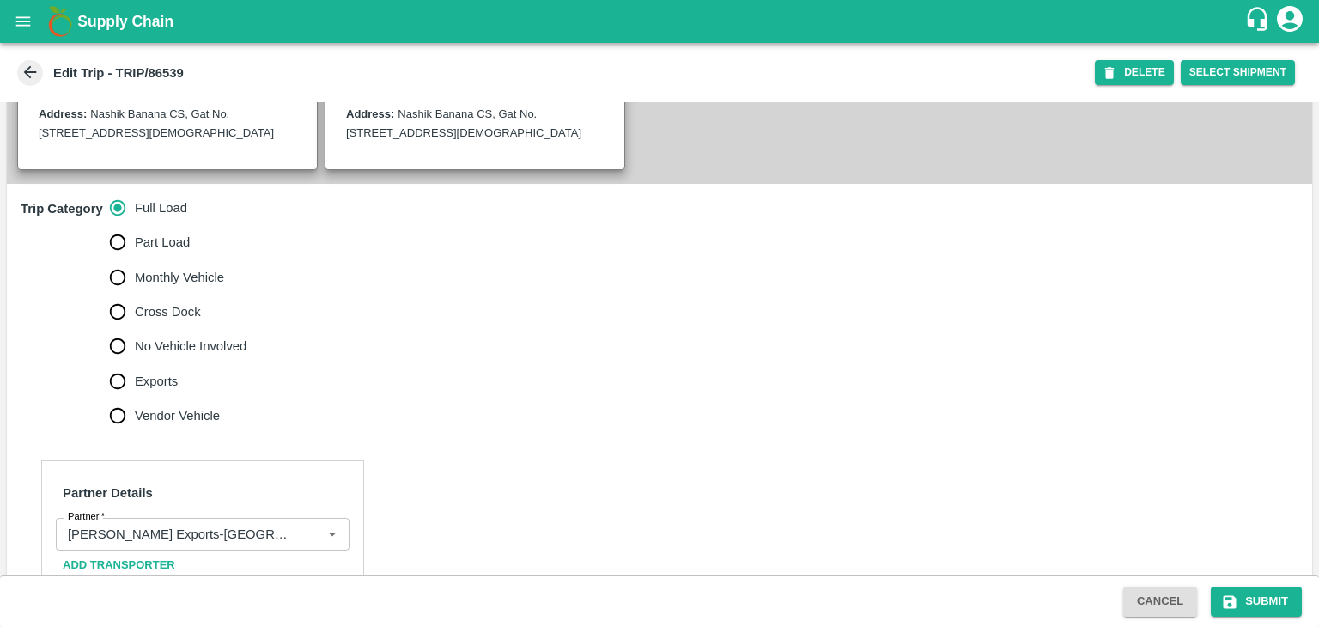
click at [212, 356] on span "No Vehicle Involved" at bounding box center [191, 346] width 112 height 19
click at [135, 363] on input "No Vehicle Involved" at bounding box center [117, 346] width 34 height 34
radio input "true"
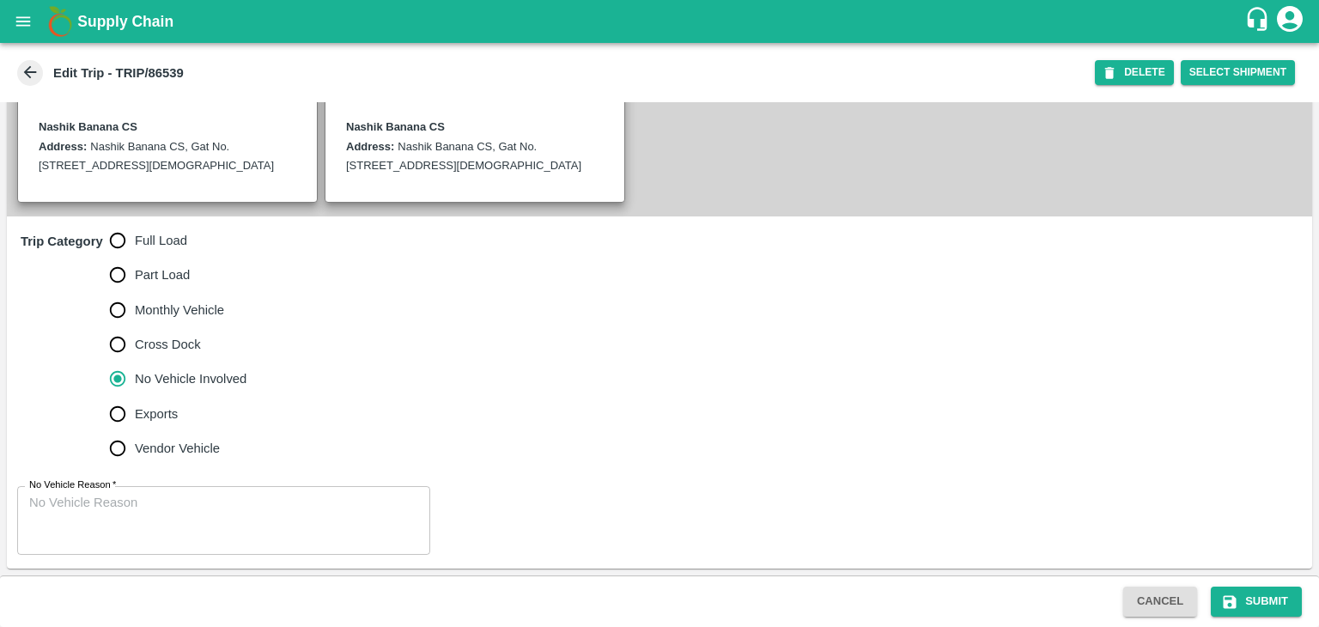
scroll to position [422, 0]
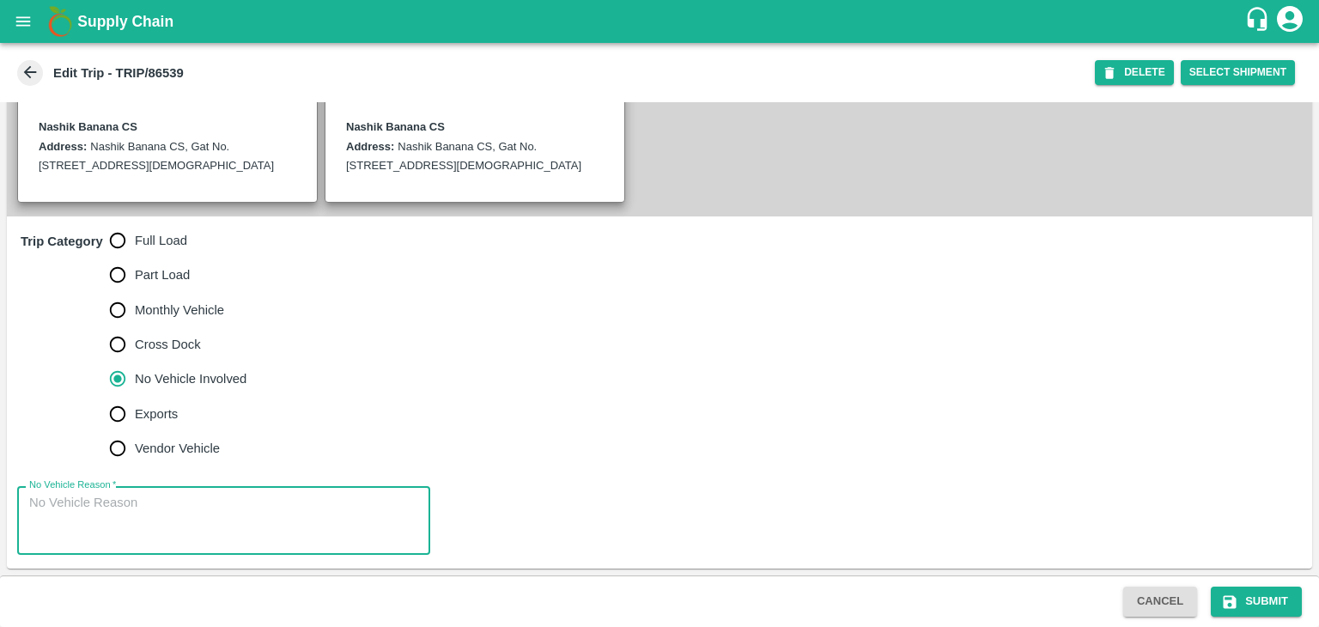
click at [203, 523] on textarea "No Vehicle Reason   *" at bounding box center [223, 521] width 389 height 54
type textarea "Field Dump"
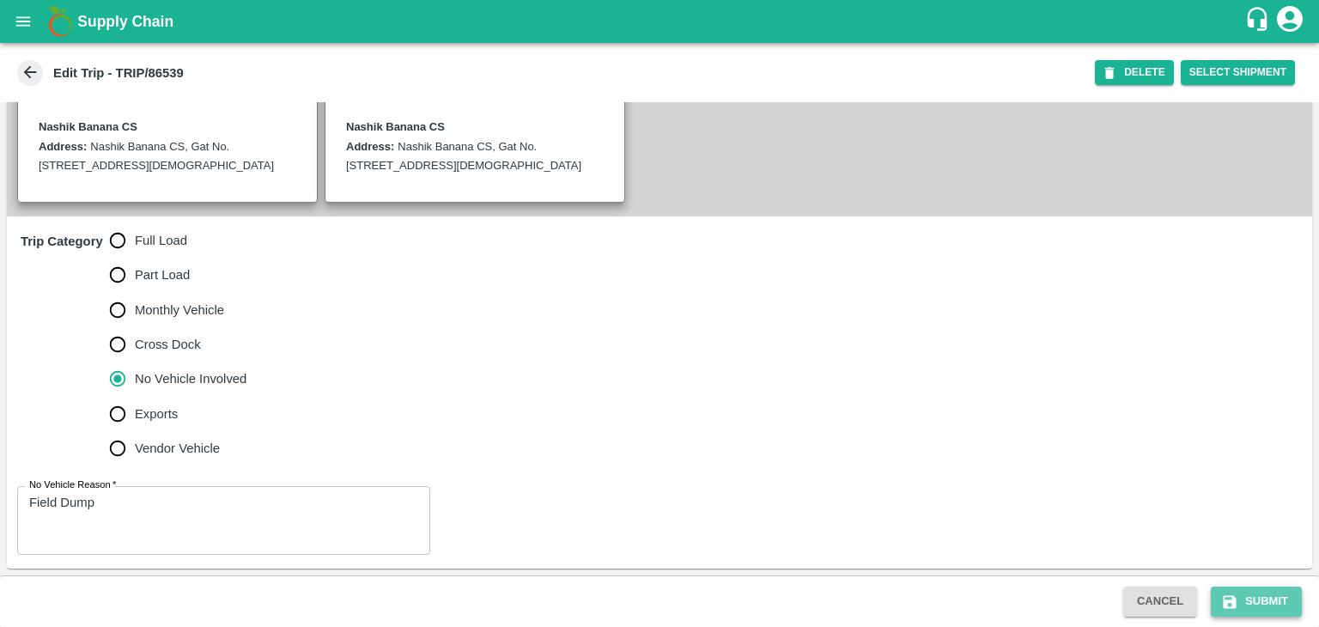
click at [1241, 589] on button "Submit" at bounding box center [1256, 602] width 91 height 30
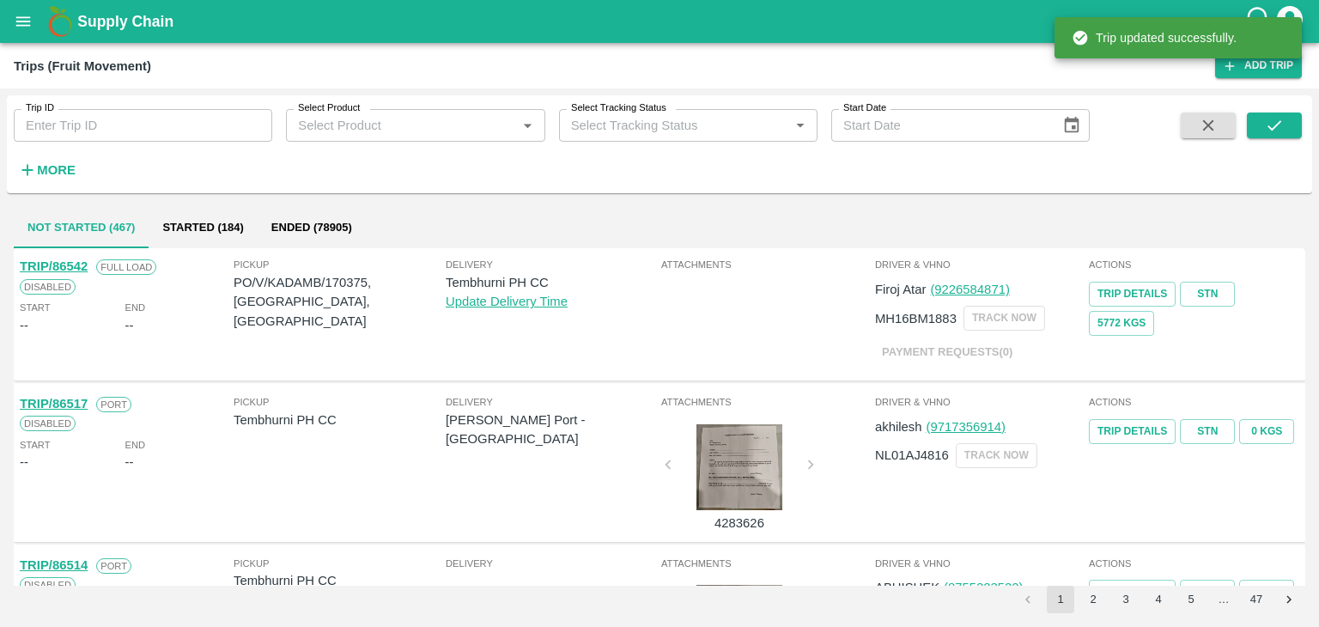
click at [99, 133] on input "Trip ID" at bounding box center [143, 125] width 258 height 33
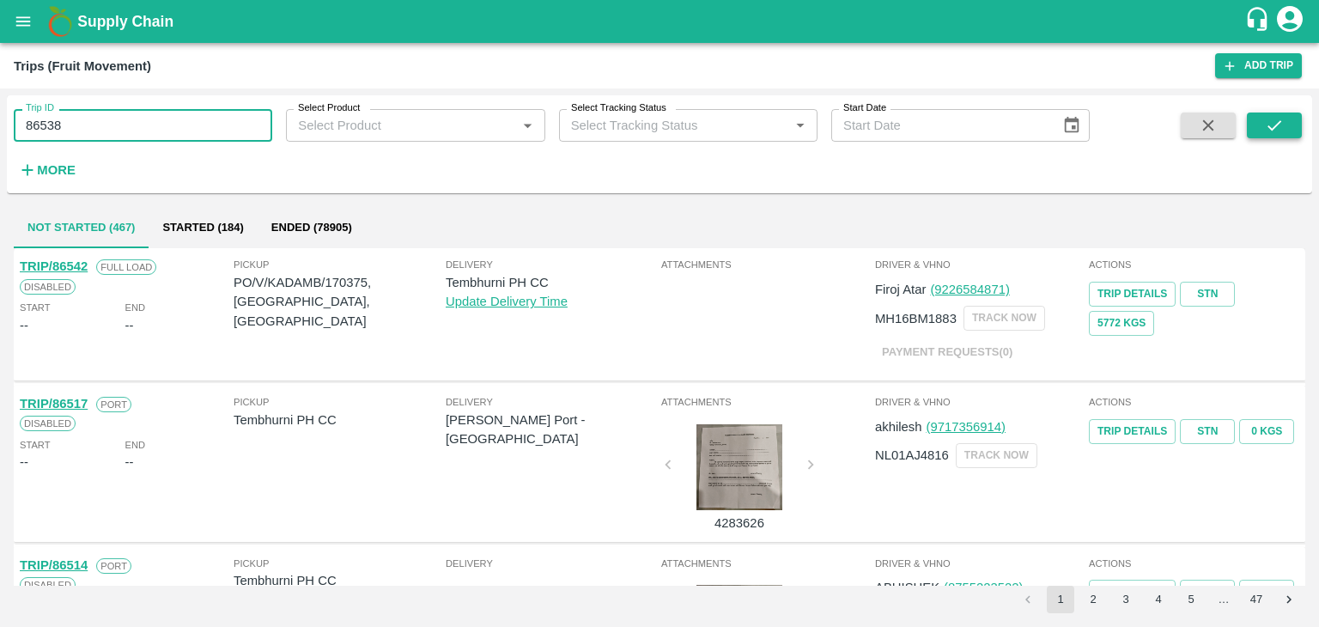
type input "86538"
click at [1285, 124] on button "submit" at bounding box center [1274, 125] width 55 height 26
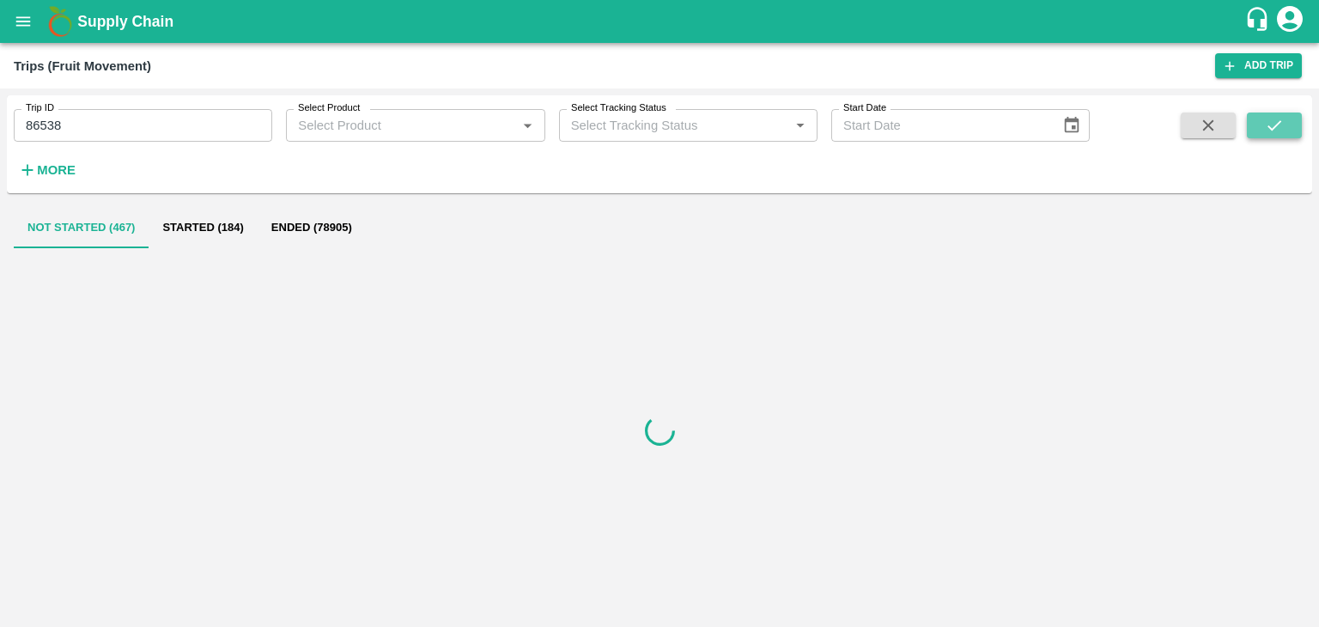
click at [1285, 124] on button "submit" at bounding box center [1274, 125] width 55 height 26
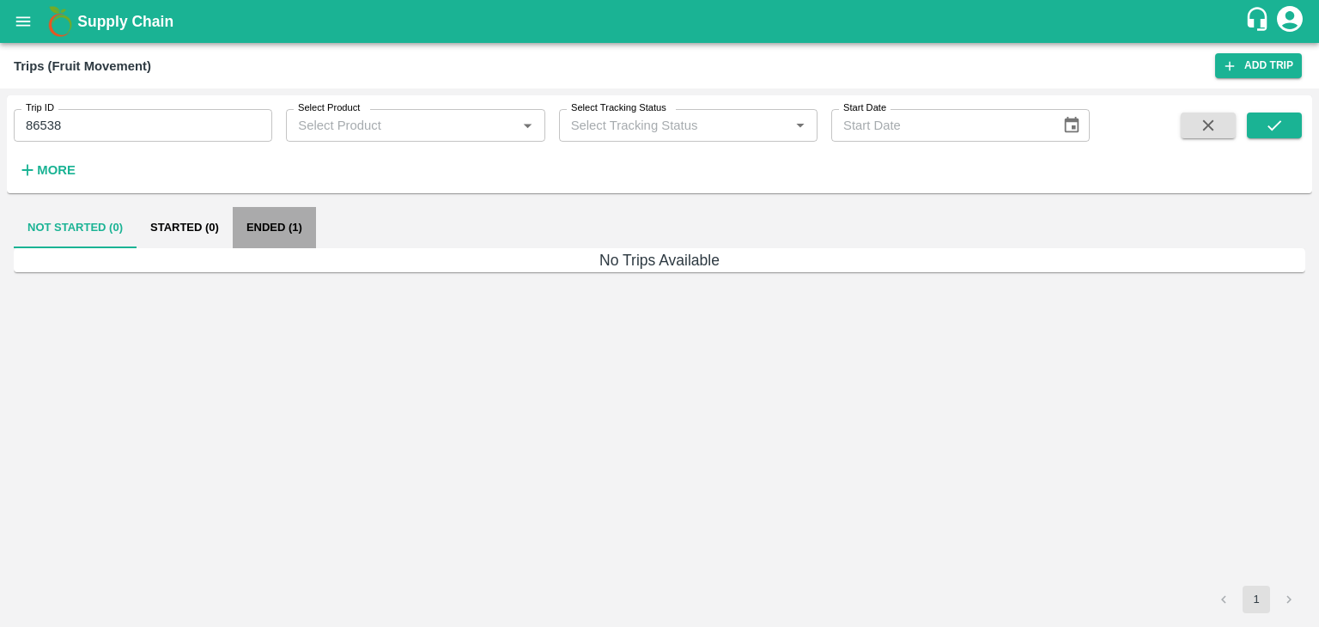
click at [285, 231] on button "Ended (1)" at bounding box center [274, 227] width 83 height 41
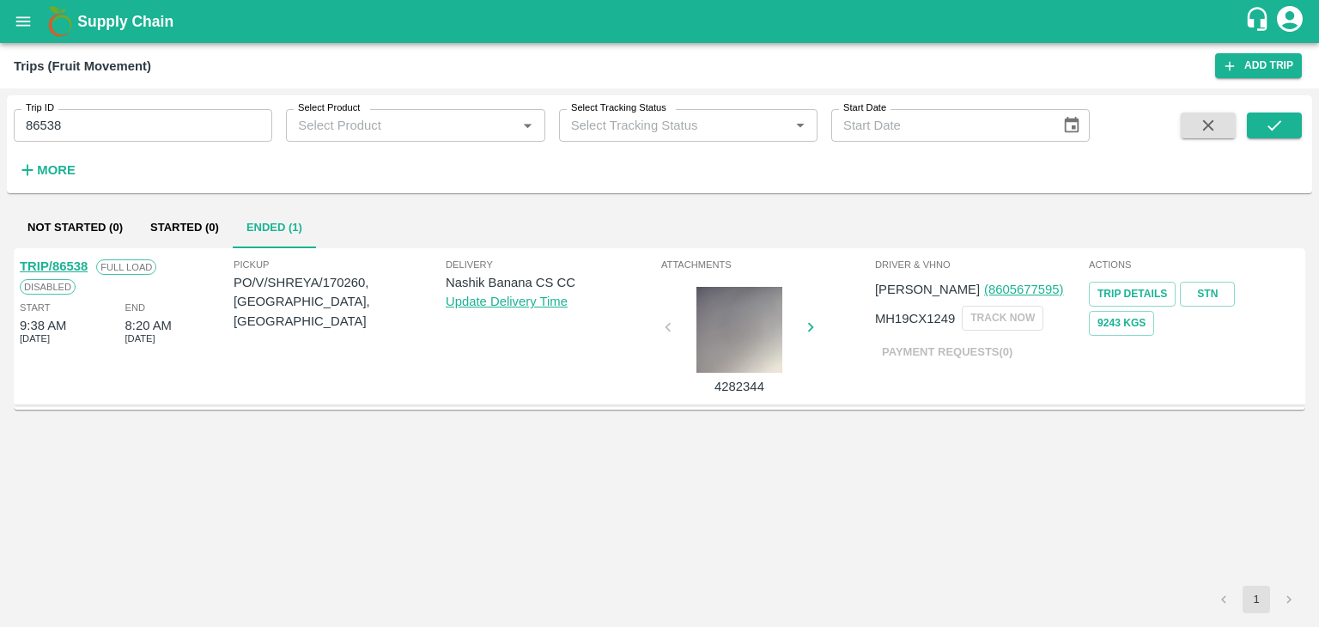
click at [71, 267] on link "TRIP/86538" at bounding box center [54, 266] width 68 height 14
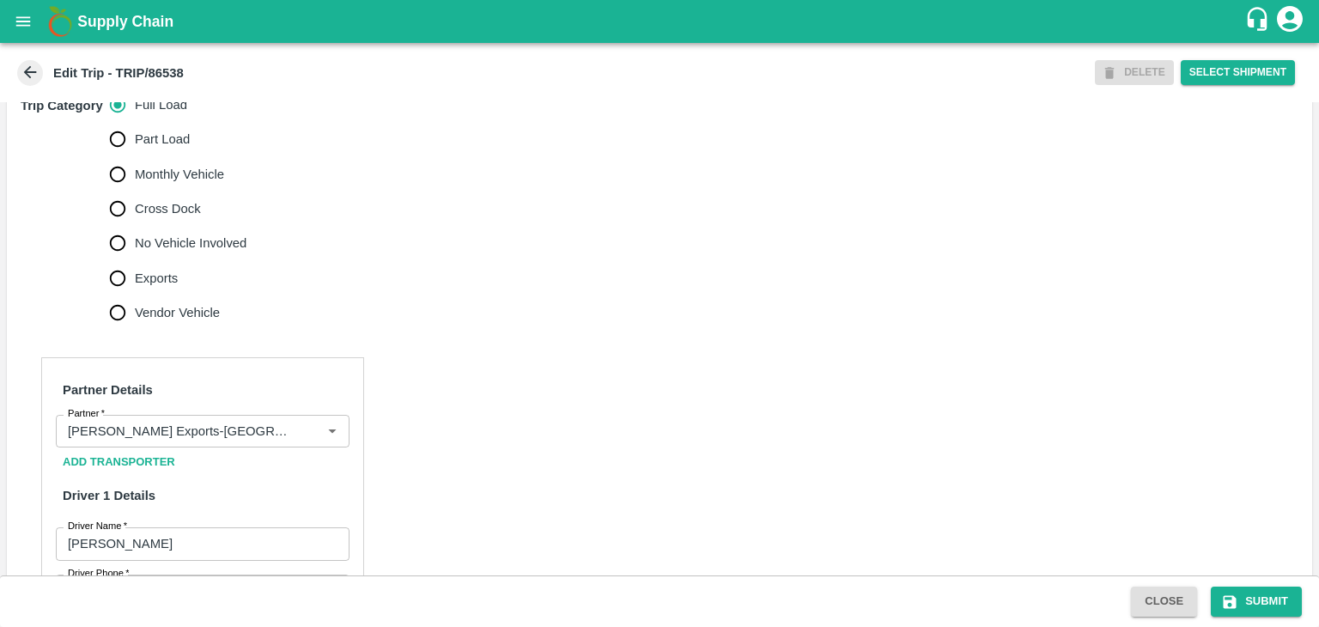
scroll to position [542, 0]
click at [309, 437] on icon "Clear" at bounding box center [311, 429] width 16 height 16
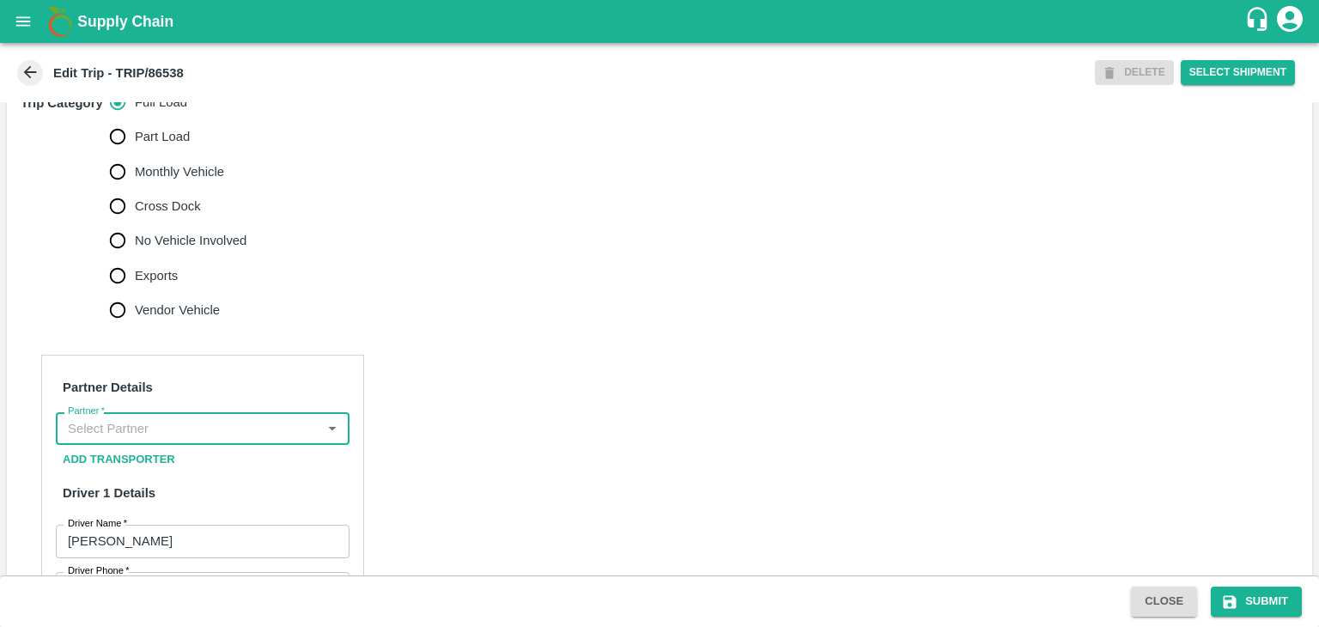
scroll to position [0, 0]
click at [244, 440] on input "Partner   *" at bounding box center [188, 428] width 255 height 22
type input "B"
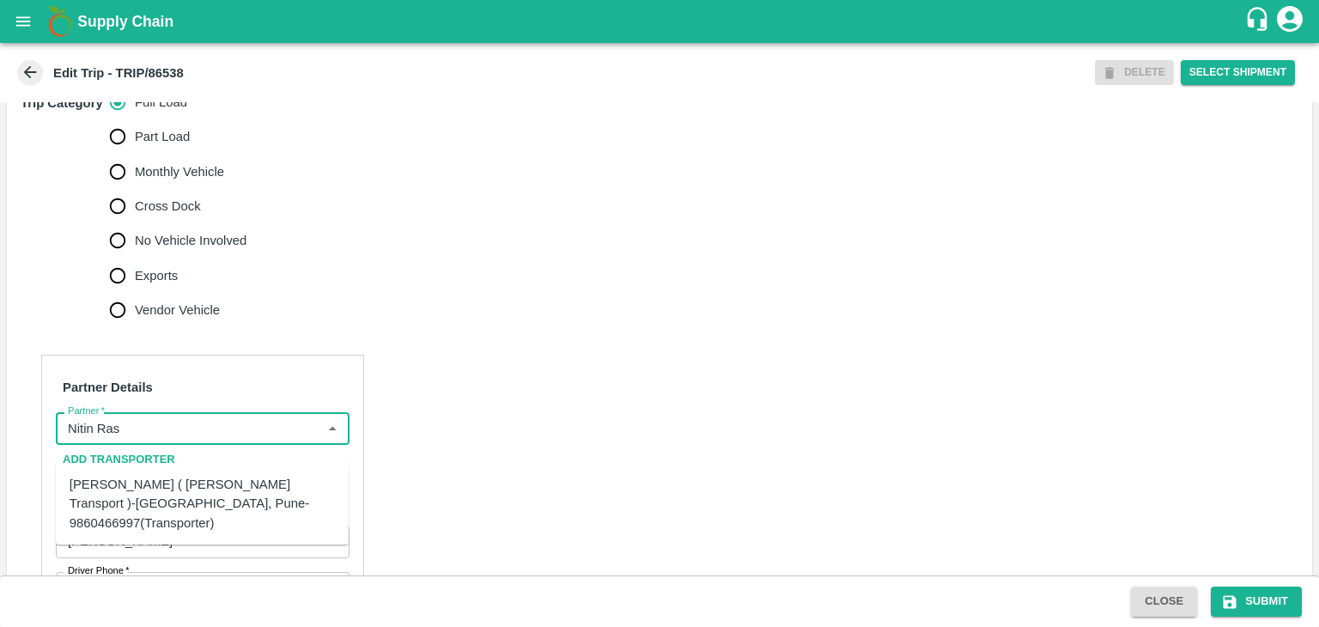
click at [191, 491] on div "[PERSON_NAME] ( [PERSON_NAME] Transport )-[GEOGRAPHIC_DATA], Pune-9860466997(Tr…" at bounding box center [202, 504] width 265 height 58
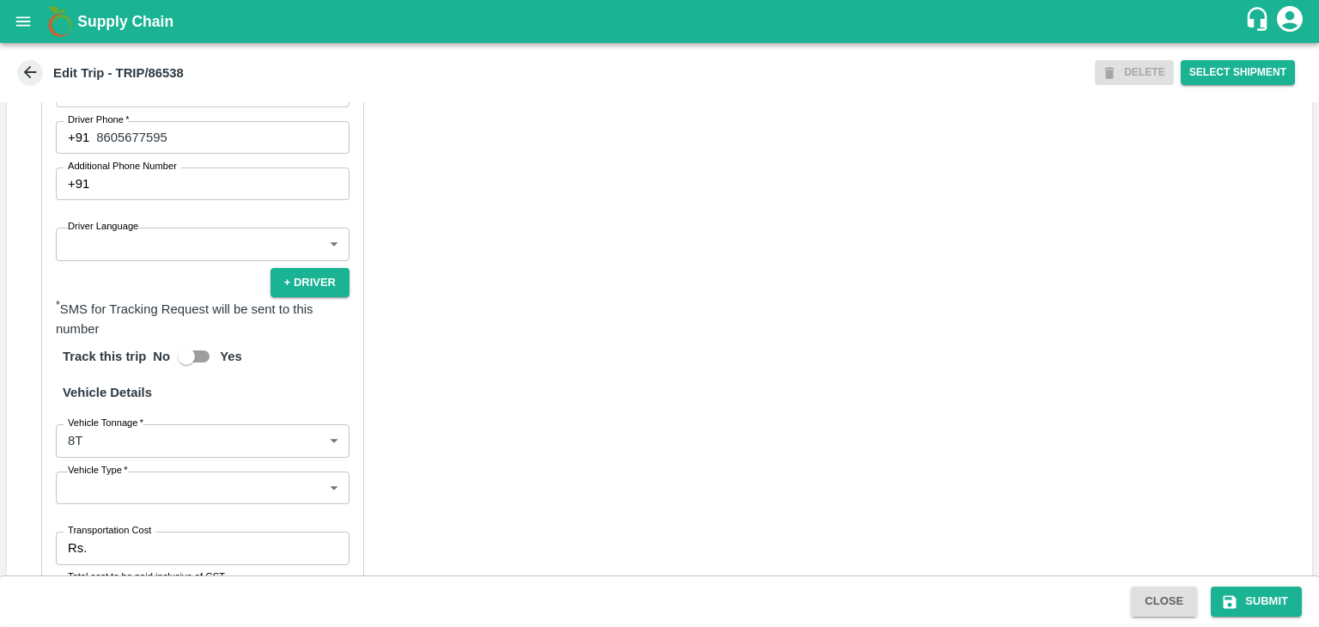
scroll to position [992, 0]
type input "Nitin Rasal ( Bhairavnath Transport )-Deulgaon, Pune-9860466997(Transporter)"
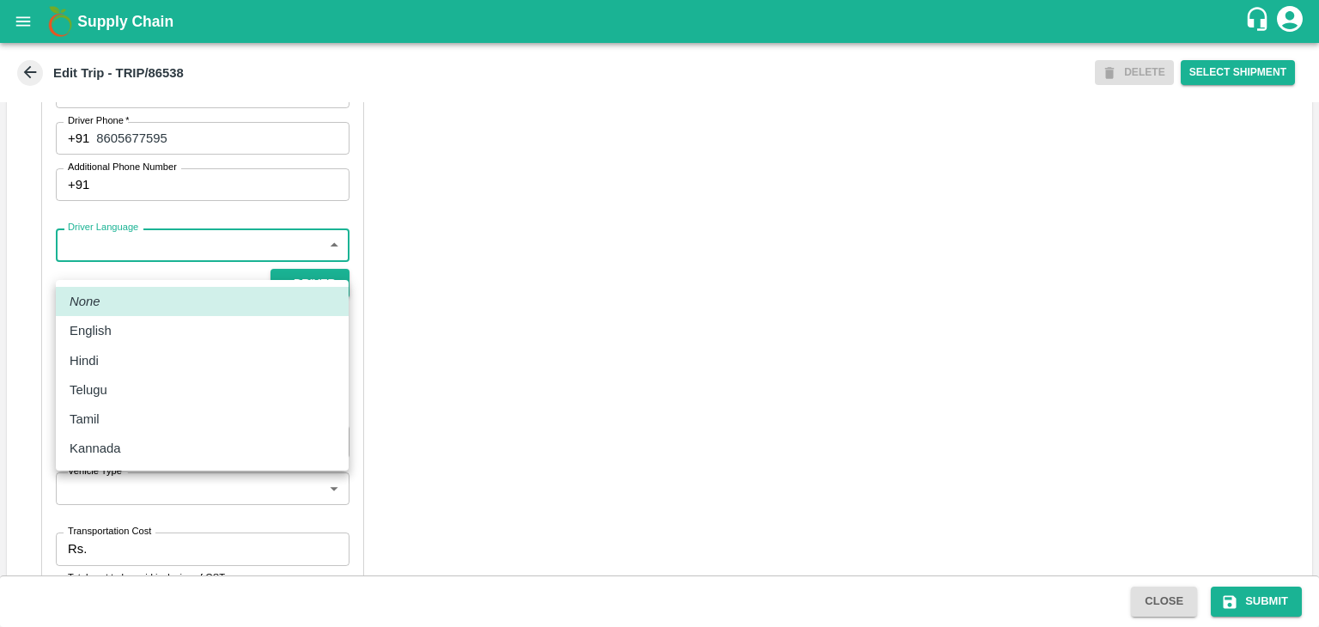
click at [96, 270] on body "Supply Chain Edit Trip - TRIP/86538 DELETE Select Shipment Trip Details Trip Ty…" at bounding box center [659, 313] width 1319 height 627
drag, startPoint x: 119, startPoint y: 374, endPoint x: 121, endPoint y: 363, distance: 11.3
click at [121, 363] on ul "None English Hindi Telugu Tamil Kannada" at bounding box center [202, 375] width 293 height 191
click at [121, 363] on div "Hindi" at bounding box center [202, 360] width 265 height 19
type input "hi"
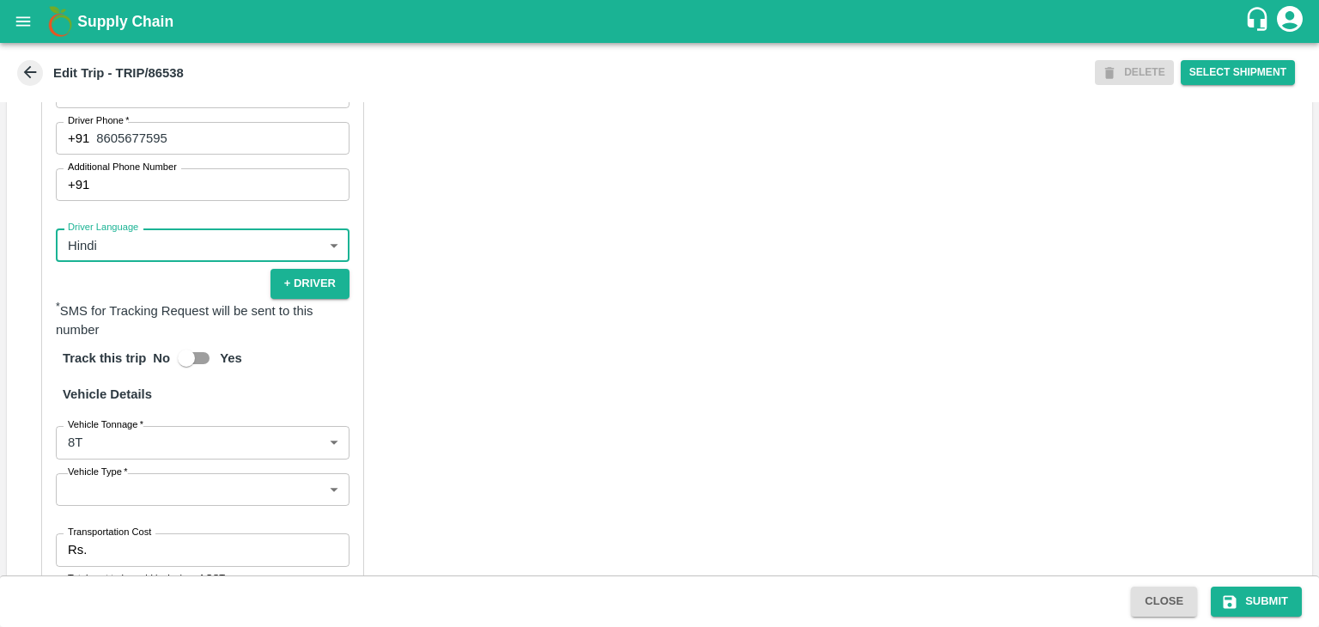
scroll to position [1205, 0]
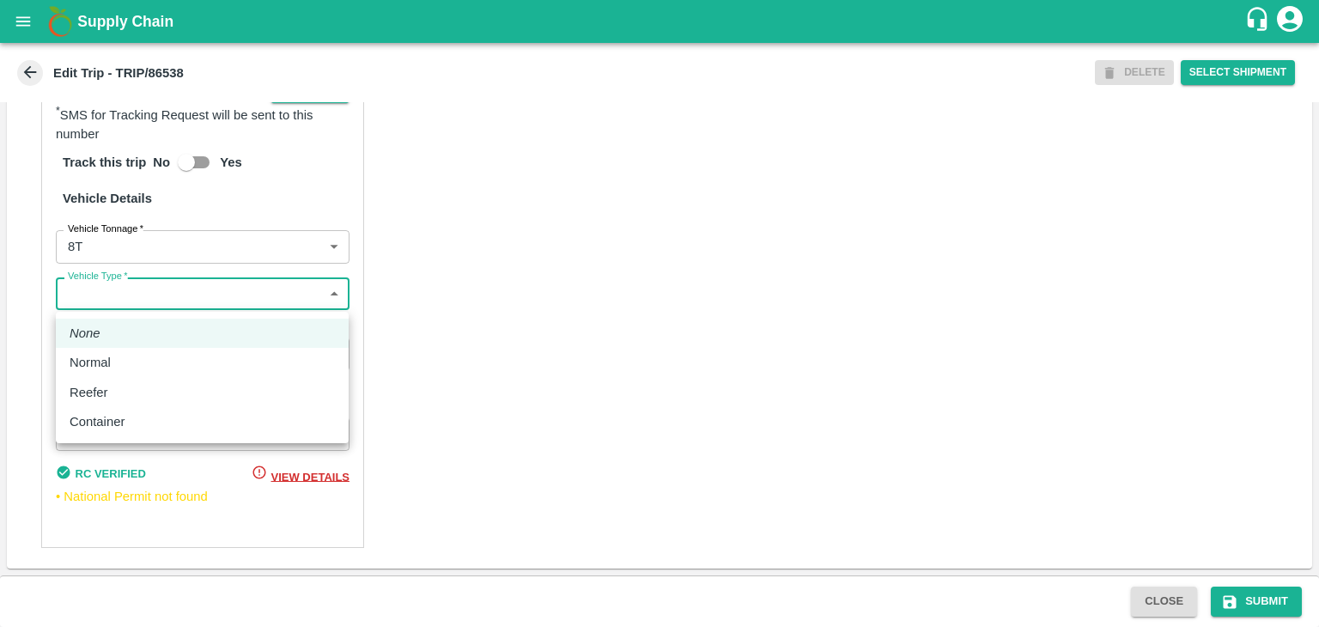
click at [100, 303] on body "Supply Chain Edit Trip - TRIP/86538 DELETE Select Shipment Trip Details Trip Ty…" at bounding box center [659, 313] width 1319 height 627
click at [108, 358] on p "Normal" at bounding box center [90, 362] width 41 height 19
type input "Normal"
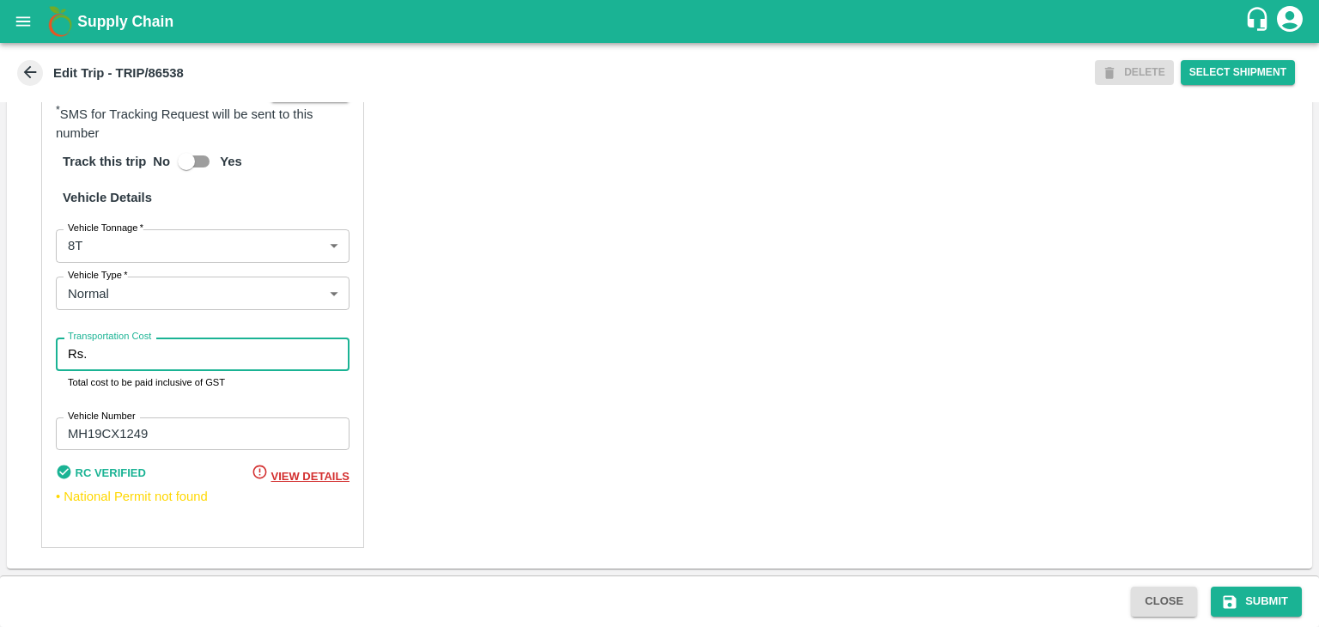
click at [129, 361] on input "Transportation Cost" at bounding box center [222, 353] width 256 height 33
type input "10000"
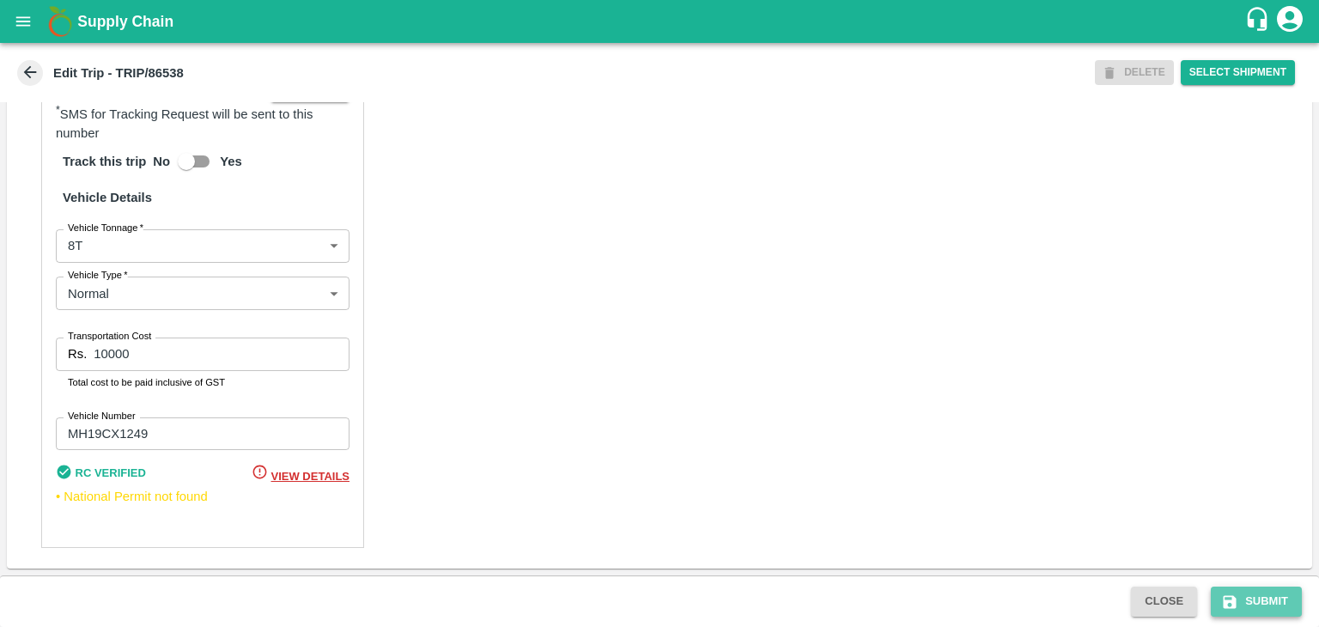
click at [1261, 604] on button "Submit" at bounding box center [1256, 602] width 91 height 30
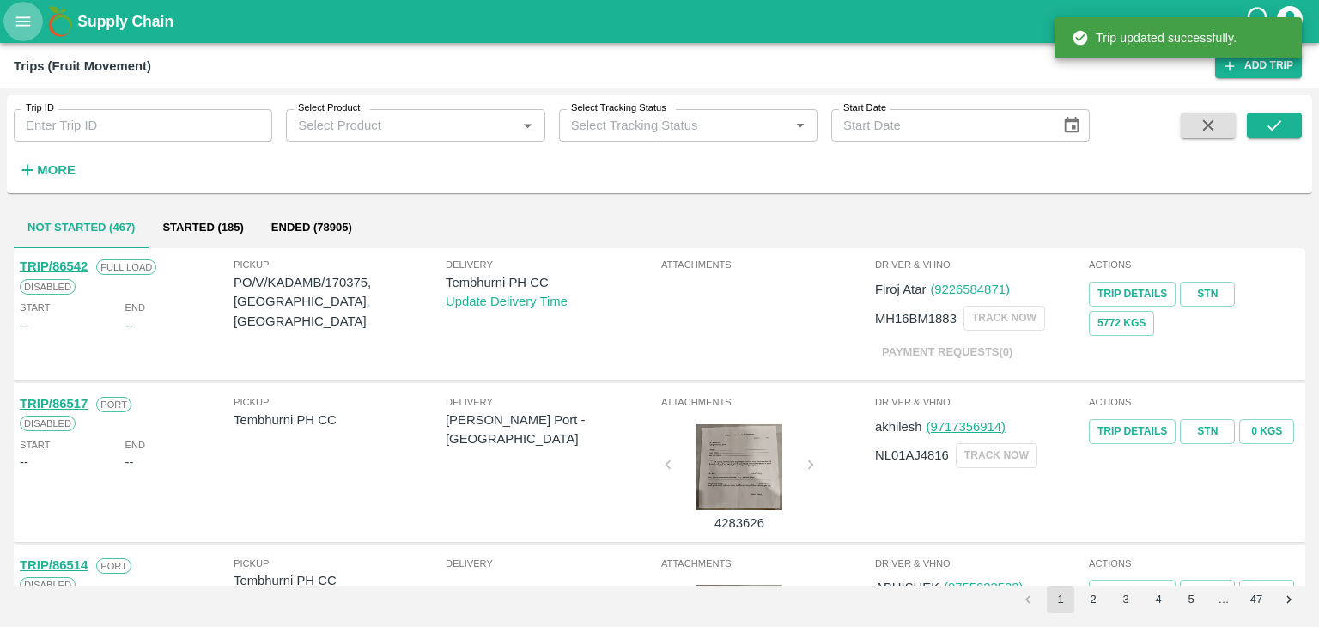
click at [31, 25] on icon "open drawer" at bounding box center [23, 21] width 19 height 19
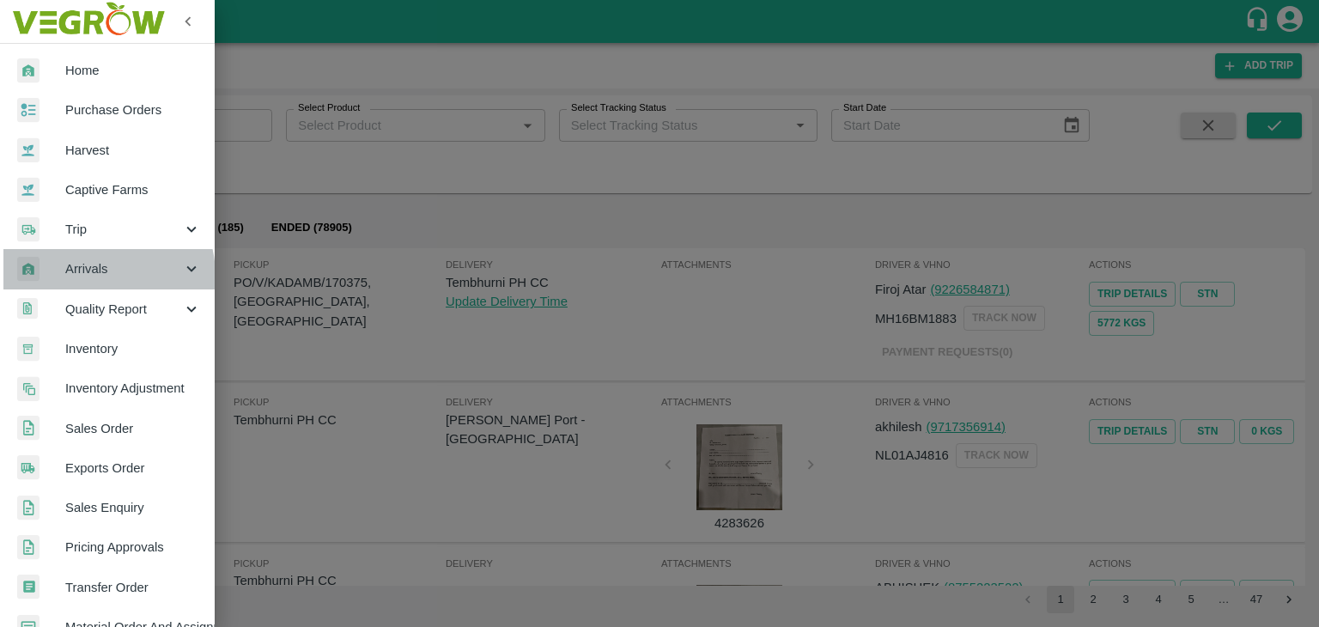
click at [99, 275] on span "Arrivals" at bounding box center [123, 268] width 117 height 19
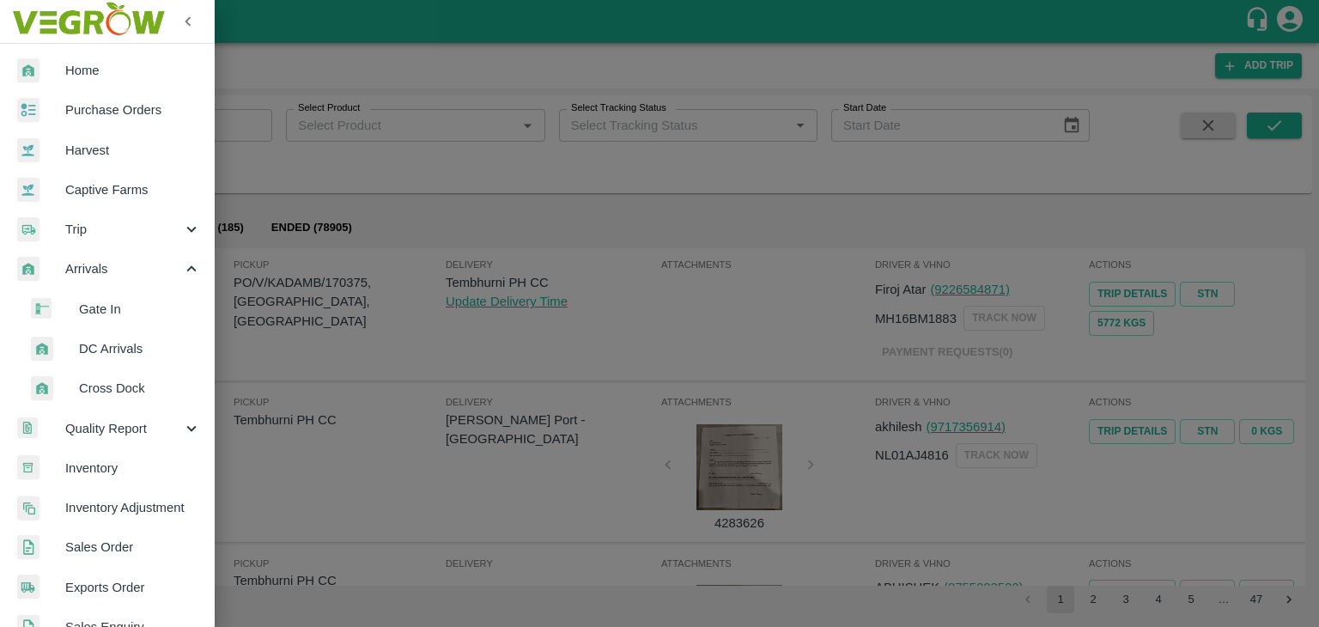
click at [130, 356] on span "DC Arrivals" at bounding box center [140, 348] width 122 height 19
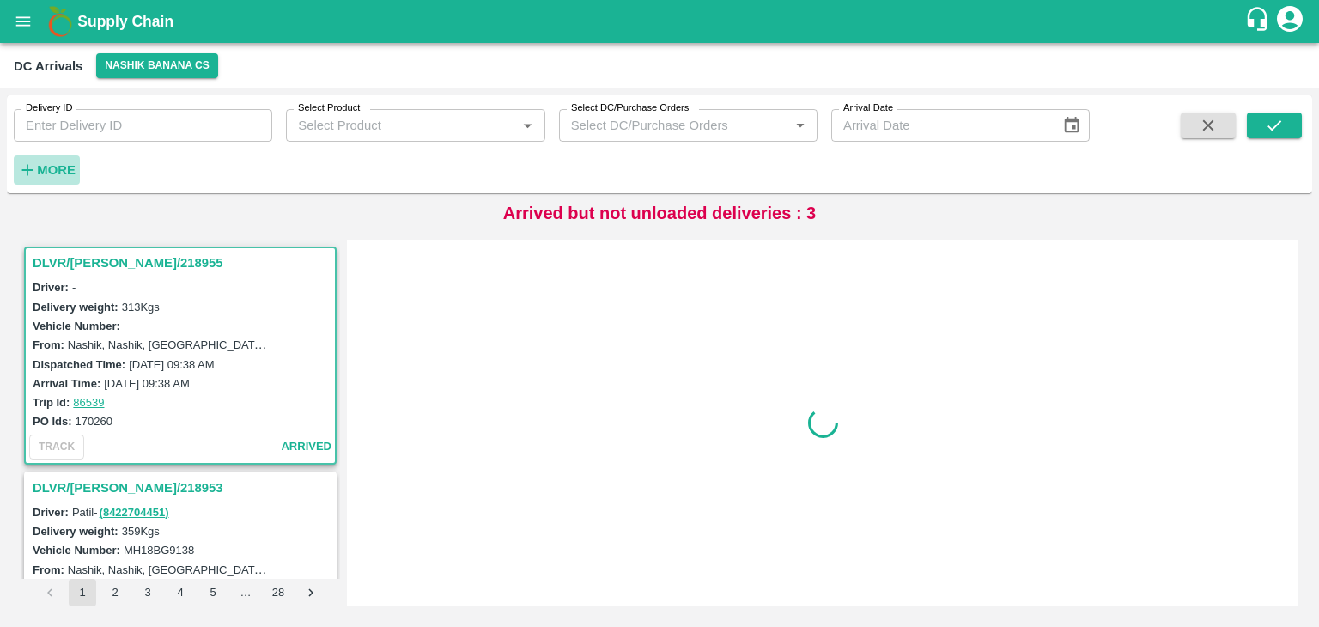
click at [40, 179] on h6 "More" at bounding box center [56, 170] width 39 height 22
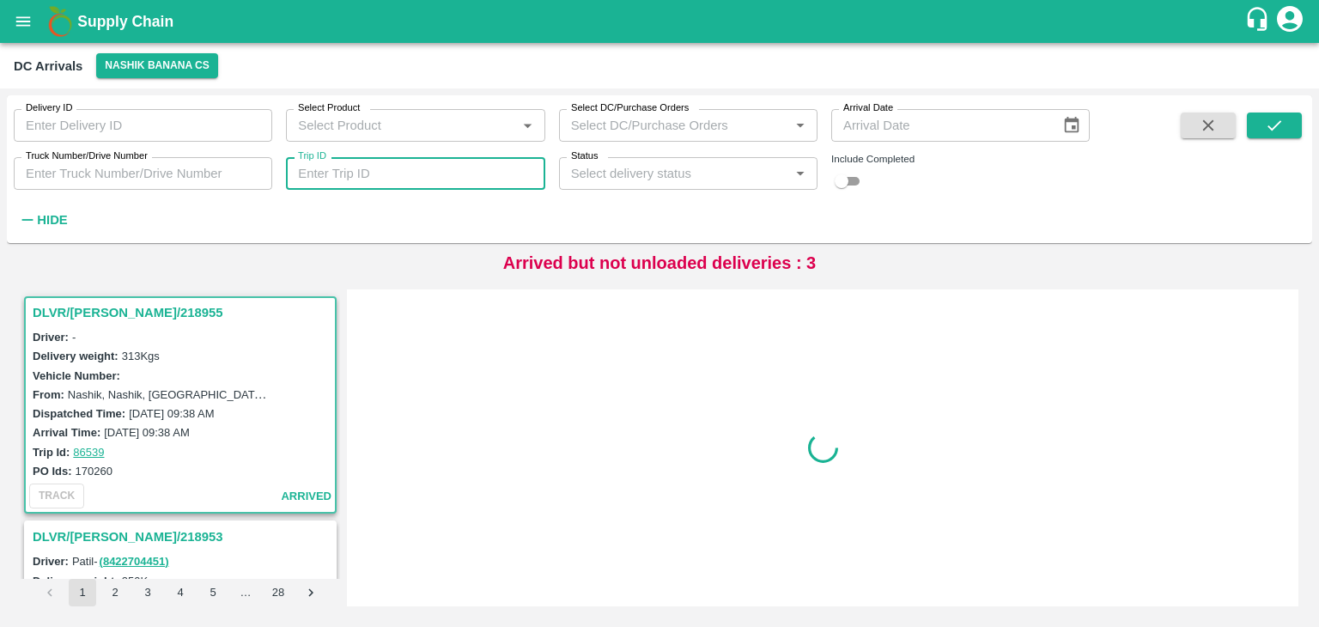
click at [490, 184] on input "Trip ID" at bounding box center [415, 173] width 258 height 33
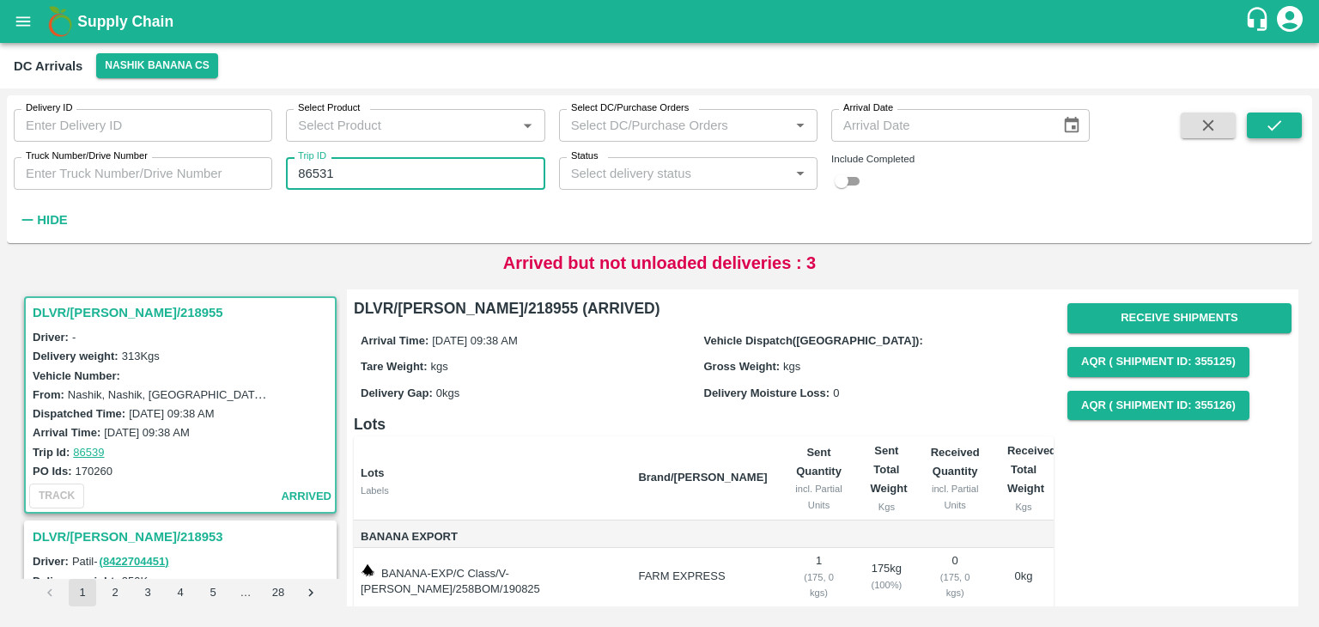
type input "86531"
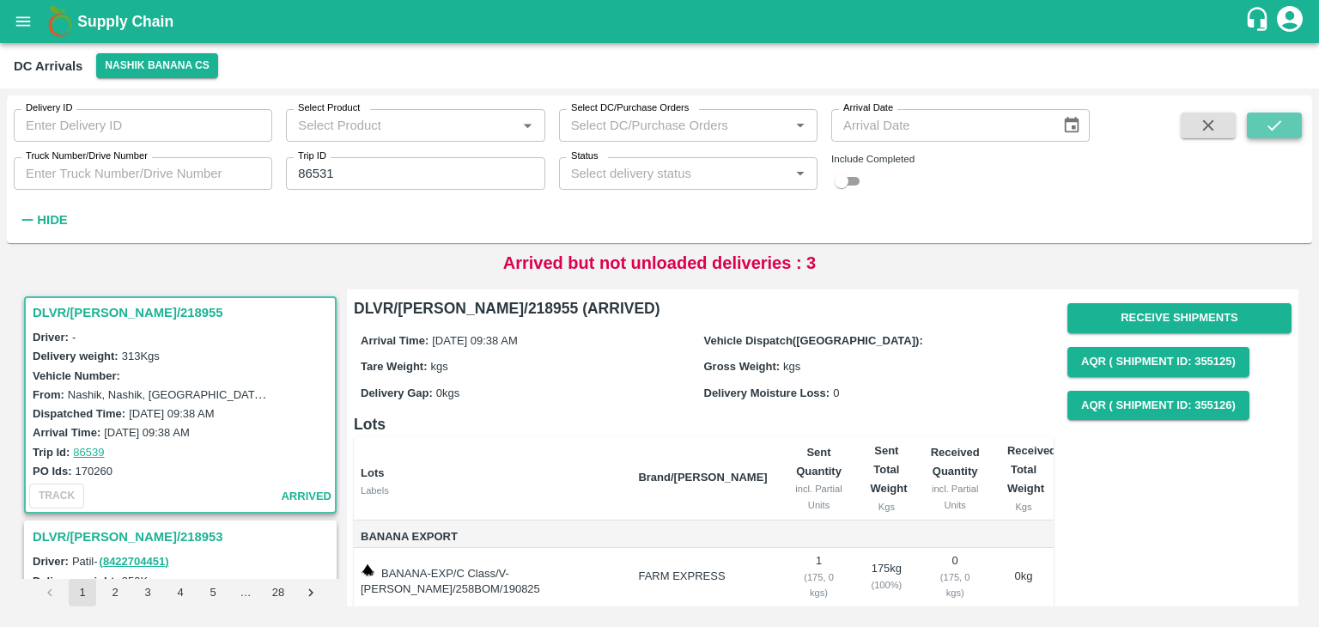
click at [1275, 120] on icon "submit" at bounding box center [1274, 125] width 19 height 19
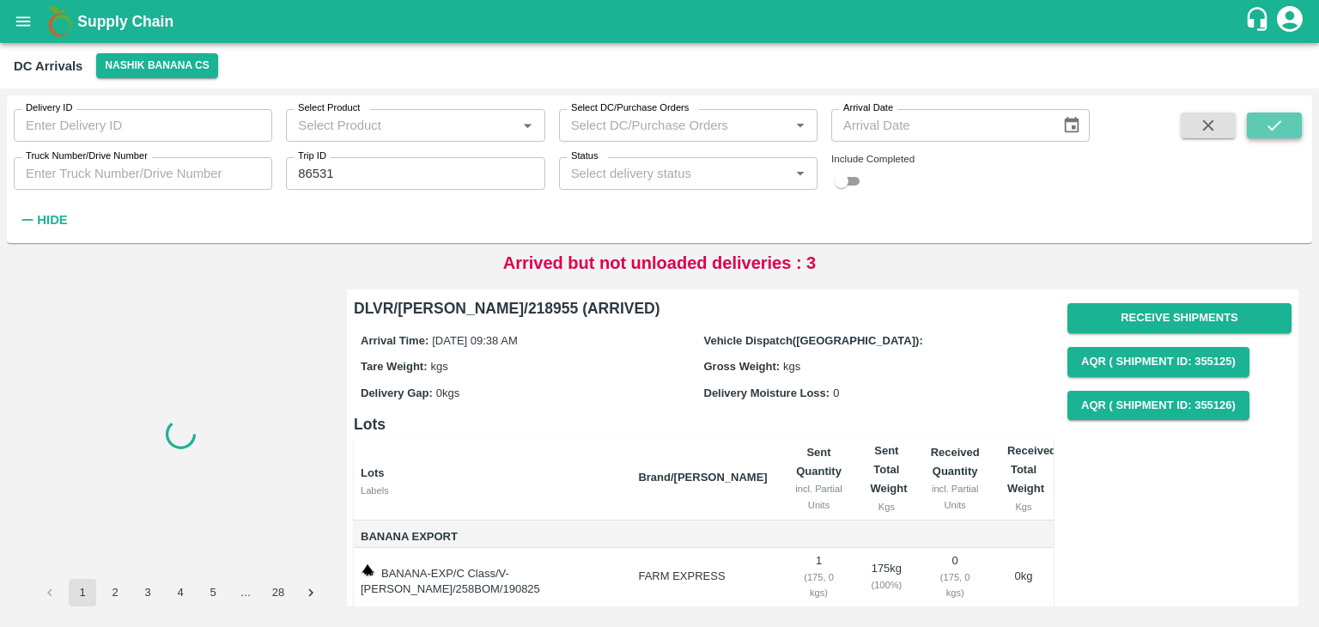
click at [1275, 120] on icon "submit" at bounding box center [1274, 125] width 19 height 19
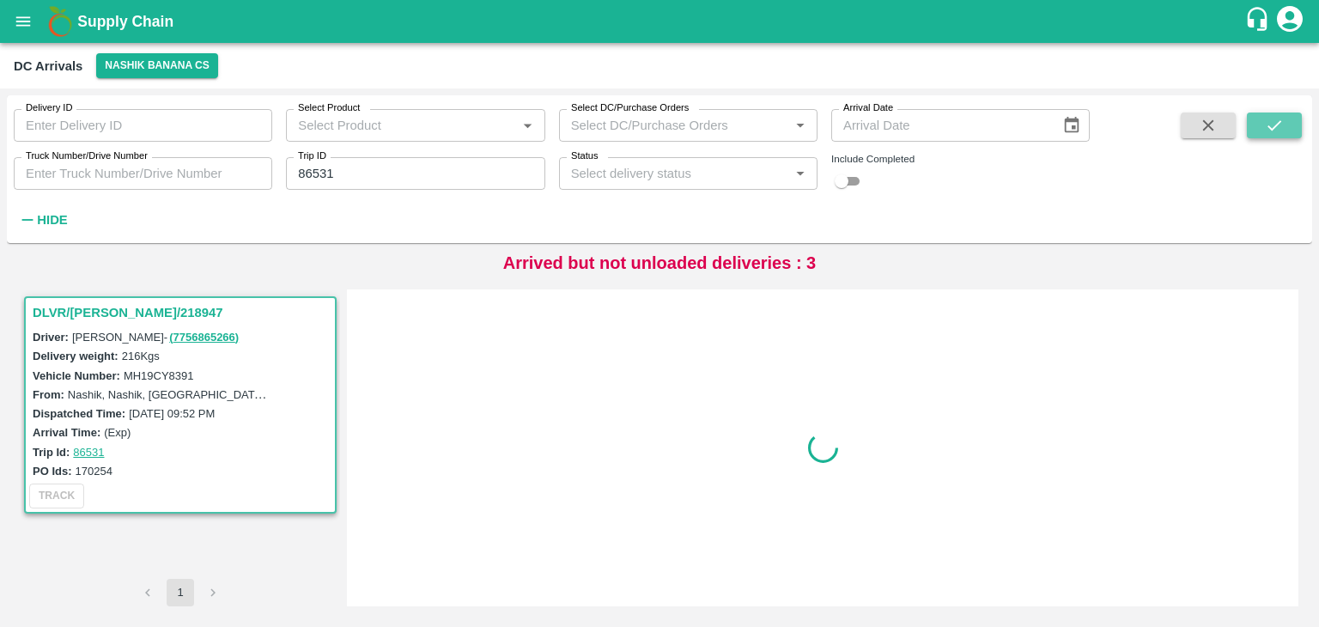
click at [1275, 120] on icon "submit" at bounding box center [1274, 125] width 19 height 19
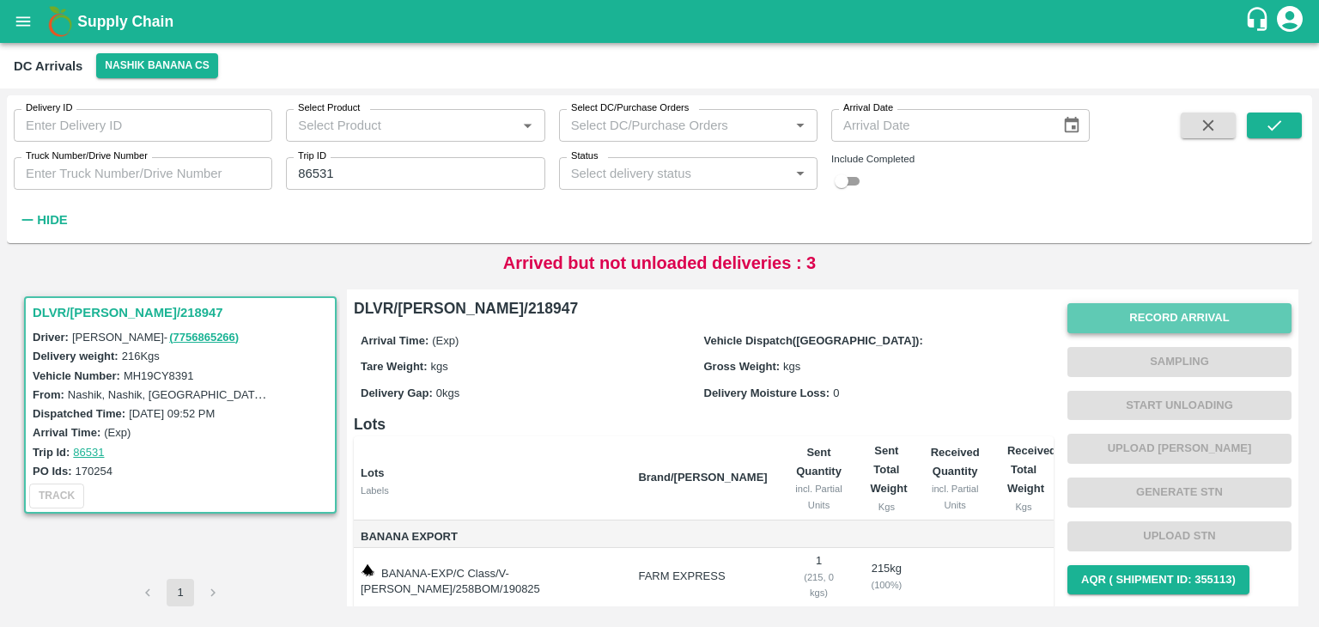
click at [1182, 313] on button "Record Arrival" at bounding box center [1179, 318] width 224 height 30
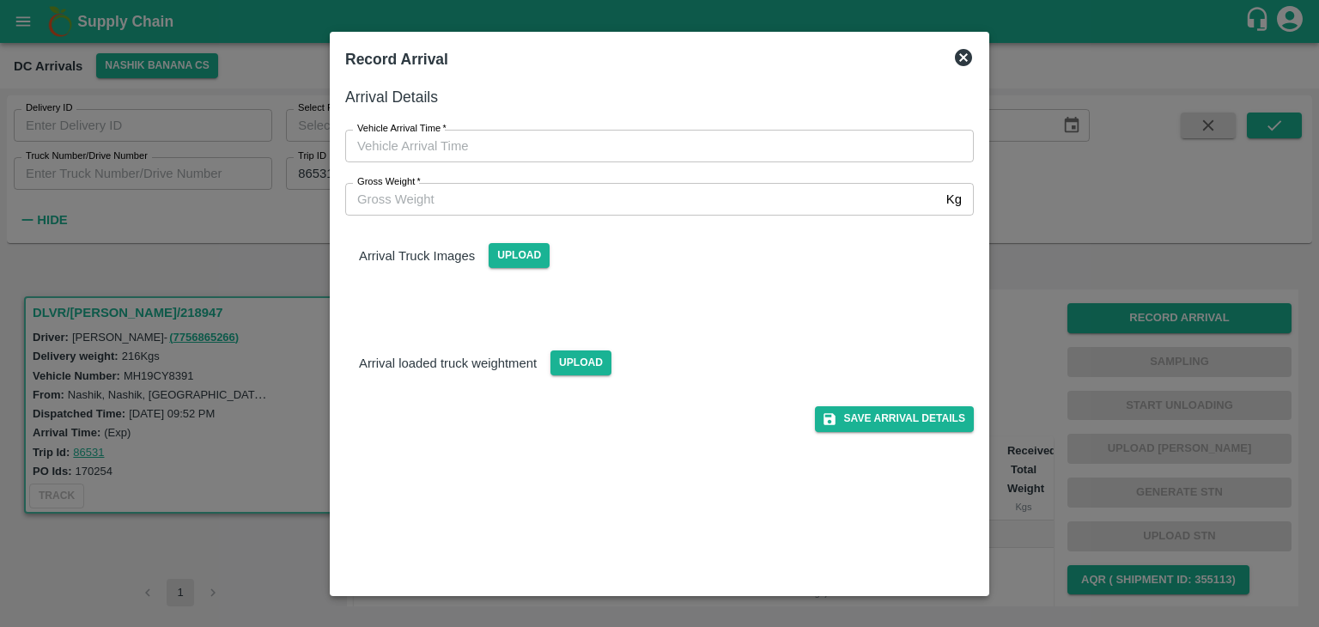
type input "DD/MM/YYYY hh:mm aa"
click at [635, 146] on input "DD/MM/YYYY hh:mm aa" at bounding box center [653, 146] width 617 height 33
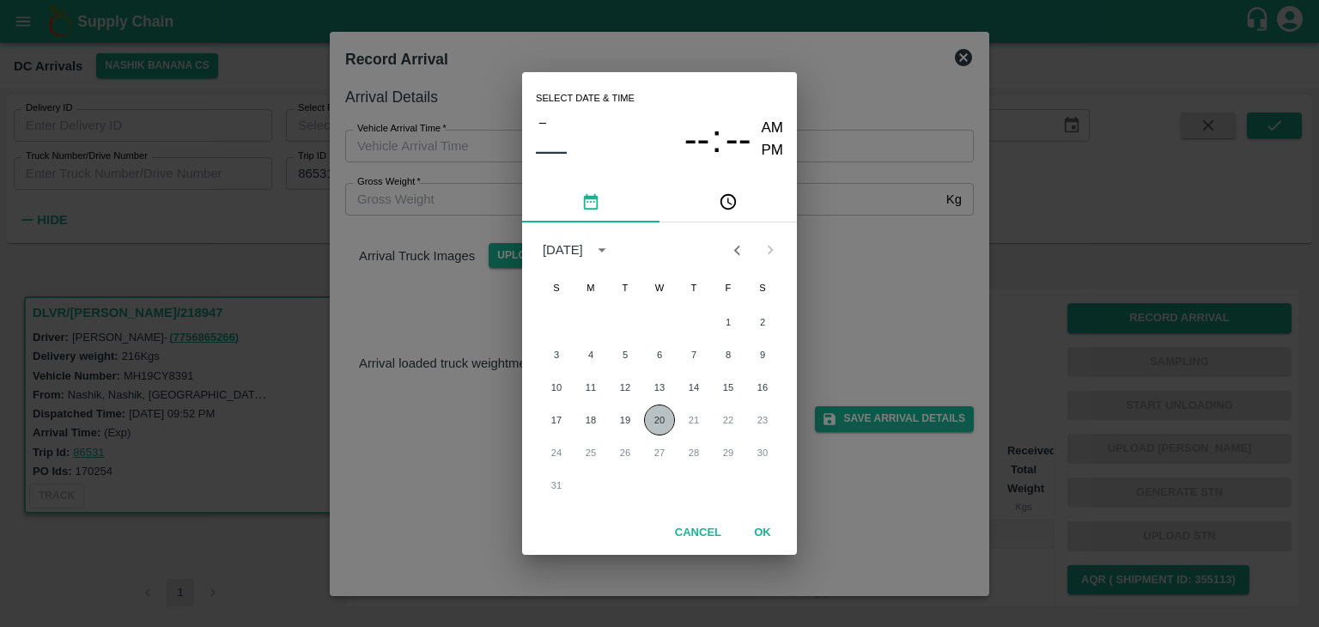
click at [664, 412] on button "20" at bounding box center [659, 419] width 31 height 31
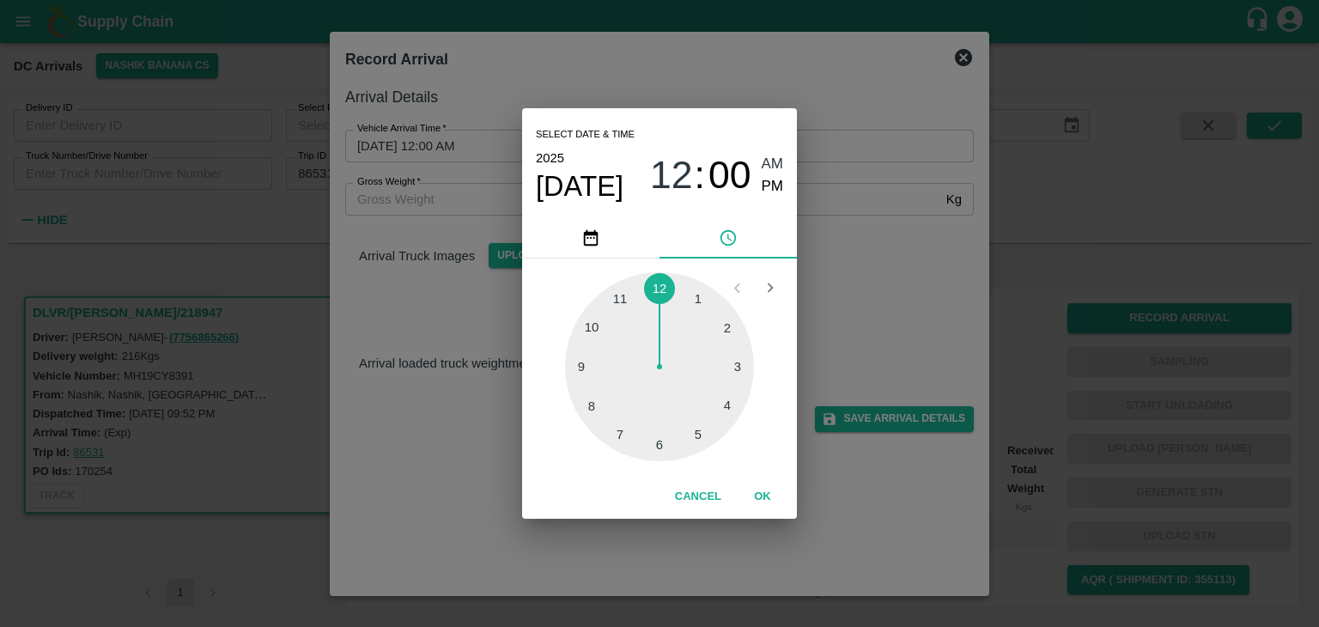
click at [591, 382] on div at bounding box center [659, 366] width 189 height 189
type input "20/08/2025 09:43 AM"
click at [773, 478] on div "Cancel OK" at bounding box center [659, 497] width 275 height 44
click at [768, 492] on button "OK" at bounding box center [762, 497] width 55 height 30
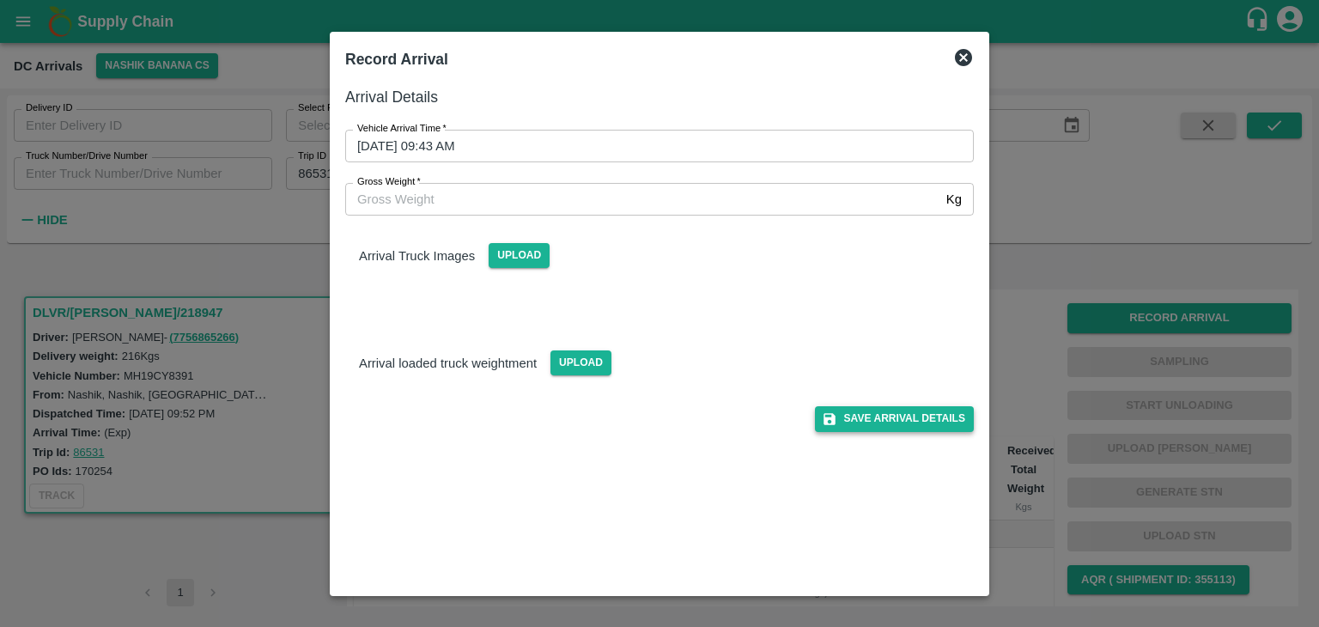
drag, startPoint x: 884, startPoint y: 444, endPoint x: 924, endPoint y: 429, distance: 42.9
click at [924, 429] on div "Arrival Details Vehicle Arrival Time   * 20/08/2025 09:43 AM Vehicle Arrival Ti…" at bounding box center [659, 332] width 642 height 509
click at [924, 429] on button "Save Arrival Details" at bounding box center [894, 418] width 159 height 25
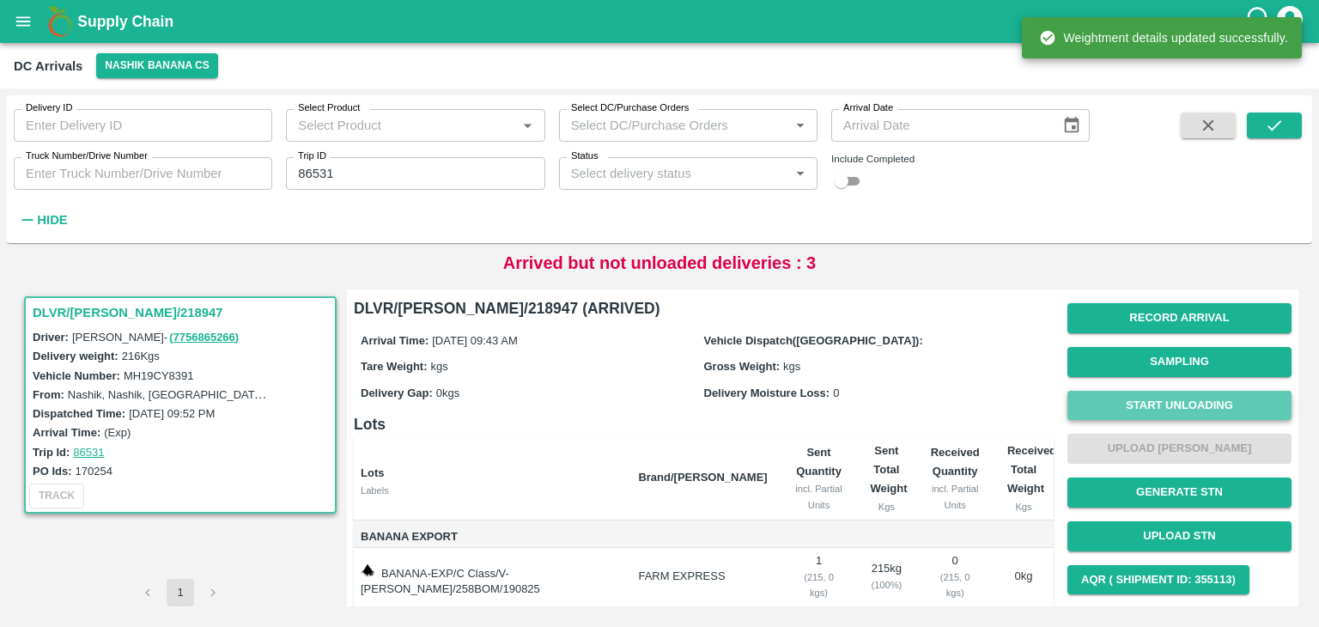
click at [1156, 415] on button "Start Unloading" at bounding box center [1179, 406] width 224 height 30
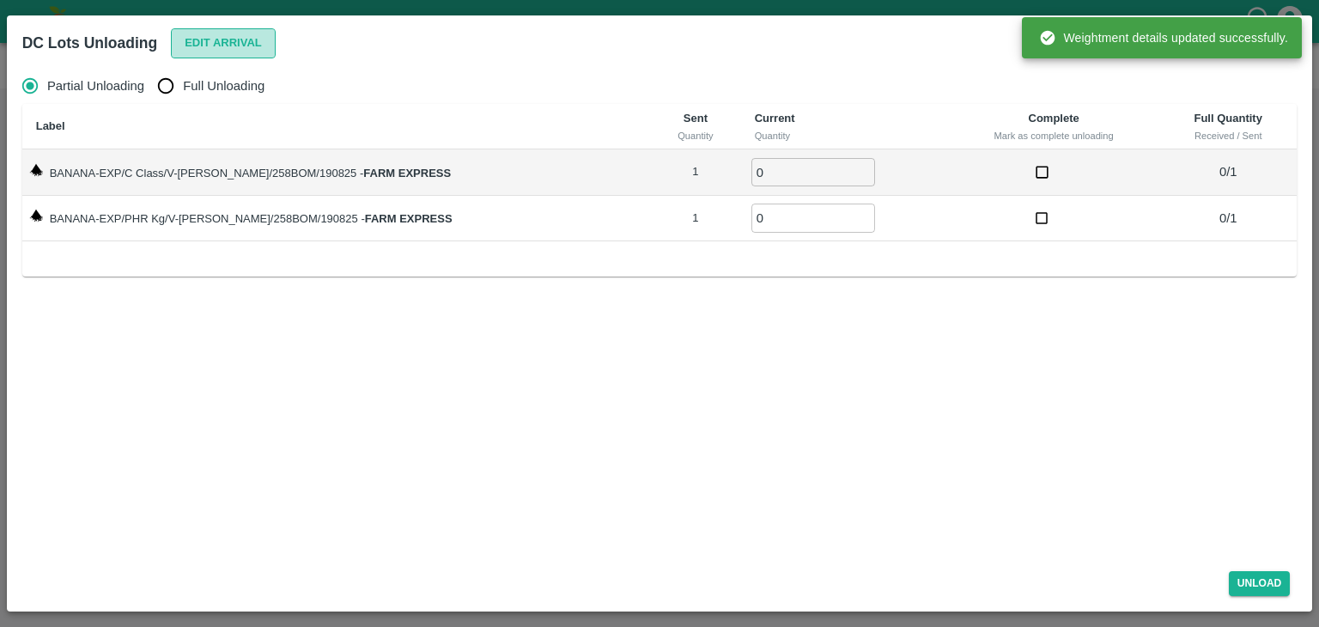
click at [243, 42] on button "Edit Arrival" at bounding box center [223, 43] width 105 height 30
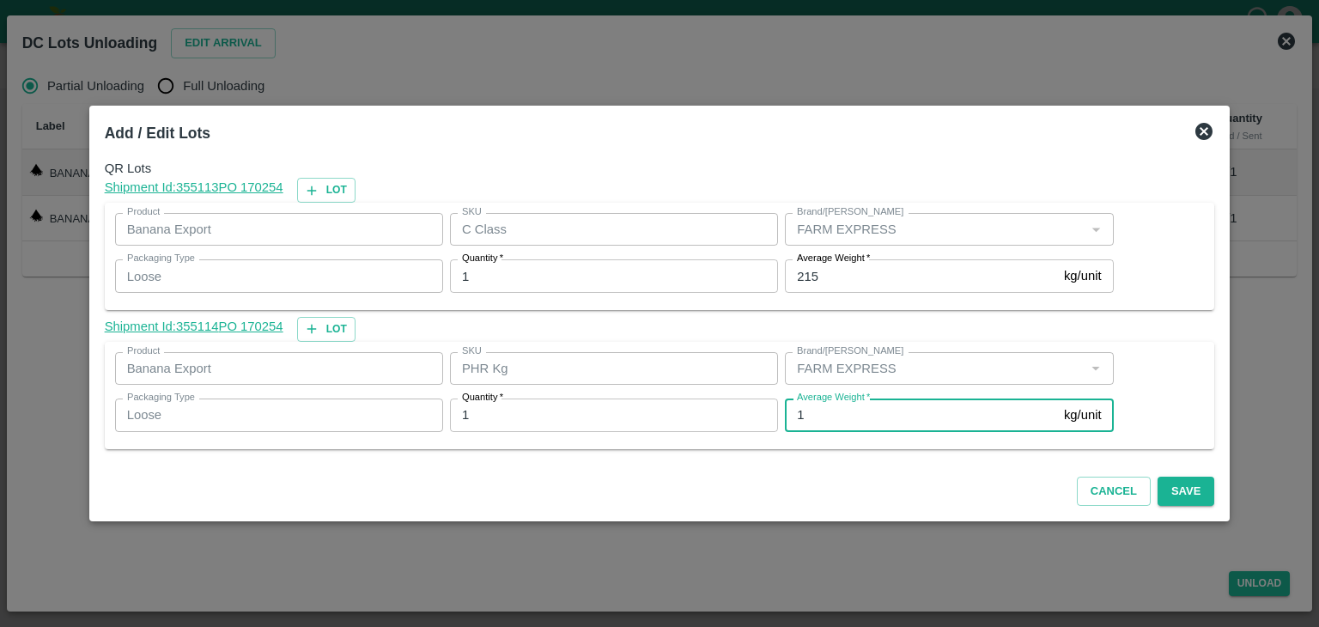
click at [896, 399] on input "1" at bounding box center [921, 414] width 272 height 33
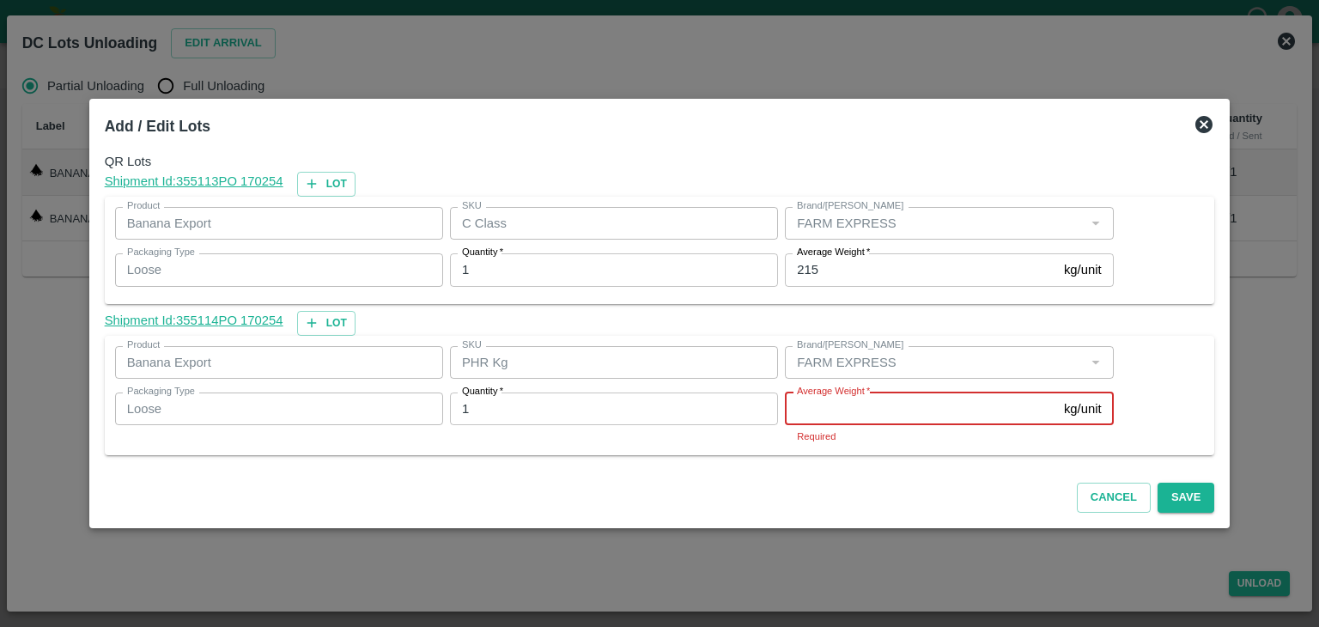
click at [824, 402] on input "Average Weight   *" at bounding box center [921, 408] width 272 height 33
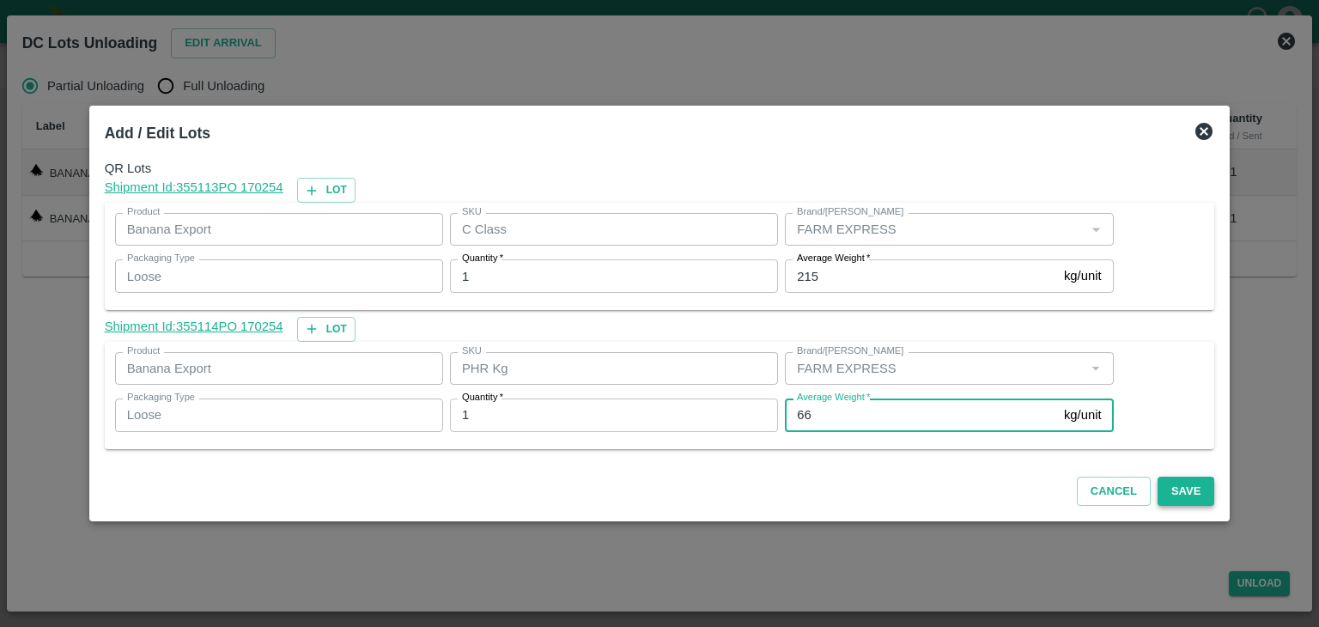
type input "66"
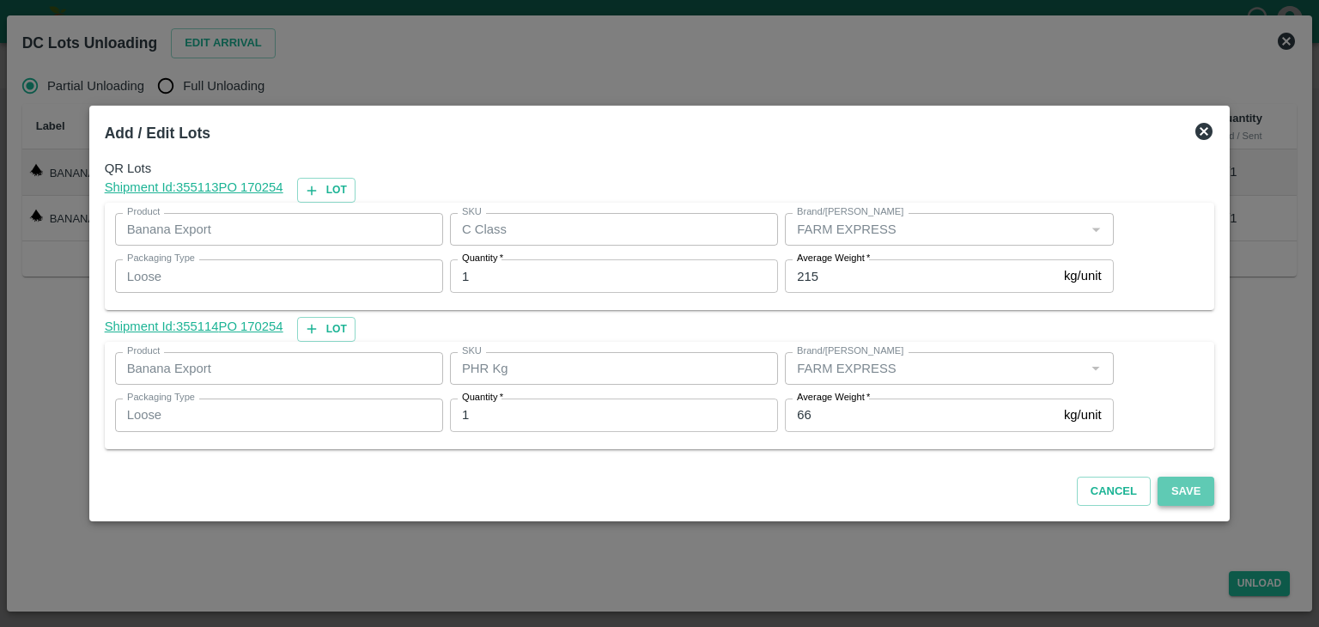
click at [1172, 487] on button "Save" at bounding box center [1186, 492] width 57 height 30
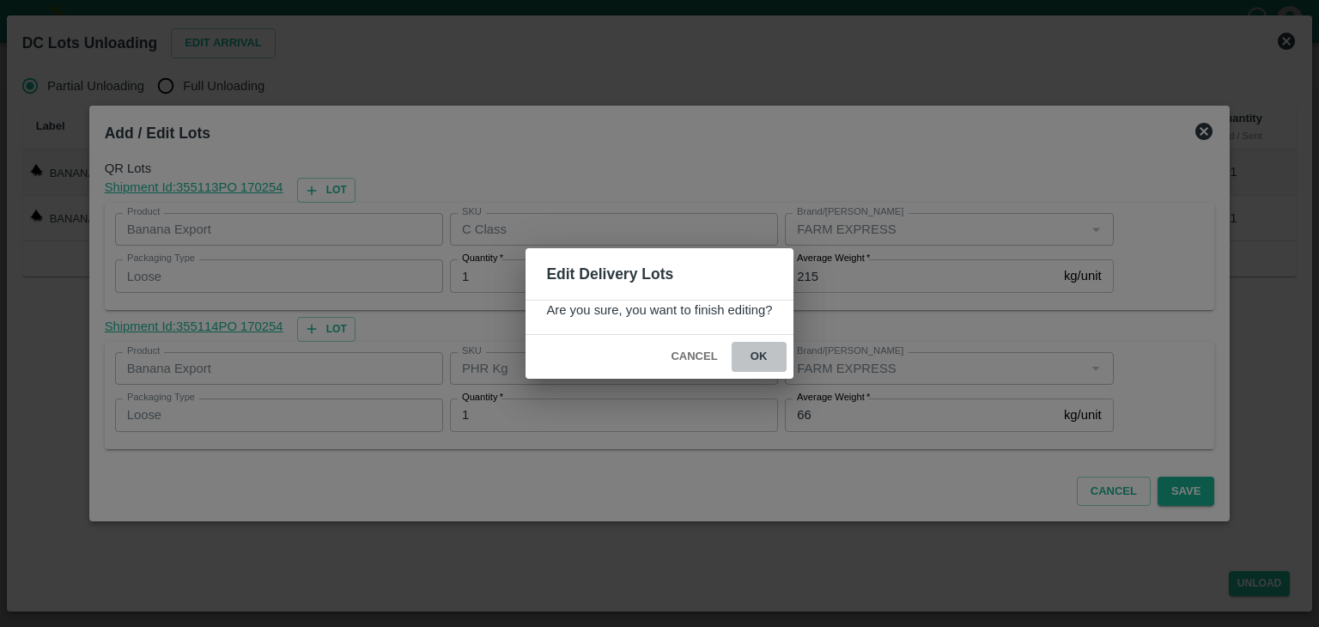
click at [764, 353] on button "ok" at bounding box center [759, 357] width 55 height 30
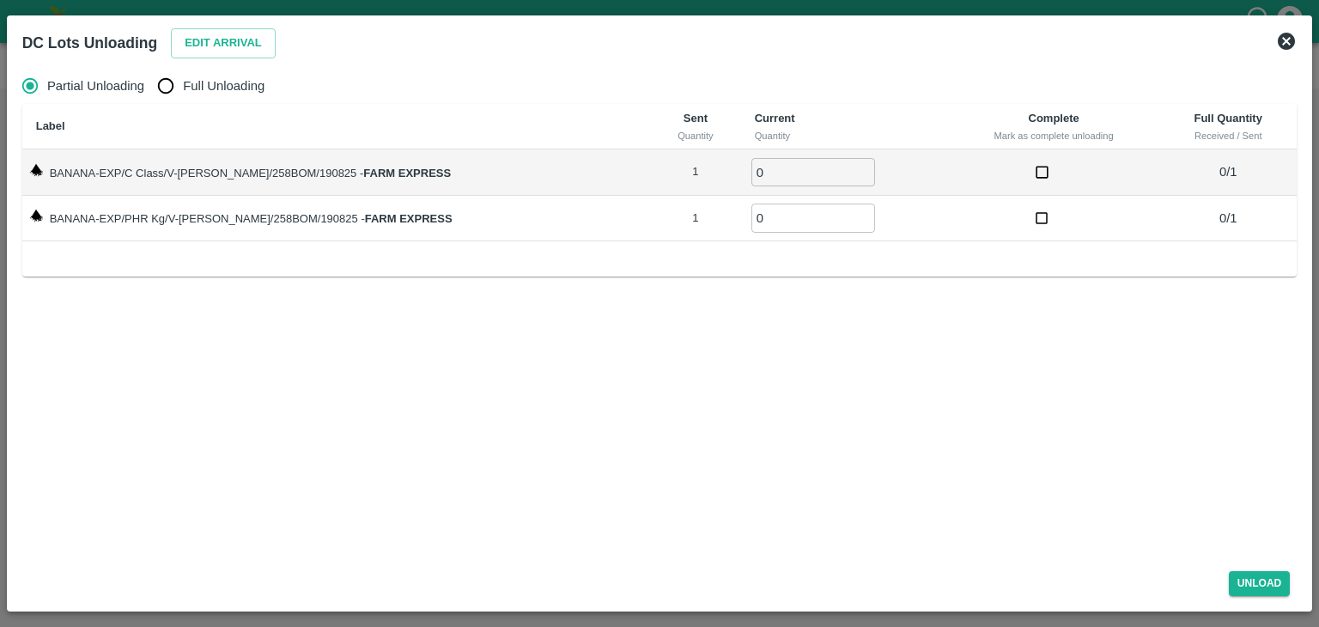
click at [244, 83] on span "Full Unloading" at bounding box center [224, 85] width 82 height 19
click at [183, 83] on input "Full Unloading" at bounding box center [166, 86] width 34 height 34
radio input "true"
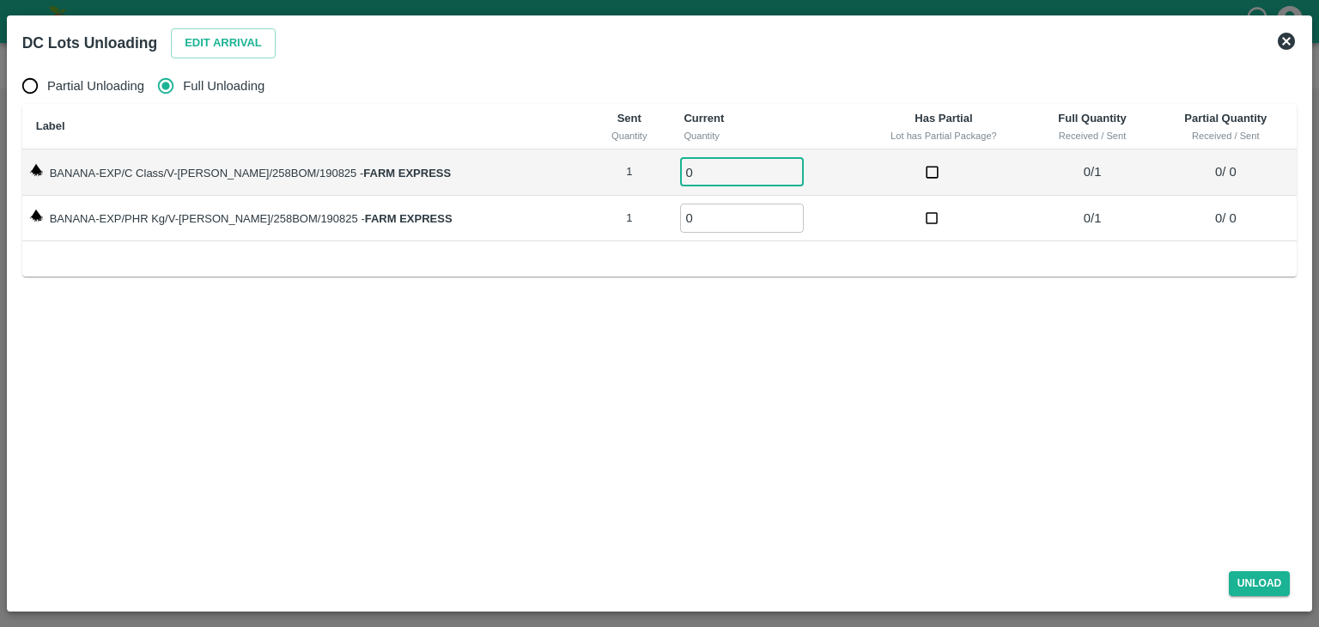
click at [742, 175] on input "0" at bounding box center [742, 172] width 124 height 28
type input "01"
click at [711, 216] on input "0" at bounding box center [742, 218] width 124 height 28
type input "01"
click at [1255, 576] on button "Unload" at bounding box center [1260, 583] width 62 height 25
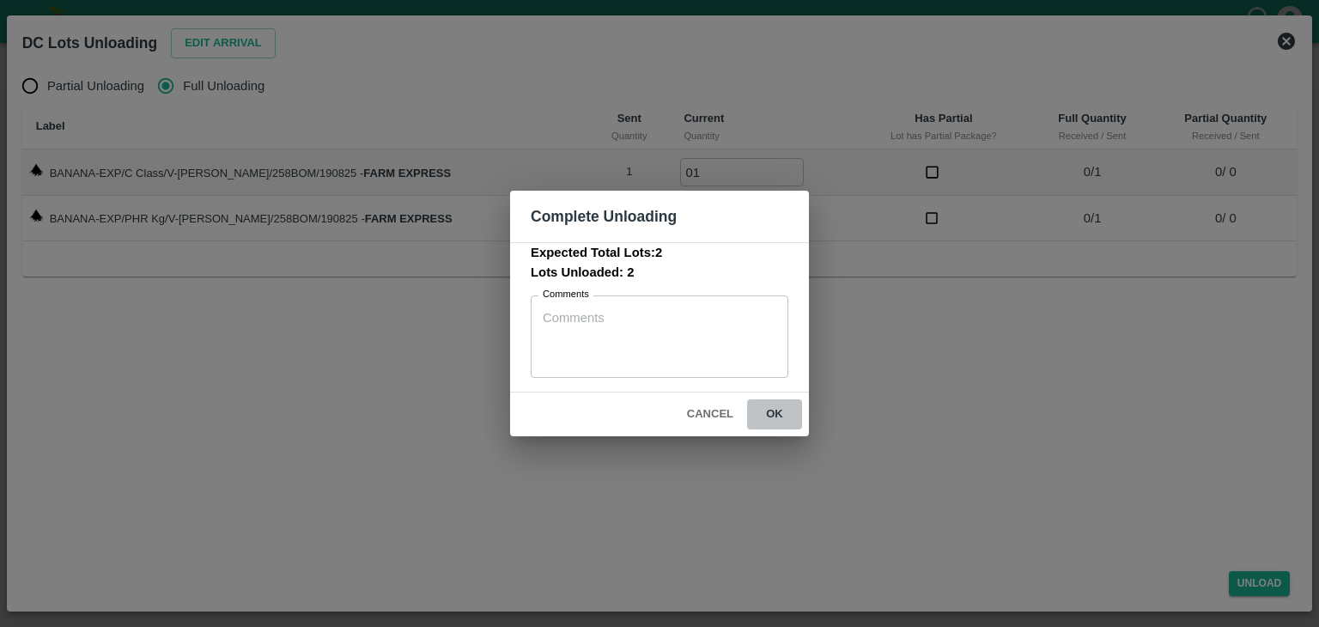
click at [775, 415] on button "ok" at bounding box center [774, 414] width 55 height 30
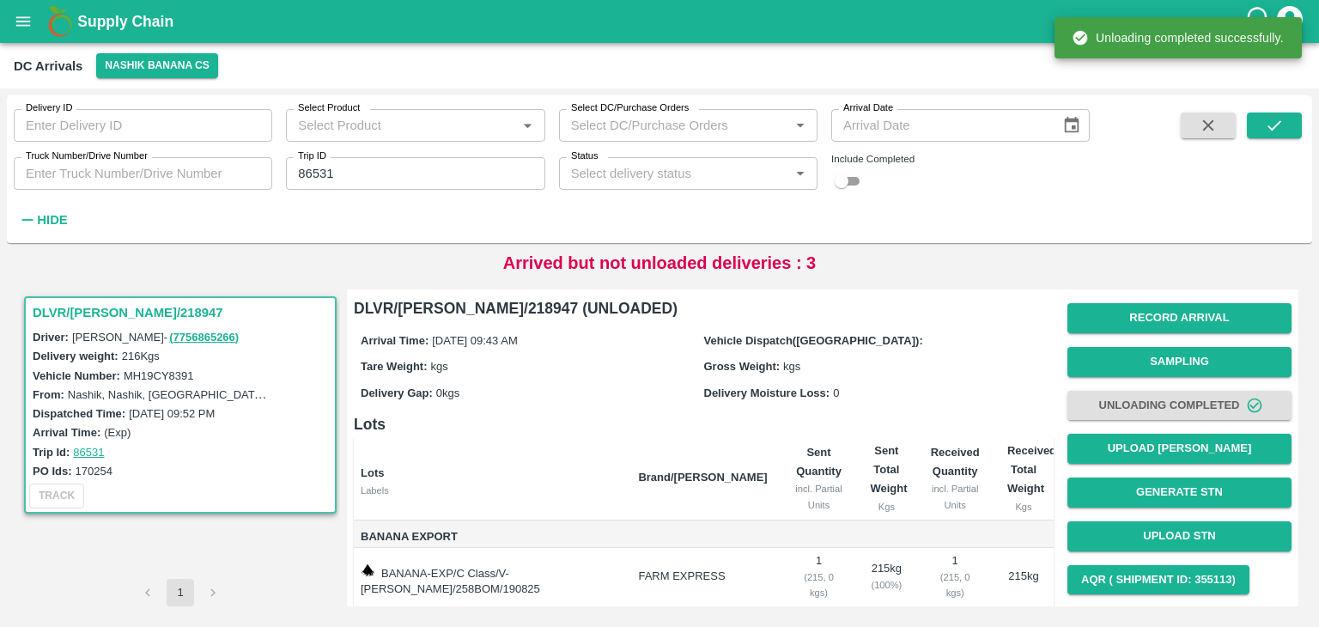
scroll to position [106, 0]
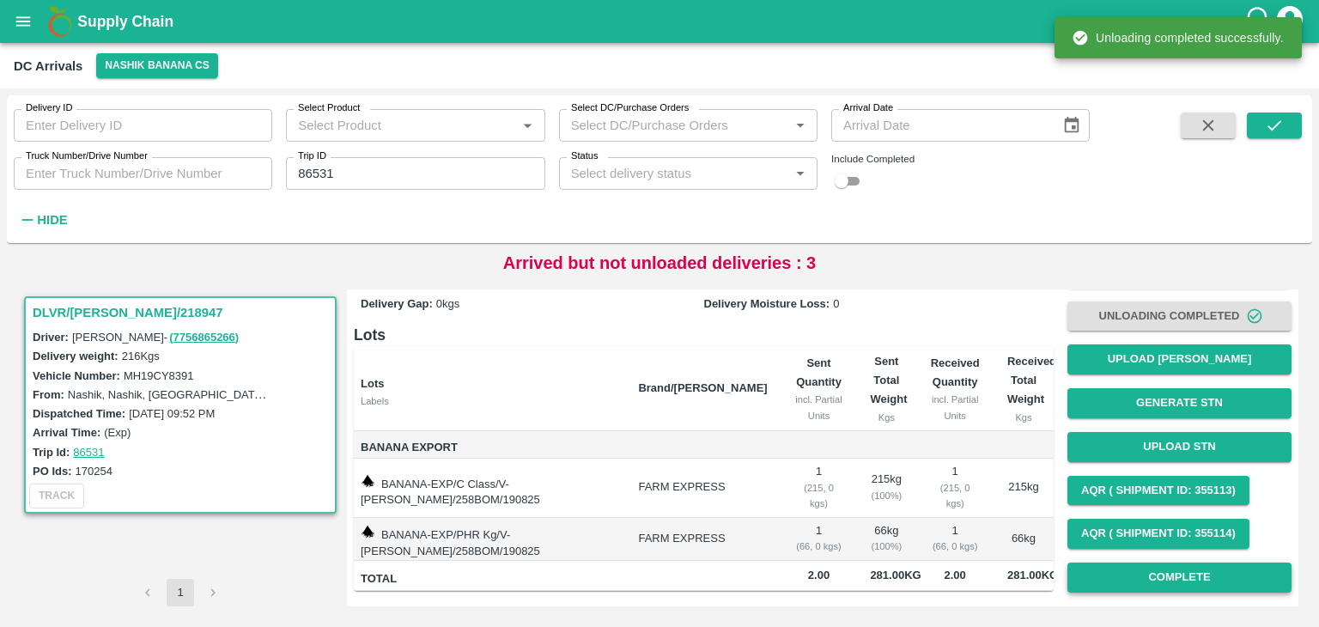
click at [1161, 562] on button "Complete" at bounding box center [1179, 577] width 224 height 30
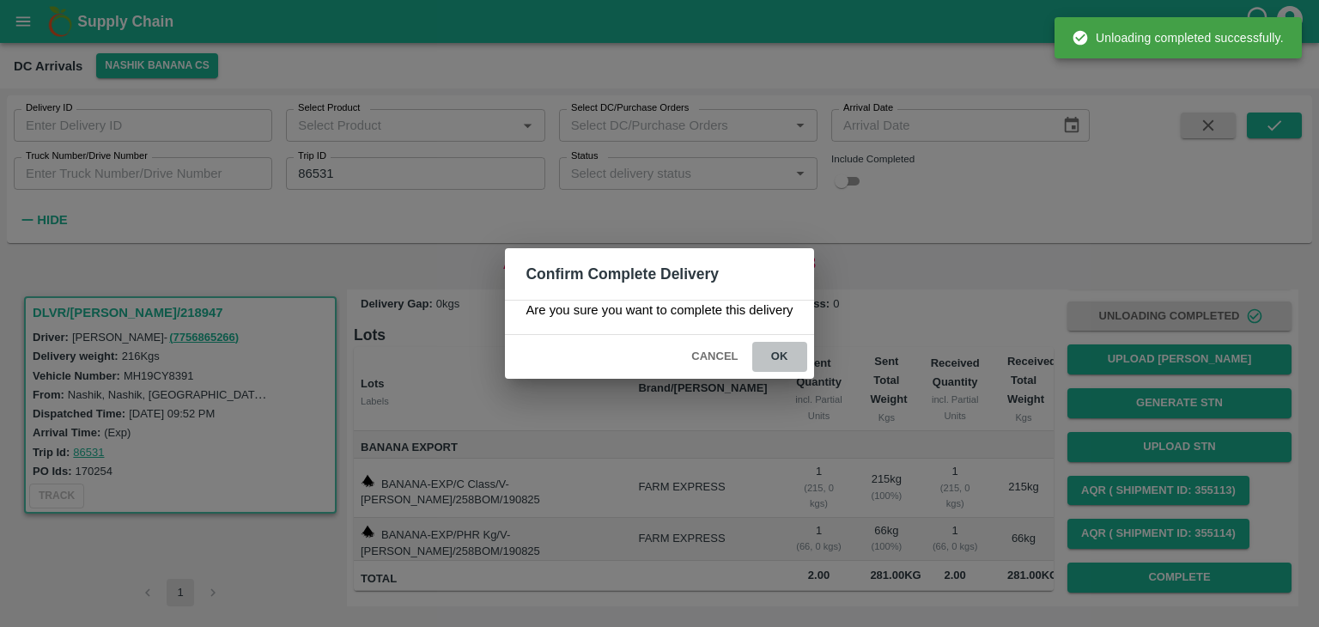
click at [781, 355] on button "ok" at bounding box center [779, 357] width 55 height 30
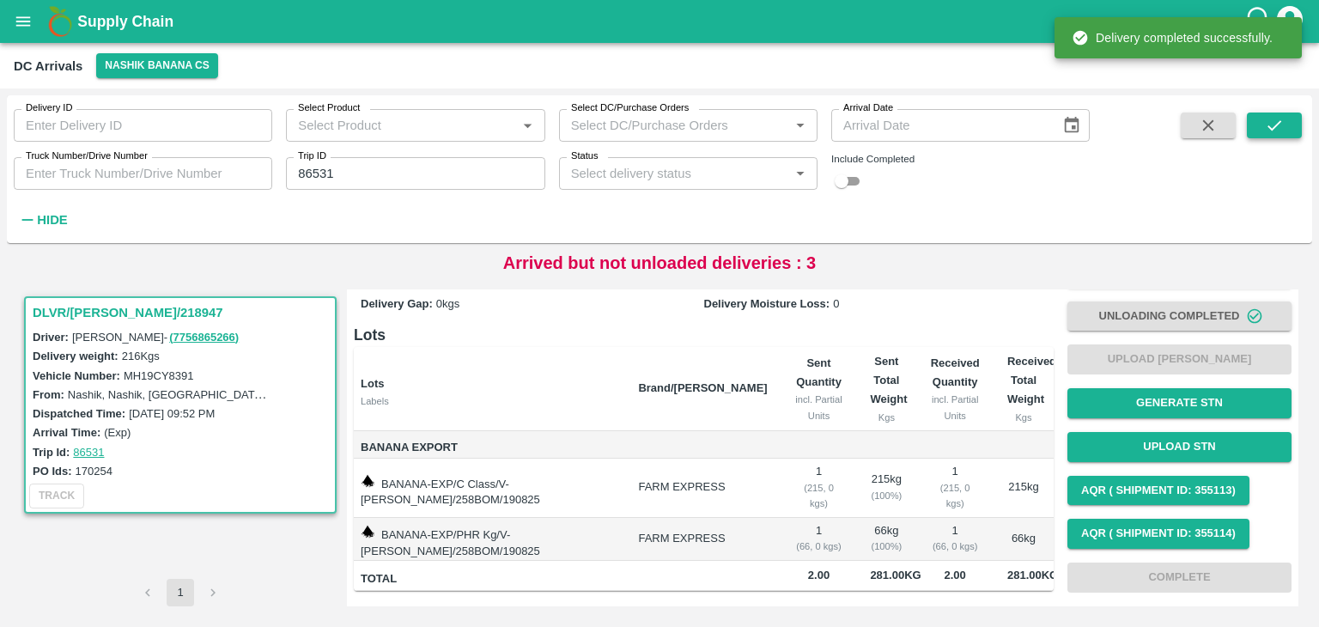
click at [1280, 124] on icon "submit" at bounding box center [1274, 125] width 19 height 19
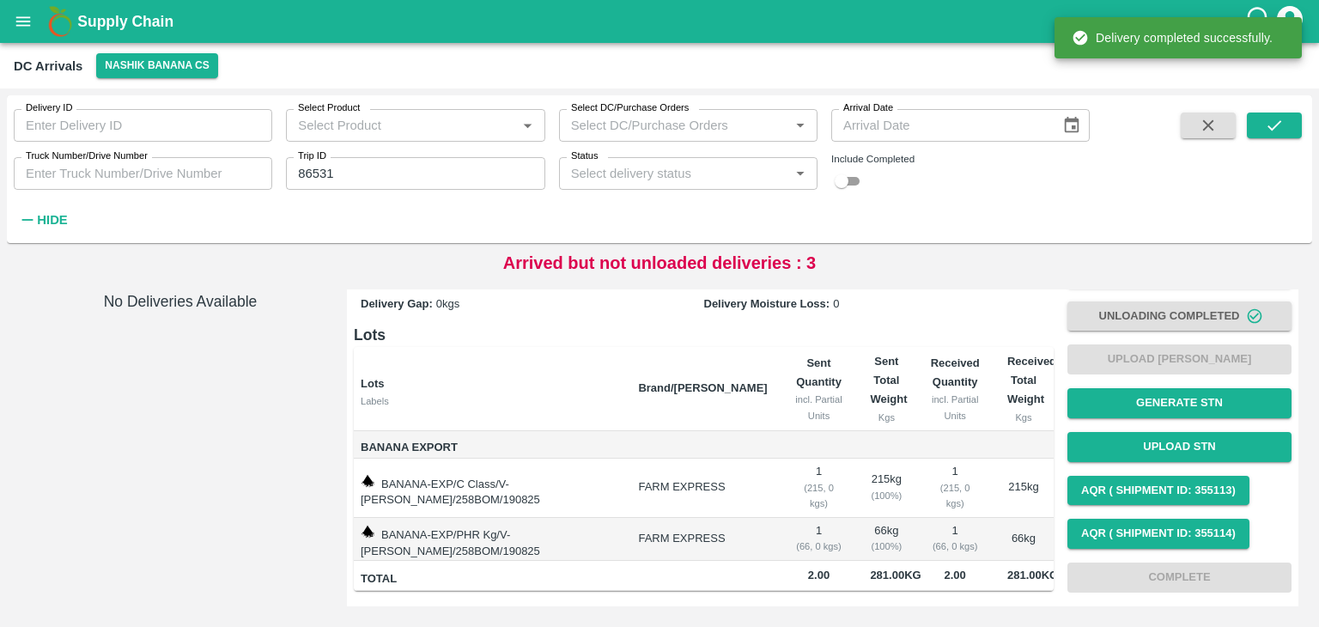
click at [19, 18] on icon "open drawer" at bounding box center [23, 21] width 19 height 19
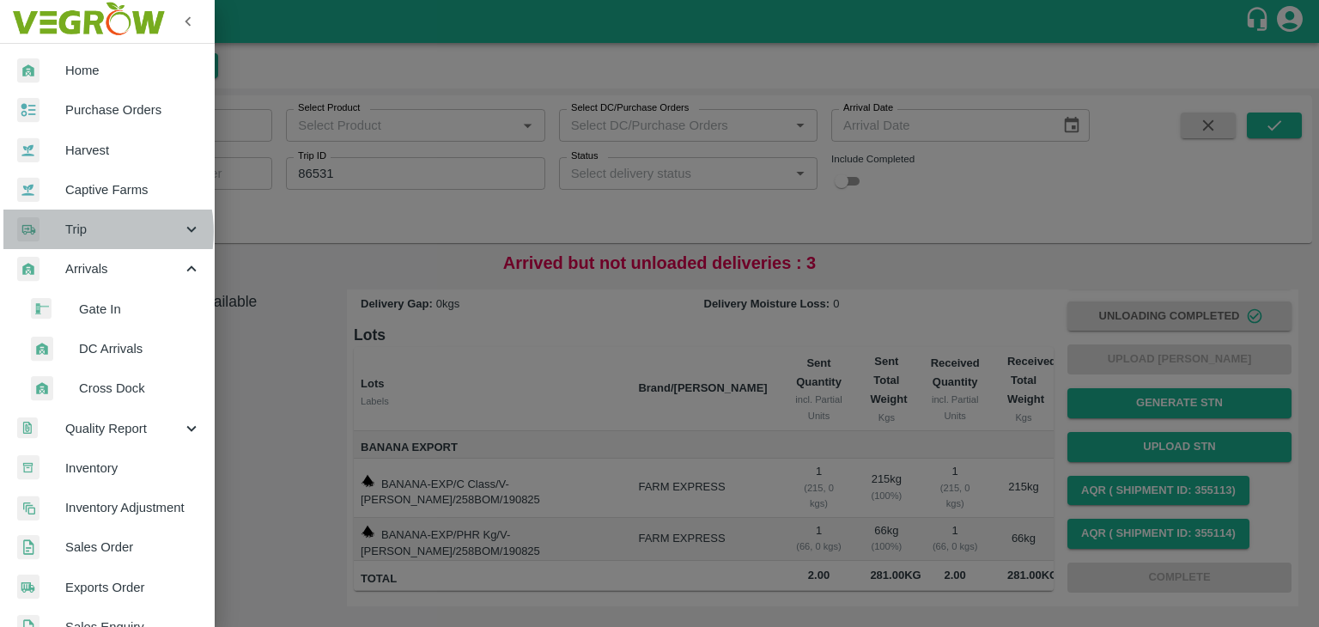
click at [80, 232] on span "Trip" at bounding box center [123, 229] width 117 height 19
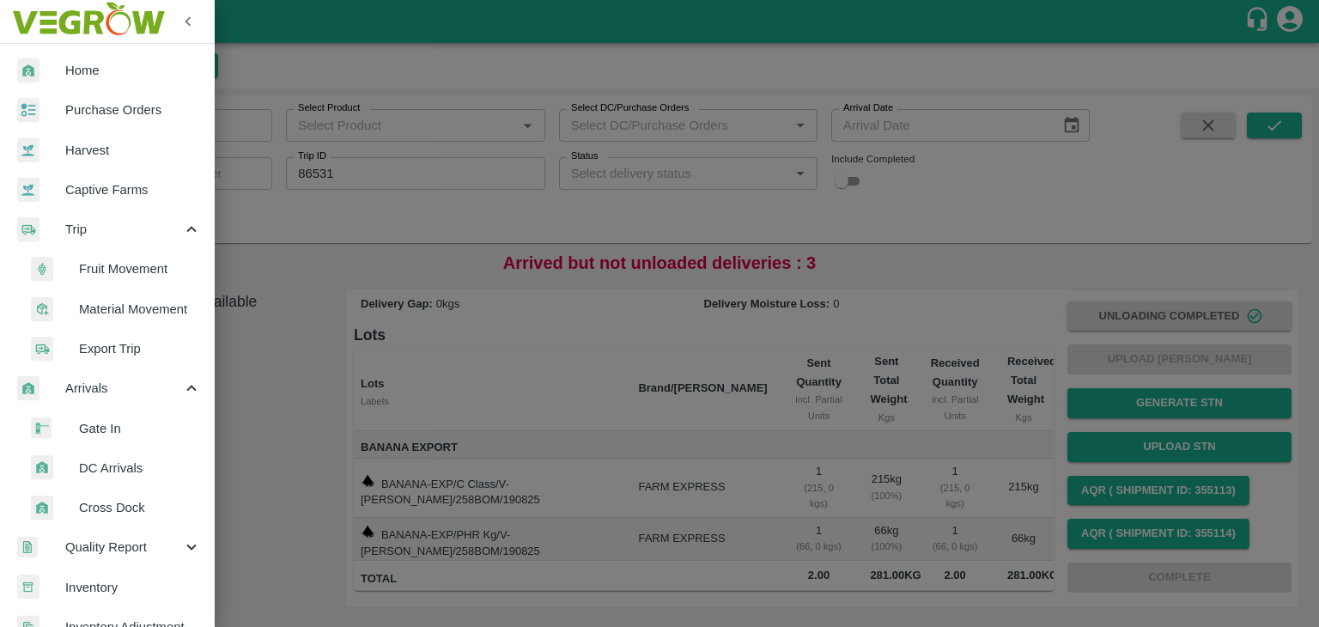
click at [124, 265] on span "Fruit Movement" at bounding box center [140, 268] width 122 height 19
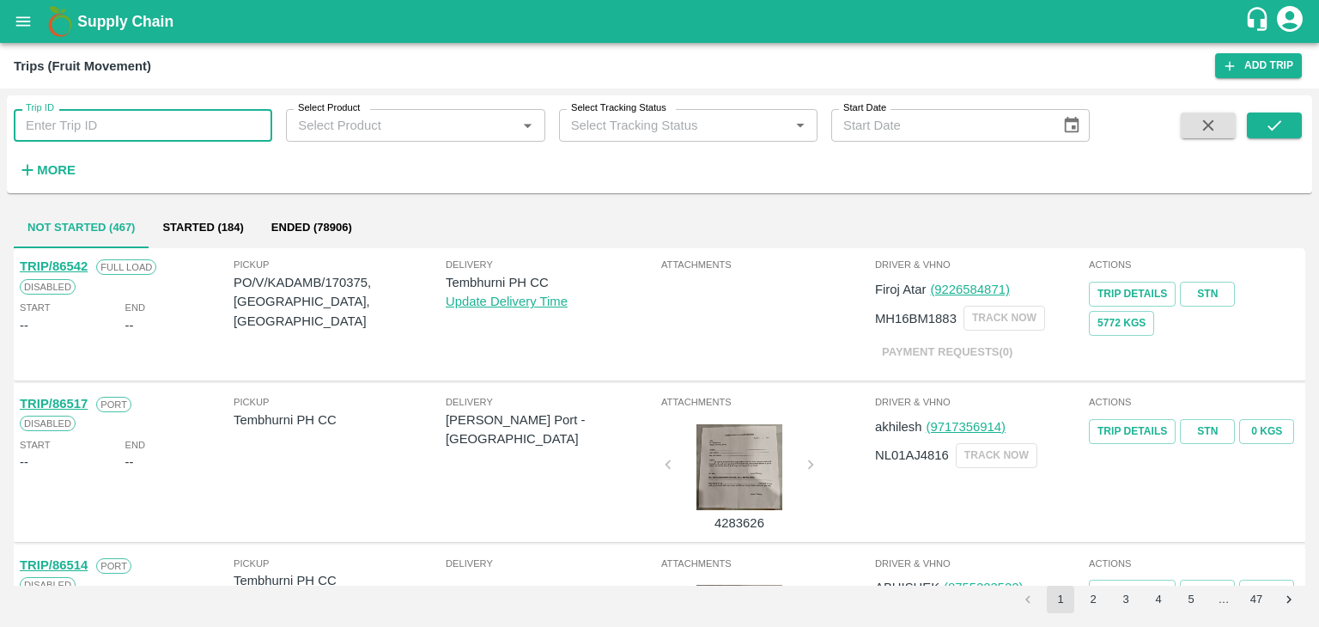
click at [166, 113] on input "Trip ID" at bounding box center [143, 125] width 258 height 33
type input "86531"
drag, startPoint x: 1301, startPoint y: 102, endPoint x: 1273, endPoint y: 131, distance: 40.7
click at [1273, 131] on div "Trip ID 86531 Trip ID Select Product Select Product   * Select Tracking Status …" at bounding box center [659, 144] width 1305 height 84
click at [1273, 131] on icon "submit" at bounding box center [1274, 125] width 19 height 19
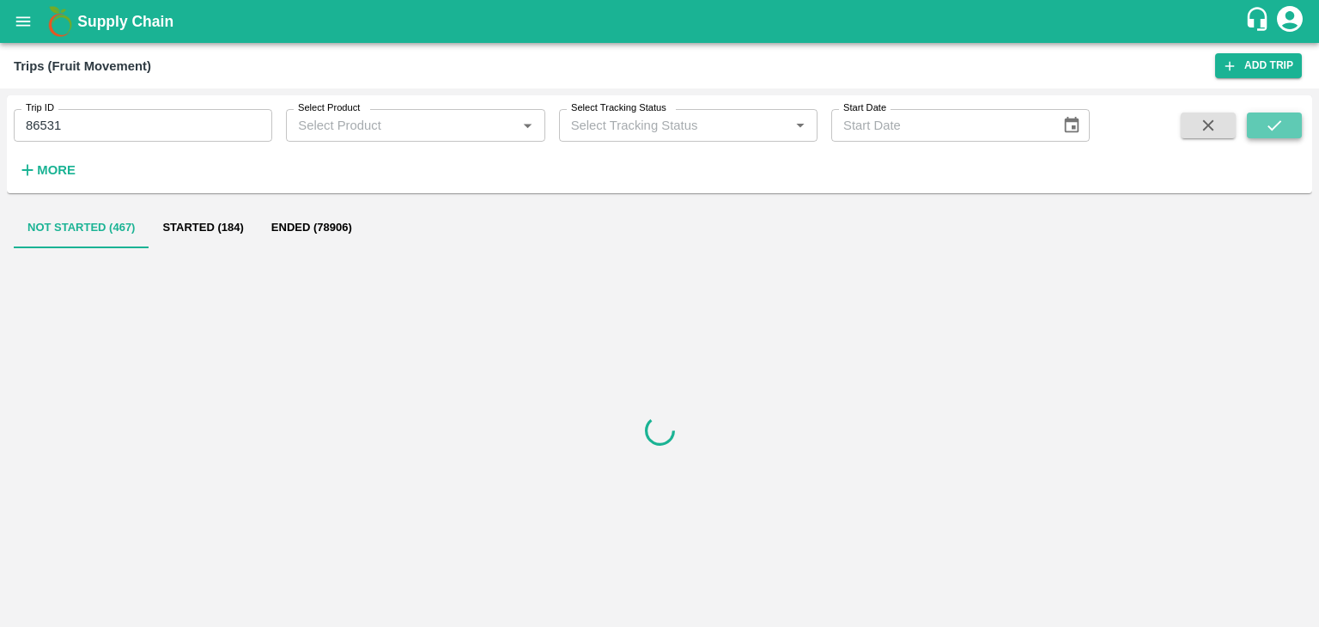
click at [1273, 131] on icon "submit" at bounding box center [1274, 125] width 19 height 19
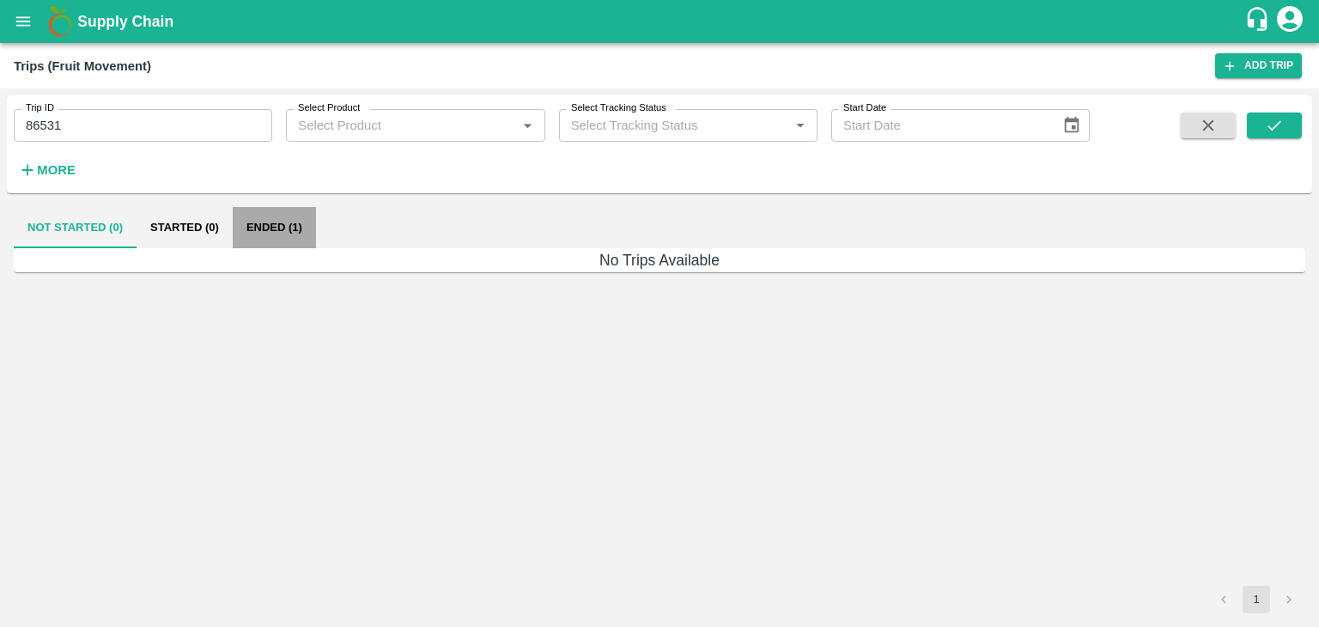
click at [299, 228] on button "Ended (1)" at bounding box center [274, 227] width 83 height 41
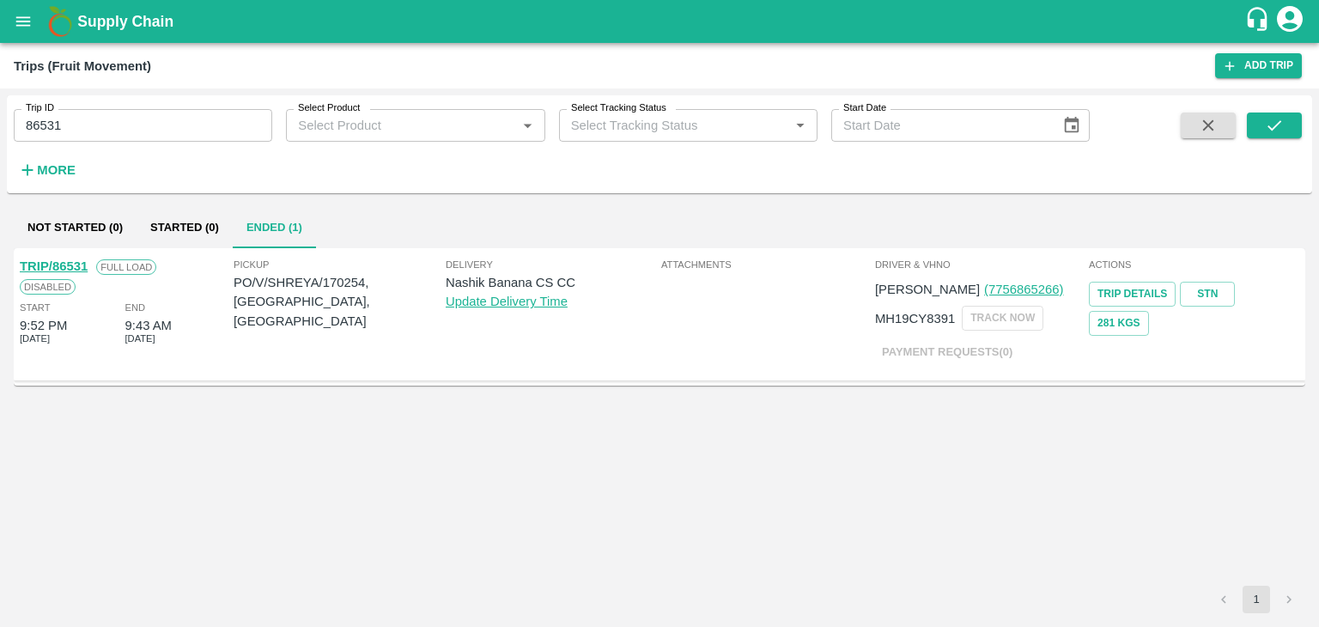
click at [68, 262] on link "TRIP/86531" at bounding box center [54, 266] width 68 height 14
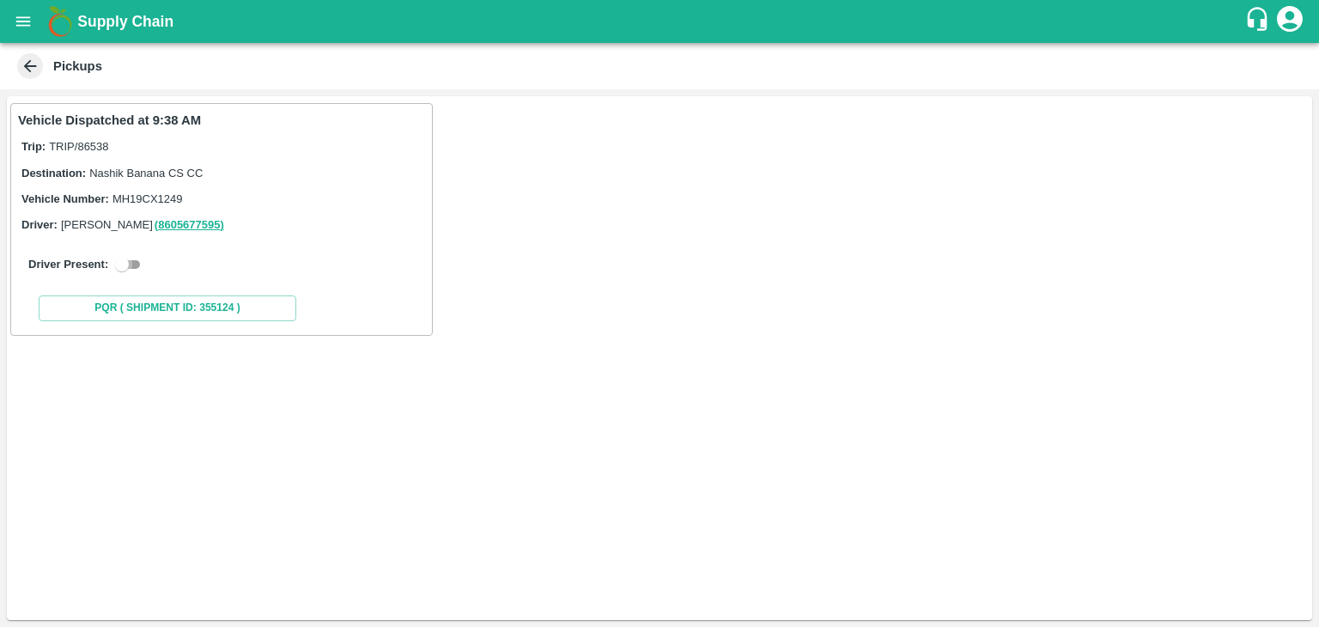
click at [127, 258] on input "checkbox" at bounding box center [122, 264] width 62 height 21
checkbox input "true"
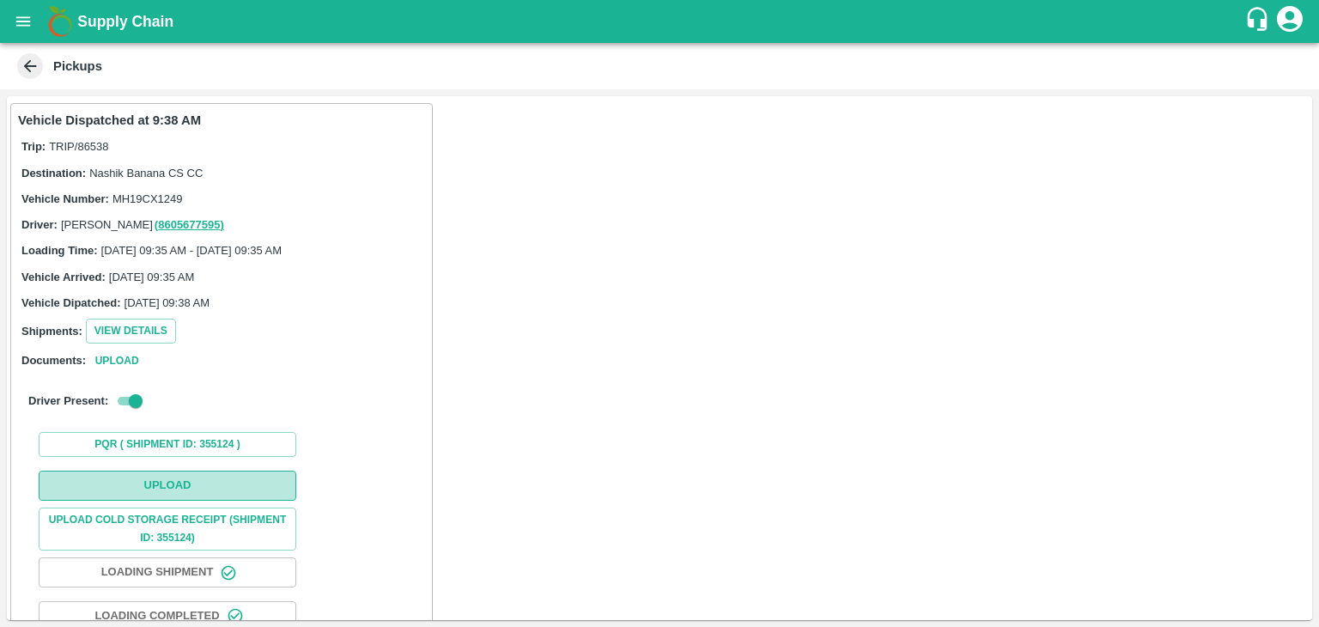
click at [188, 490] on button "Upload" at bounding box center [168, 486] width 258 height 30
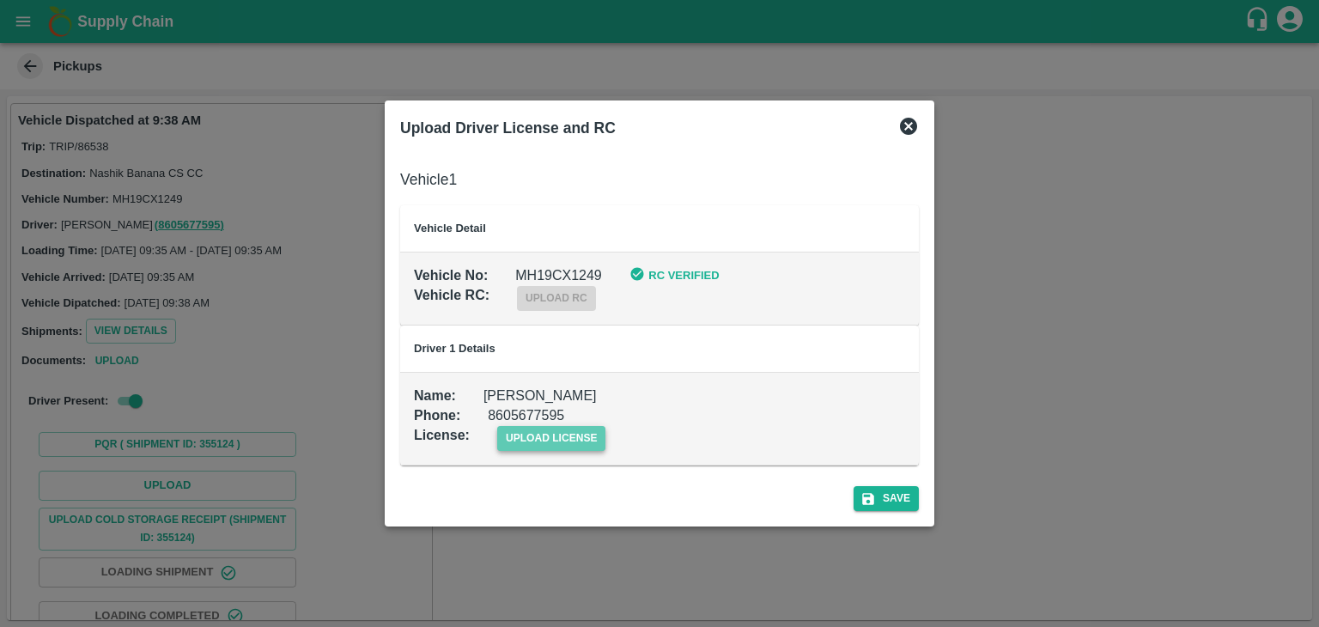
click at [533, 441] on span "upload license" at bounding box center [551, 438] width 109 height 25
click at [0, 0] on input "upload license" at bounding box center [0, 0] width 0 height 0
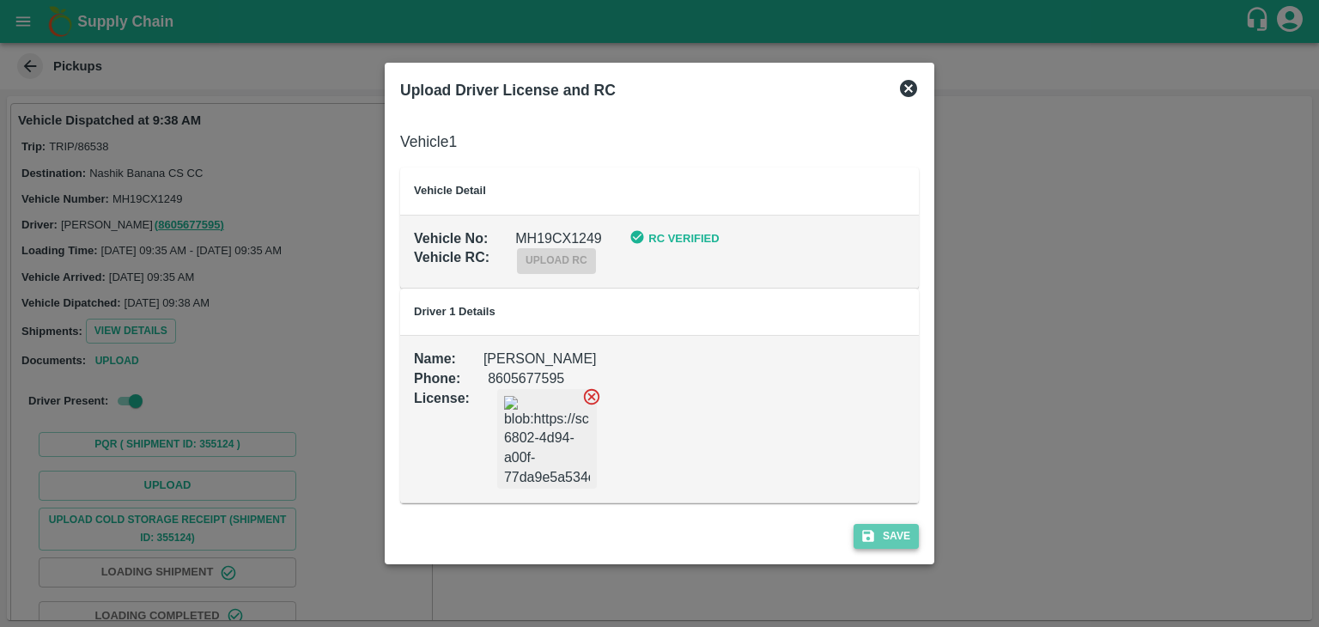
click at [903, 542] on button "Save" at bounding box center [886, 536] width 65 height 25
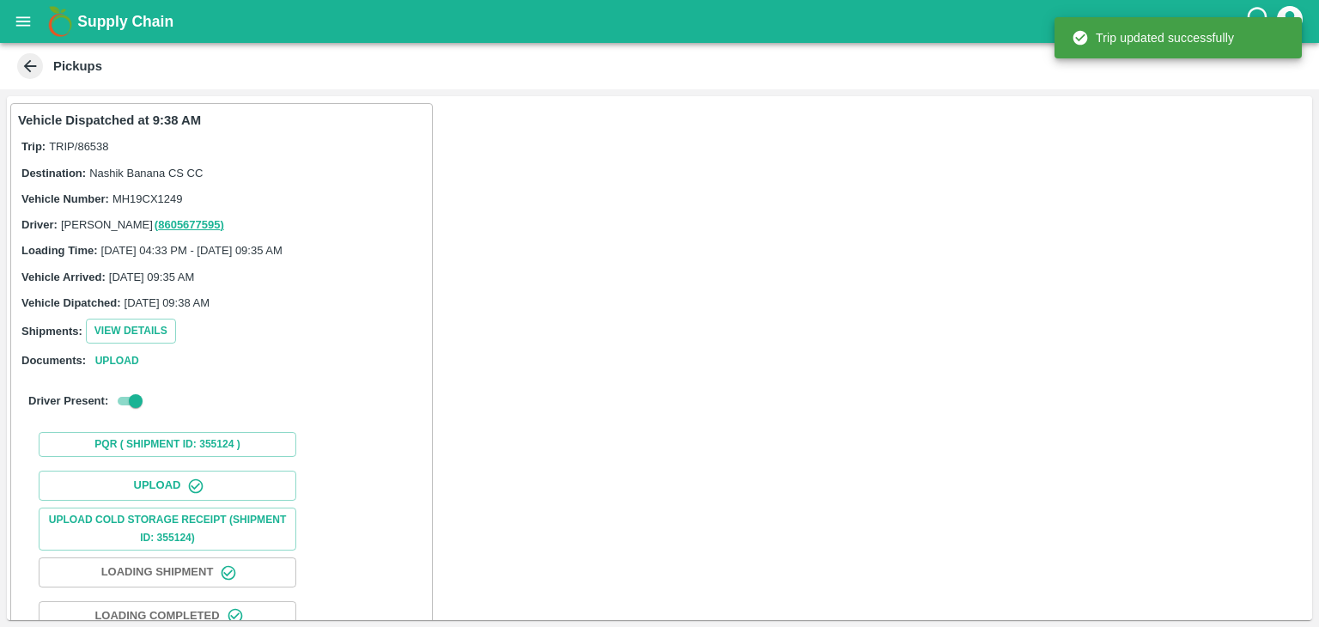
scroll to position [179, 0]
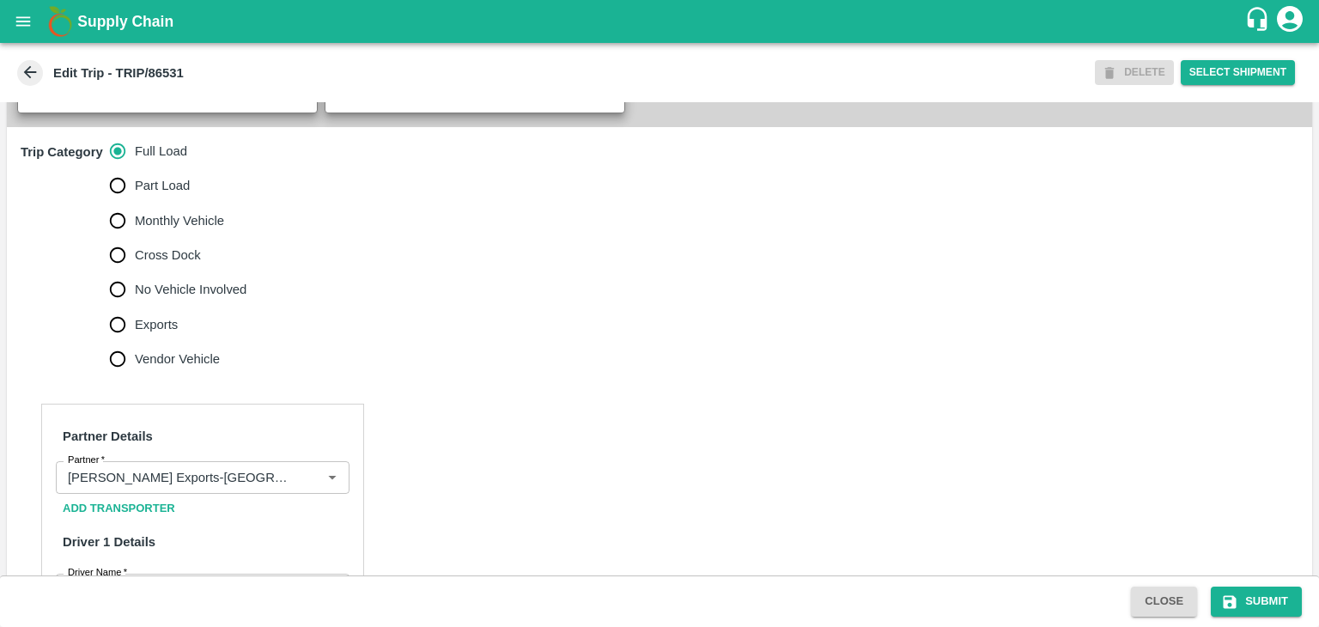
scroll to position [495, 0]
click at [223, 297] on span "No Vehicle Involved" at bounding box center [191, 287] width 112 height 19
click at [135, 303] on input "No Vehicle Involved" at bounding box center [117, 287] width 34 height 34
radio input "true"
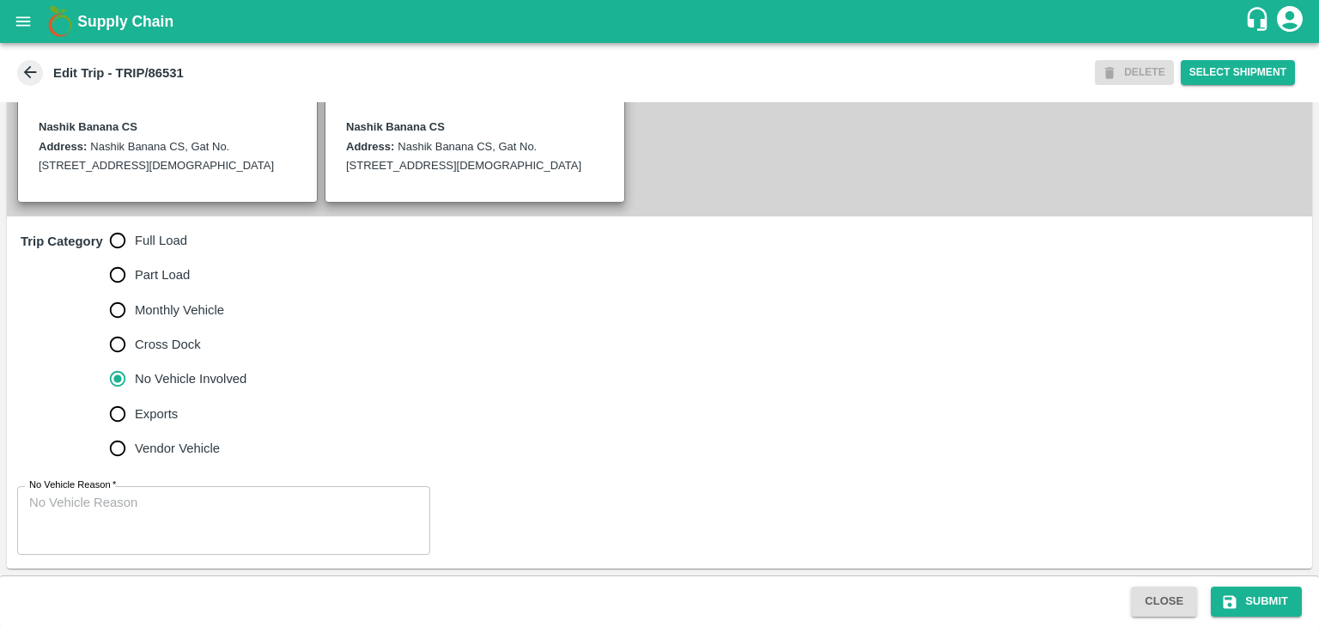
scroll to position [422, 0]
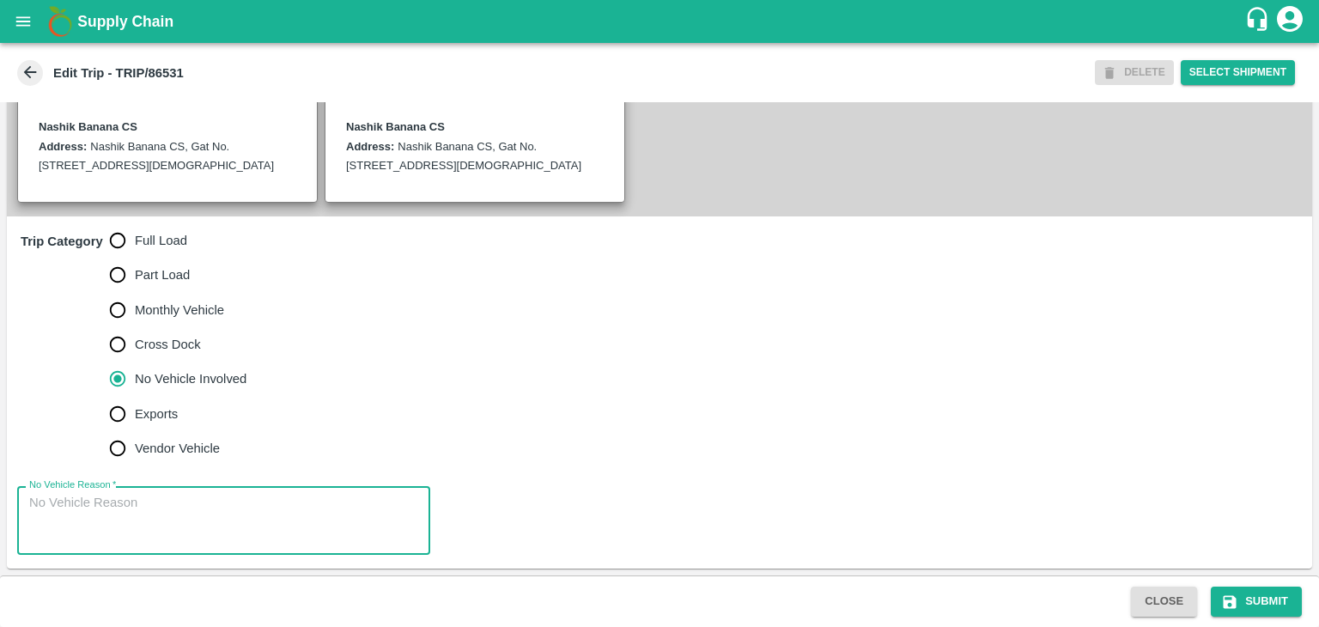
click at [191, 496] on textarea "No Vehicle Reason   *" at bounding box center [223, 521] width 389 height 54
type textarea "Field Dump"
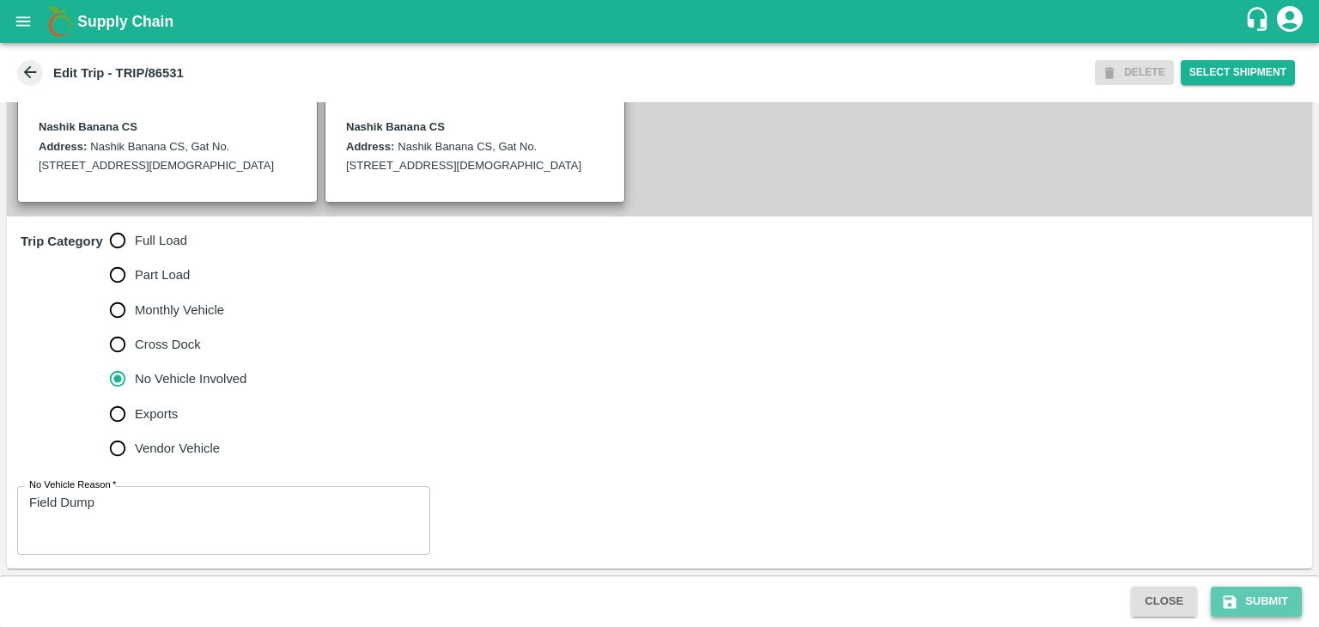
click at [1261, 588] on button "Submit" at bounding box center [1256, 602] width 91 height 30
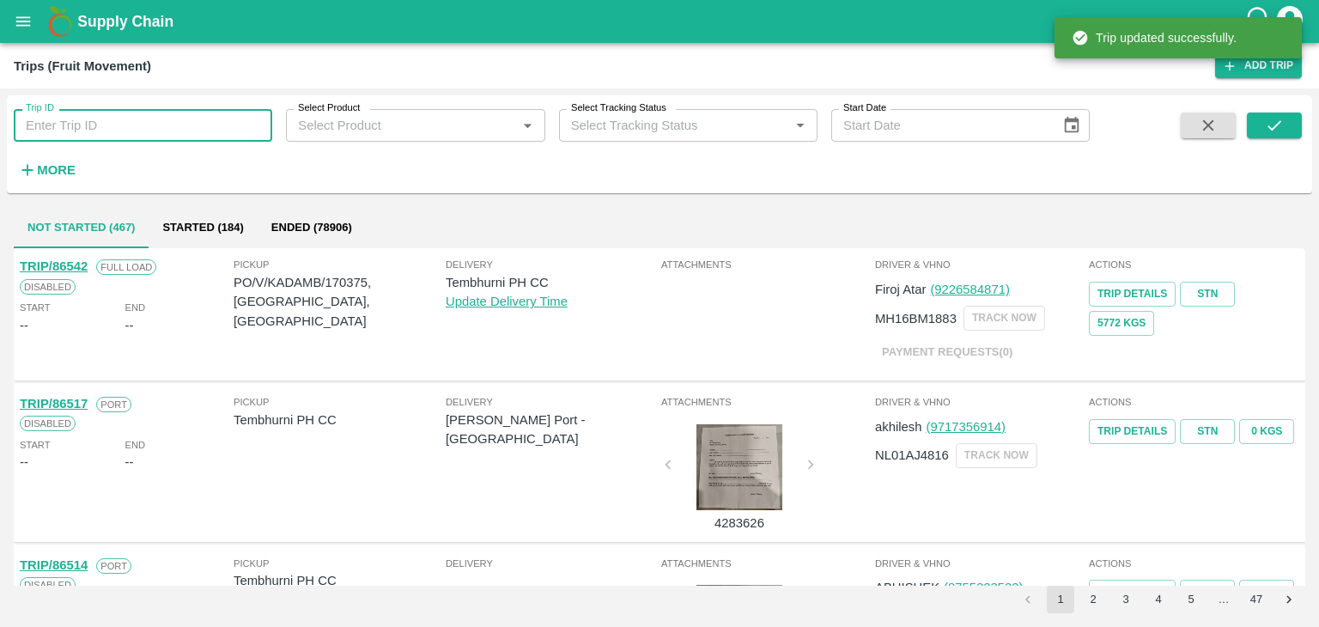
click at [179, 115] on input "Trip ID" at bounding box center [143, 125] width 258 height 33
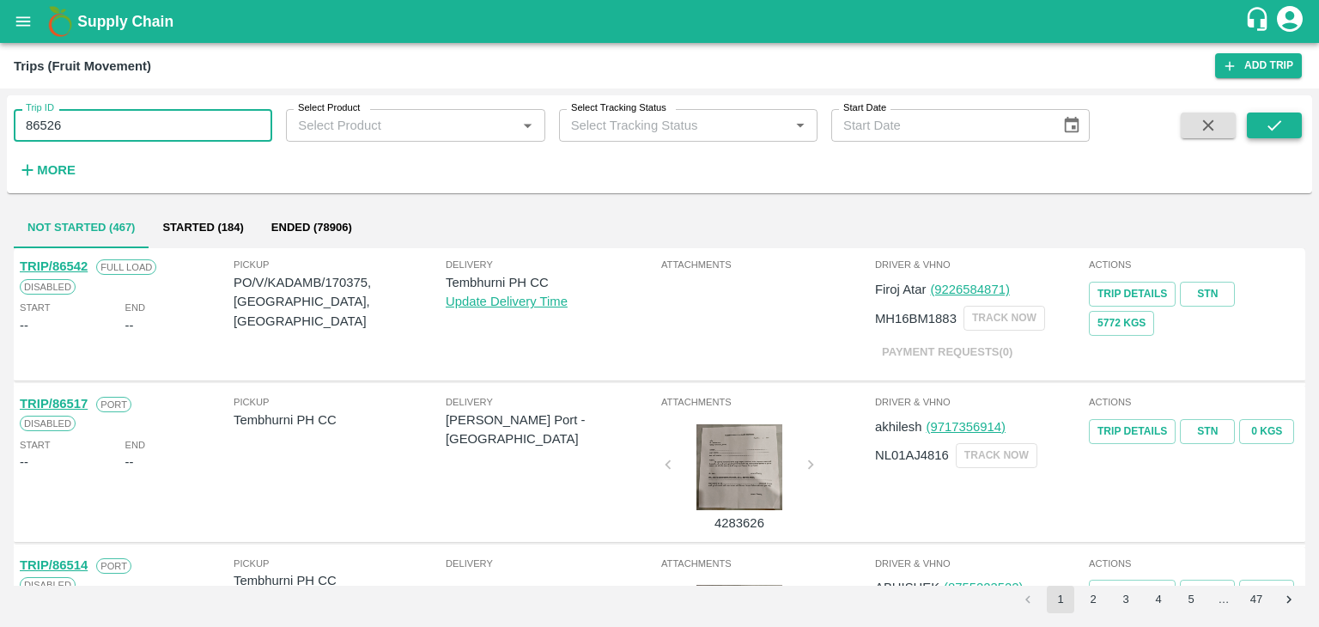
type input "86526"
click at [1288, 125] on button "submit" at bounding box center [1274, 125] width 55 height 26
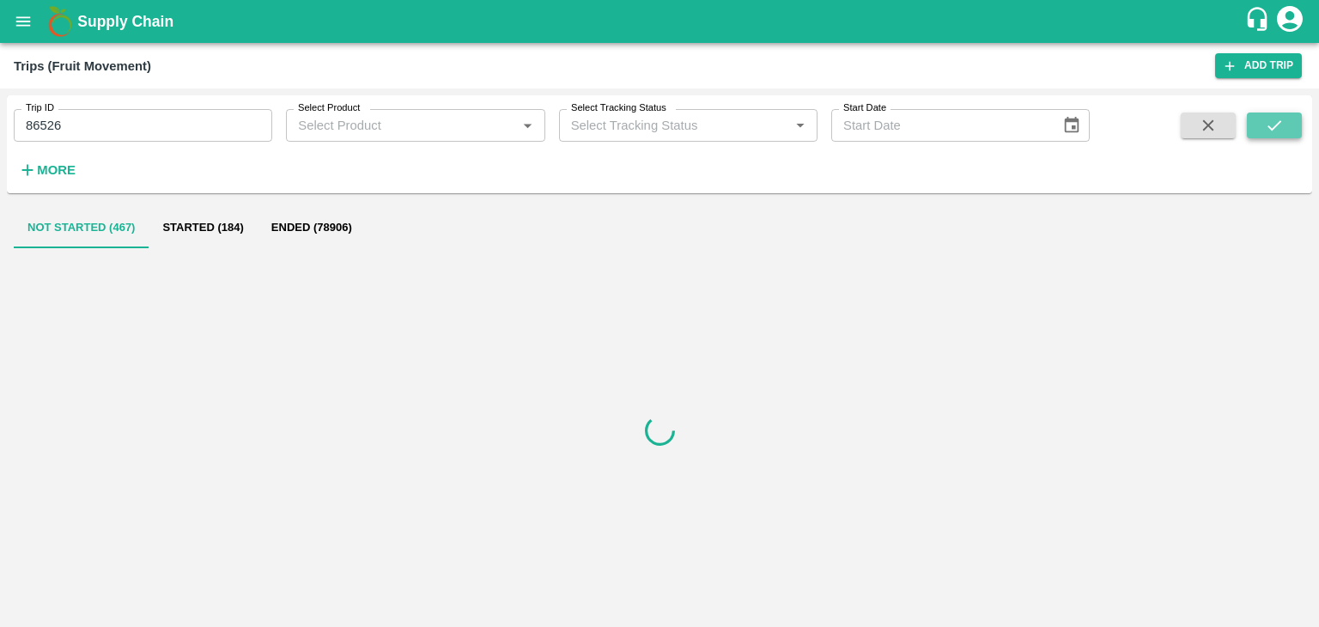
click at [1288, 125] on button "submit" at bounding box center [1274, 125] width 55 height 26
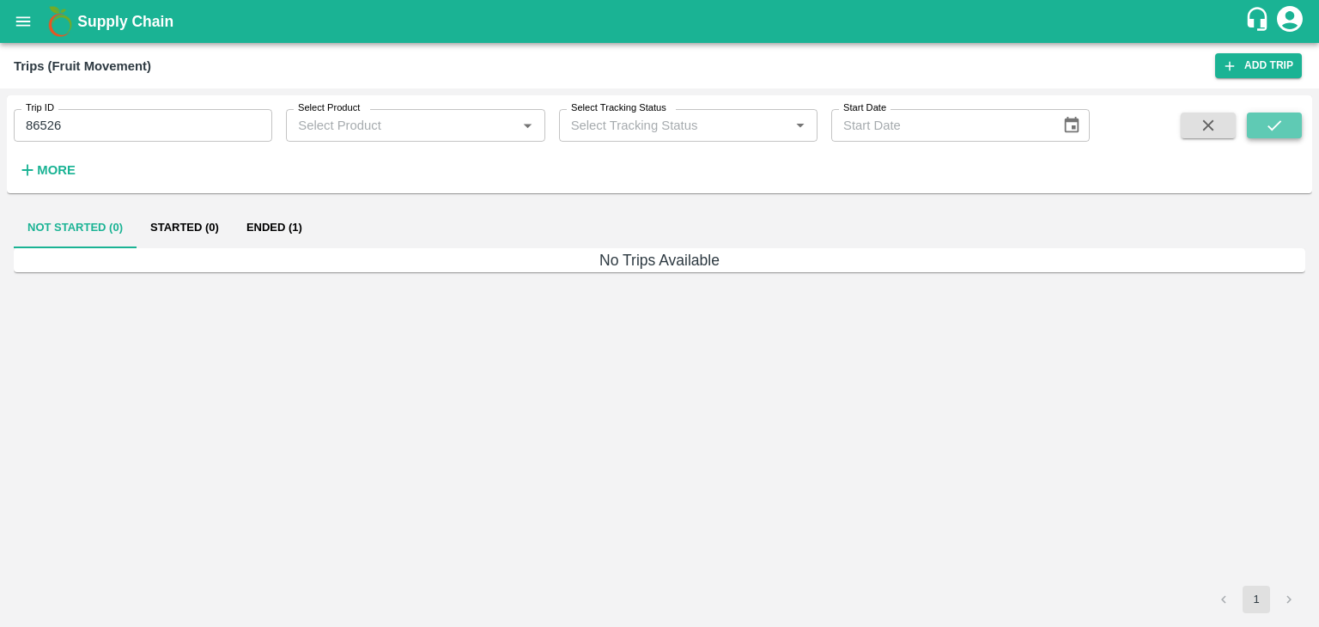
click at [1288, 125] on button "submit" at bounding box center [1274, 125] width 55 height 26
click at [245, 220] on button "Ended (1)" at bounding box center [274, 227] width 83 height 41
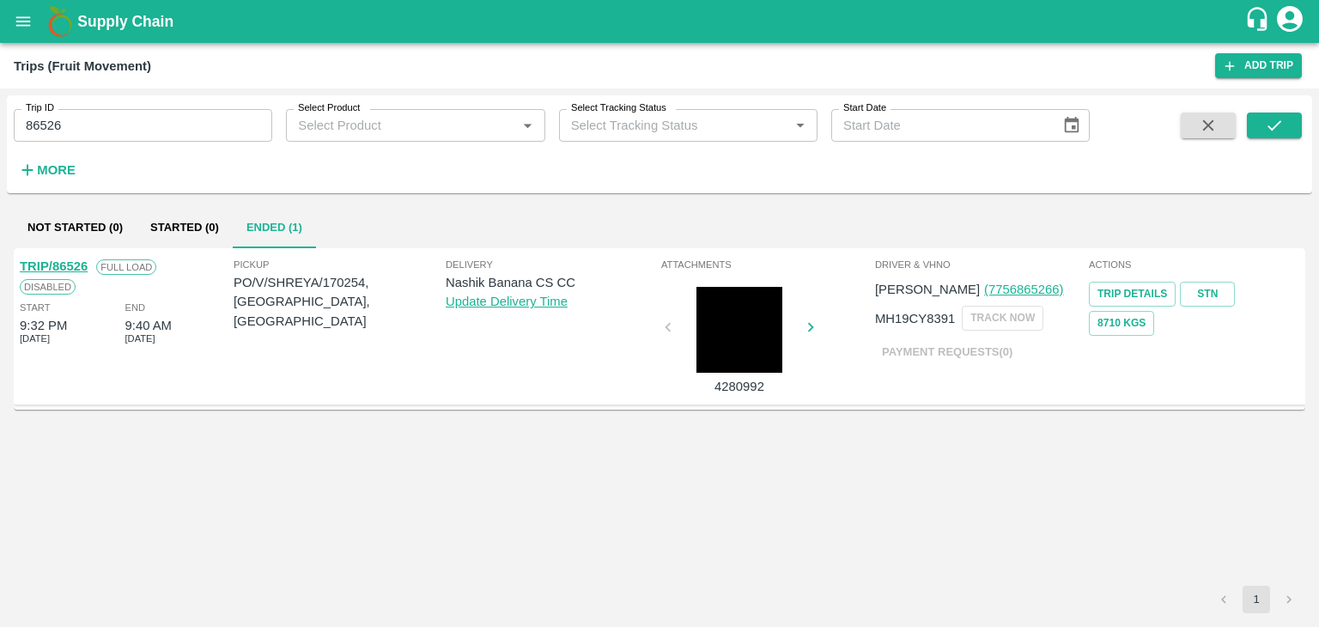
click at [79, 259] on link "TRIP/86526" at bounding box center [54, 266] width 68 height 14
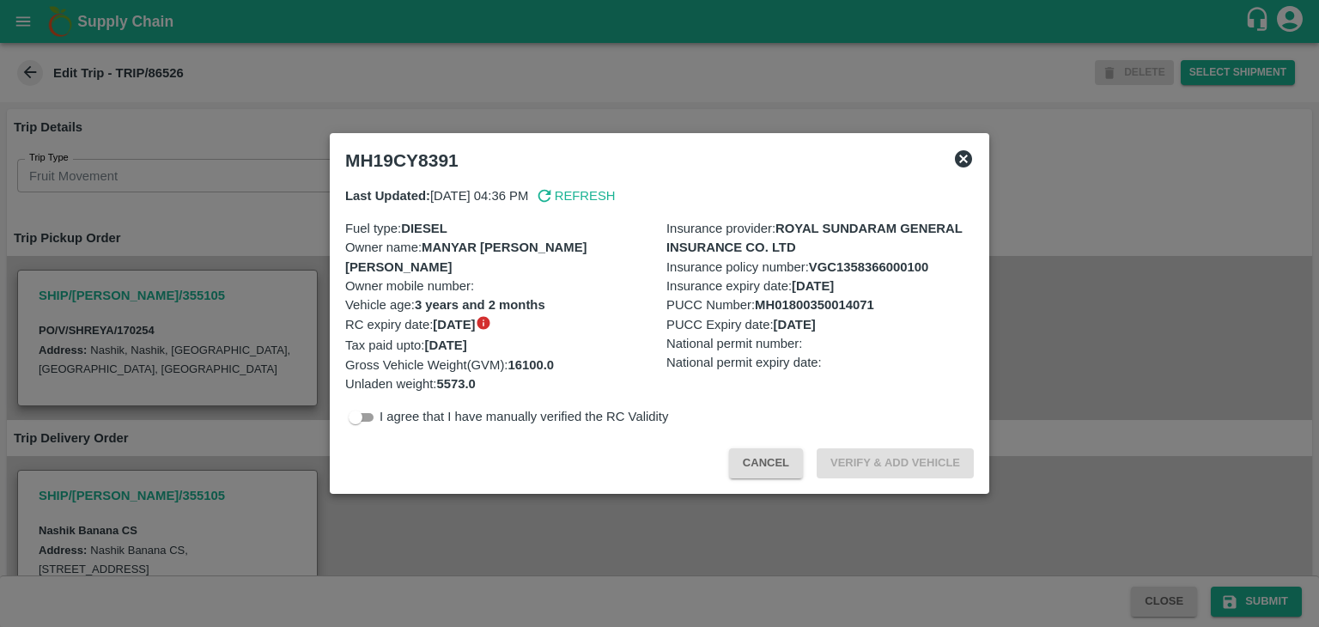
click at [435, 568] on div at bounding box center [659, 313] width 1319 height 627
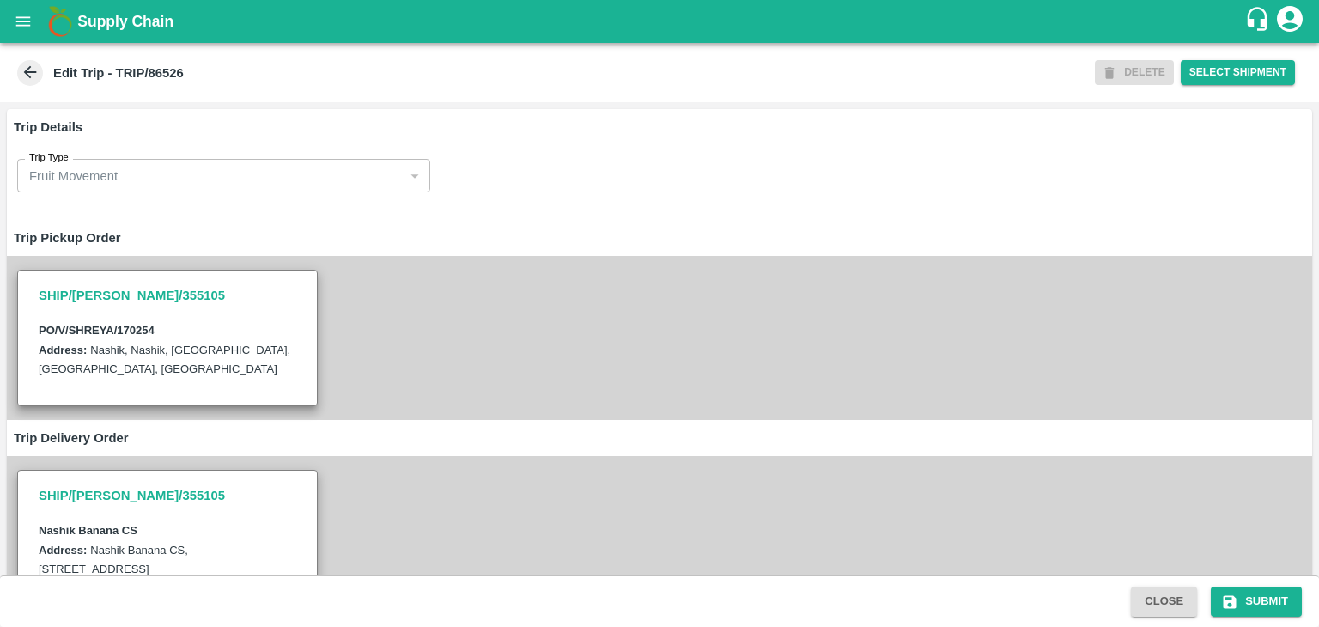
scroll to position [567, 0]
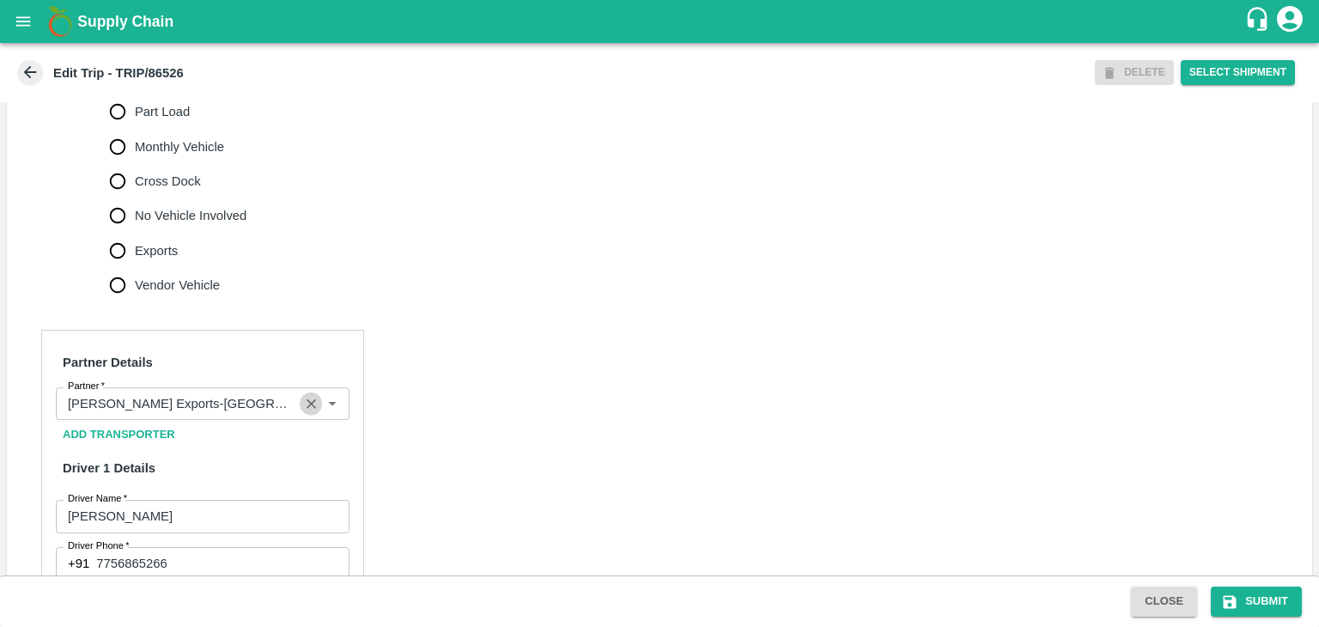
click at [312, 412] on icon "Clear" at bounding box center [311, 404] width 16 height 16
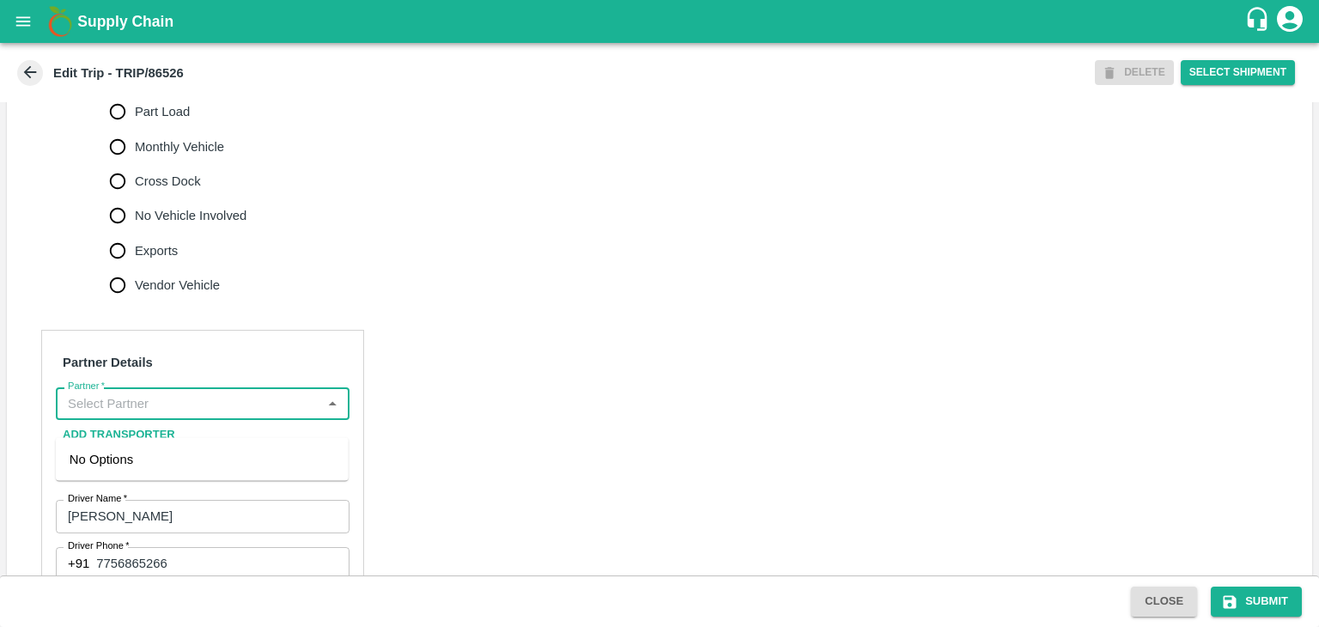
click at [258, 415] on input "Partner   *" at bounding box center [188, 403] width 255 height 22
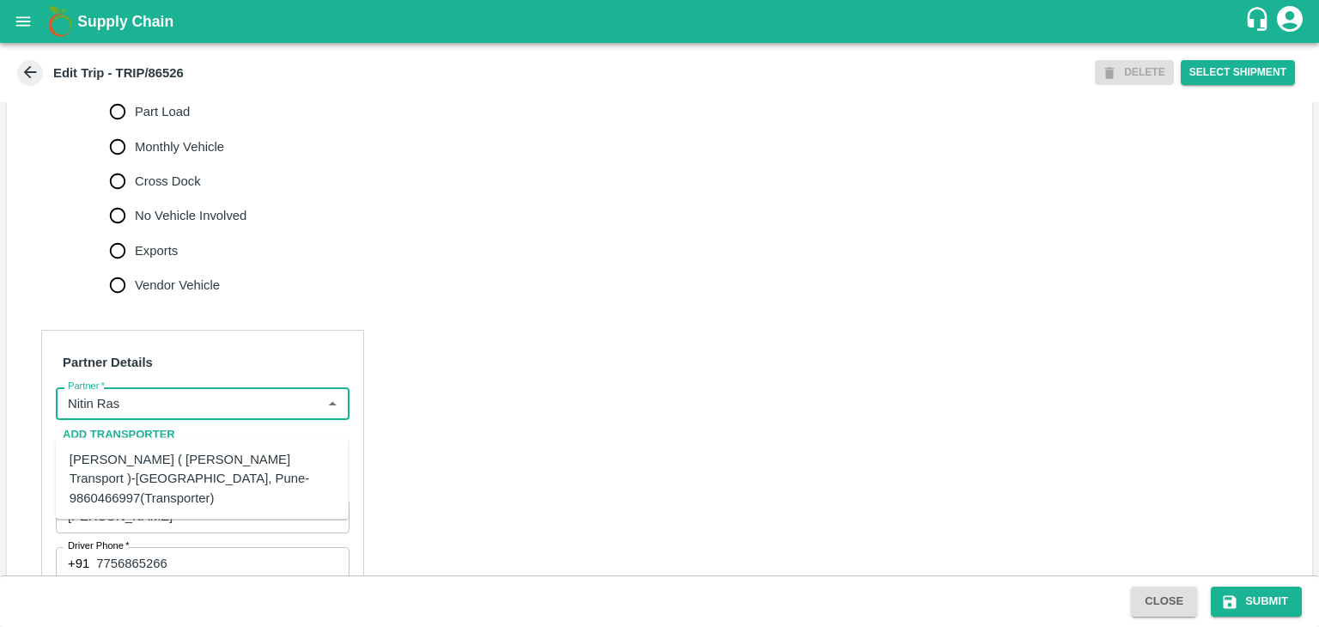
click at [198, 454] on div "Nitin Rasal ( Bhairavnath Transport )-Deulgaon, Pune-9860466997(Transporter)" at bounding box center [202, 479] width 265 height 58
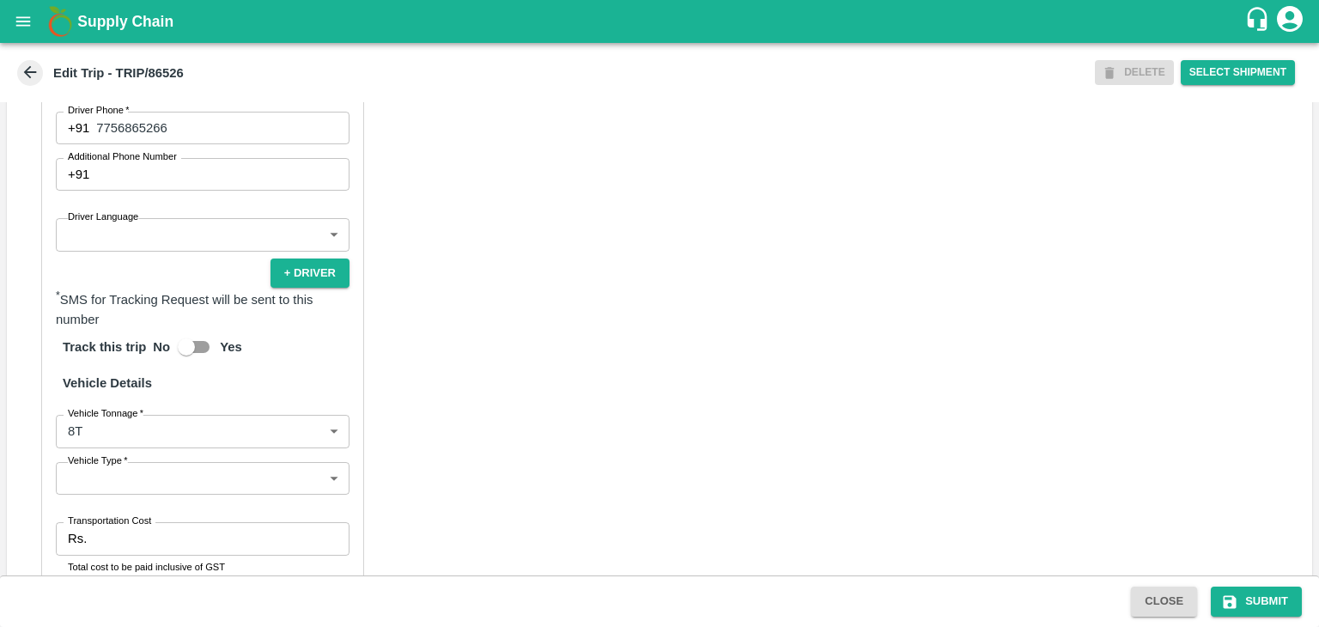
scroll to position [1003, 0]
type input "Nitin Rasal ( Bhairavnath Transport )-Deulgaon, Pune-9860466997(Transporter)"
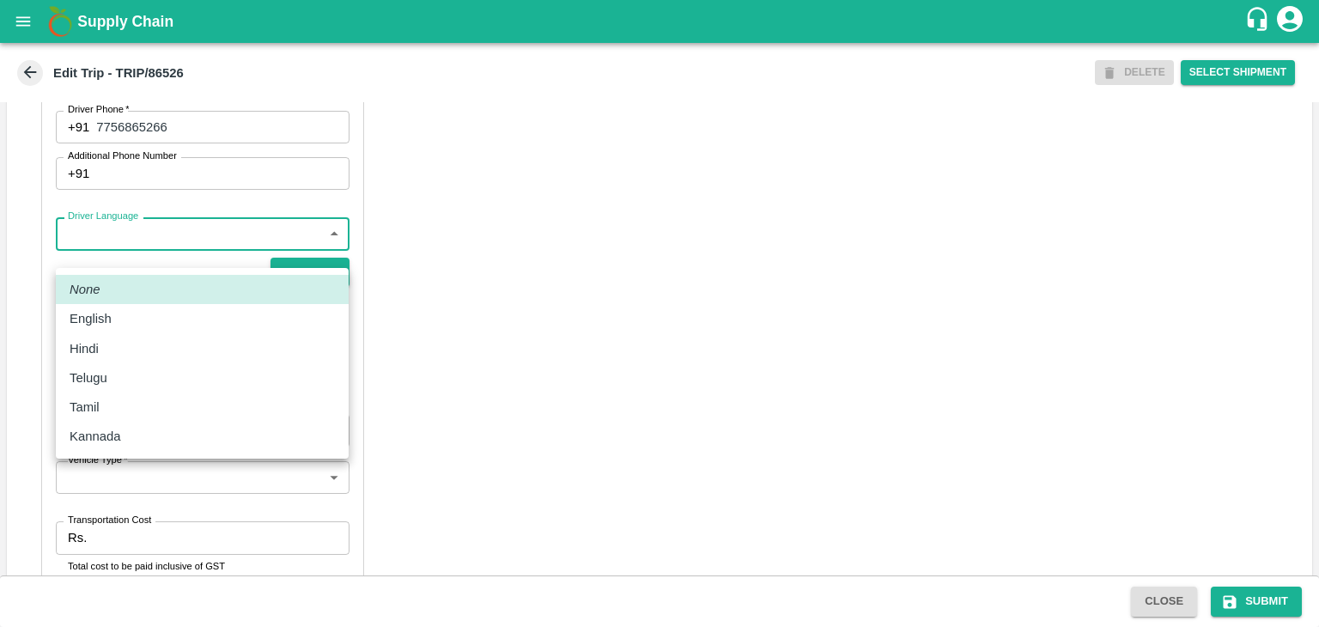
click at [96, 241] on body "Supply Chain Edit Trip - TRIP/86526 DELETE Select Shipment Trip Details Trip Ty…" at bounding box center [659, 313] width 1319 height 627
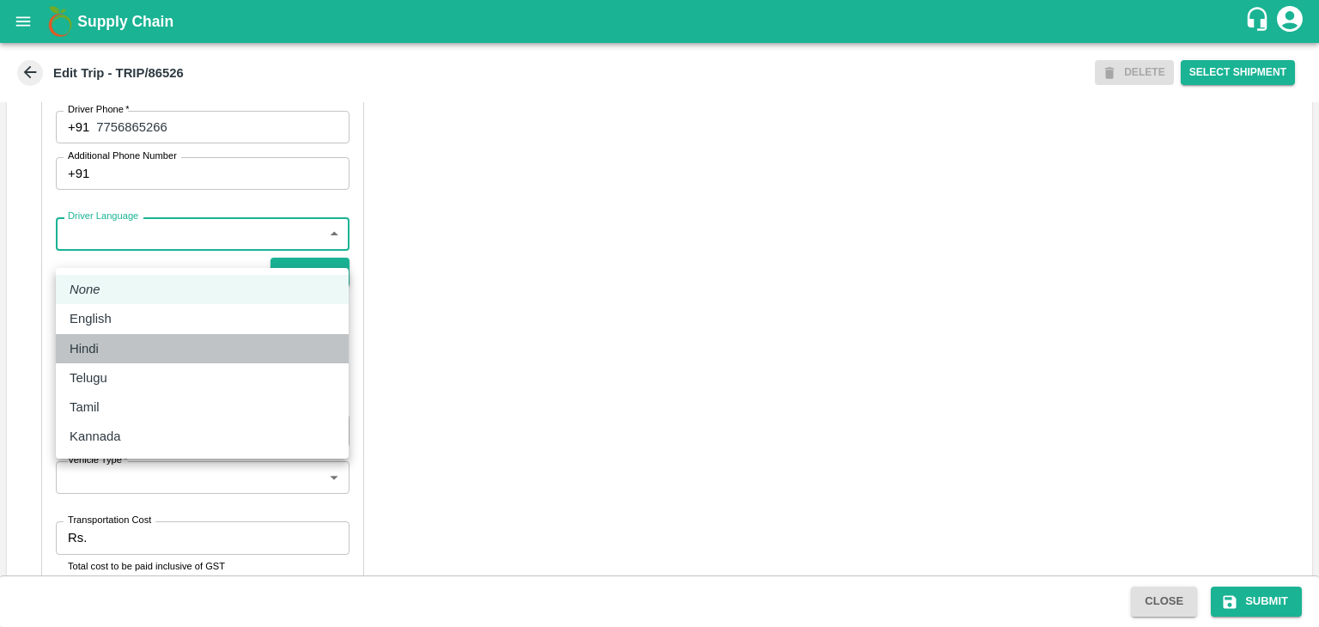
click at [120, 350] on div "Hindi" at bounding box center [202, 348] width 265 height 19
type input "hi"
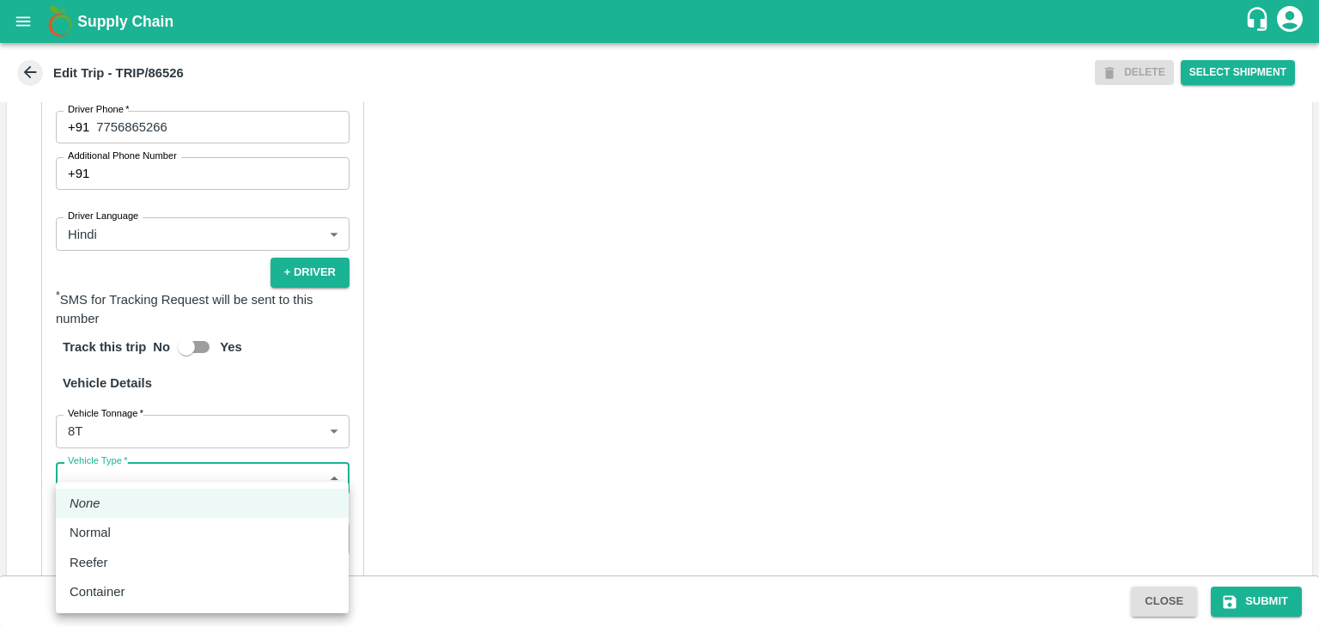
click at [139, 499] on body "Supply Chain Edit Trip - TRIP/86526 DELETE Select Shipment Trip Details Trip Ty…" at bounding box center [659, 313] width 1319 height 627
click at [137, 537] on div "Normal" at bounding box center [202, 532] width 265 height 19
type input "Normal"
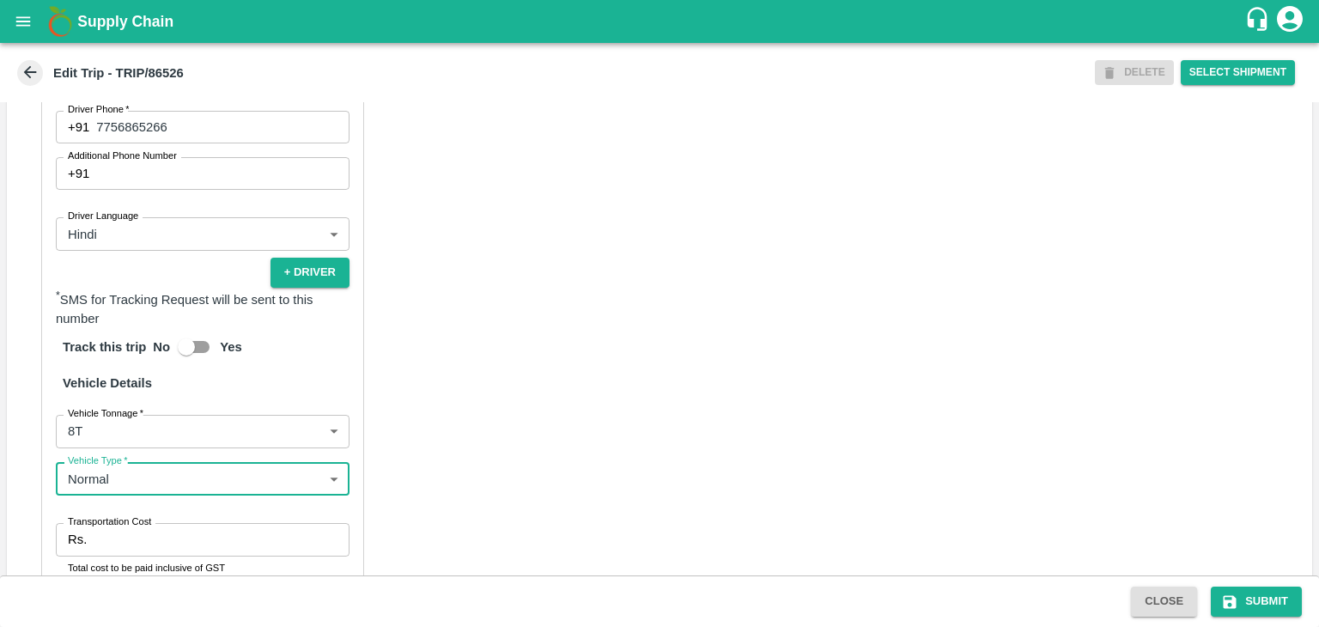
scroll to position [1189, 0]
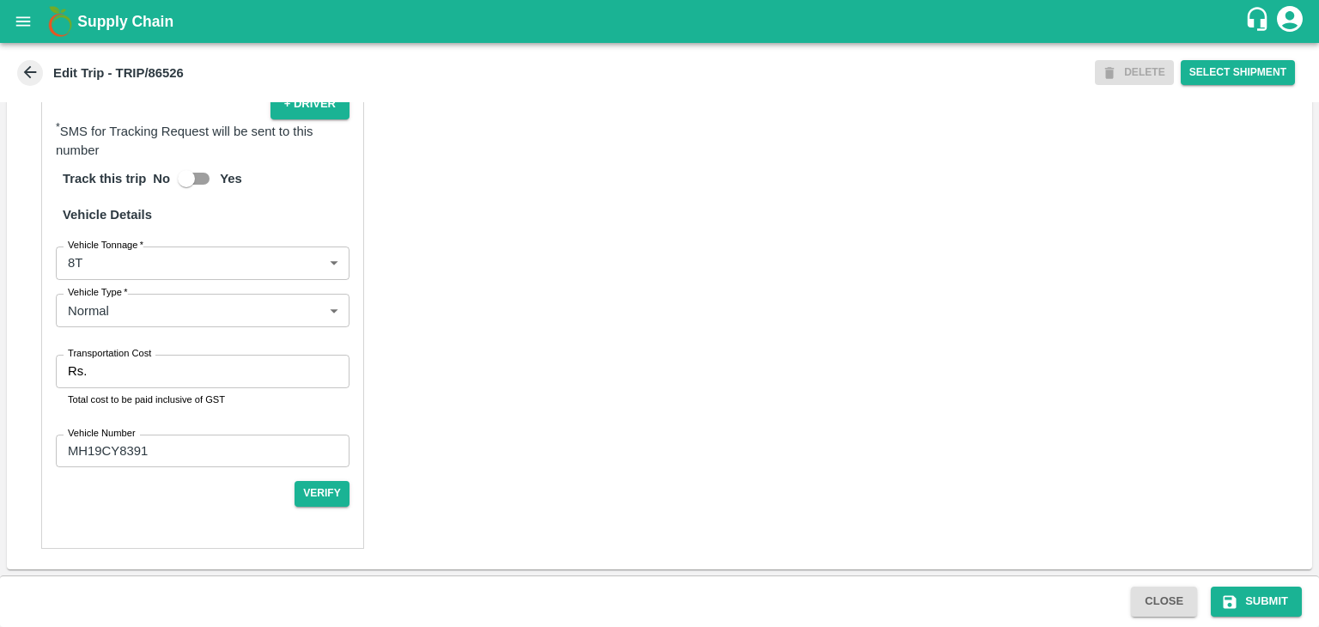
drag, startPoint x: 131, startPoint y: 350, endPoint x: 148, endPoint y: 368, distance: 25.0
click at [148, 368] on div "Transportation Cost Rs. Transportation Cost Total cost to be paid inclusive of …" at bounding box center [203, 381] width 294 height 52
click at [148, 368] on input "Transportation Cost" at bounding box center [222, 371] width 256 height 33
type input "10000"
click at [1278, 599] on button "Submit" at bounding box center [1256, 602] width 91 height 30
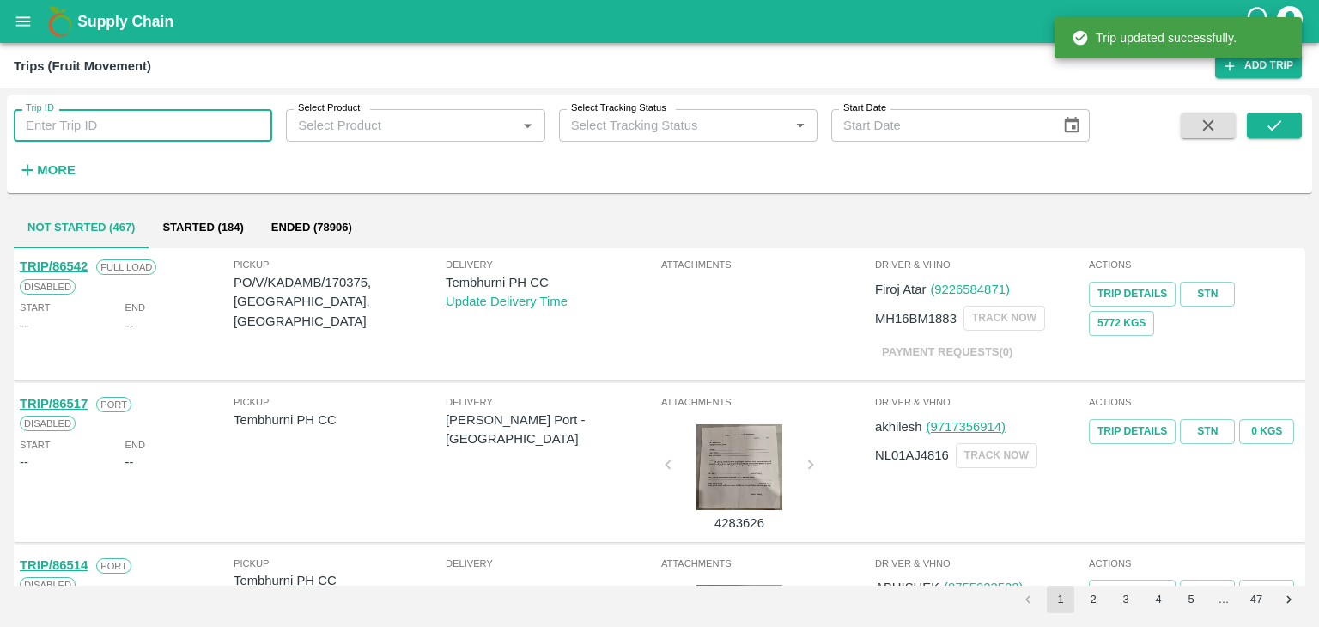
click at [134, 131] on input "Trip ID" at bounding box center [143, 125] width 258 height 33
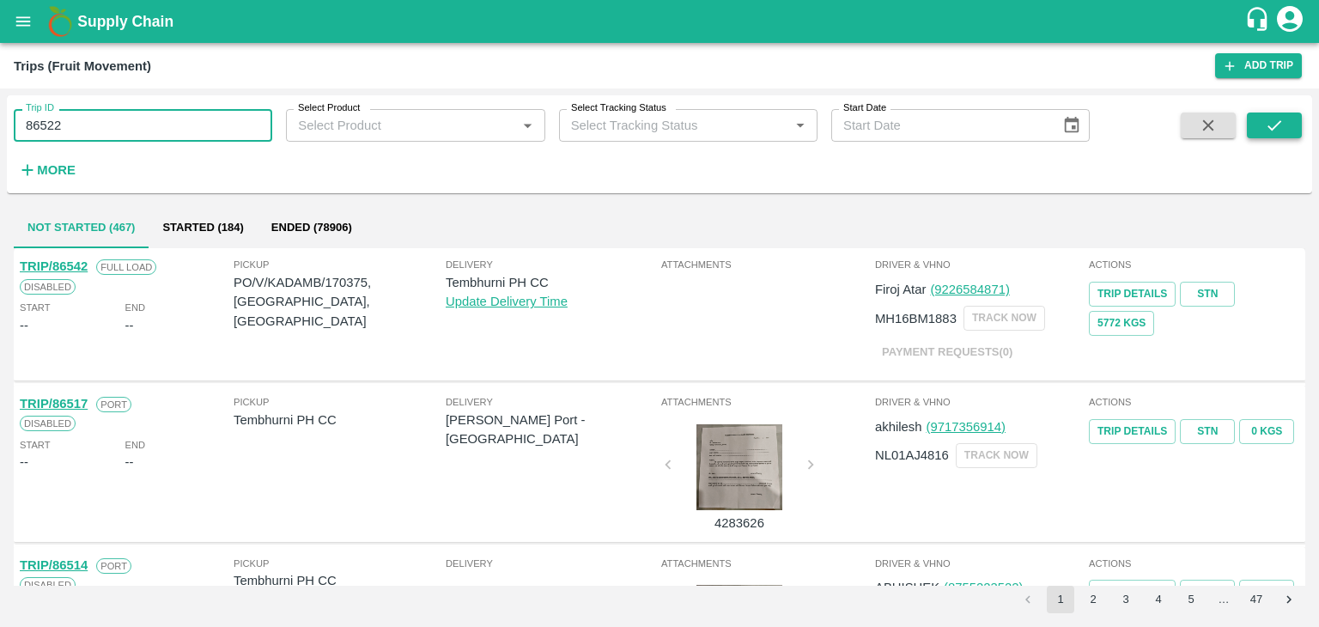
type input "86522"
click at [1280, 125] on icon "submit" at bounding box center [1274, 125] width 19 height 19
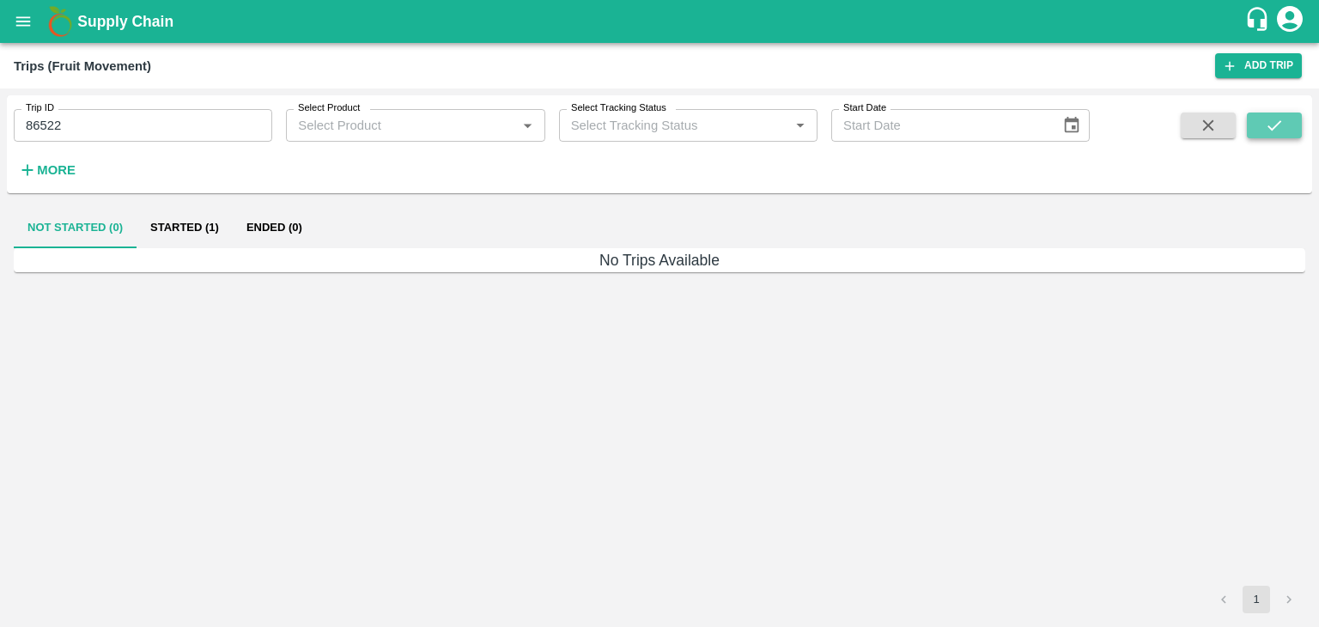
click at [1280, 125] on icon "submit" at bounding box center [1274, 125] width 19 height 19
click at [329, 269] on h6 "No Trips Available" at bounding box center [660, 260] width 1292 height 24
click at [183, 217] on button "Started (1)" at bounding box center [185, 227] width 96 height 41
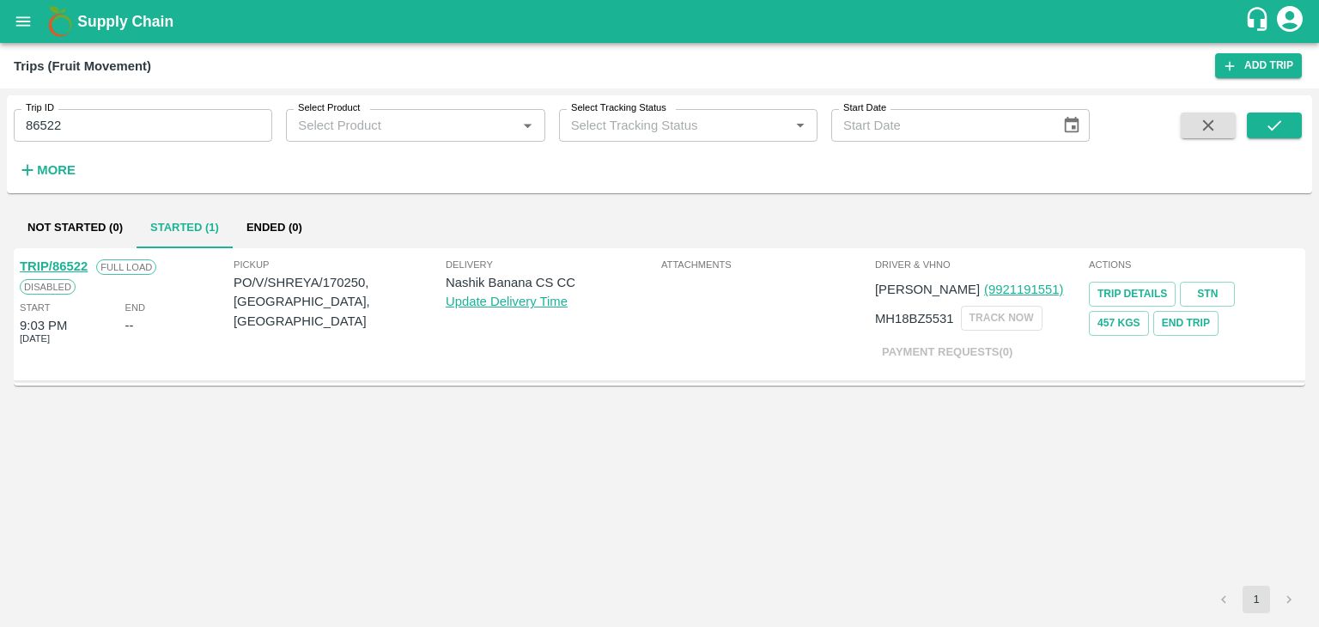
click at [74, 263] on link "TRIP/86522" at bounding box center [54, 266] width 68 height 14
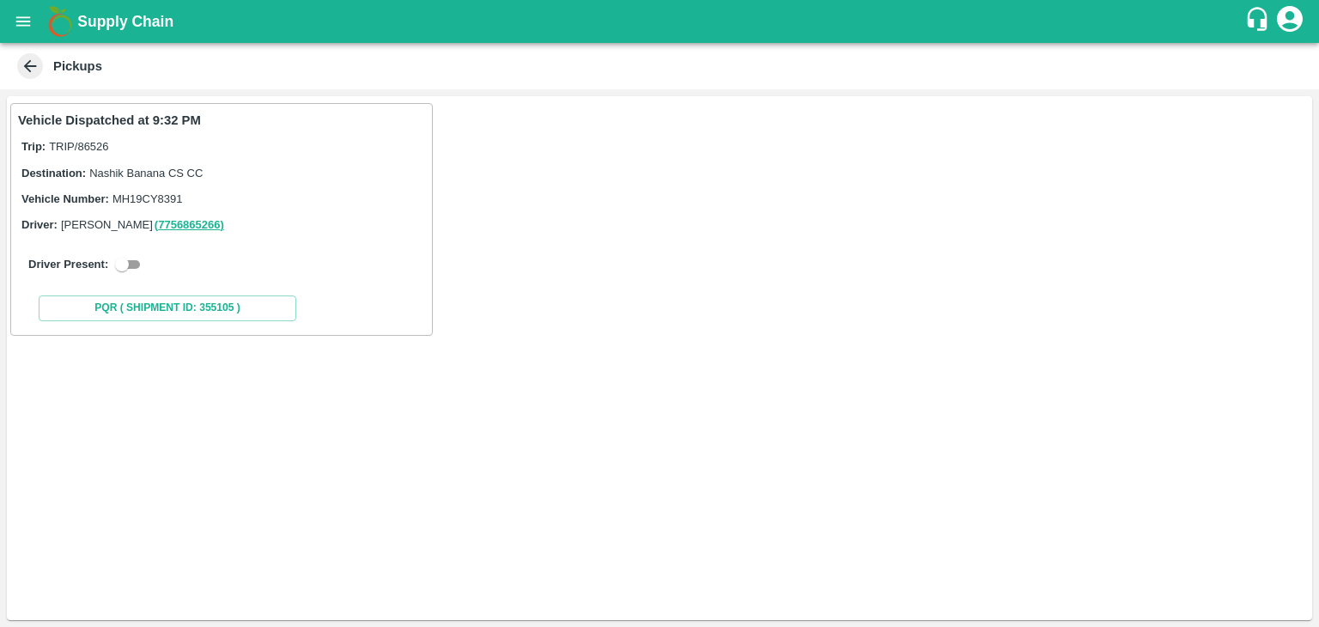
click at [122, 253] on div "Driver Present:" at bounding box center [221, 264] width 407 height 48
click at [125, 263] on input "checkbox" at bounding box center [122, 264] width 62 height 21
checkbox input "true"
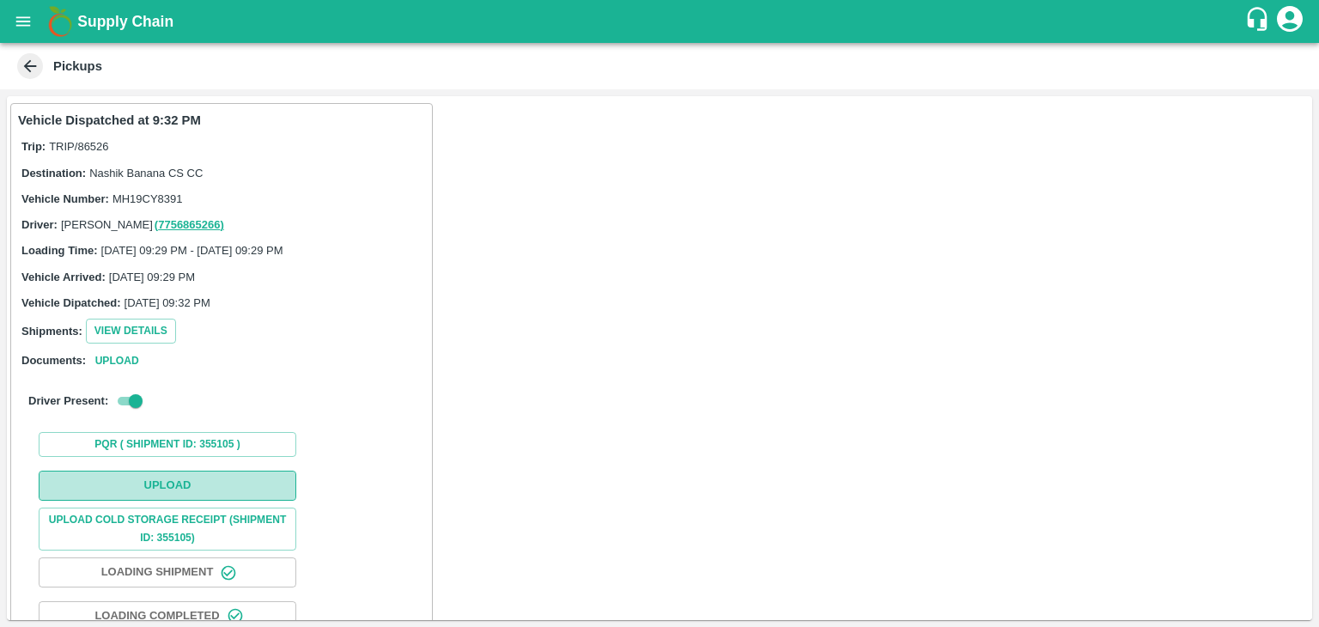
click at [202, 496] on button "Upload" at bounding box center [168, 486] width 258 height 30
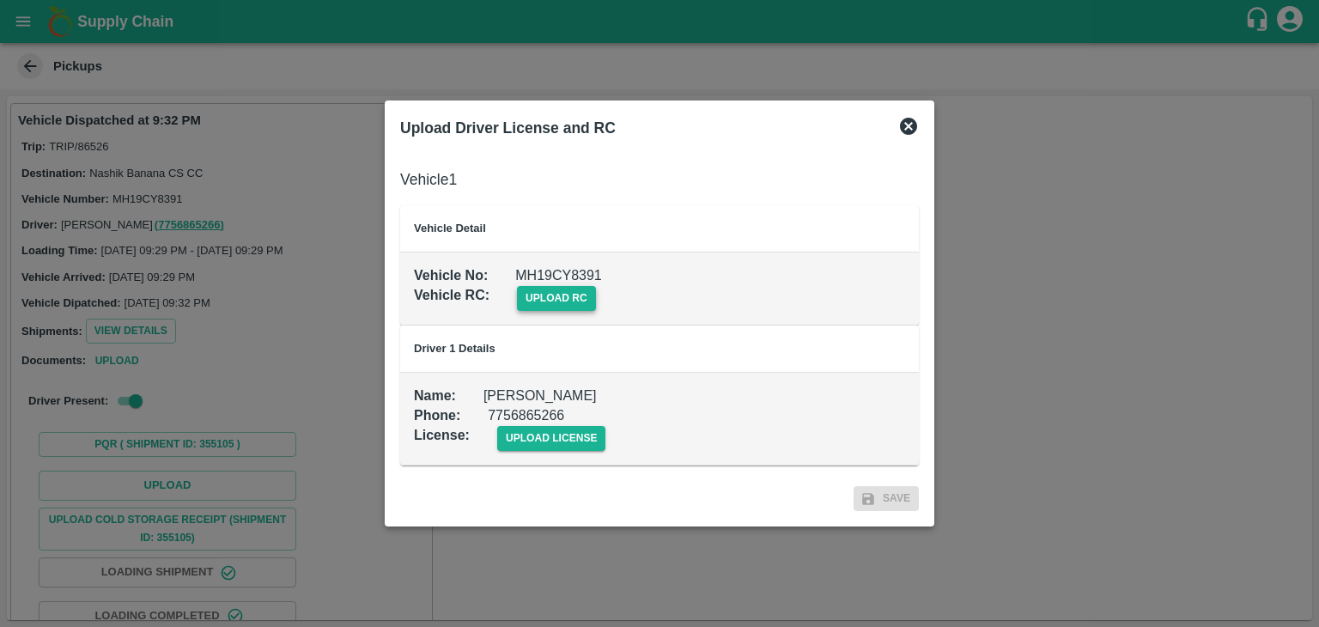
click at [577, 296] on span "upload rc" at bounding box center [556, 298] width 79 height 25
click at [0, 0] on input "upload rc" at bounding box center [0, 0] width 0 height 0
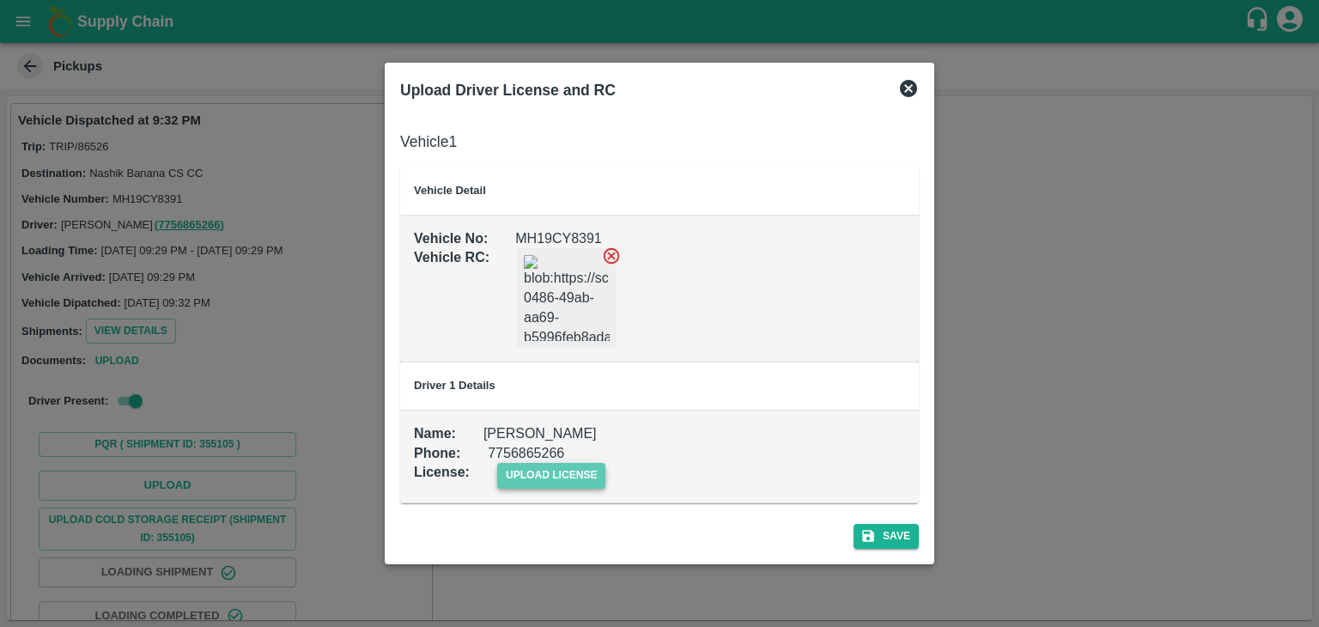
click at [563, 473] on span "upload license" at bounding box center [551, 475] width 109 height 25
click at [0, 0] on input "upload license" at bounding box center [0, 0] width 0 height 0
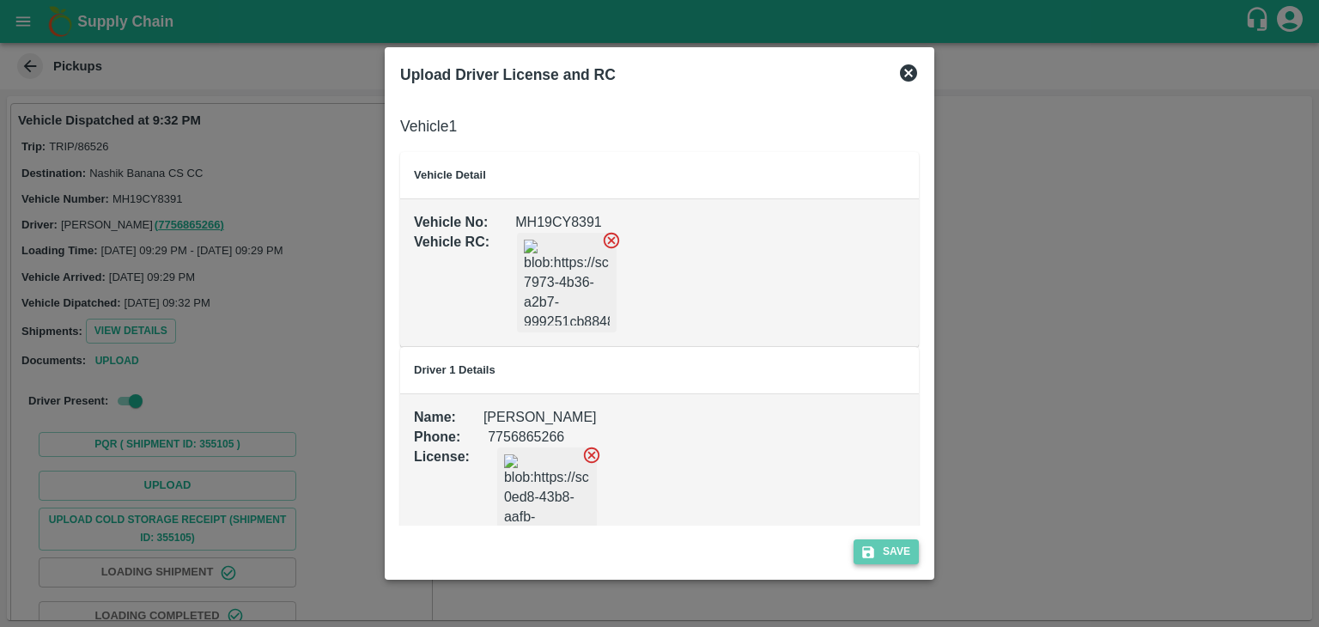
click at [906, 556] on button "Save" at bounding box center [886, 551] width 65 height 25
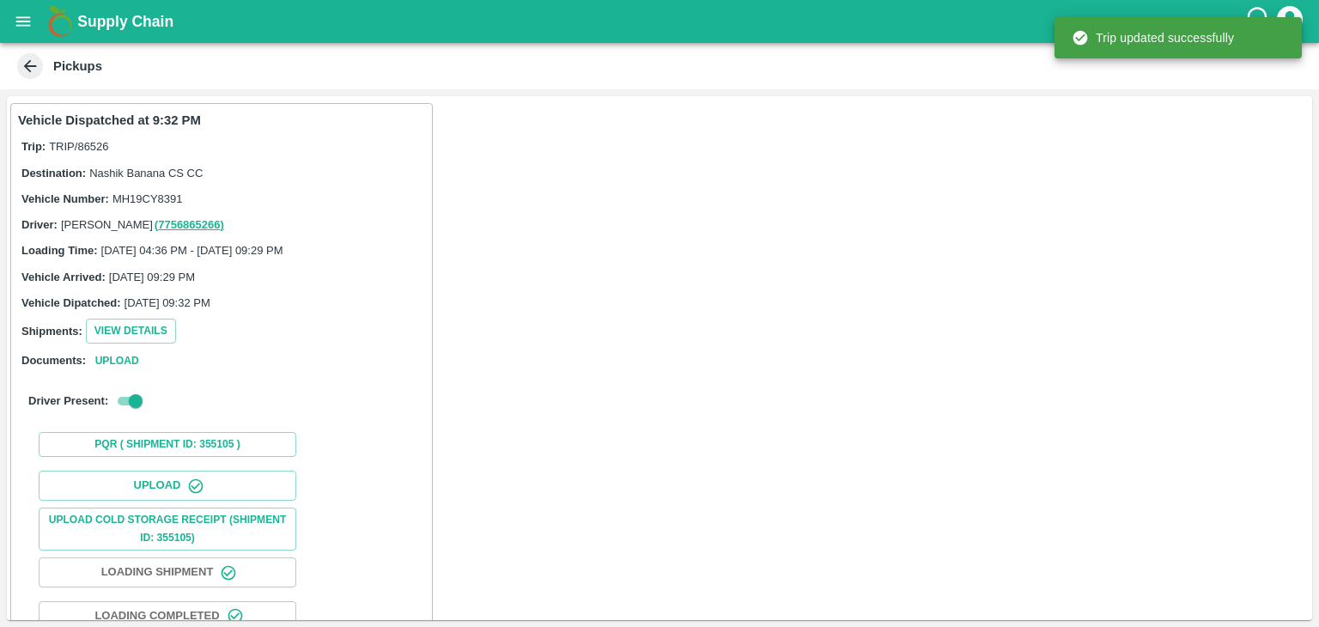
scroll to position [179, 0]
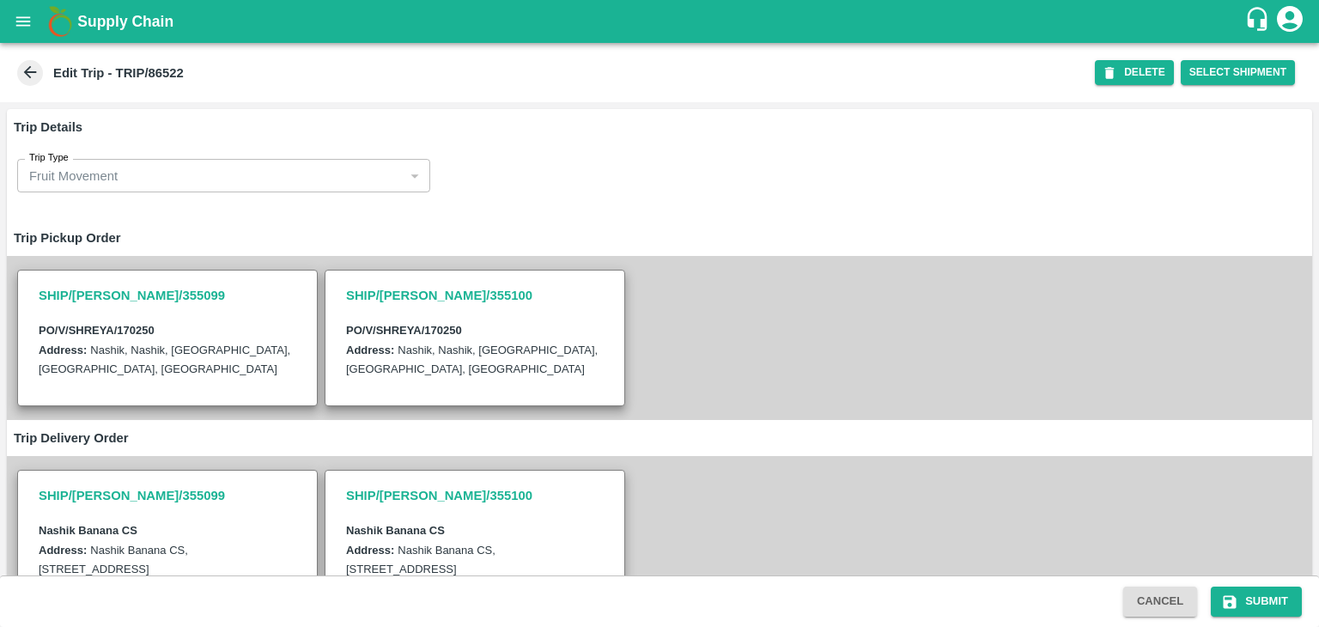
scroll to position [407, 0]
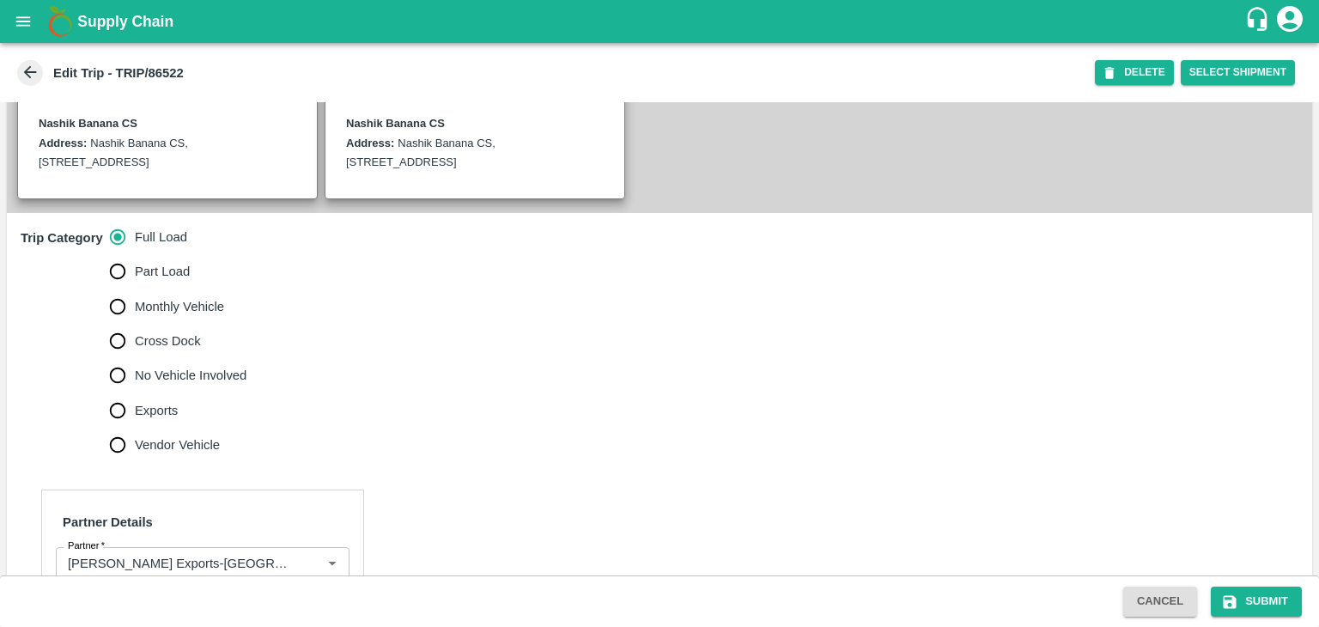
click at [191, 385] on span "No Vehicle Involved" at bounding box center [191, 375] width 112 height 19
click at [135, 386] on input "No Vehicle Involved" at bounding box center [117, 375] width 34 height 34
radio input "true"
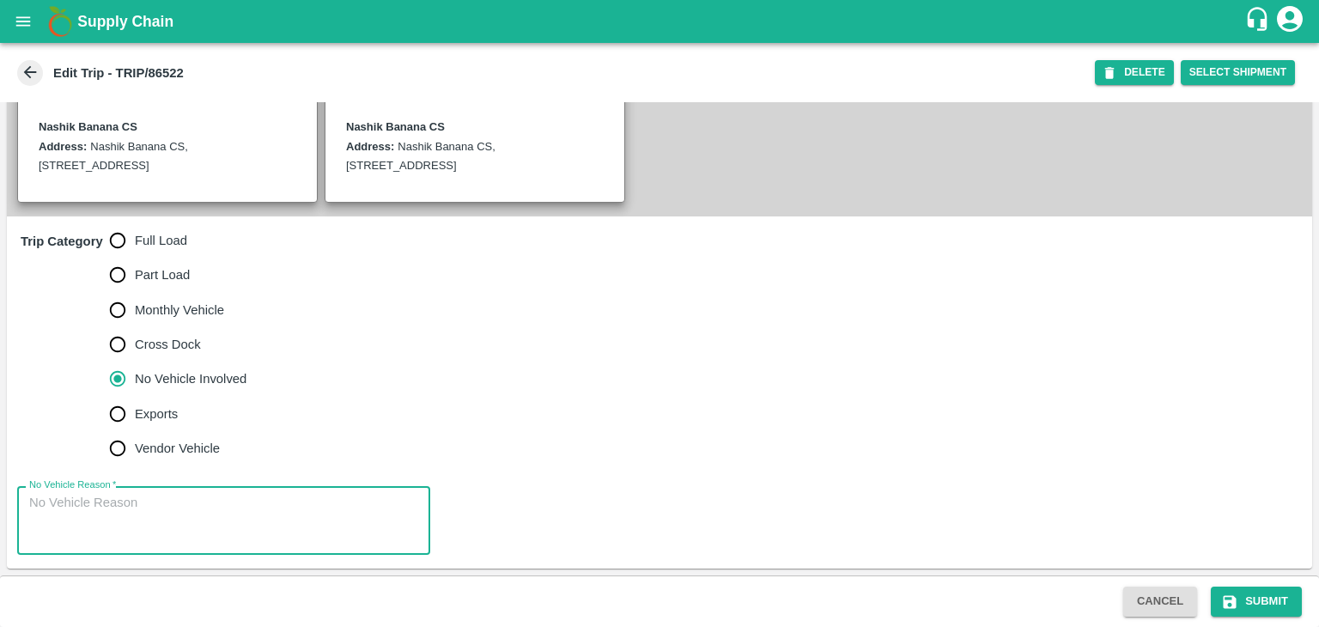
click at [176, 534] on textarea "No Vehicle Reason   *" at bounding box center [223, 521] width 389 height 54
type textarea "Field dUMP"
click at [1257, 599] on button "Submit" at bounding box center [1256, 602] width 91 height 30
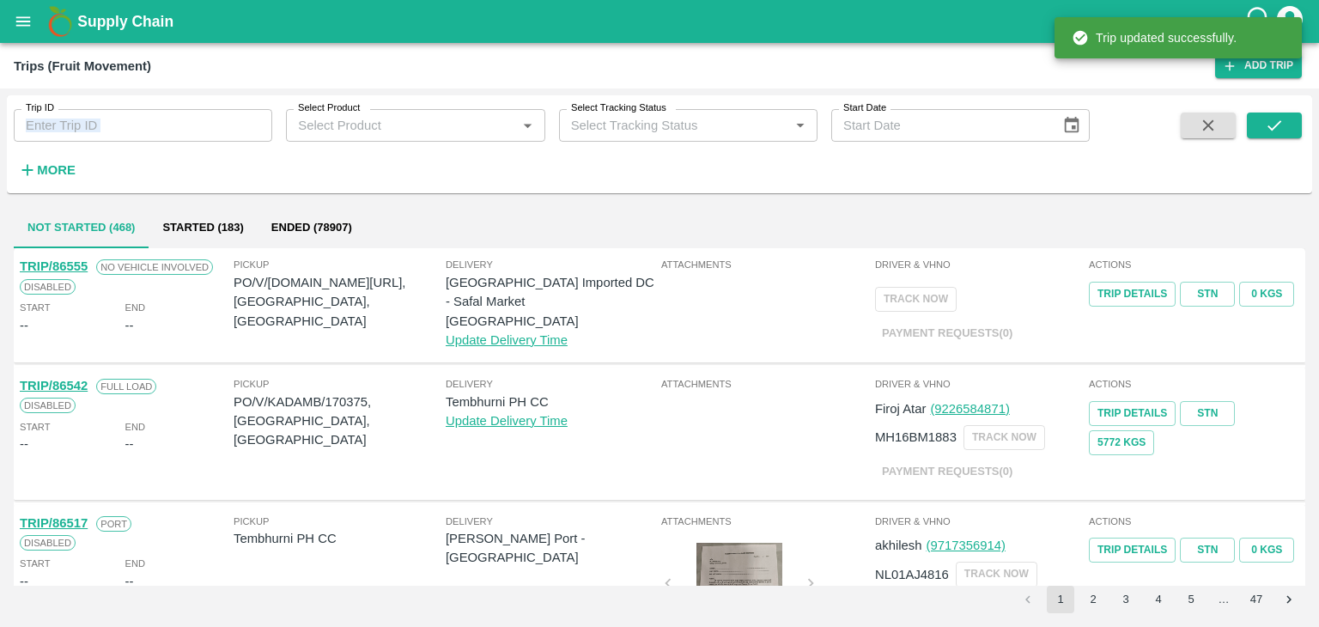
drag, startPoint x: 209, startPoint y: 145, endPoint x: 189, endPoint y: 125, distance: 28.5
click at [189, 125] on div "Trip ID Trip ID Select Product Select Product   * Select Tracking Status Select…" at bounding box center [545, 139] width 1090 height 89
click at [189, 125] on input "Trip ID" at bounding box center [143, 125] width 258 height 33
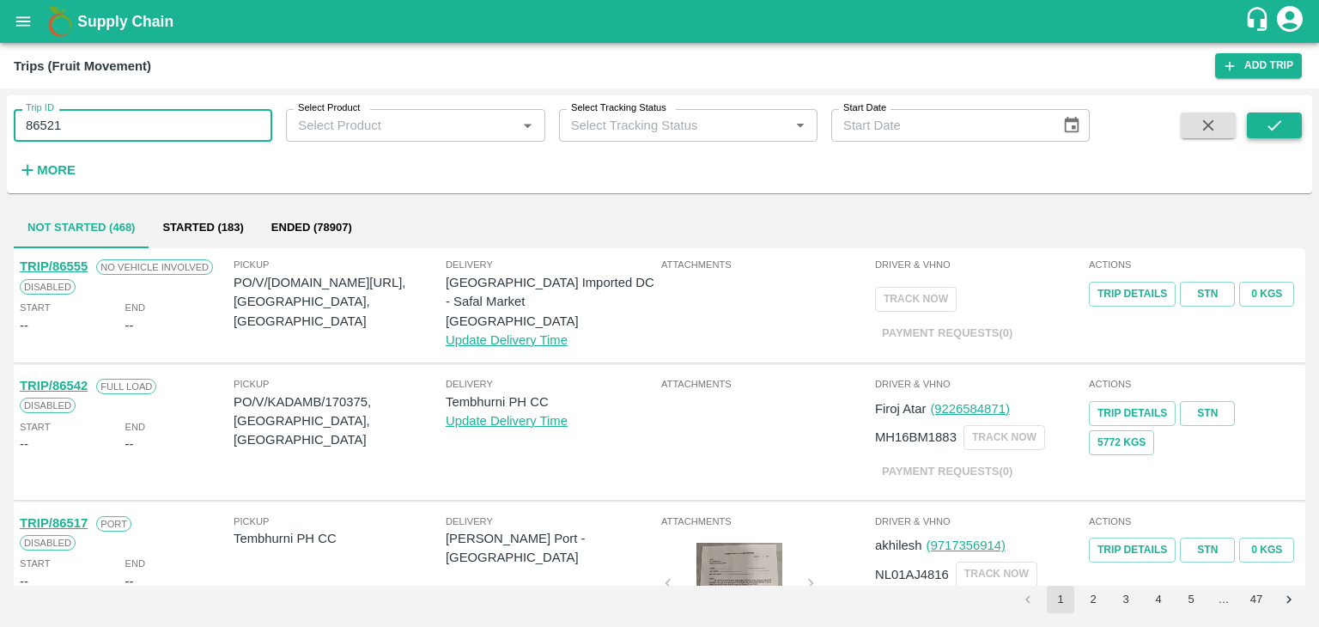
type input "86521"
click at [1288, 119] on button "submit" at bounding box center [1274, 125] width 55 height 26
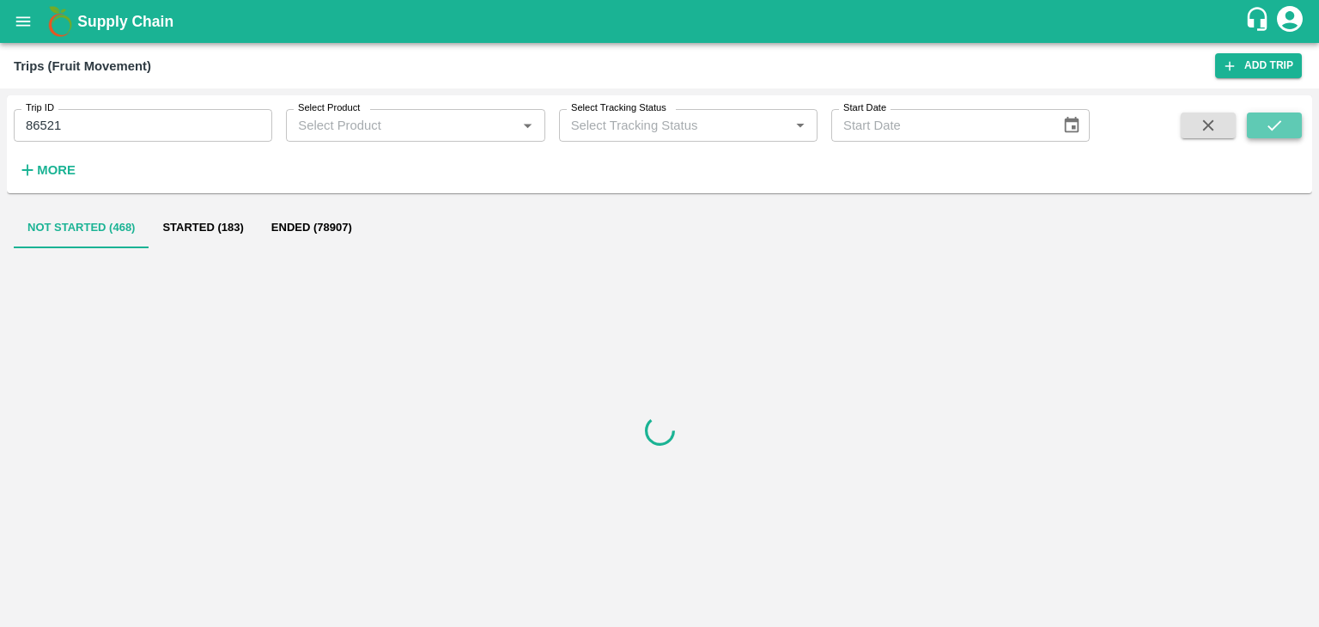
click at [1288, 119] on button "submit" at bounding box center [1274, 125] width 55 height 26
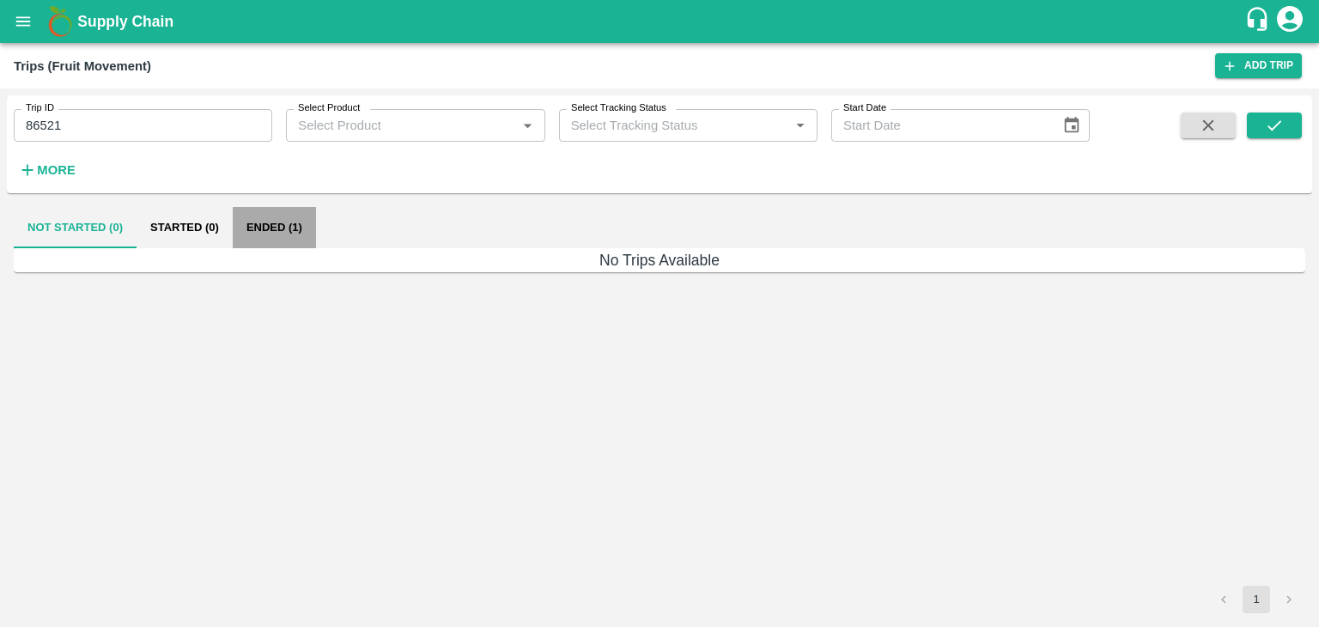
click at [299, 218] on button "Ended (1)" at bounding box center [274, 227] width 83 height 41
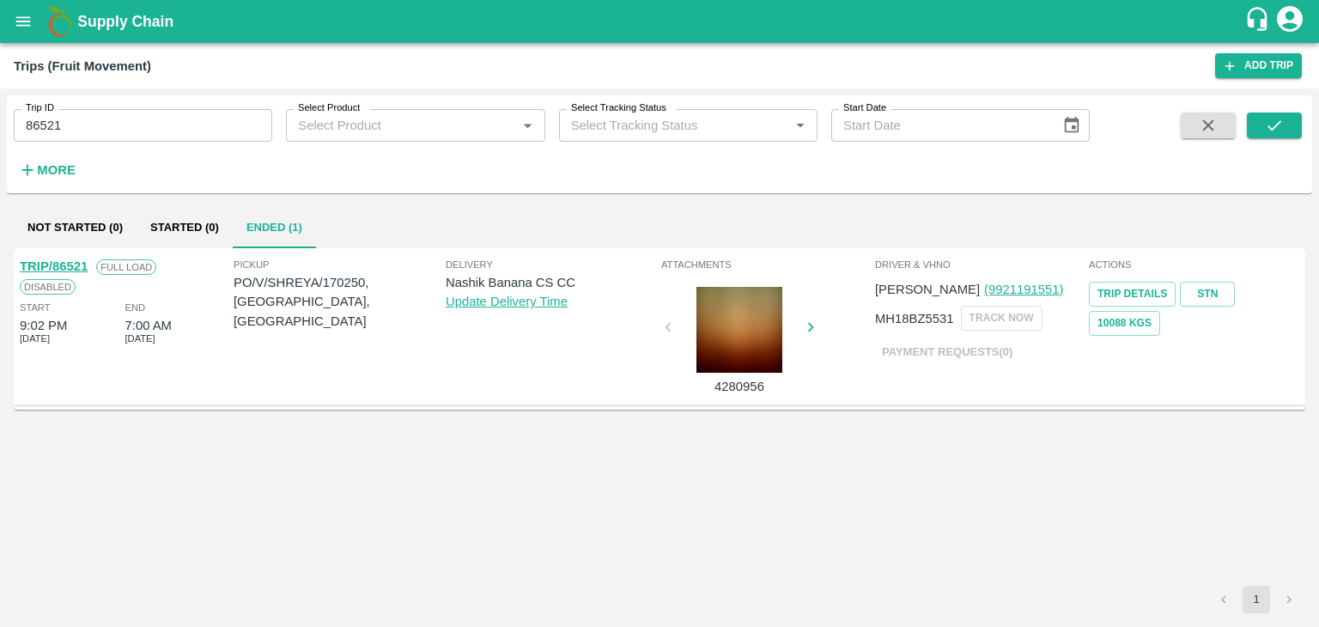
click at [58, 258] on div "TRIP/86521" at bounding box center [54, 266] width 68 height 19
click at [65, 259] on link "TRIP/86521" at bounding box center [54, 266] width 68 height 14
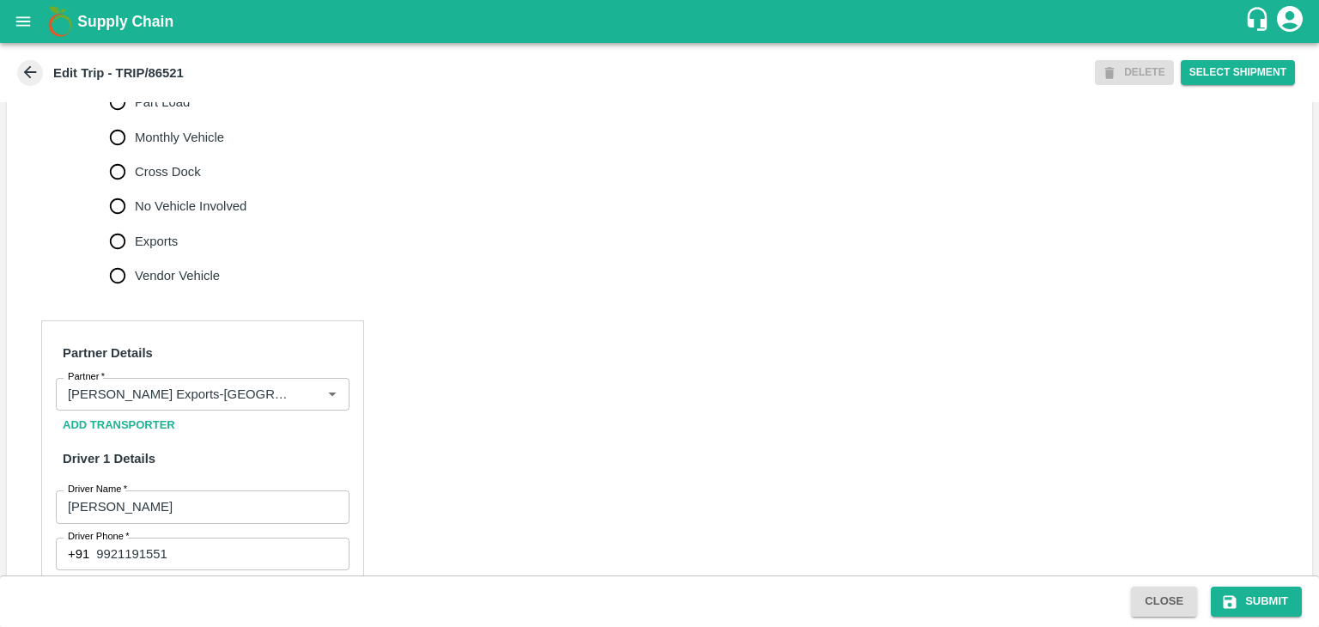
scroll to position [577, 0]
click at [303, 402] on icon "Clear" at bounding box center [311, 394] width 16 height 16
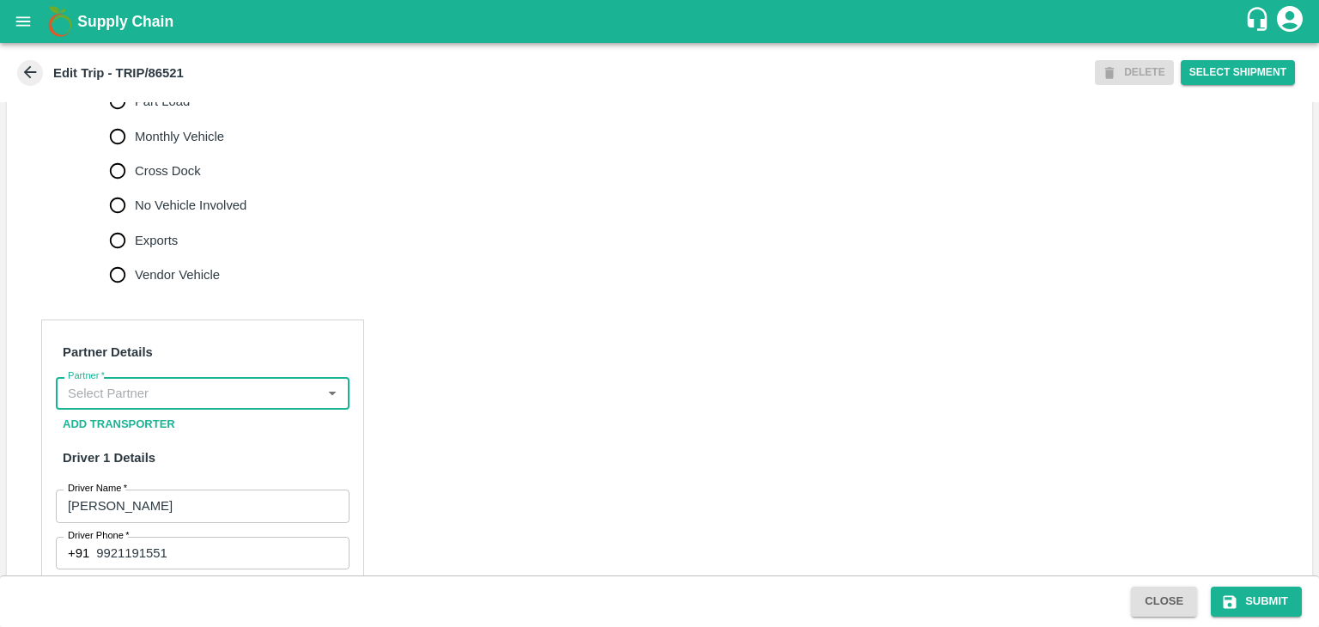
scroll to position [0, 0]
click at [209, 398] on div "Partner" at bounding box center [203, 393] width 294 height 33
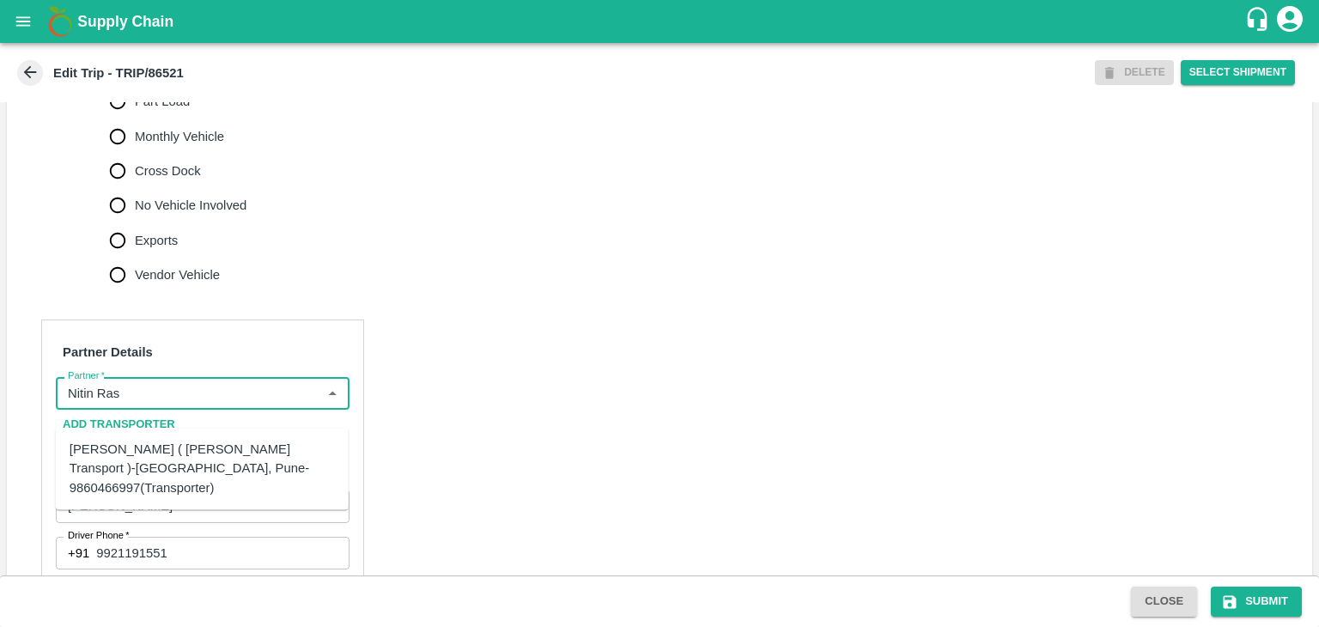
click at [206, 453] on div "Nitin Rasal ( Bhairavnath Transport )-Deulgaon, Pune-9860466997(Transporter)" at bounding box center [202, 469] width 265 height 58
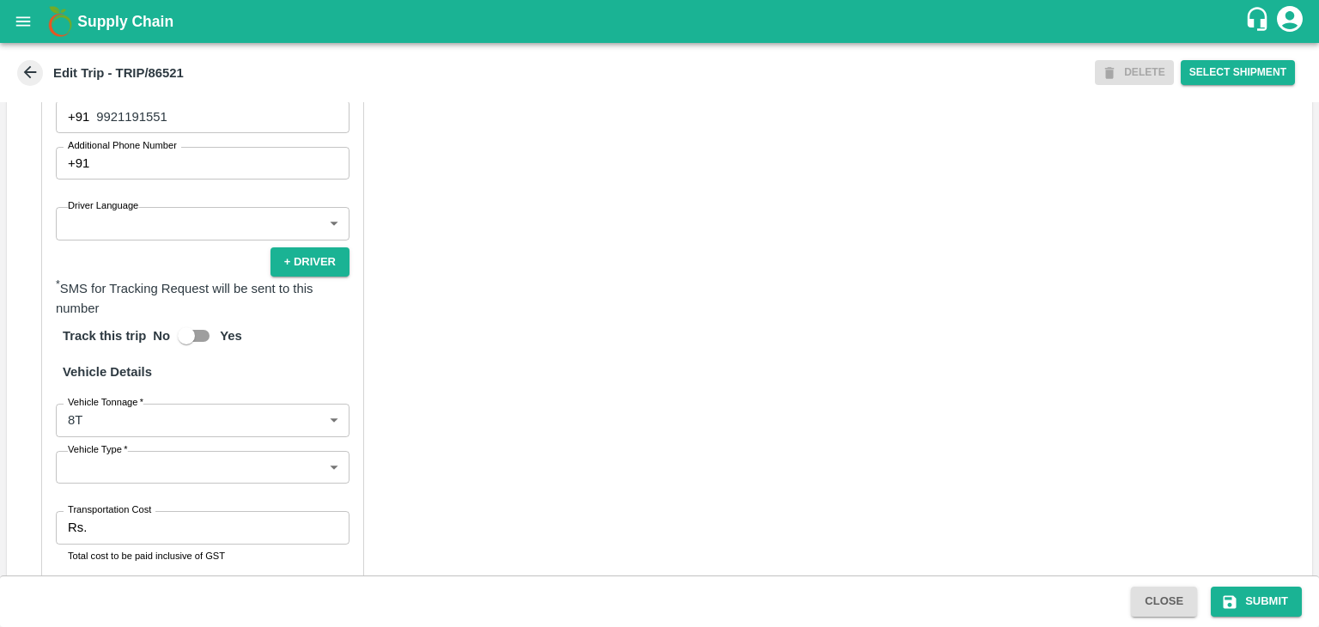
scroll to position [1018, 0]
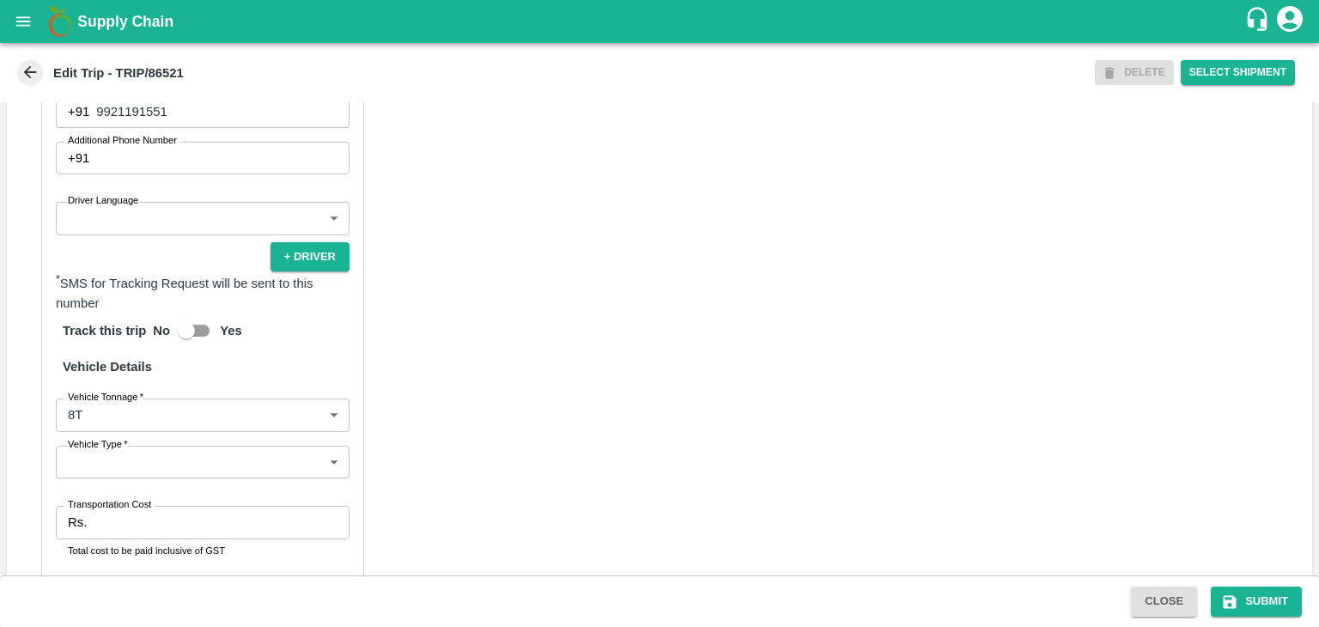
type input "Nitin Rasal ( Bhairavnath Transport )-Deulgaon, Pune-9860466997(Transporter)"
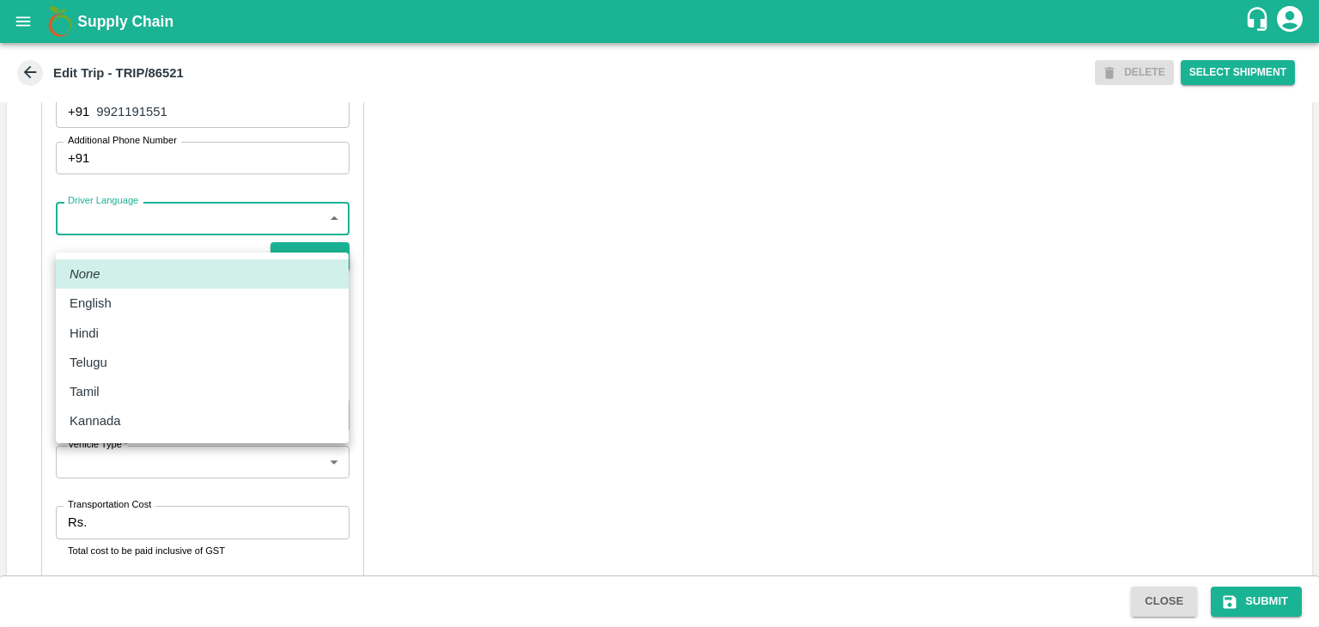
click at [70, 244] on body "Supply Chain Edit Trip - TRIP/86521 DELETE Select Shipment Trip Details Trip Ty…" at bounding box center [659, 313] width 1319 height 627
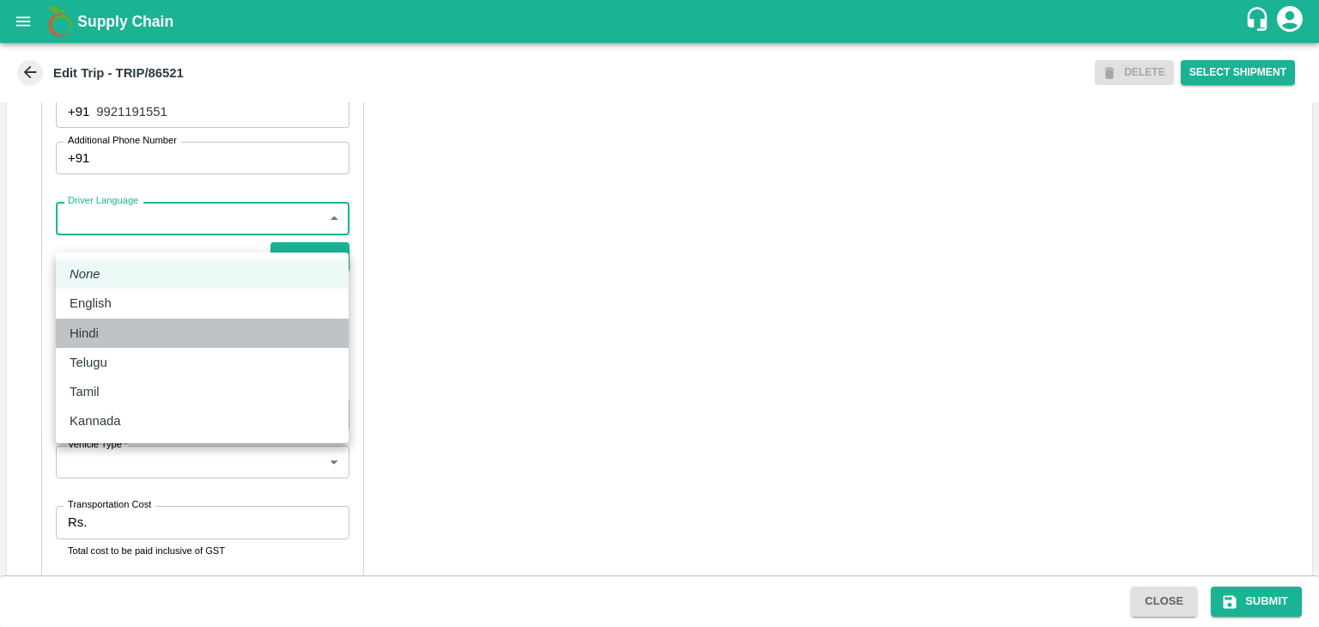
click at [125, 333] on div "Hindi" at bounding box center [202, 333] width 265 height 19
type input "hi"
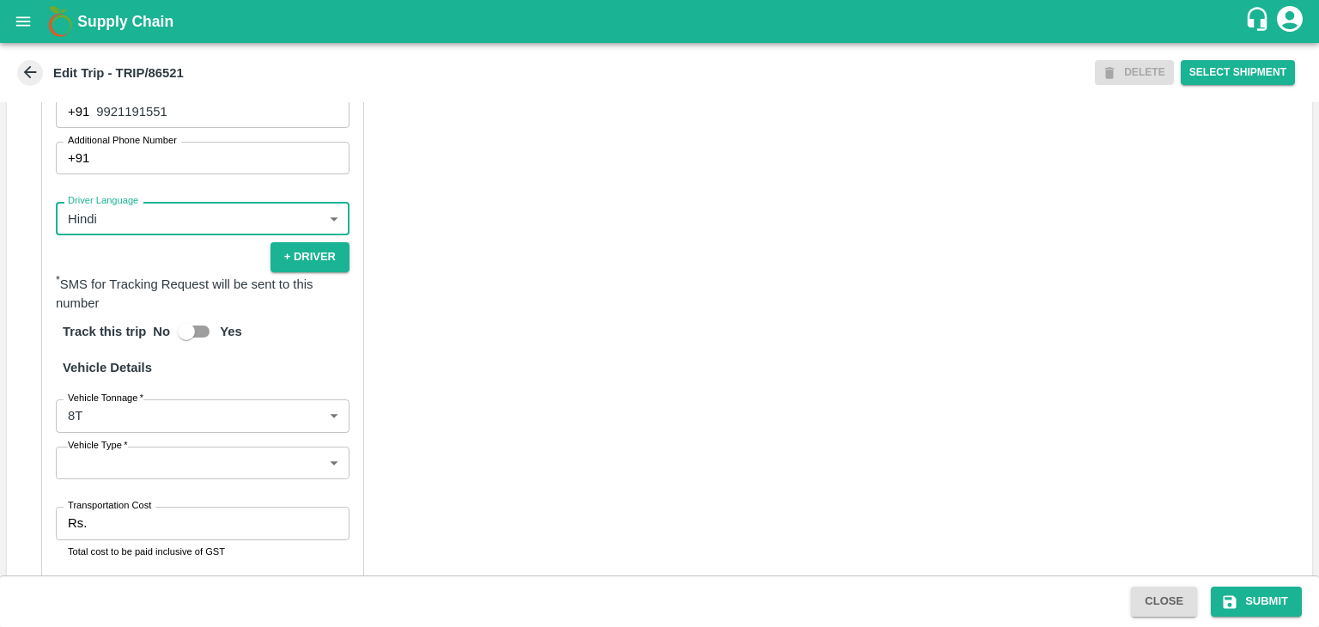
scroll to position [1205, 0]
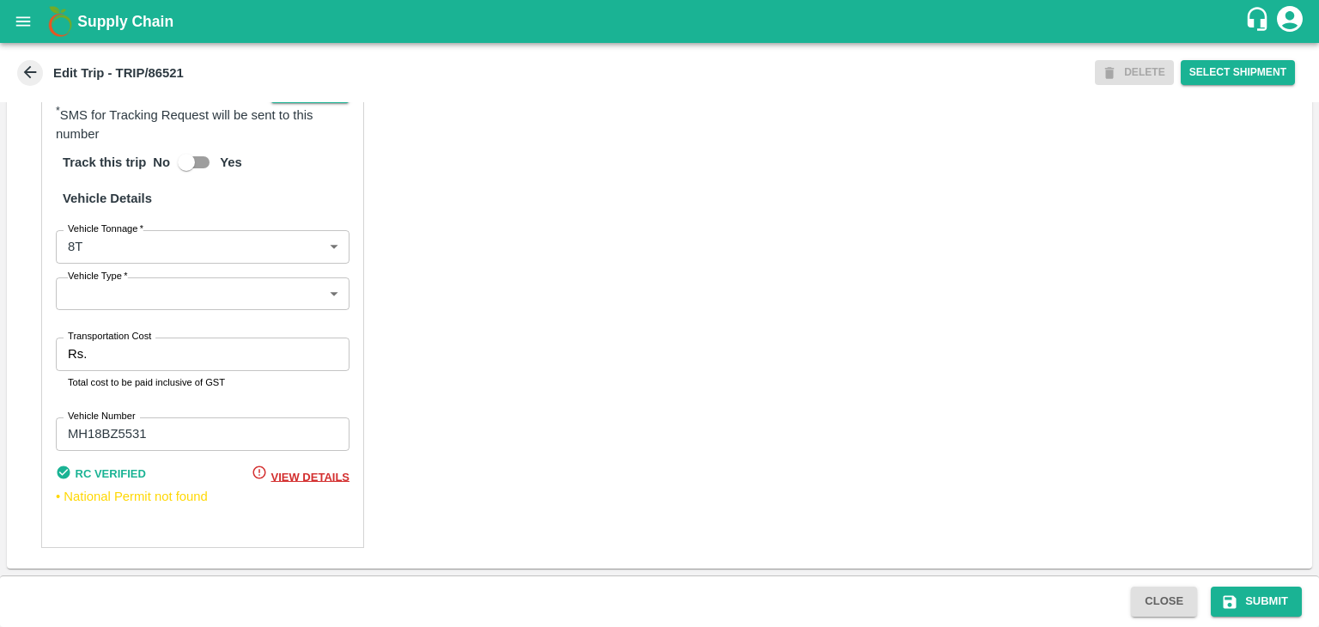
click at [143, 297] on body "Supply Chain Edit Trip - TRIP/86521 DELETE Select Shipment Trip Details Trip Ty…" at bounding box center [659, 313] width 1319 height 627
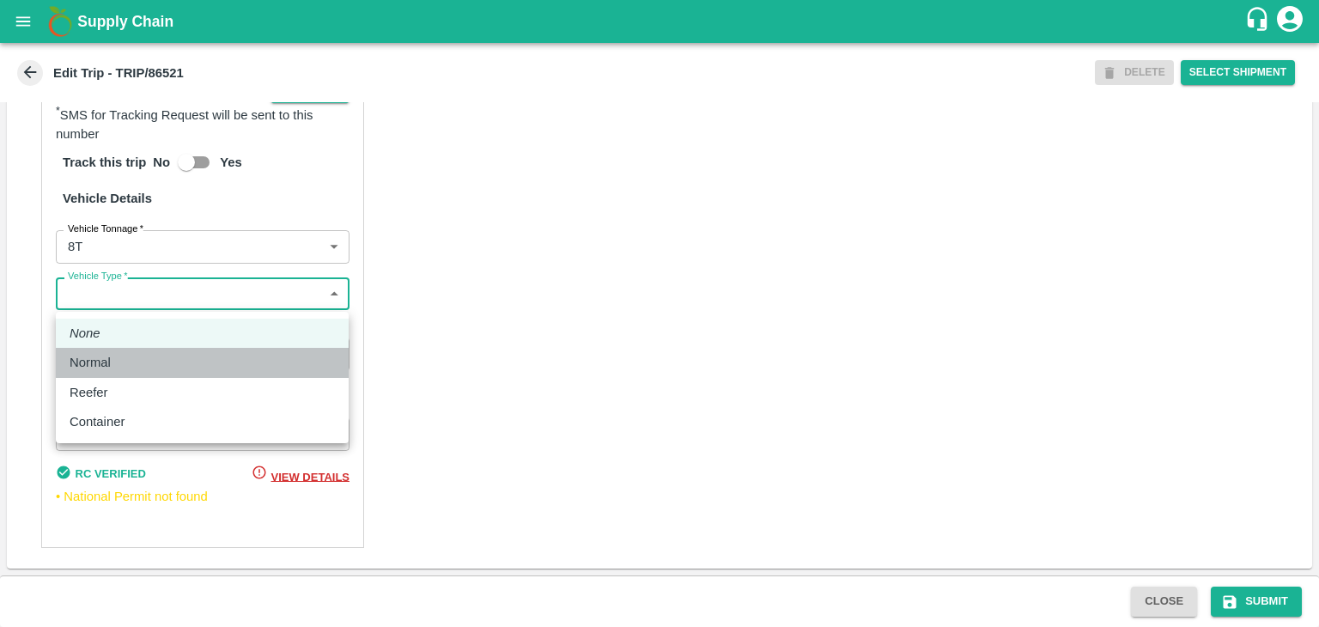
click at [130, 366] on div "Normal" at bounding box center [202, 362] width 265 height 19
type input "Normal"
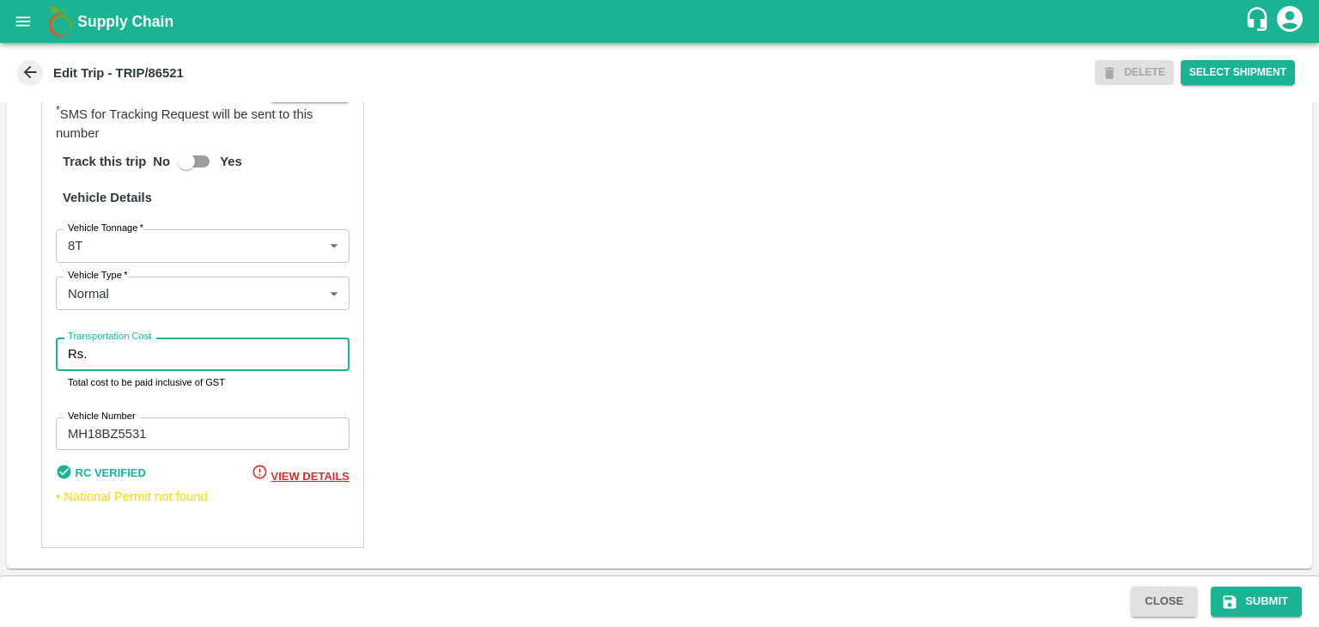
click at [147, 370] on input "Transportation Cost" at bounding box center [222, 353] width 256 height 33
type input "10000"
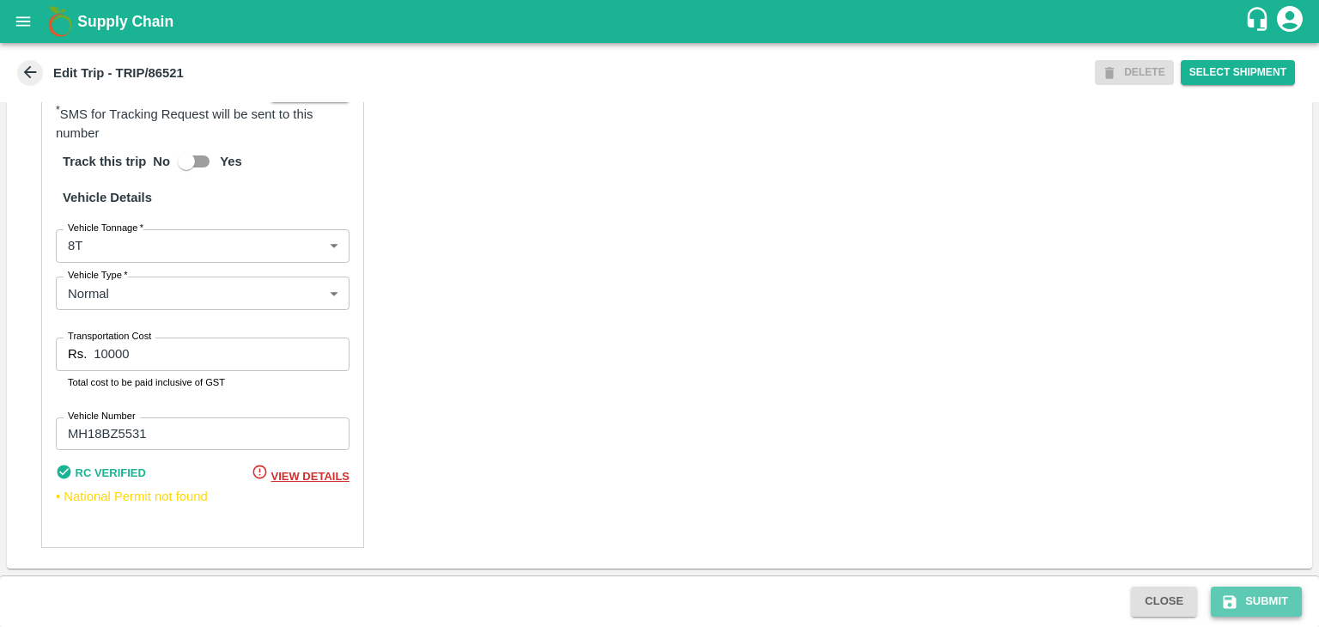
click at [1286, 603] on button "Submit" at bounding box center [1256, 602] width 91 height 30
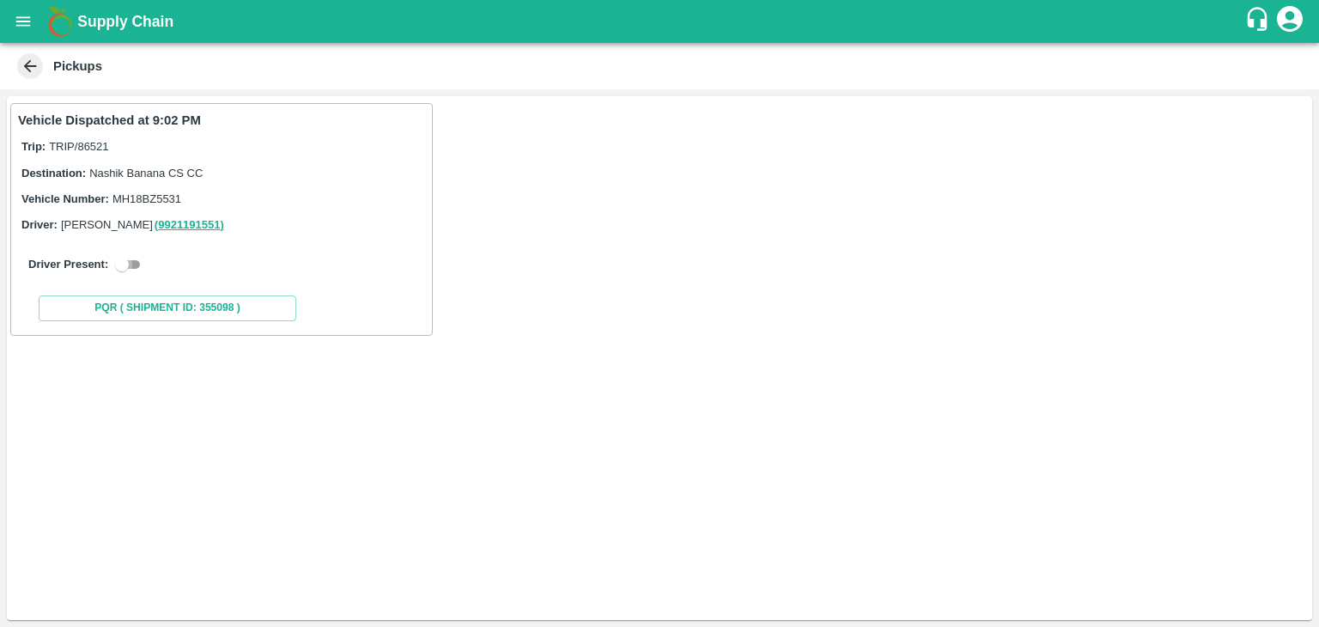
click at [133, 268] on input "checkbox" at bounding box center [122, 264] width 62 height 21
checkbox input "true"
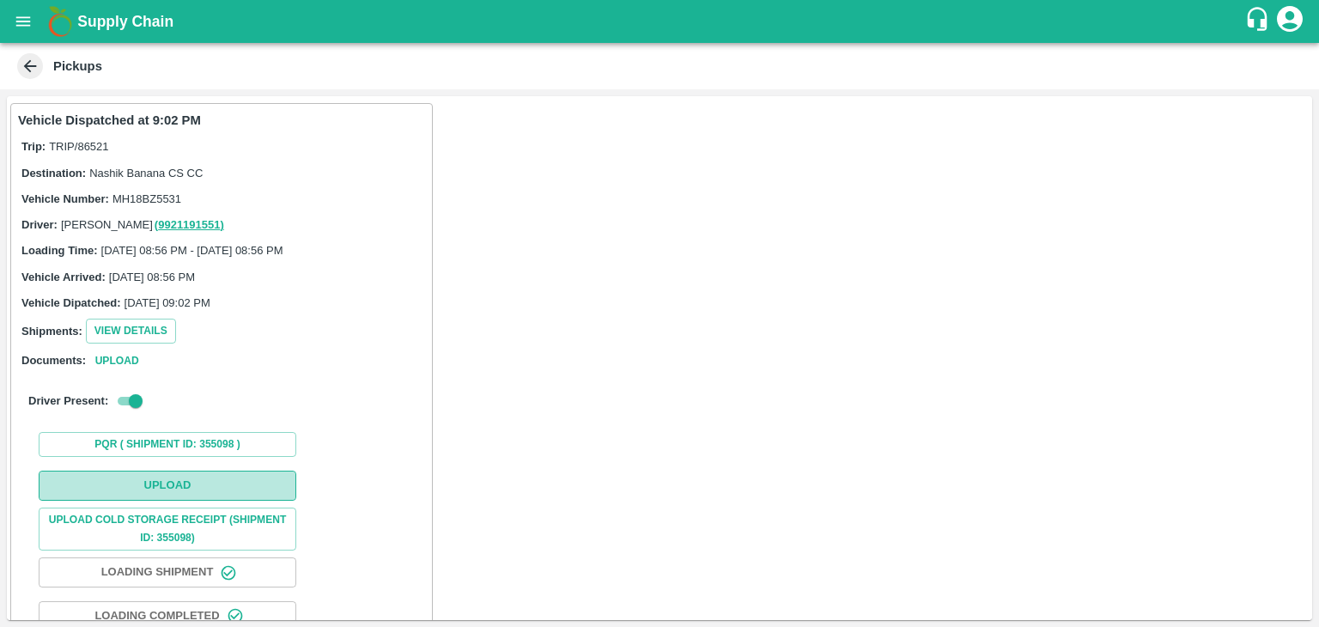
click at [203, 481] on button "Upload" at bounding box center [168, 486] width 258 height 30
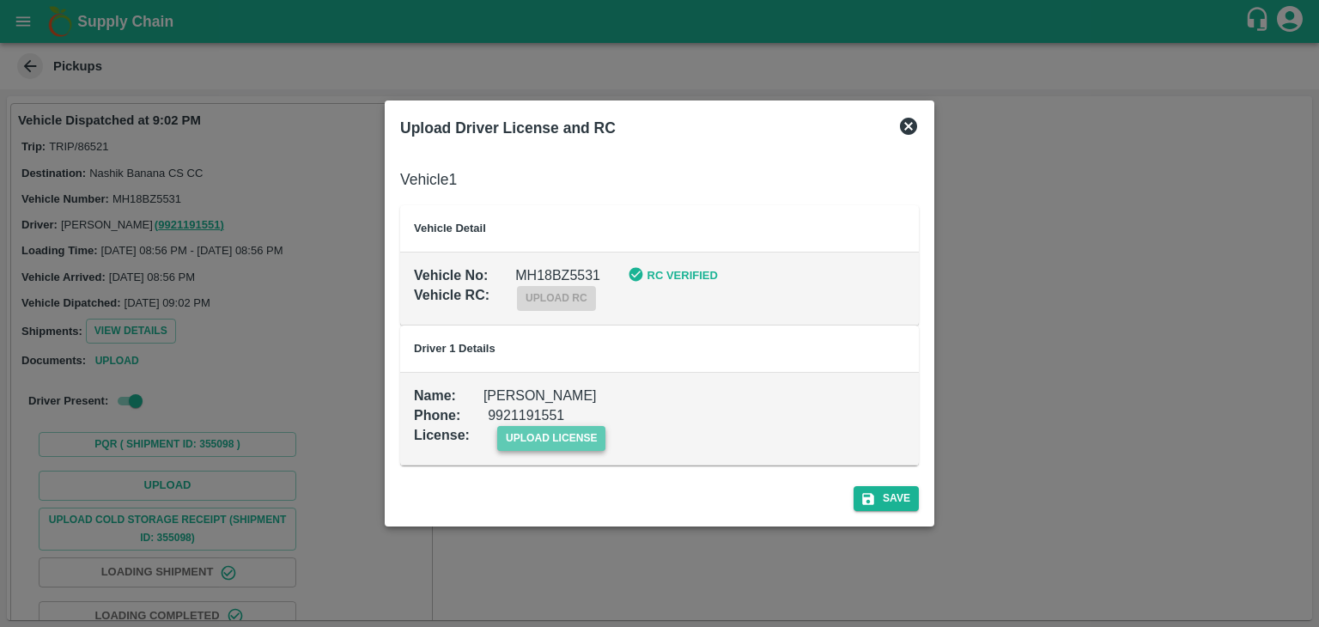
click at [531, 434] on span "upload license" at bounding box center [551, 438] width 109 height 25
click at [0, 0] on input "upload license" at bounding box center [0, 0] width 0 height 0
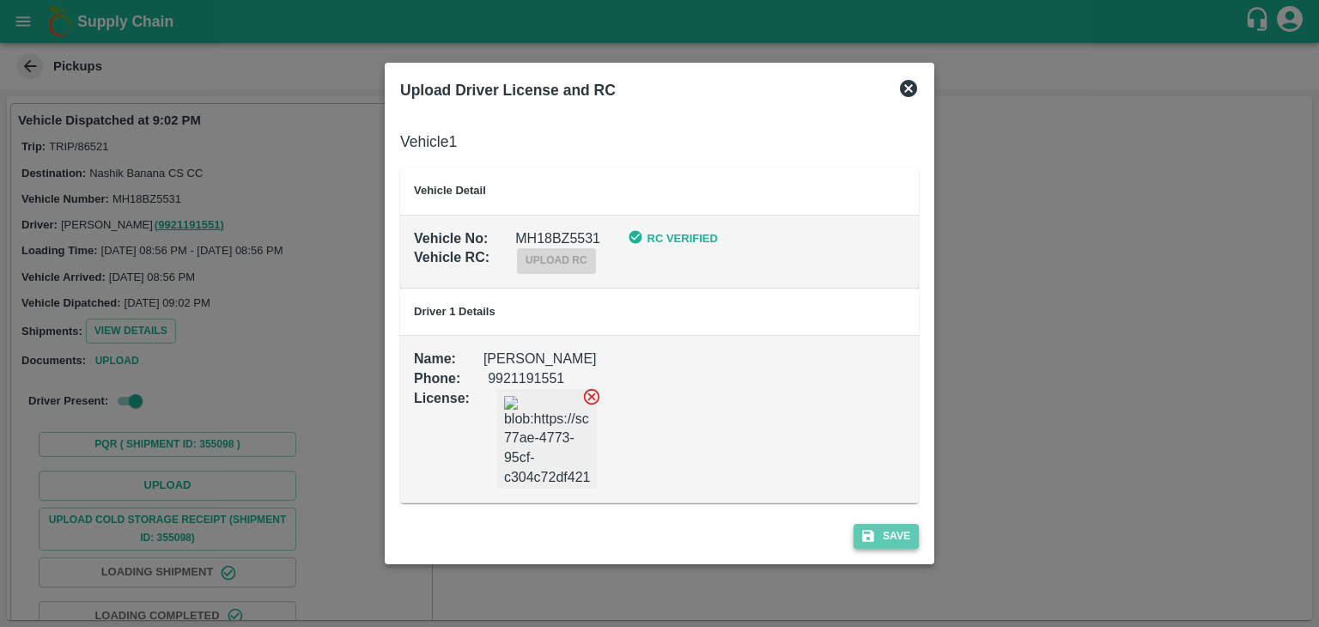
click at [890, 539] on button "Save" at bounding box center [886, 536] width 65 height 25
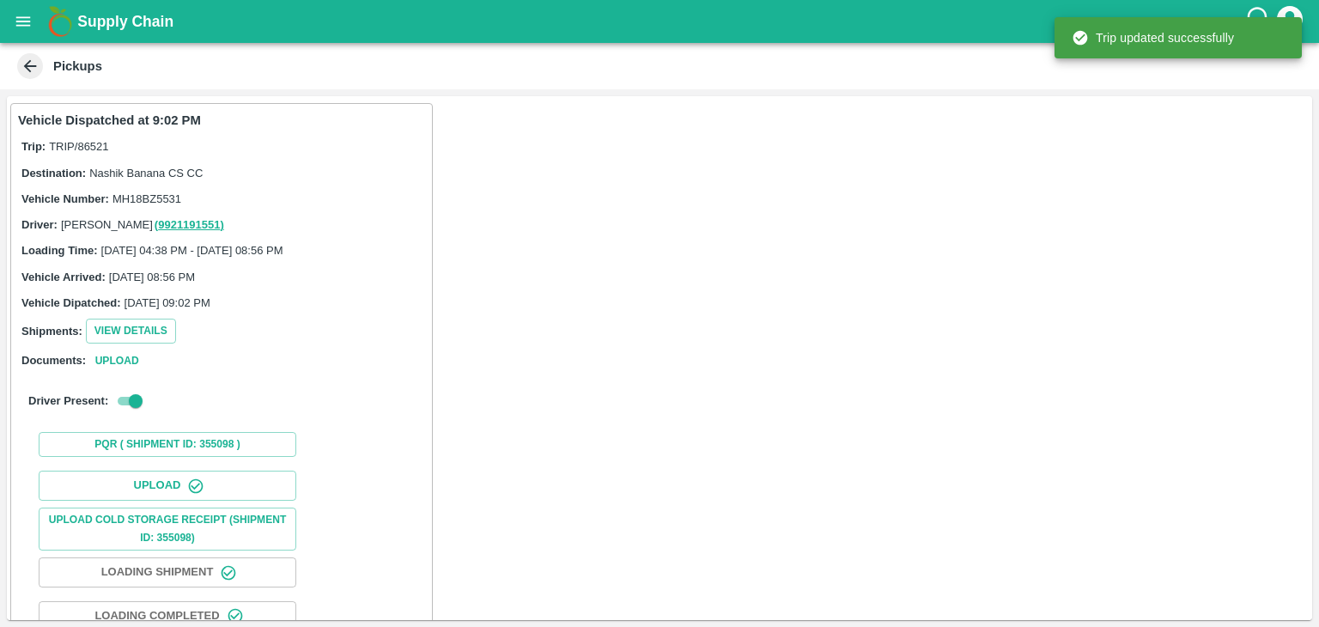
scroll to position [179, 0]
